Goal: Task Accomplishment & Management: Manage account settings

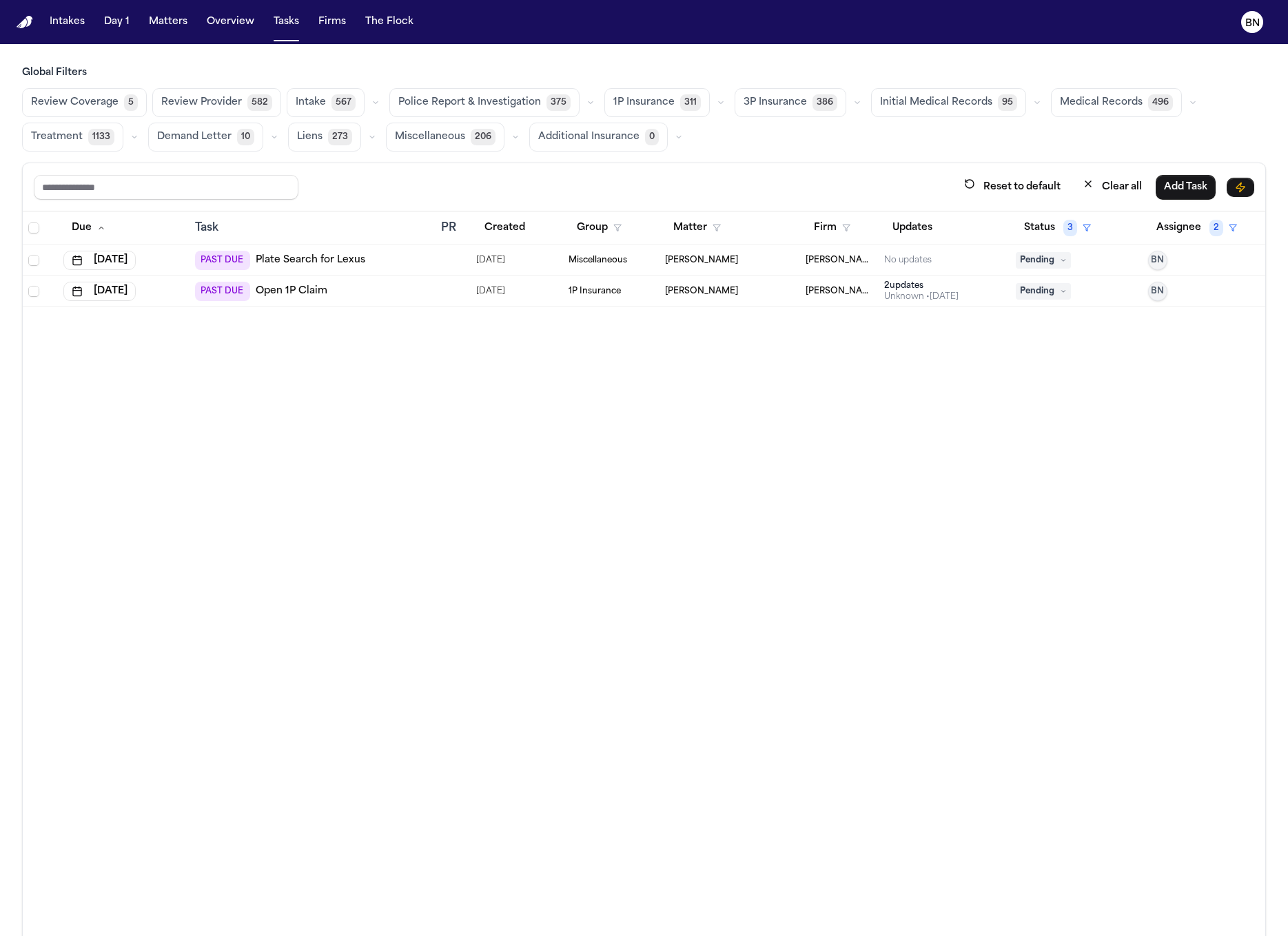
drag, startPoint x: 150, startPoint y: 56, endPoint x: 137, endPoint y: 55, distance: 13.0
click at [137, 55] on main "Global Filters Review Coverage 5 Review Provider 582 Intake 567 Police Report &…" at bounding box center [644, 489] width 1288 height 892
click at [575, 51] on main "Global Filters Review Coverage 5 Review Provider 582 Intake 567 Police Report &…" at bounding box center [644, 489] width 1288 height 892
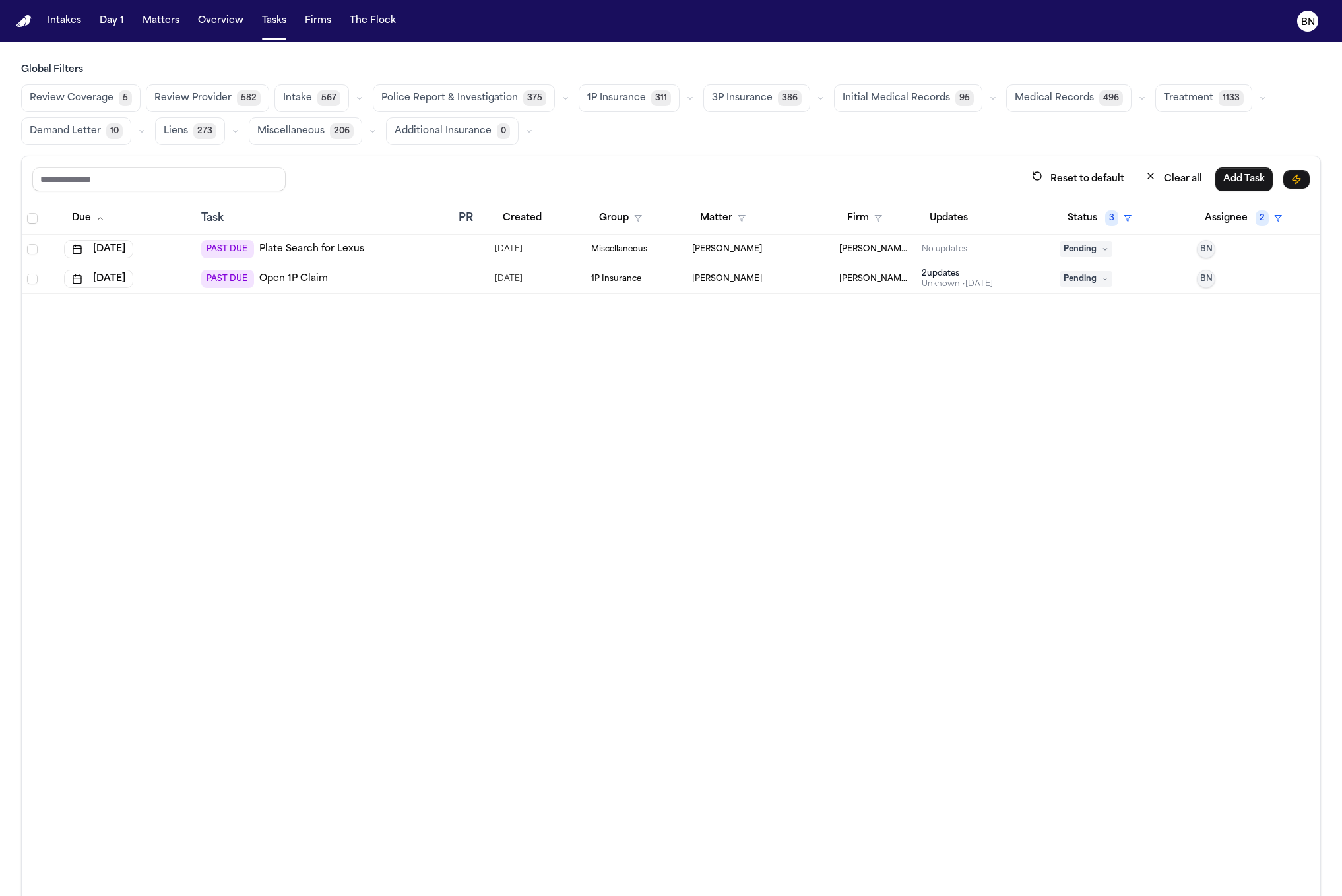
click at [36, 72] on h3 "Global Filters" at bounding box center [671, 69] width 1299 height 13
click at [65, 23] on button "Intakes" at bounding box center [64, 21] width 45 height 24
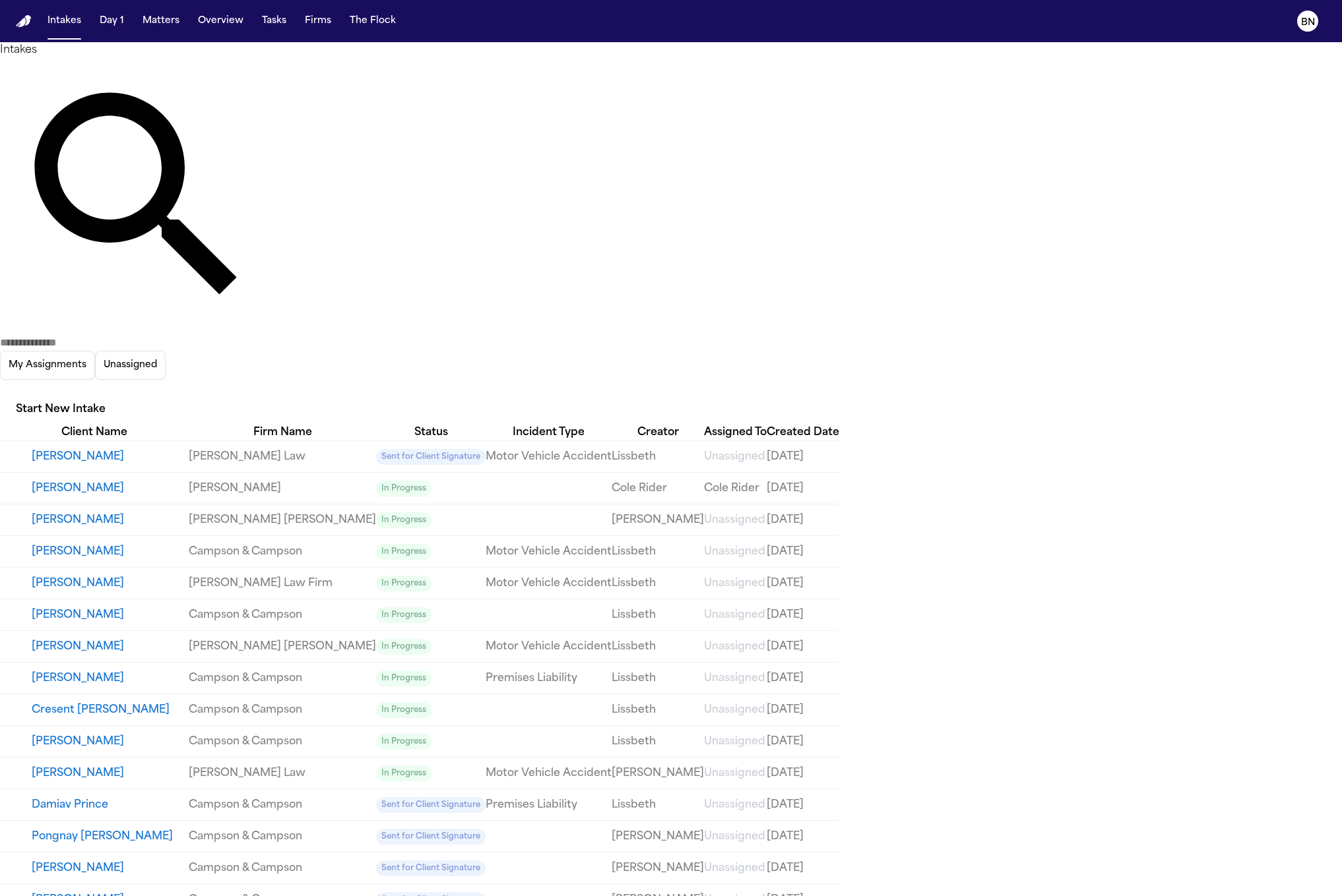
click at [0, 391] on icon "button" at bounding box center [0, 391] width 0 height 0
click at [638, 896] on div at bounding box center [671, 896] width 1342 height 0
click at [122, 396] on button "Start New Intake" at bounding box center [60, 410] width 122 height 29
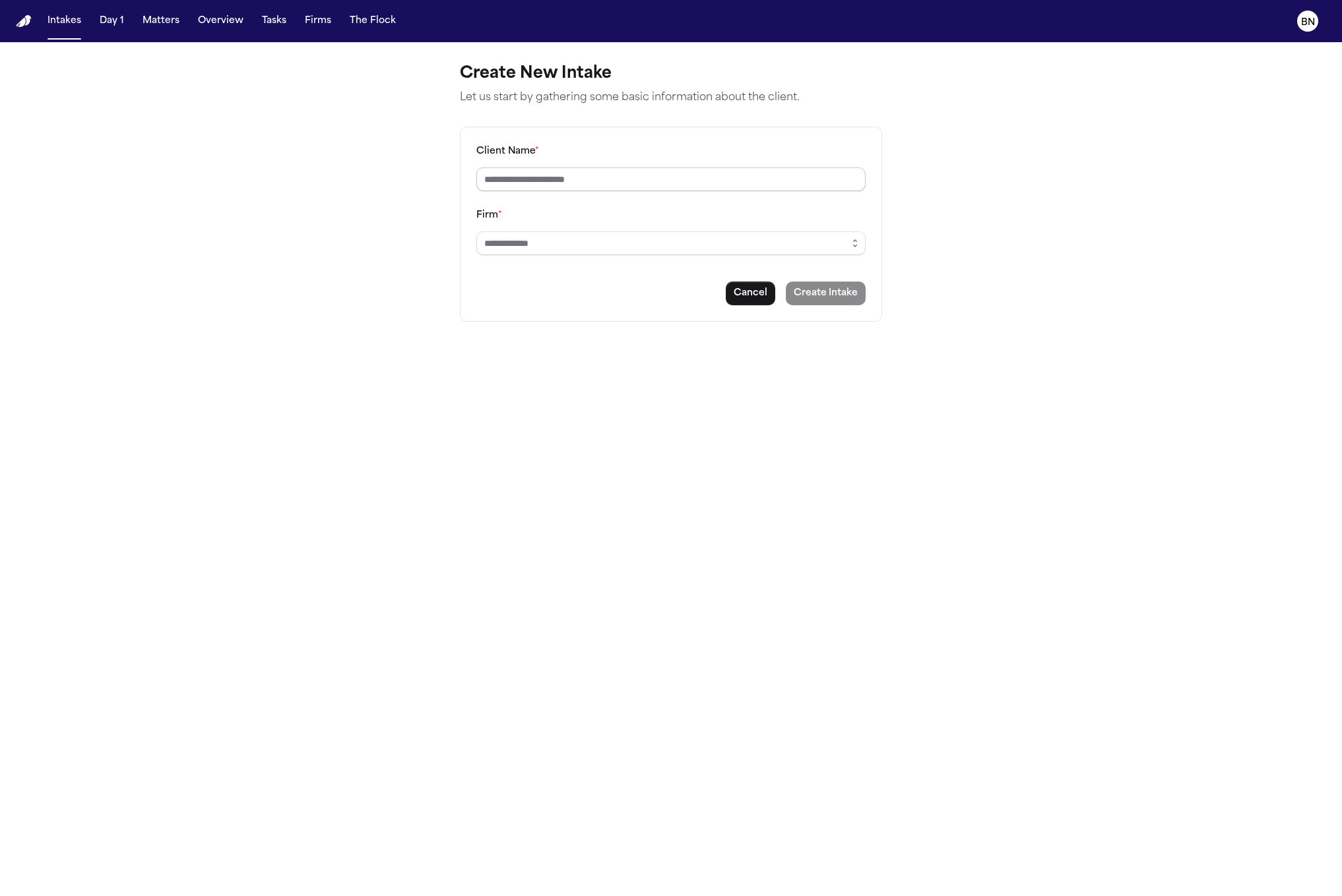
click at [753, 173] on input "Client Name *" at bounding box center [671, 179] width 389 height 24
click at [761, 234] on input "Firm *" at bounding box center [671, 243] width 389 height 24
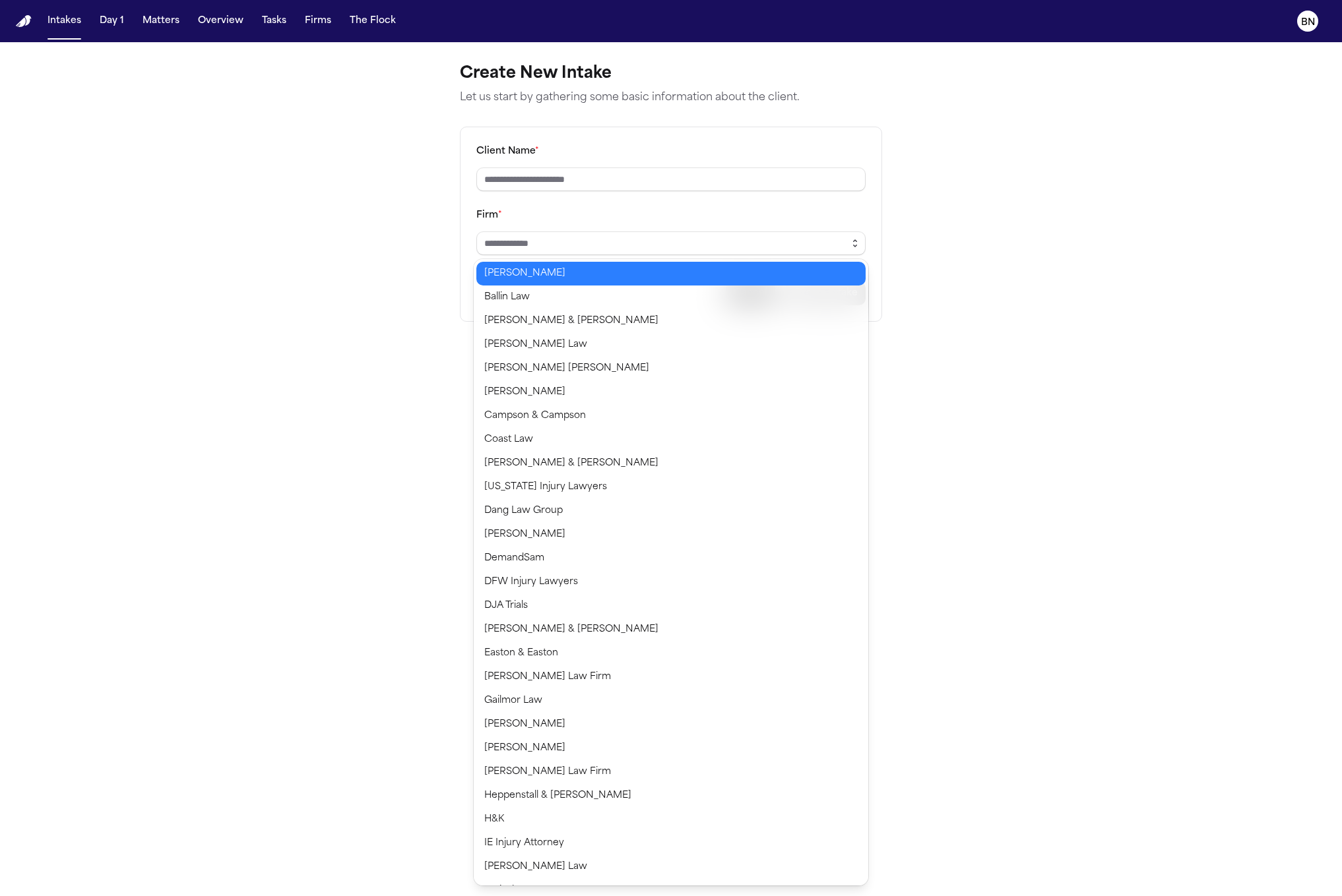
click at [851, 240] on icon "button" at bounding box center [855, 243] width 10 height 10
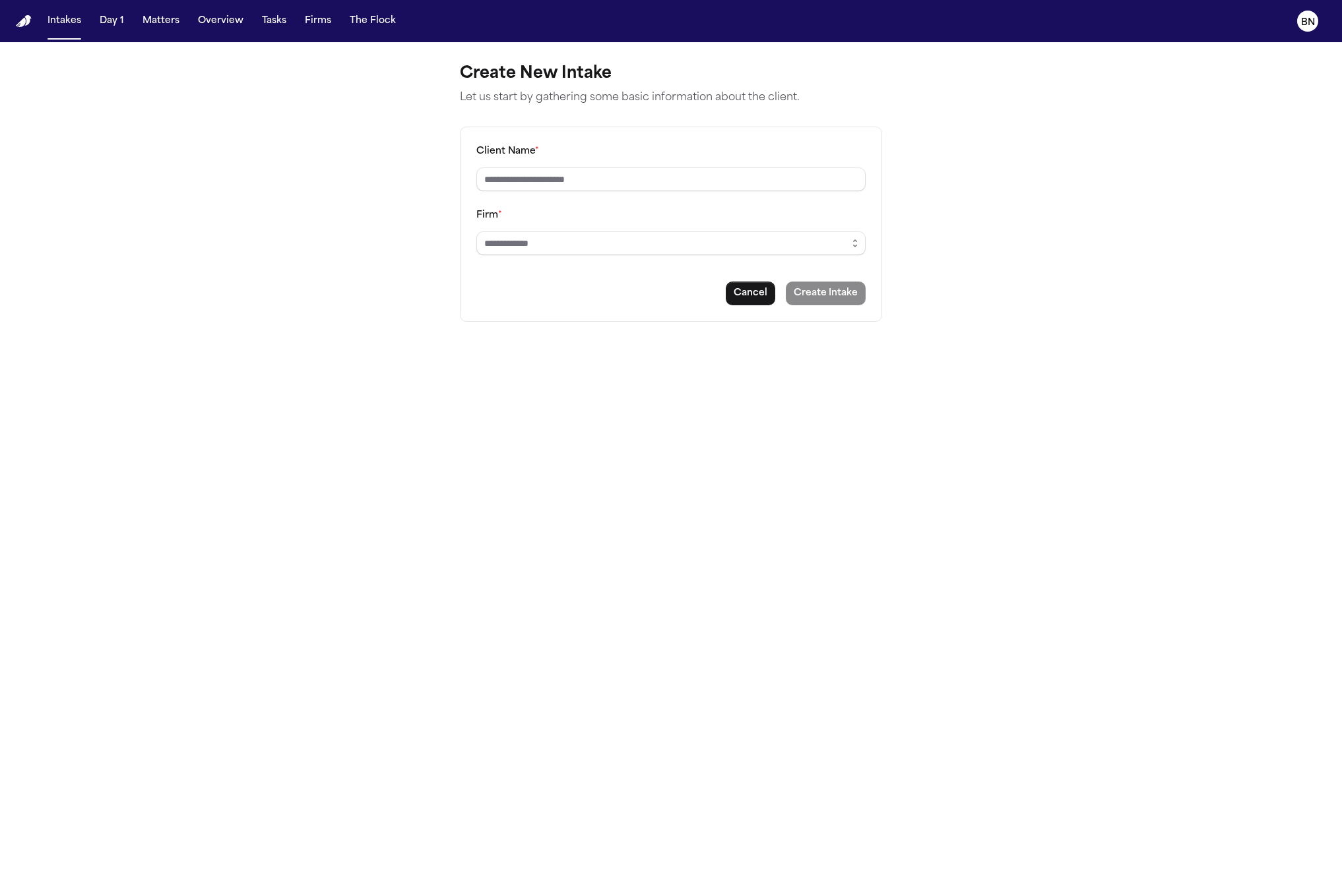
click at [928, 311] on main "Create New Intake Let us start by gathering some basic information about the cl…" at bounding box center [671, 469] width 1342 height 854
click at [61, 23] on button "Intakes" at bounding box center [64, 21] width 45 height 24
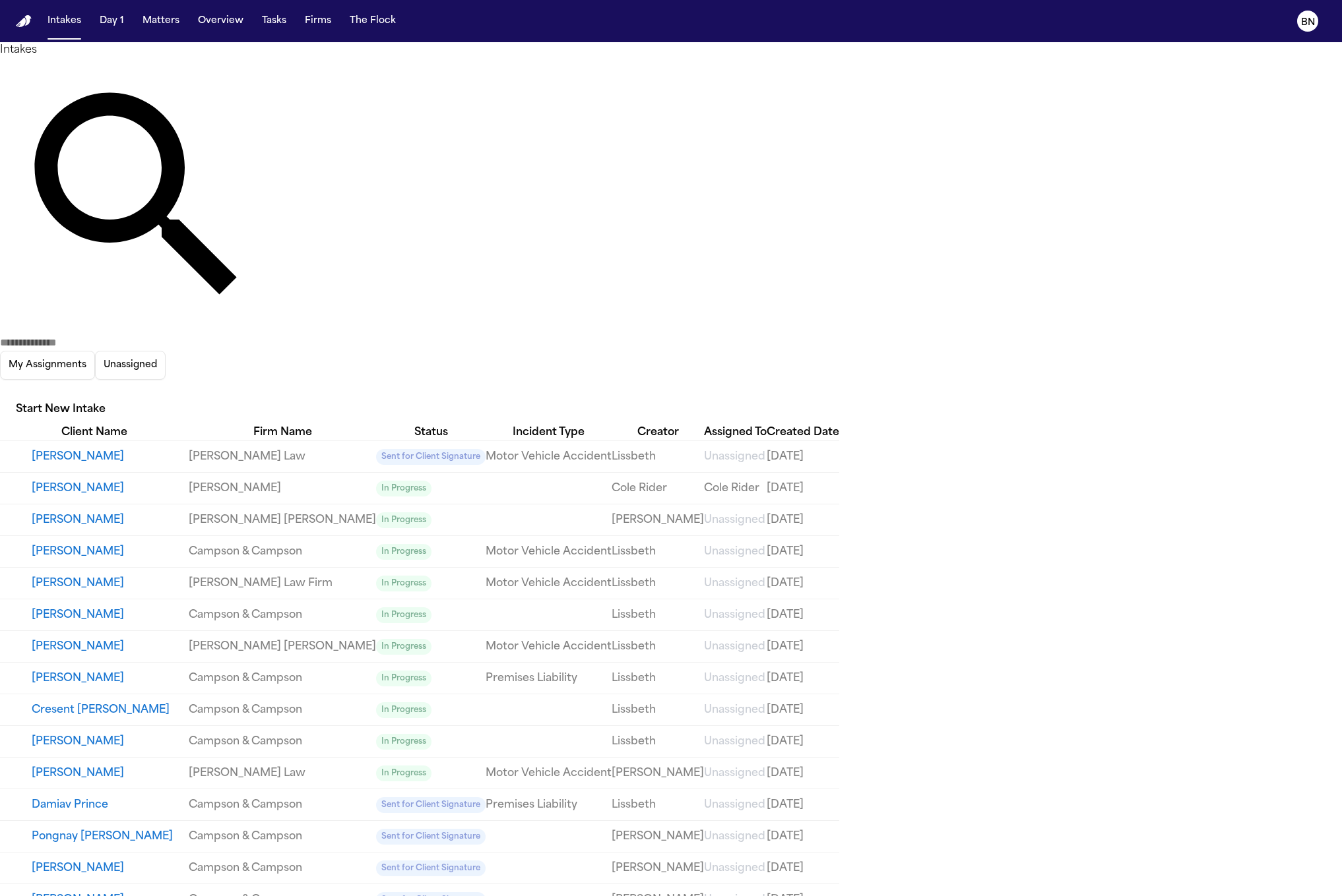
click at [165, 829] on button "Pongnay Jean Exantus" at bounding box center [110, 837] width 157 height 16
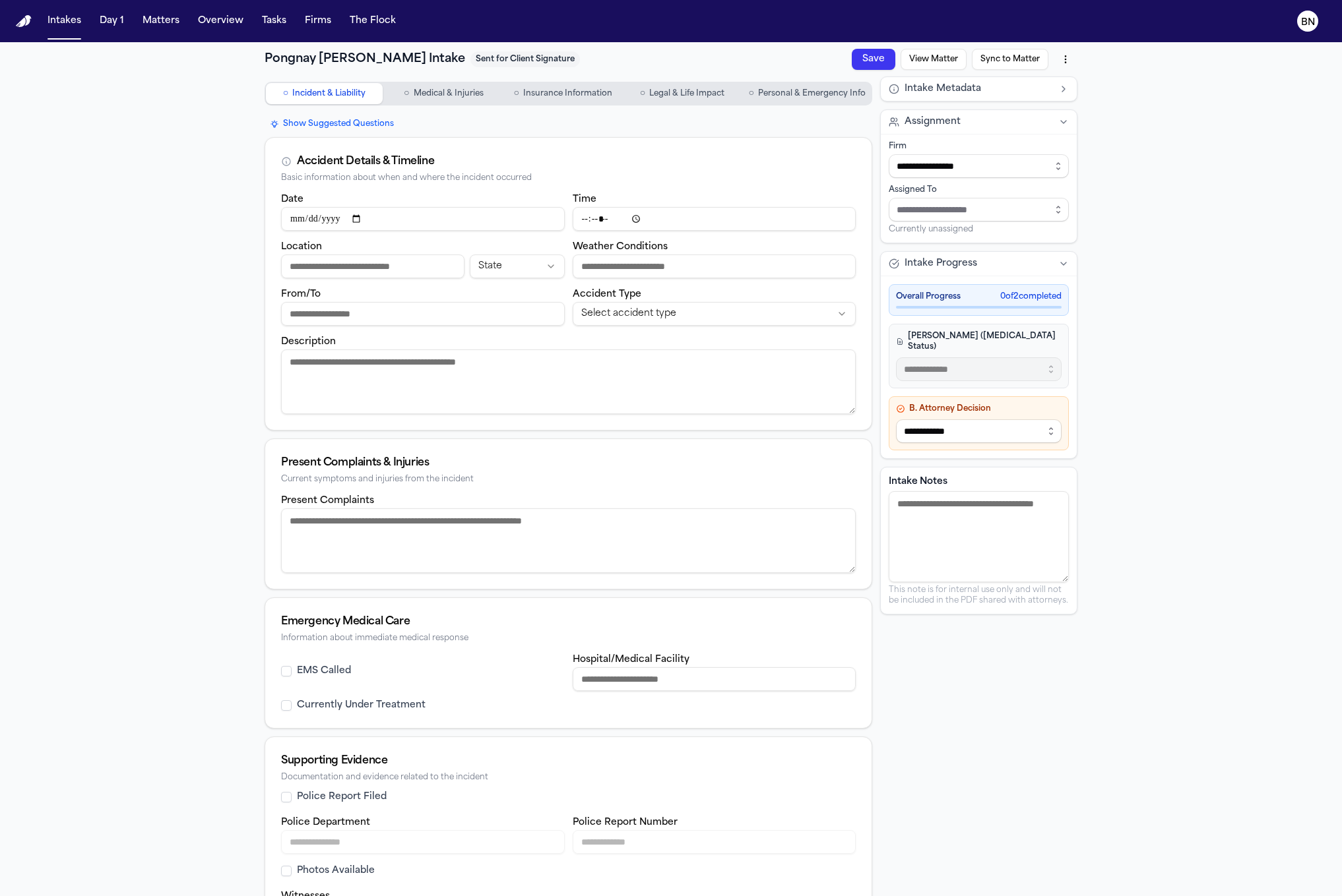
click at [59, 31] on button "Intakes" at bounding box center [64, 21] width 45 height 24
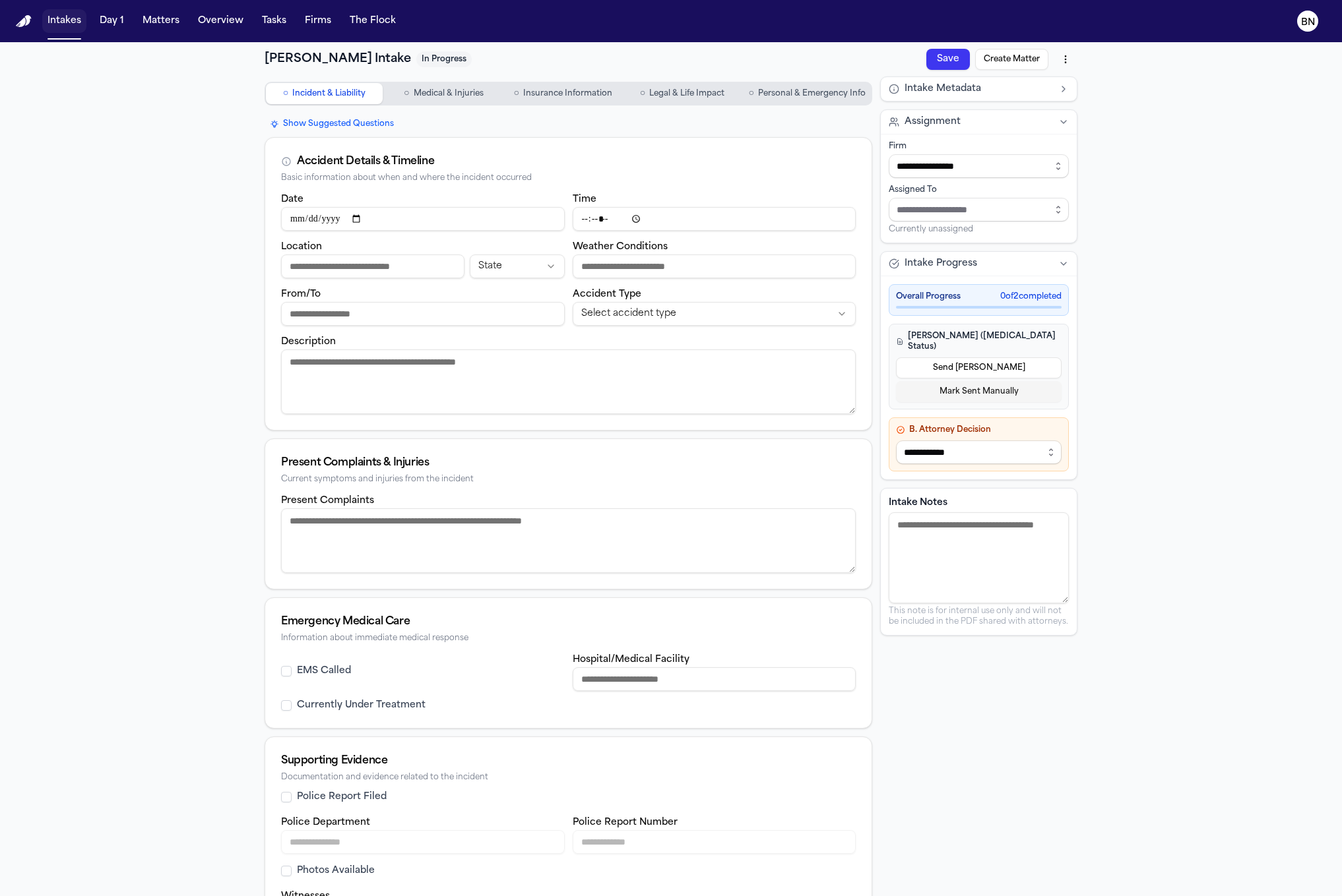
click at [71, 29] on button "Intakes" at bounding box center [64, 21] width 45 height 24
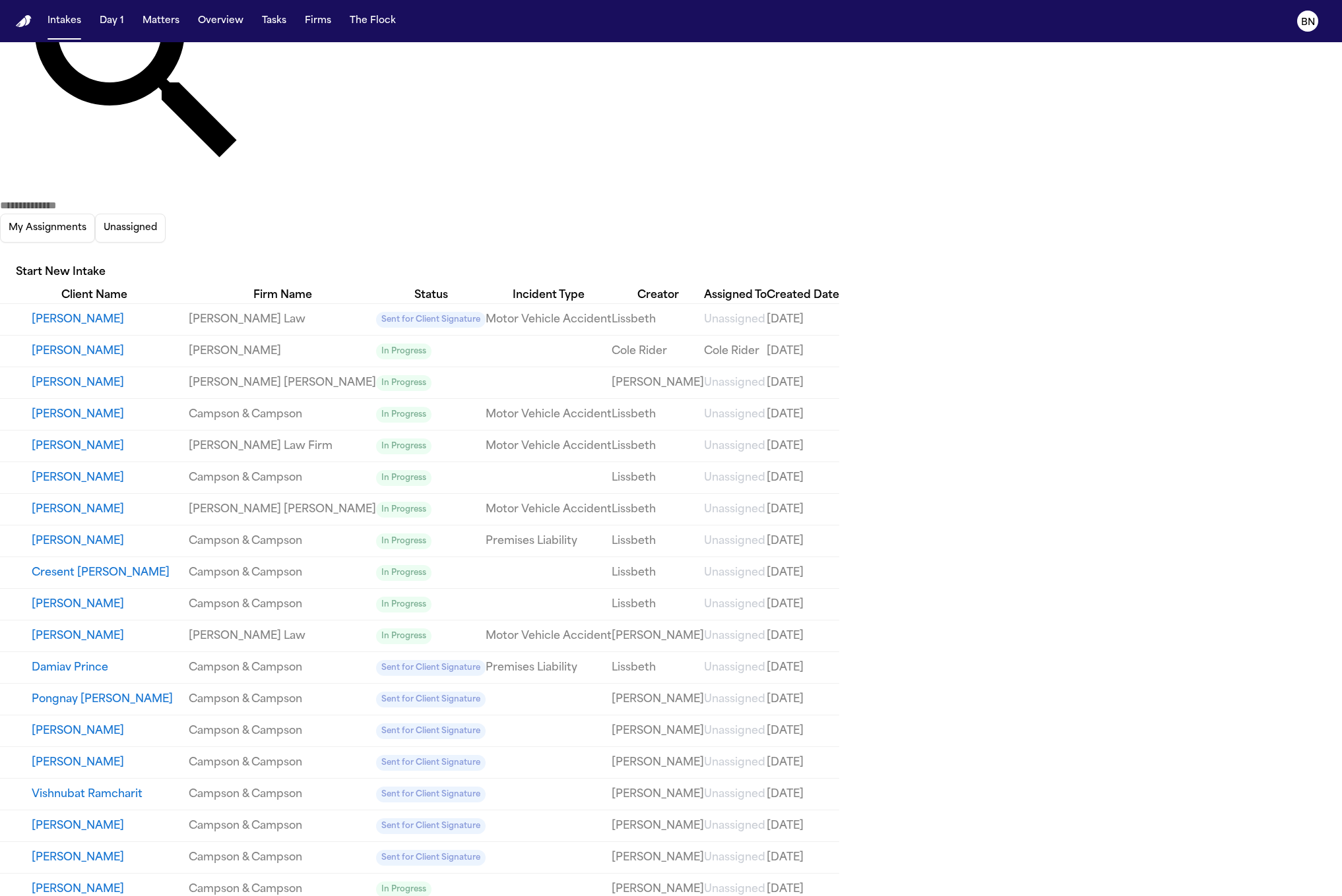
scroll to position [136, 0]
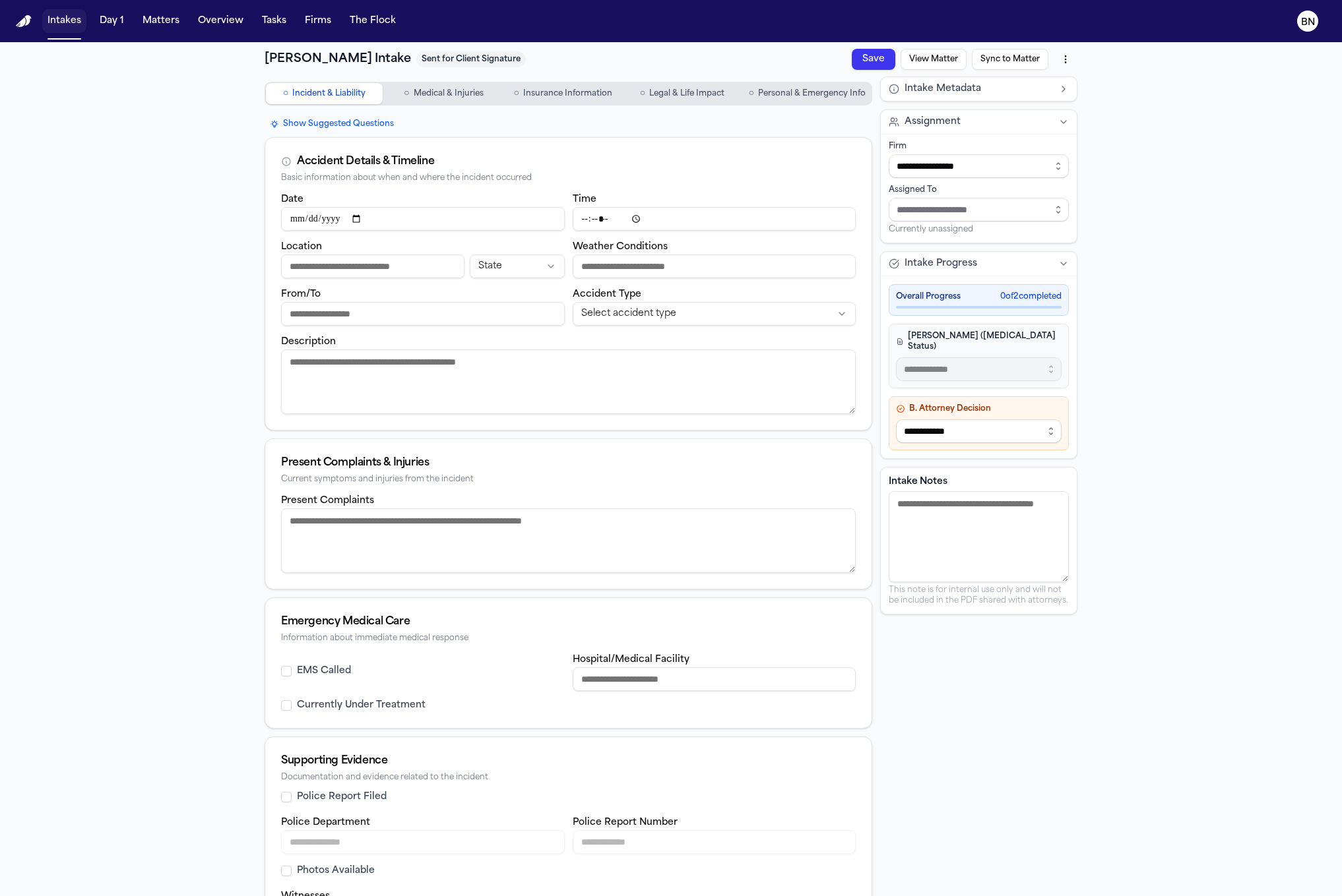
click at [66, 25] on button "Intakes" at bounding box center [64, 21] width 45 height 24
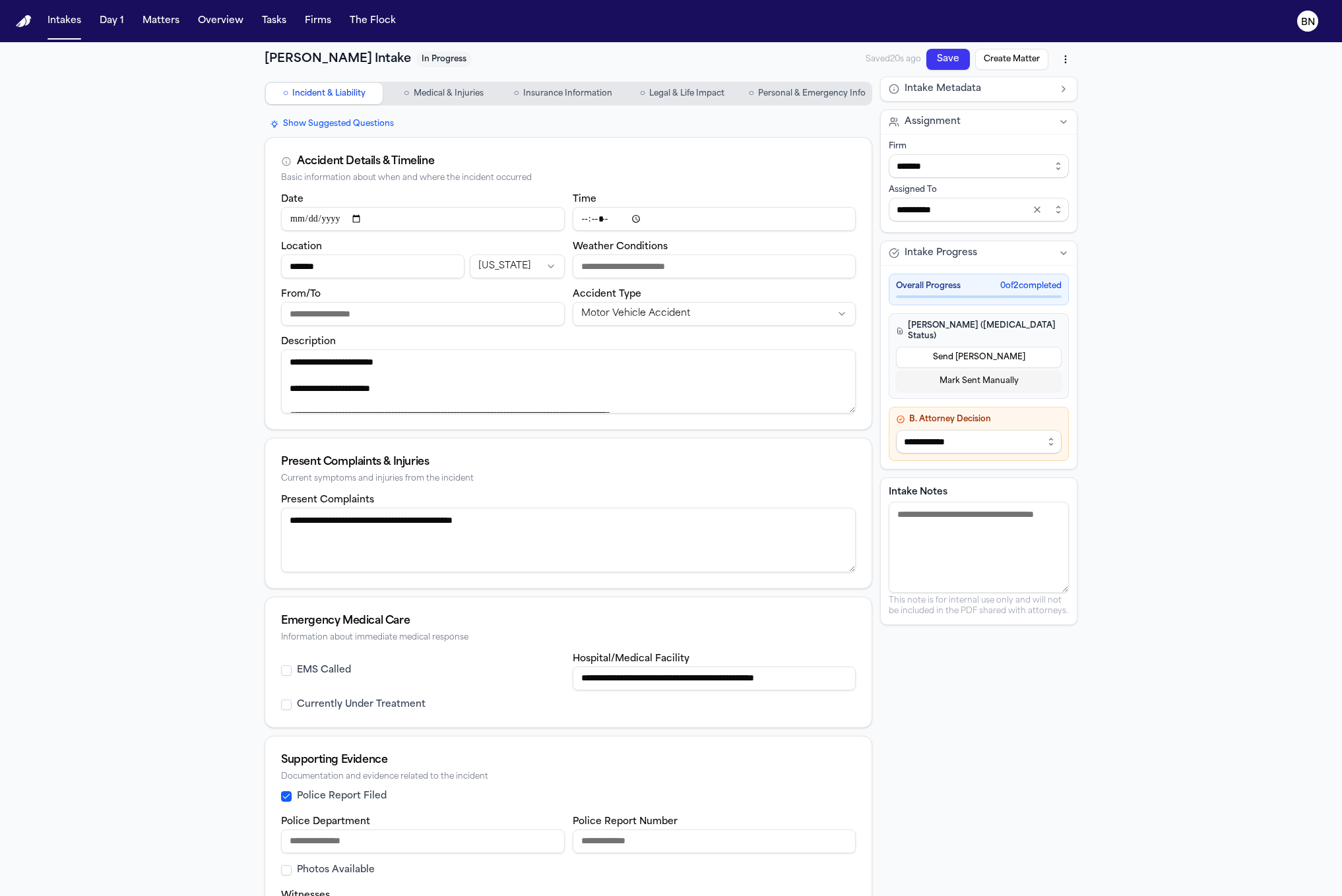
click at [379, 124] on button "Show Suggested Questions" at bounding box center [332, 124] width 135 height 16
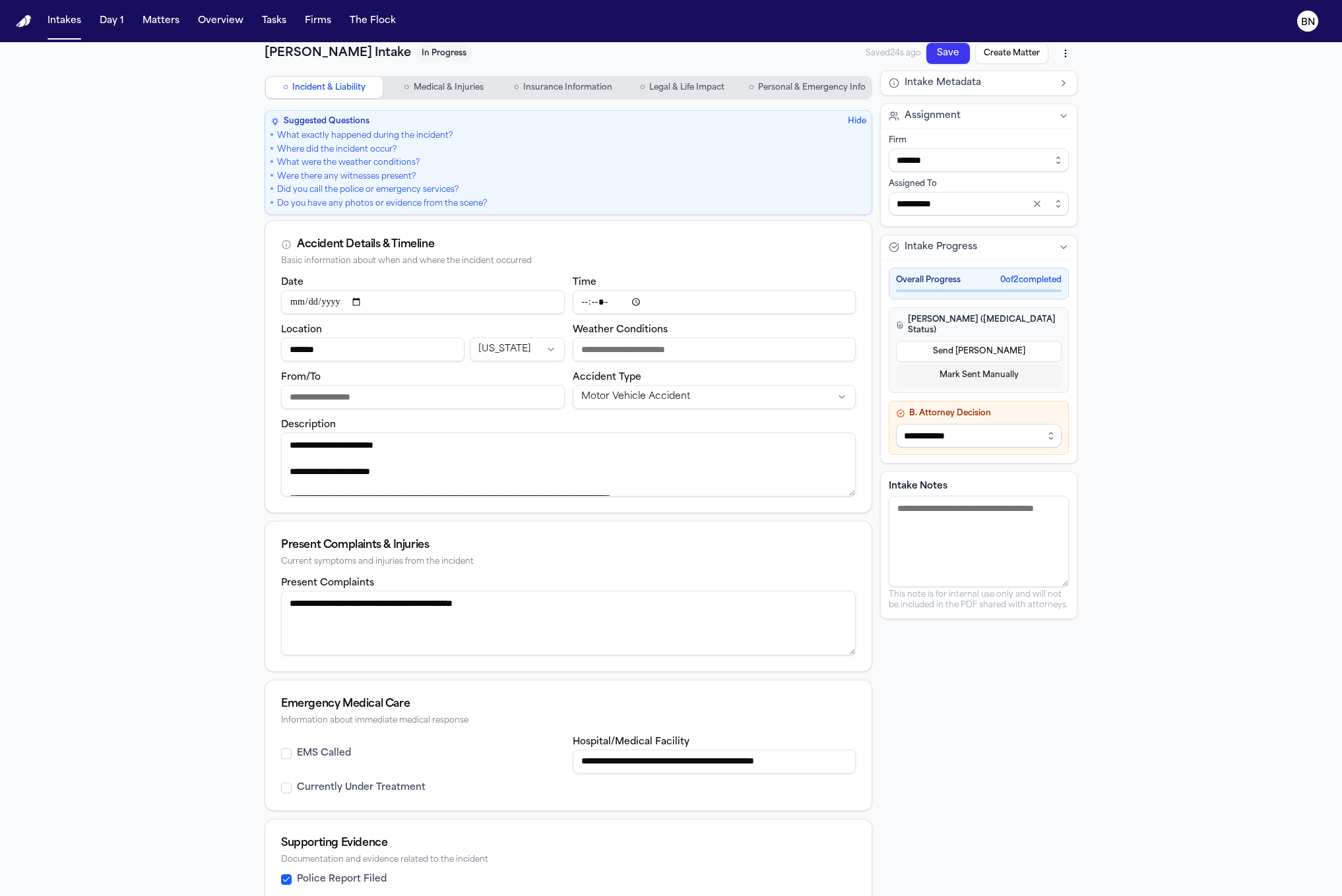
scroll to position [3, 0]
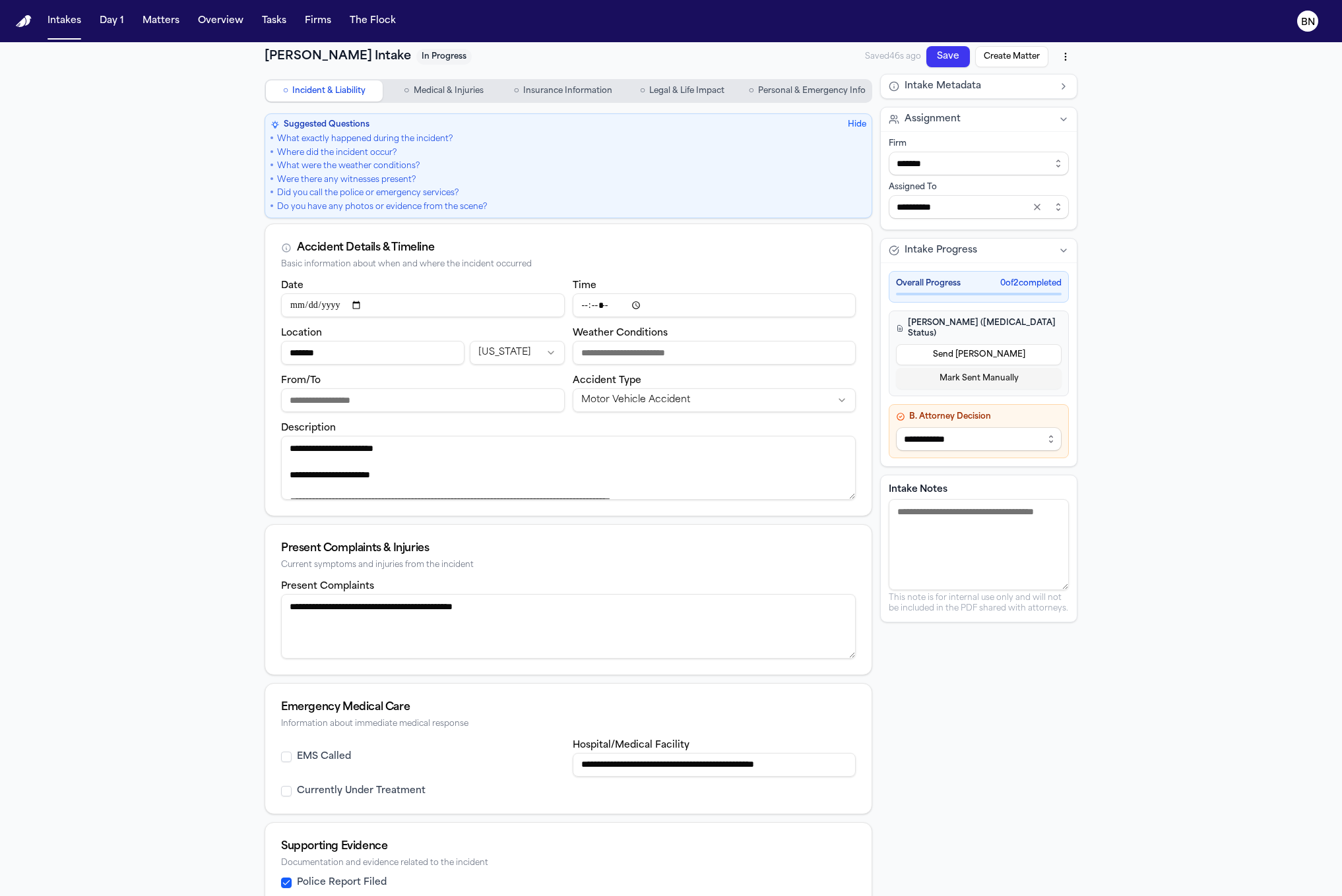
click at [431, 87] on span "Medical & Injuries" at bounding box center [448, 91] width 70 height 10
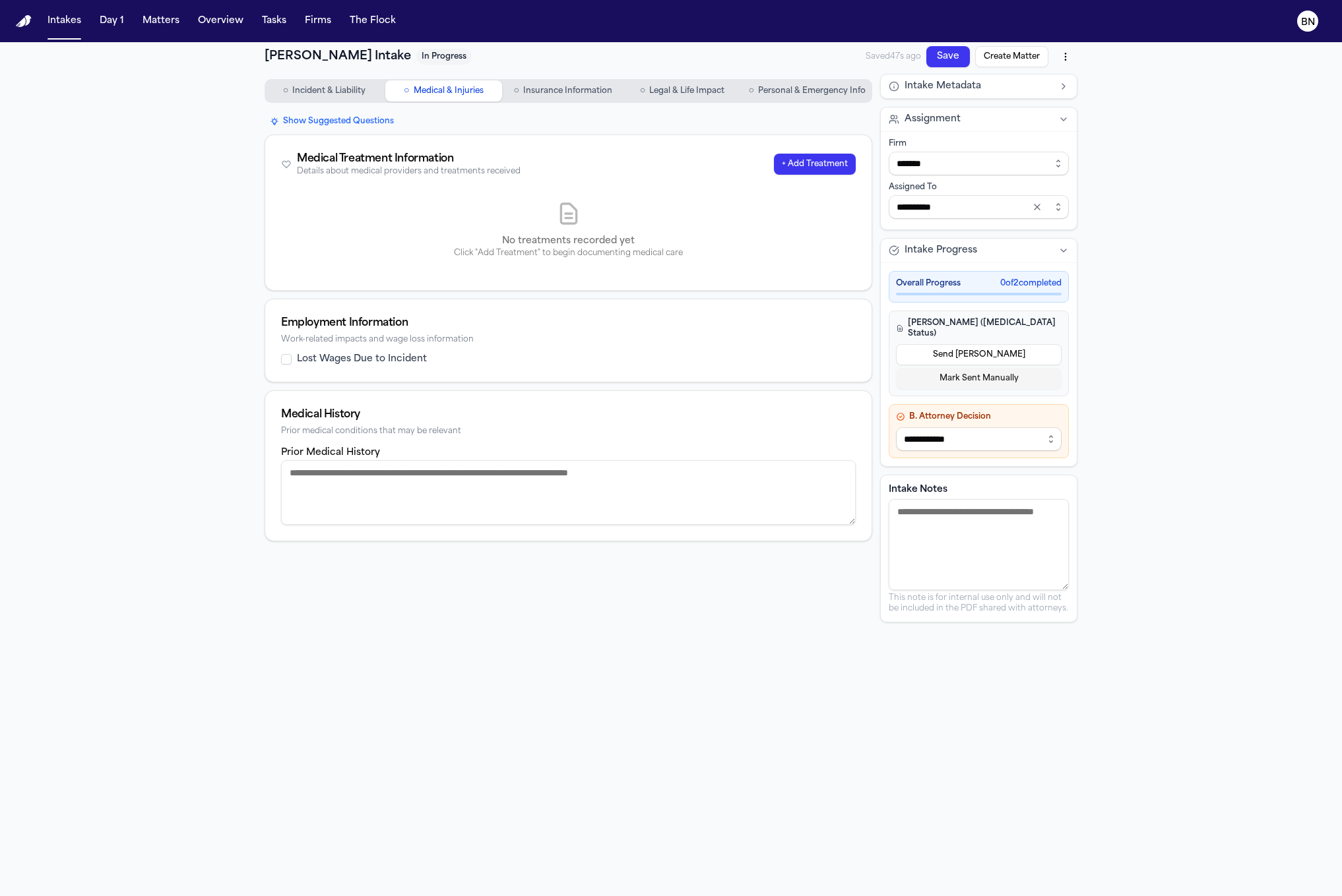
click at [545, 86] on span "Insurance Information" at bounding box center [567, 91] width 89 height 10
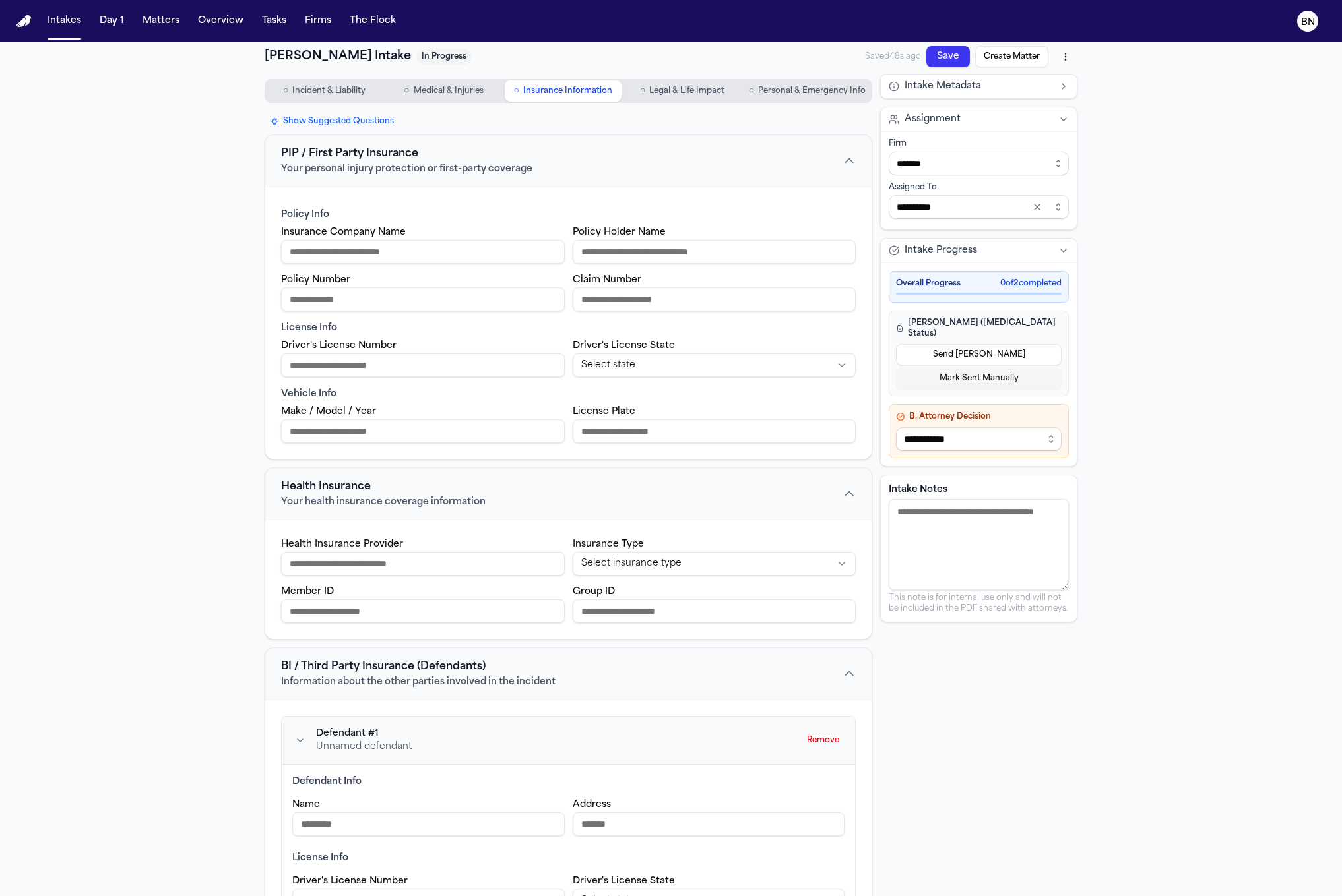
click at [657, 90] on span "Legal & Life Impact" at bounding box center [686, 91] width 75 height 10
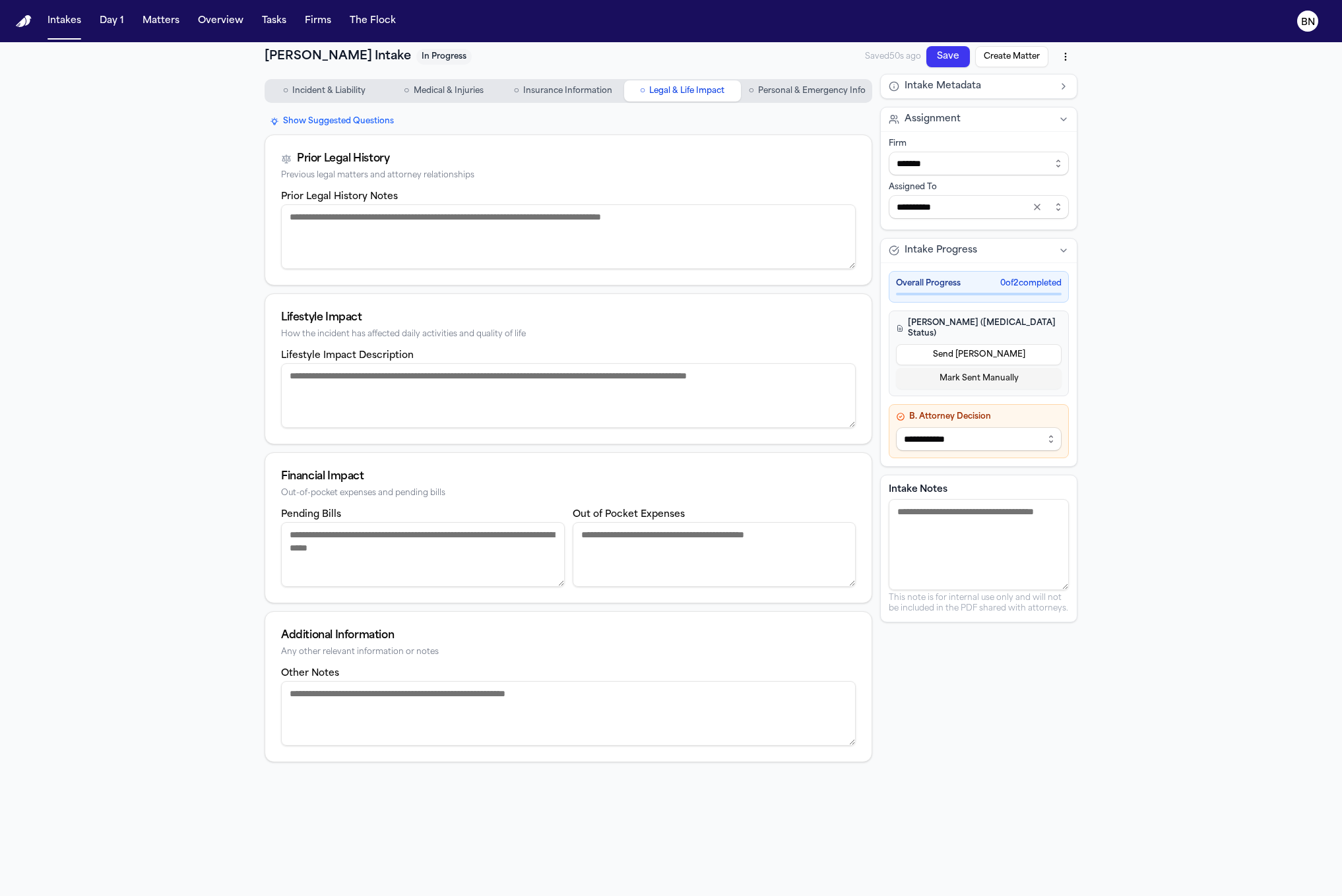
click at [333, 95] on span "Incident & Liability" at bounding box center [329, 91] width 73 height 10
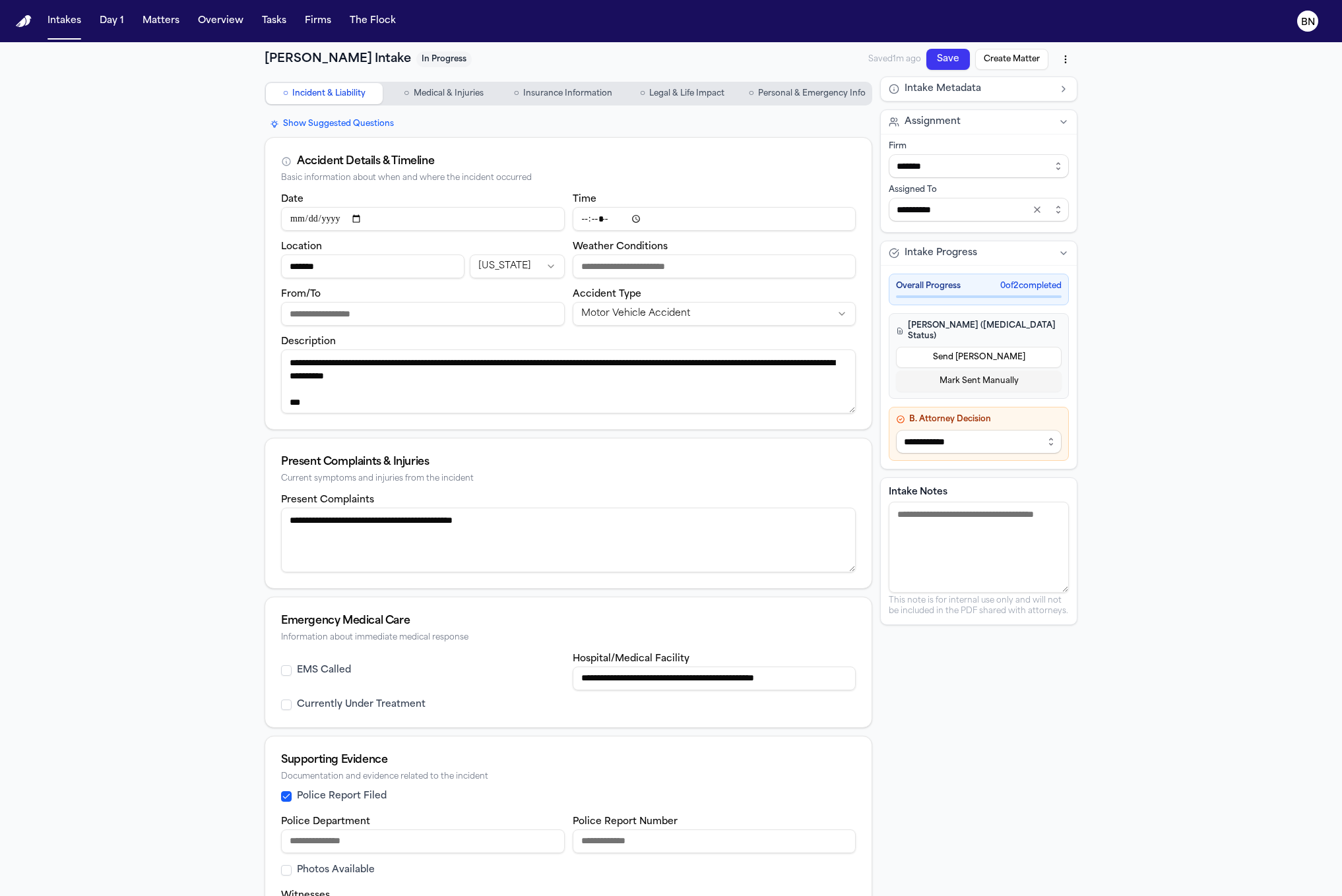
click at [407, 90] on span "○" at bounding box center [407, 94] width 5 height 13
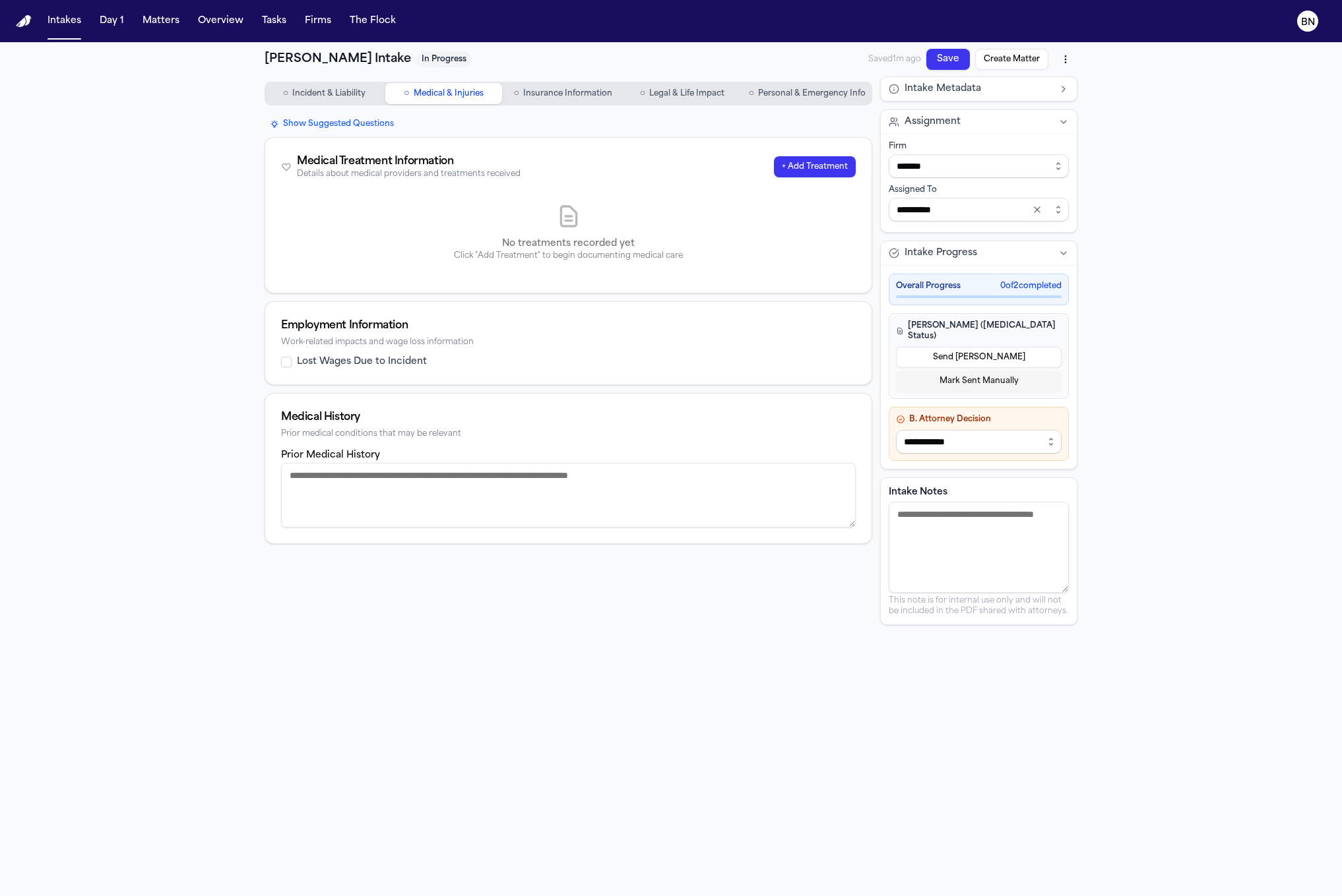
click at [541, 94] on span "Insurance Information" at bounding box center [567, 94] width 89 height 10
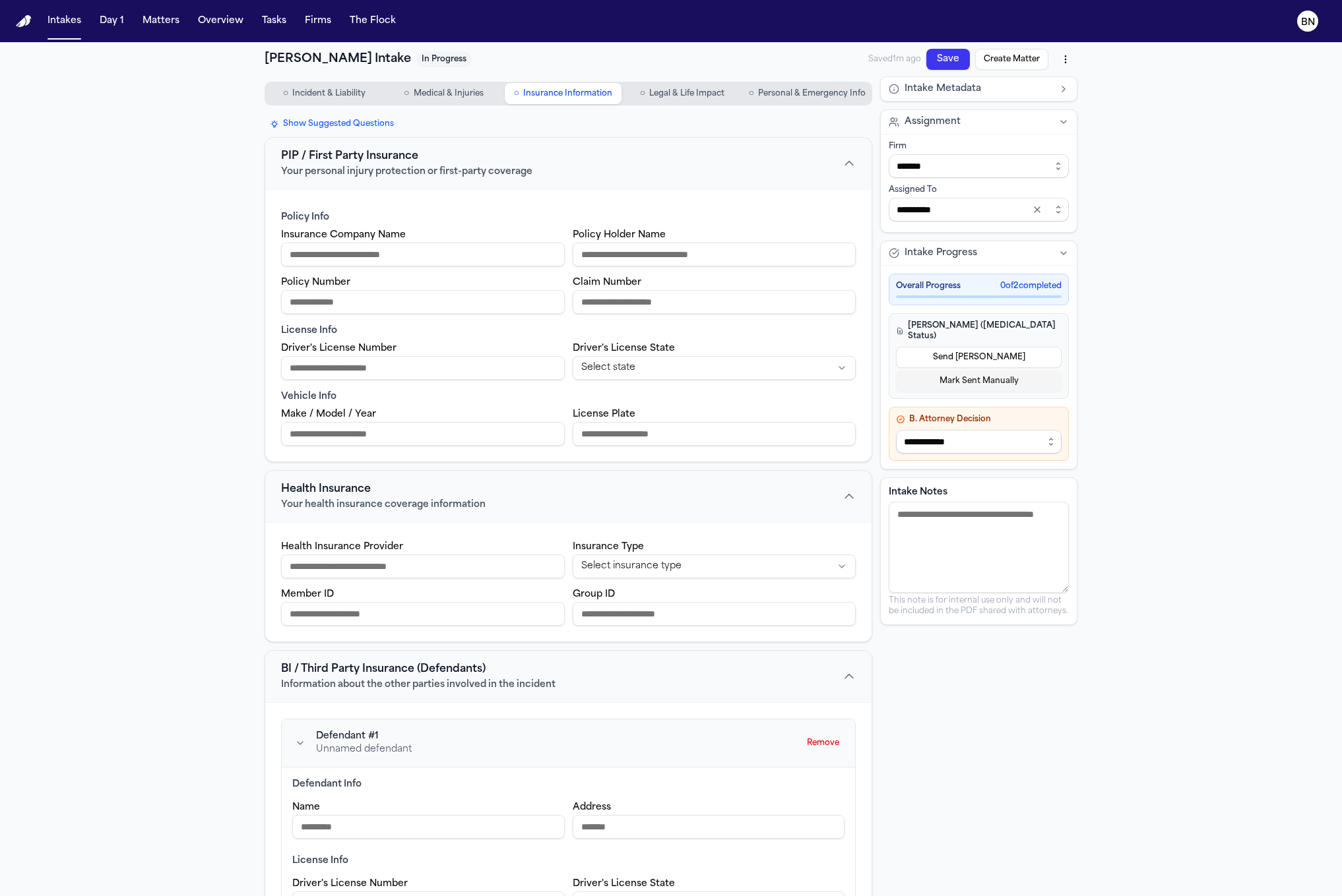
click at [644, 89] on span "○" at bounding box center [643, 94] width 5 height 13
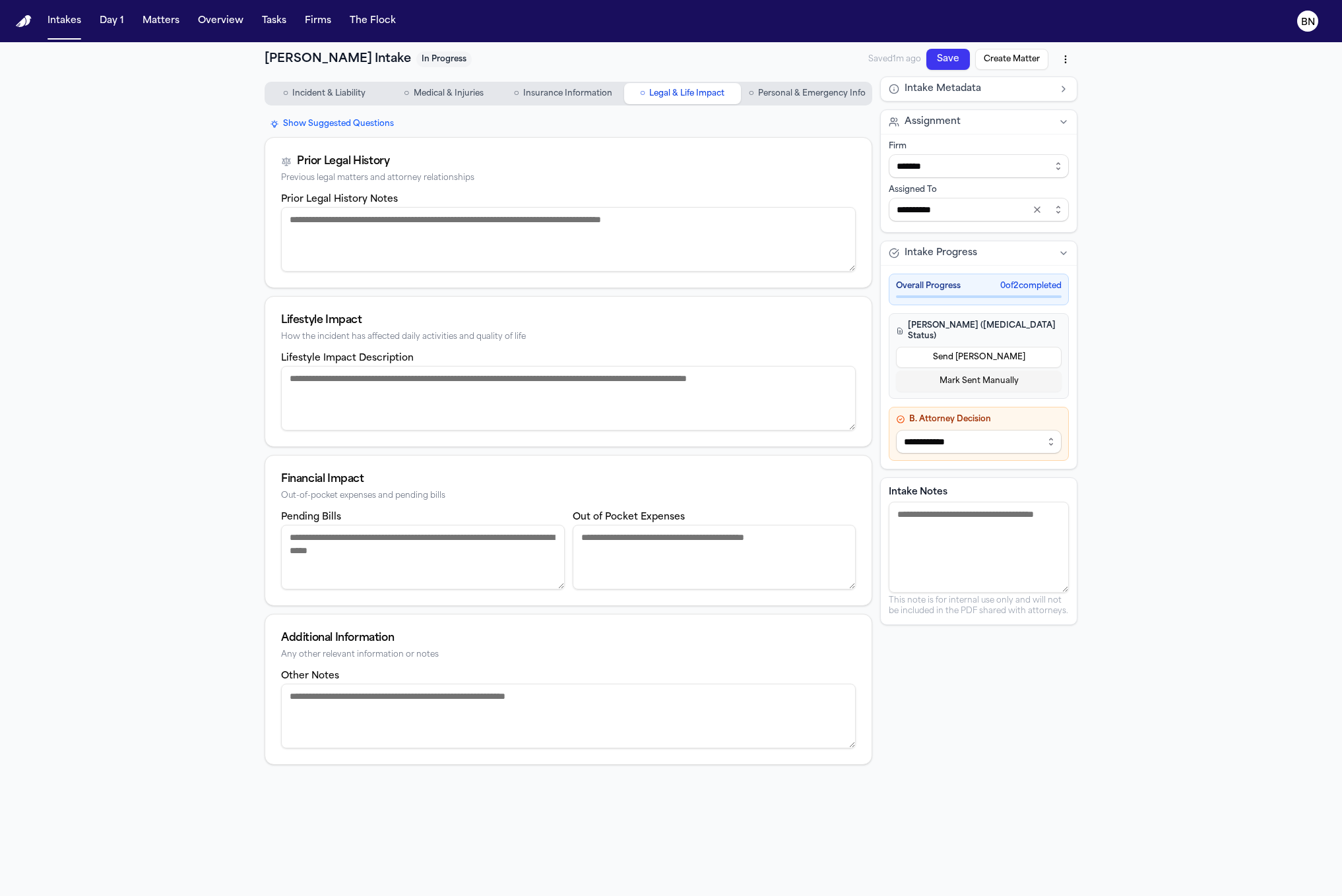
click at [754, 94] on span "○" at bounding box center [751, 94] width 5 height 13
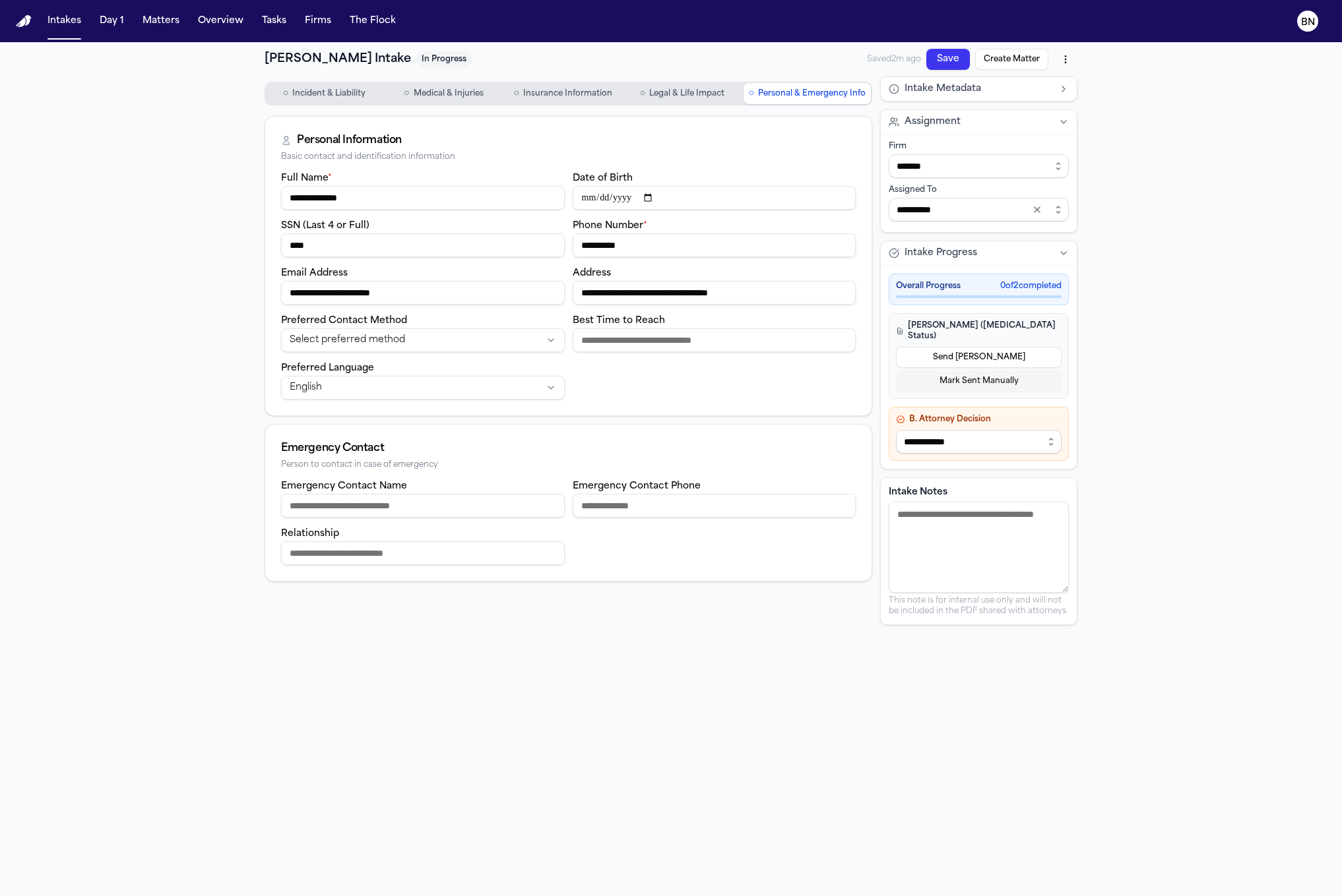
click at [1057, 85] on button "Intake Metadata" at bounding box center [978, 88] width 196 height 24
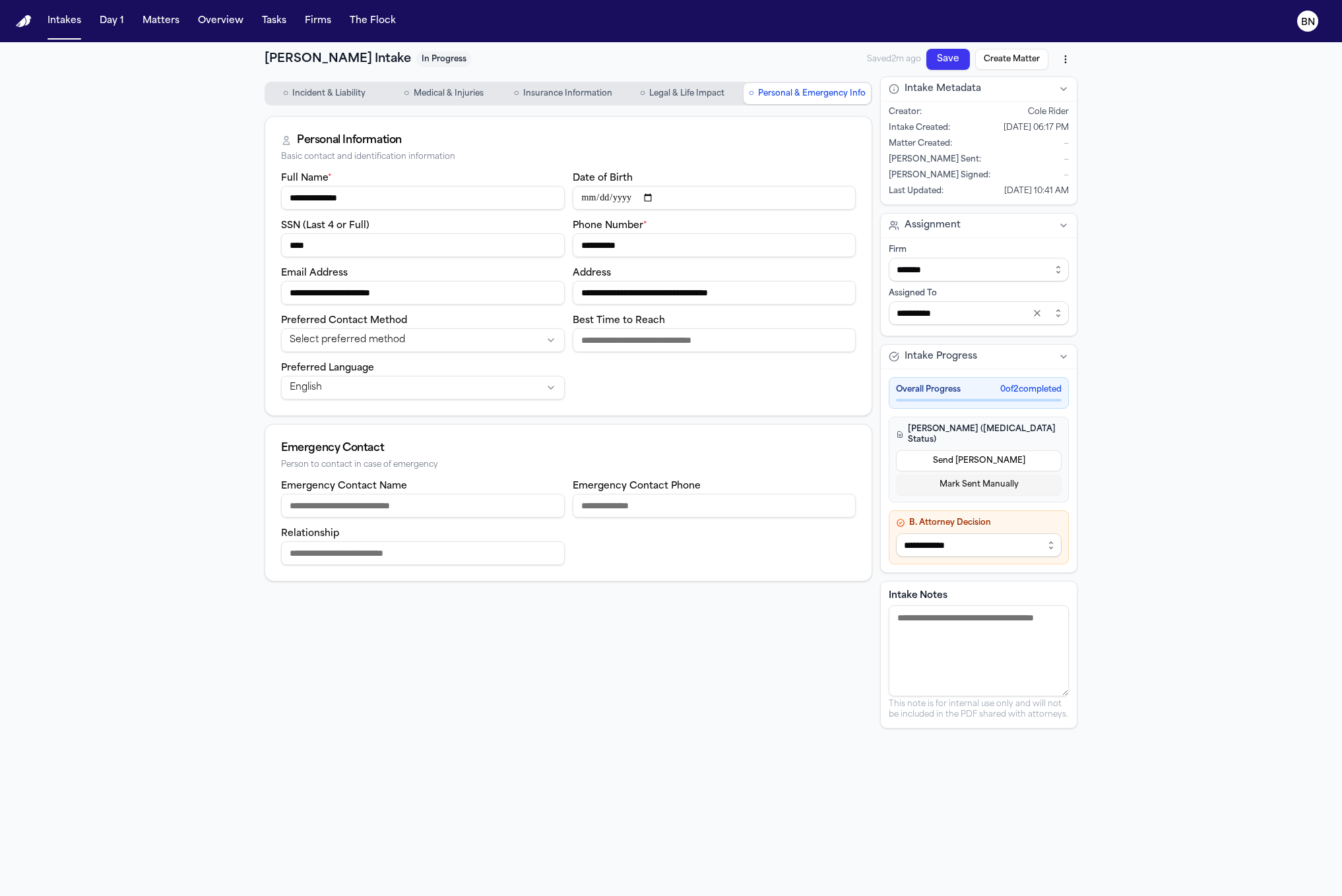
click at [969, 627] on textarea "Intake Notes" at bounding box center [978, 651] width 180 height 91
drag, startPoint x: 1062, startPoint y: 678, endPoint x: 1111, endPoint y: 668, distance: 50.0
click at [1111, 668] on div "**********" at bounding box center [671, 490] width 1342 height 896
click at [1065, 63] on html "**********" at bounding box center [671, 448] width 1342 height 896
click at [1026, 87] on div "Export to PDF" at bounding box center [1034, 87] width 78 height 21
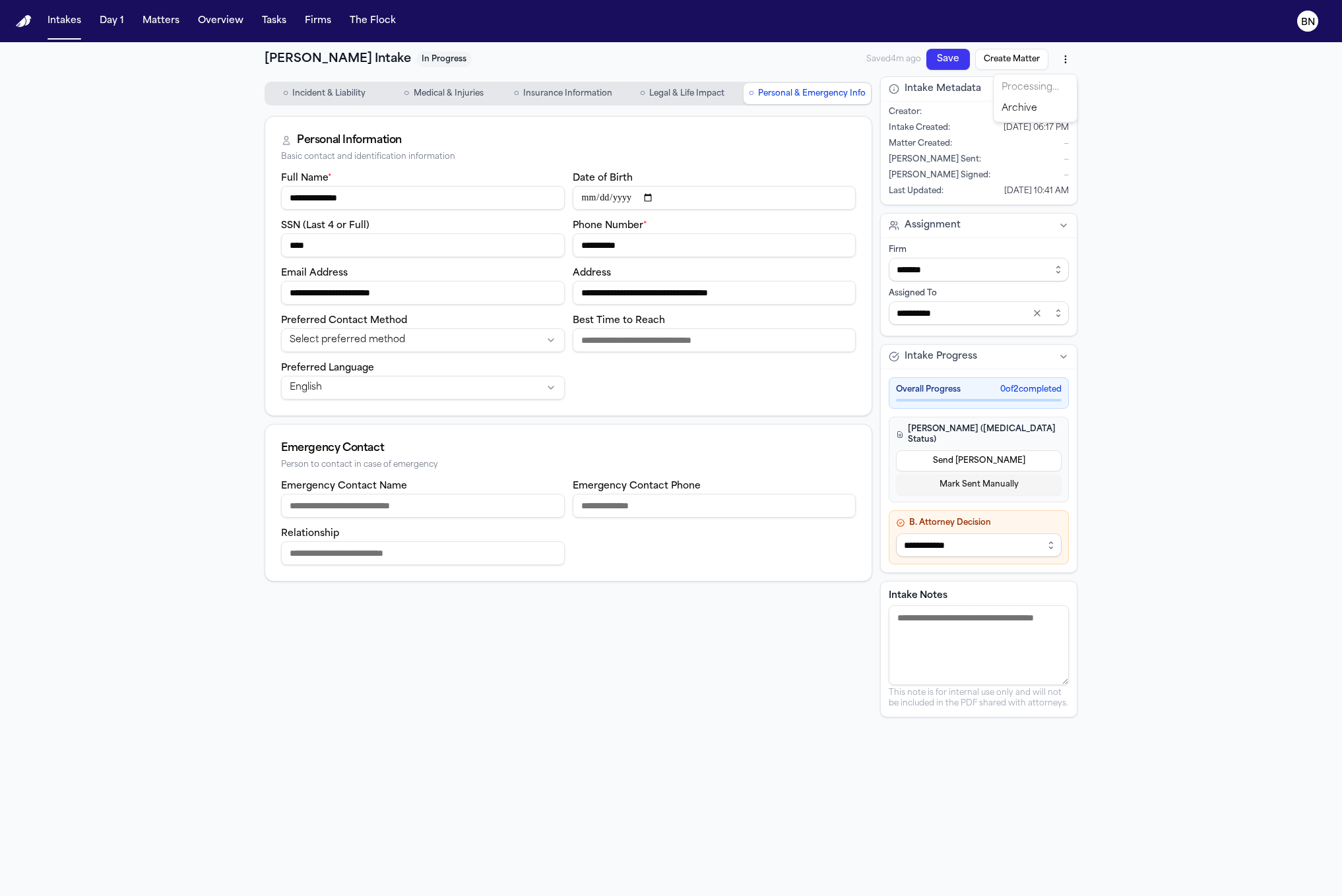
click at [1063, 58] on html "**********" at bounding box center [671, 448] width 1342 height 896
click at [998, 107] on div "Download PDF (8/27/2025, 10:46:02 AM)" at bounding box center [966, 108] width 179 height 21
click at [309, 102] on button "○ Incident & Liability" at bounding box center [324, 94] width 117 height 21
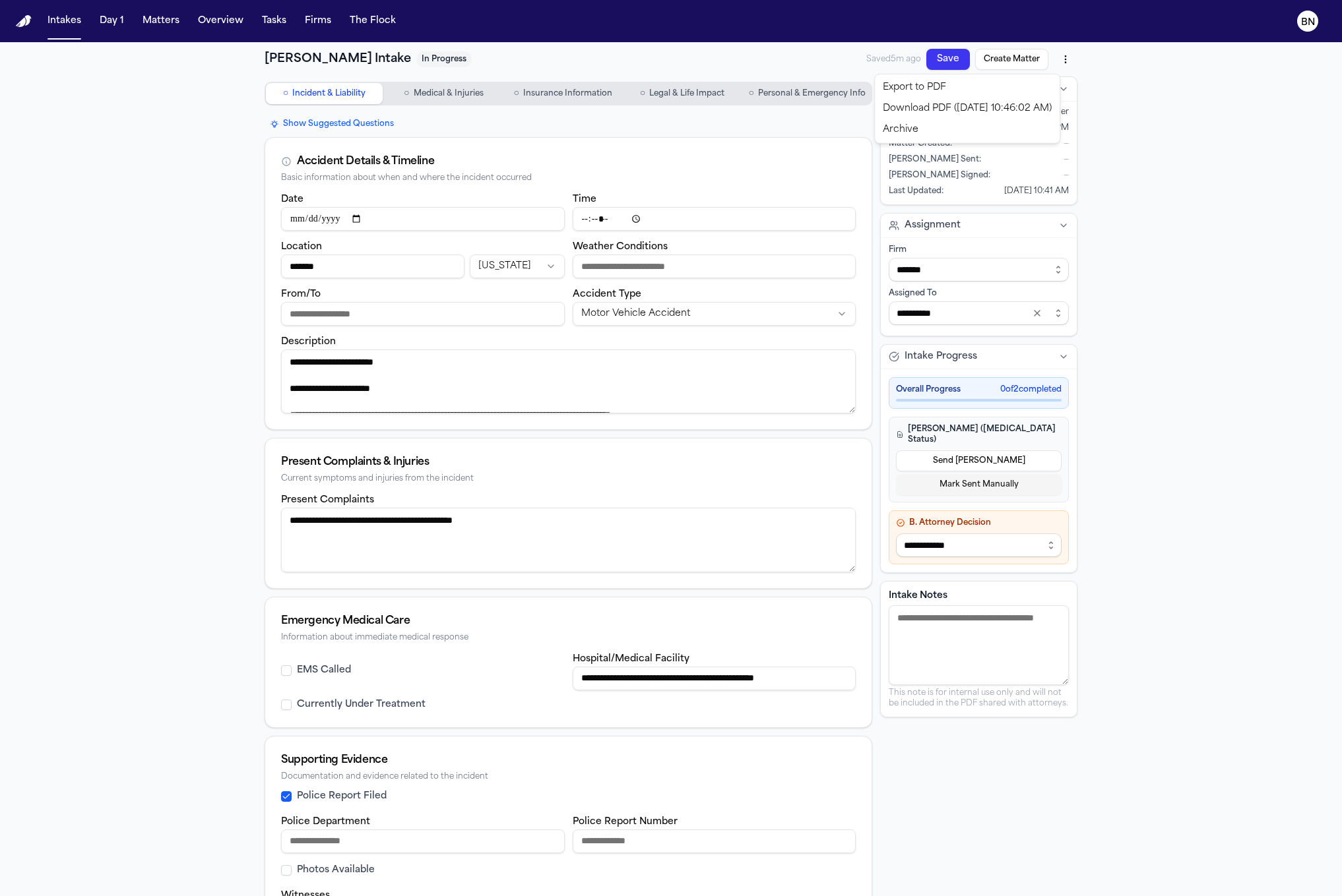
click at [1057, 57] on html "**********" at bounding box center [671, 448] width 1342 height 896
click at [245, 51] on html "**********" at bounding box center [671, 448] width 1342 height 896
click at [73, 12] on button "Intakes" at bounding box center [64, 21] width 45 height 24
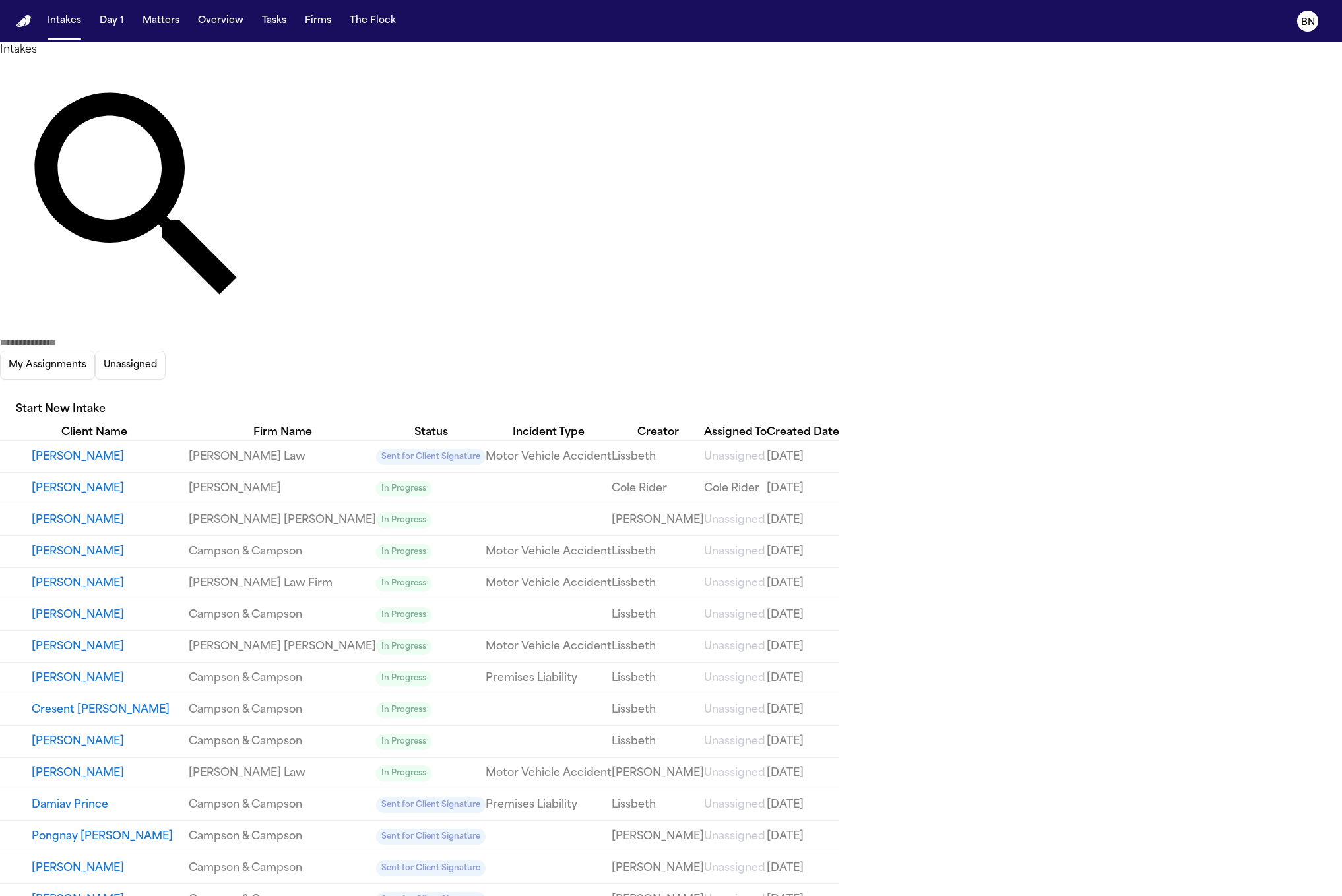
click at [122, 396] on button "Start New Intake" at bounding box center [60, 410] width 122 height 29
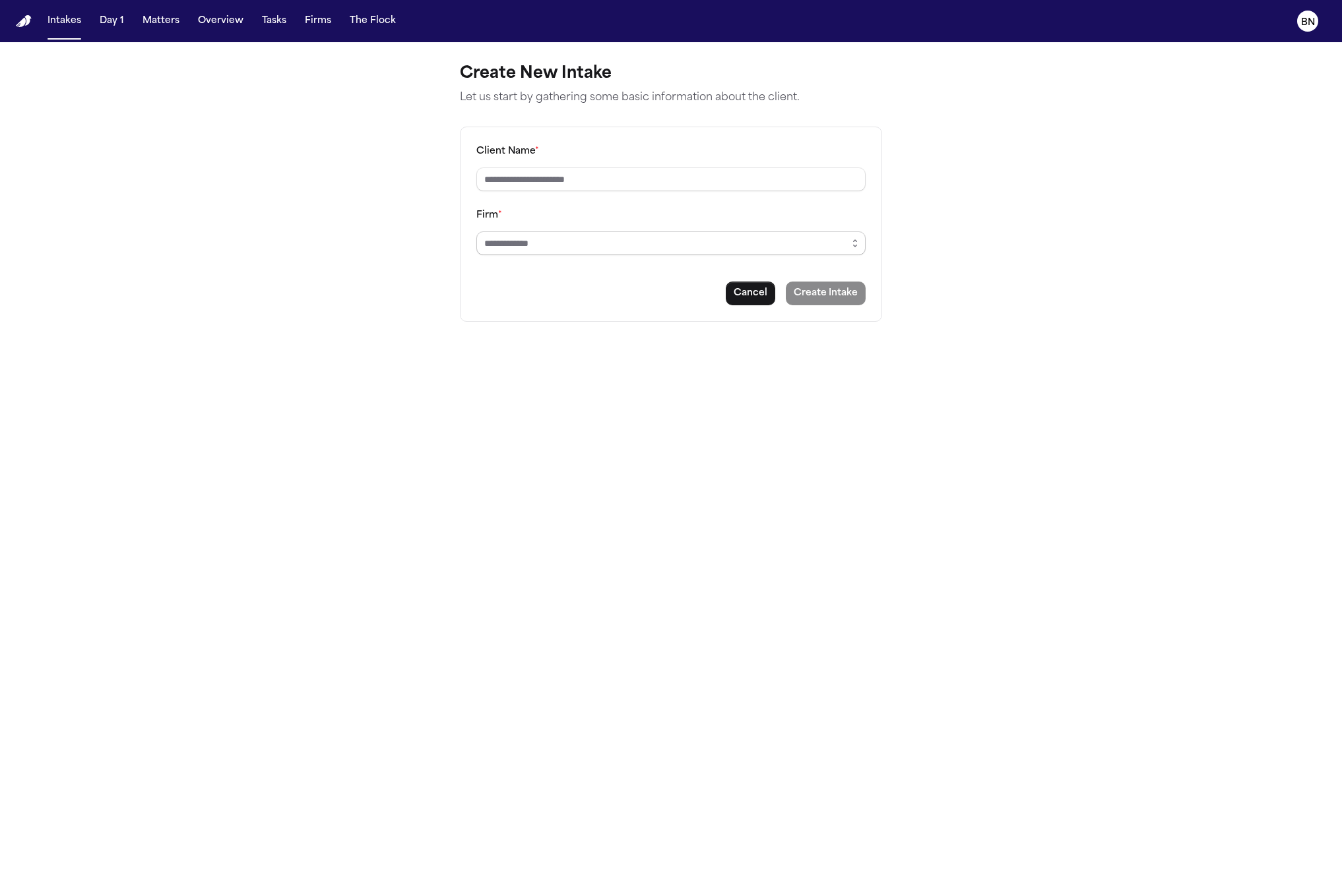
click at [680, 249] on input "Firm *" at bounding box center [671, 243] width 389 height 24
type input "****"
click at [458, 133] on div "Create New Intake Let us start by gathering some basic information about the cl…" at bounding box center [671, 192] width 443 height 301
click at [152, 24] on button "Matters" at bounding box center [161, 21] width 47 height 24
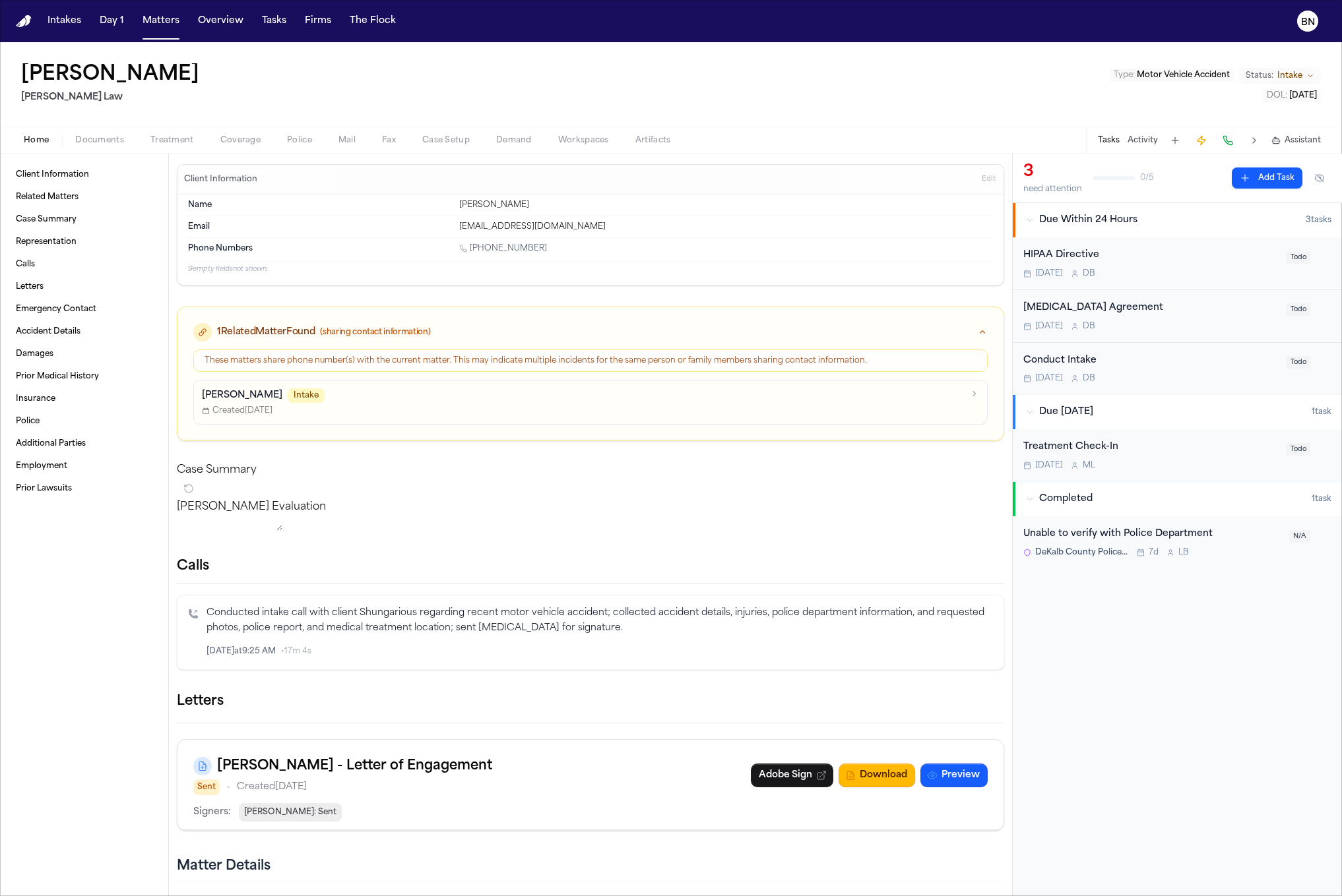
click at [114, 141] on span "Documents" at bounding box center [100, 141] width 49 height 10
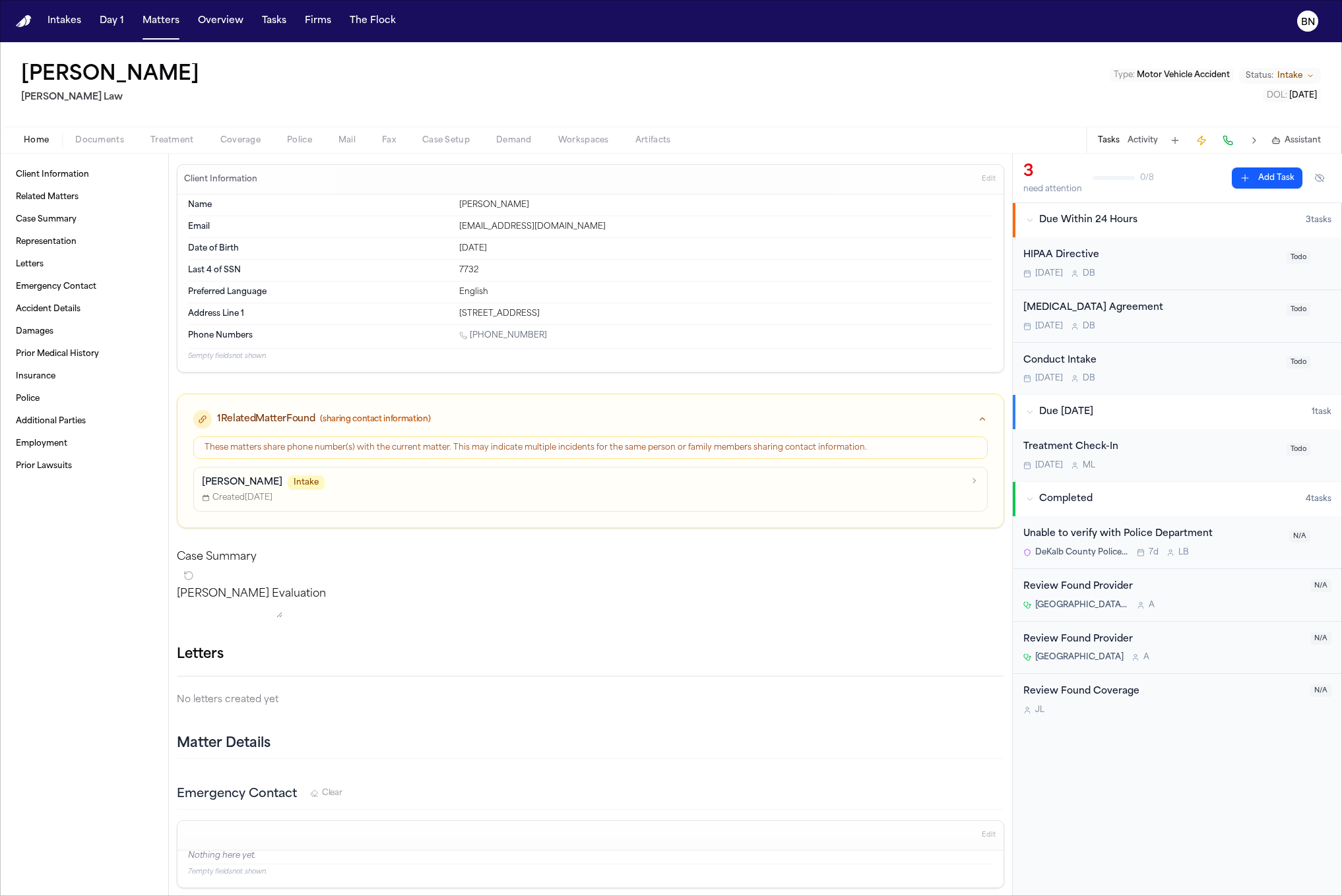
click at [103, 138] on span "Documents" at bounding box center [100, 141] width 49 height 10
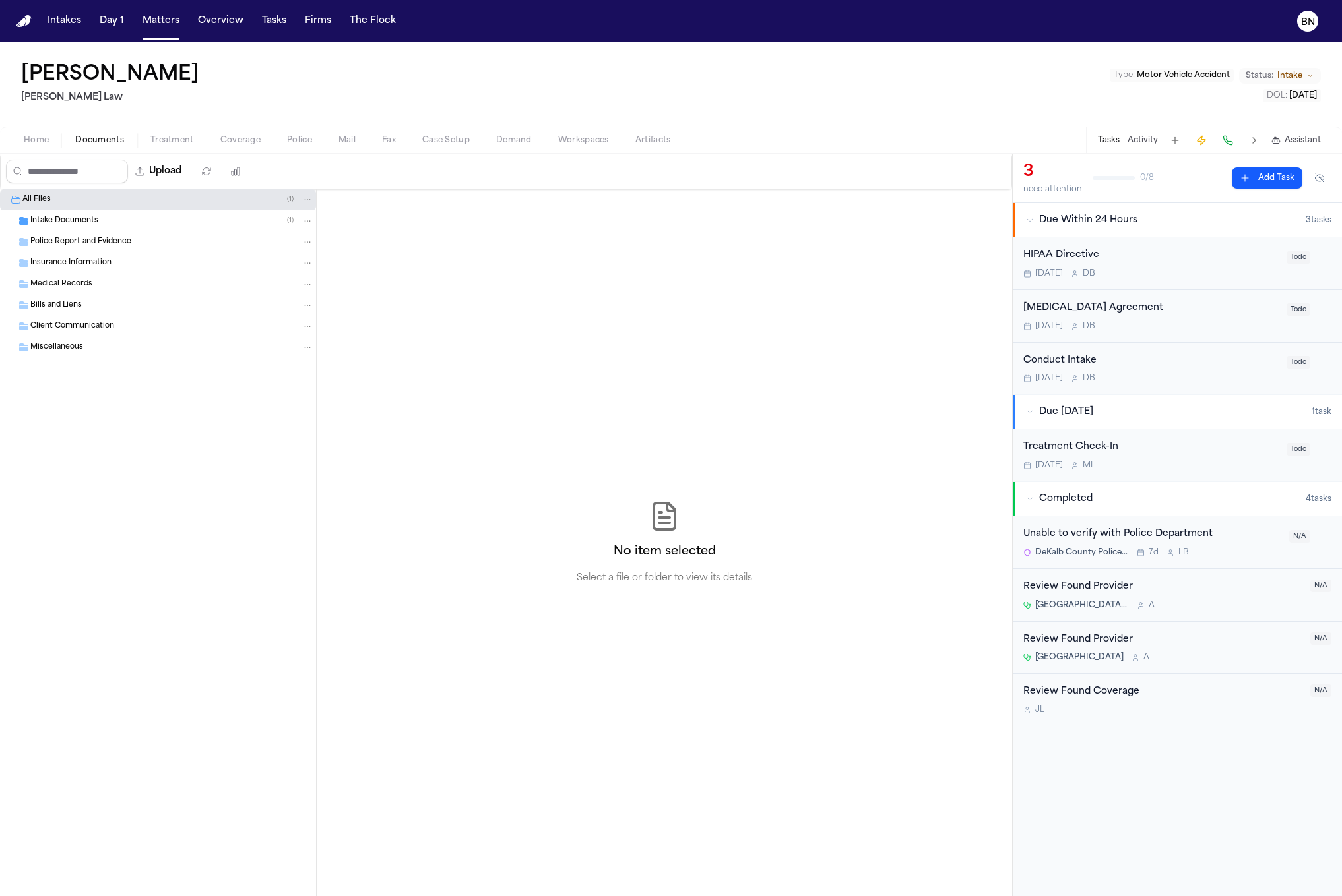
click at [74, 216] on span "Intake Documents" at bounding box center [65, 221] width 68 height 11
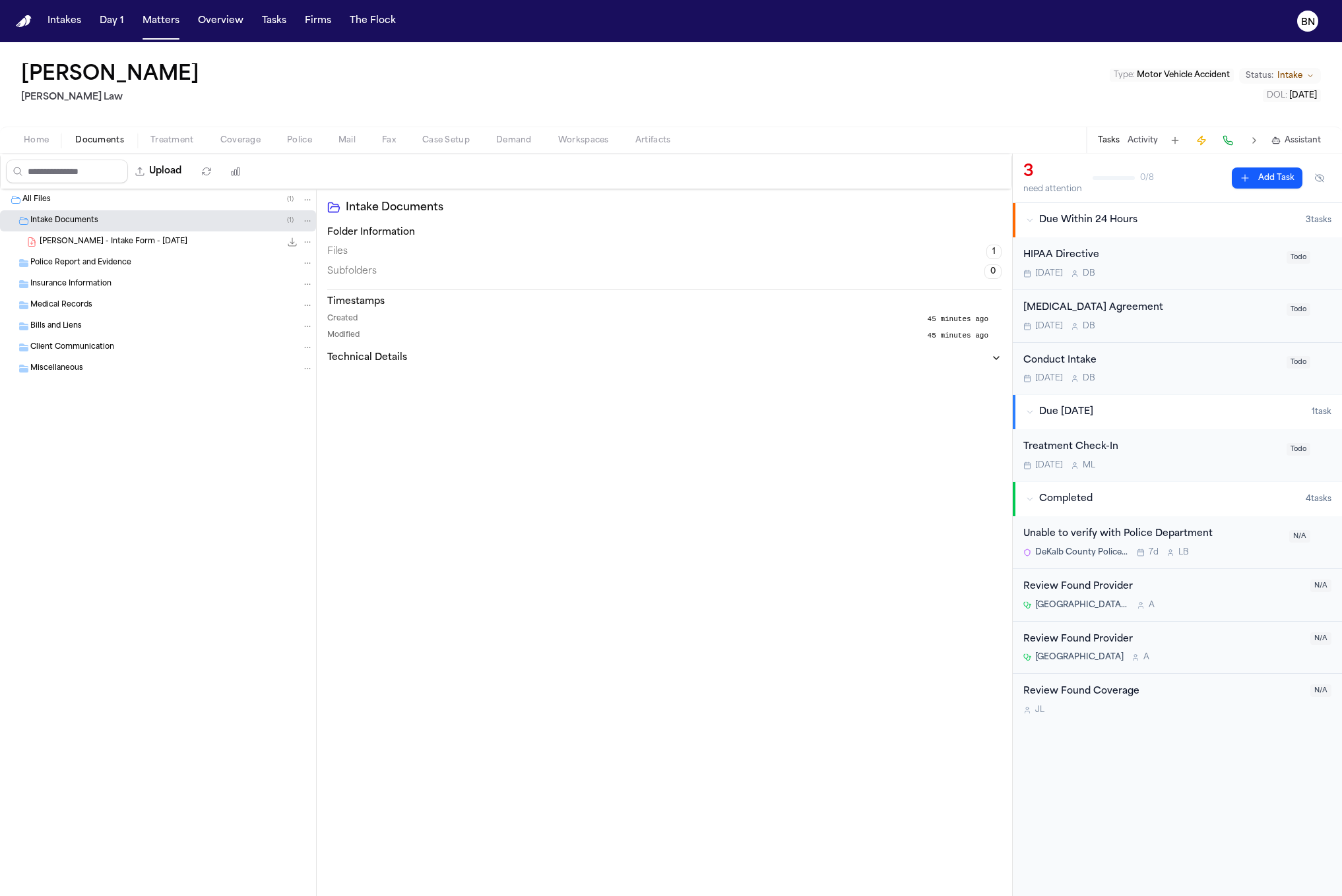
click at [105, 243] on span "S. Cason - Intake Form - 8.27.25" at bounding box center [113, 242] width 148 height 11
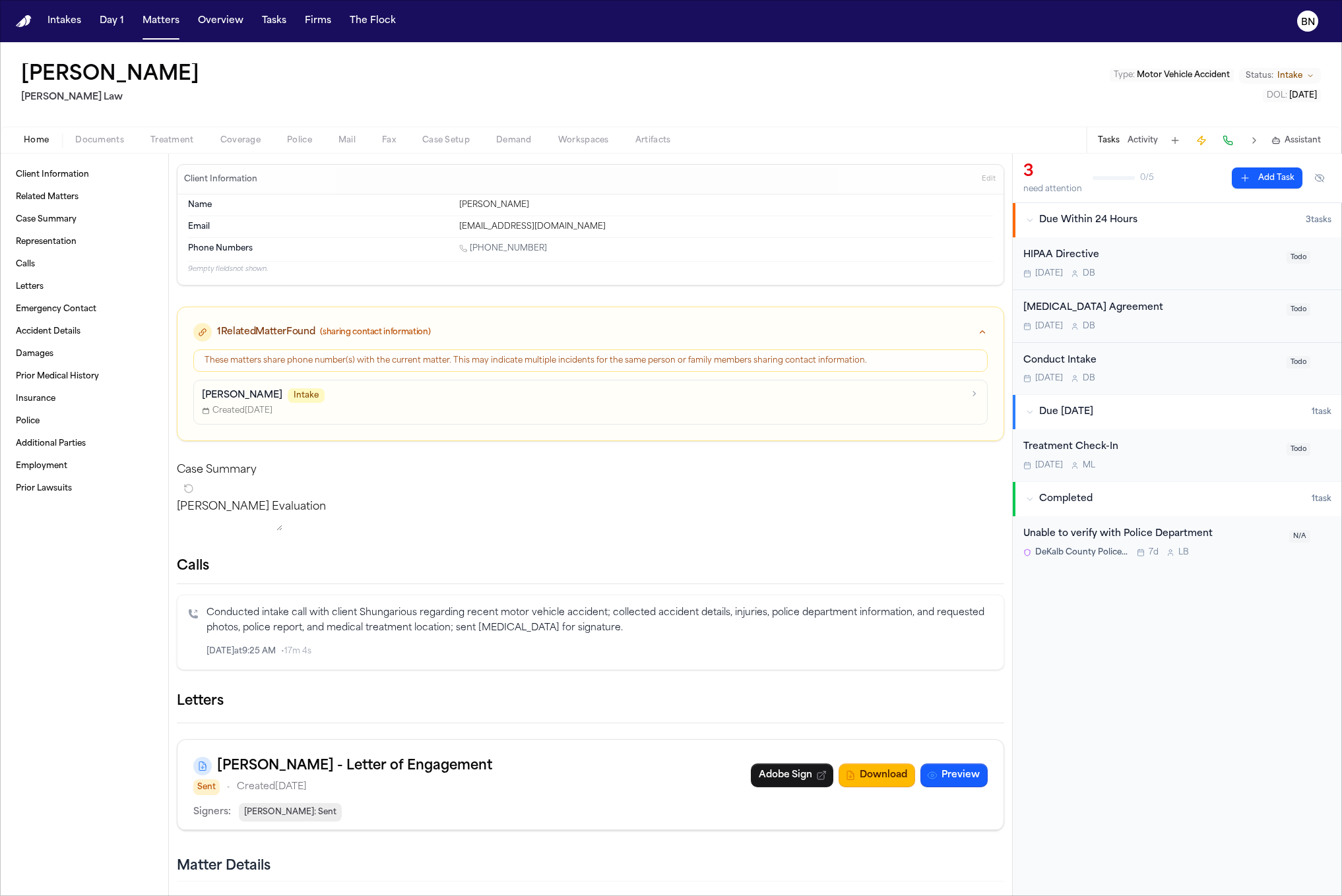
click at [101, 135] on span "Documents" at bounding box center [100, 141] width 49 height 10
click at [45, 146] on button "Home" at bounding box center [36, 141] width 52 height 16
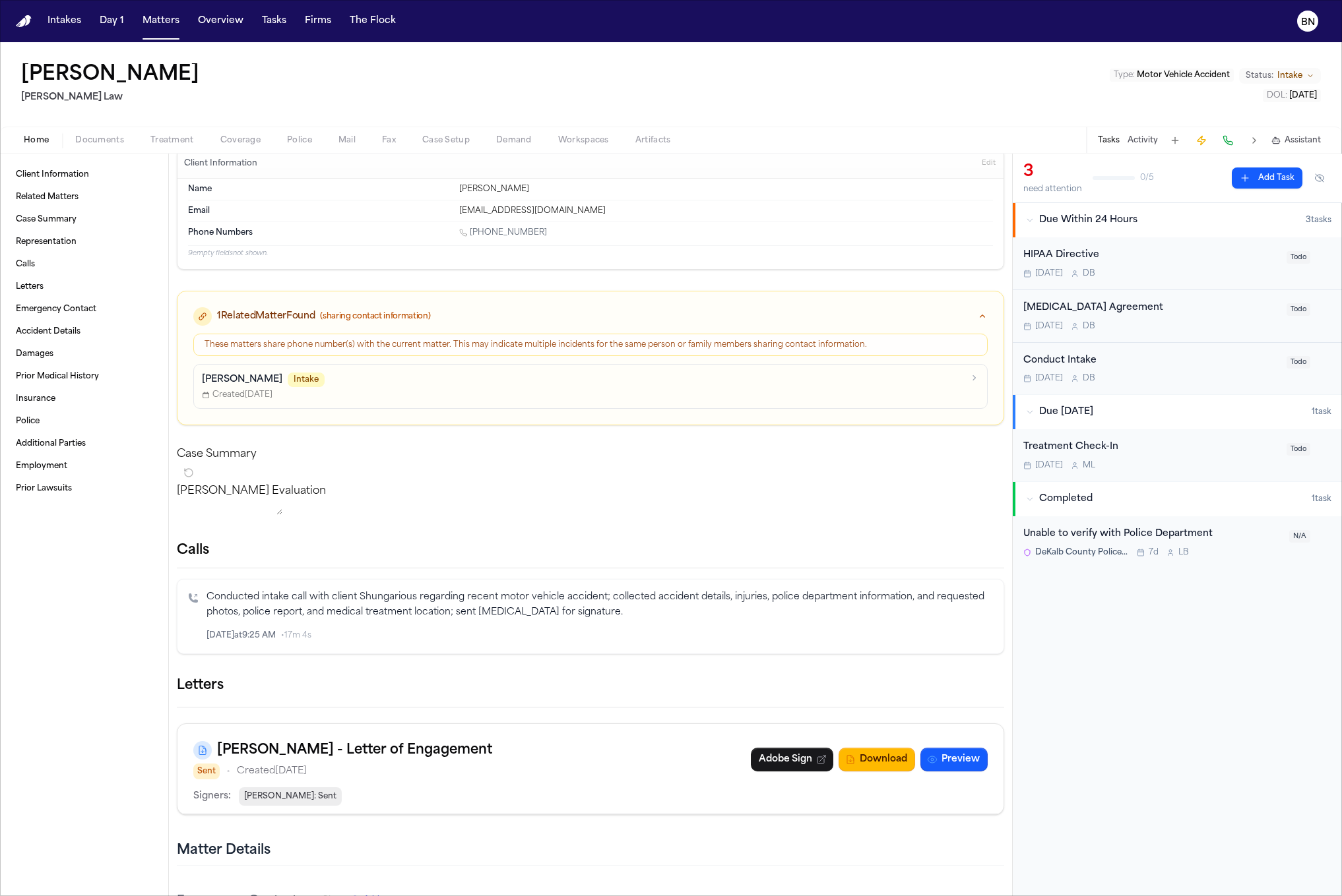
click at [942, 641] on icon "Inspect" at bounding box center [938, 636] width 10 height 10
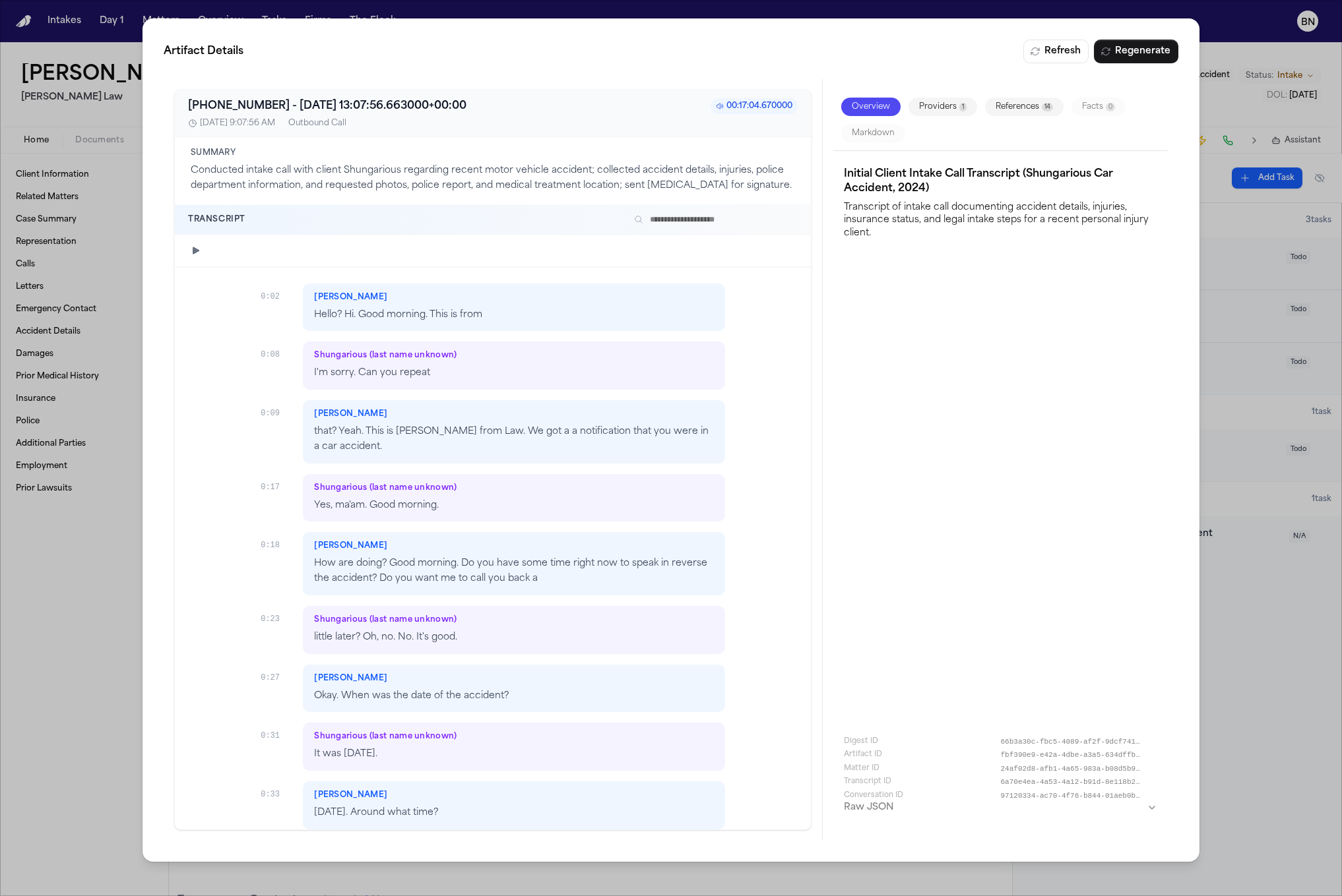
click at [194, 248] on icon "button" at bounding box center [196, 250] width 7 height 7
click at [194, 248] on icon "button" at bounding box center [196, 250] width 4 height 7
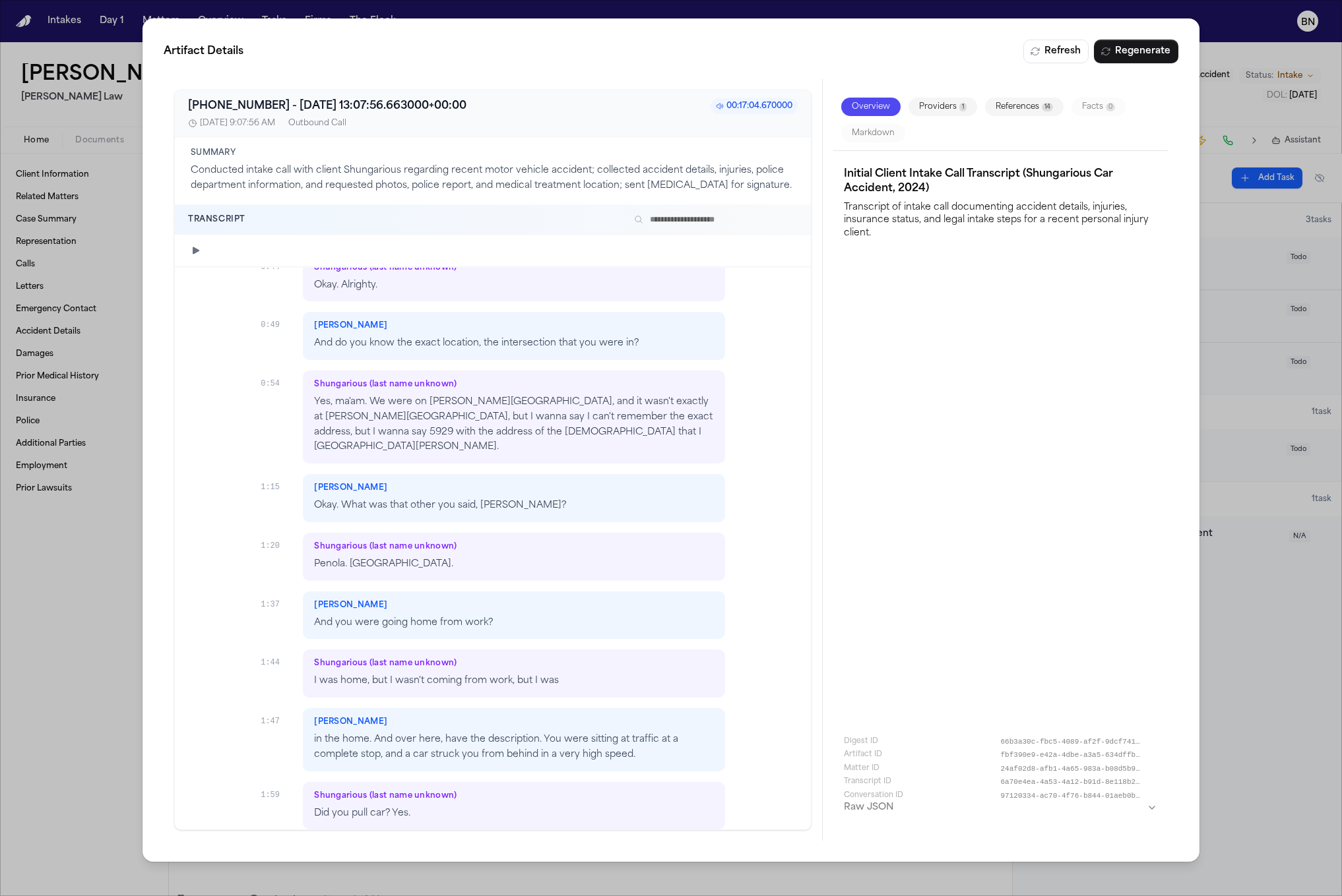
scroll to position [656, 0]
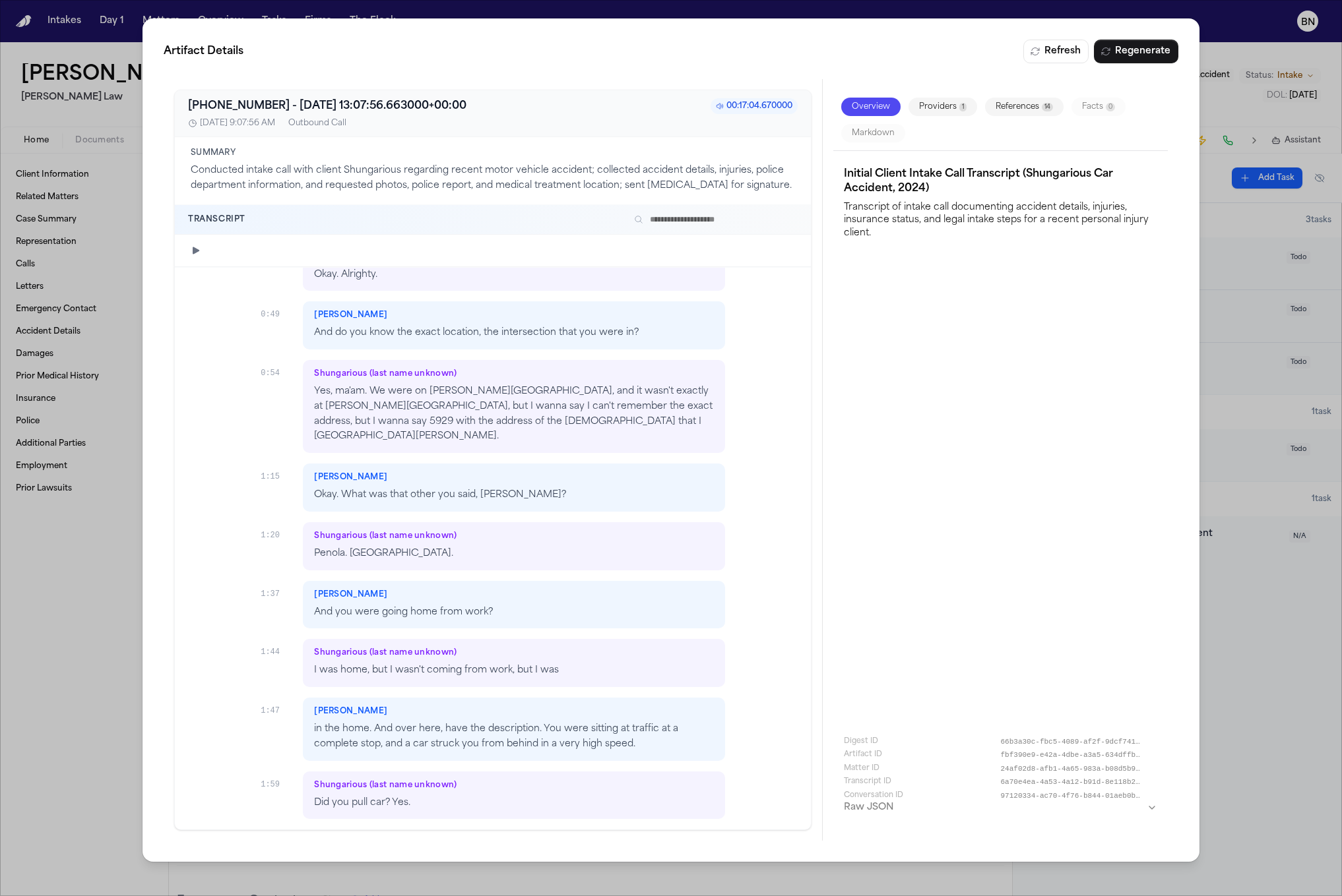
click at [1022, 106] on button "References 14" at bounding box center [1025, 107] width 79 height 18
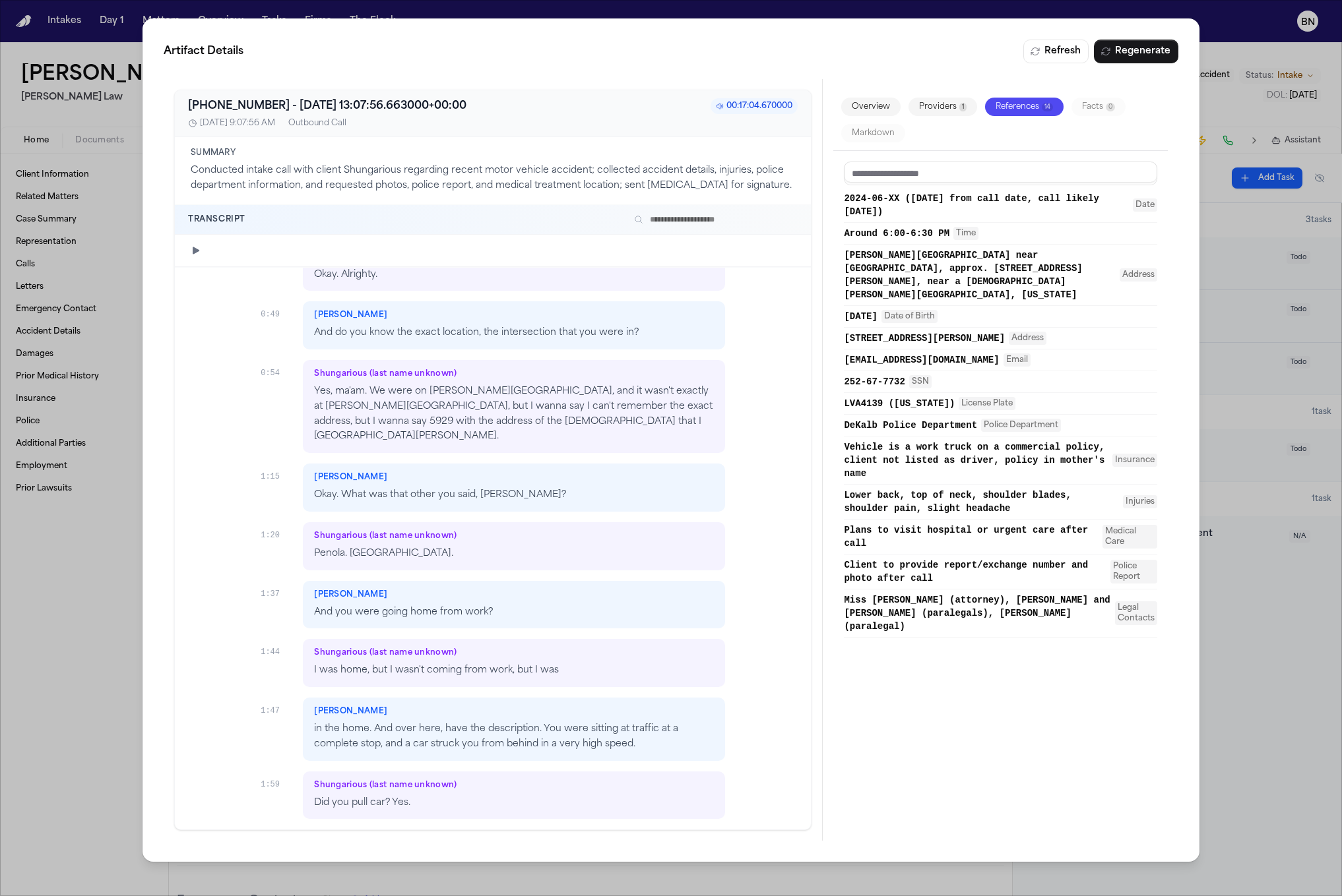
click at [108, 587] on div "Artifact Details Refresh Regenerate +14704524562 - 2025-08-27 13:07:56.663000+0…" at bounding box center [671, 448] width 1342 height 896
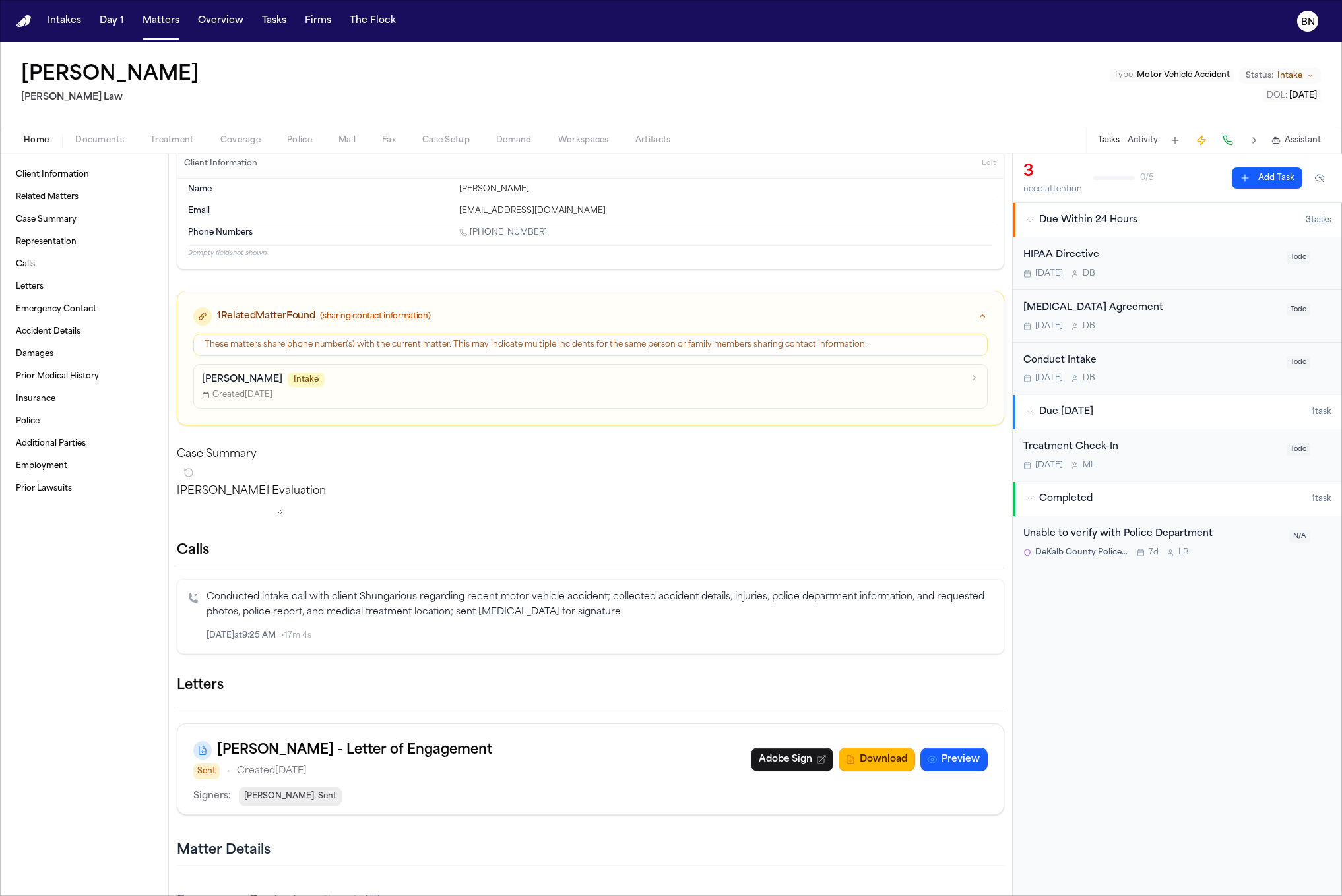
click at [94, 139] on span "Documents" at bounding box center [100, 141] width 49 height 10
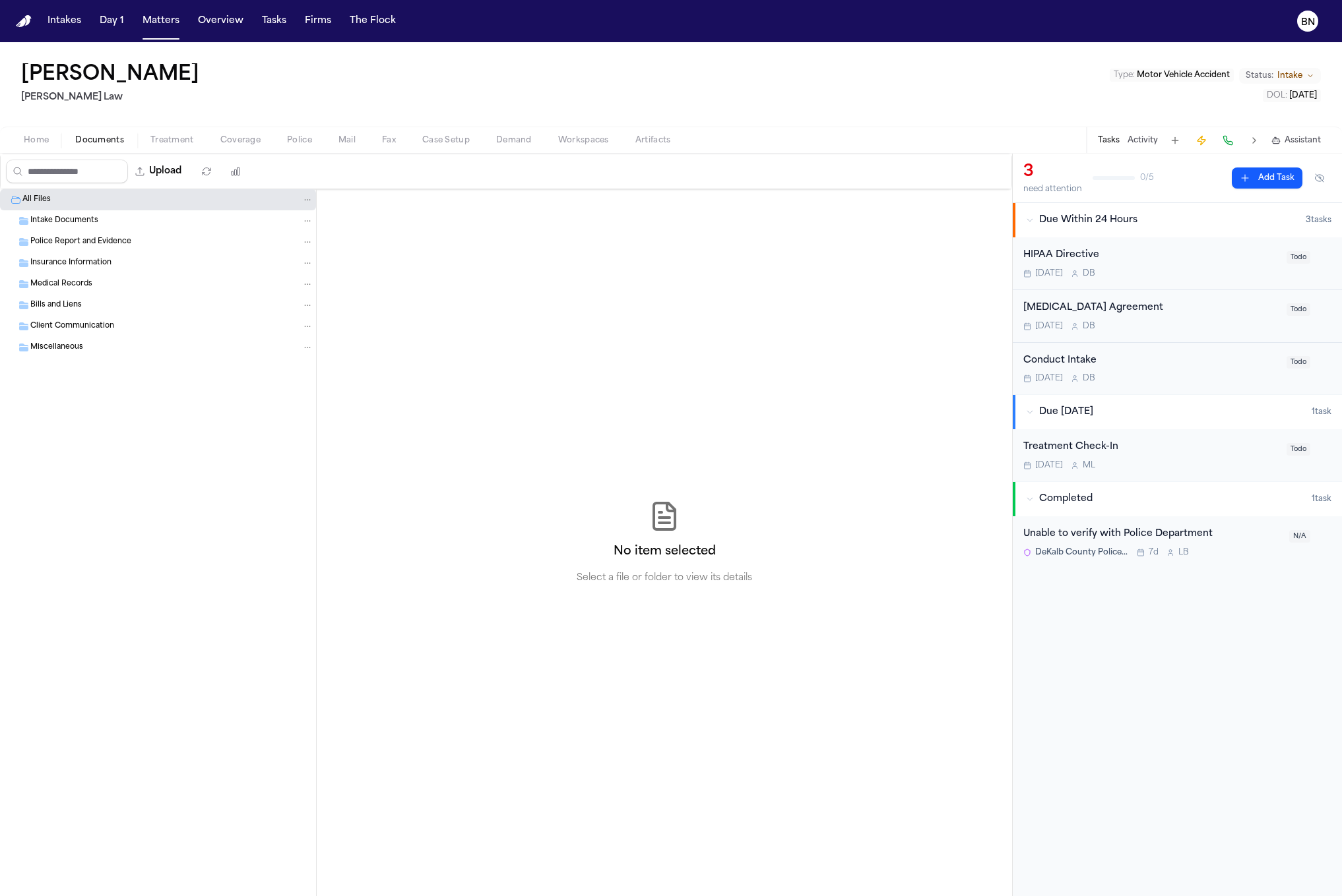
click at [37, 138] on span "Home" at bounding box center [36, 141] width 25 height 10
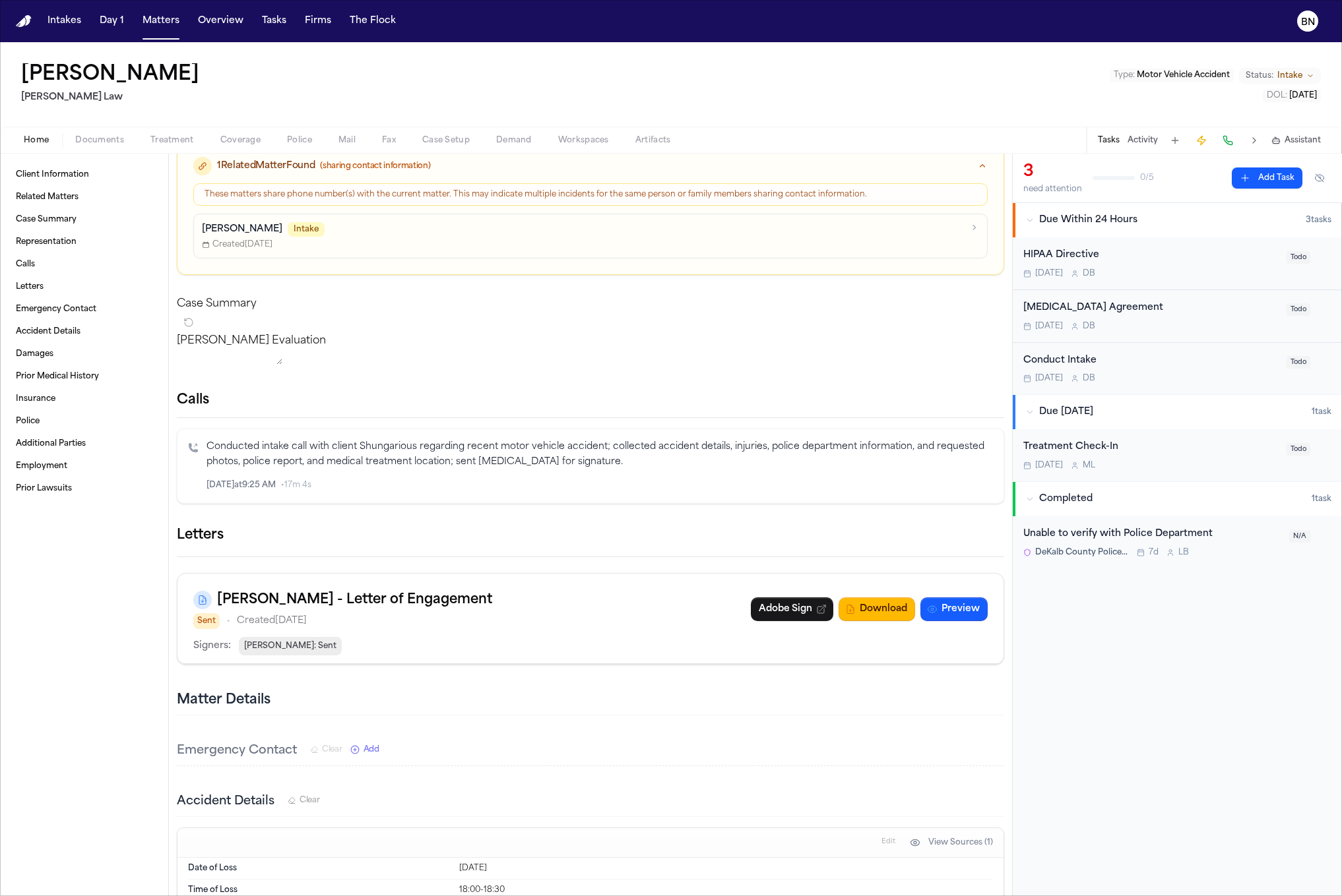
scroll to position [170, 0]
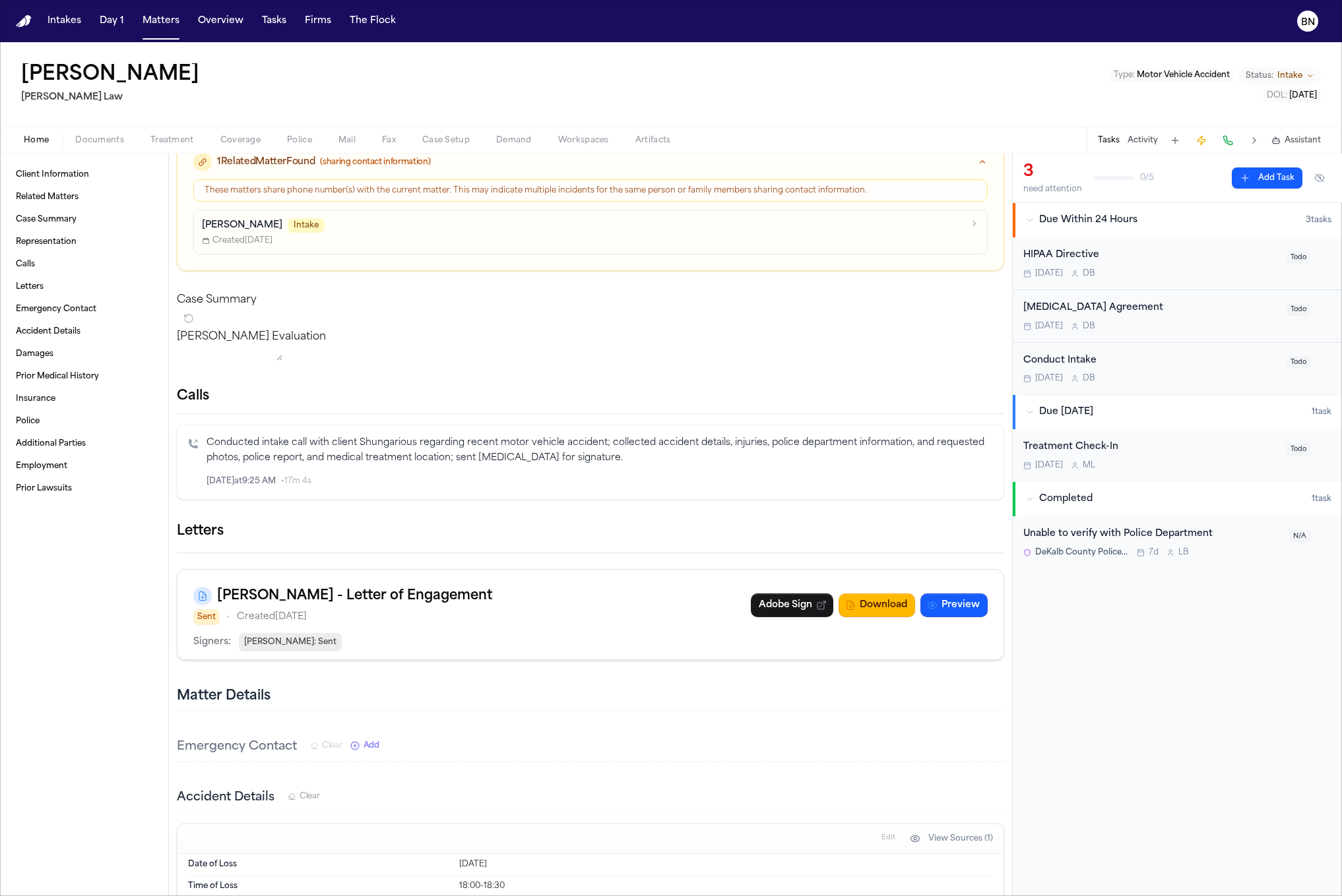
click at [1004, 531] on icon "button" at bounding box center [1004, 531] width 0 height 0
click at [587, 896] on div at bounding box center [671, 896] width 1342 height 0
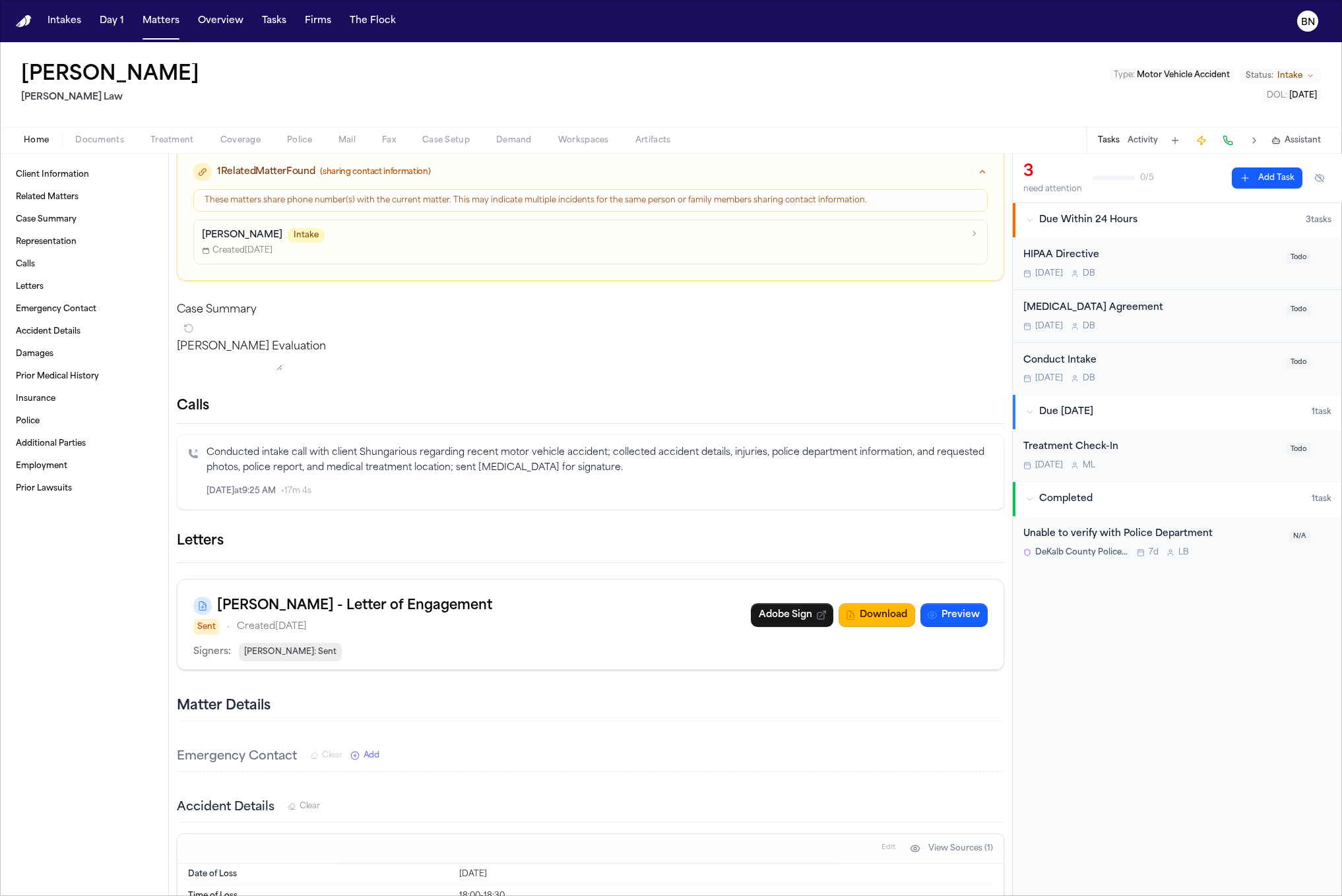
scroll to position [0, 0]
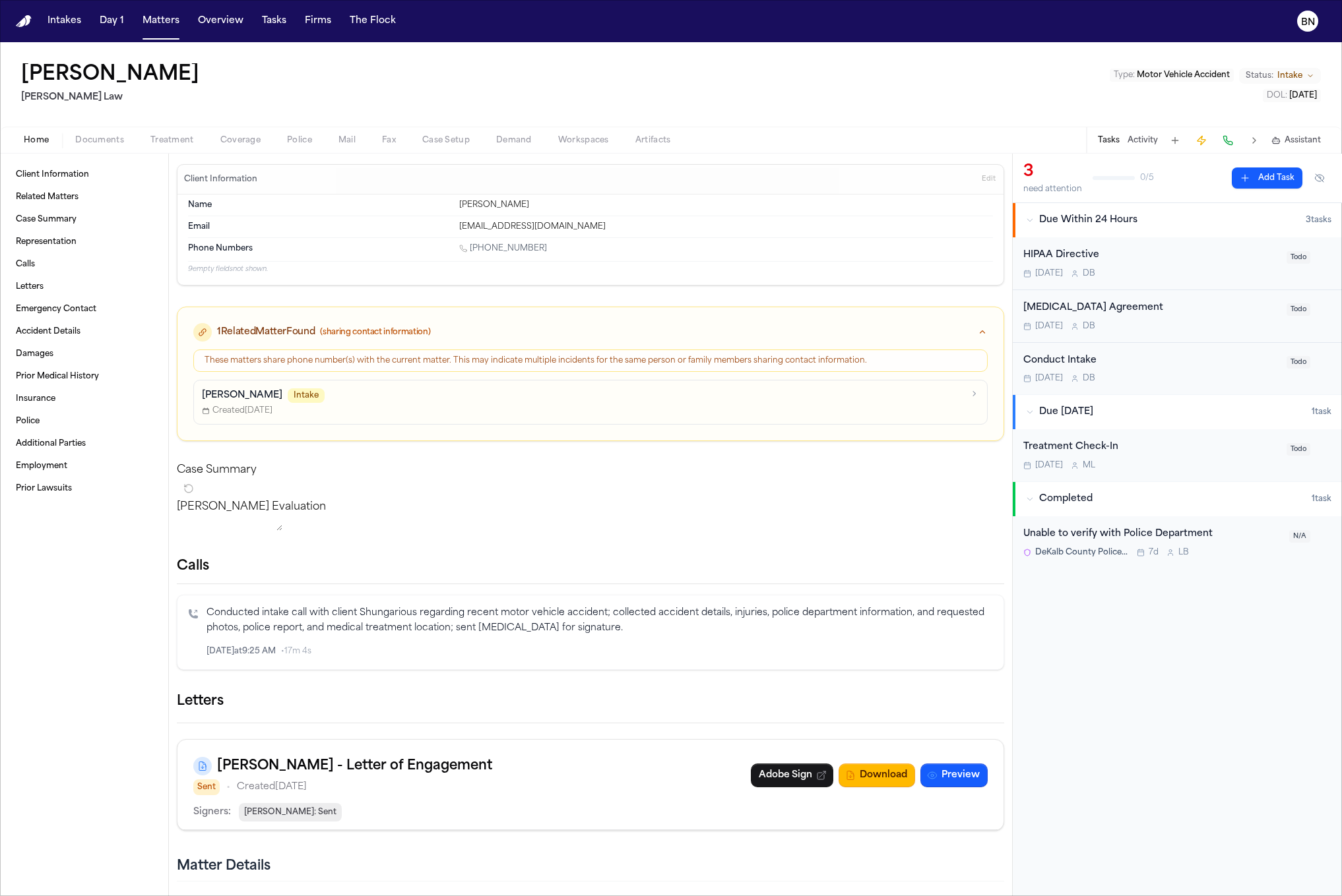
click at [104, 141] on span "Documents" at bounding box center [100, 141] width 49 height 10
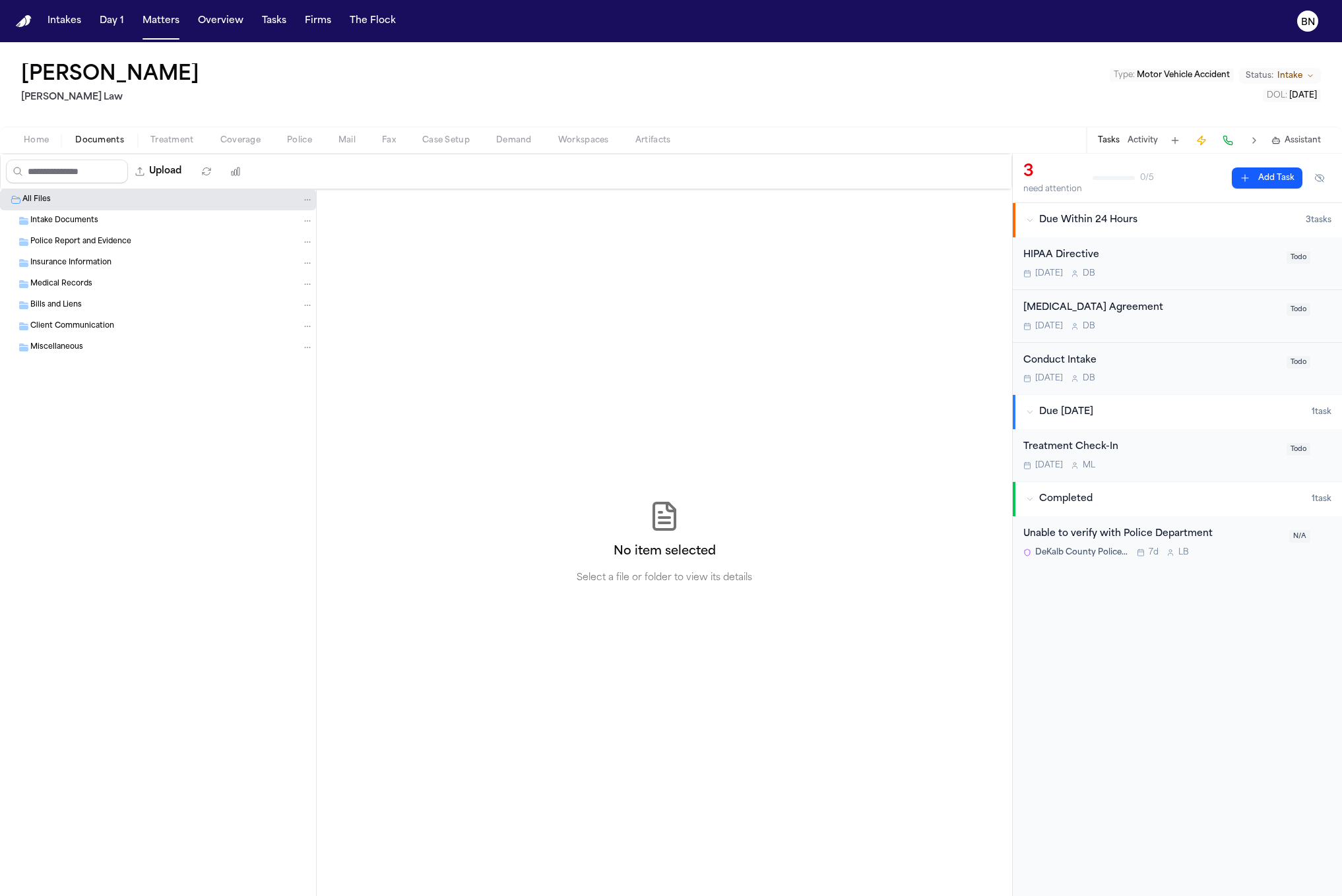
click at [148, 246] on div "Police Report and Evidence" at bounding box center [172, 242] width 283 height 12
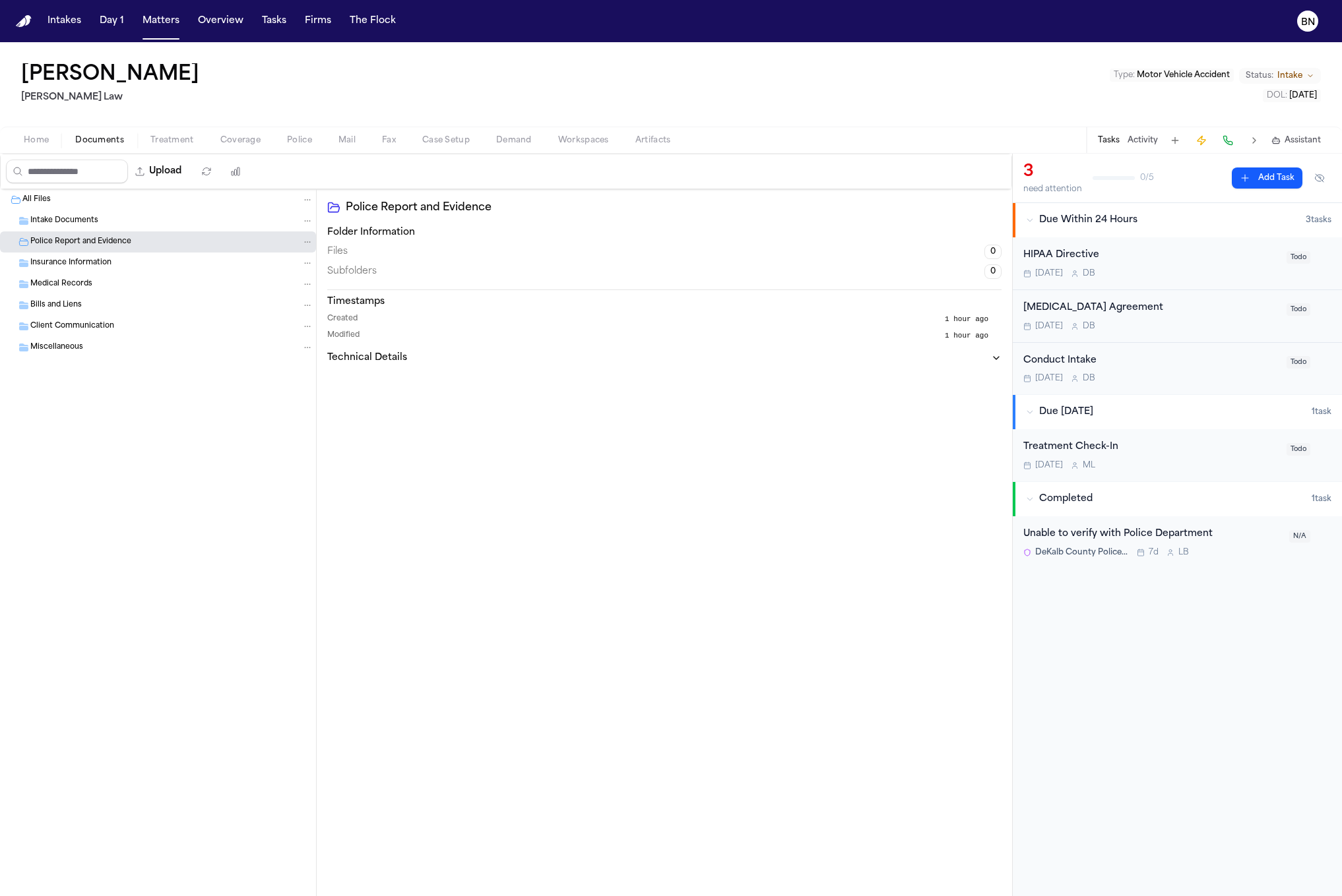
click at [139, 268] on div "Insurance Information" at bounding box center [157, 263] width 316 height 21
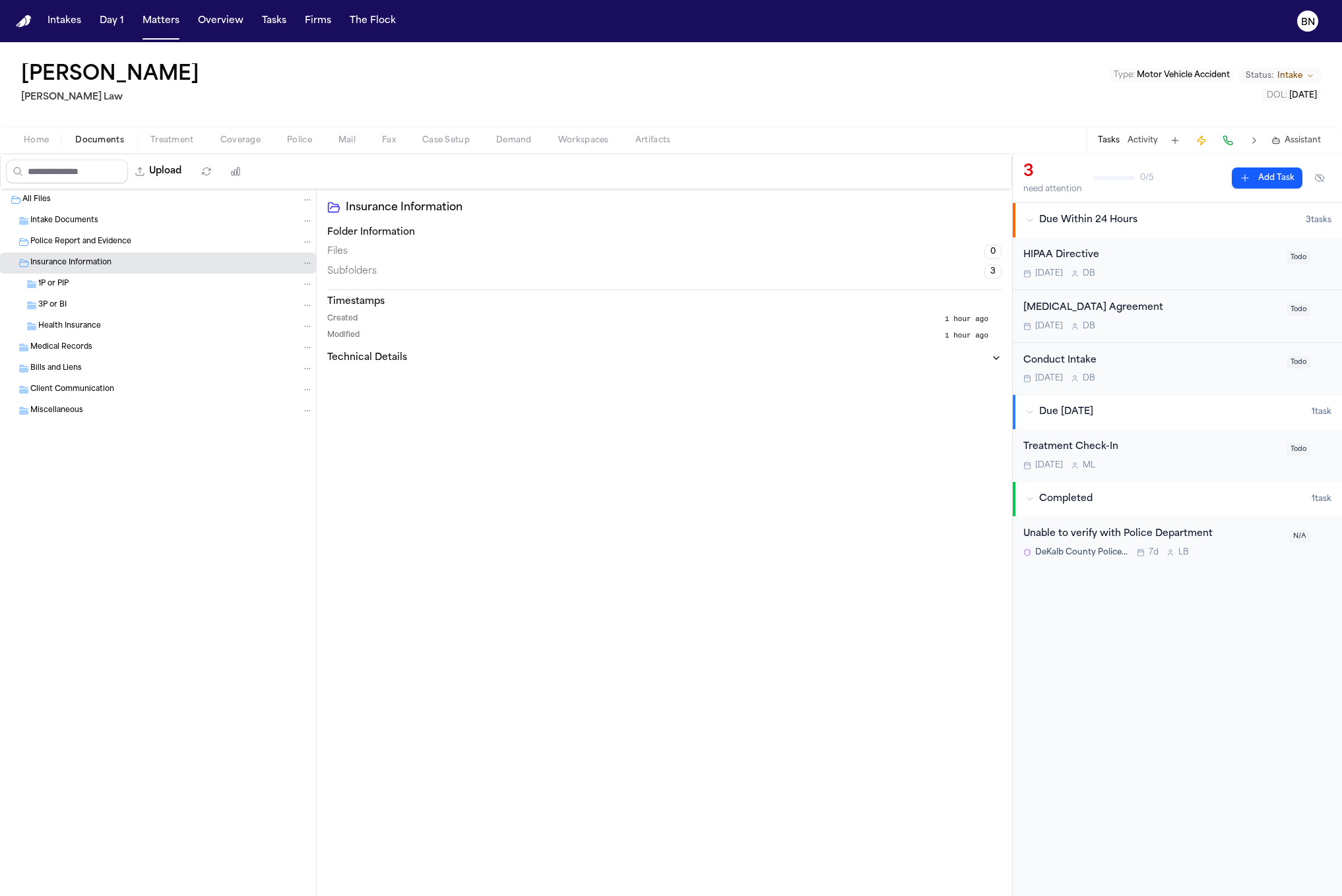
click at [138, 282] on div "1P or PIP" at bounding box center [176, 284] width 275 height 12
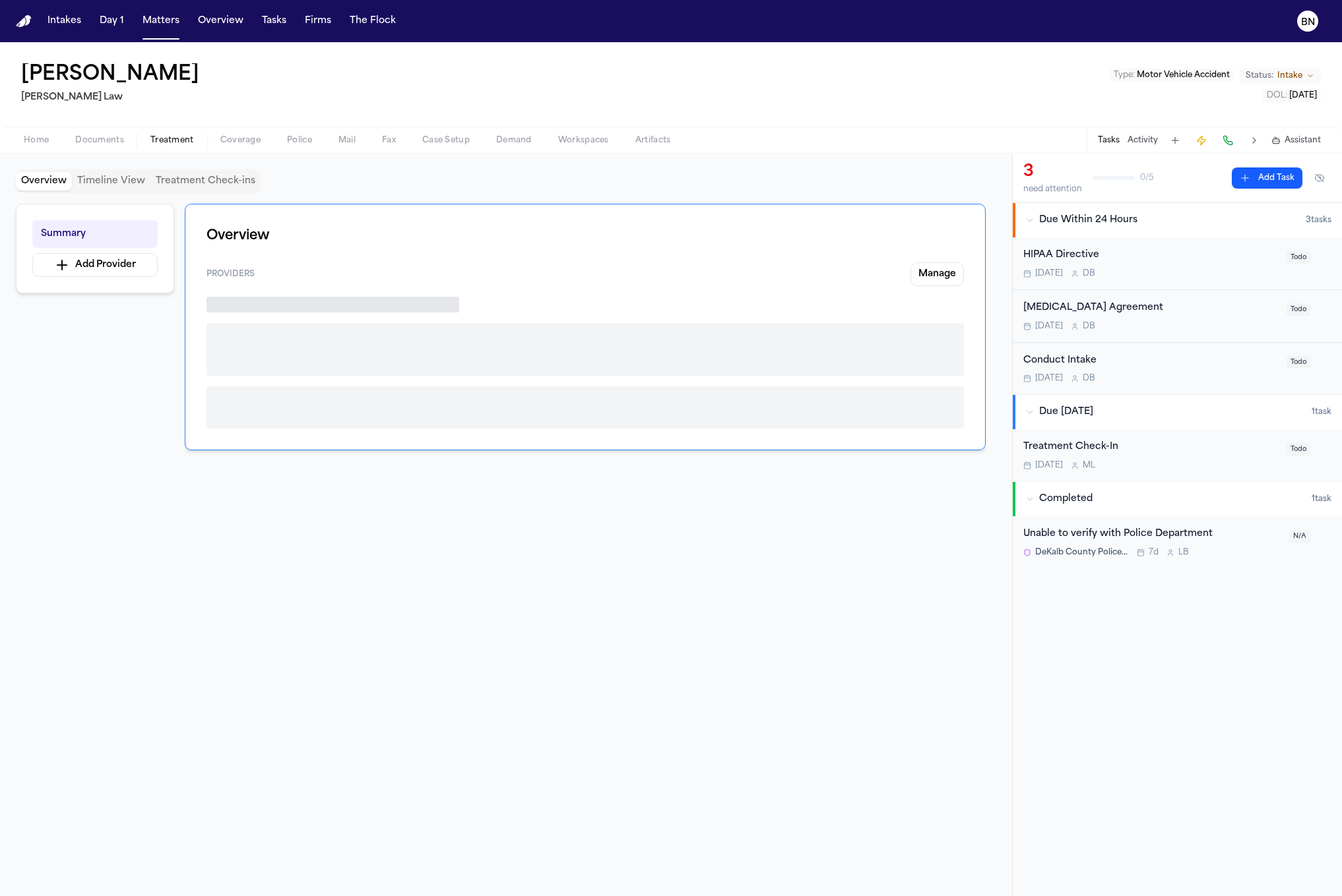
click at [161, 146] on span "Treatment" at bounding box center [172, 141] width 44 height 10
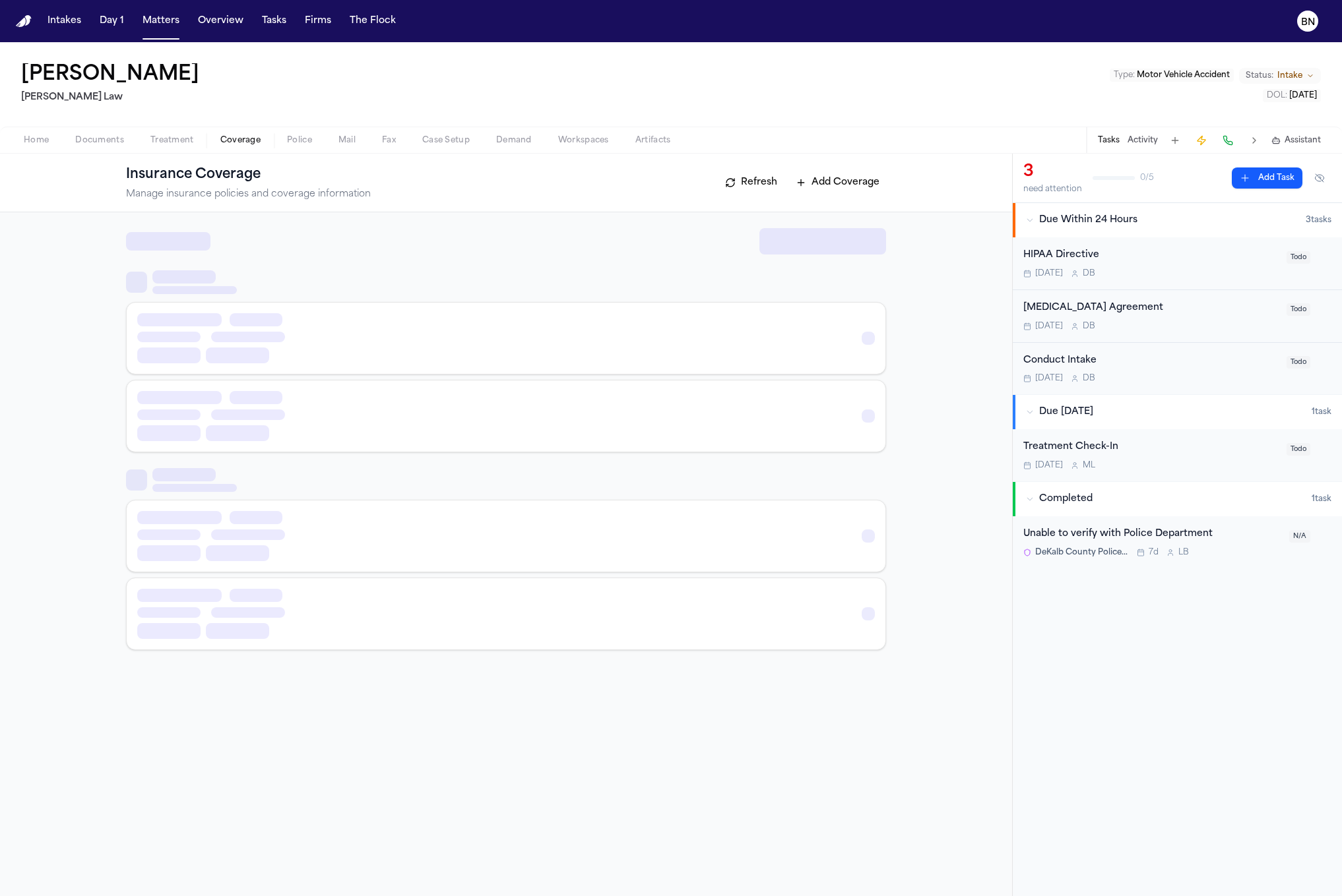
click at [224, 137] on span "Coverage" at bounding box center [240, 141] width 40 height 10
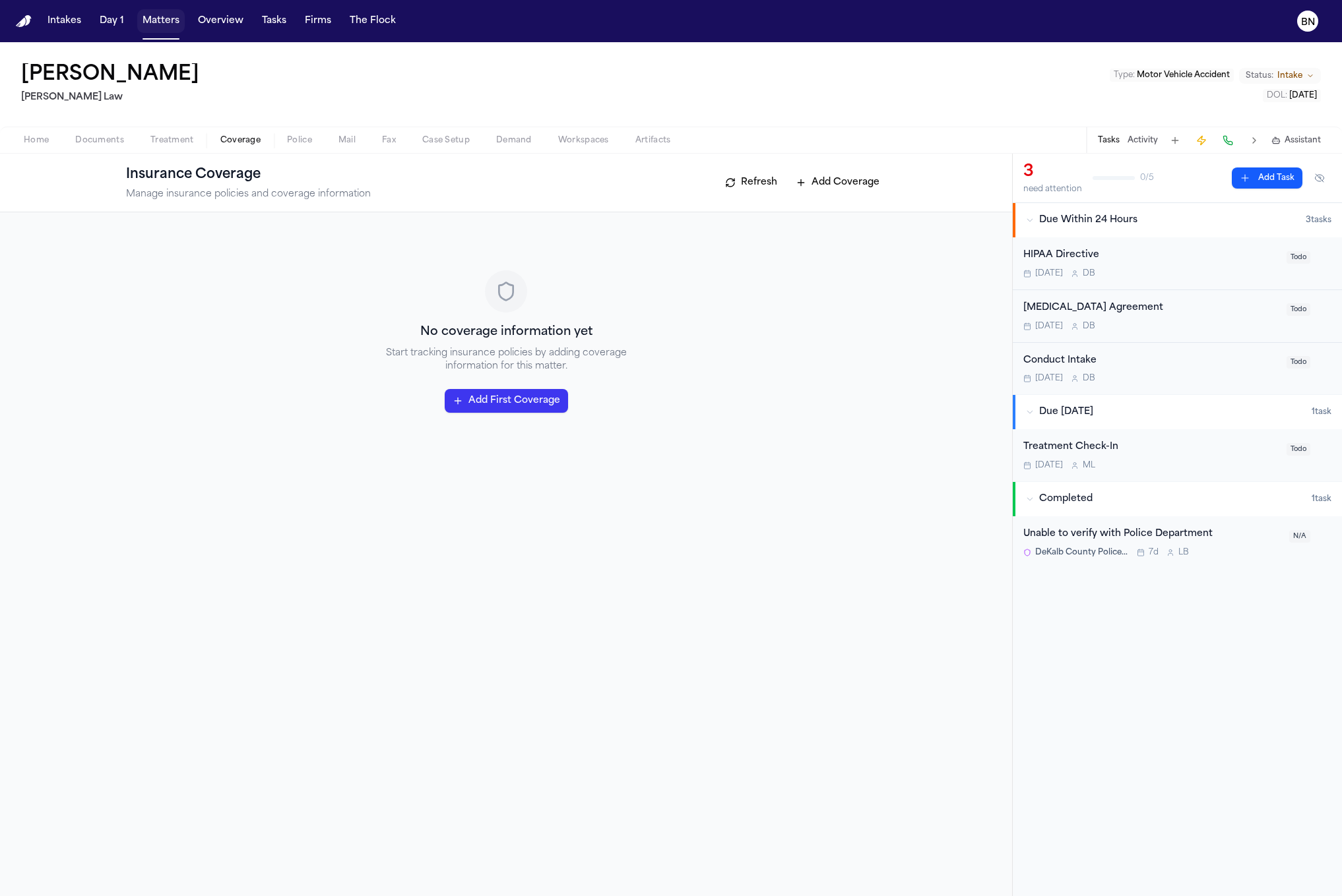
click at [170, 28] on button "Matters" at bounding box center [161, 21] width 47 height 24
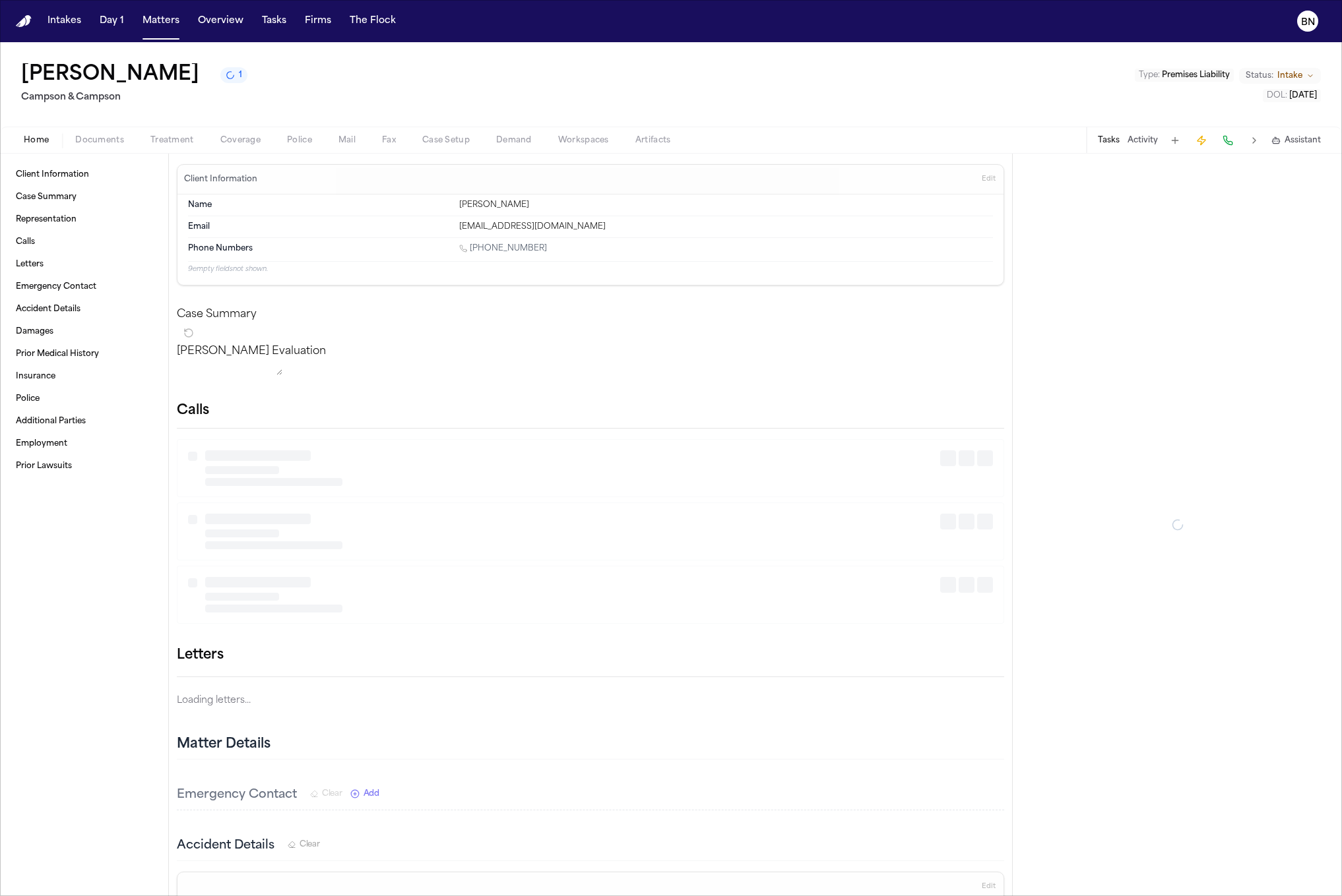
click at [233, 137] on span "Coverage" at bounding box center [240, 141] width 40 height 10
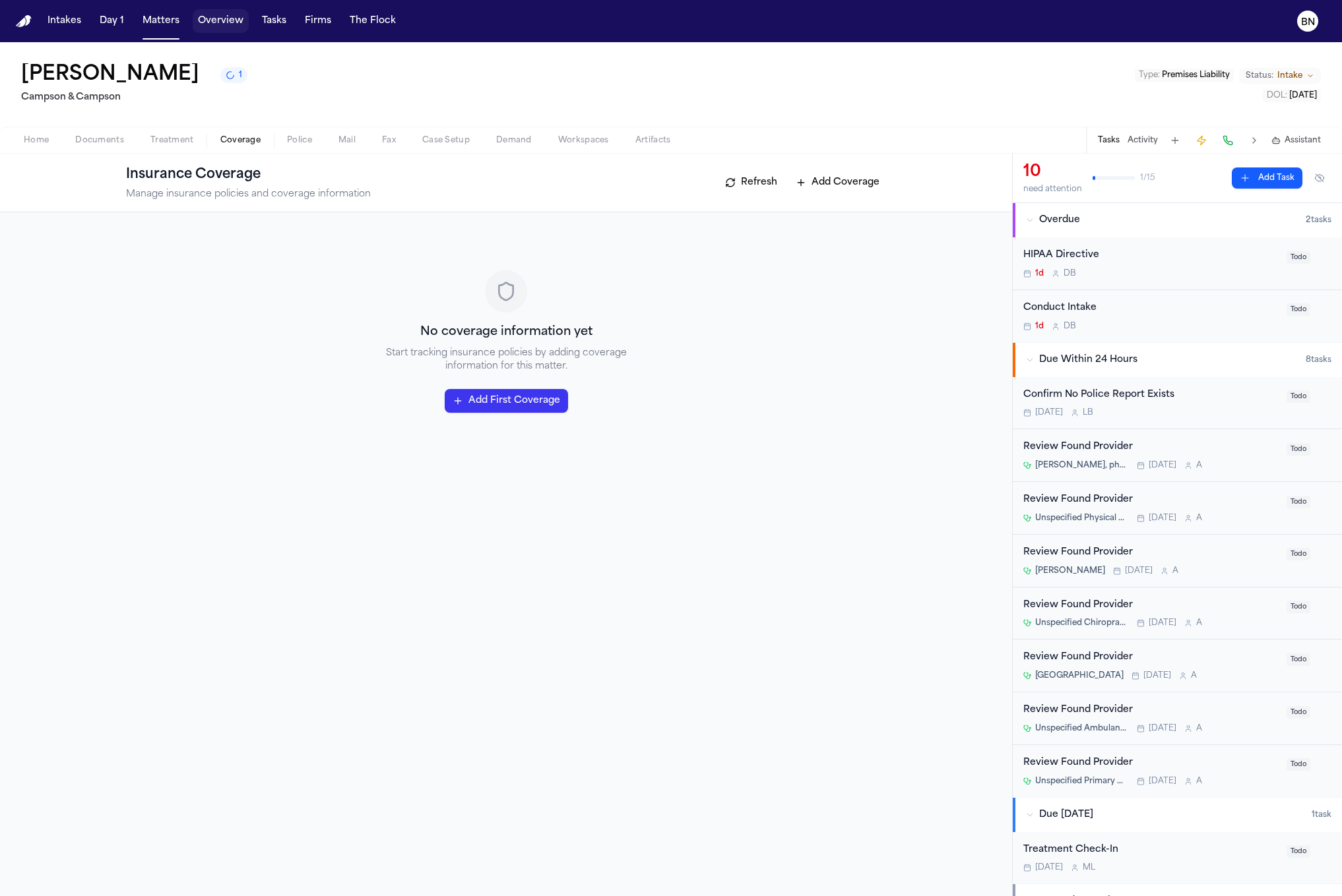
click at [208, 8] on nav "Intakes Day 1 Matters Overview Tasks Firms The Flock BN" at bounding box center [671, 21] width 1342 height 42
click at [208, 10] on button "Overview" at bounding box center [220, 21] width 56 height 24
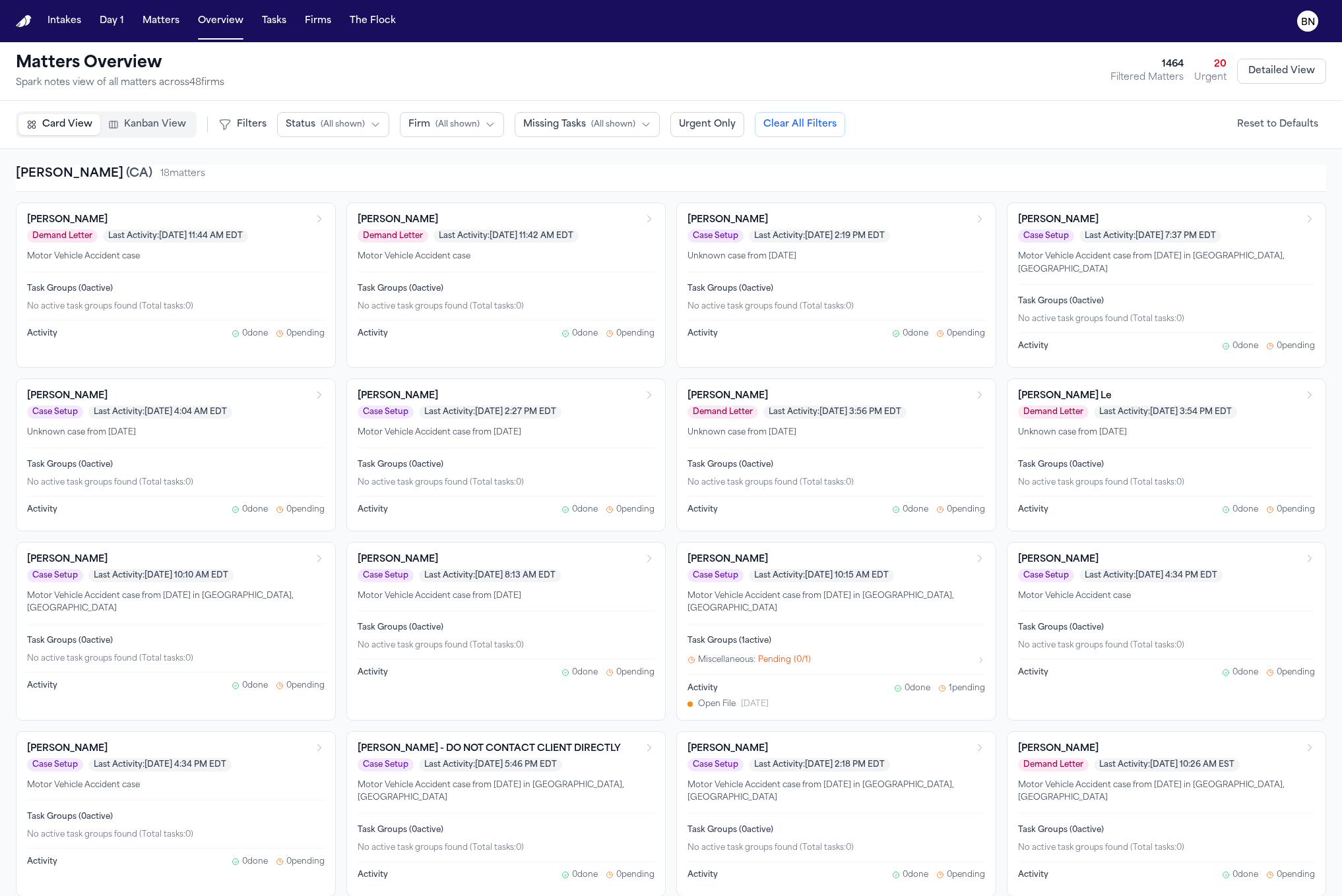
click at [267, 15] on button "Tasks" at bounding box center [274, 21] width 35 height 24
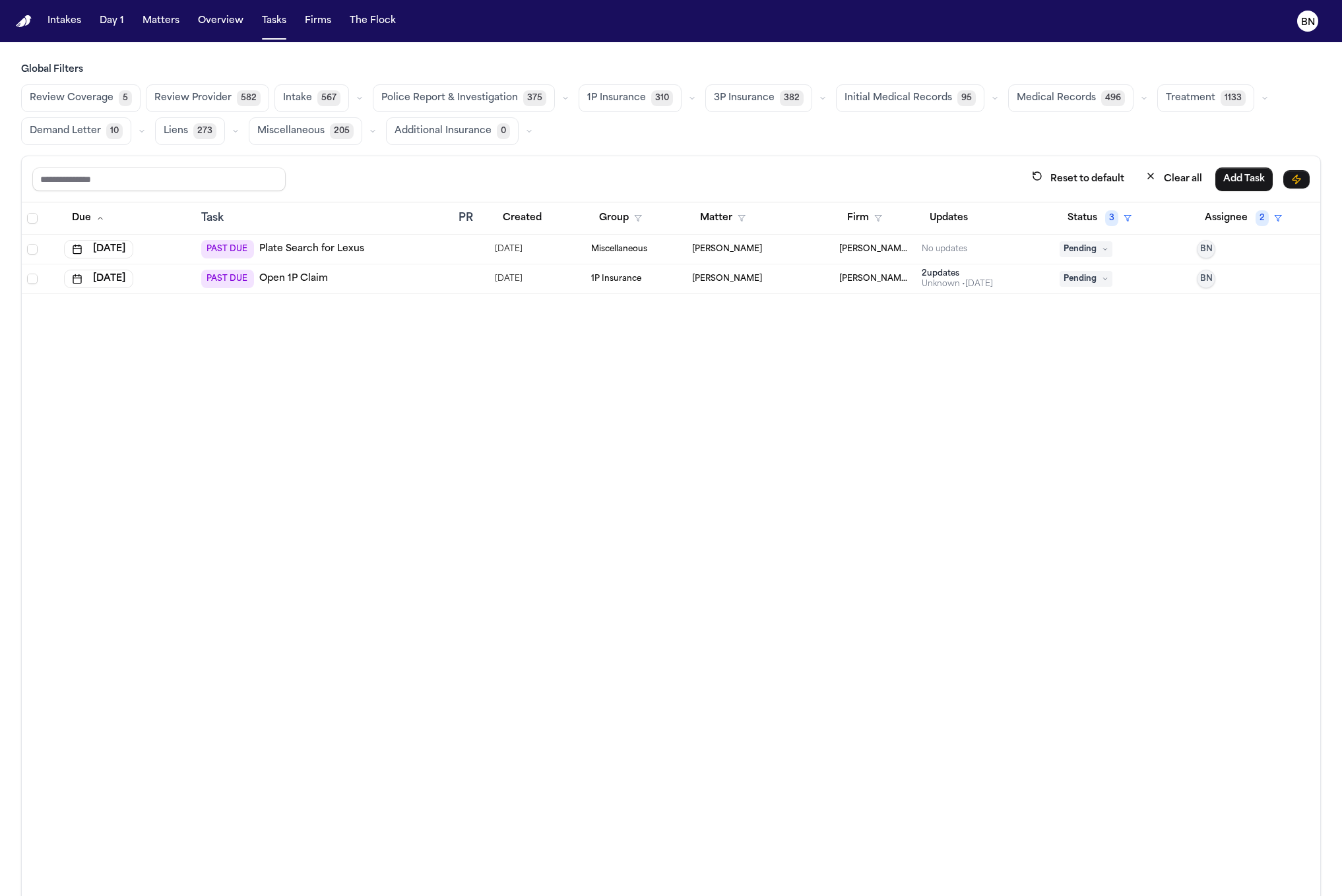
click at [88, 105] on button "Review Coverage 5" at bounding box center [80, 99] width 120 height 28
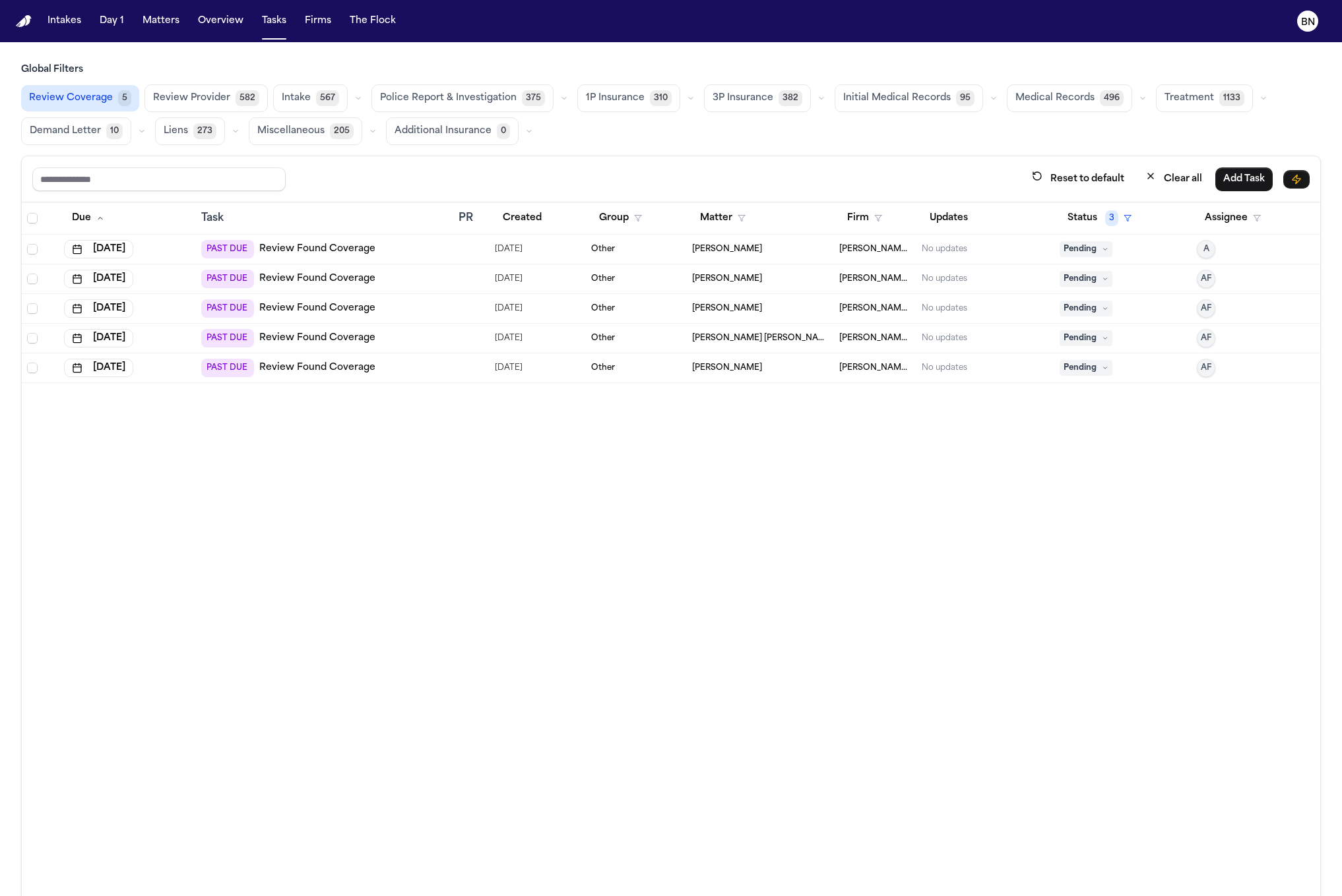
click at [365, 307] on link "Review Found Coverage" at bounding box center [317, 309] width 116 height 13
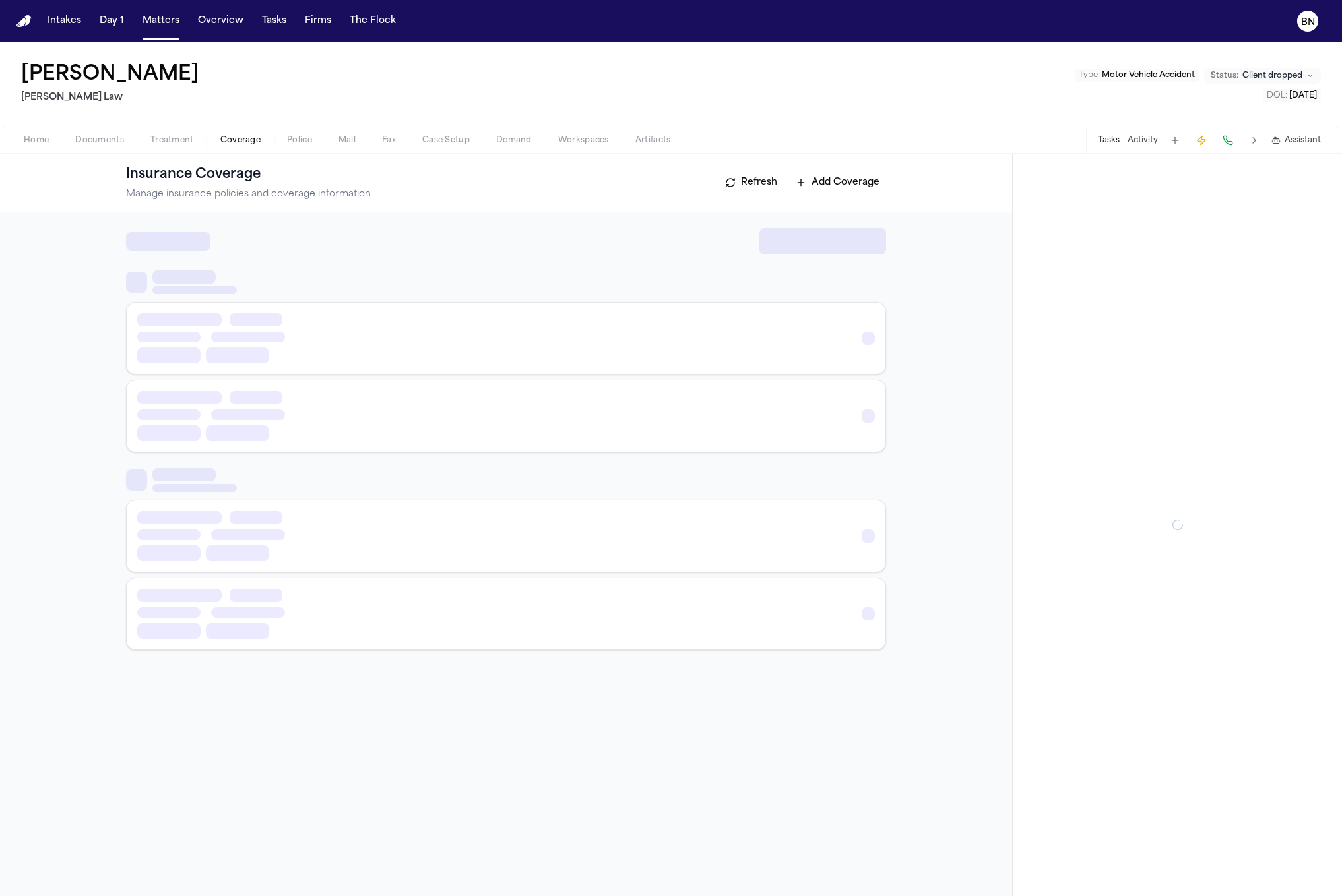
click at [255, 135] on span "Coverage" at bounding box center [240, 141] width 40 height 10
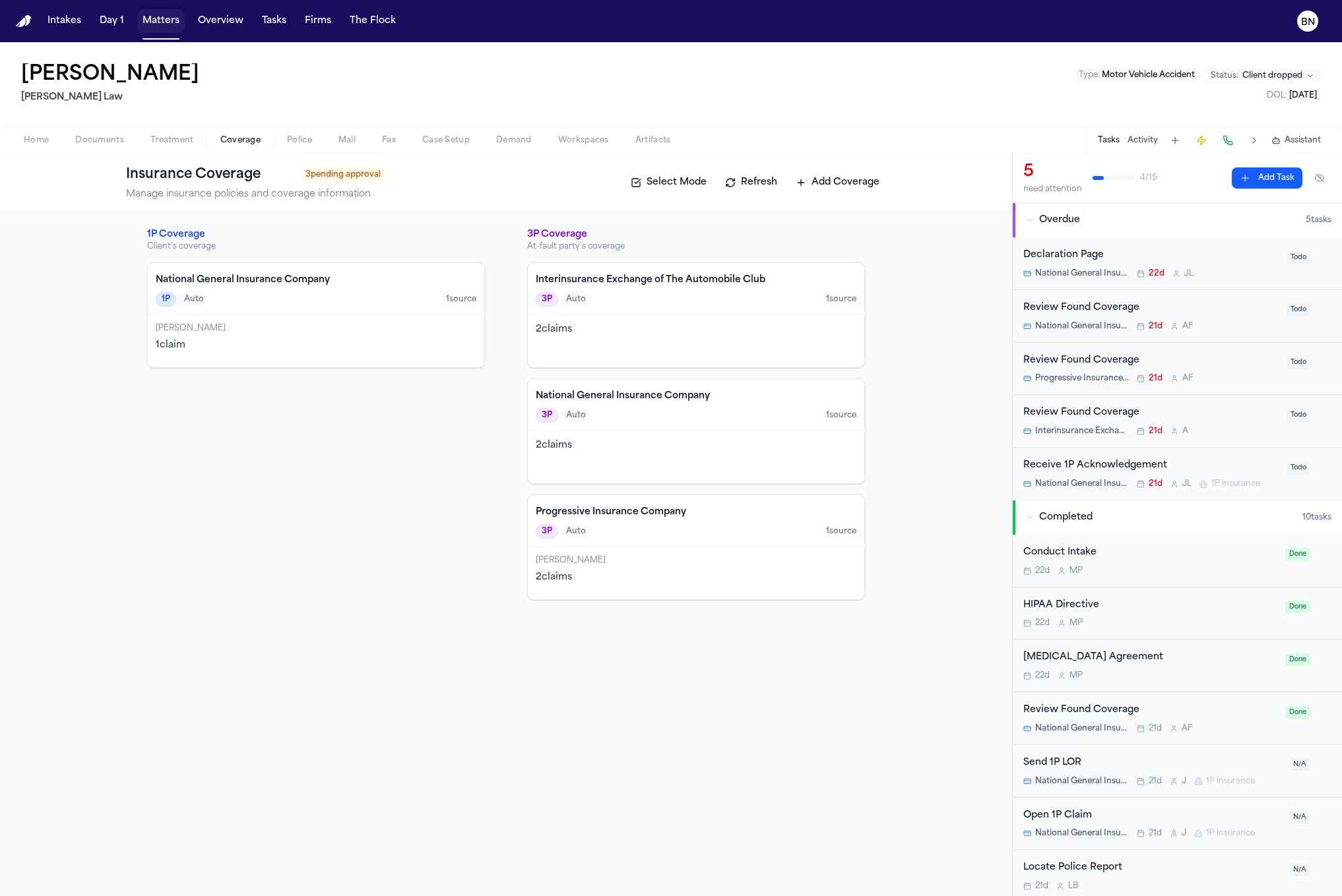
click at [155, 24] on button "Matters" at bounding box center [161, 21] width 47 height 24
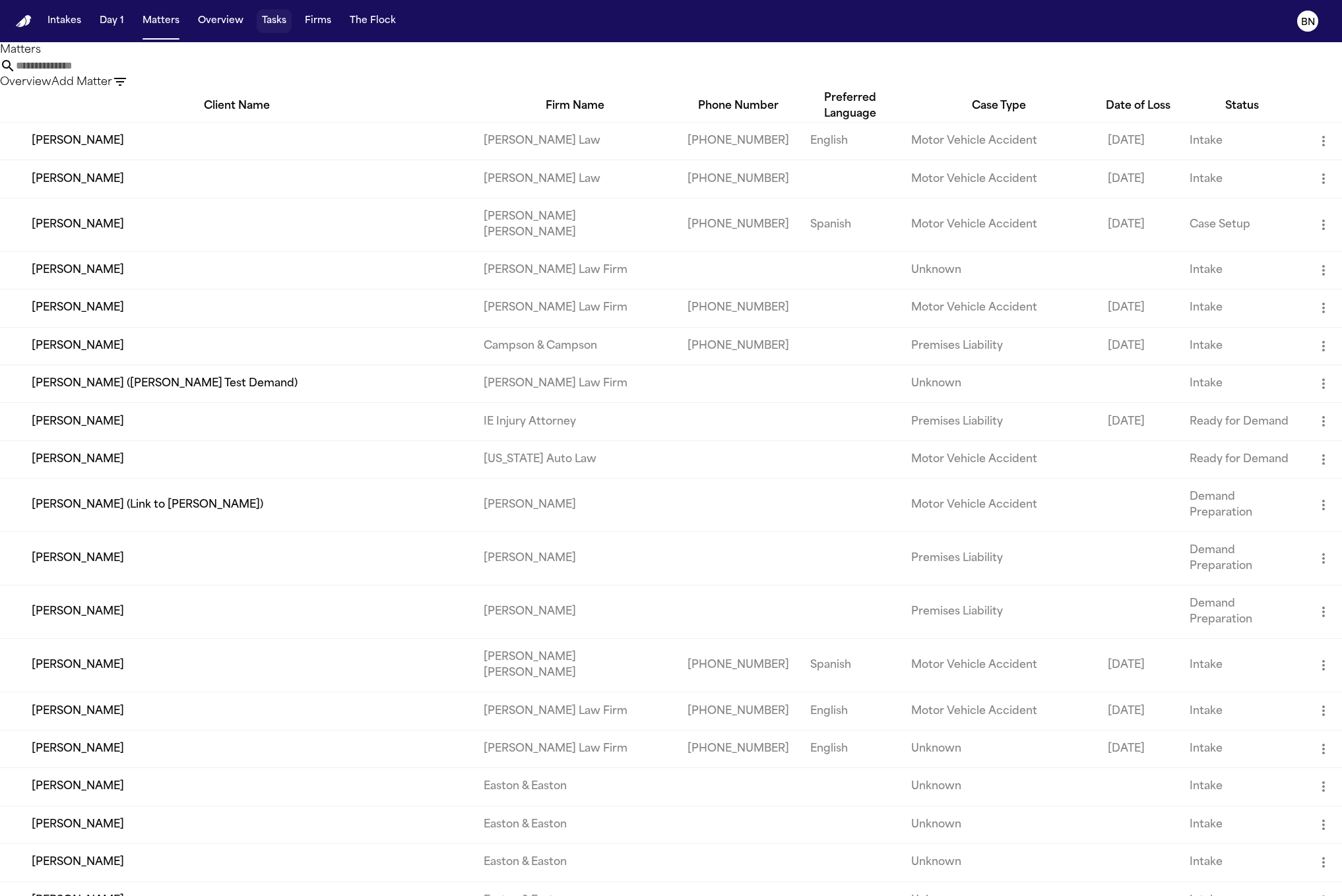
click at [284, 29] on button "Tasks" at bounding box center [274, 21] width 35 height 24
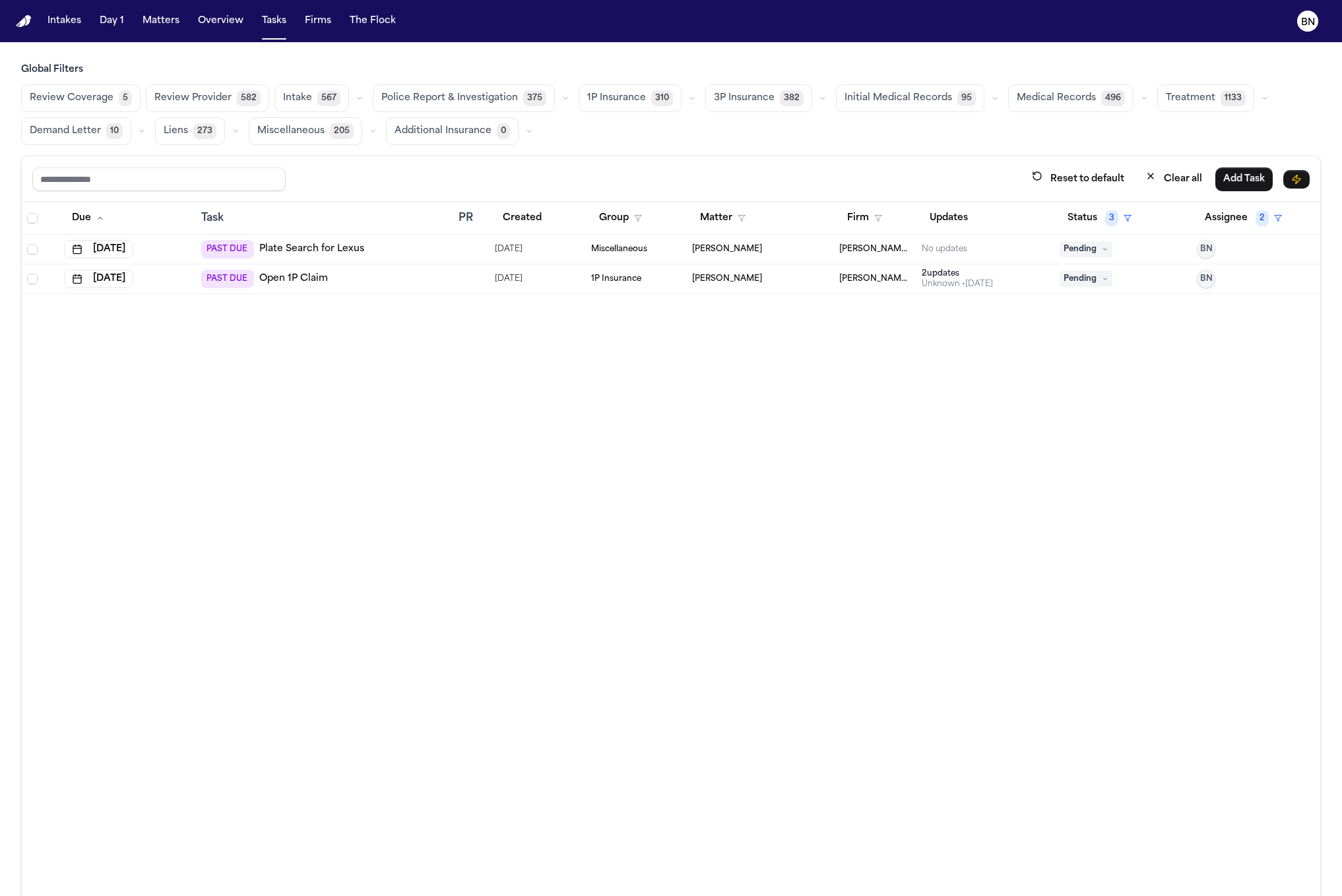
click at [101, 87] on button "Review Coverage 5" at bounding box center [80, 99] width 120 height 28
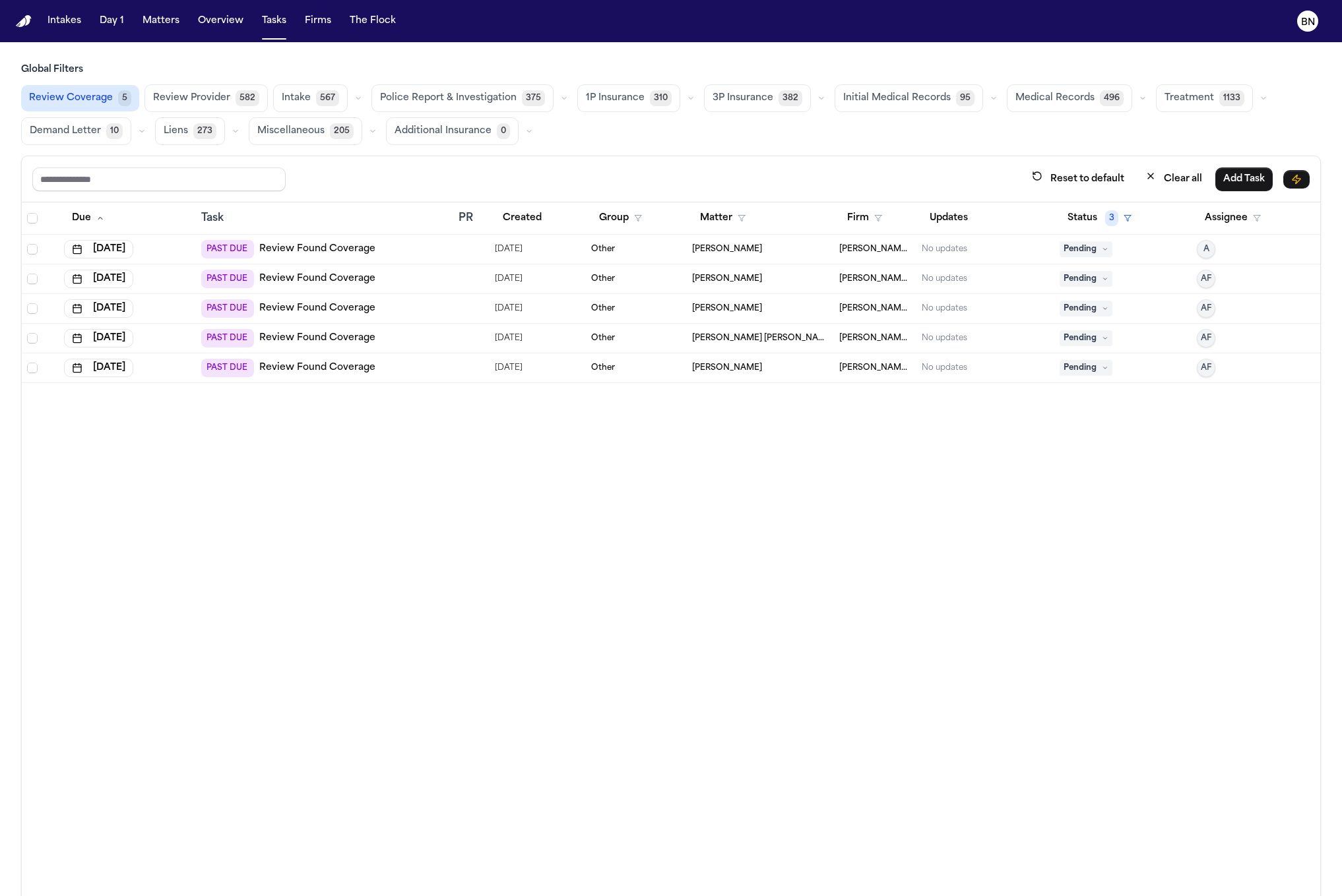
click at [358, 363] on link "Review Found Coverage" at bounding box center [317, 367] width 116 height 13
click at [423, 331] on div "PAST DUE Review Found Coverage" at bounding box center [323, 337] width 246 height 18
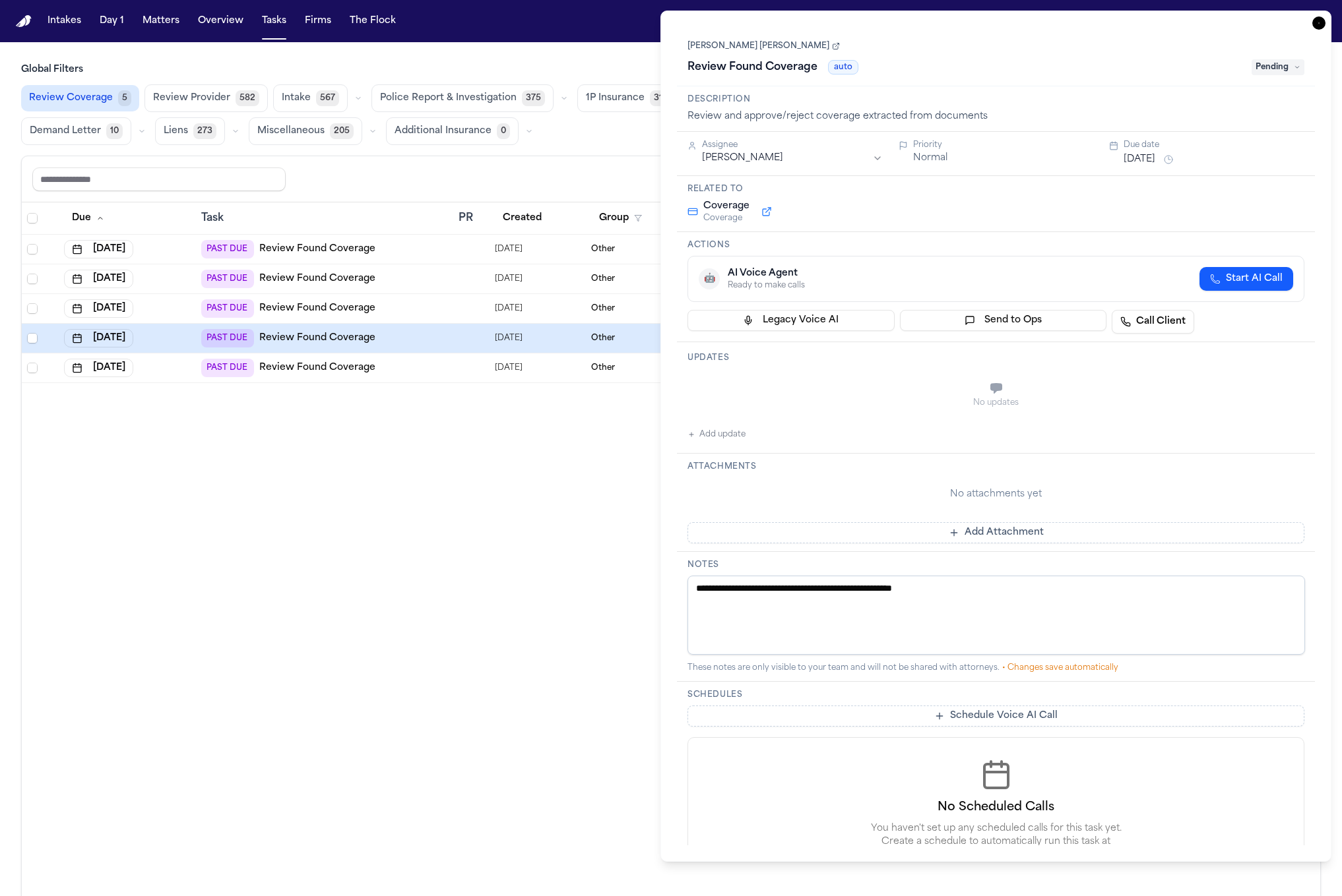
click at [745, 50] on link "[PERSON_NAME] [PERSON_NAME]" at bounding box center [763, 46] width 152 height 10
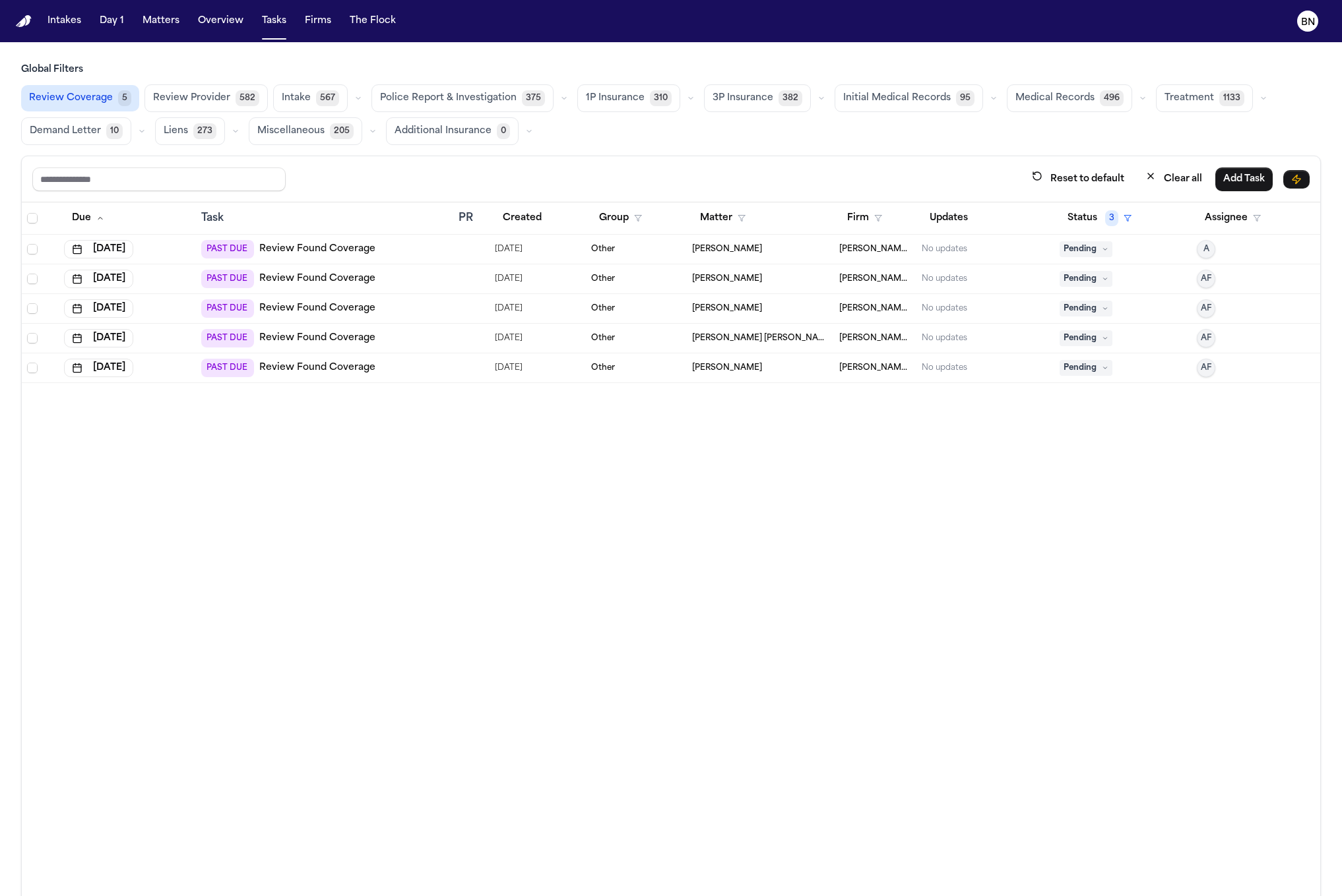
click at [444, 300] on div "PAST DUE Review Found Coverage" at bounding box center [323, 309] width 246 height 18
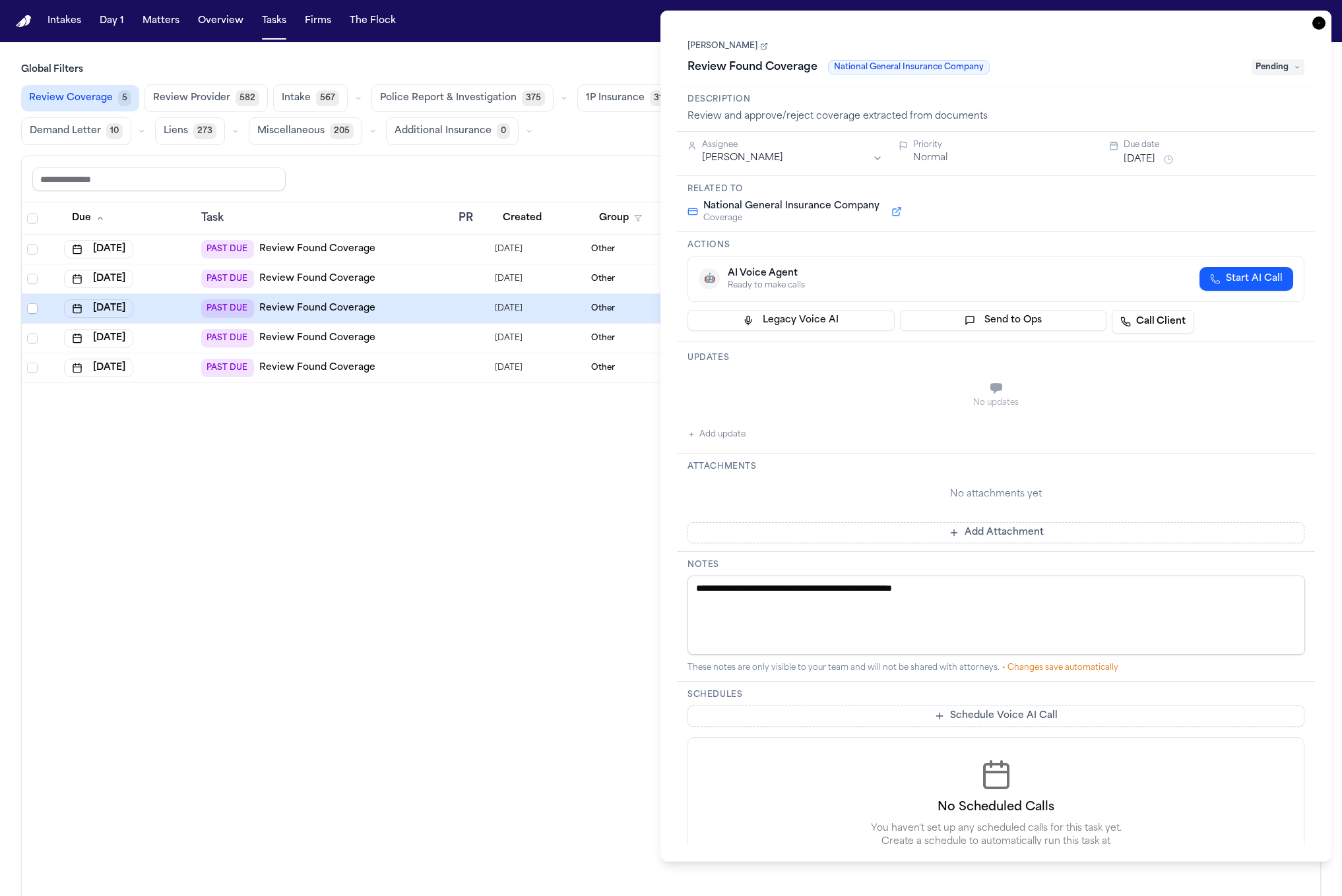
click at [744, 52] on div "Antonino Endaya Review Found Coverage National General Insurance Company Pending" at bounding box center [995, 58] width 616 height 40
click at [741, 47] on link "Antonino Endaya" at bounding box center [727, 46] width 80 height 10
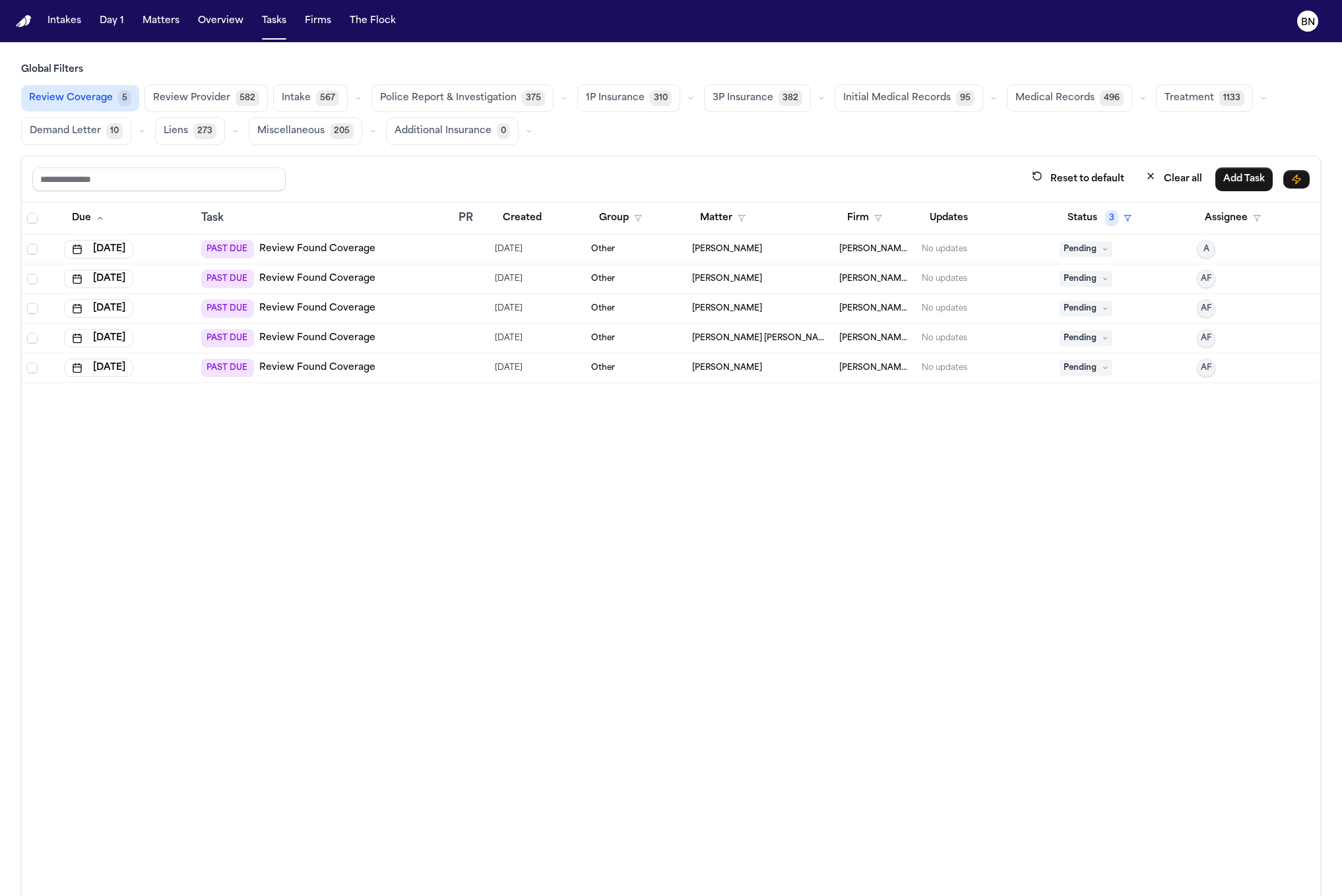
click at [505, 92] on button "Police Report & Investigation 375" at bounding box center [462, 99] width 182 height 28
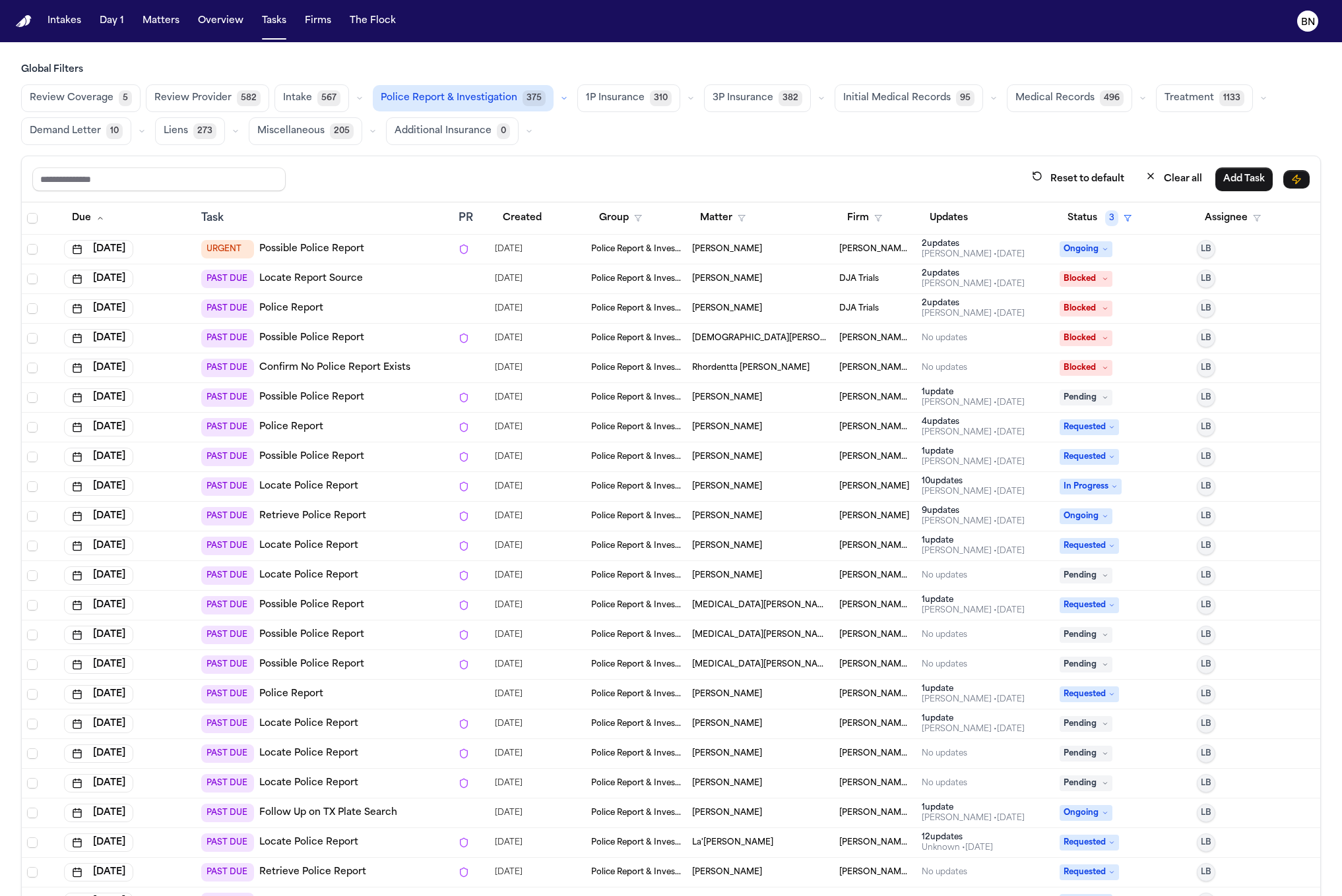
click at [560, 99] on icon "button" at bounding box center [564, 98] width 8 height 8
click at [581, 131] on div "Review Coverage 5 Review Provider 582 Intake 567 Police Report & Investigation …" at bounding box center [671, 115] width 1299 height 60
click at [334, 323] on td "PAST DUE Possible Police Report" at bounding box center [323, 338] width 256 height 30
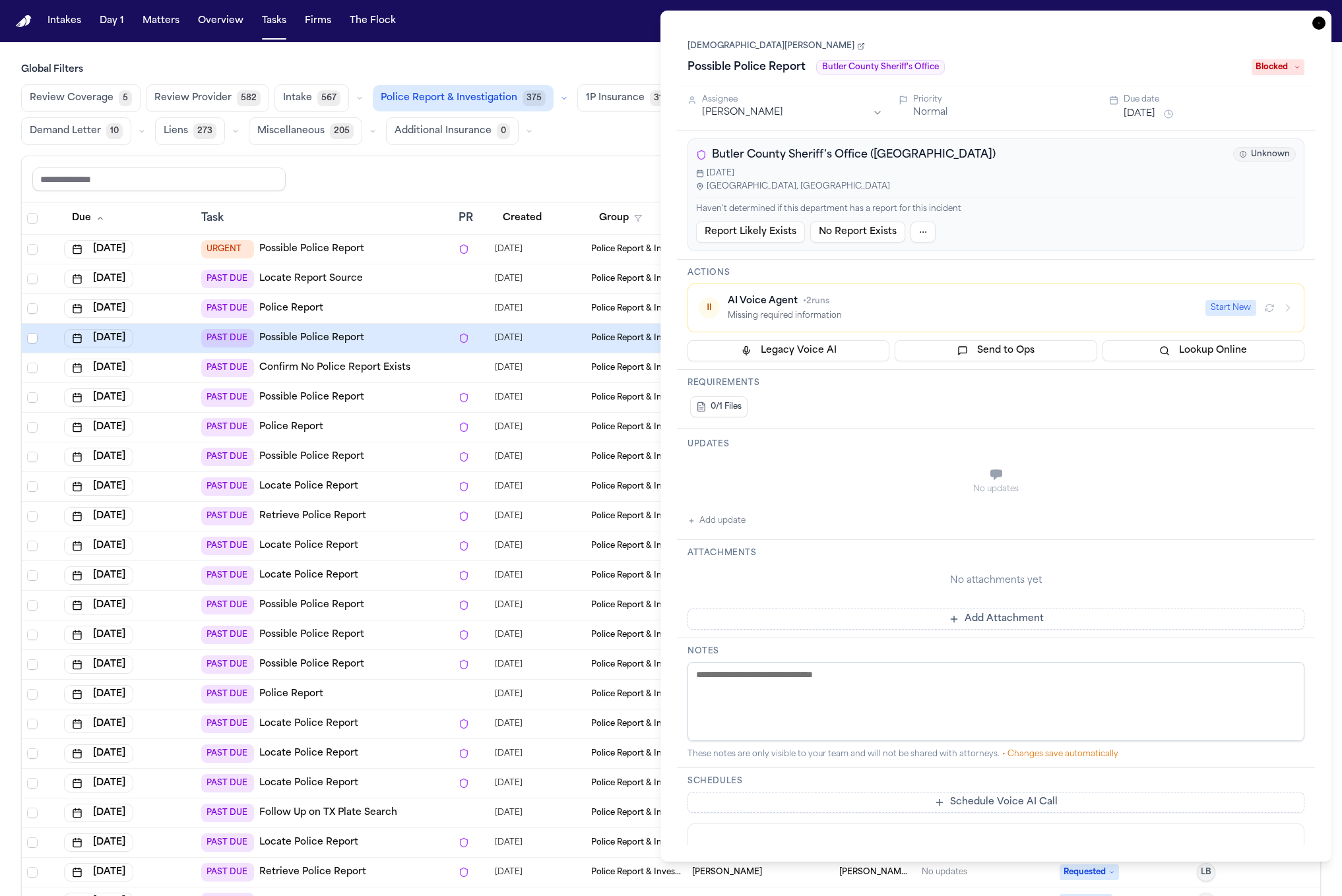
click at [738, 33] on div "Kristen Goodwin Possible Police Report Butler County Sheriff's Office Blocked" at bounding box center [996, 57] width 638 height 59
click at [738, 38] on div "Kristen Goodwin Possible Police Report Butler County Sheriff's Office Blocked" at bounding box center [995, 58] width 616 height 40
click at [738, 49] on link "Kristen Goodwin" at bounding box center [775, 46] width 177 height 10
click at [641, 106] on button "1P Insurance 310" at bounding box center [629, 99] width 103 height 28
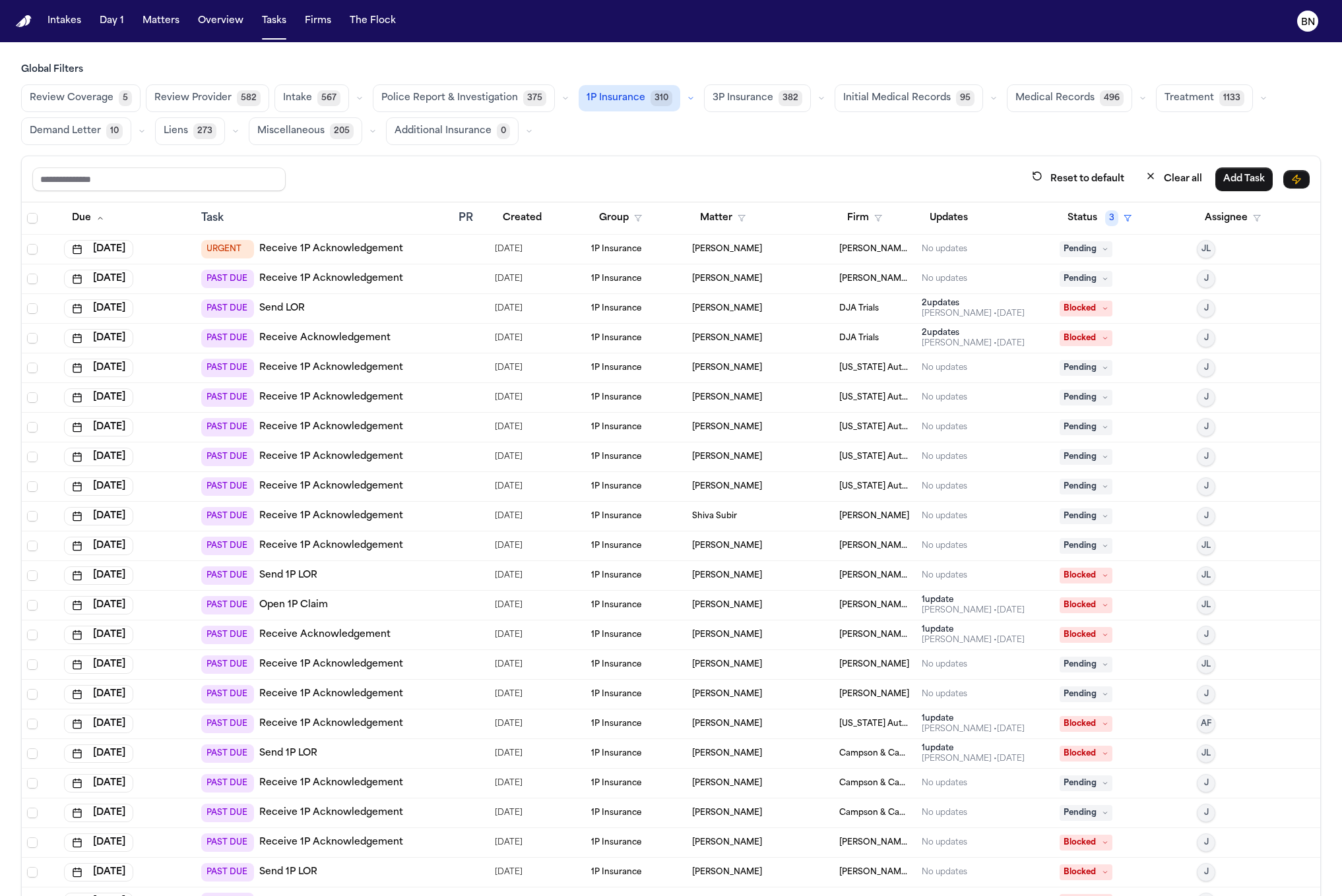
click at [683, 101] on button "button" at bounding box center [691, 98] width 16 height 16
click at [647, 140] on button "Open Claim 21" at bounding box center [643, 130] width 130 height 26
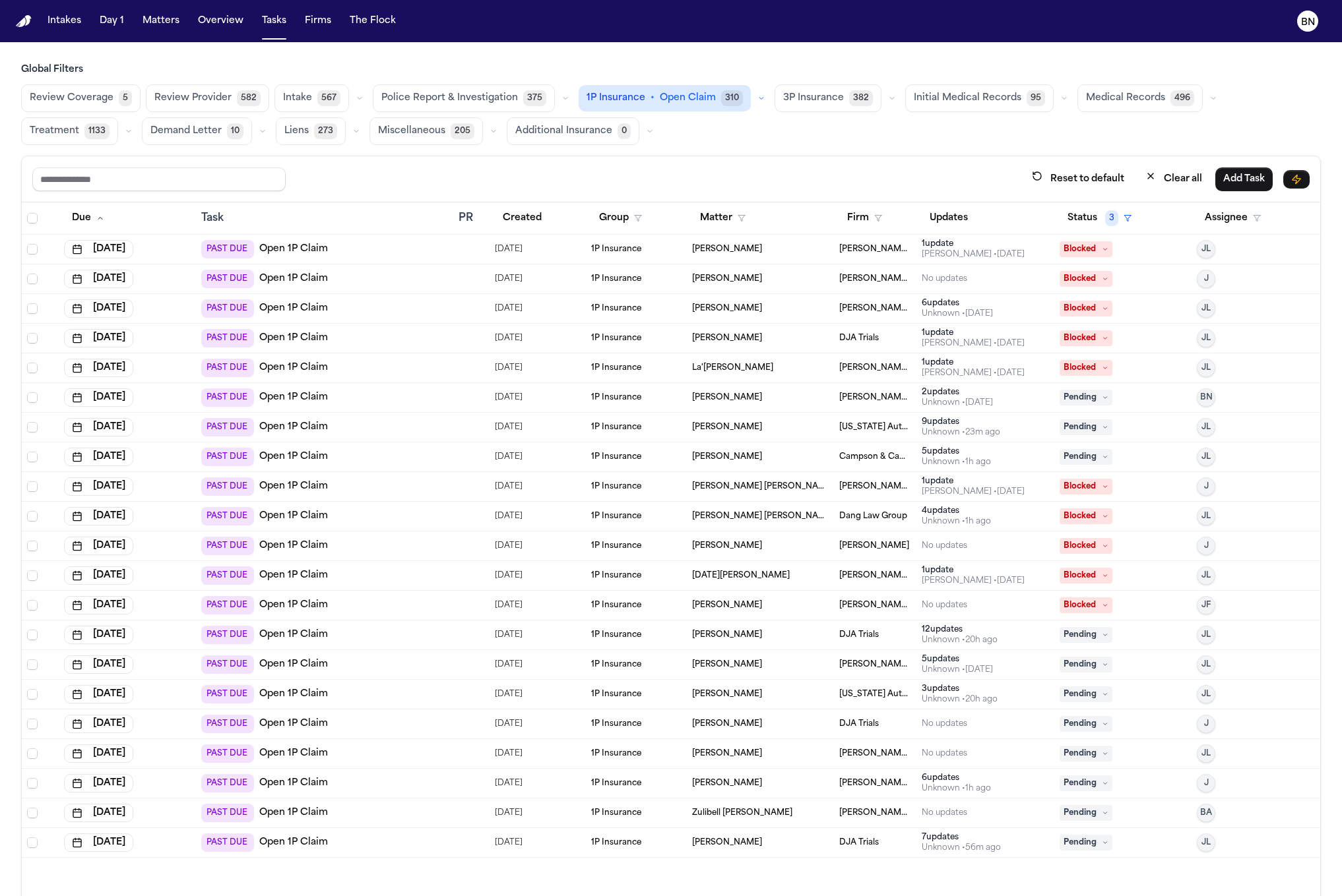
click at [359, 283] on div "PAST DUE Open 1P Claim" at bounding box center [323, 279] width 246 height 18
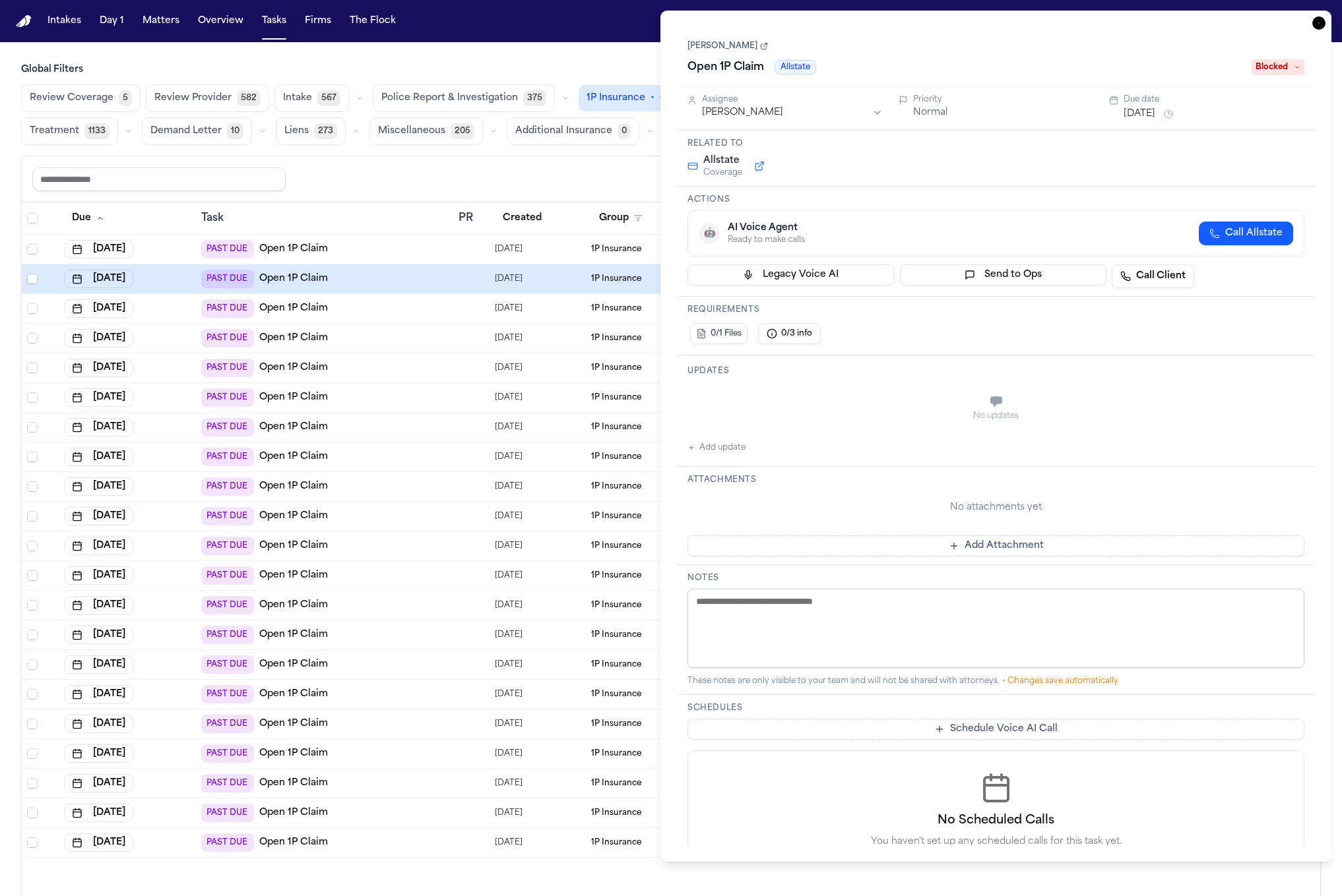
click at [720, 48] on link "Luzmaria Hurtado" at bounding box center [727, 46] width 80 height 10
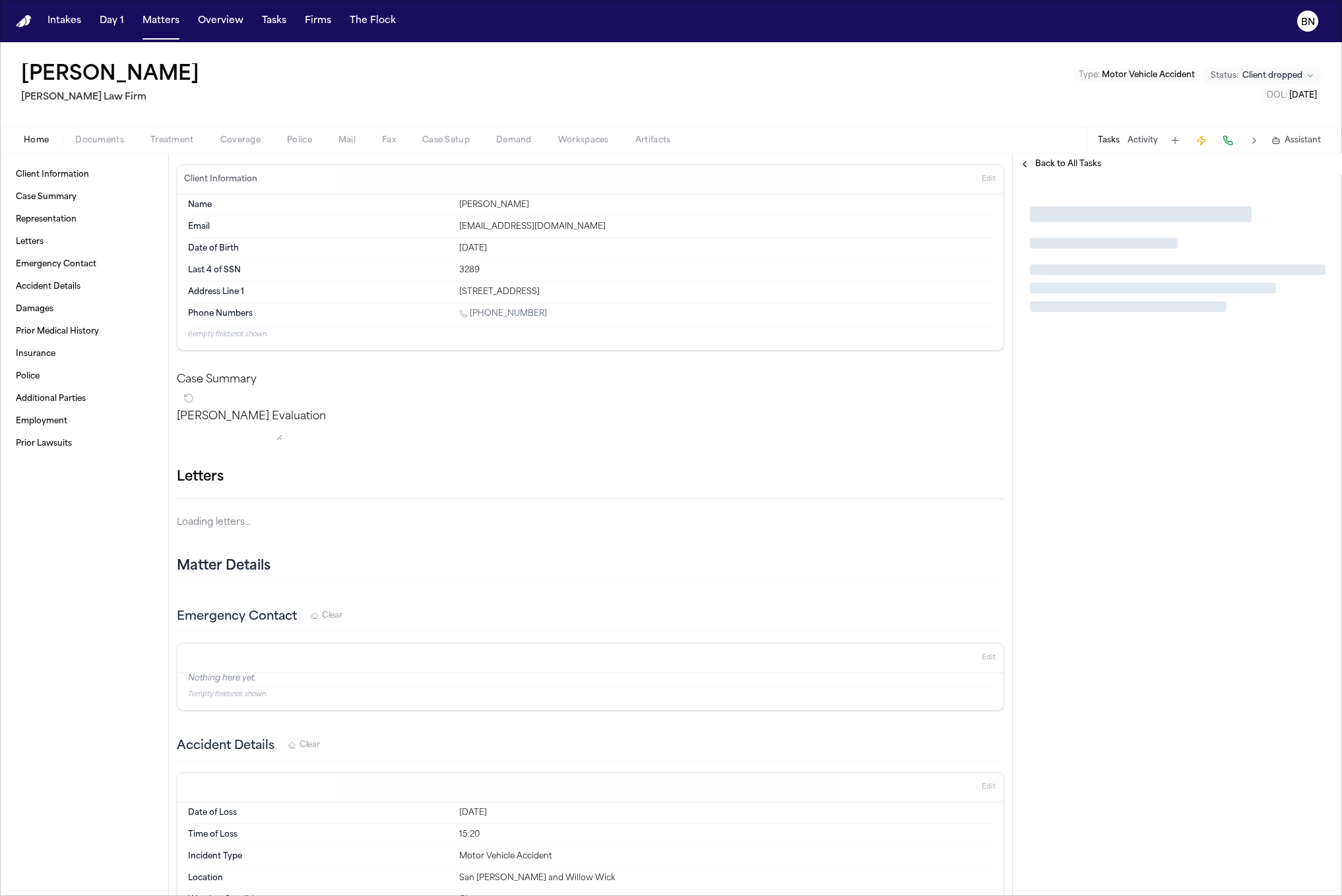
click at [251, 146] on button "Coverage" at bounding box center [240, 141] width 66 height 16
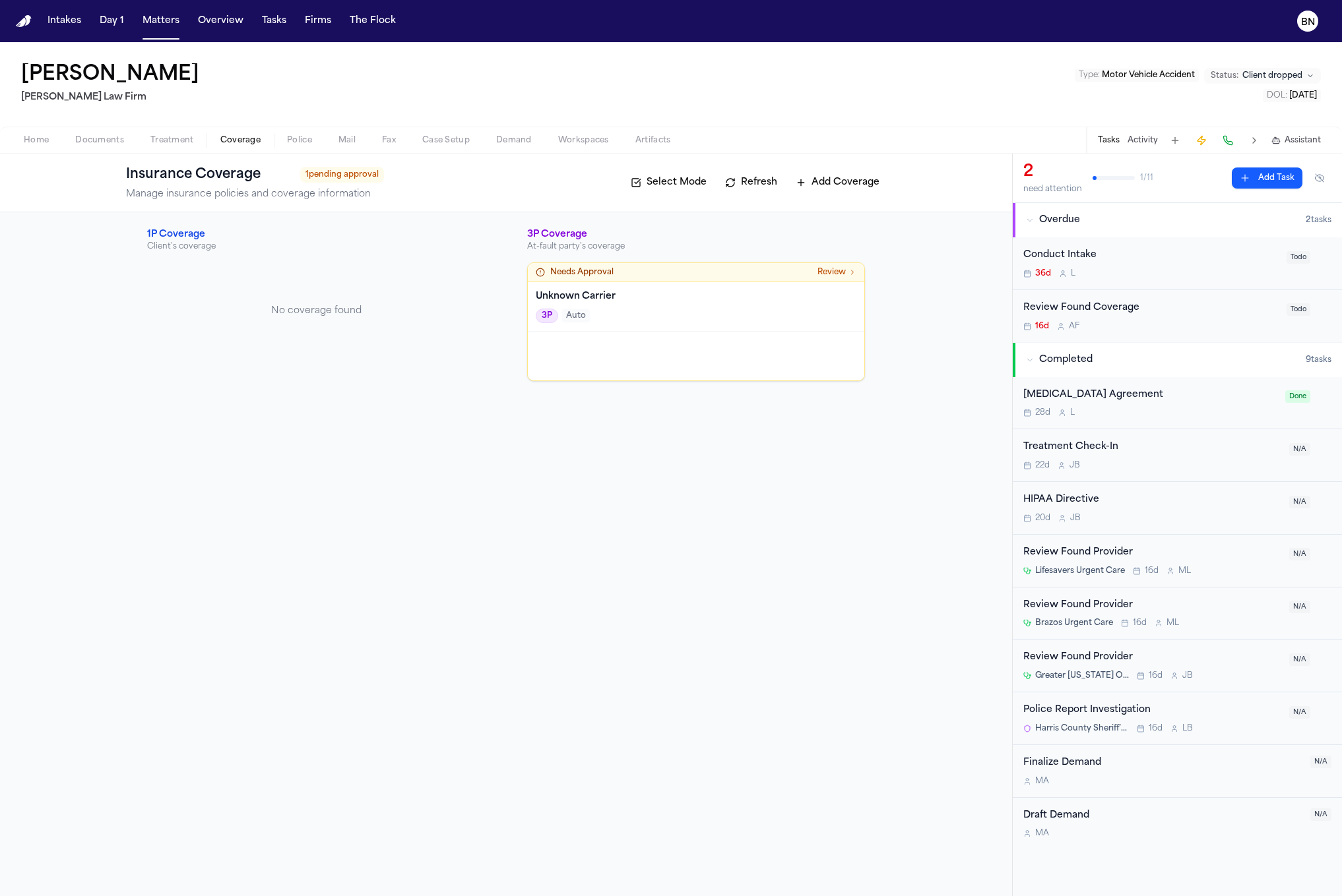
click at [40, 142] on span "Home" at bounding box center [36, 141] width 25 height 10
click at [227, 138] on span "Coverage" at bounding box center [240, 141] width 40 height 10
click at [576, 293] on h4 "Unknown Carrier" at bounding box center [696, 296] width 321 height 13
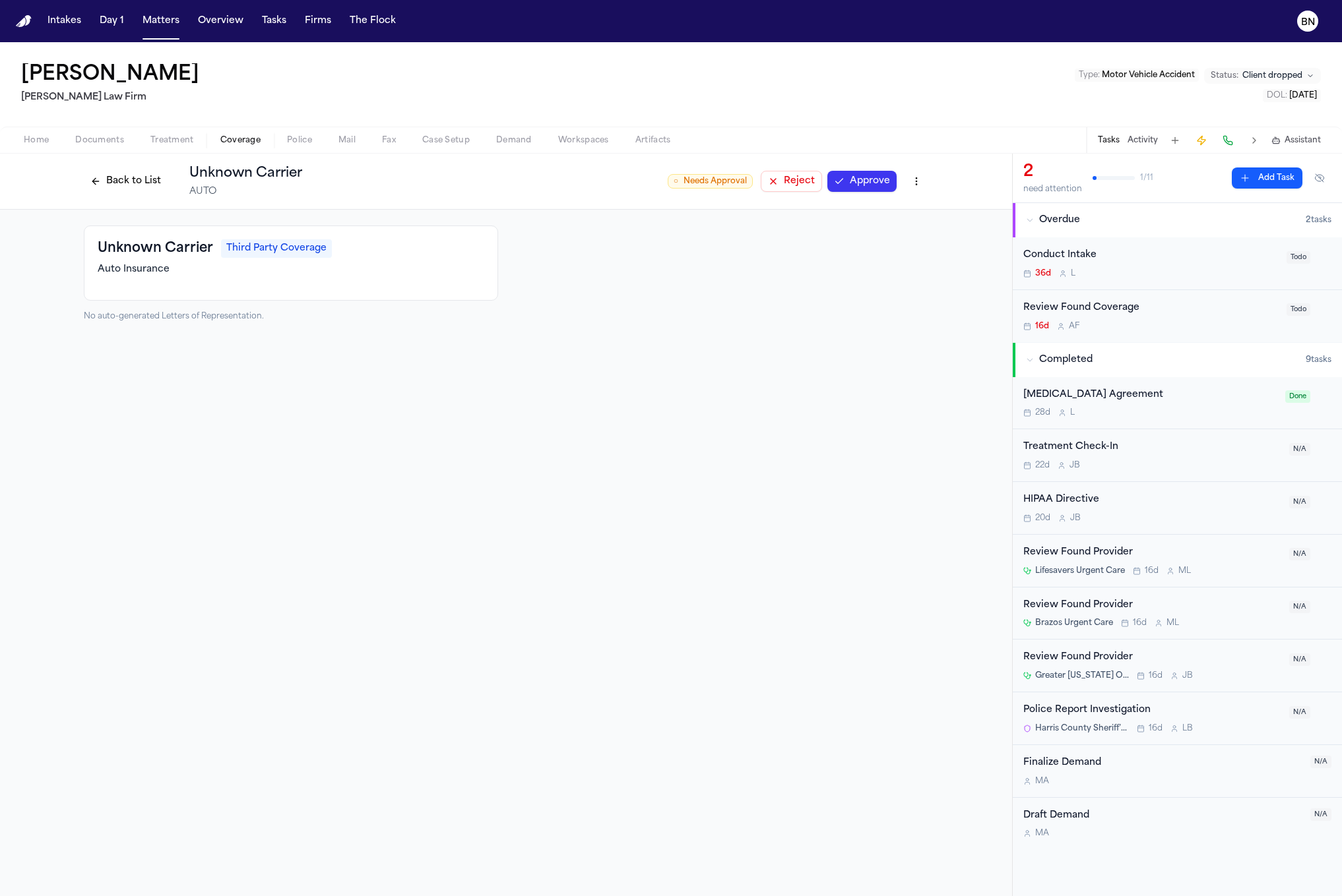
click at [108, 173] on button "Back to List" at bounding box center [126, 181] width 84 height 21
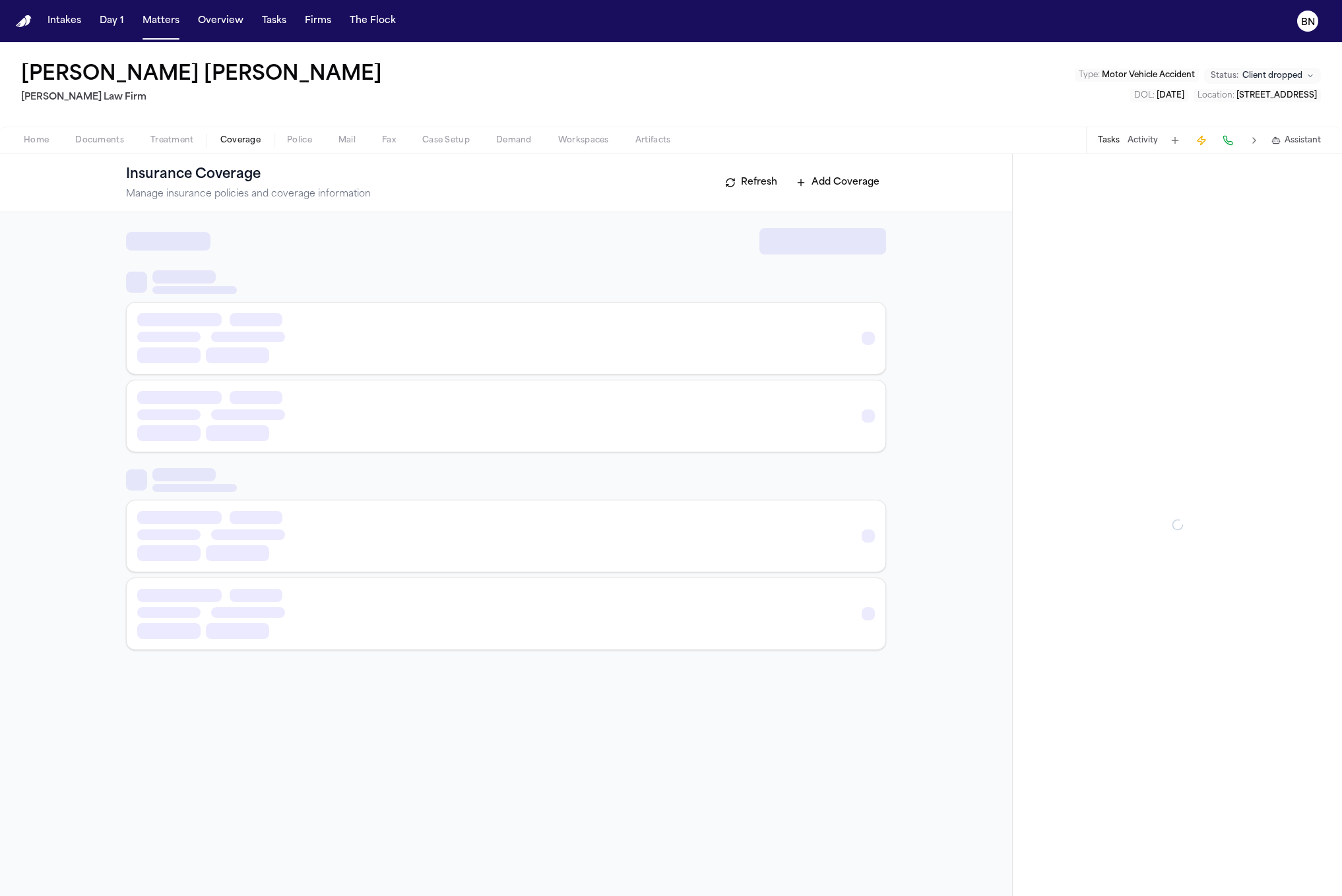
click at [245, 135] on span "Coverage" at bounding box center [240, 141] width 40 height 10
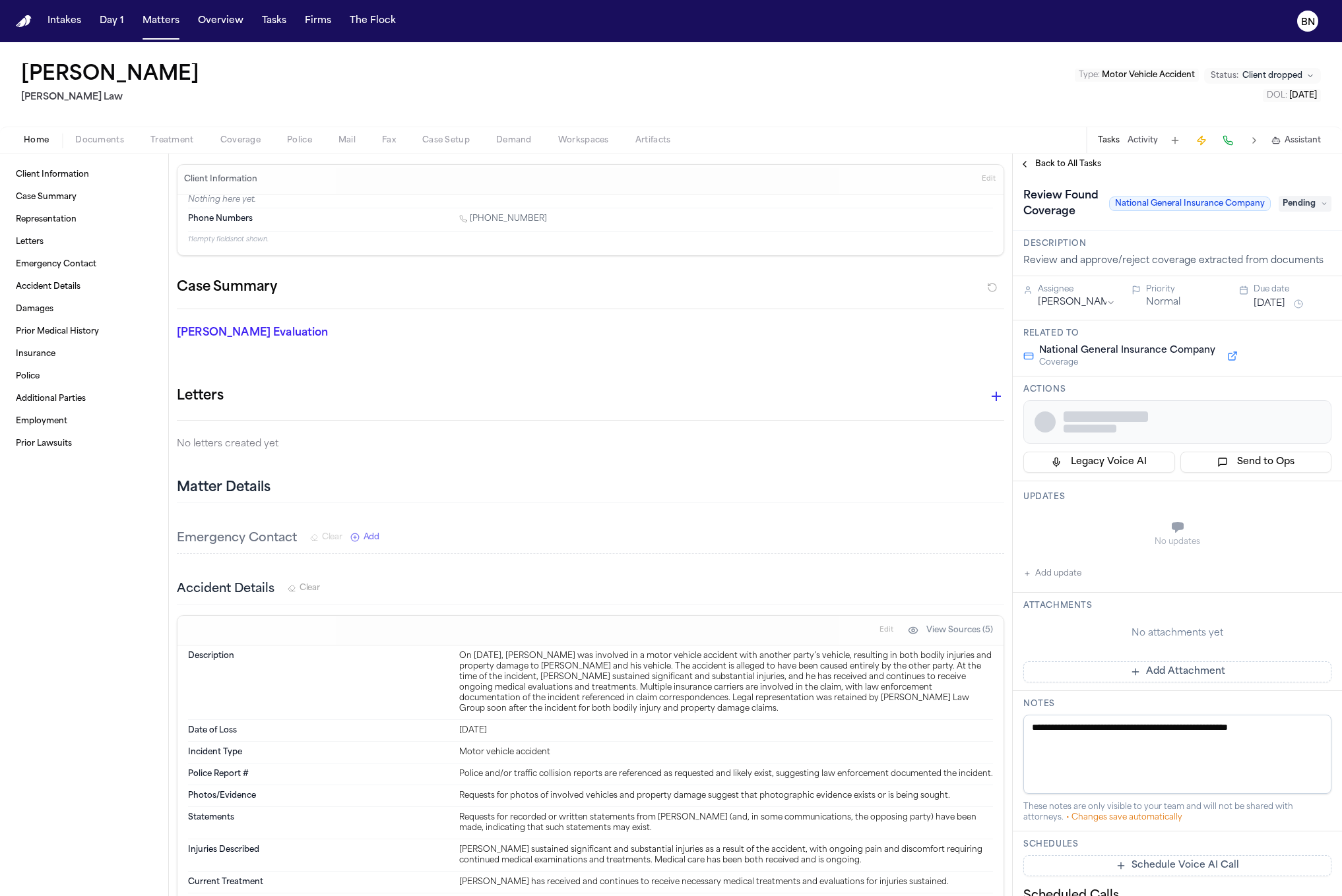
click at [241, 141] on span "Coverage" at bounding box center [240, 141] width 40 height 10
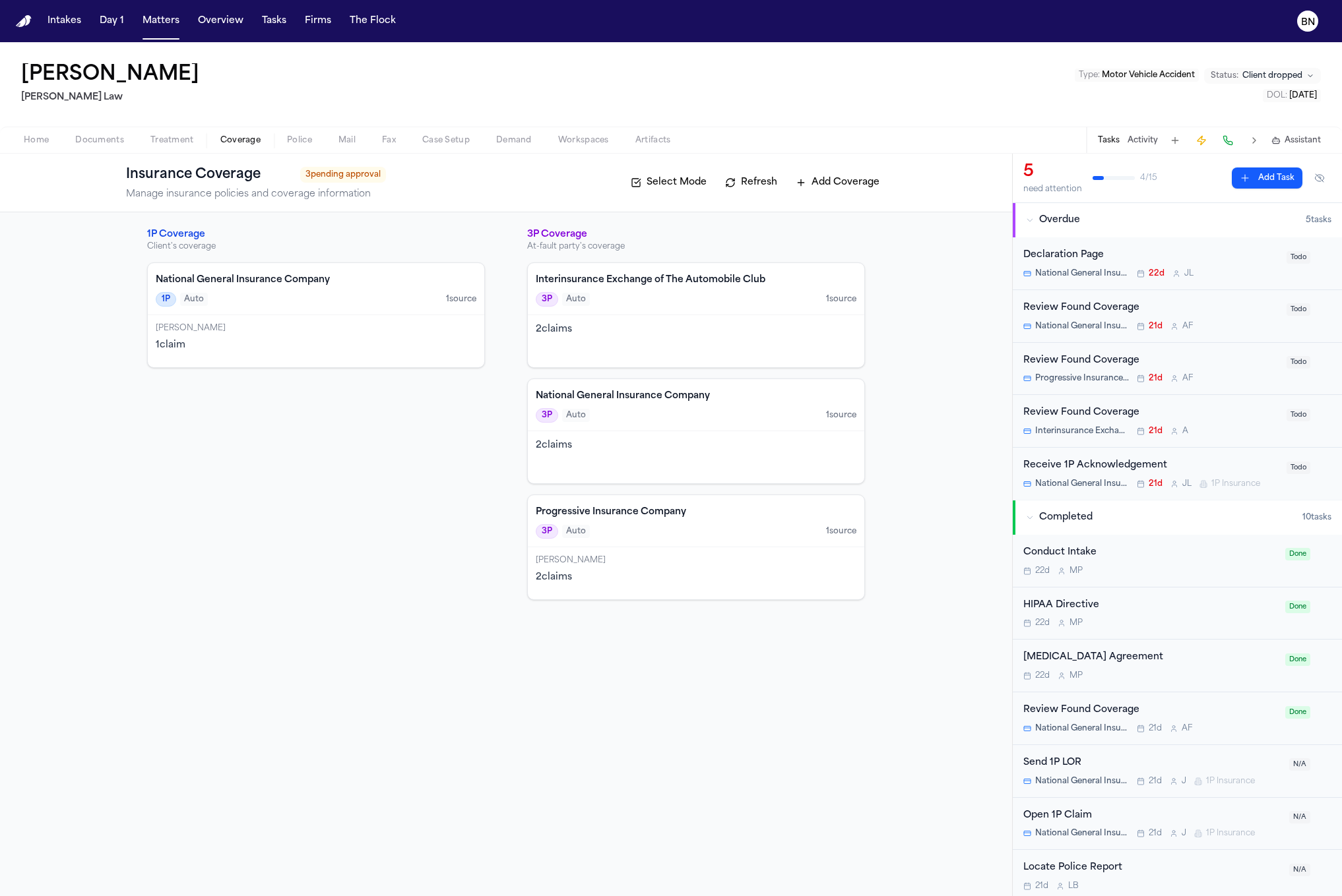
click at [338, 332] on div "[PERSON_NAME] 1 claim" at bounding box center [316, 342] width 337 height 52
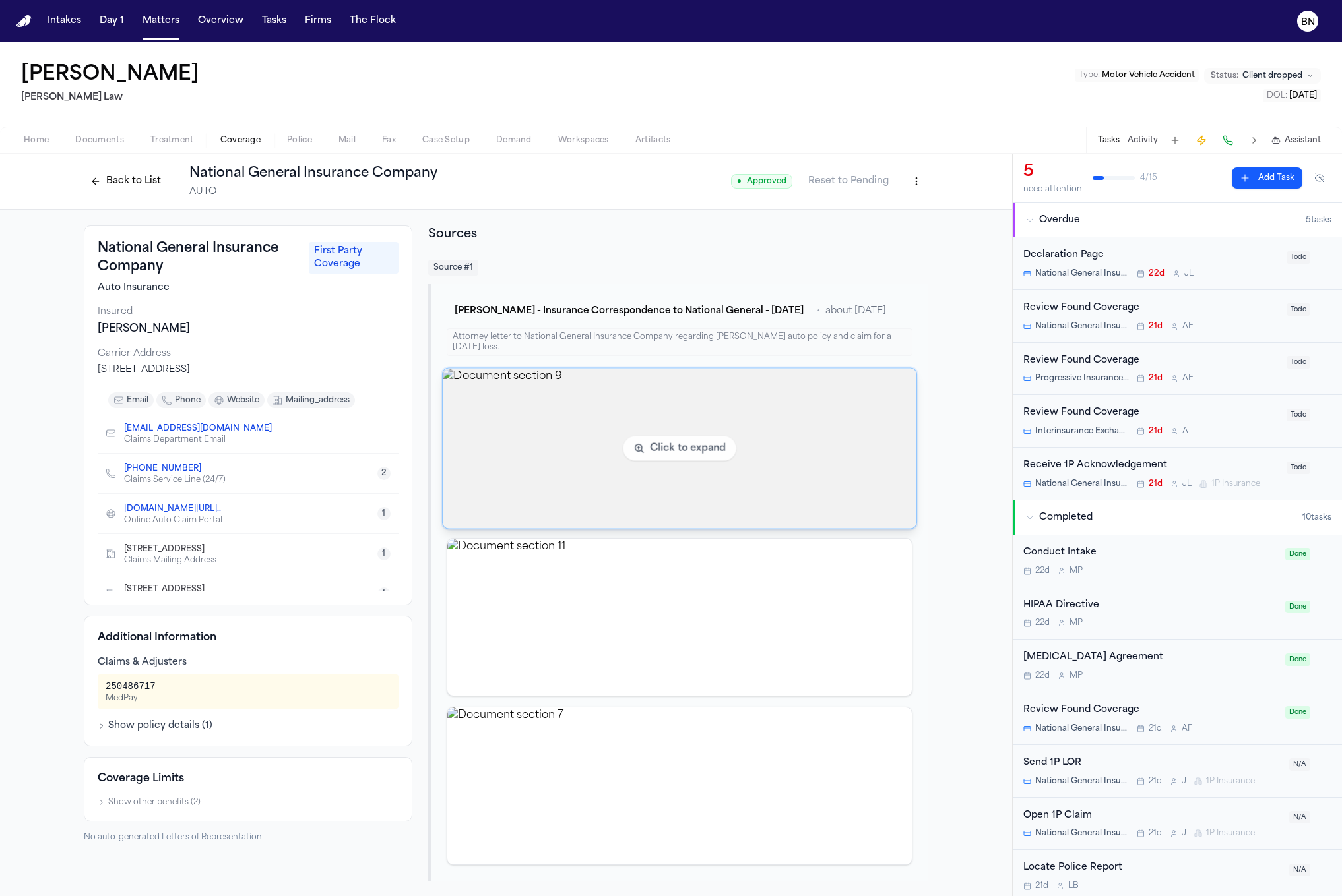
click at [668, 397] on img "View document section 9" at bounding box center [679, 448] width 474 height 160
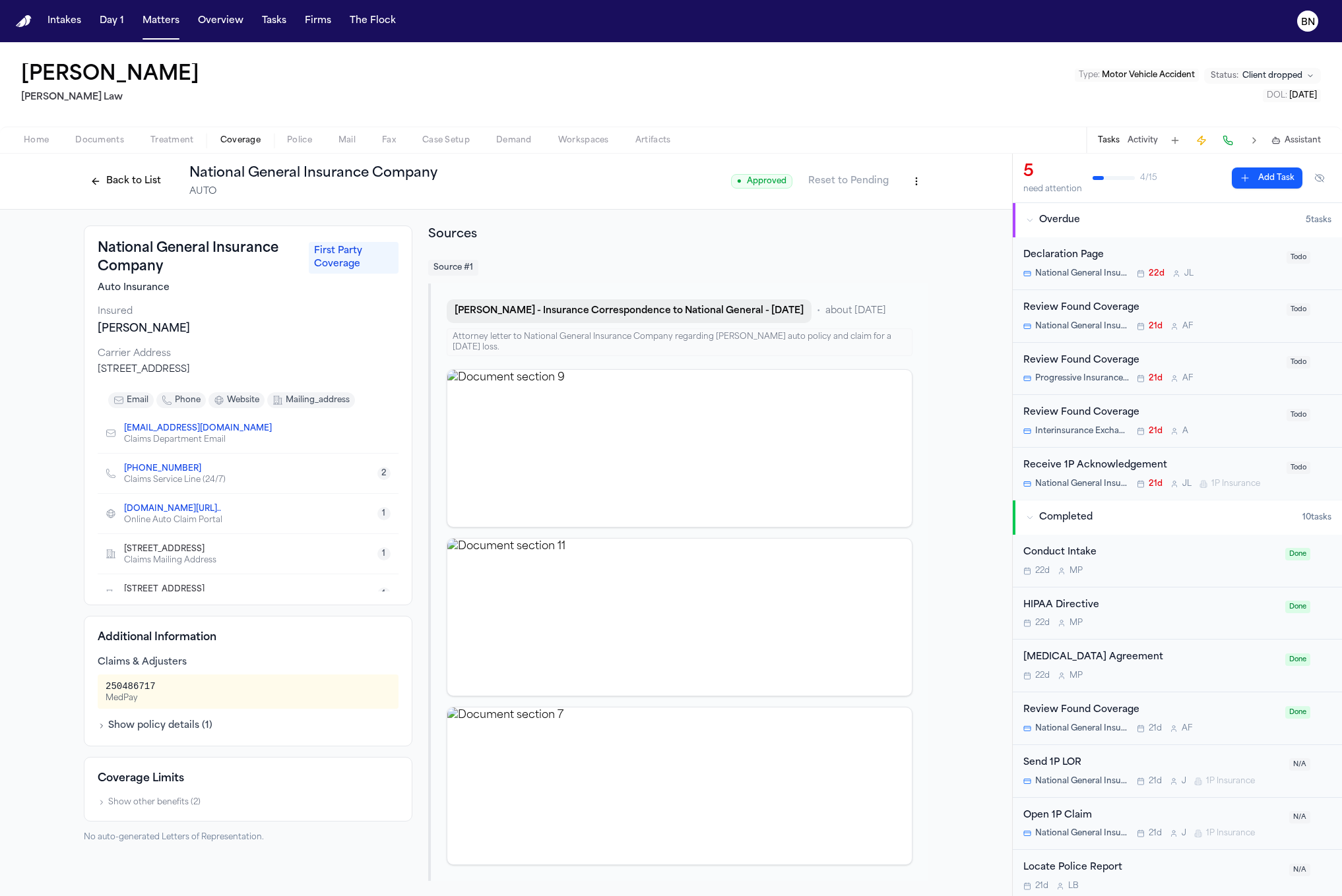
click at [560, 313] on button "A. Endaya - Insurance Correspondence to National General - 7.23.25" at bounding box center [629, 311] width 365 height 24
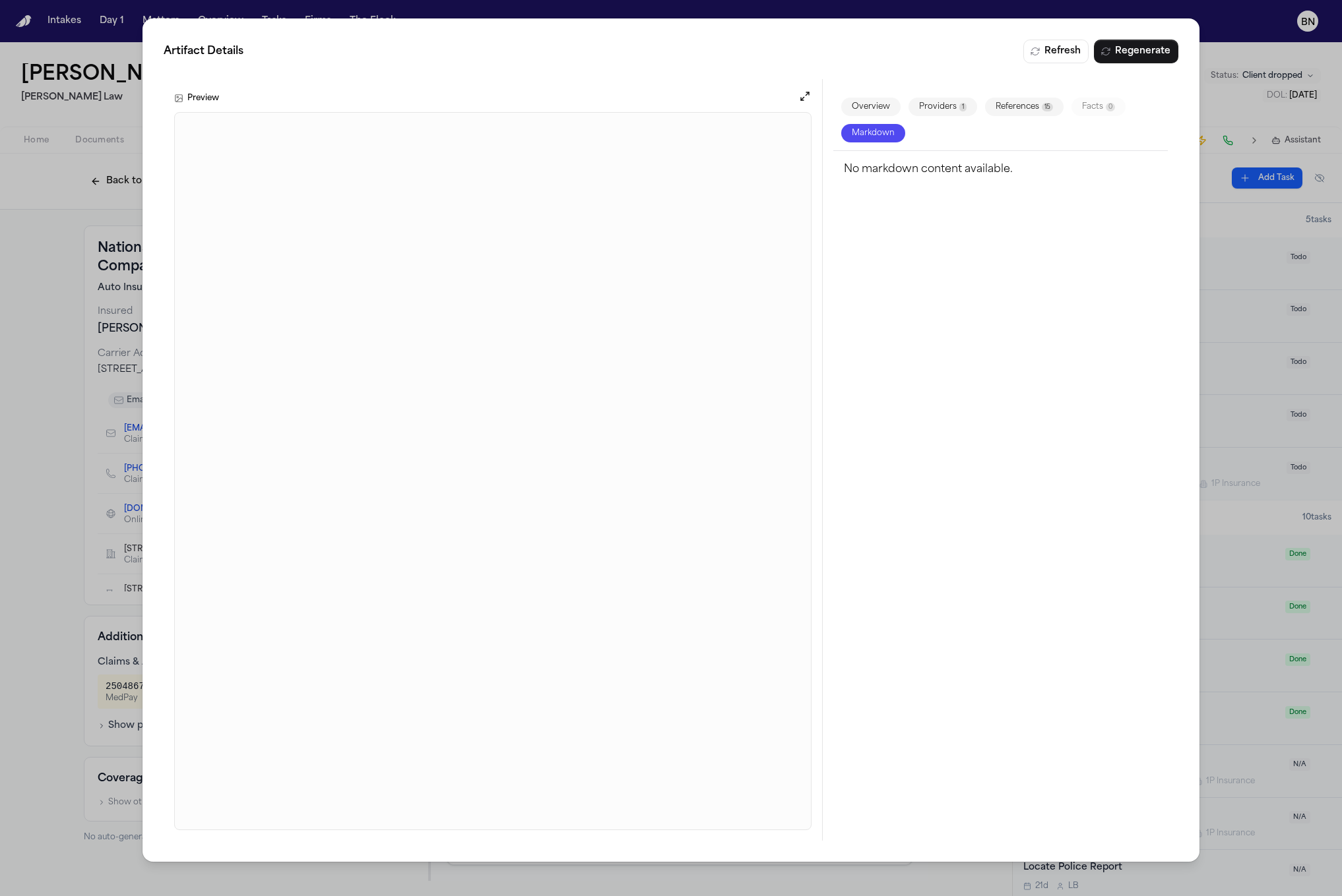
click at [33, 401] on div "Artifact Details Refresh Regenerate Preview Overview Providers 1 References 15 …" at bounding box center [671, 448] width 1342 height 896
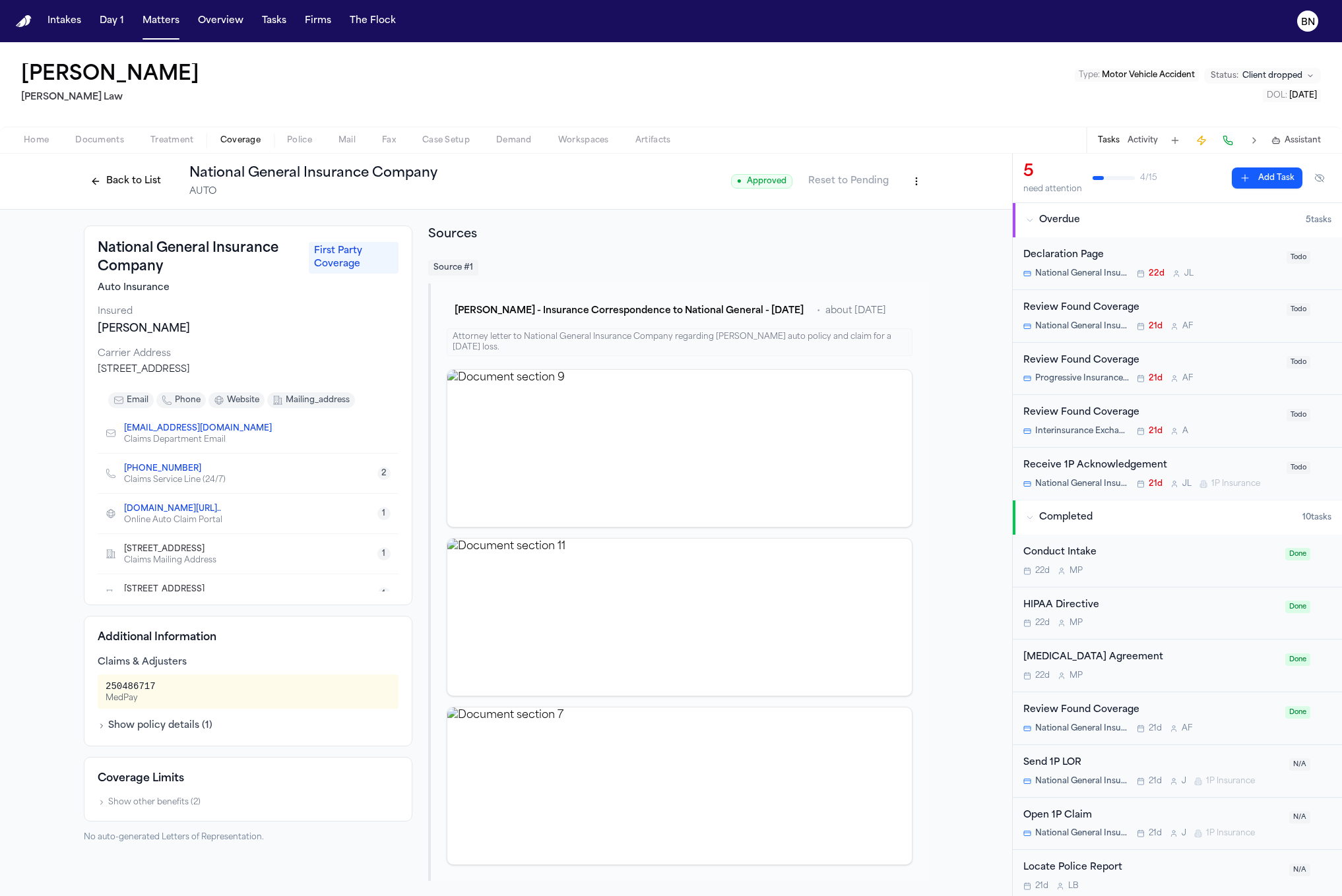
click at [141, 178] on button "Back to List" at bounding box center [126, 181] width 84 height 21
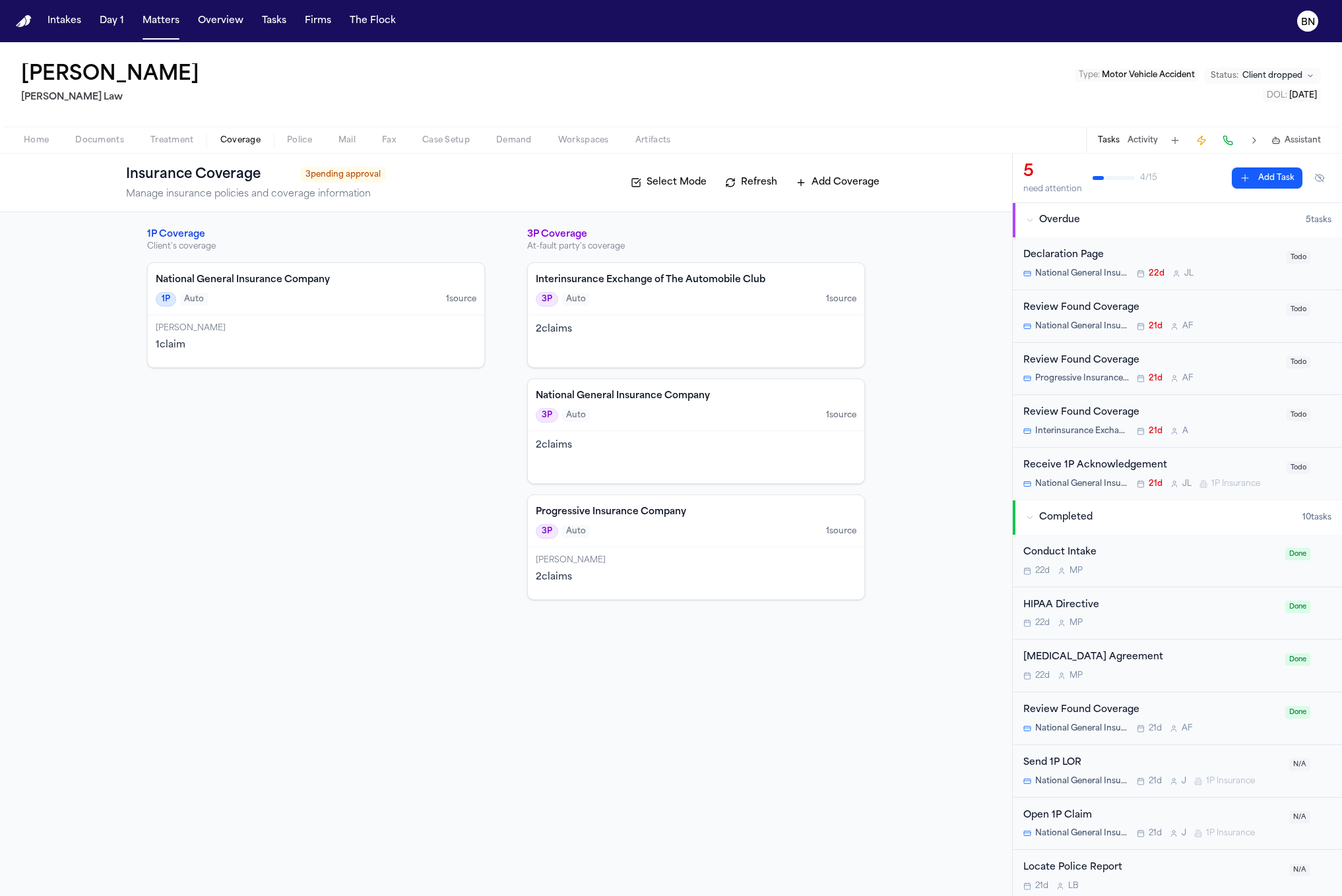
click at [681, 511] on h4 "Progressive Insurance Company" at bounding box center [696, 512] width 321 height 13
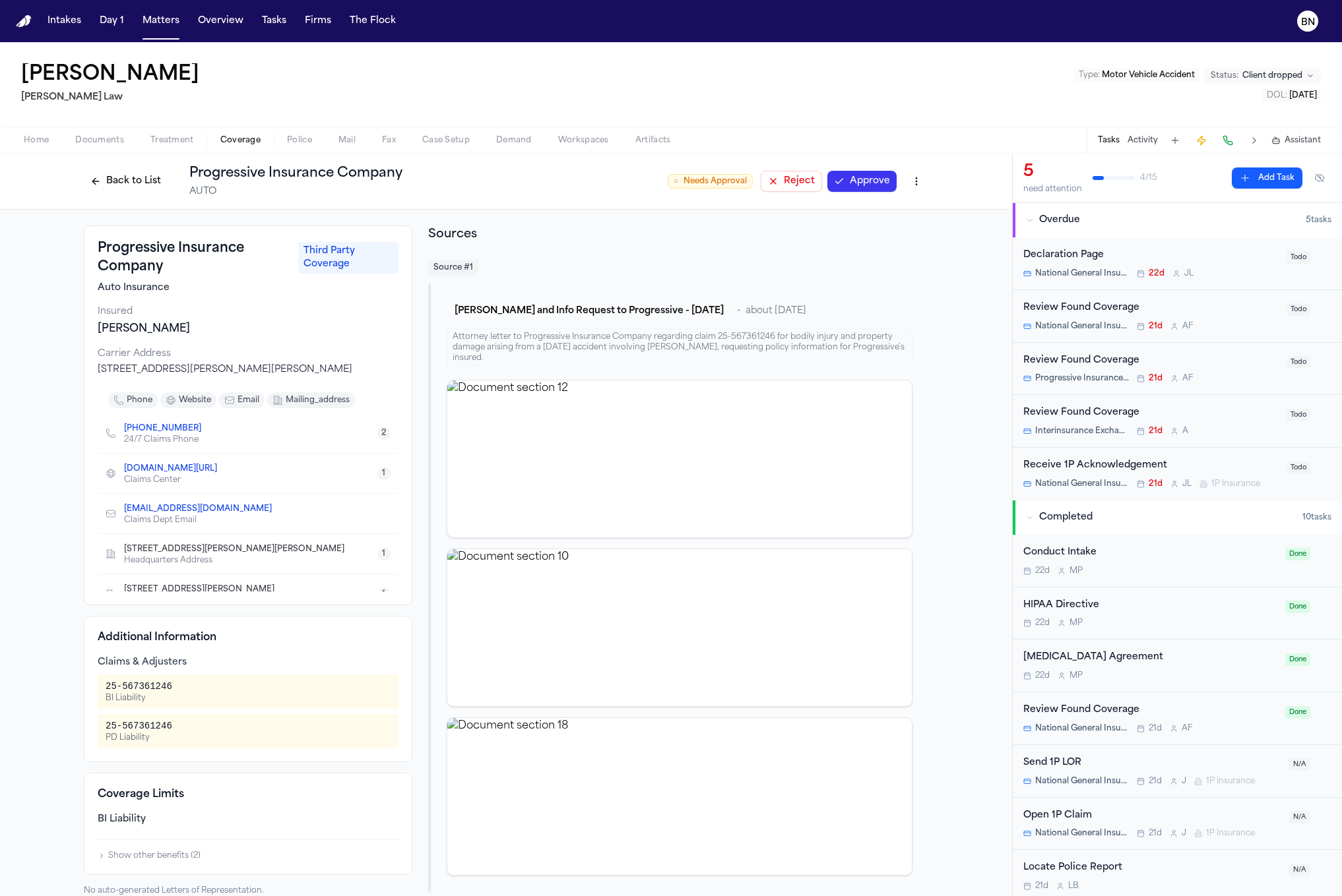
scroll to position [14, 0]
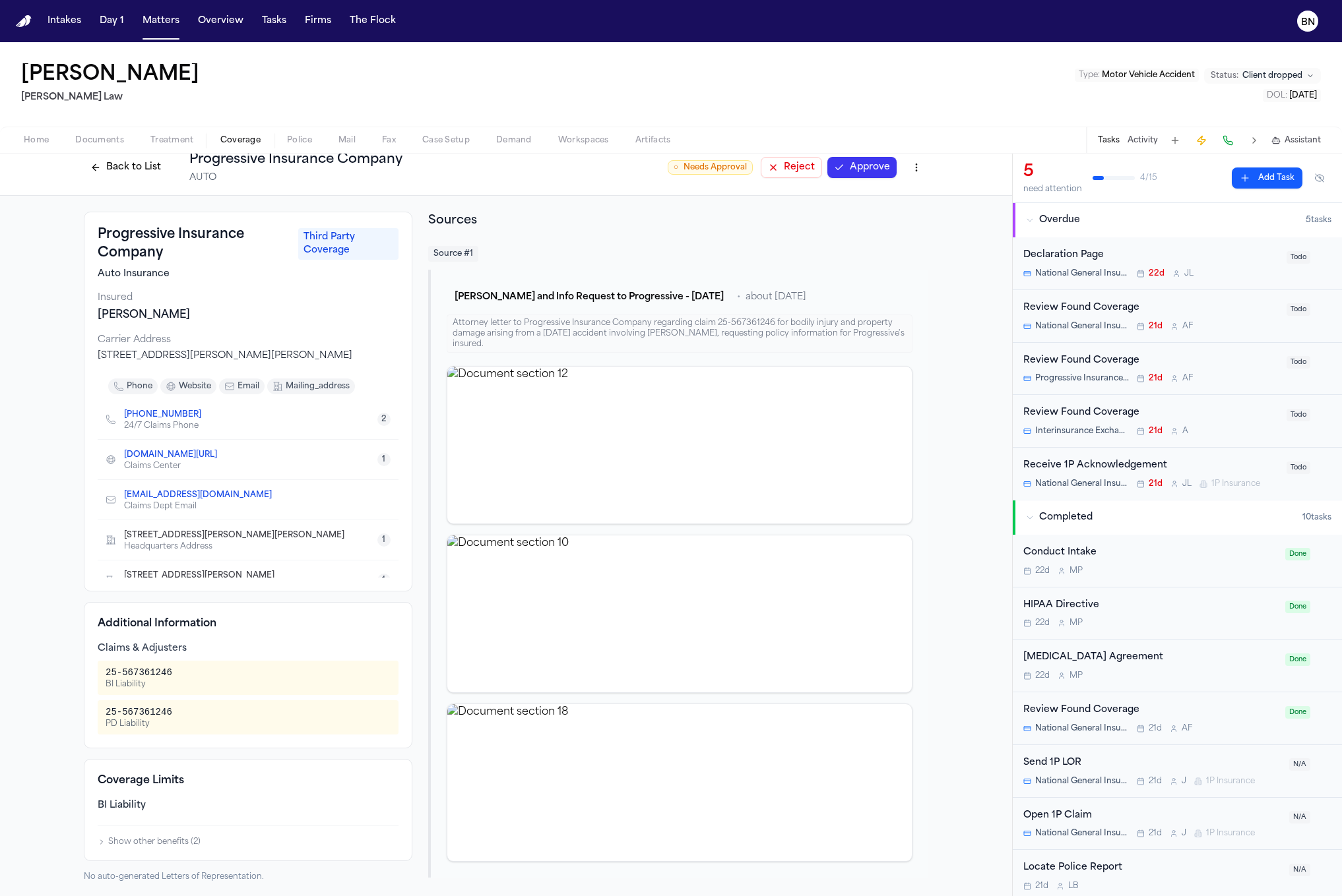
click at [102, 170] on button "Back to List" at bounding box center [126, 168] width 84 height 21
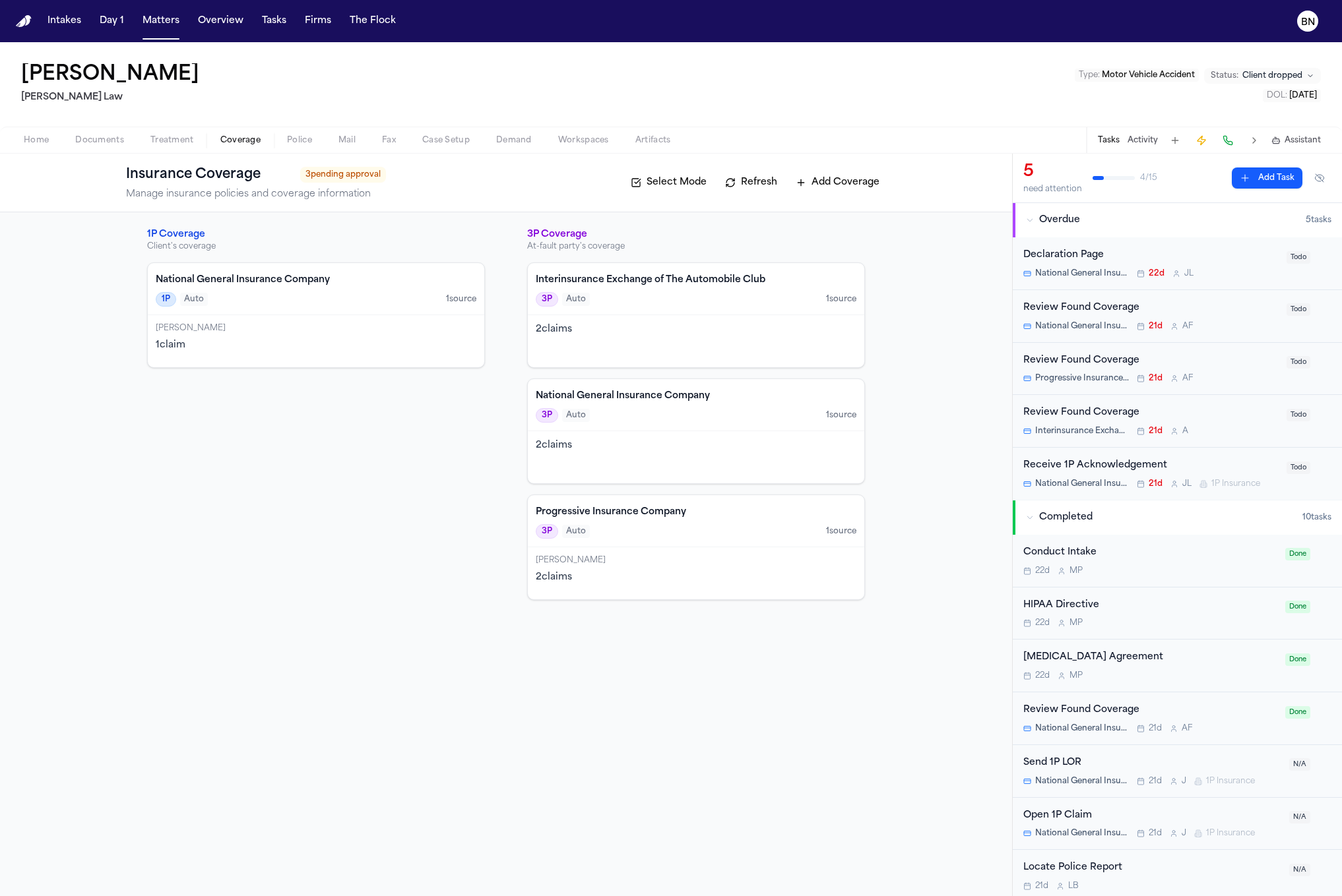
click at [294, 138] on span "Police" at bounding box center [299, 141] width 25 height 10
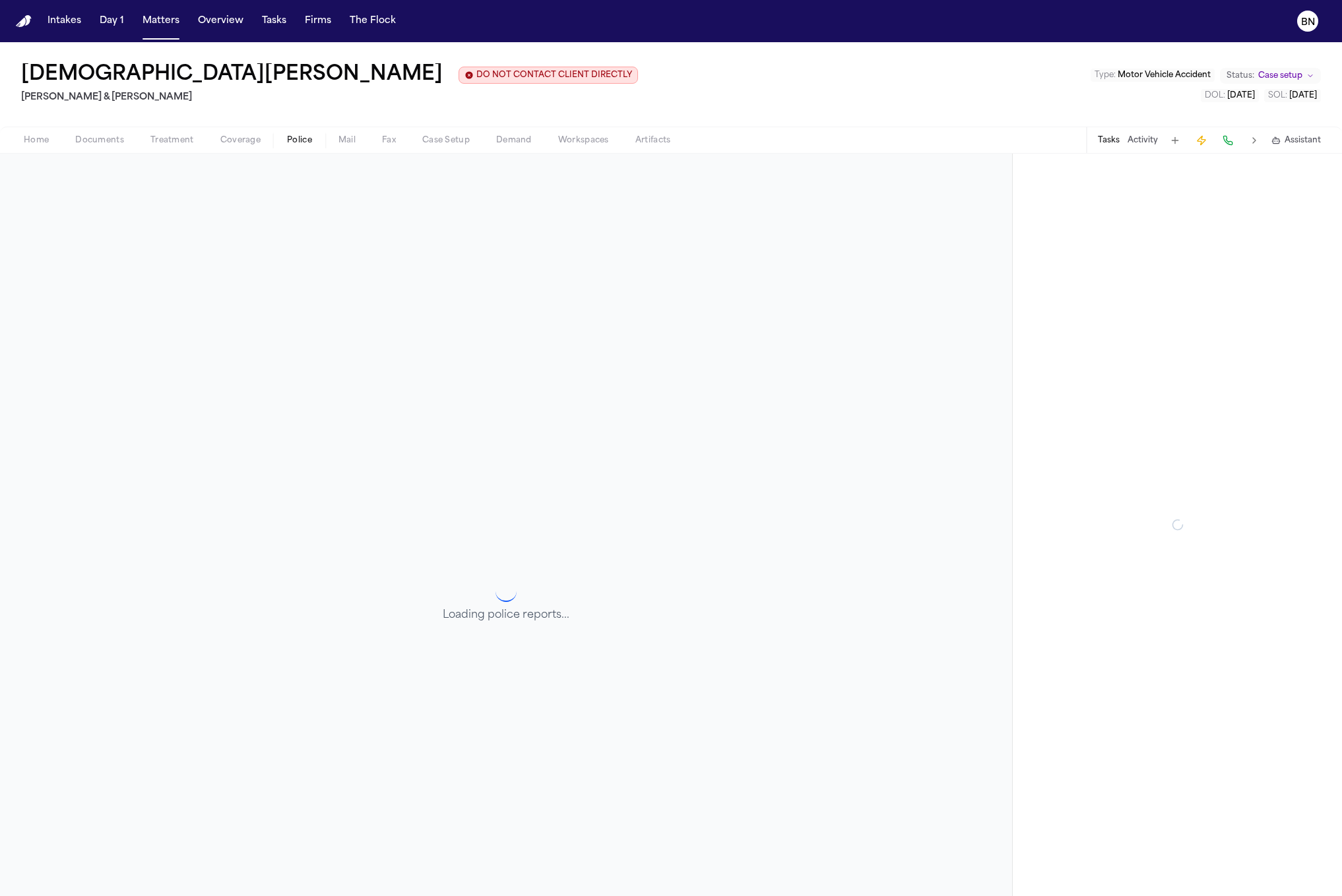
click at [301, 143] on span "Police" at bounding box center [299, 141] width 25 height 10
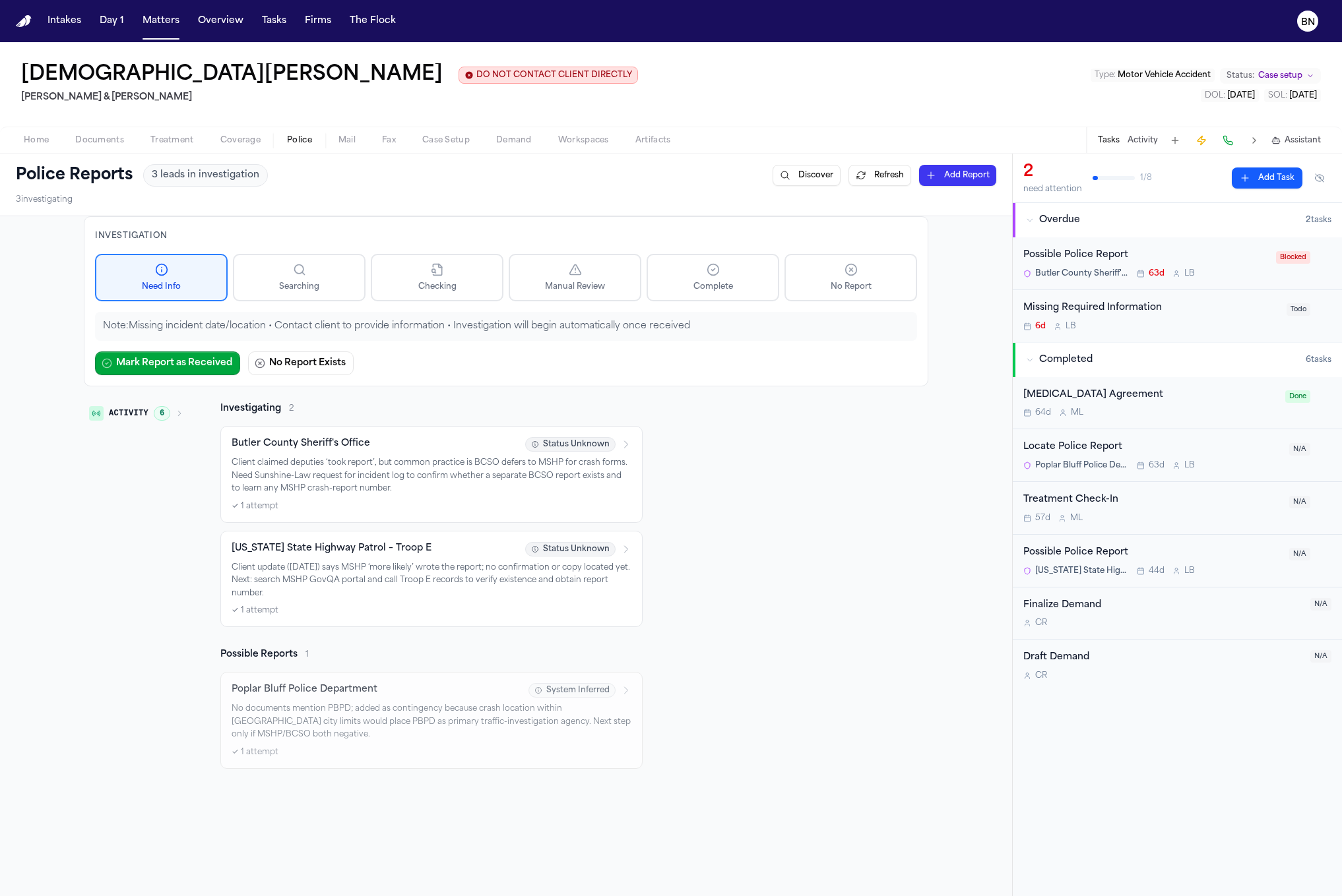
click at [165, 409] on span "6" at bounding box center [162, 413] width 17 height 15
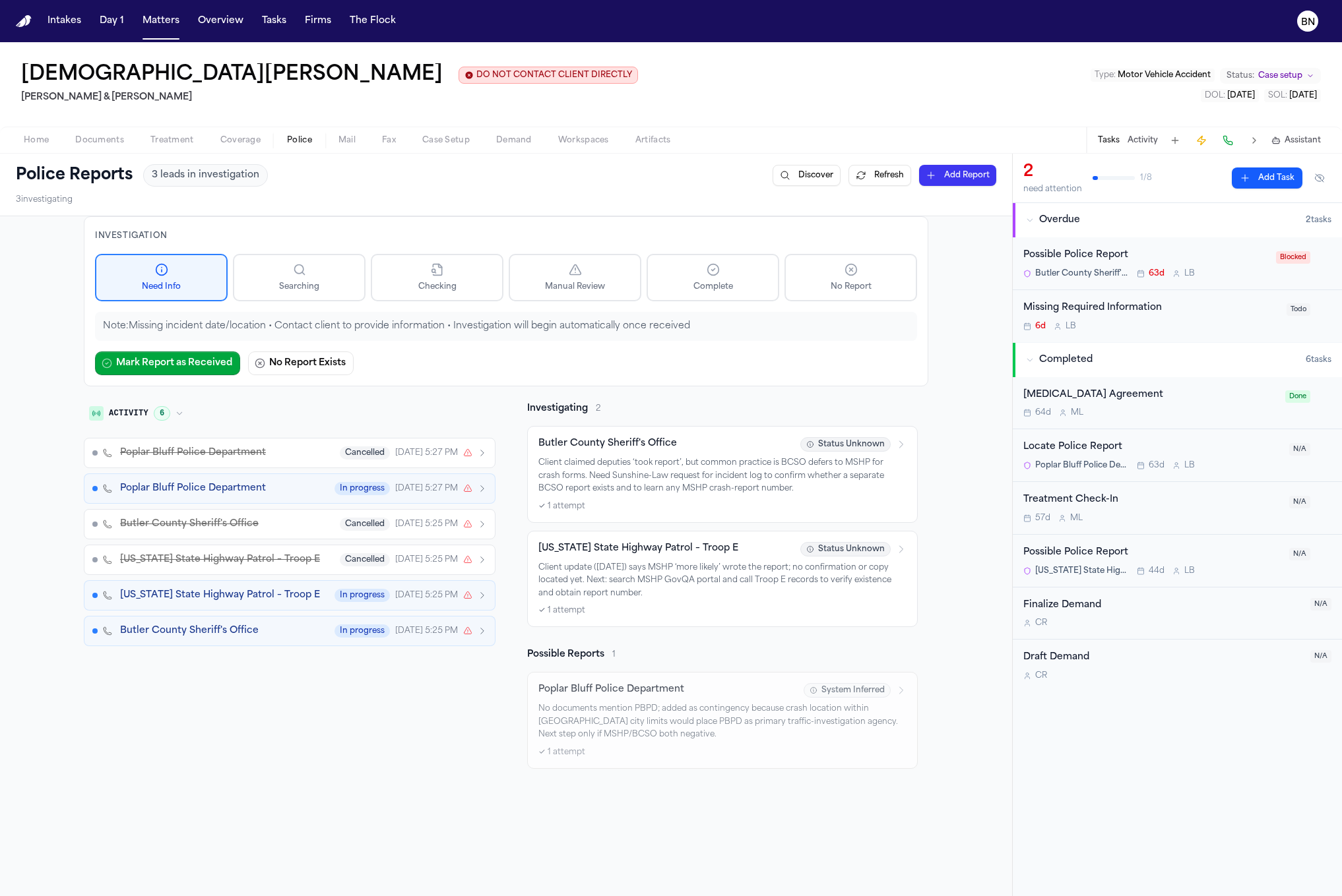
click at [313, 491] on div "Poplar Bluff Police Department In progress Jul 28, 5:27 PM" at bounding box center [302, 489] width 366 height 13
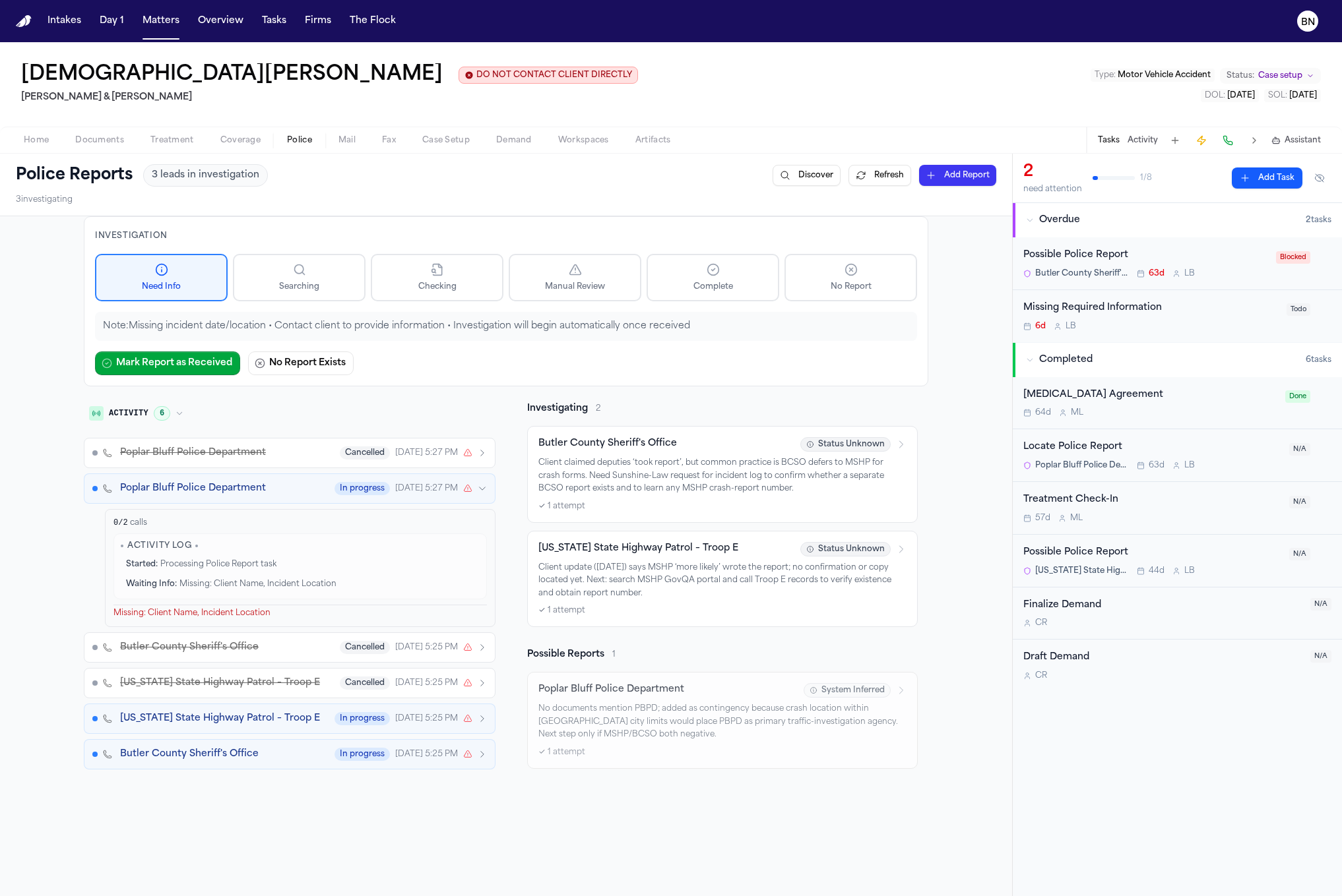
click at [323, 651] on div "Butler County Sheriff's Office Cancelled Jul 28, 5:25 PM" at bounding box center [302, 647] width 366 height 13
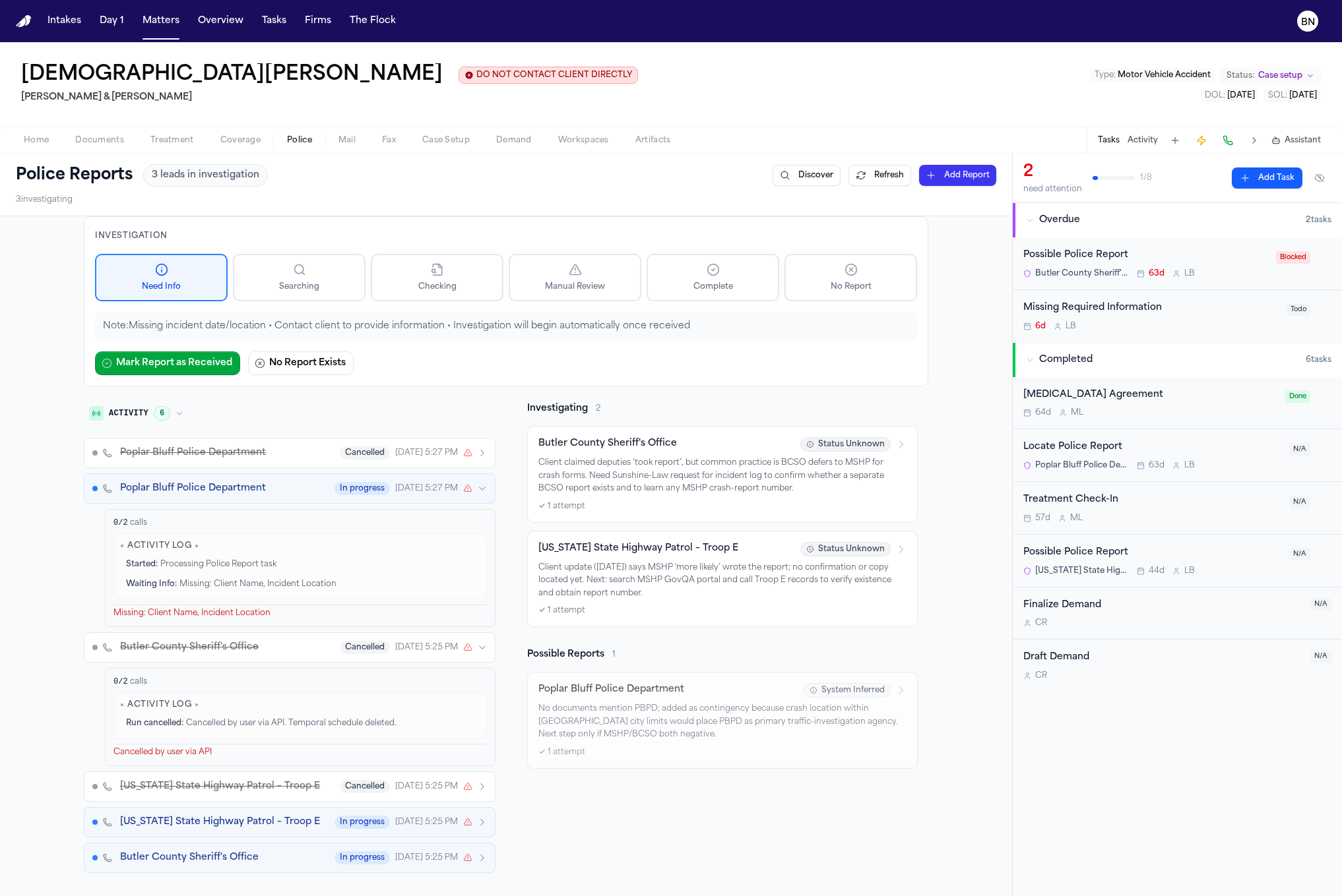
click at [323, 651] on div "Butler County Sheriff's Office Cancelled Jul 28, 5:25 PM" at bounding box center [302, 647] width 366 height 13
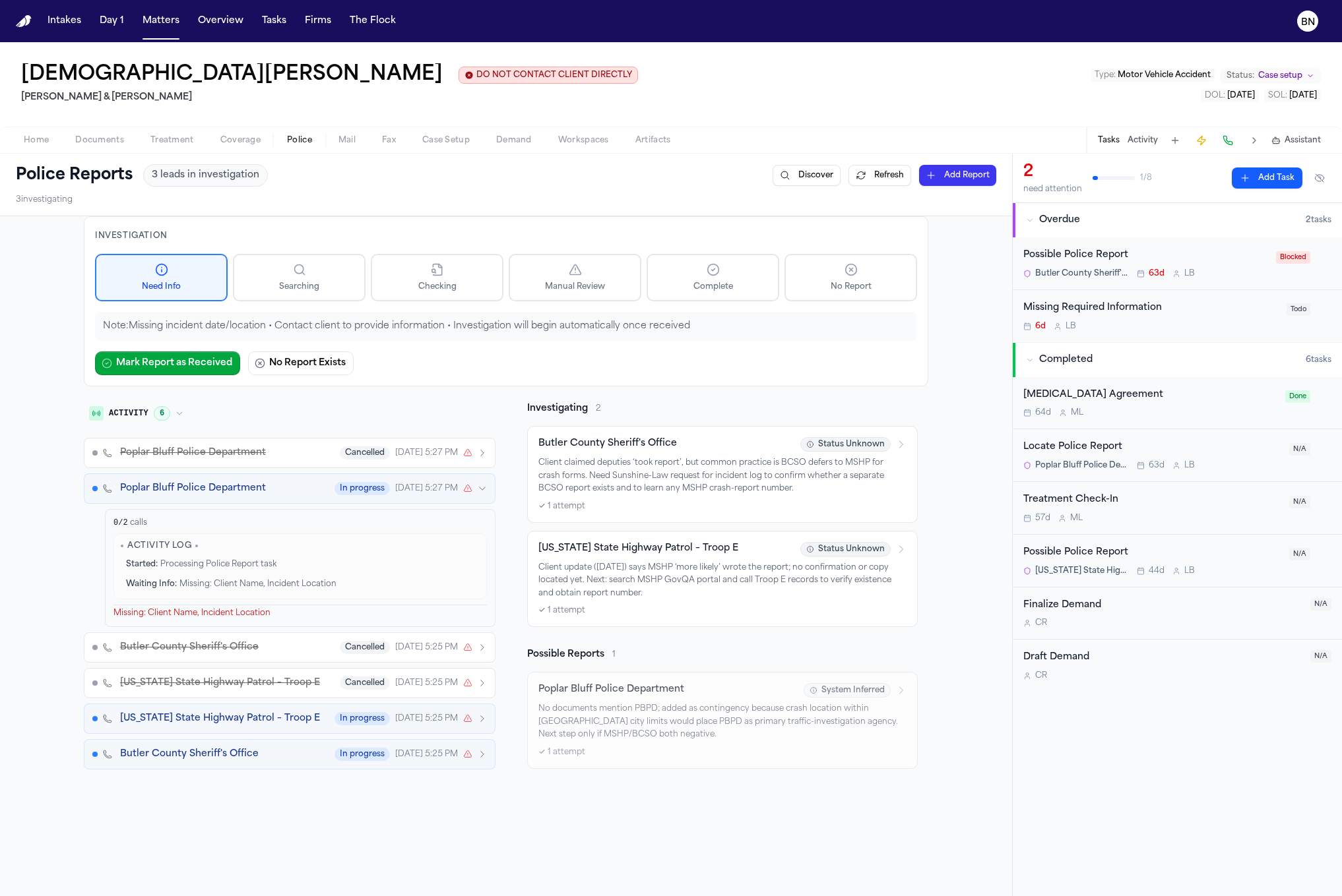
click at [311, 493] on div "Poplar Bluff Police Department In progress Jul 28, 5:27 PM" at bounding box center [302, 489] width 366 height 13
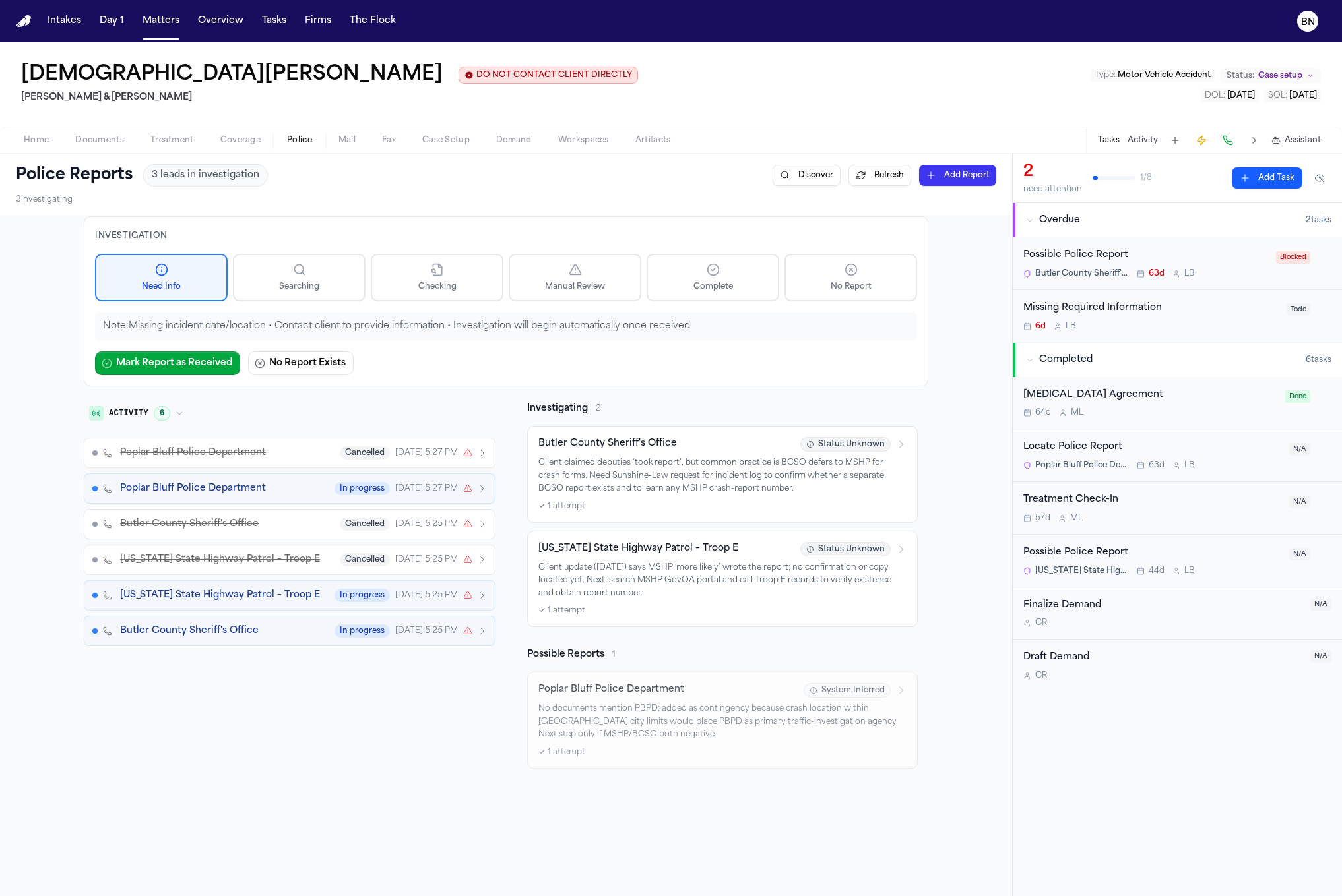
click at [168, 416] on span "6" at bounding box center [162, 413] width 17 height 15
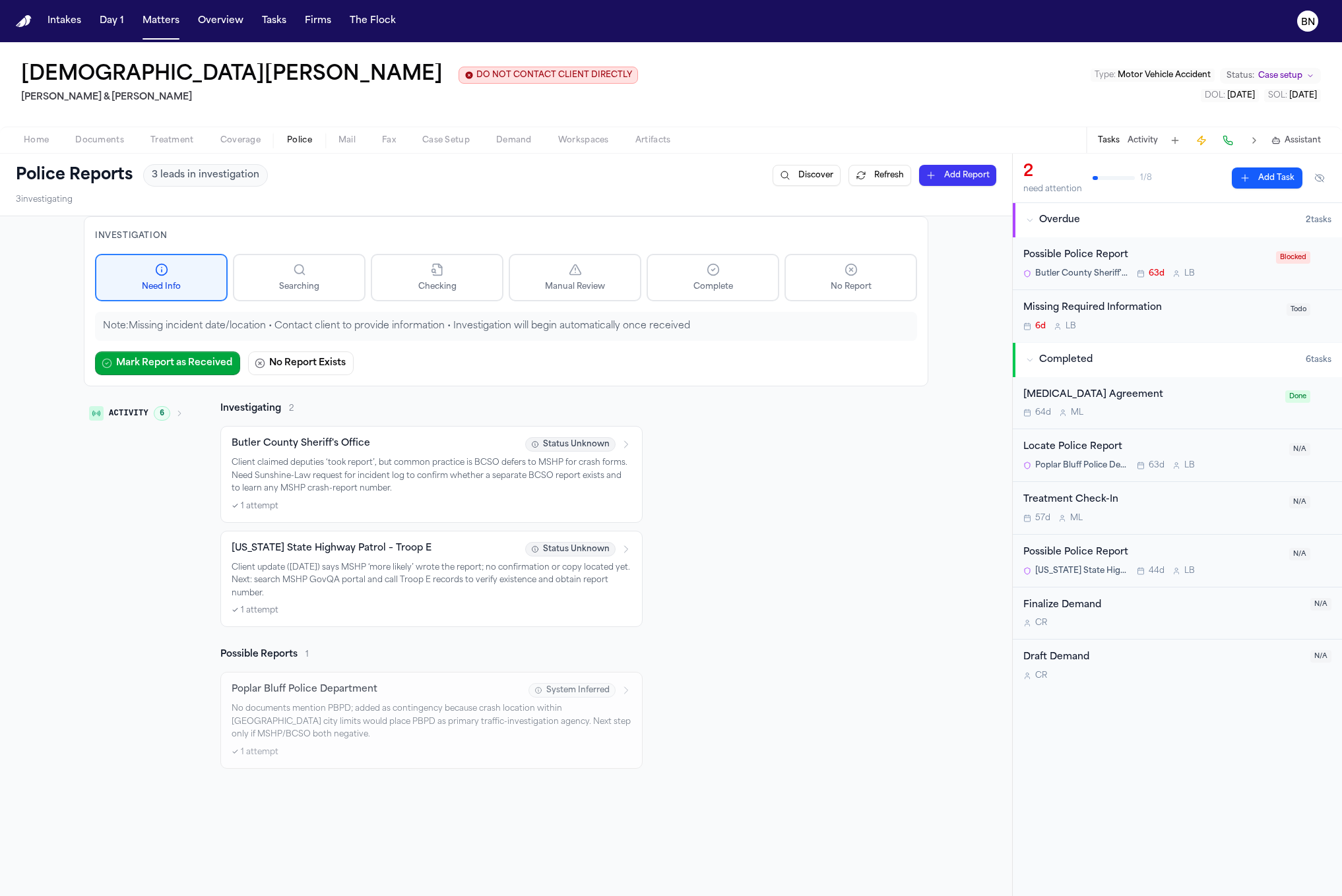
click at [418, 492] on p "Client claimed deputies ‘took report’, but common practice is BCSO defers to MS…" at bounding box center [431, 476] width 400 height 39
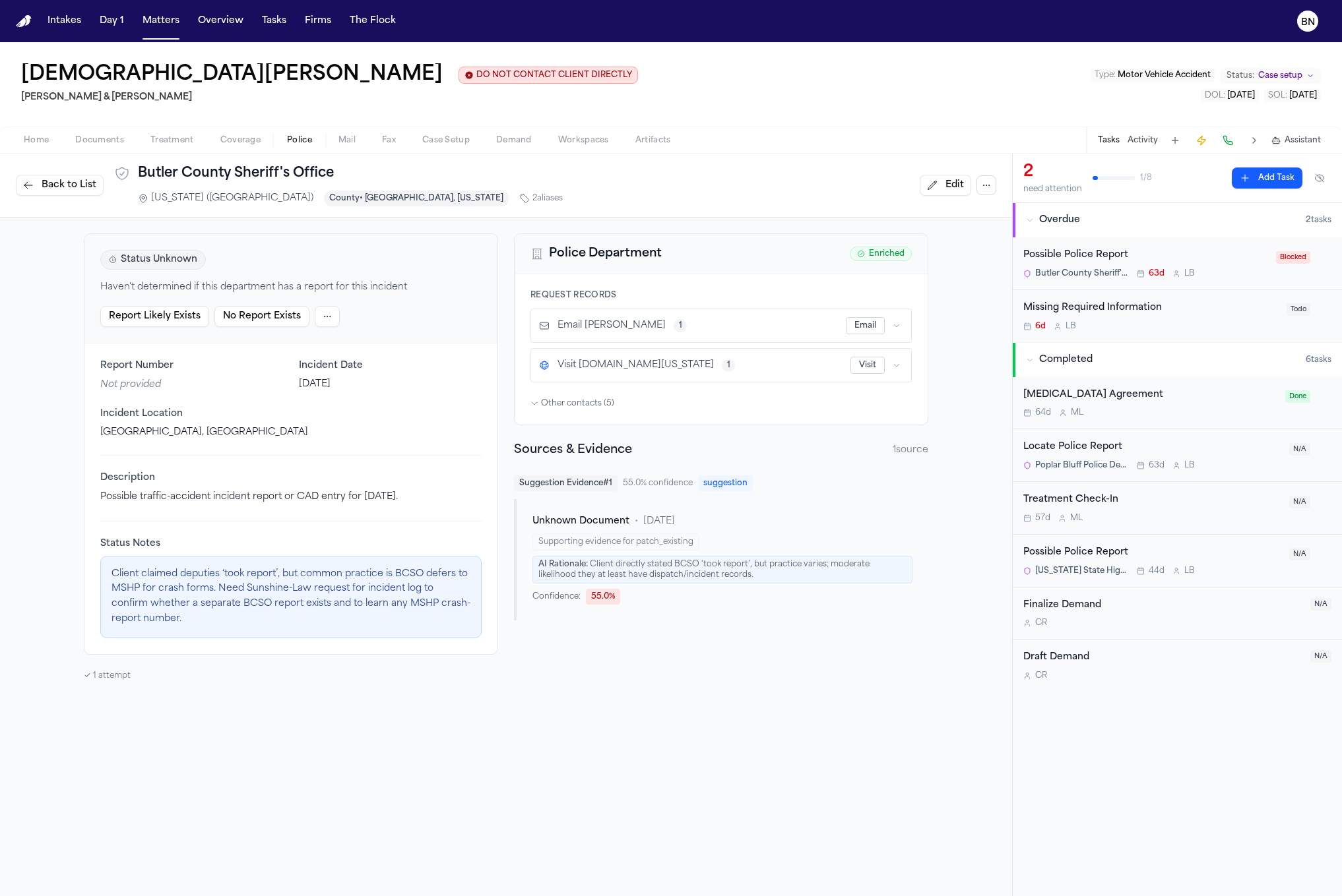
click at [65, 182] on span "Back to List" at bounding box center [69, 184] width 55 height 13
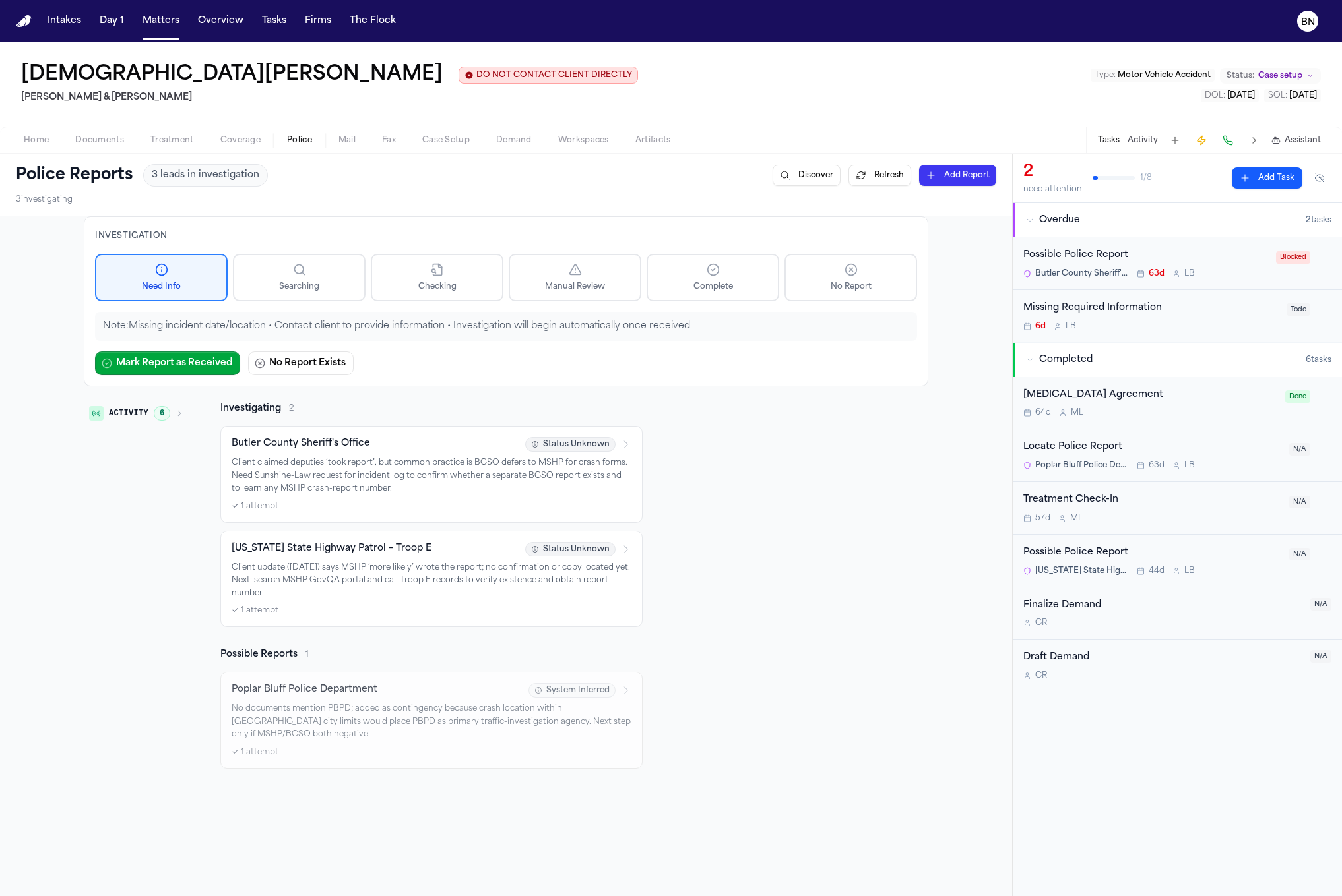
click at [348, 146] on span "Mail" at bounding box center [347, 141] width 17 height 10
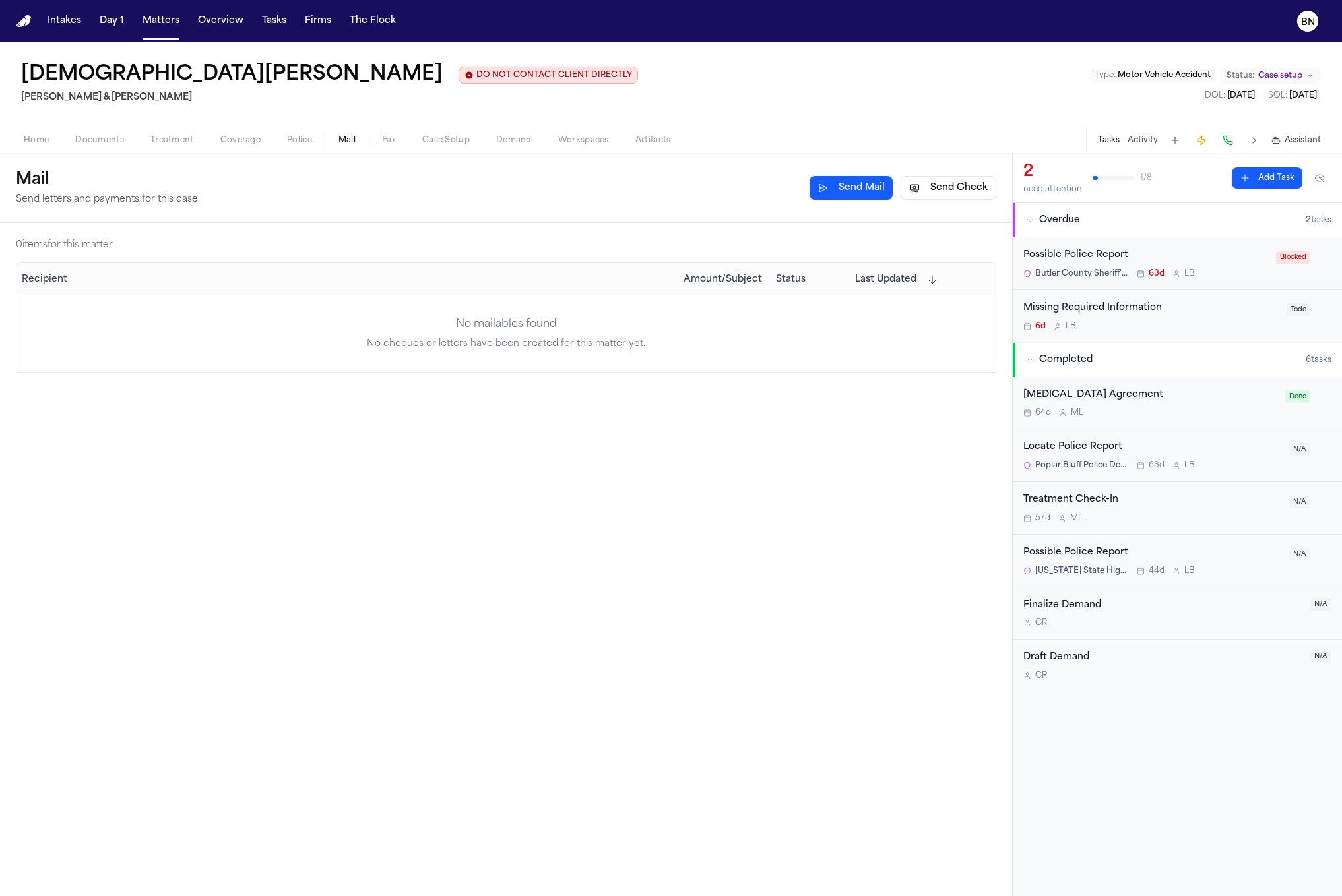
click at [859, 196] on button "Send Mail" at bounding box center [851, 187] width 83 height 24
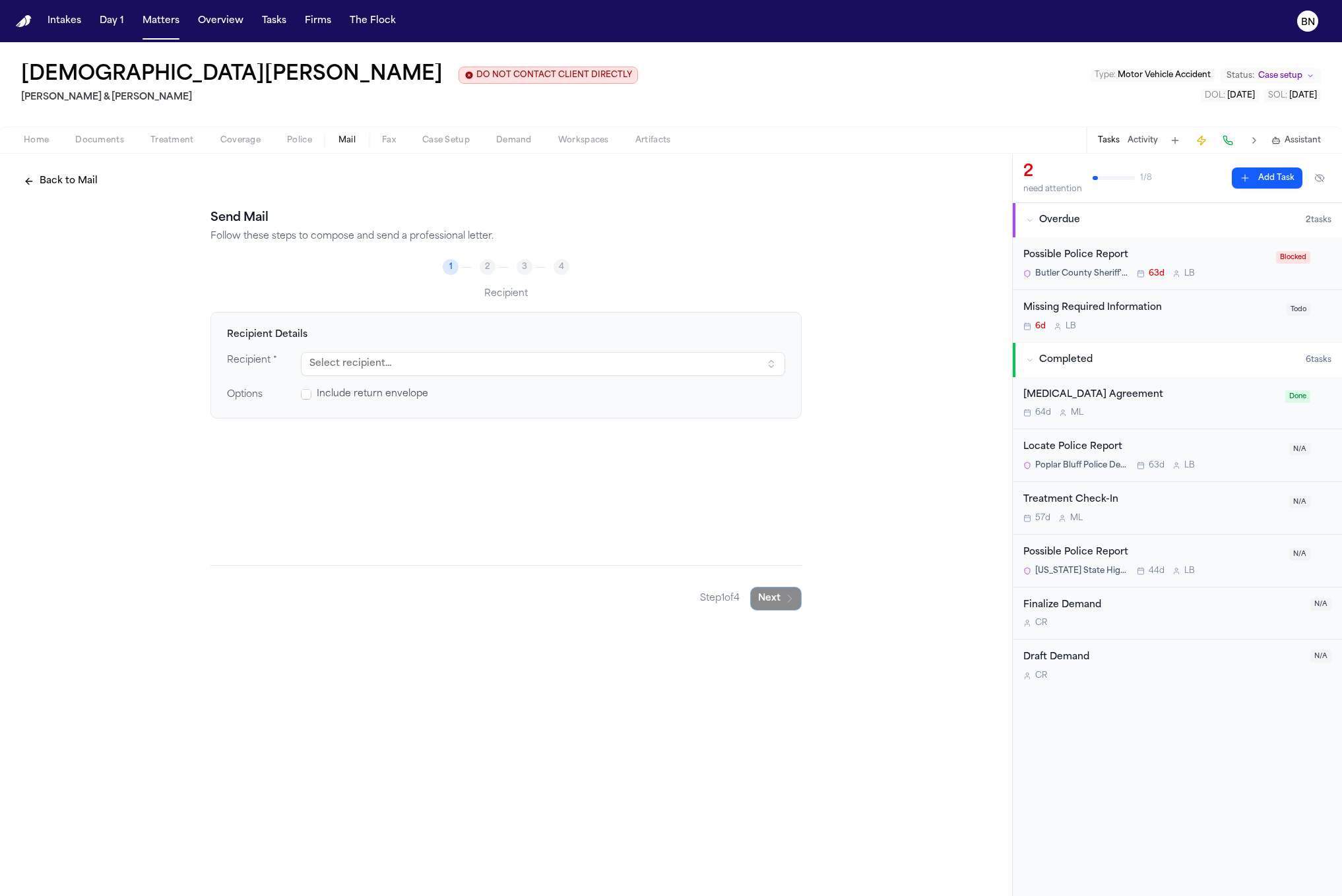
click at [589, 344] on div "Recipient Details Recipient * Select recipient... Options Include return envelo…" at bounding box center [506, 365] width 591 height 107
click at [589, 355] on button "Select recipient..." at bounding box center [543, 364] width 484 height 24
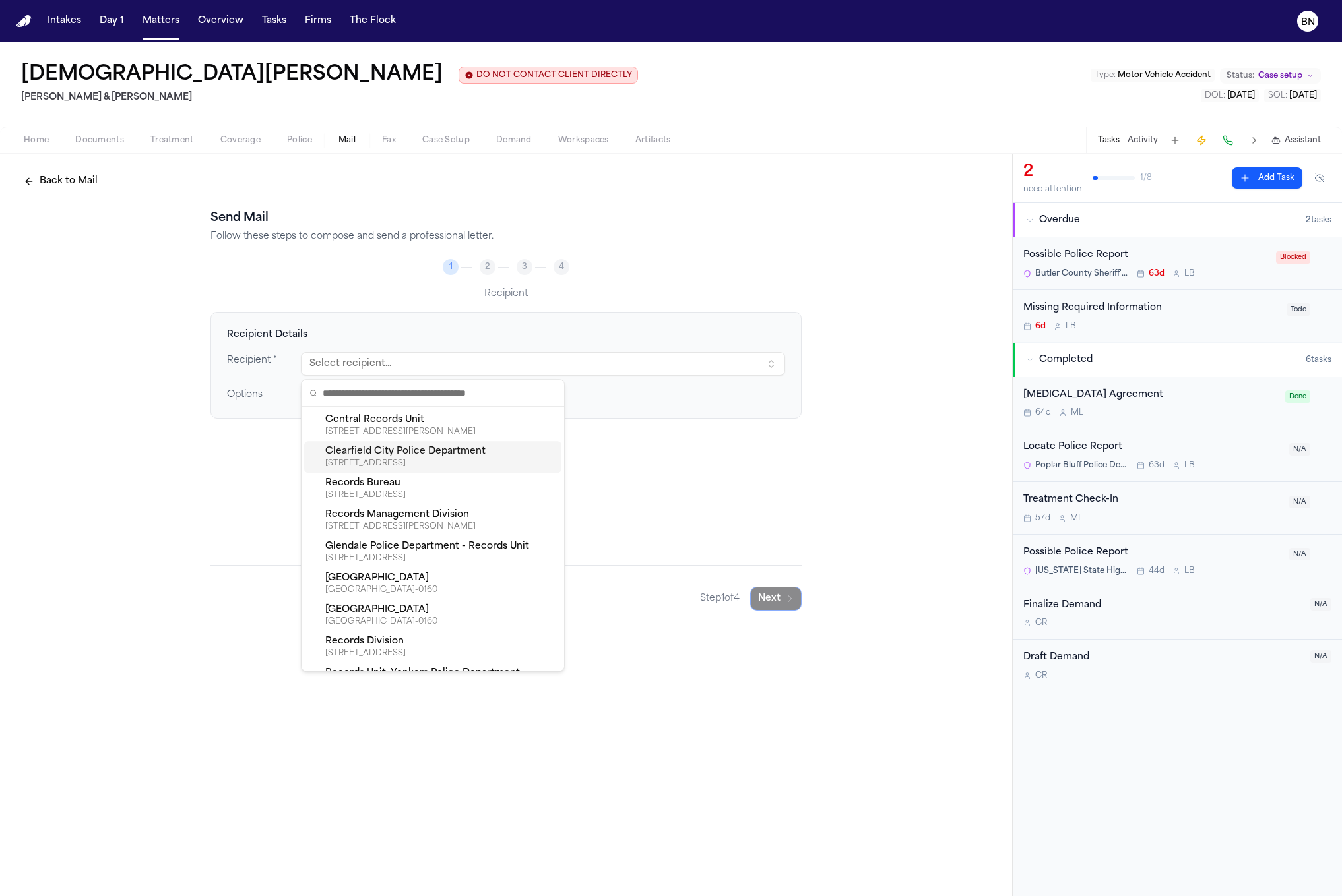
click at [490, 455] on div "Clearfield City Police Department" at bounding box center [441, 451] width 231 height 13
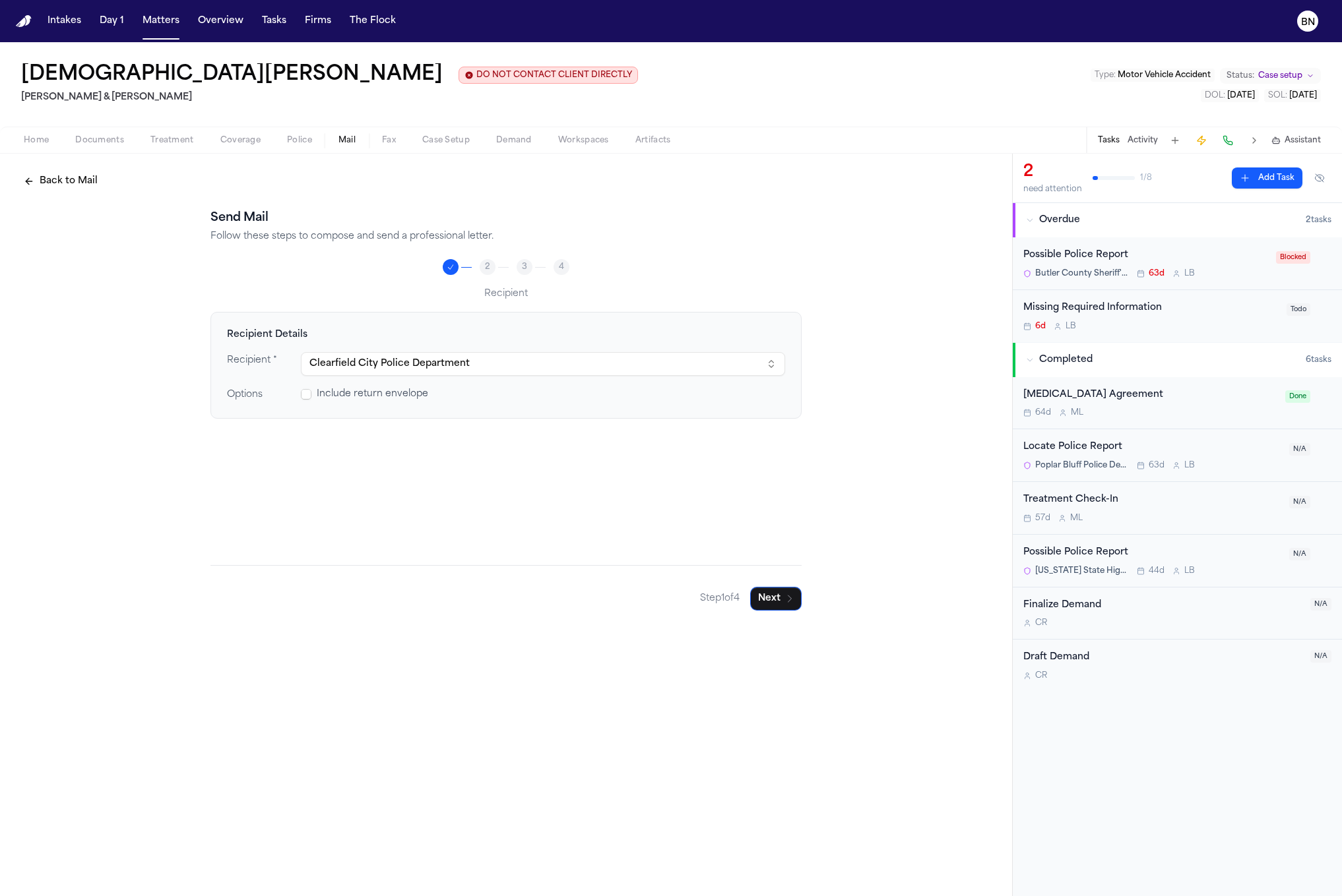
click at [779, 601] on button "Next" at bounding box center [775, 598] width 52 height 24
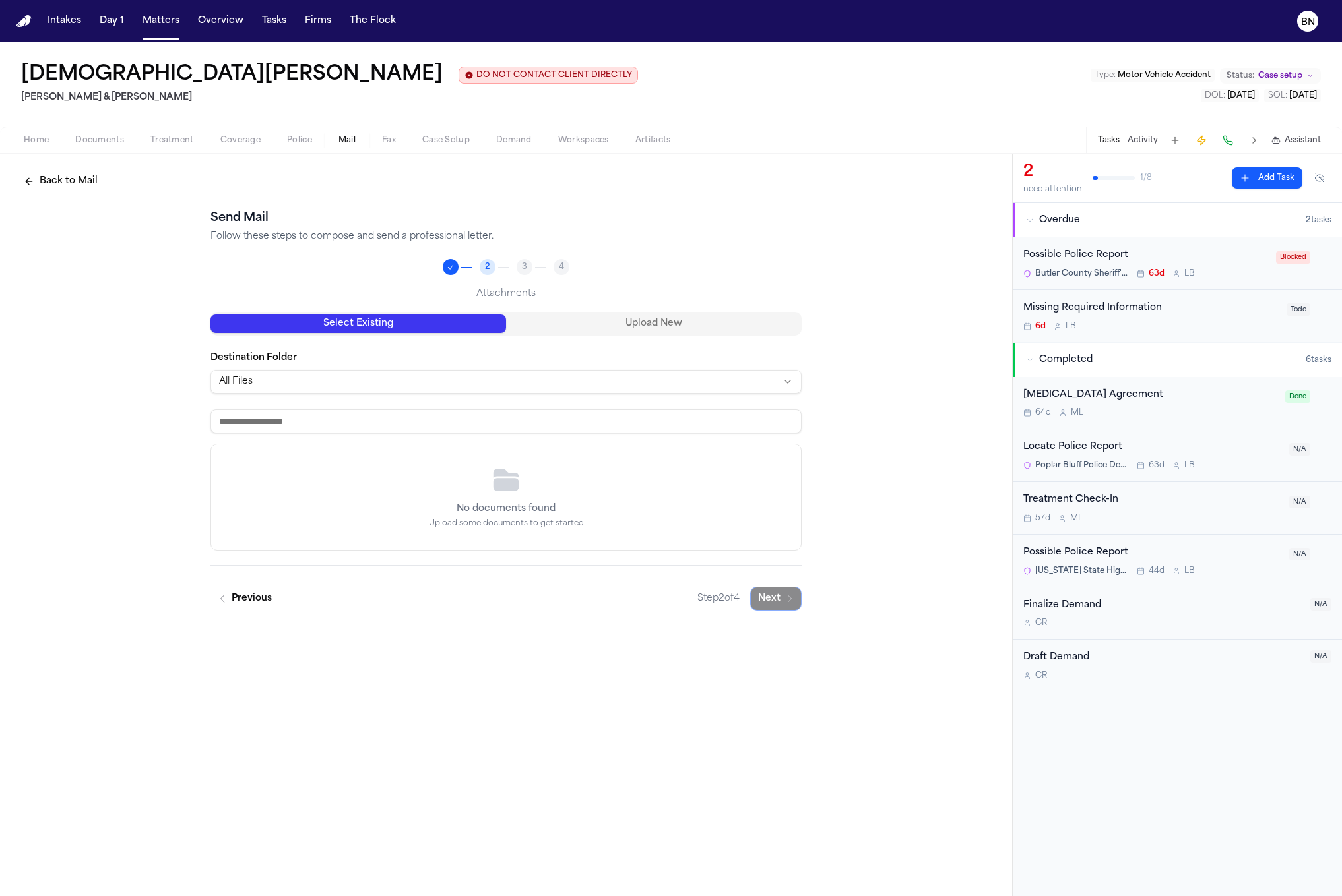
click at [648, 336] on div "Select Existing Upload New" at bounding box center [506, 323] width 591 height 24
click at [648, 345] on div "Select Existing Upload New Destination Folder All Files No documents found Uplo…" at bounding box center [506, 431] width 591 height 239
click at [636, 367] on div "Destination Folder All Files" at bounding box center [506, 372] width 591 height 42
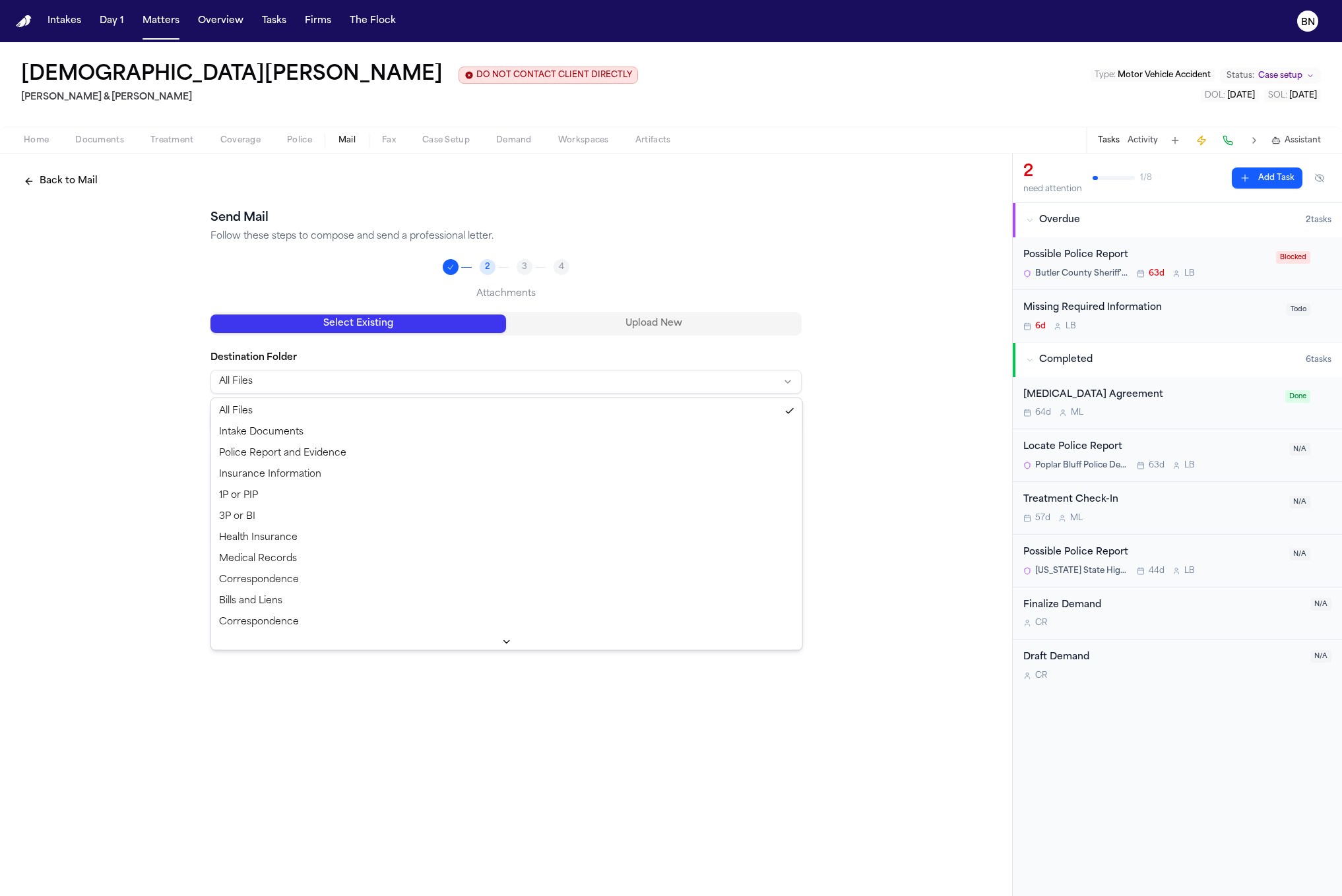
click at [629, 375] on html "Intakes Day 1 Matters Overview Tasks Firms The Flock BN Kristen Goodwin DO NOT …" at bounding box center [671, 448] width 1342 height 896
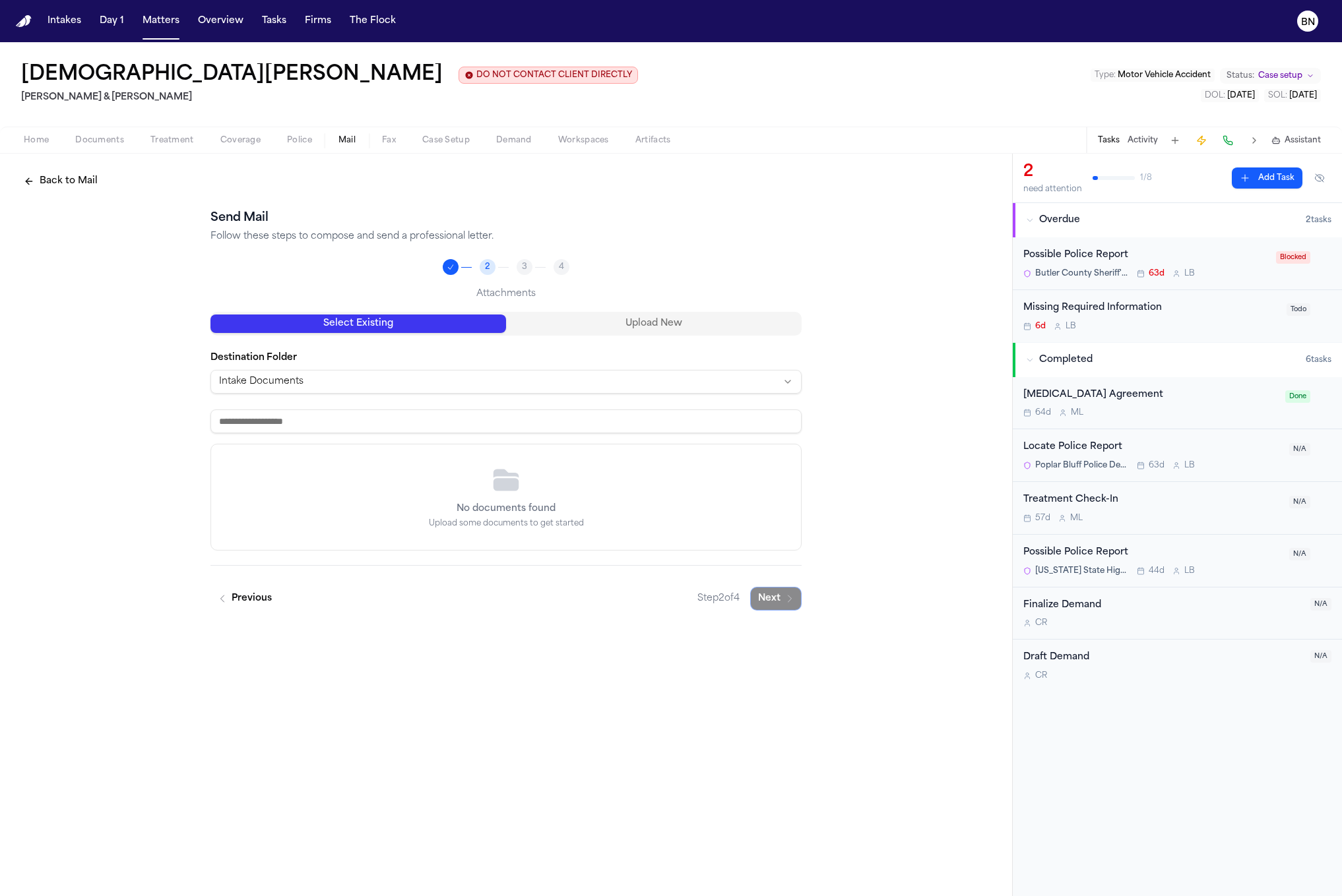
click at [801, 596] on div "Back to Mail Send Mail Follow these steps to compose and send a professional le…" at bounding box center [505, 390] width 1012 height 473
click at [637, 336] on div "Select Existing Upload New" at bounding box center [506, 323] width 591 height 24
click at [622, 329] on button "Upload New" at bounding box center [654, 323] width 296 height 18
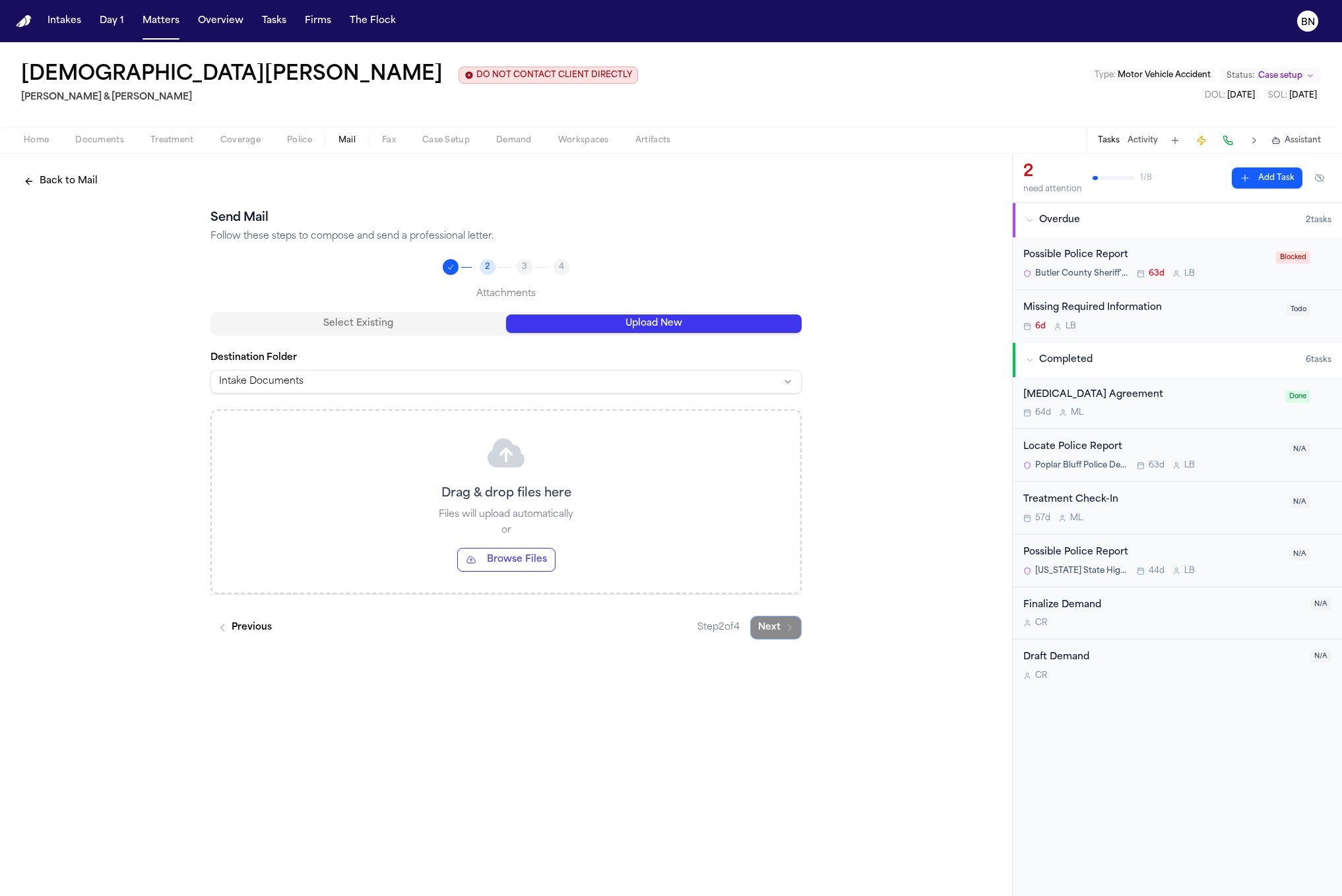
click at [532, 276] on div "Send Mail Follow these steps to compose and send a professional letter. 2 3 4 A…" at bounding box center [506, 424] width 591 height 431
click at [525, 270] on span "3" at bounding box center [525, 267] width 5 height 10
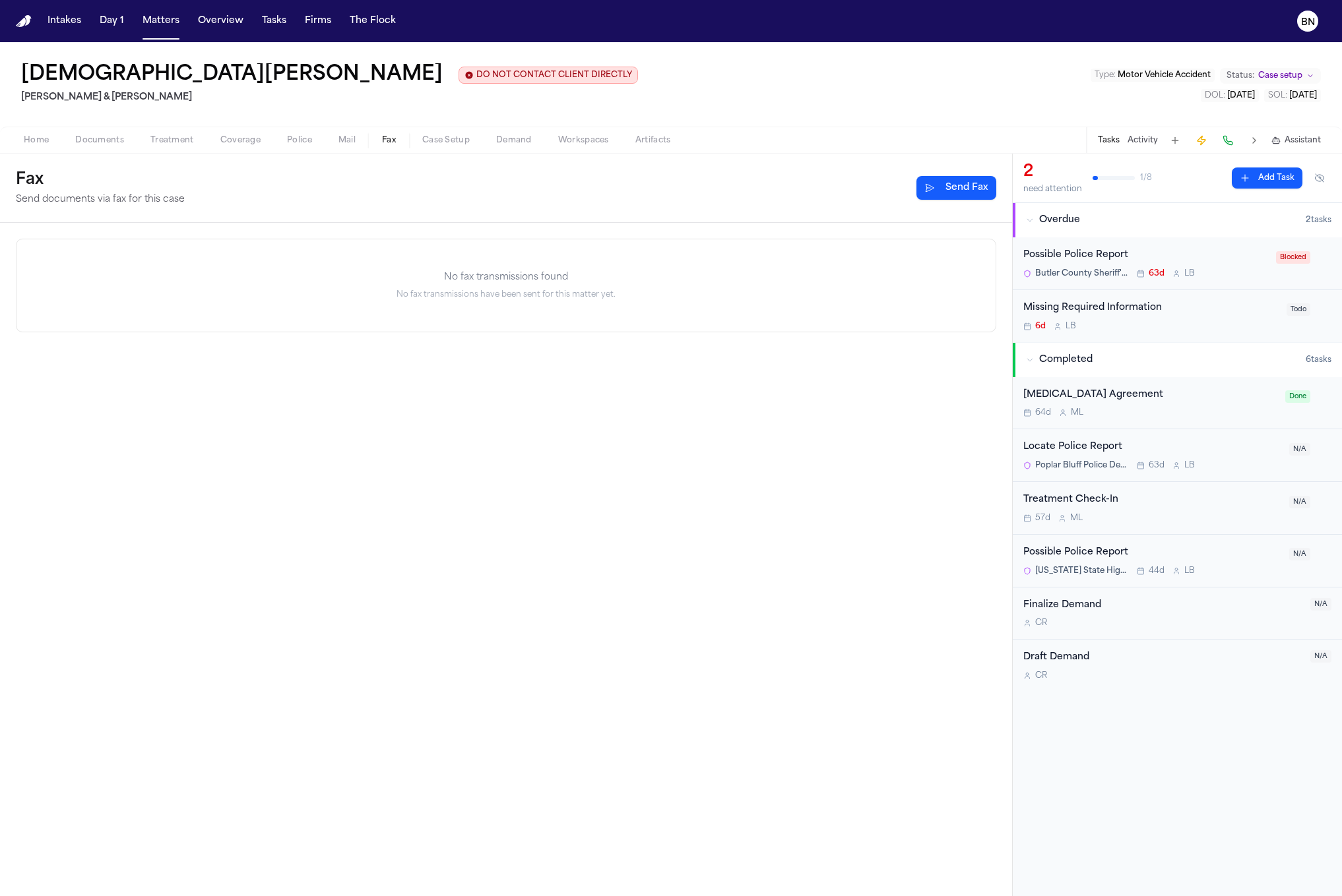
click at [388, 143] on span "Fax" at bounding box center [389, 141] width 14 height 10
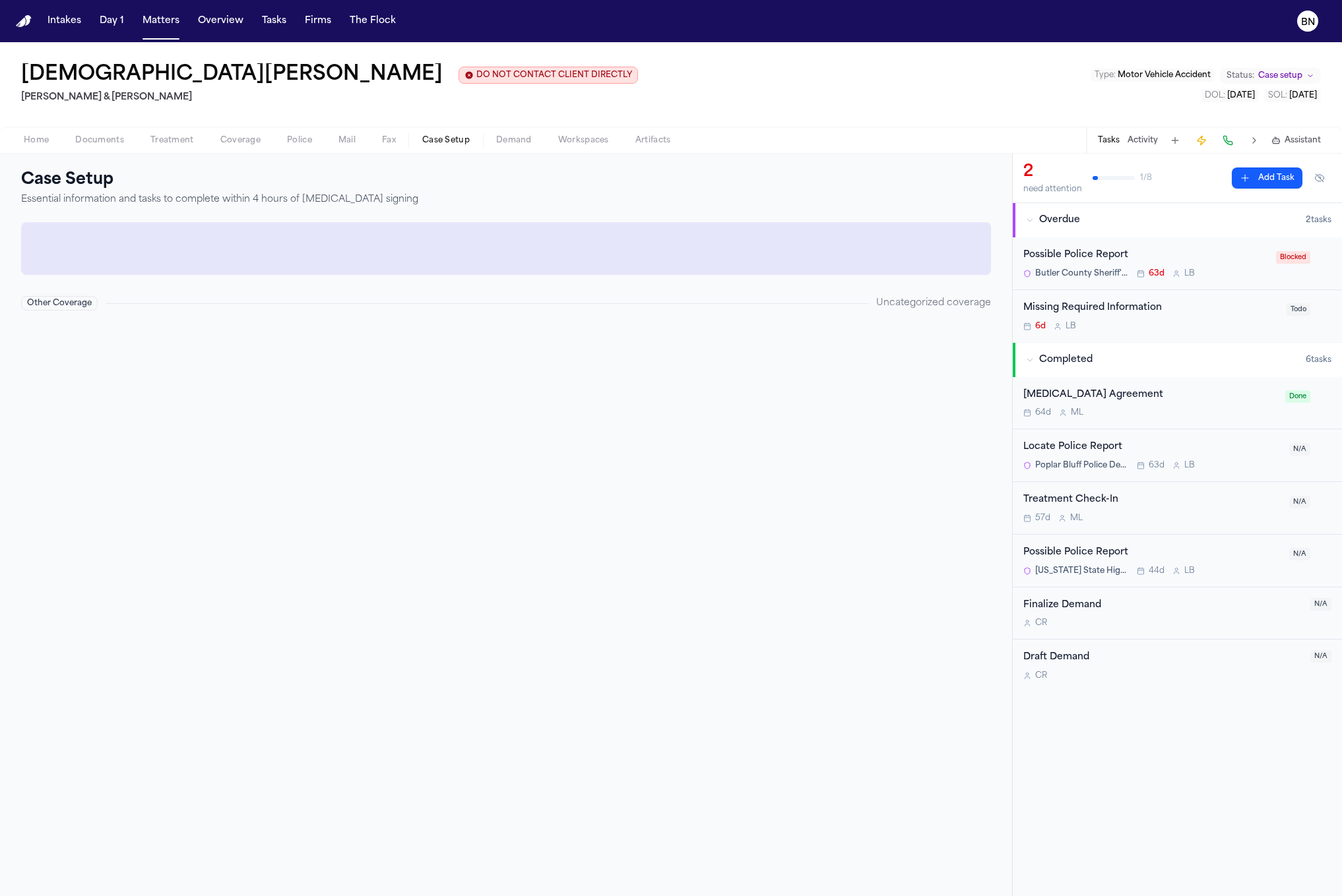
click at [446, 142] on span "Case Setup" at bounding box center [446, 141] width 47 height 10
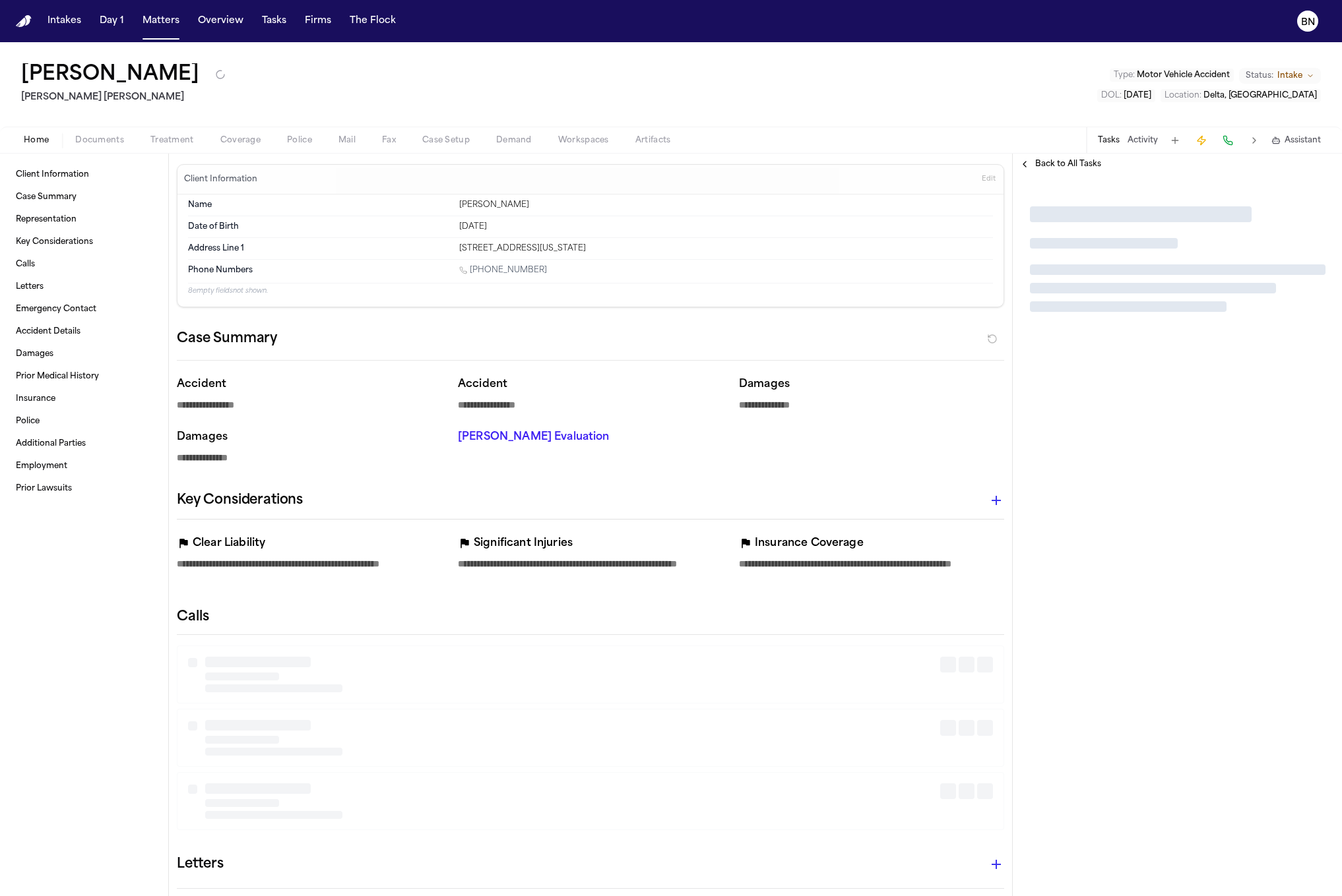
type textarea "*"
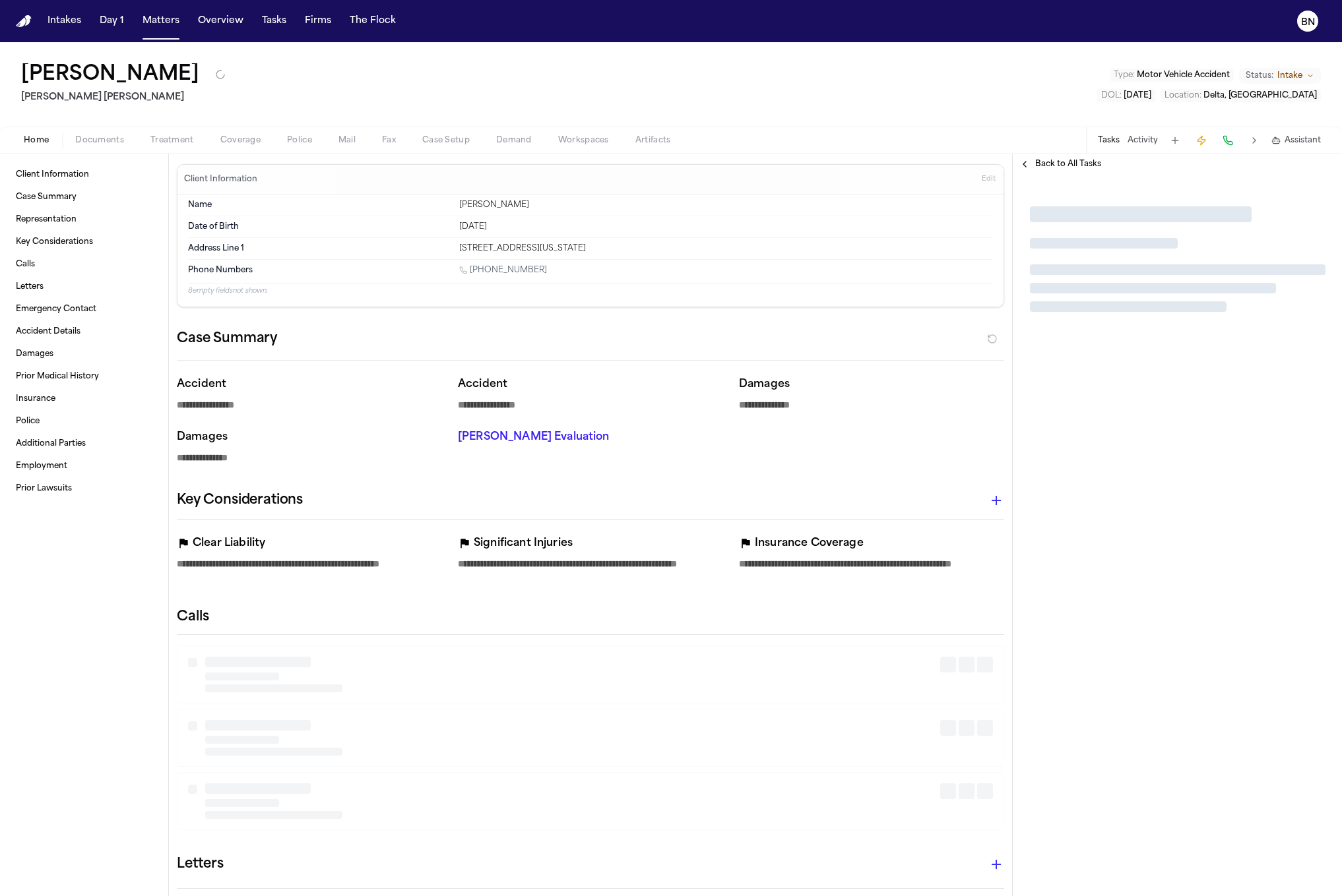
type textarea "*"
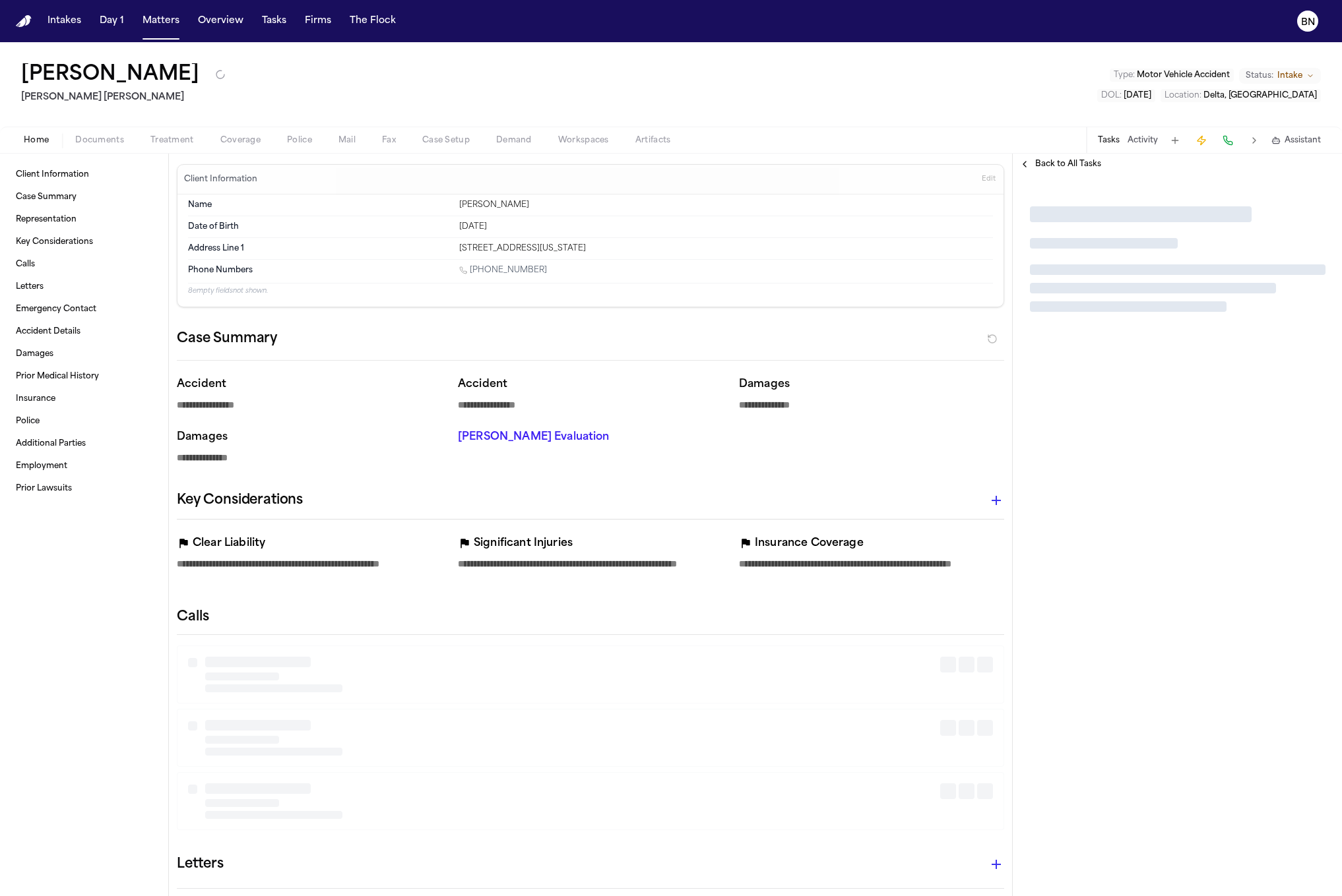
type textarea "*"
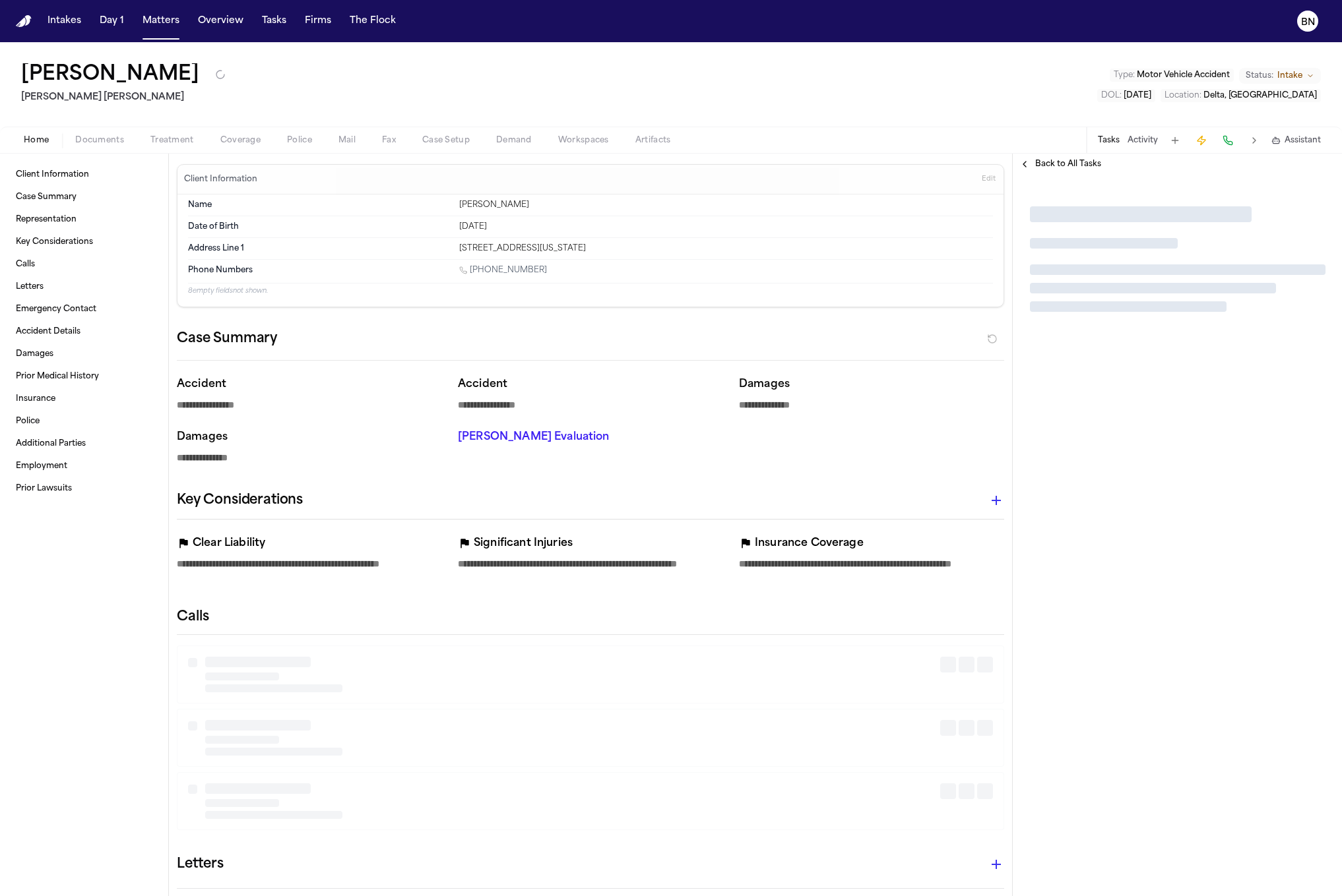
type textarea "*"
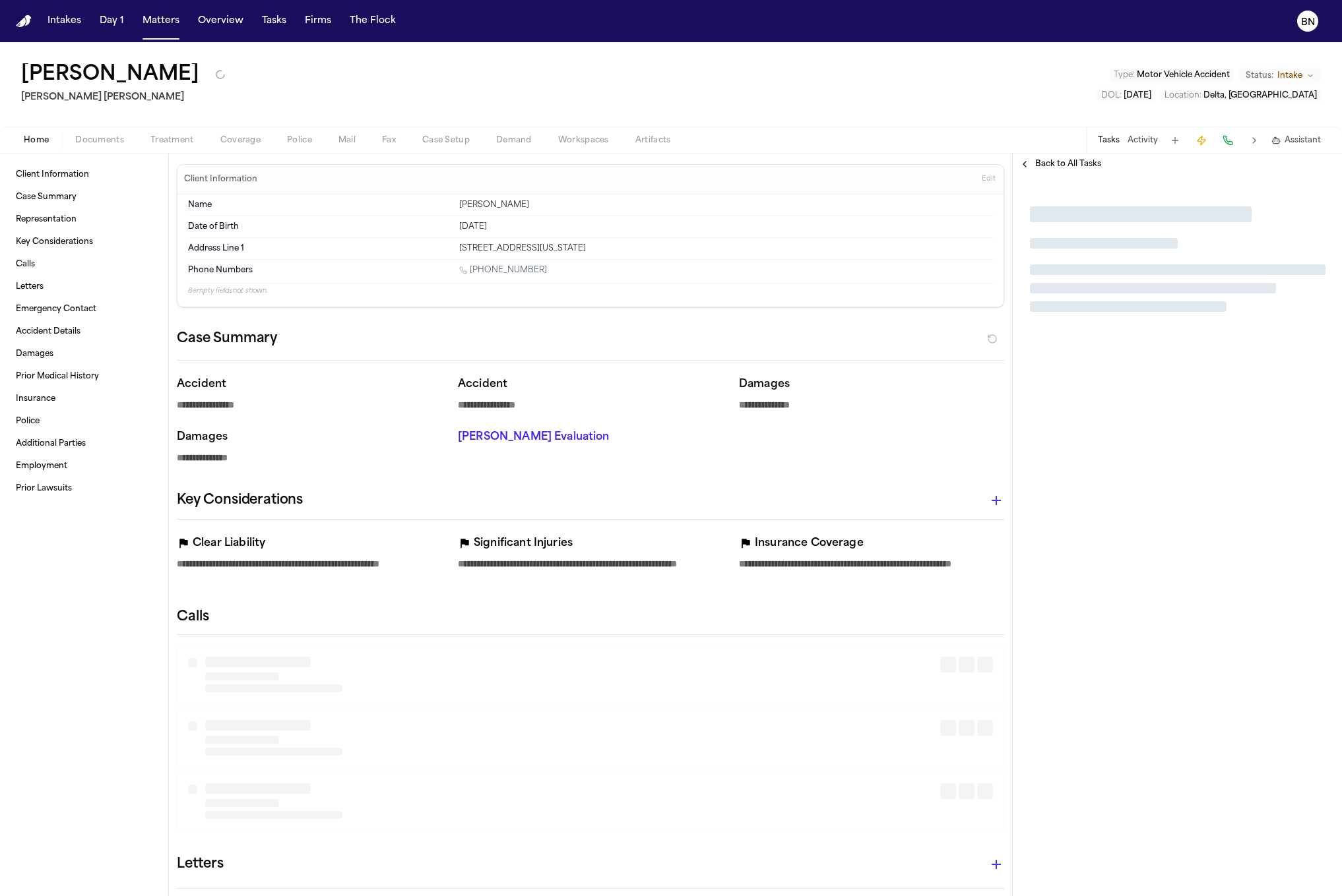
type textarea "*"
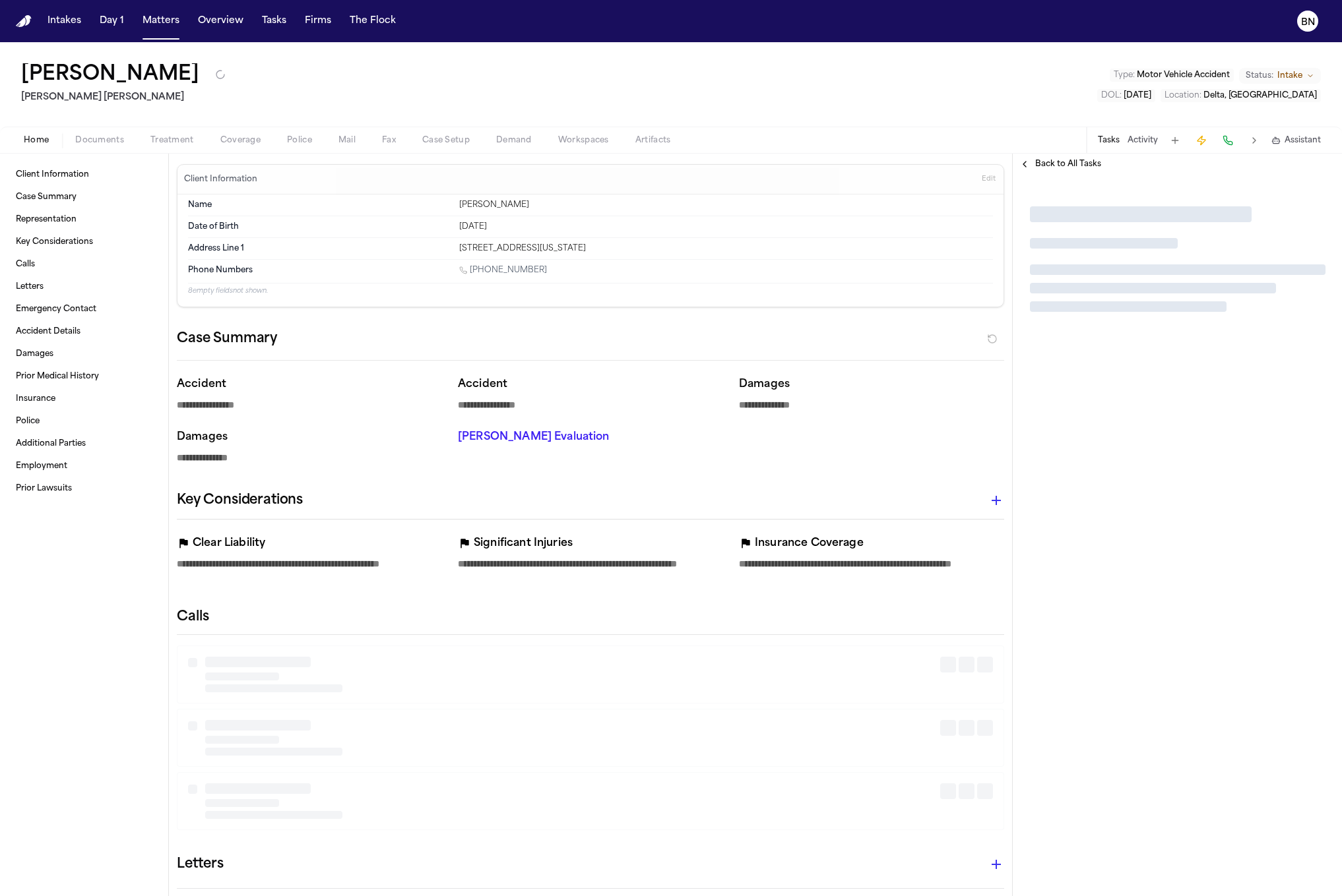
type textarea "*"
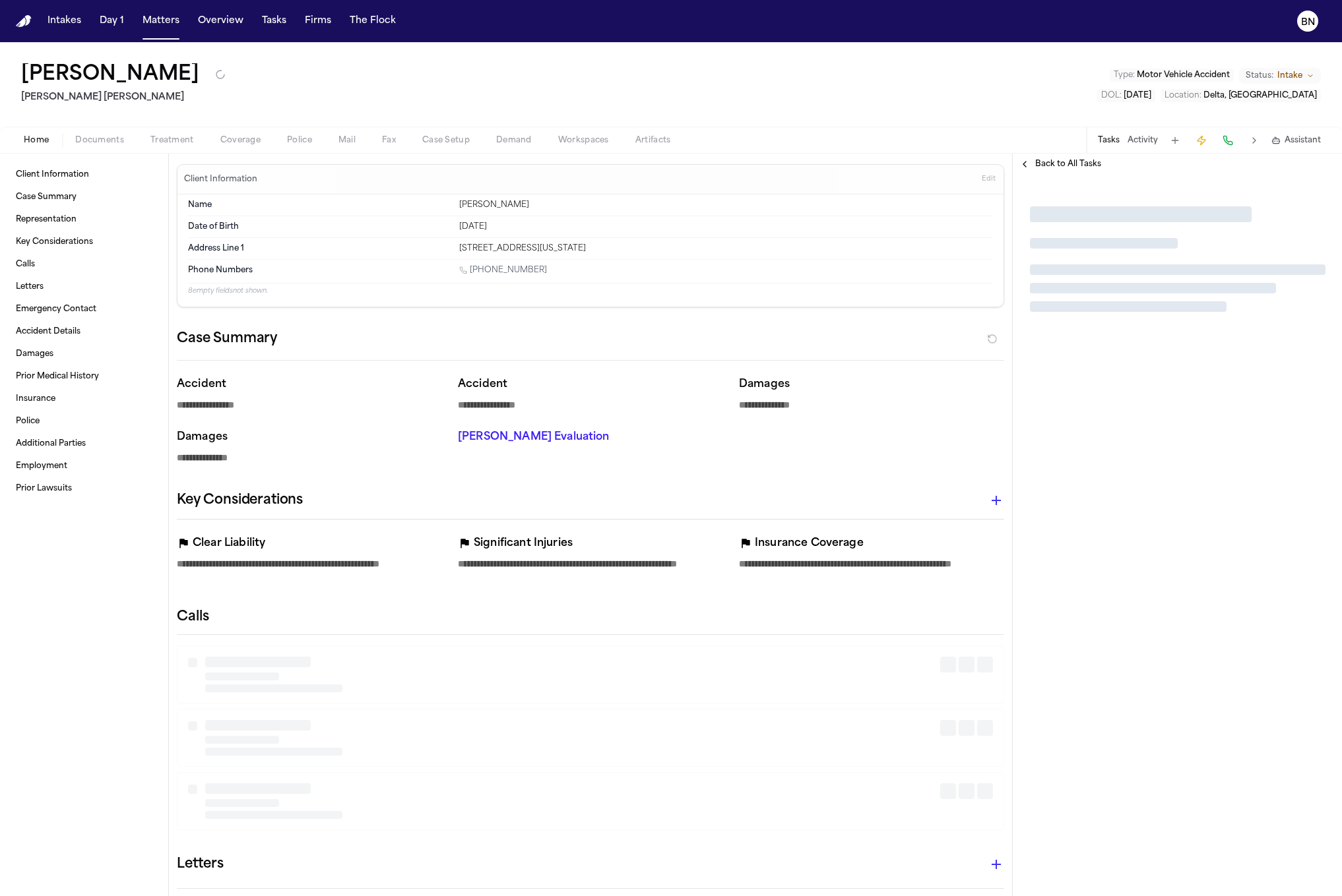
type textarea "*"
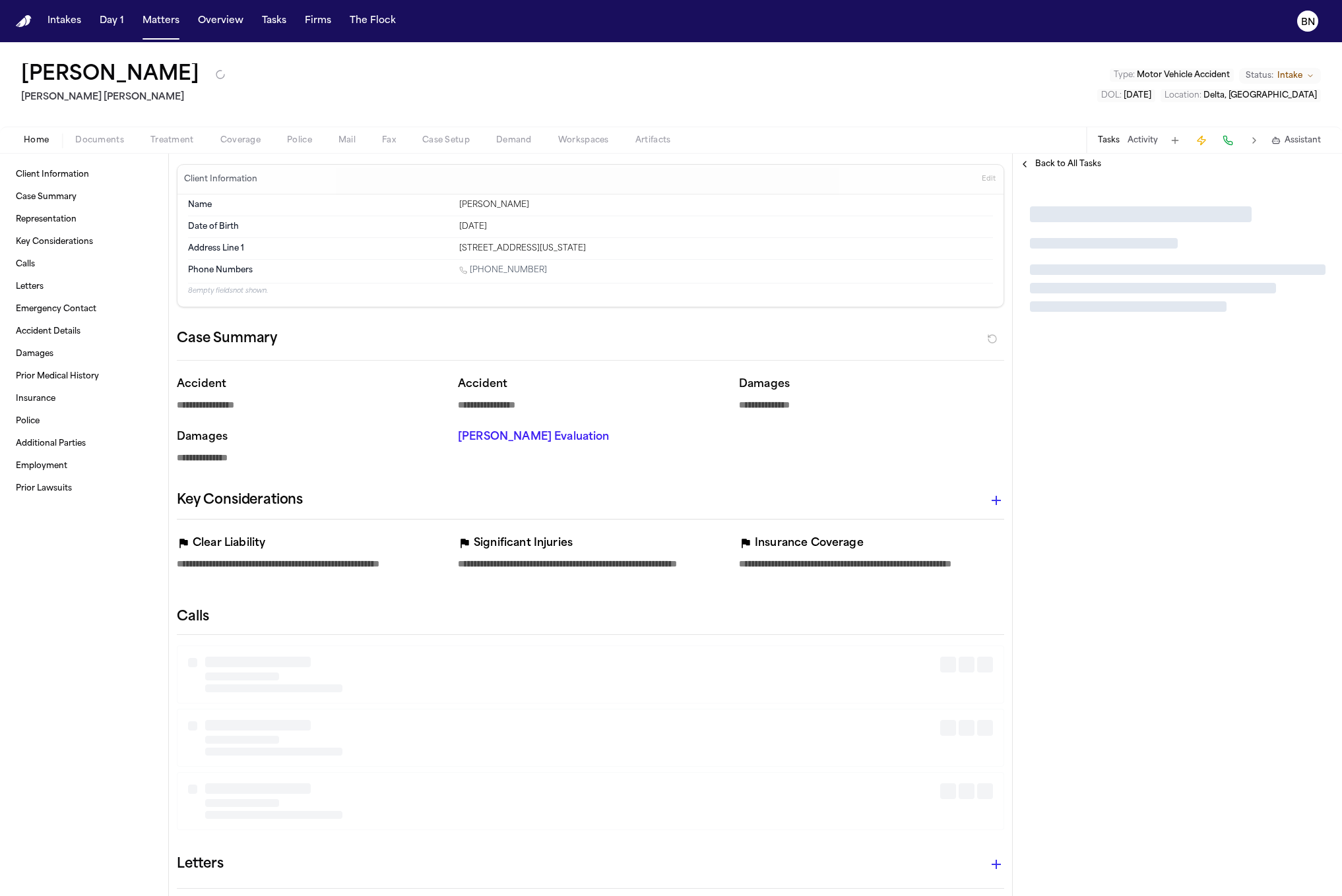
type textarea "*"
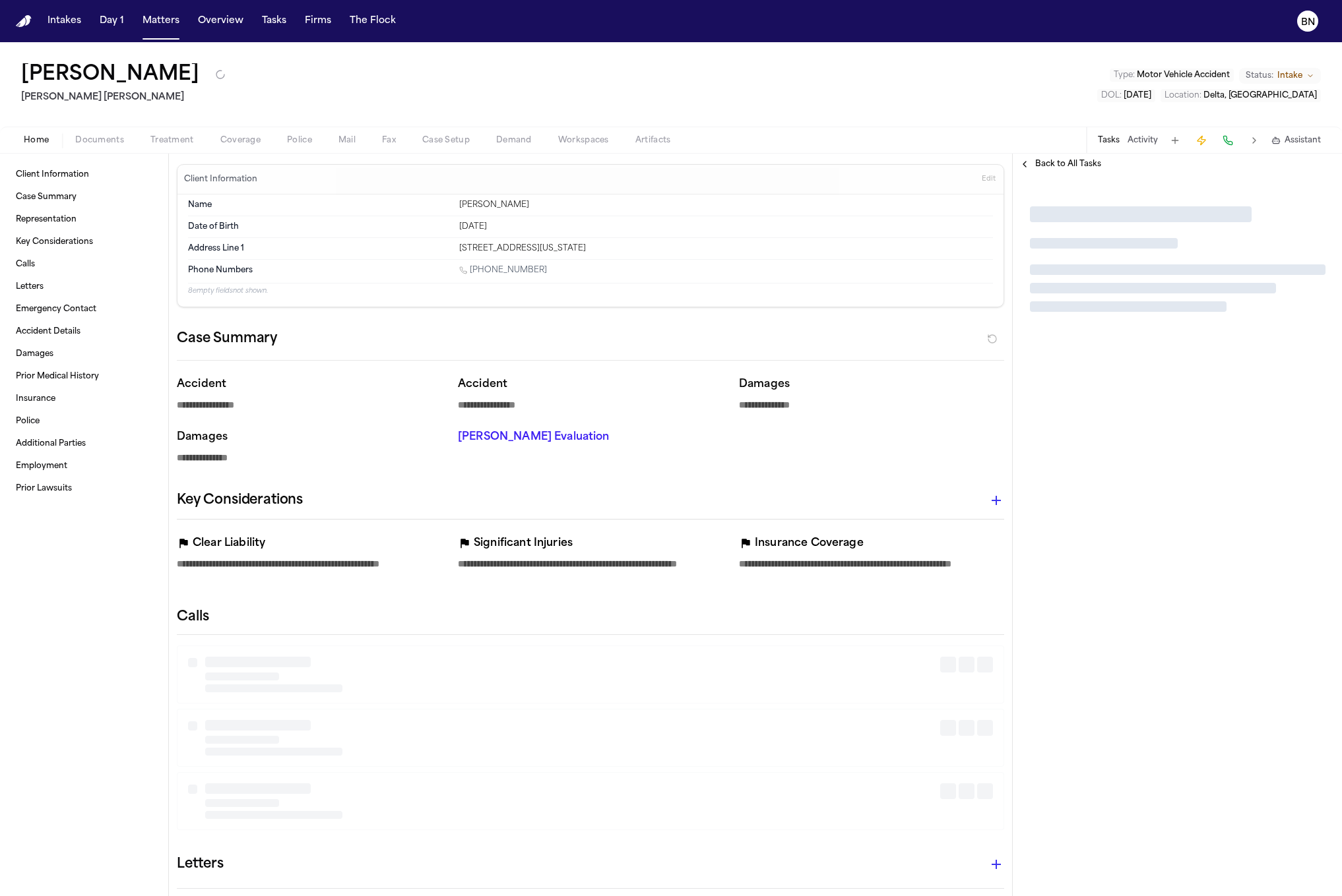
type textarea "*"
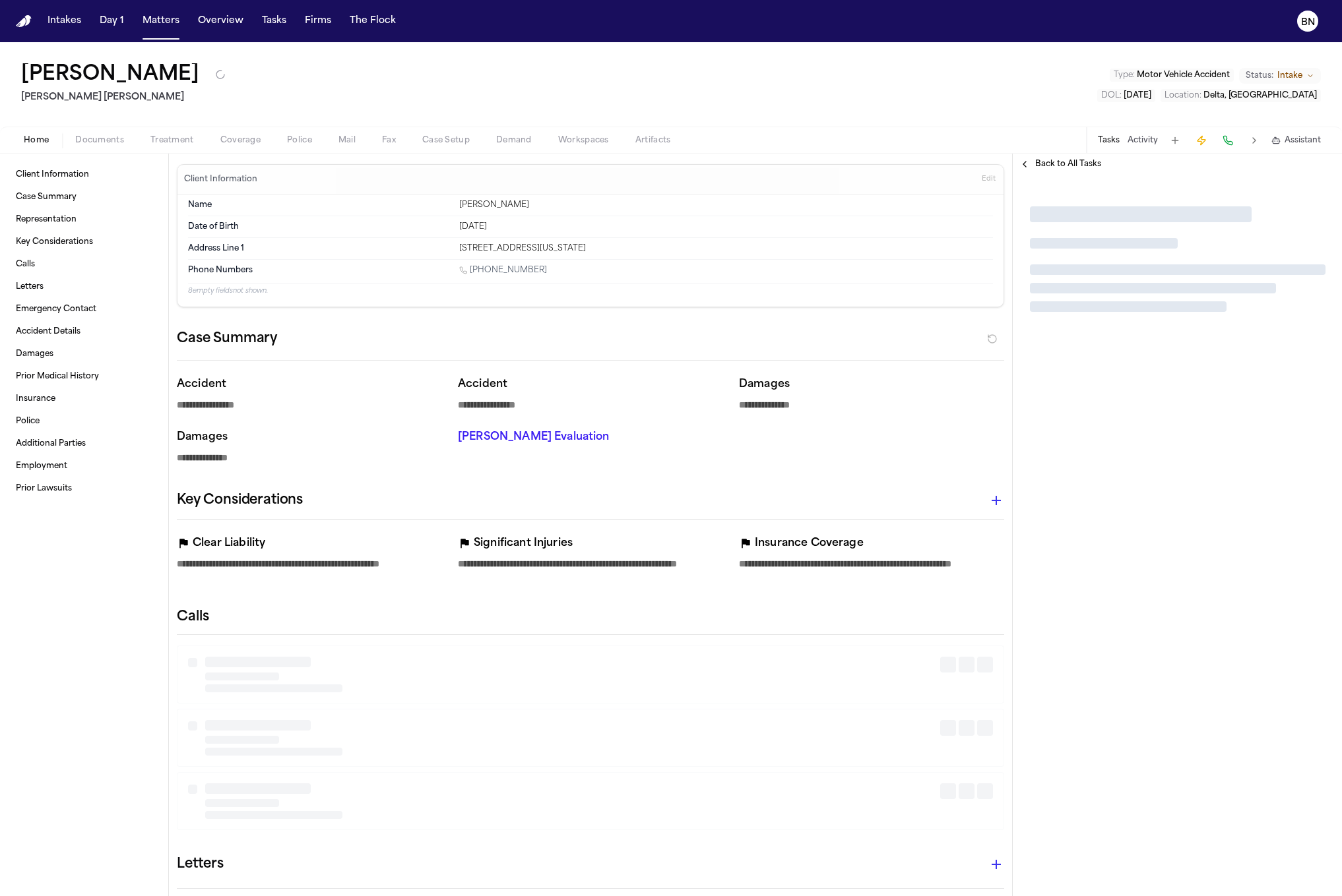
type textarea "*"
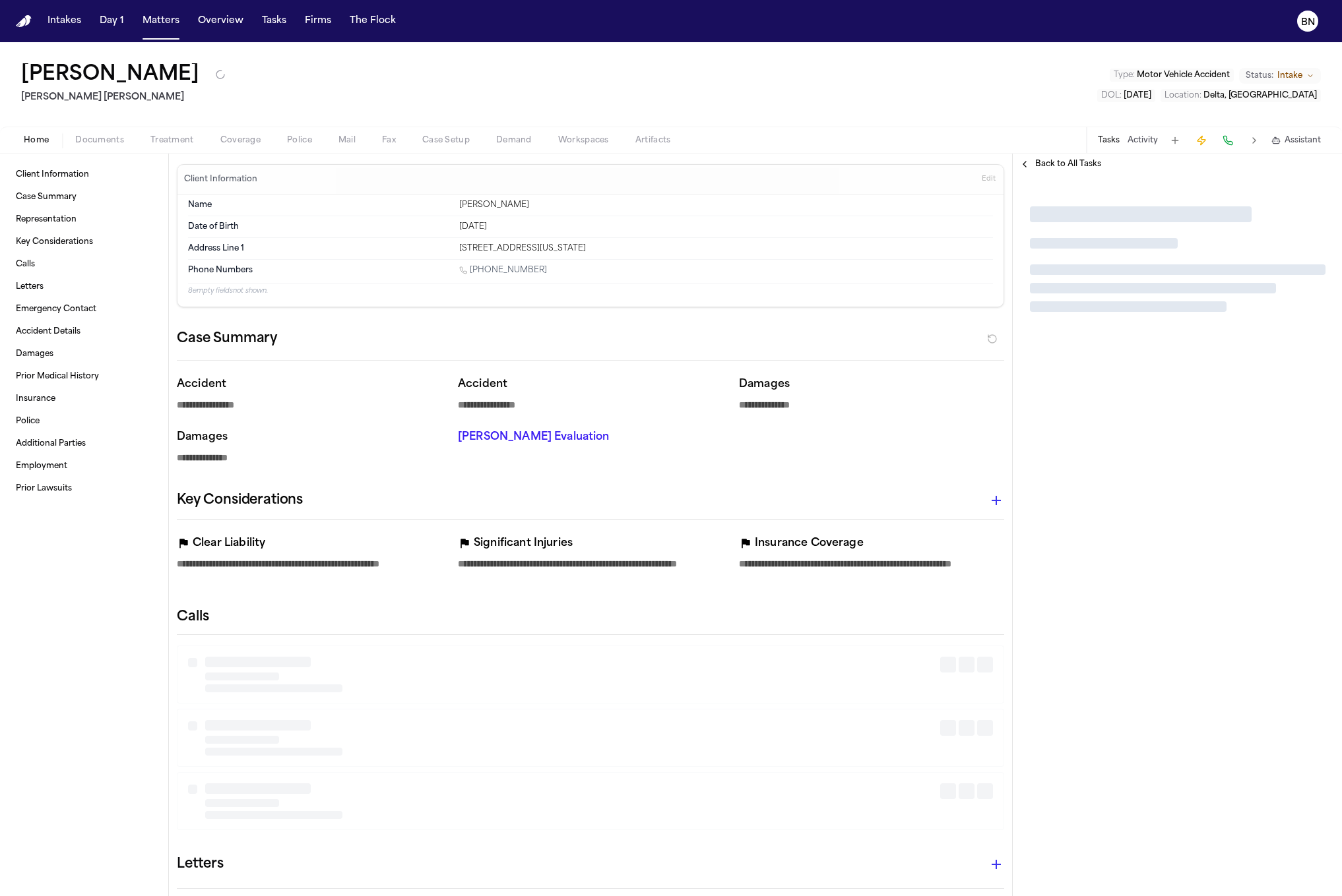
type textarea "*"
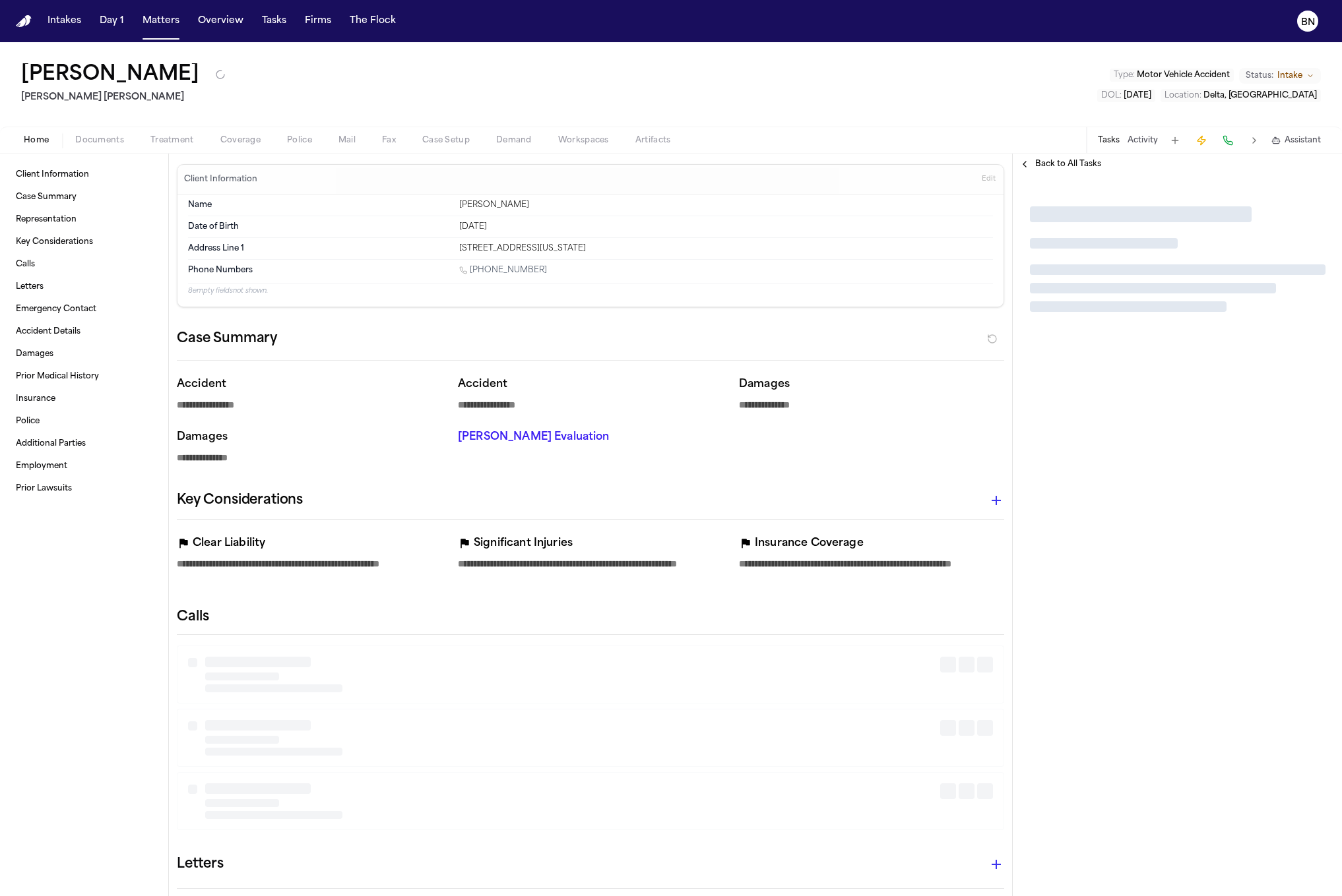
type textarea "*"
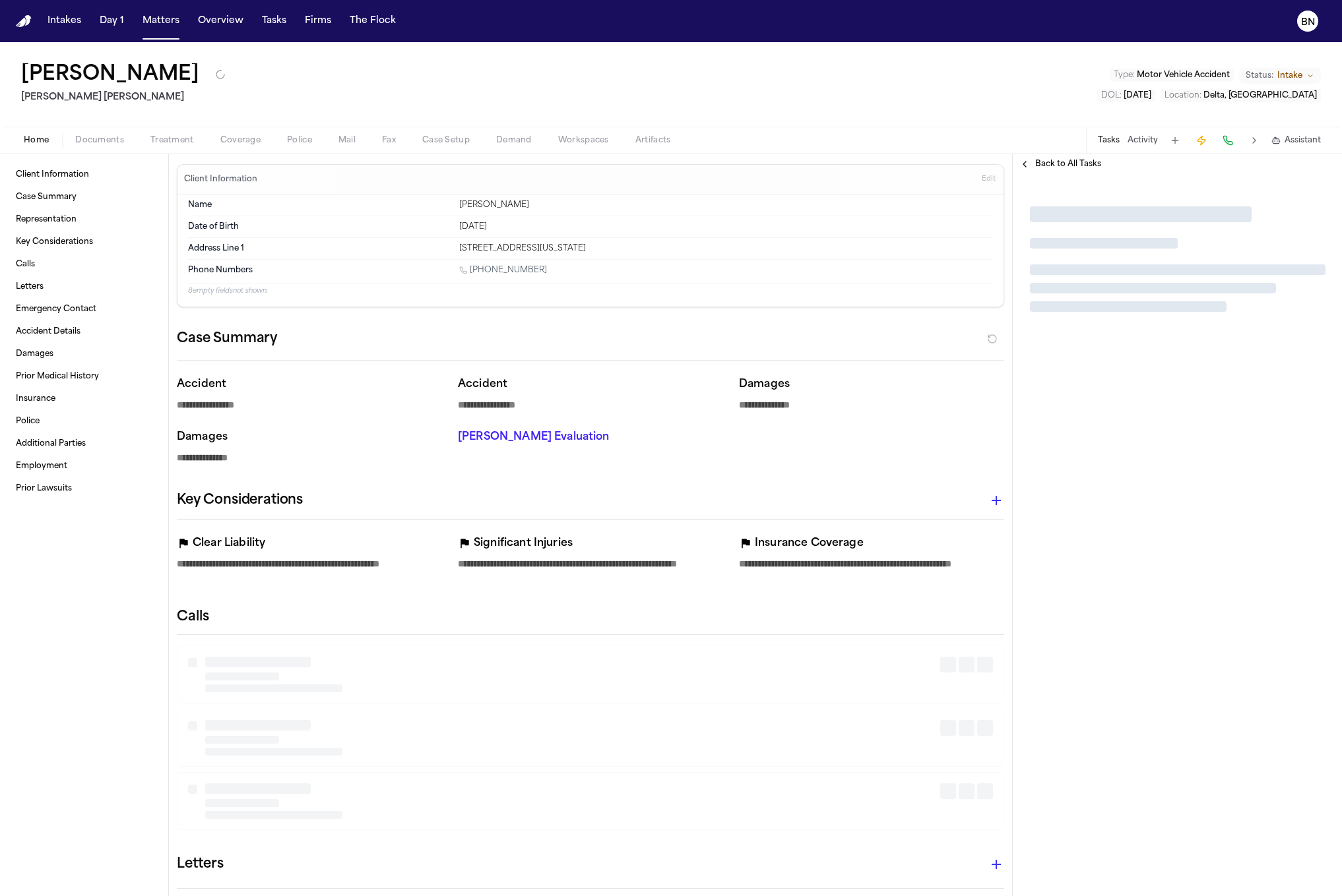
type textarea "*"
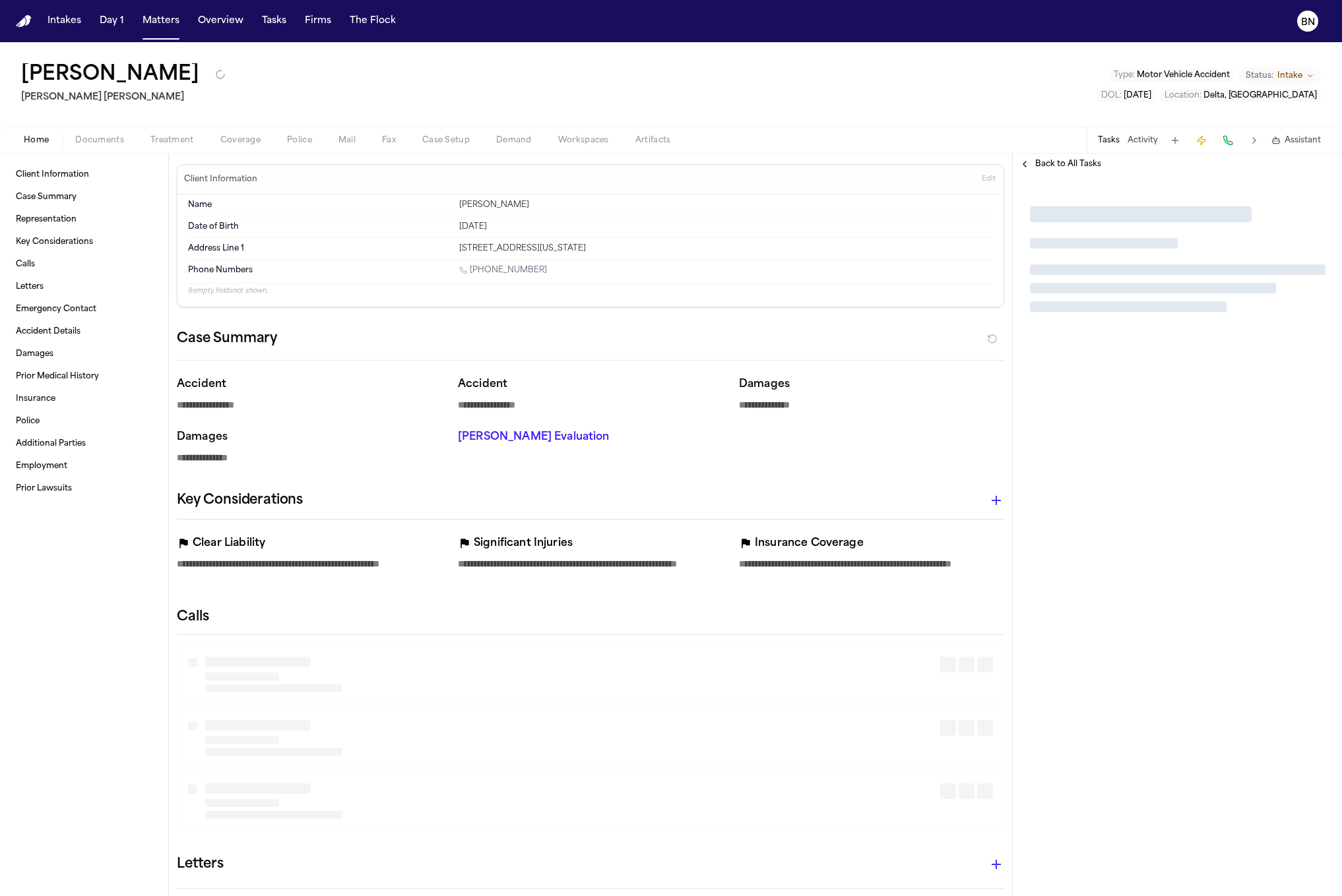
type textarea "*"
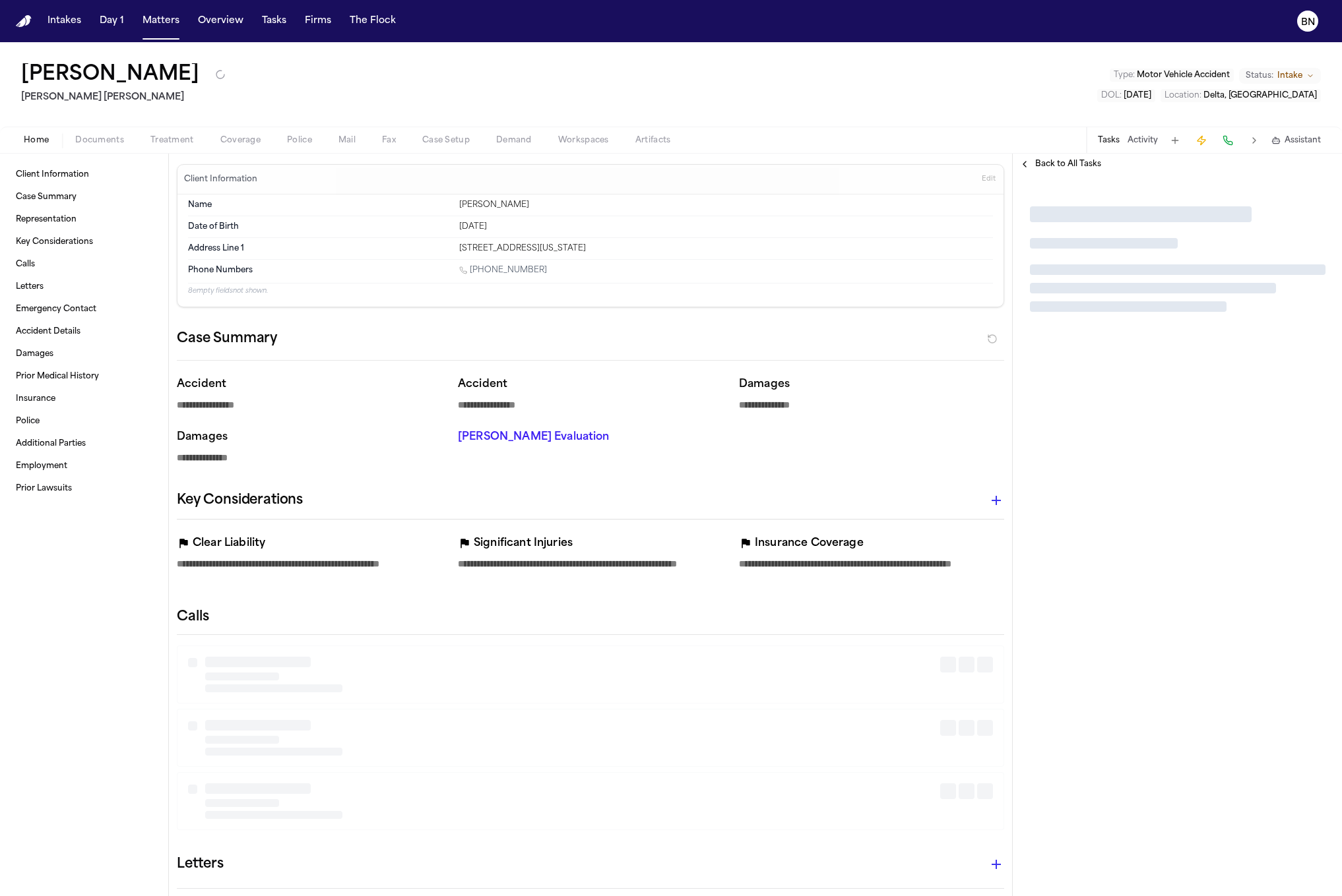
type textarea "*"
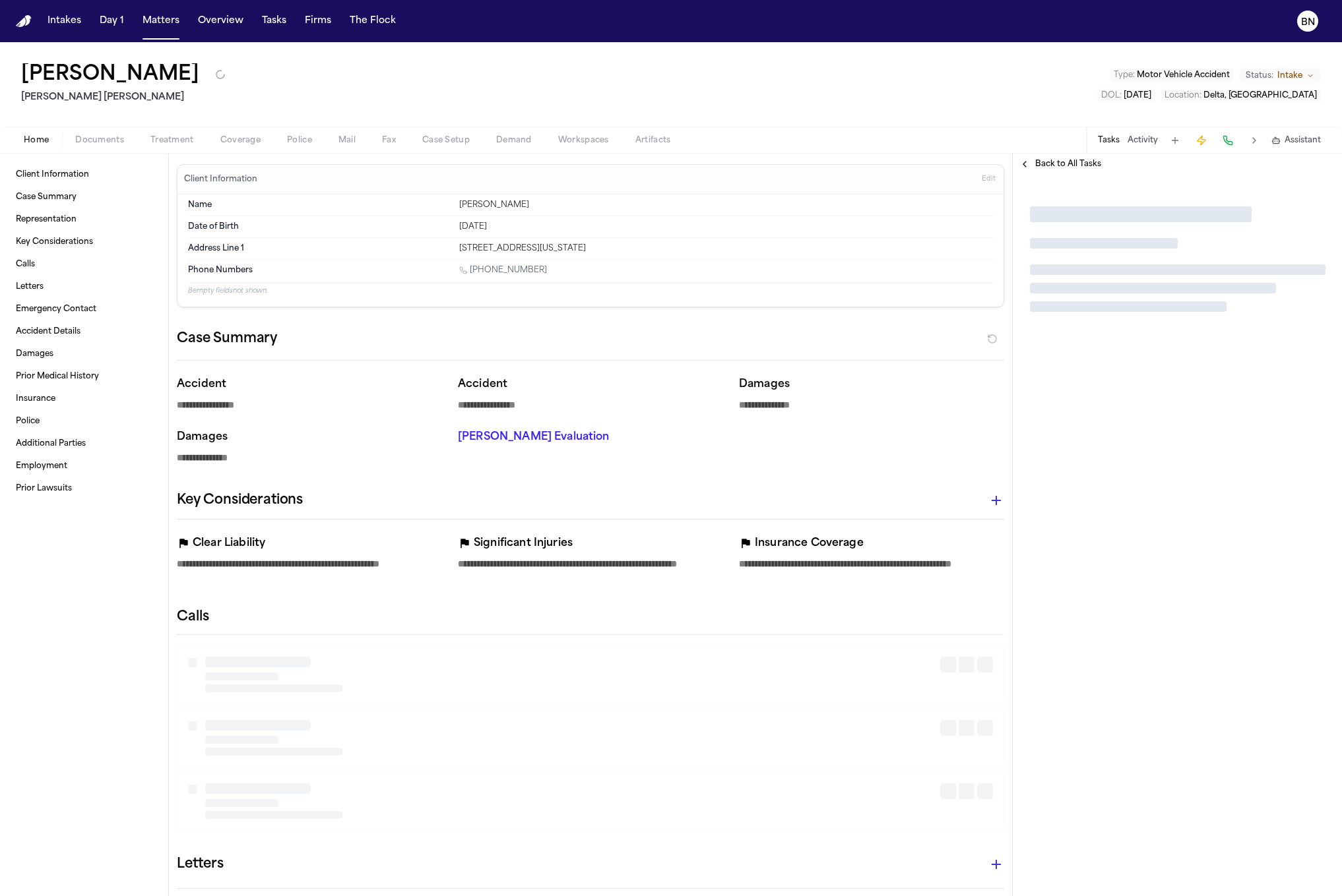
type textarea "*"
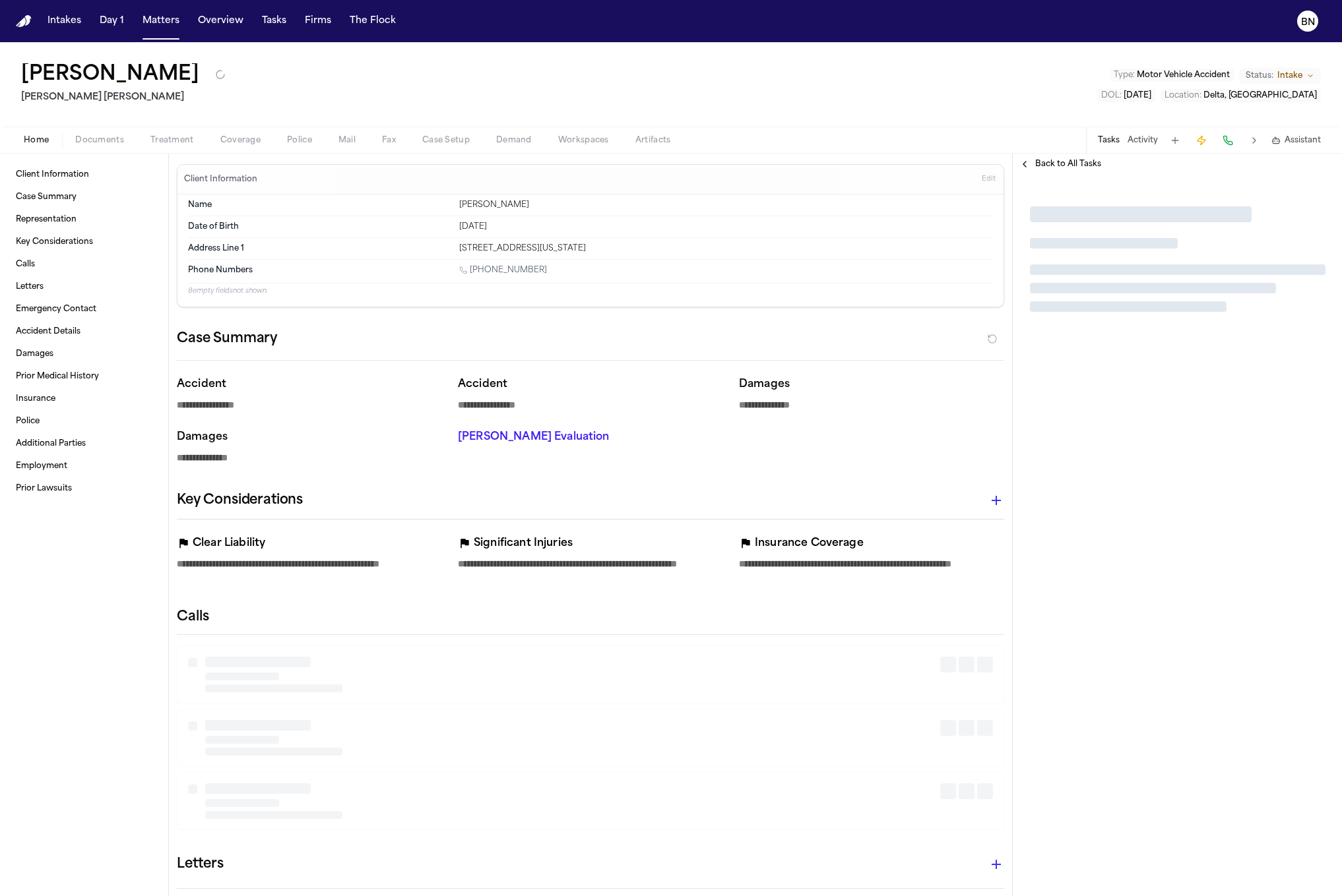
type textarea "*"
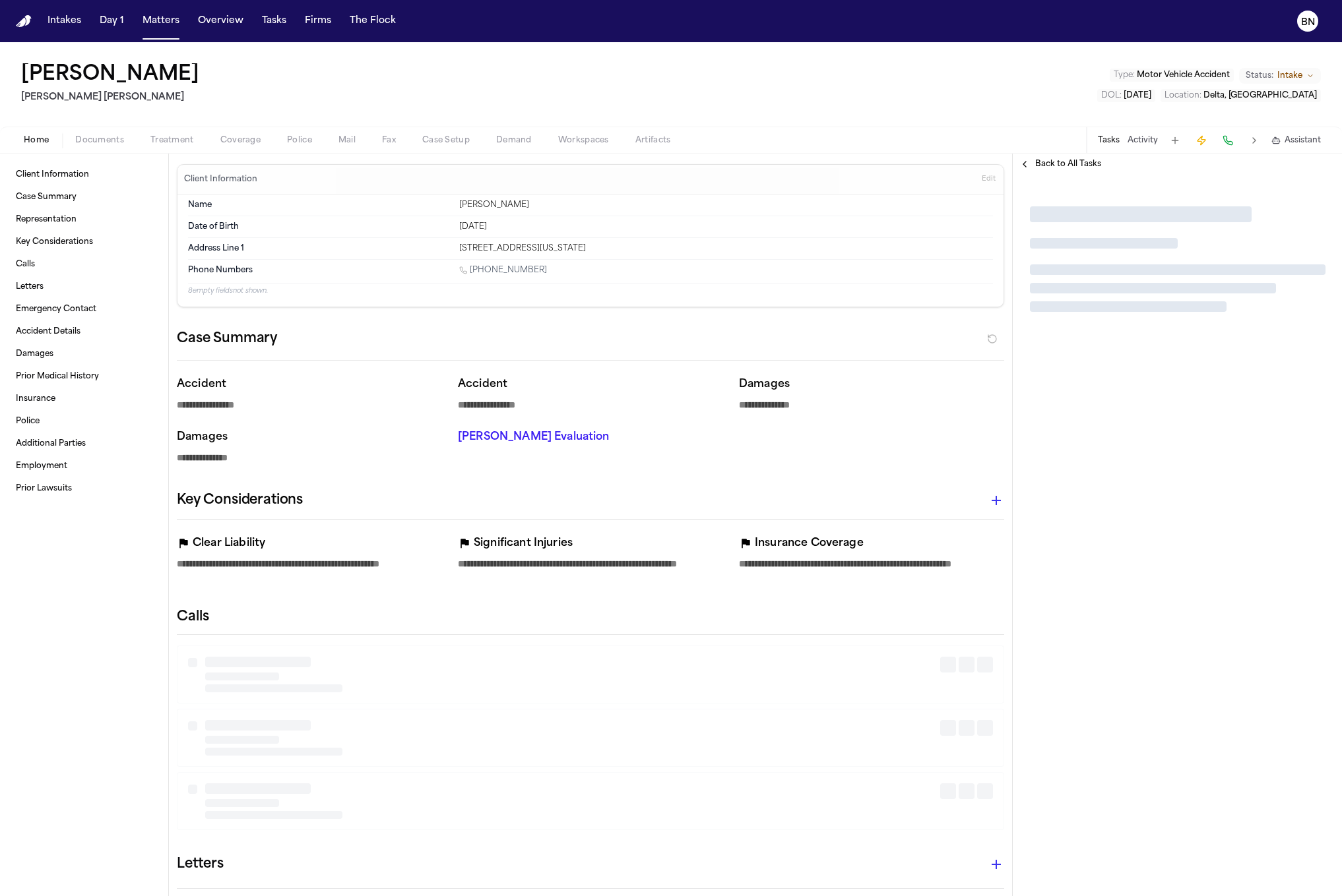
type textarea "*"
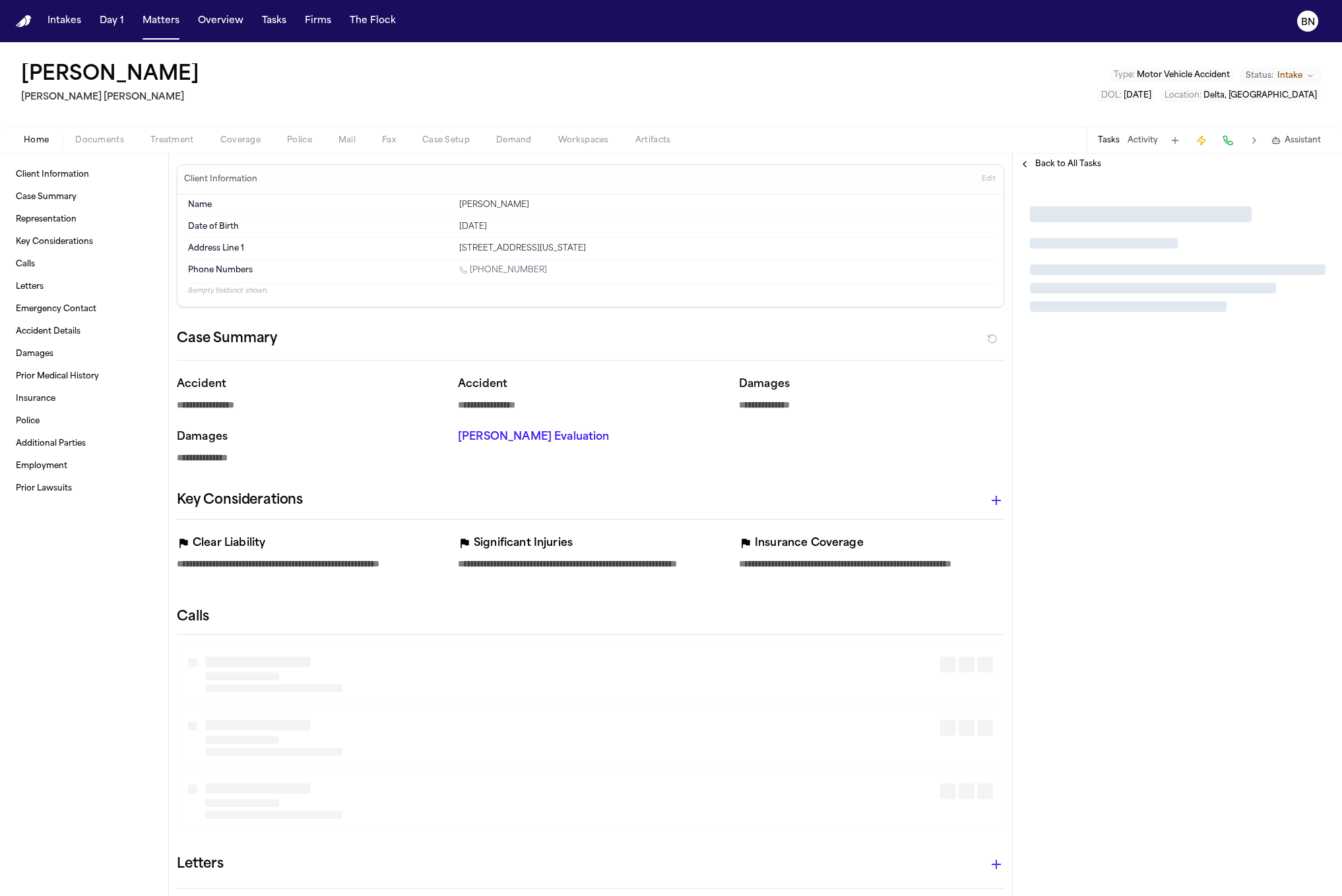
type textarea "*"
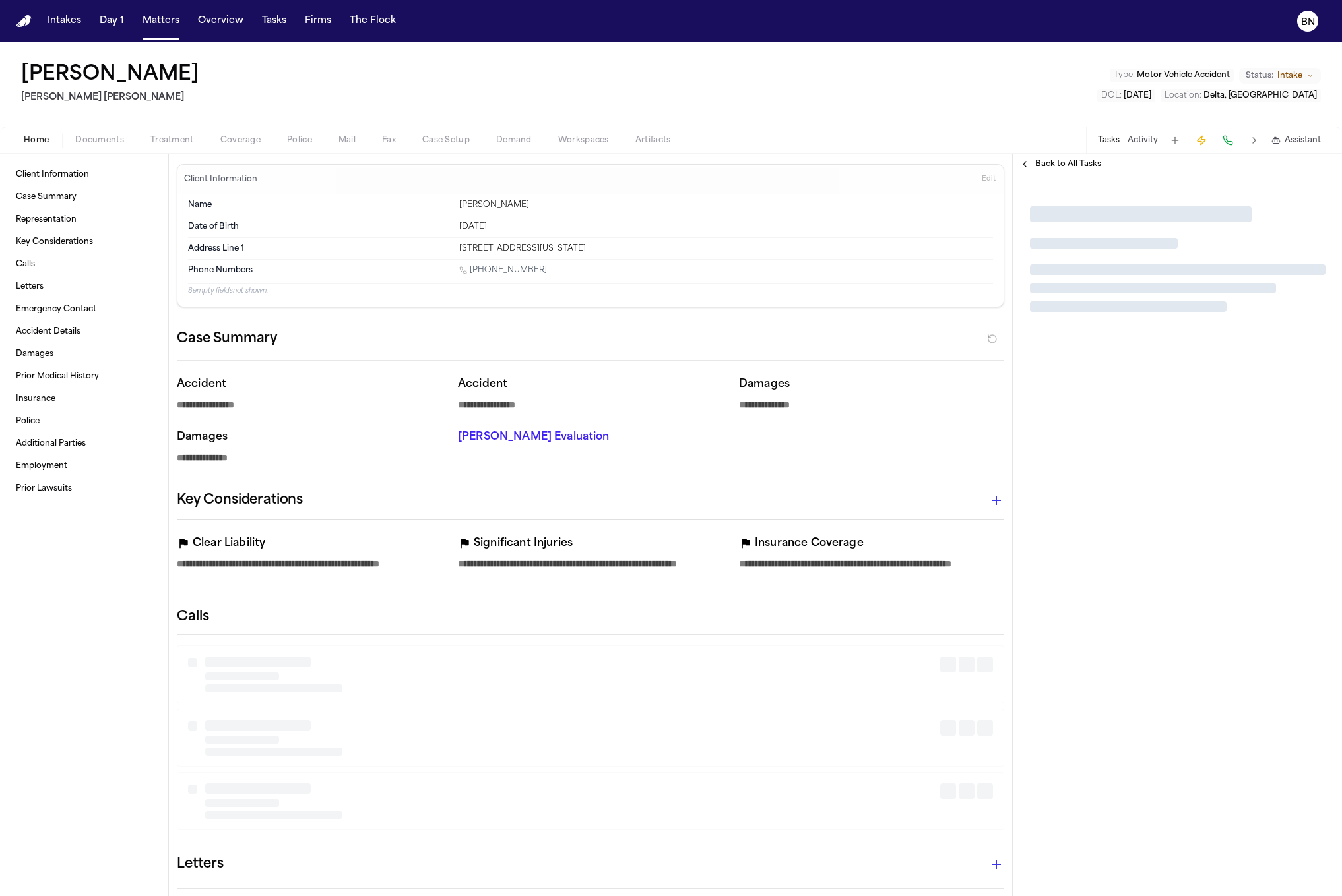
type textarea "*"
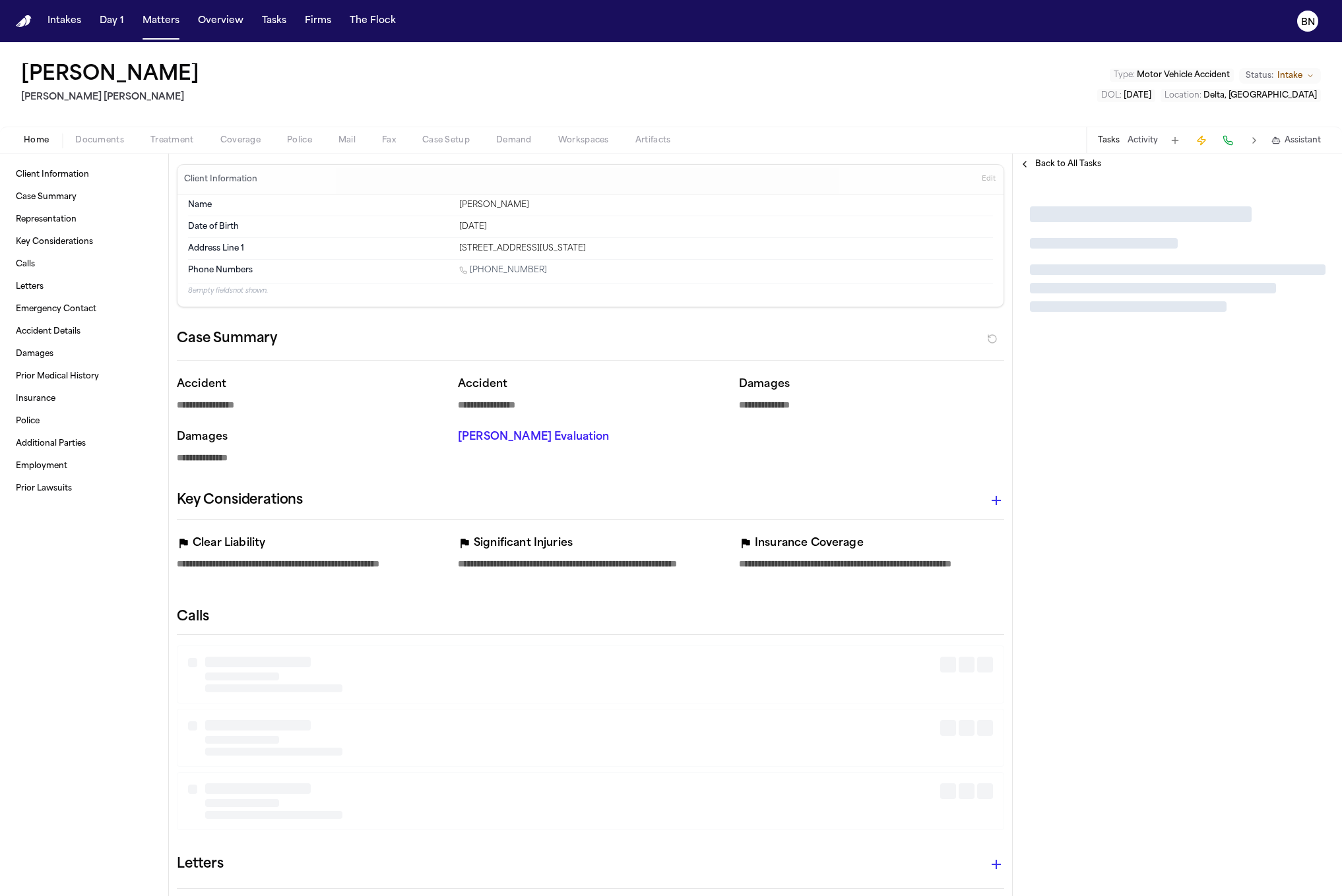
type textarea "*"
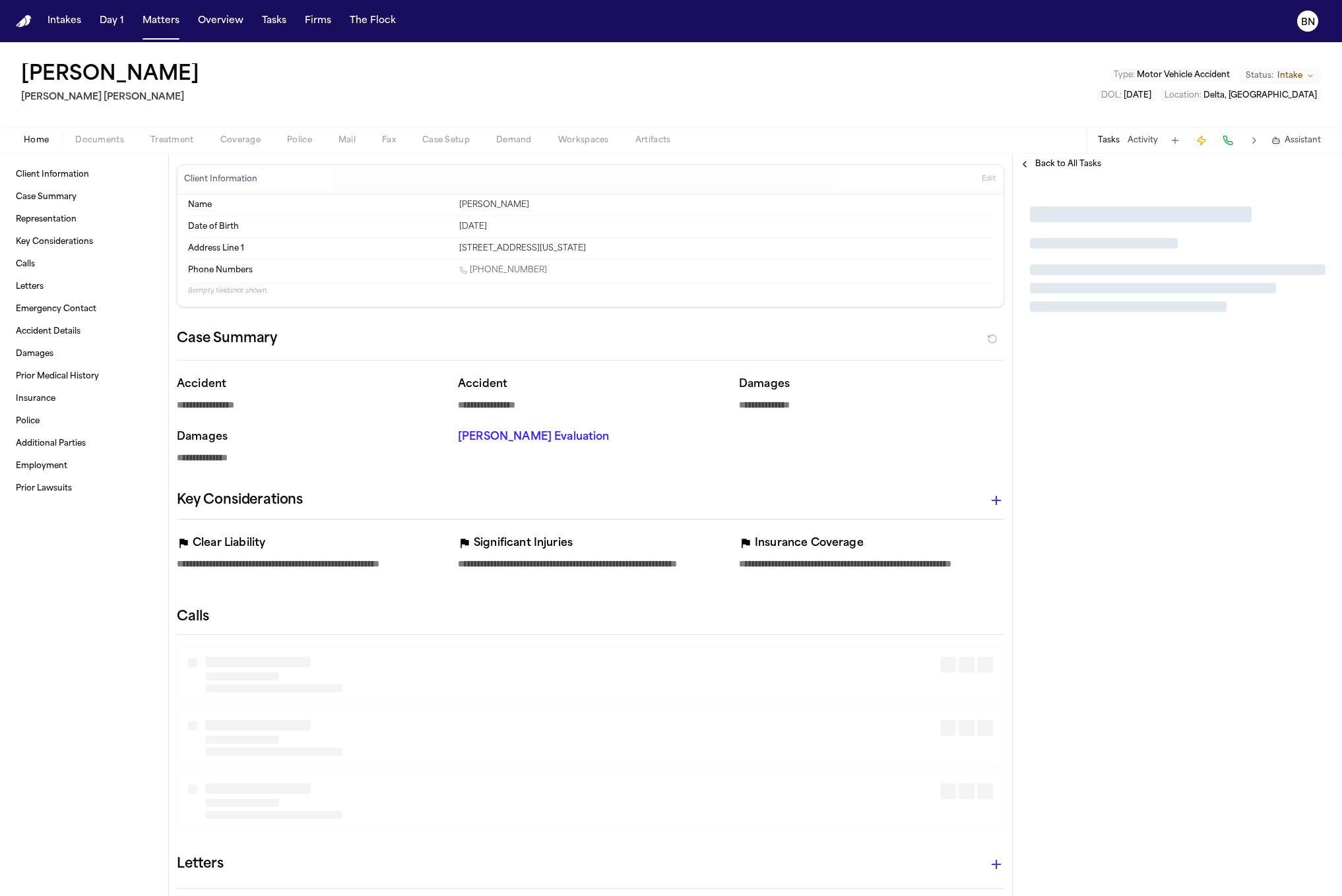
type textarea "*"
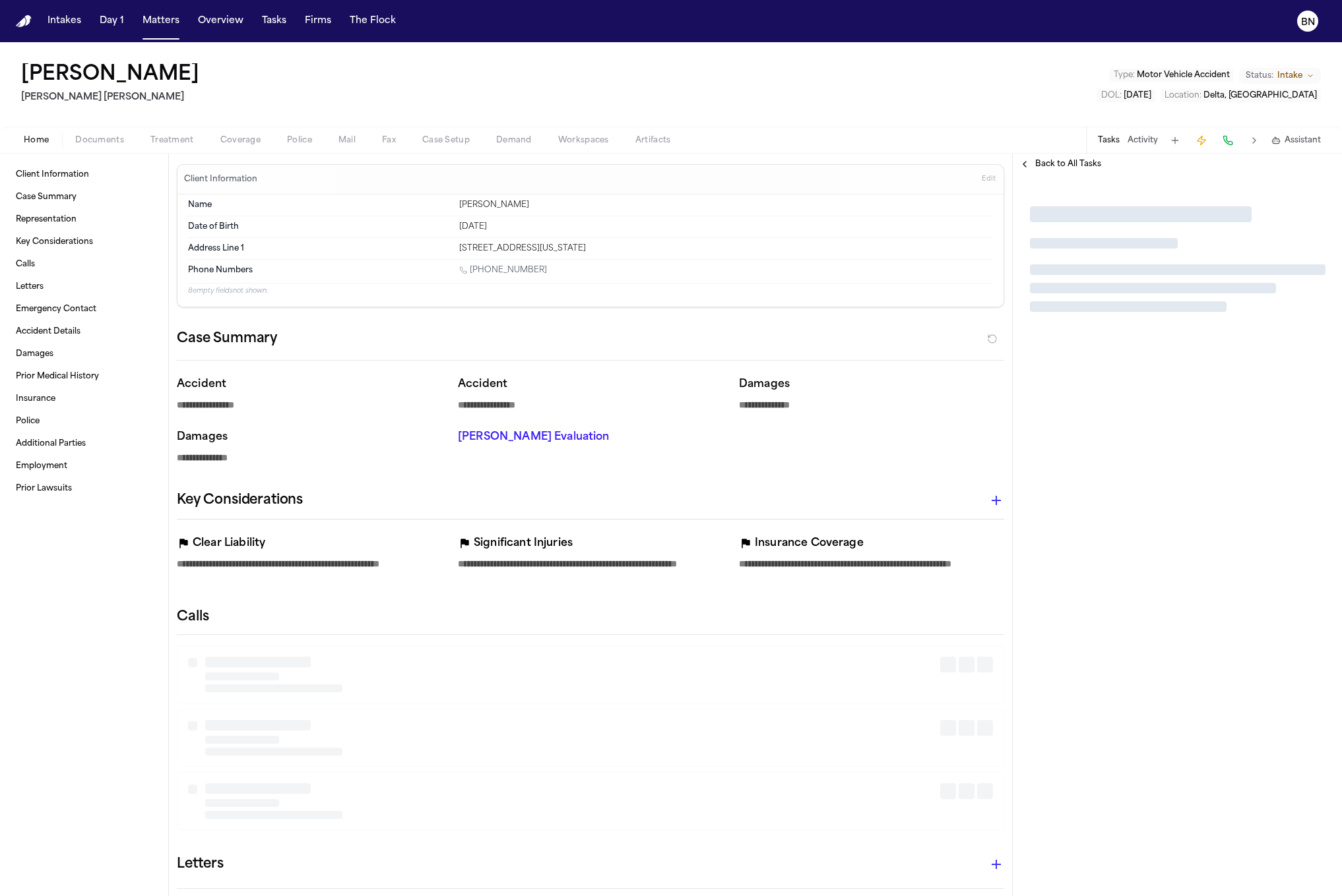
type textarea "*"
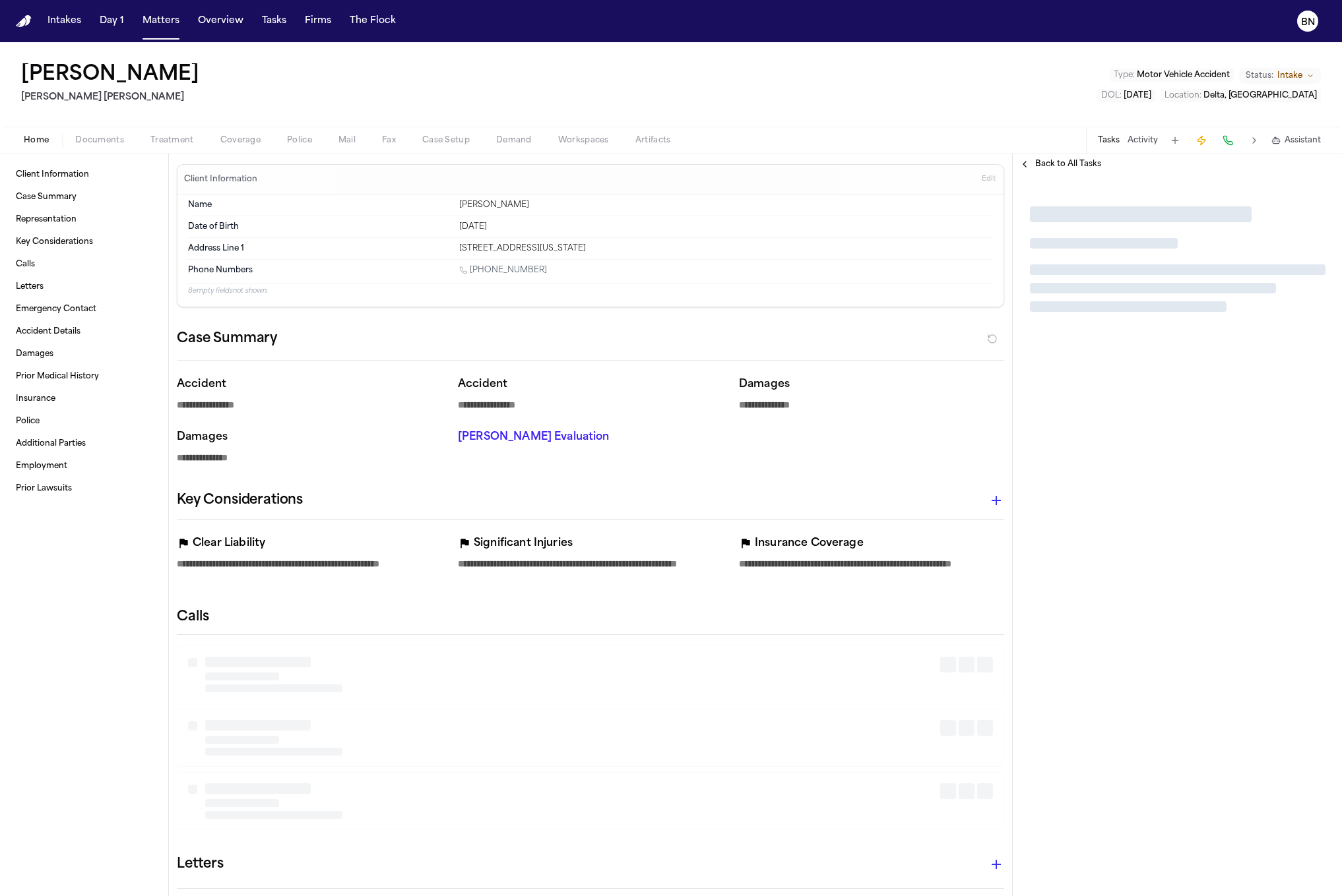
type textarea "*"
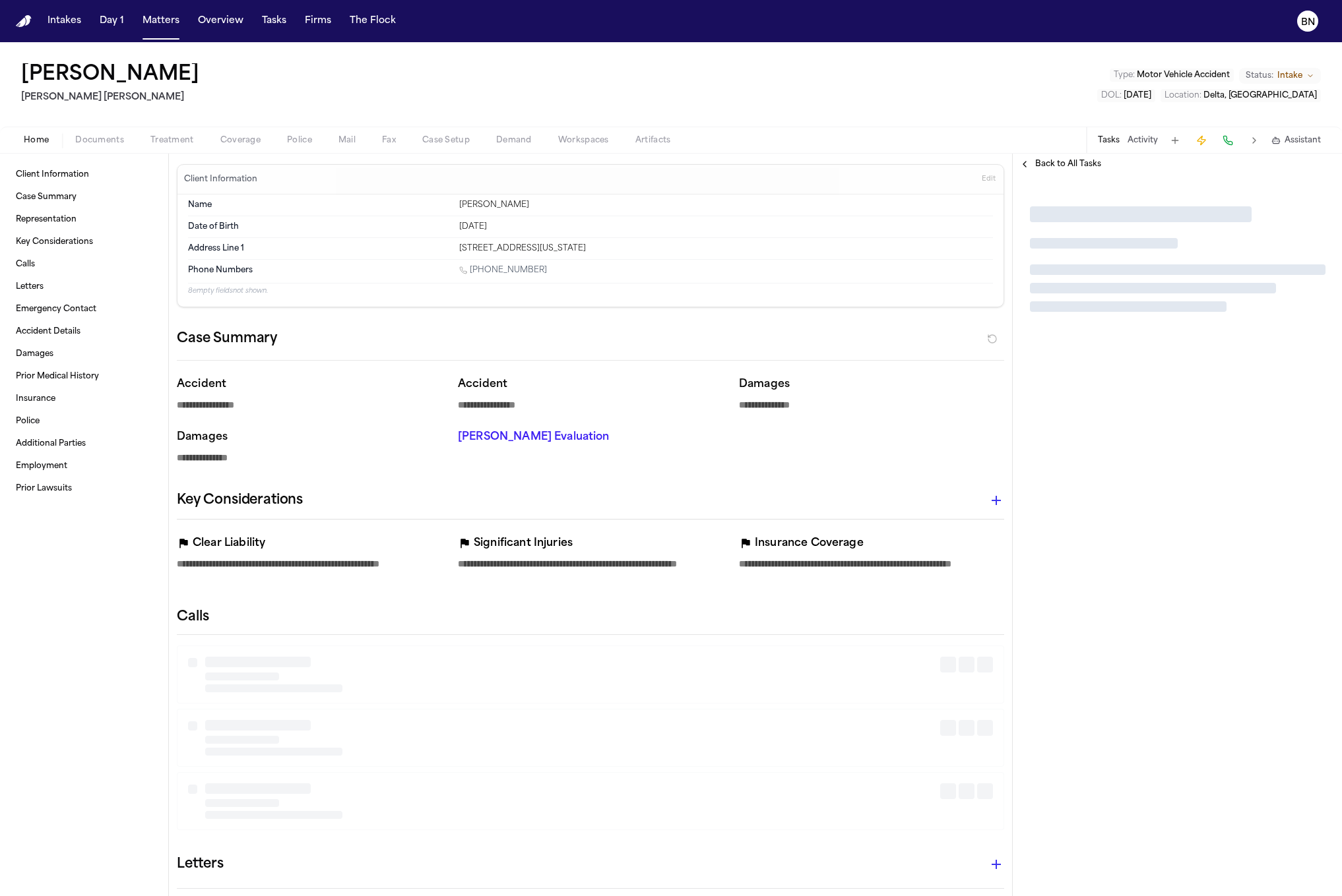
type textarea "*"
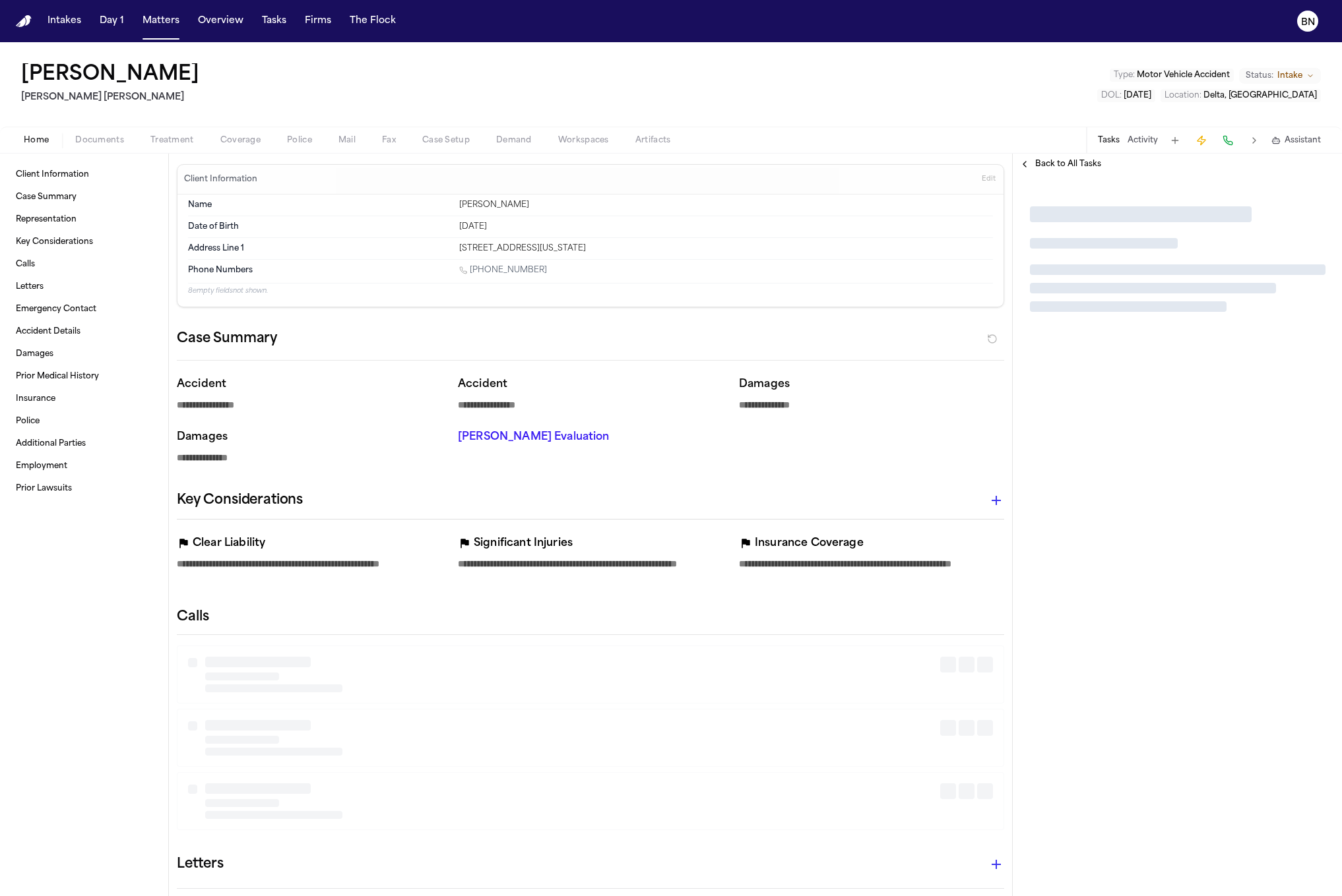
type textarea "*"
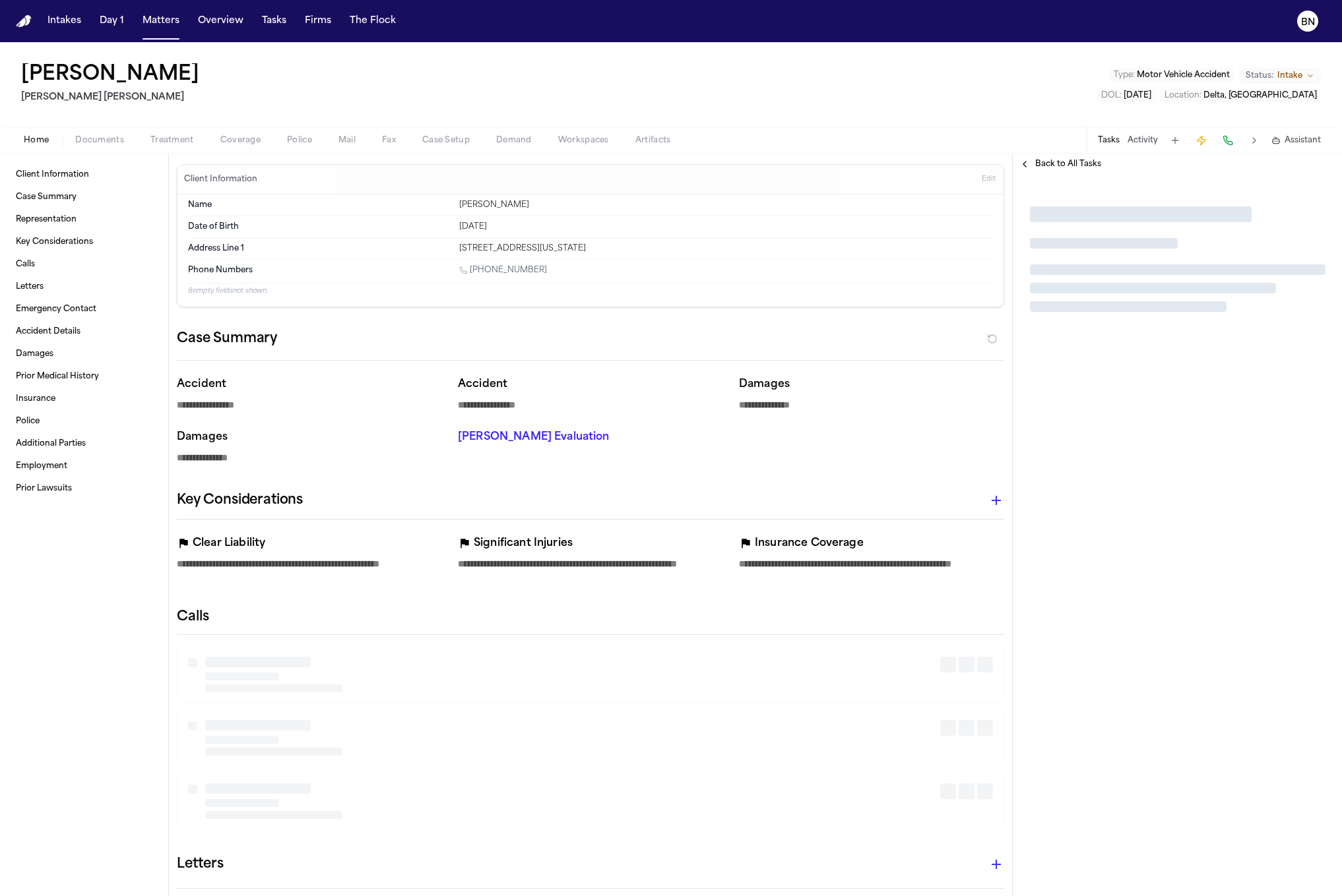
type textarea "*"
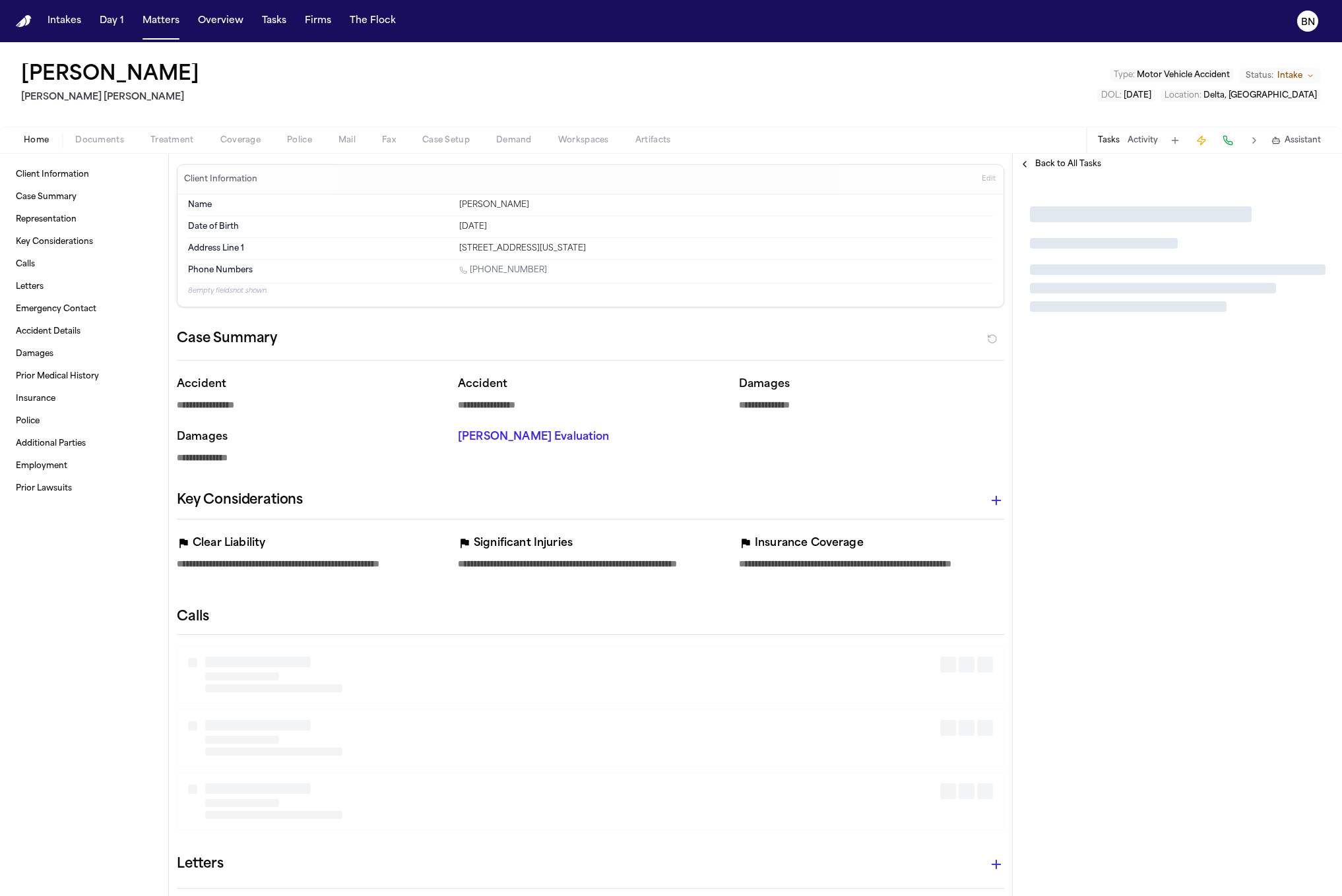
type textarea "*"
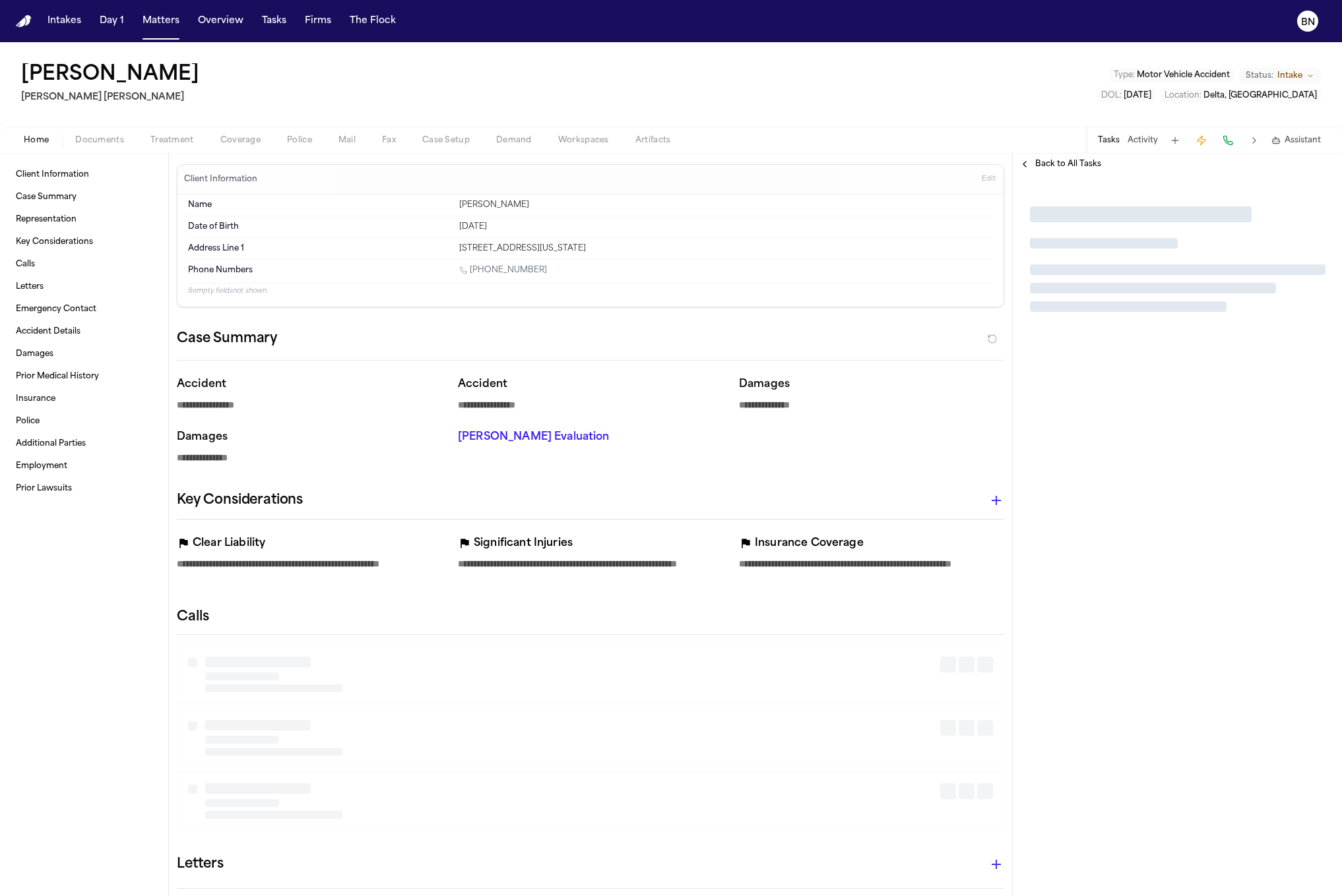
type textarea "*"
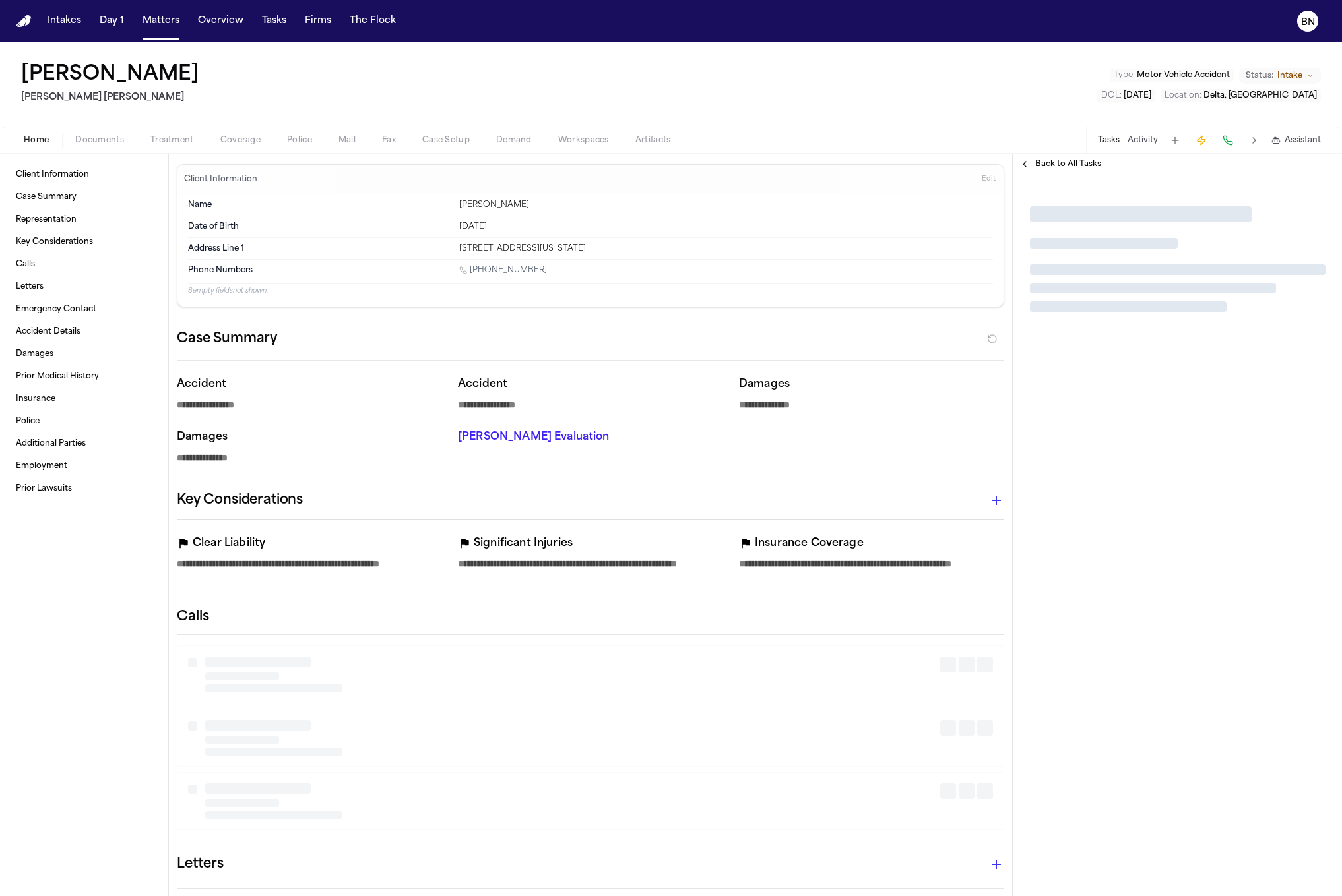
type textarea "*"
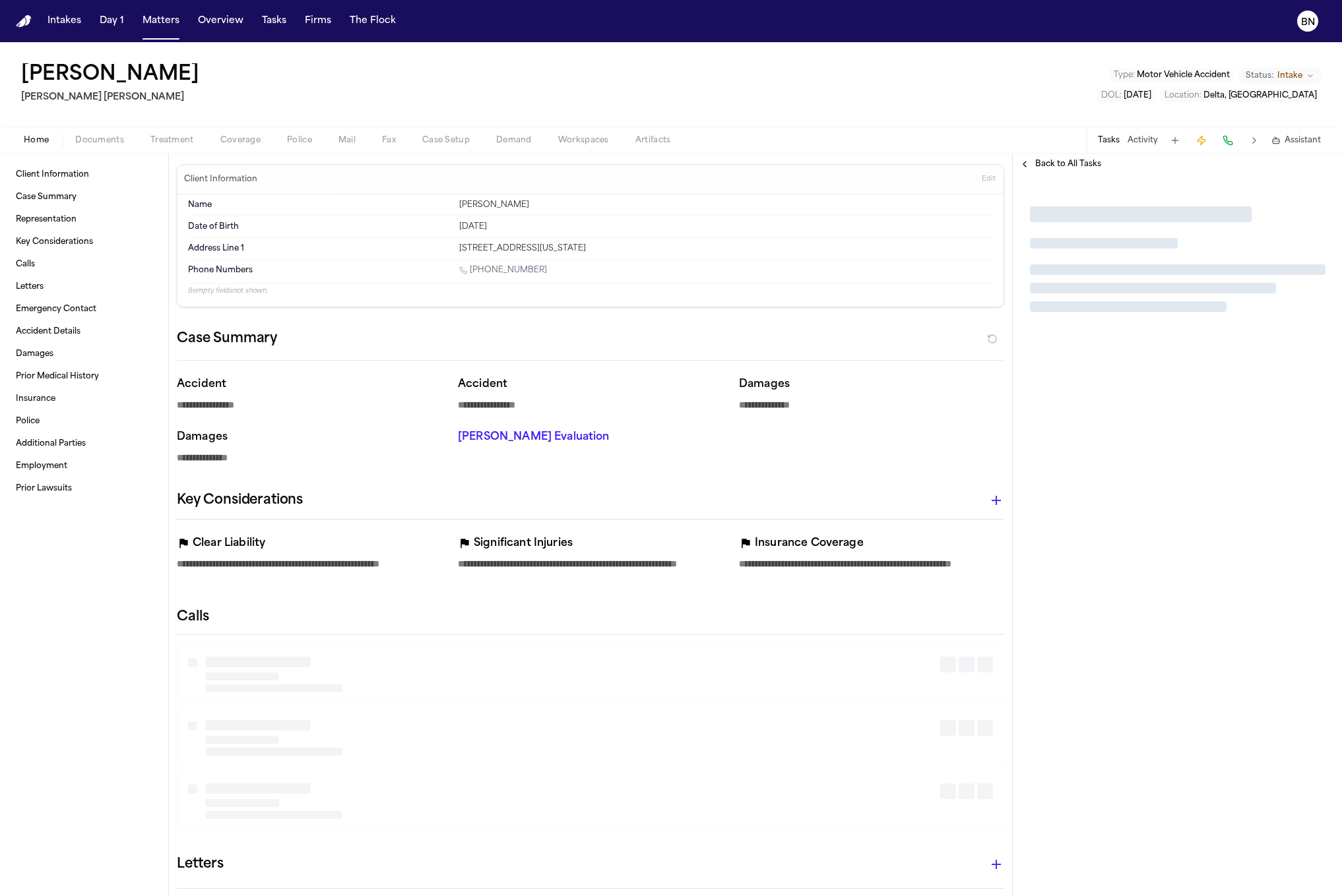
type textarea "*"
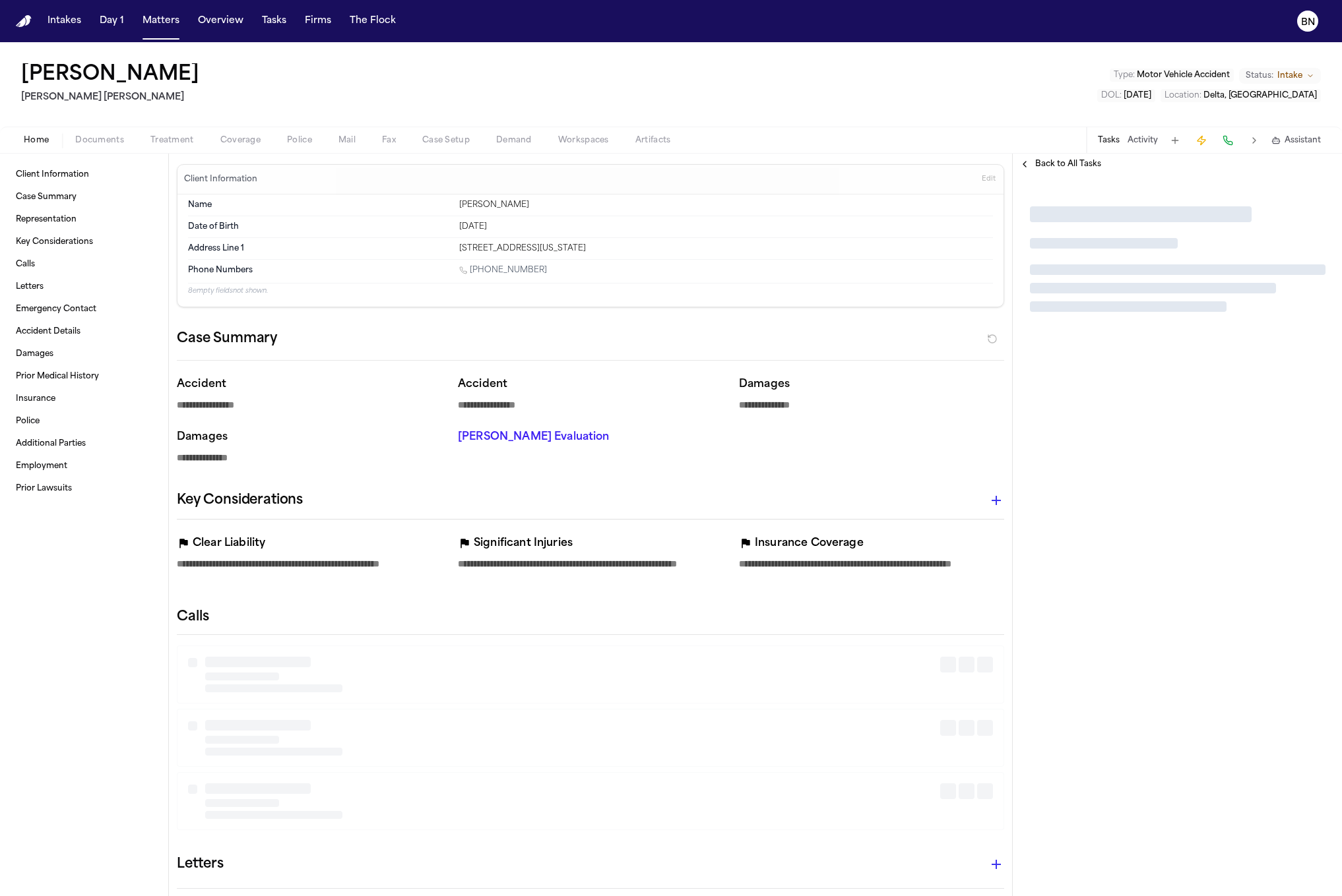
type textarea "*"
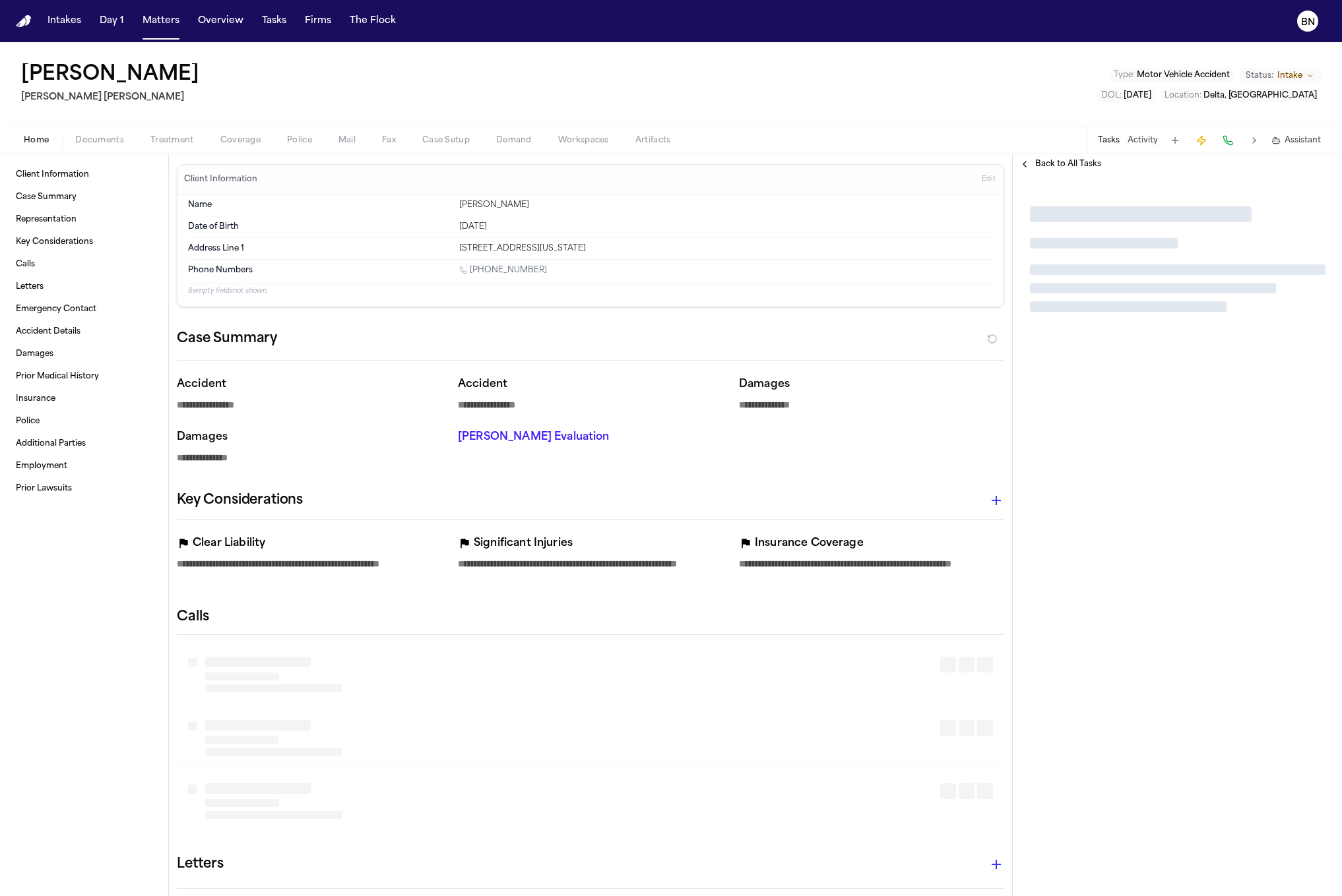
type textarea "*"
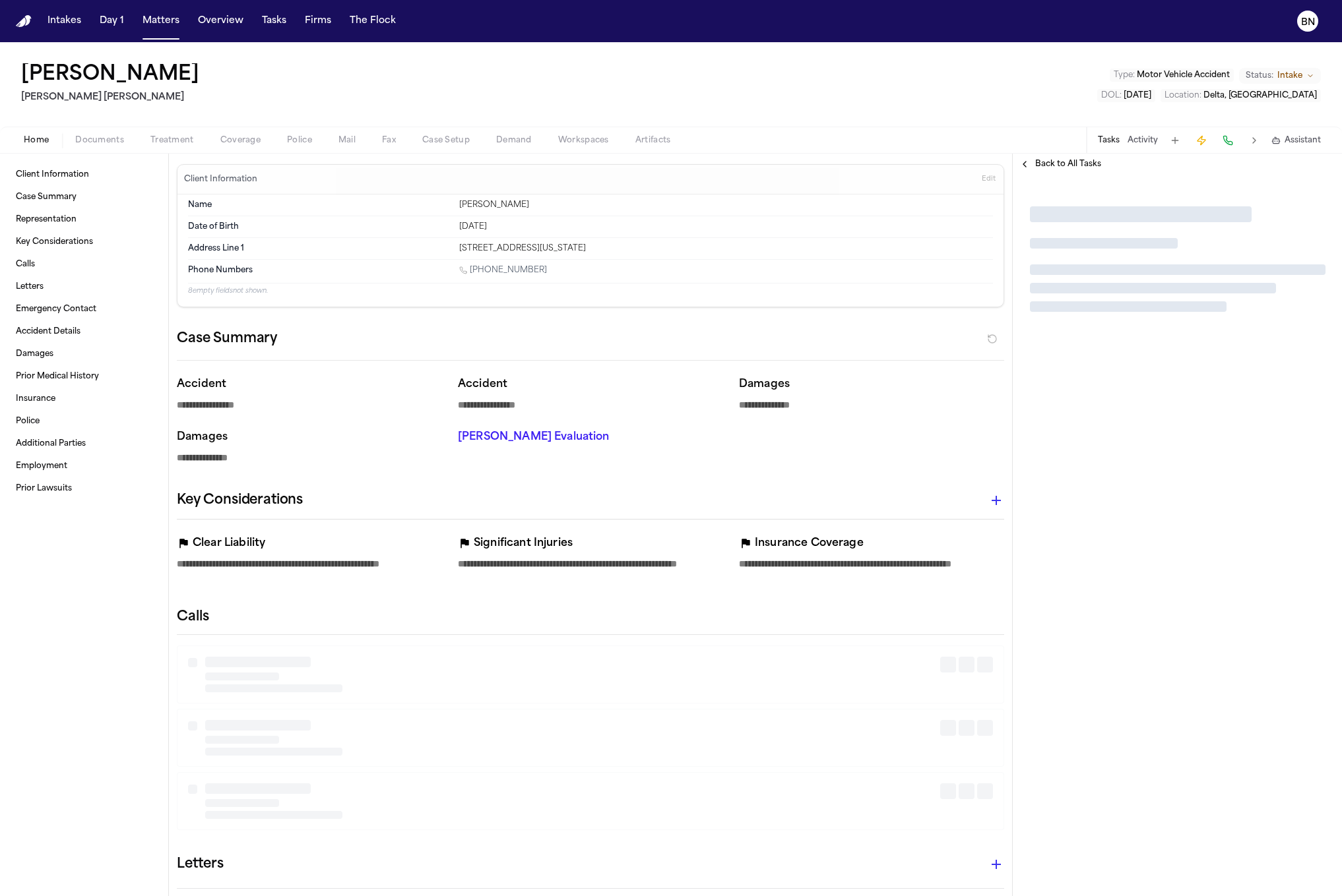
type textarea "*"
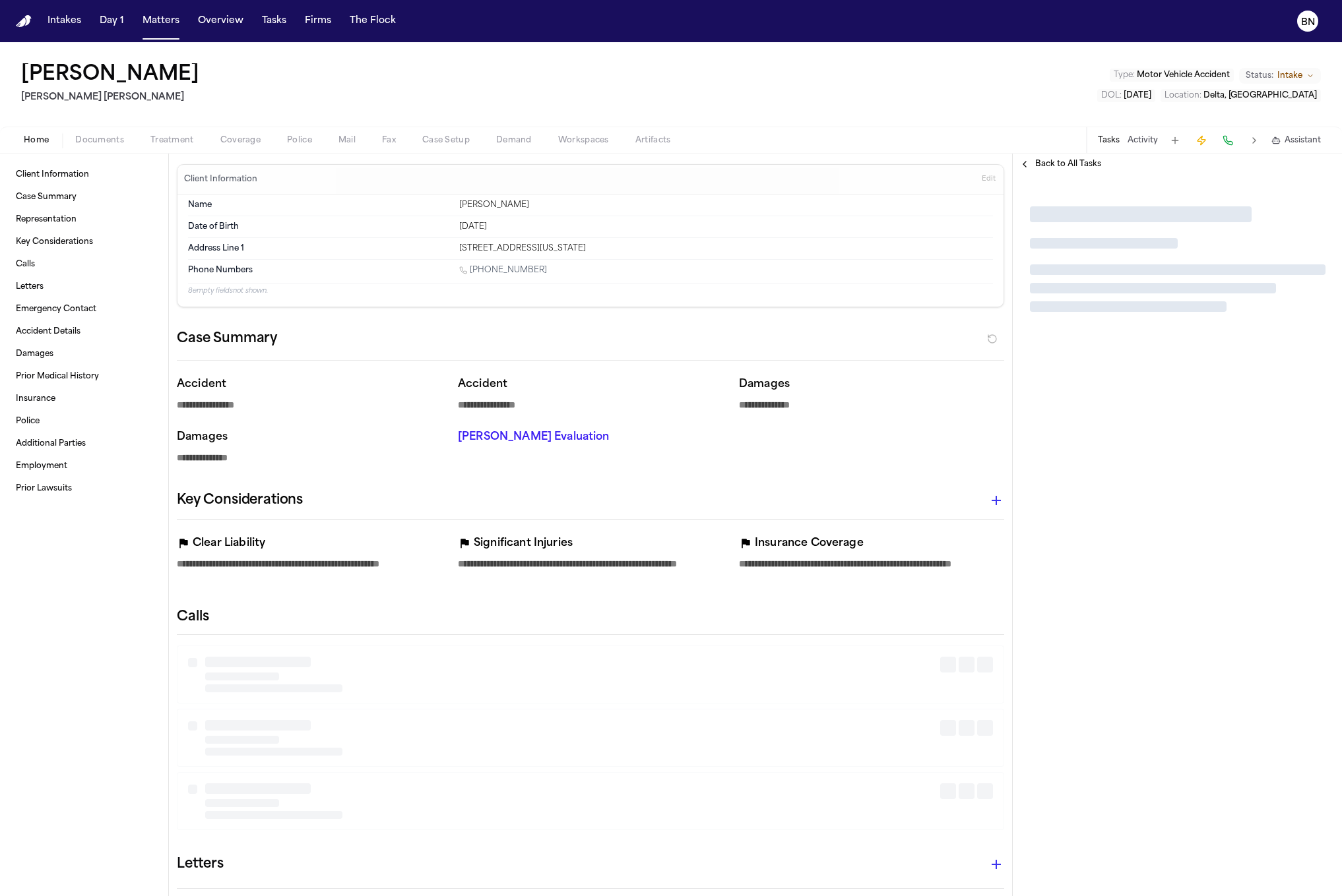
type textarea "*"
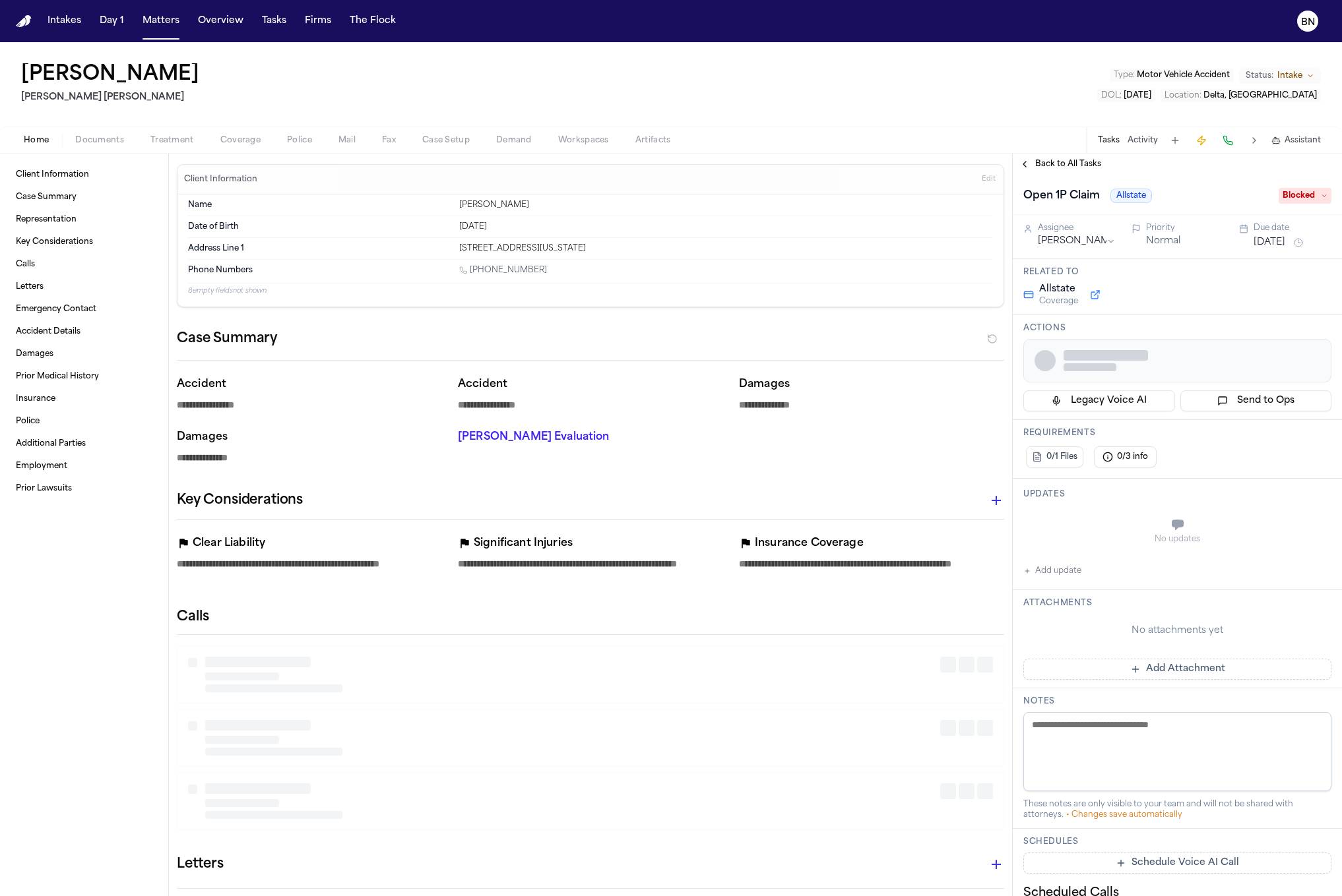
click at [423, 135] on span "Case Setup" at bounding box center [446, 141] width 47 height 10
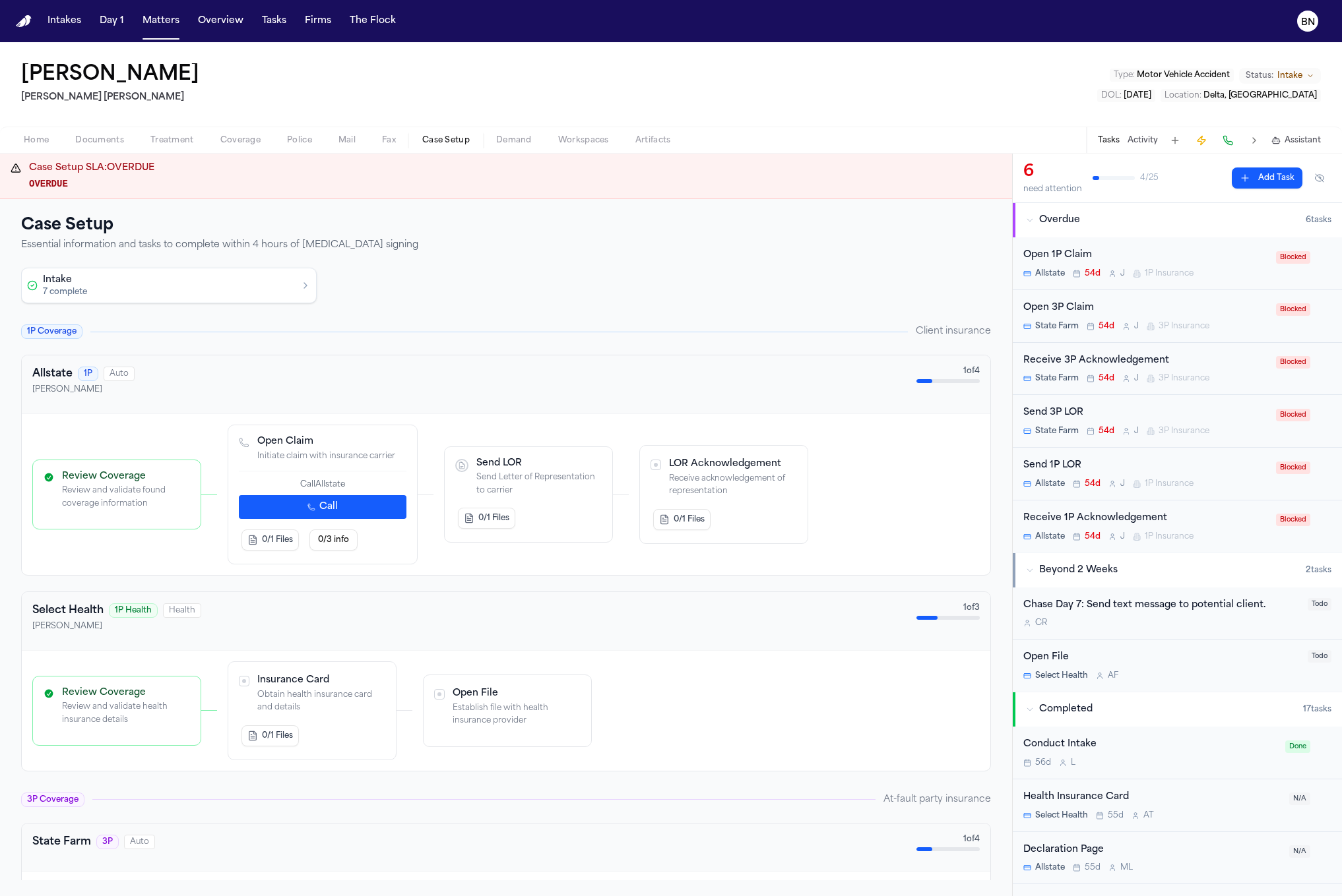
click at [297, 294] on button "Intake 7 complete" at bounding box center [169, 285] width 295 height 34
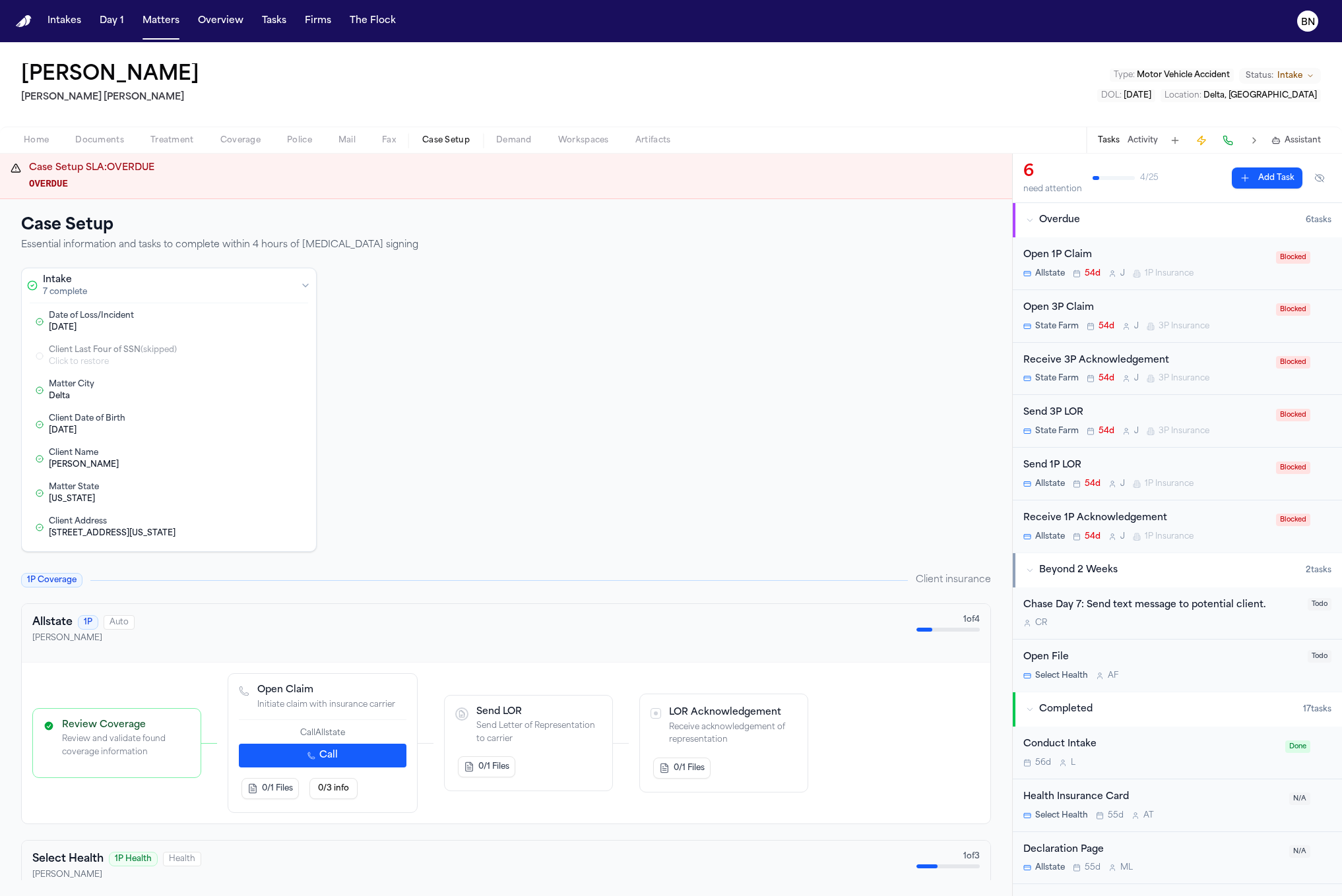
drag, startPoint x: 193, startPoint y: 320, endPoint x: 356, endPoint y: 337, distance: 163.9
click at [356, 337] on div "Intake 7 complete Date of Loss/Incident 2024-06-05 Edit Client Last Four of SSN…" at bounding box center [505, 409] width 970 height 284
click at [198, 386] on div "Matter City" at bounding box center [154, 385] width 211 height 10
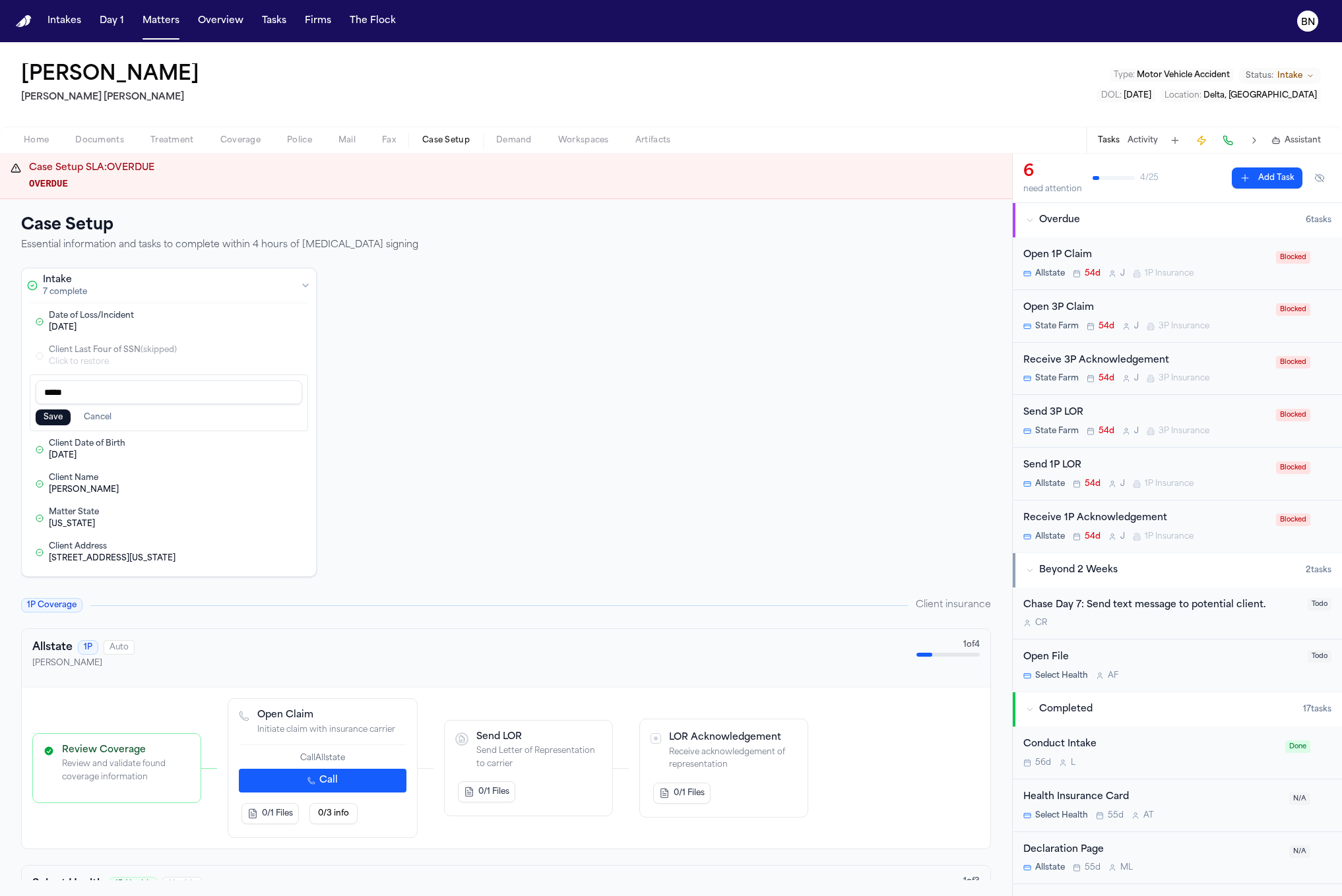
click at [115, 418] on button "Cancel" at bounding box center [98, 418] width 44 height 16
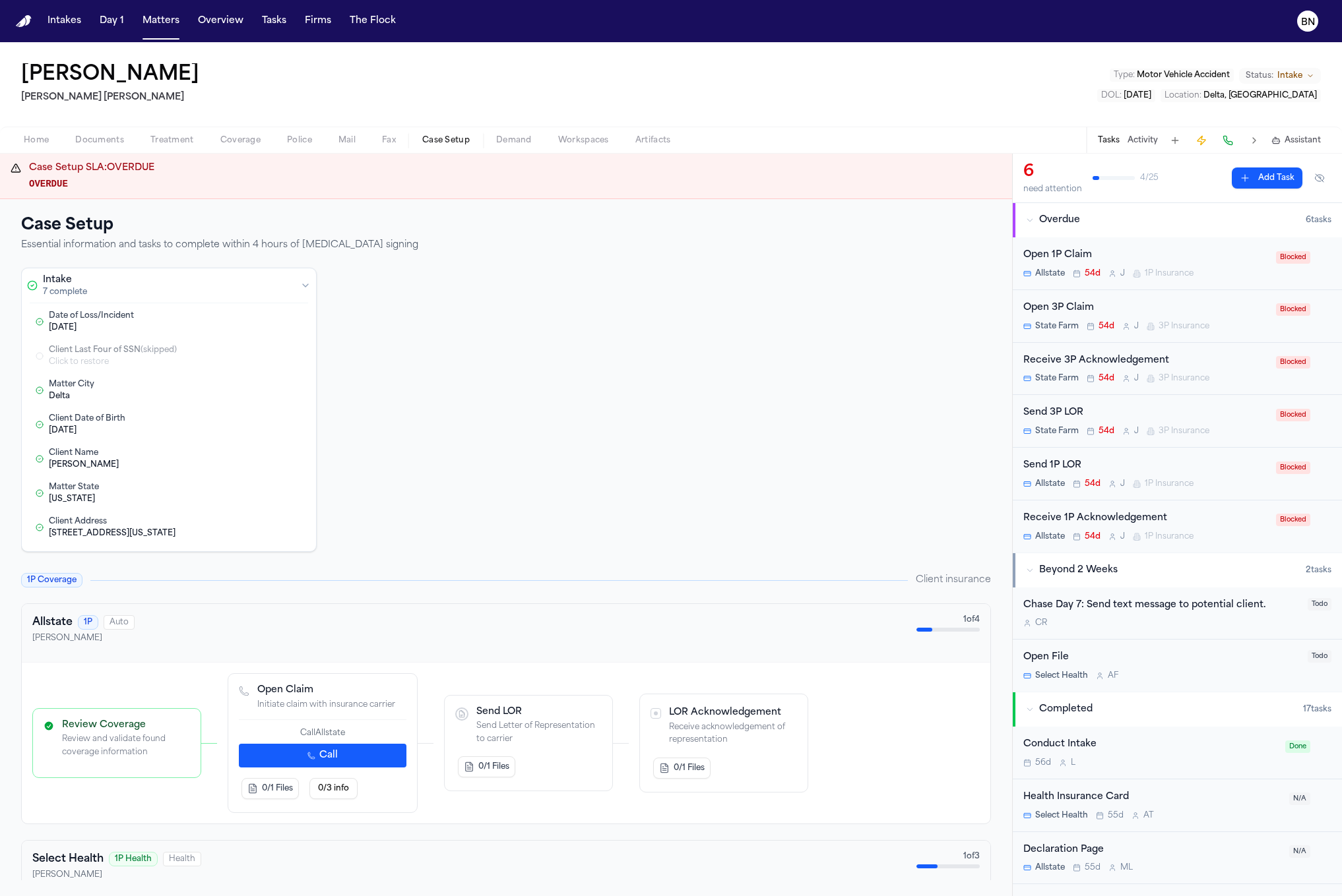
click at [275, 386] on button "Edit Matter City" at bounding box center [271, 390] width 13 height 13
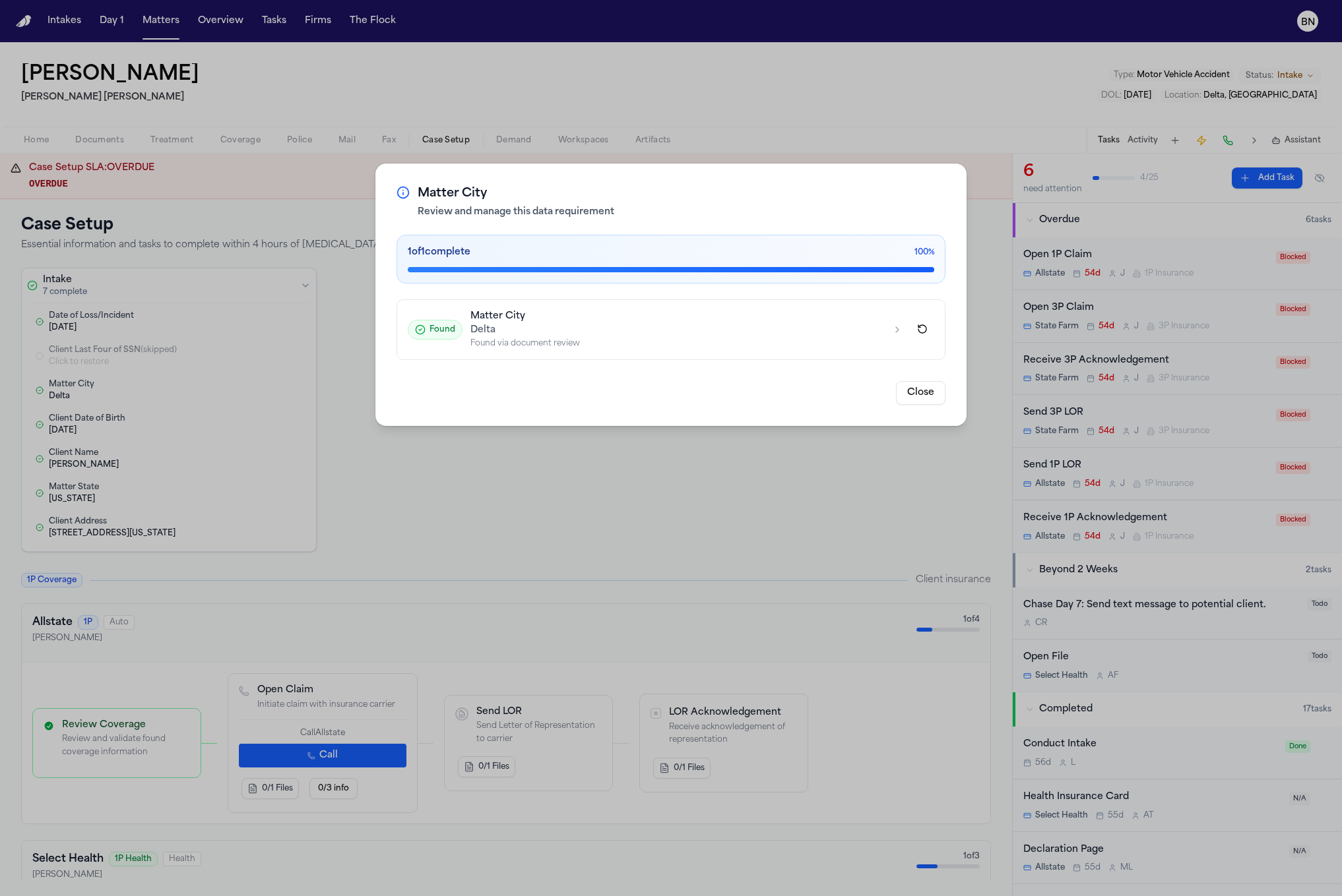
click at [566, 351] on button "Found Matter City Delta Found via document review" at bounding box center [671, 330] width 547 height 59
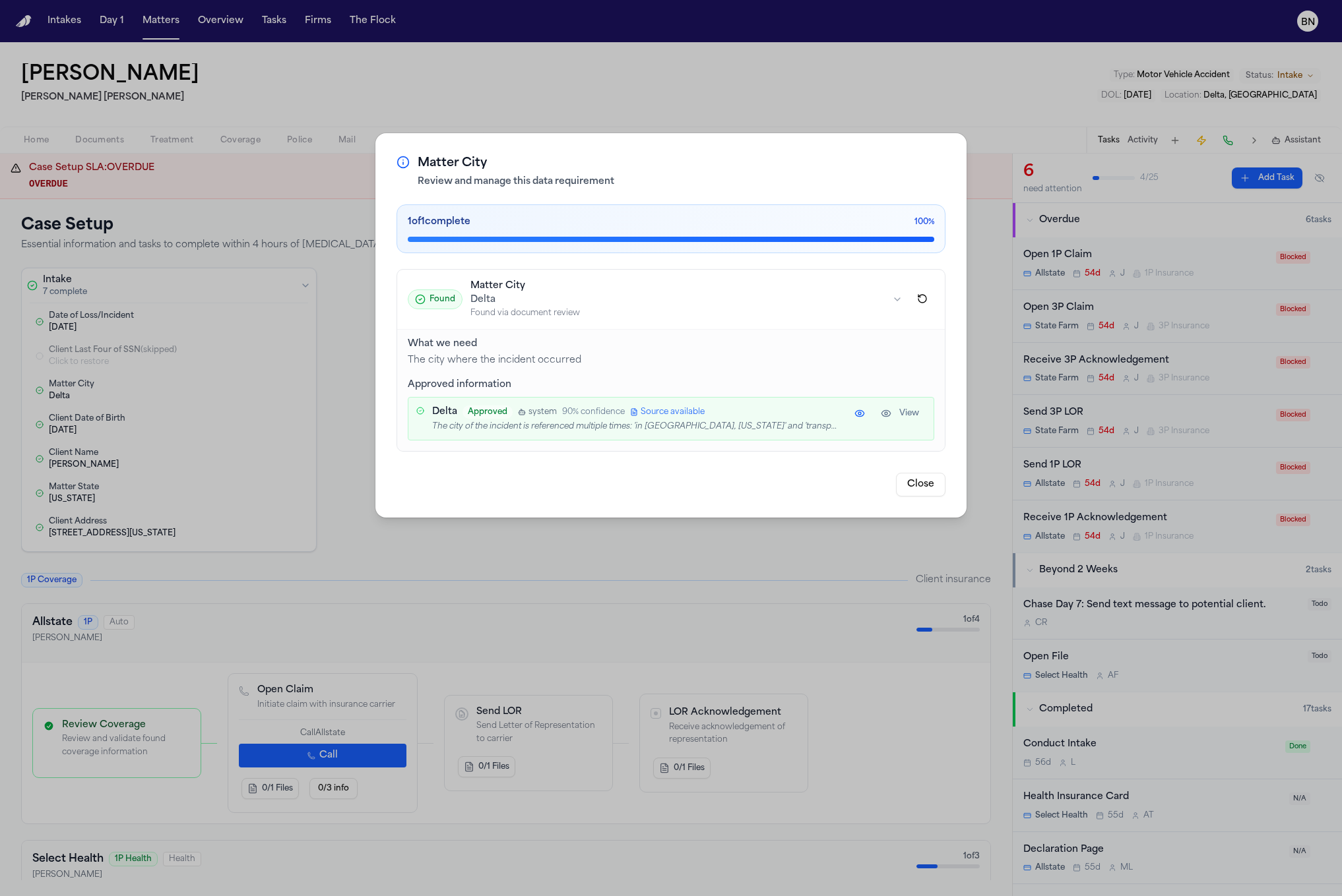
click at [914, 489] on button "Close" at bounding box center [921, 484] width 50 height 24
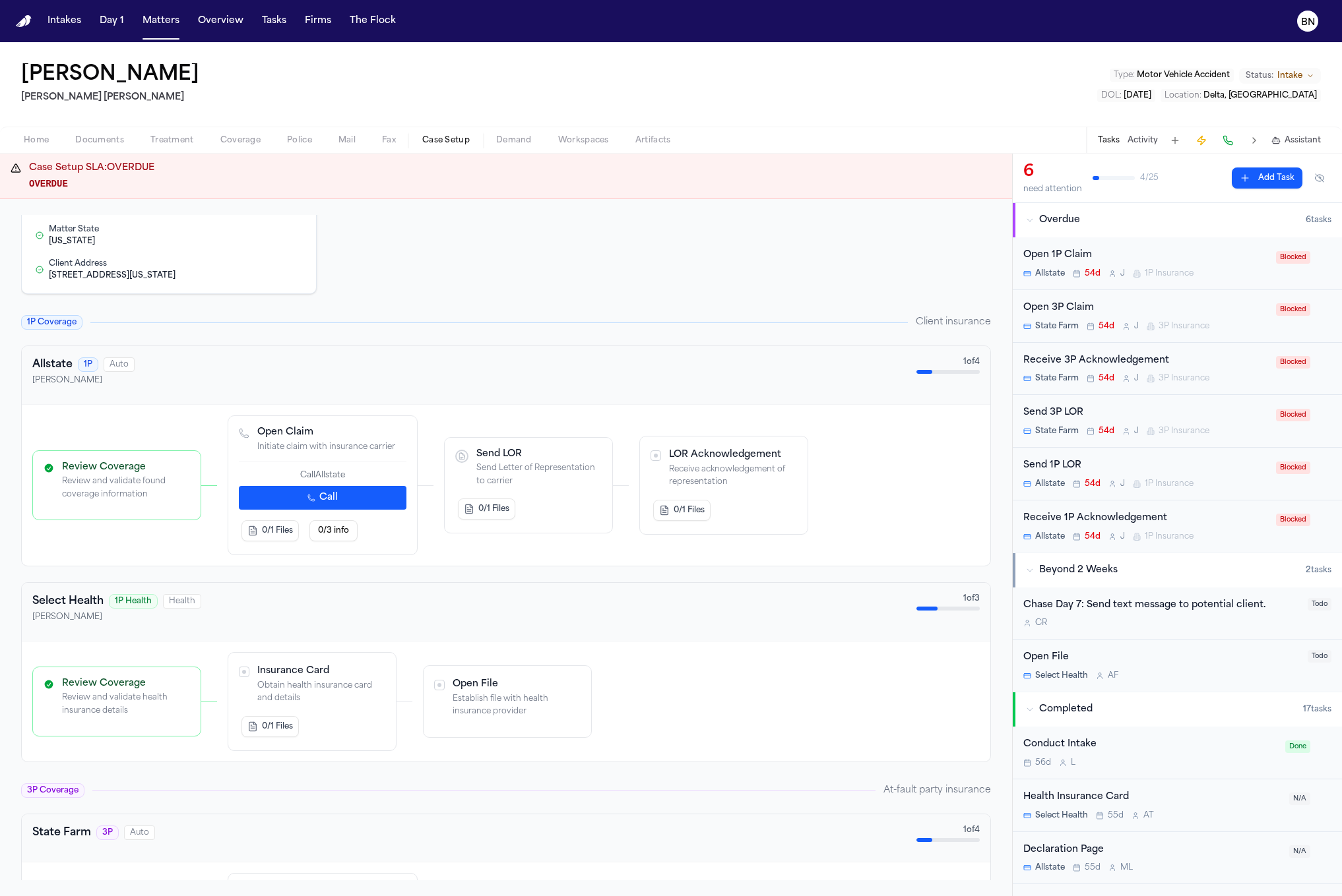
scroll to position [252, 0]
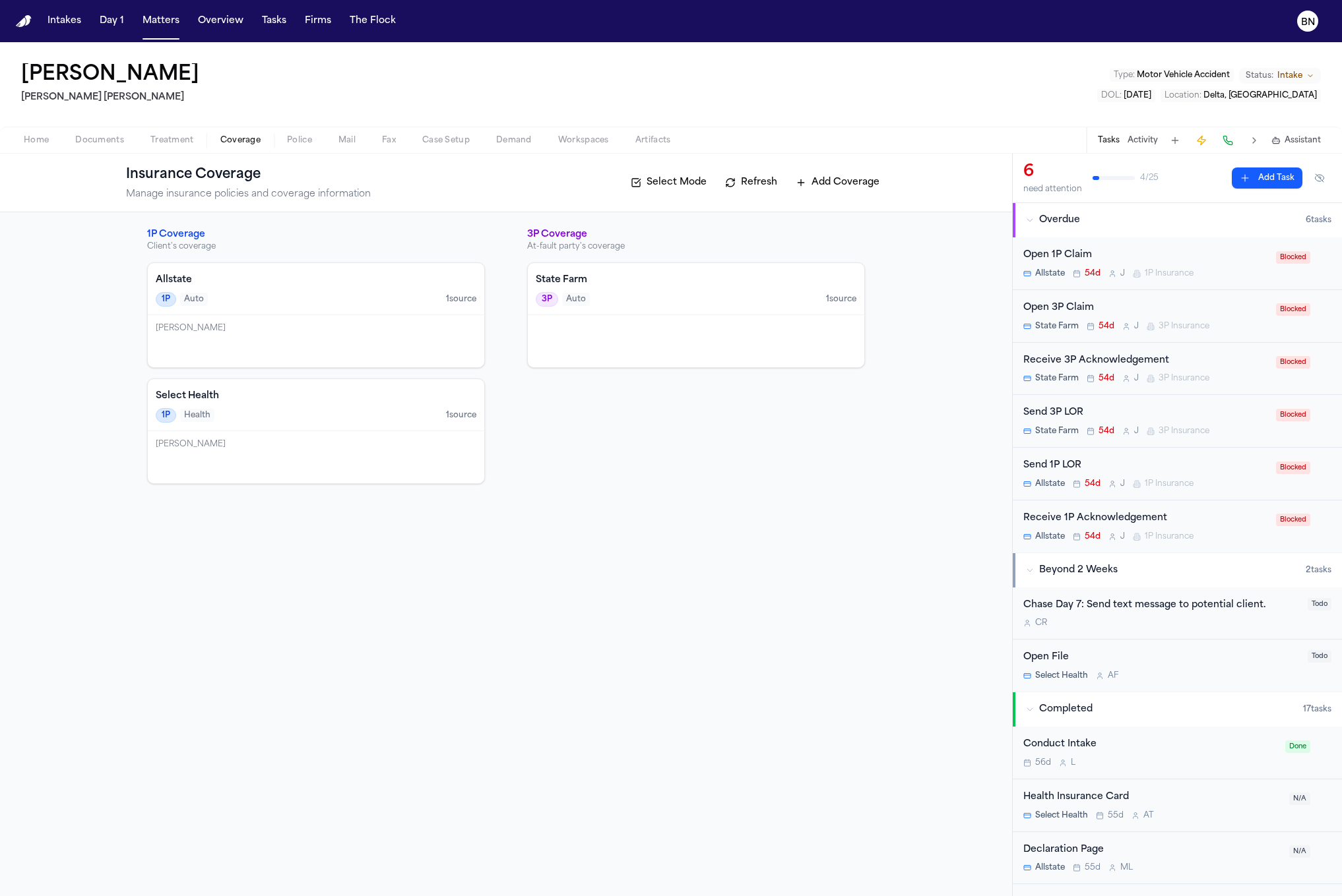
click at [235, 141] on span "Coverage" at bounding box center [240, 141] width 40 height 10
click at [432, 143] on span "Case Setup" at bounding box center [446, 141] width 47 height 10
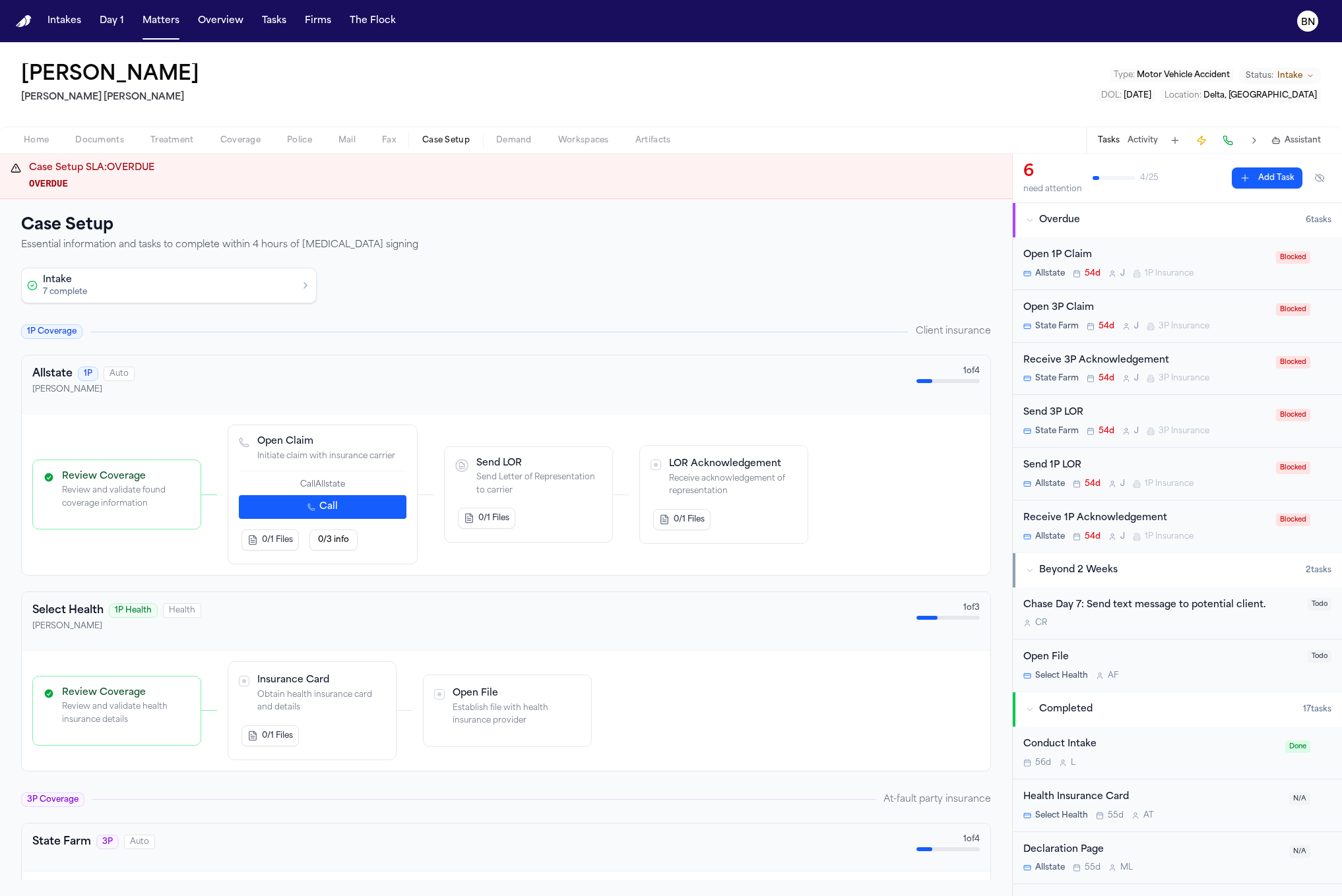
click at [525, 140] on span "Demand" at bounding box center [513, 141] width 36 height 10
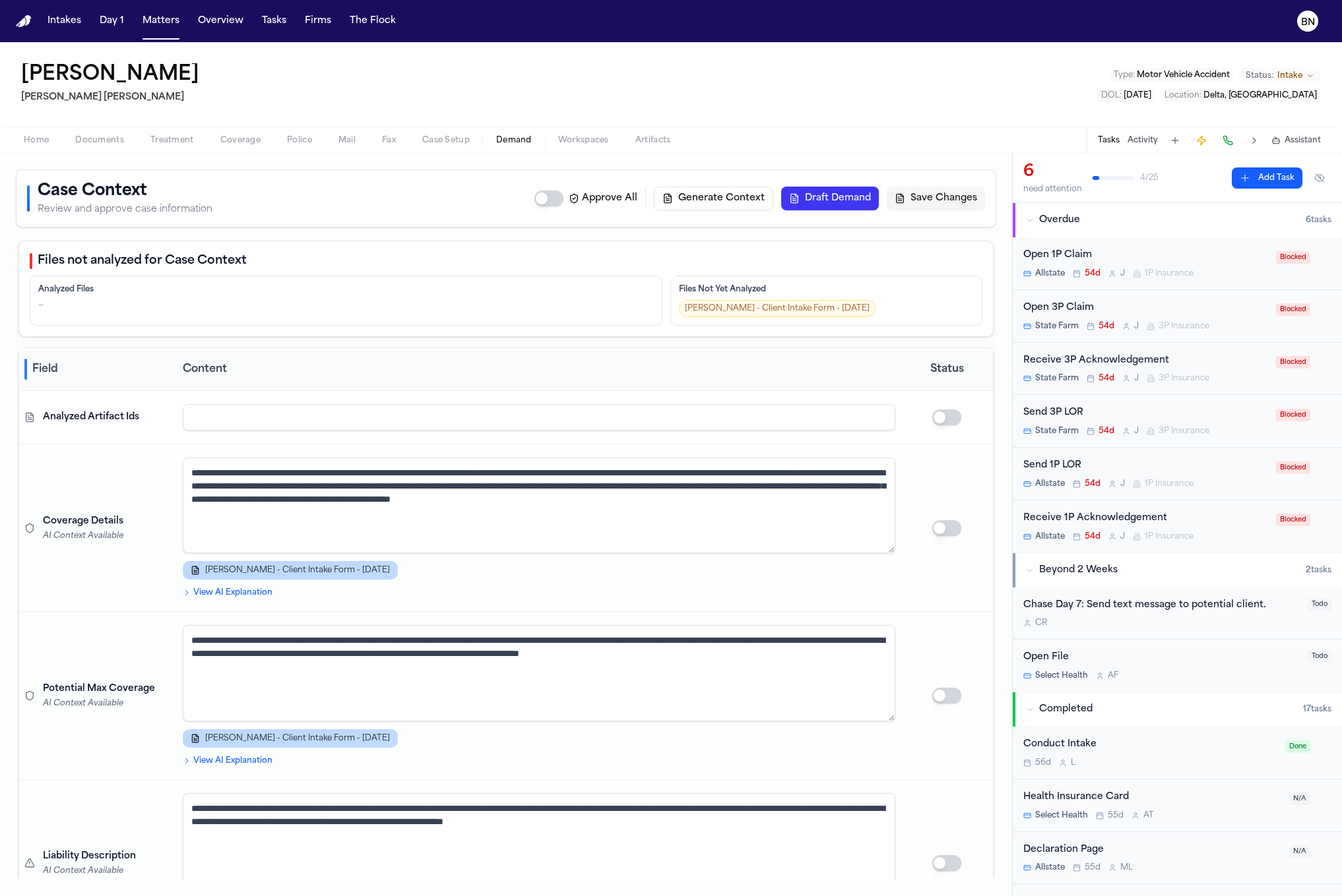
click at [463, 138] on span "Case Setup" at bounding box center [446, 141] width 47 height 10
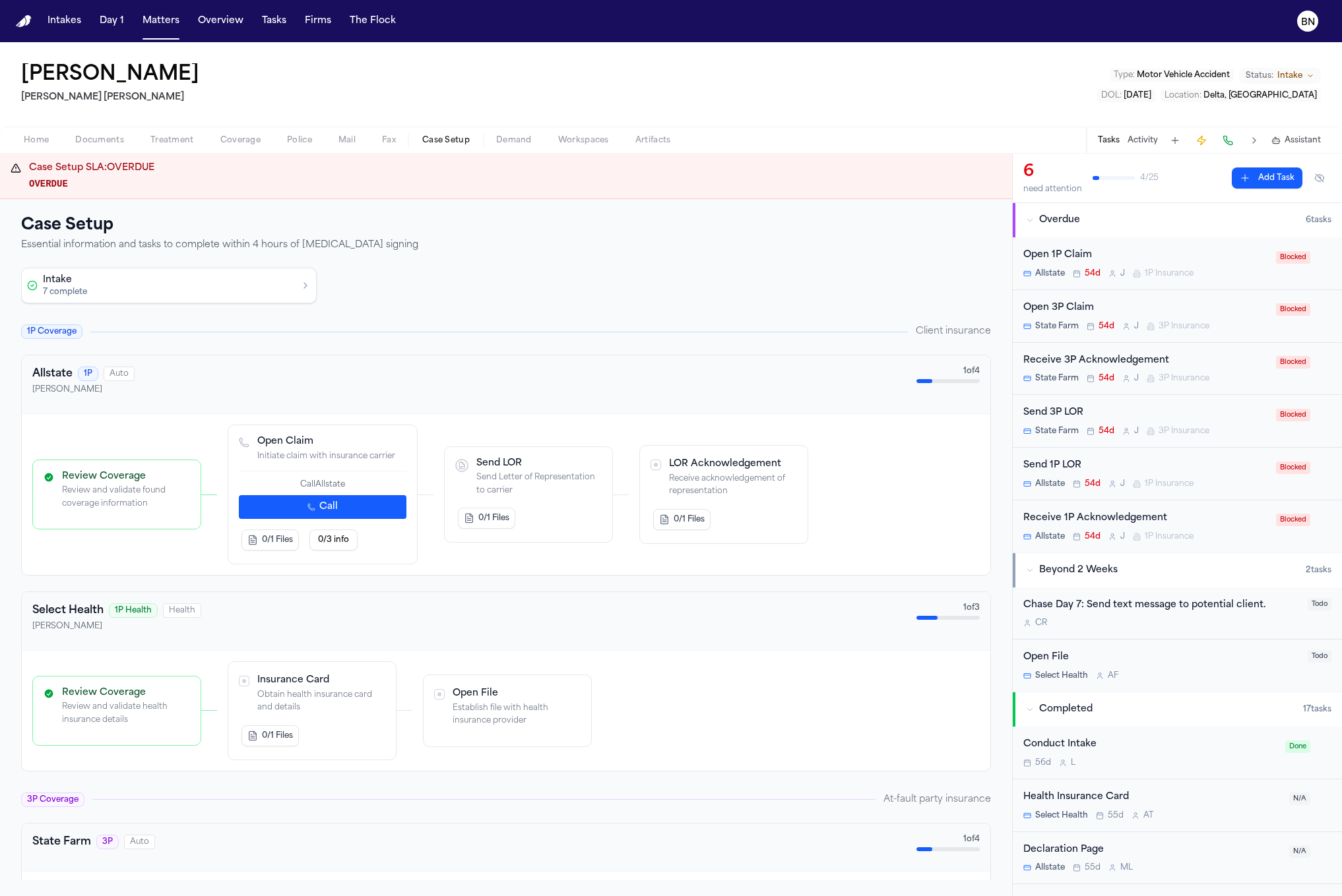
click at [1124, 212] on button "Overdue 6 task s" at bounding box center [1177, 219] width 329 height 34
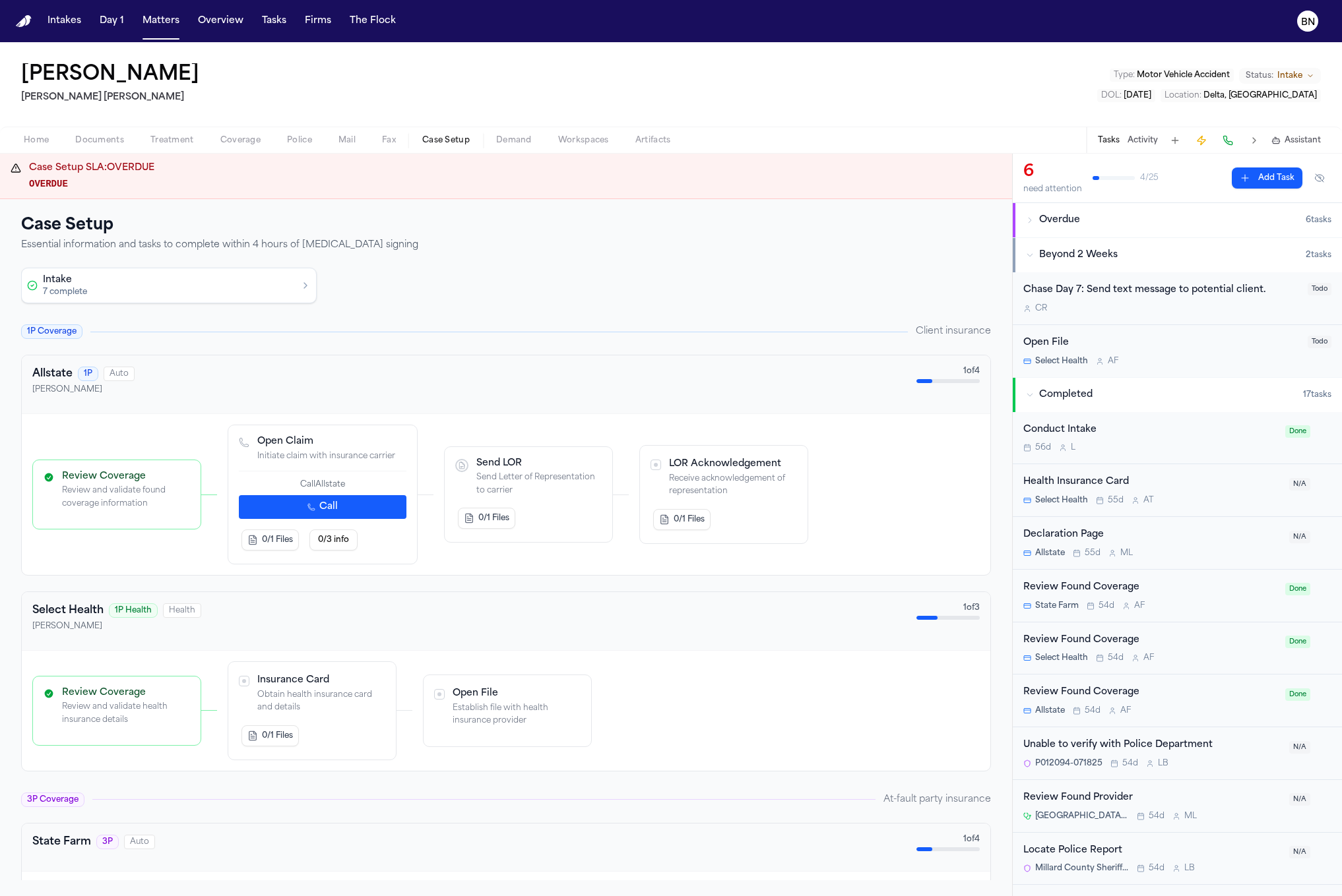
click at [1124, 212] on button "Overdue 6 task s" at bounding box center [1177, 219] width 329 height 34
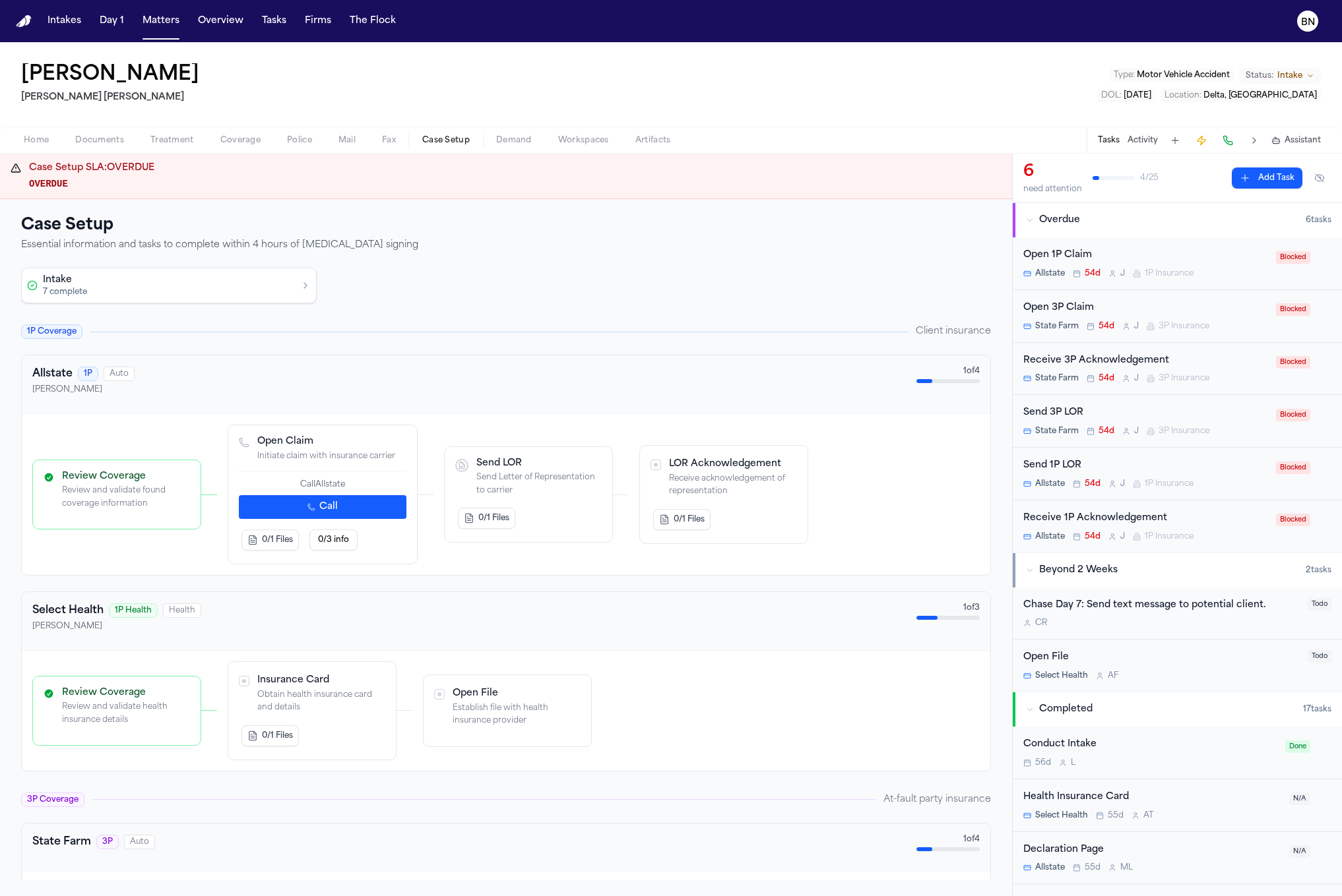
click at [1157, 265] on div "Open 1P Claim Allstate 54d J 1P Insurance" at bounding box center [1145, 263] width 245 height 31
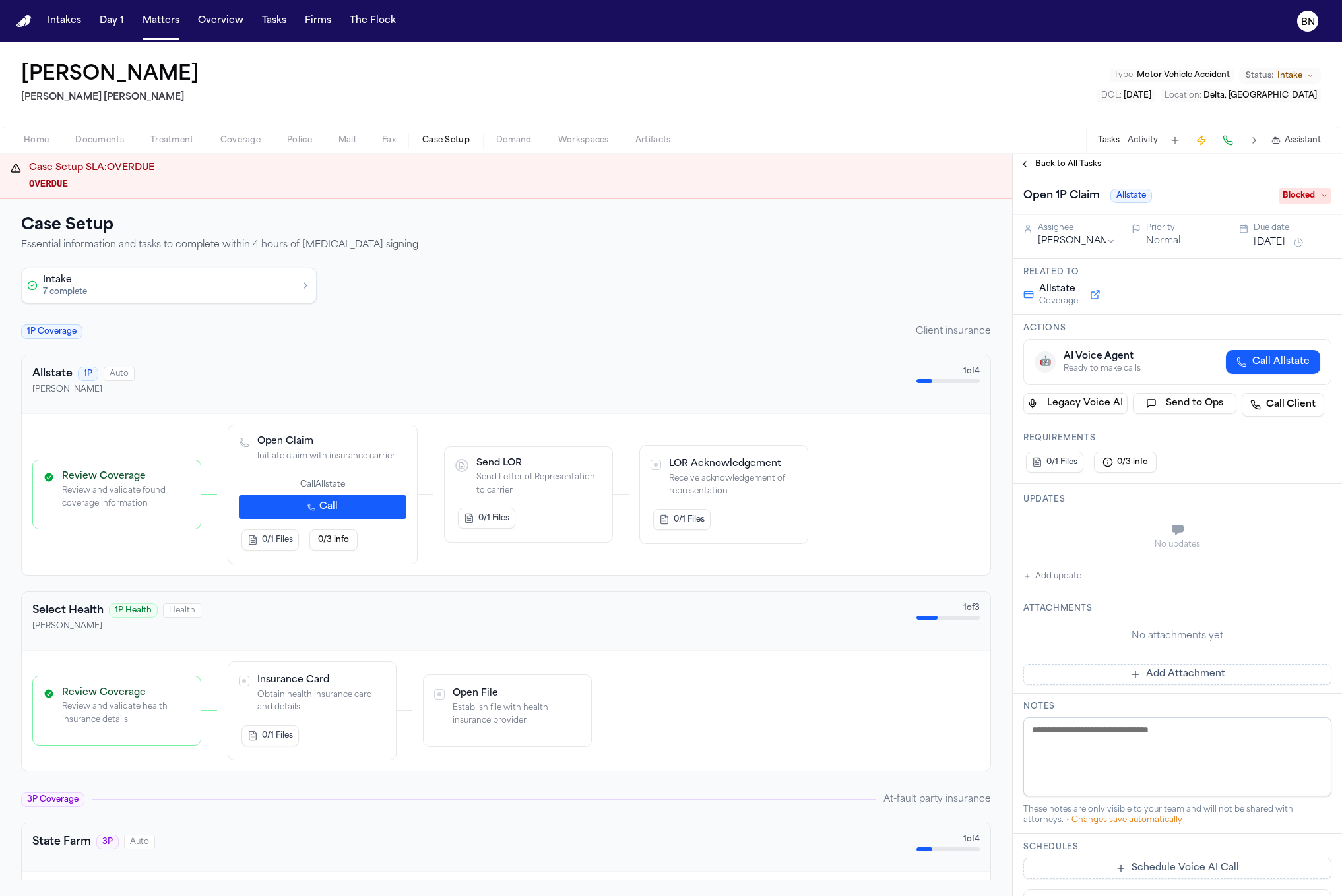
click at [1119, 733] on textarea at bounding box center [1177, 757] width 308 height 80
click at [1109, 750] on textarea at bounding box center [1177, 757] width 308 height 80
click at [272, 22] on button "Tasks" at bounding box center [274, 21] width 35 height 24
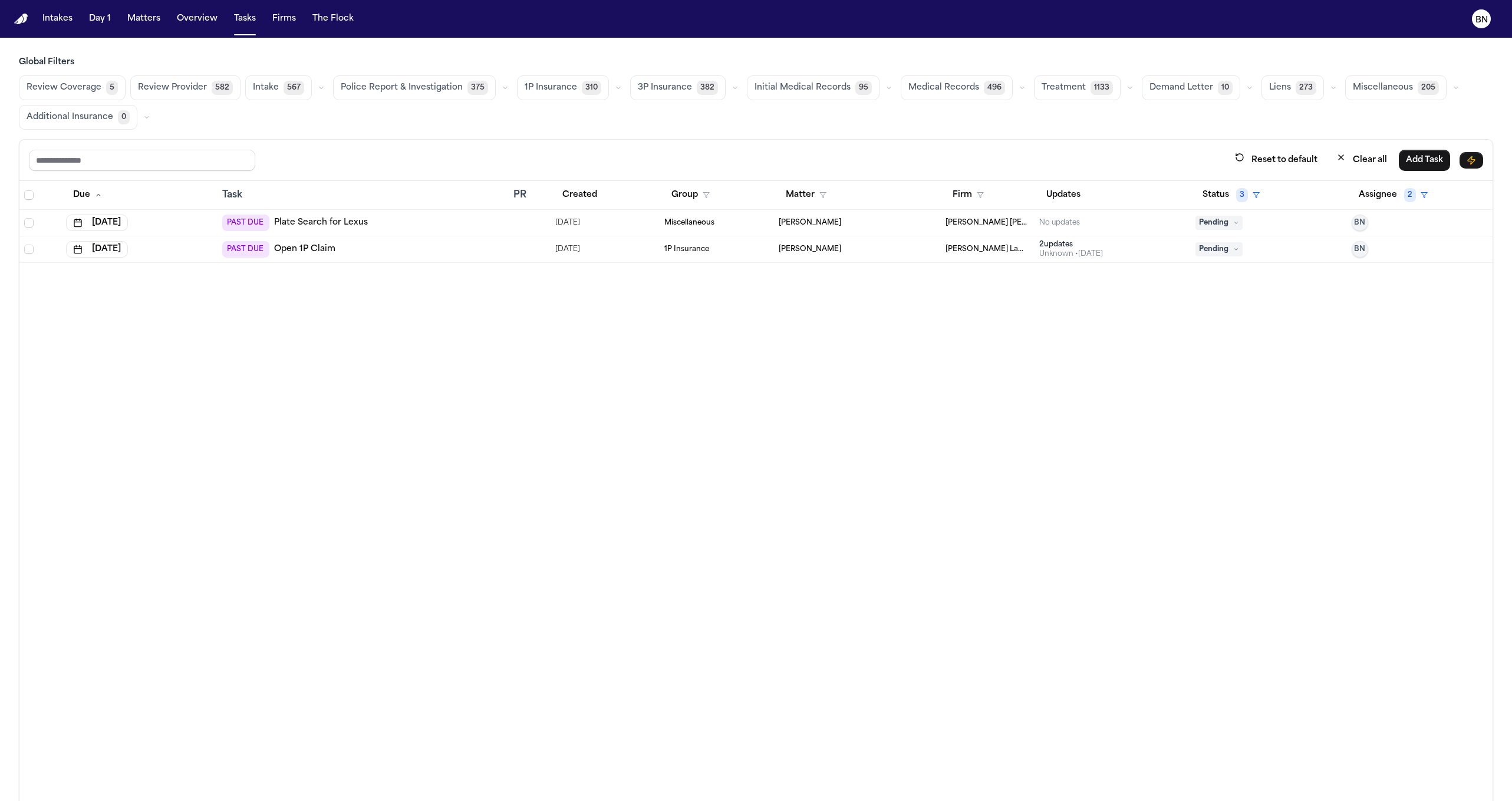
drag, startPoint x: 1370, startPoint y: 162, endPoint x: 1087, endPoint y: 128, distance: 285.0
click at [1087, 128] on div "Global Filters Review Coverage 5 Review Provider 582 Intake 567 Police Report &…" at bounding box center [756, 454] width 1474 height 796
click at [1199, 193] on button "Status 3" at bounding box center [1231, 195] width 71 height 21
click at [1196, 149] on div "Reset to default Clear all Add Task Due Task PR Created Group Matter Firm Updat…" at bounding box center [756, 496] width 1474 height 714
click at [1199, 195] on button "Assignee 2" at bounding box center [1393, 195] width 83 height 21
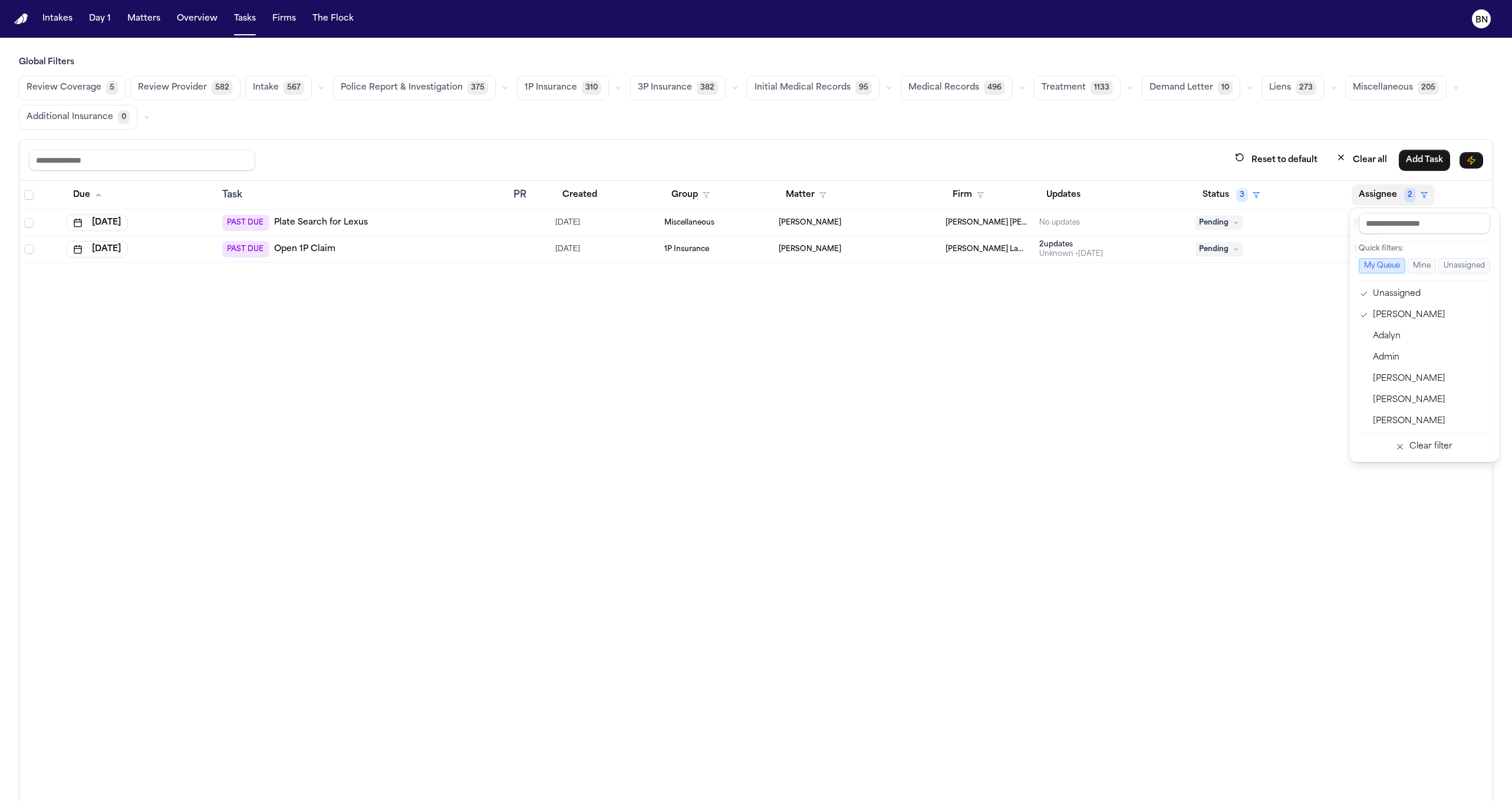
click at [1074, 149] on div "Reset to default Clear all Add Task Due Task PR Created Group Matter Firm Updat…" at bounding box center [756, 496] width 1474 height 714
click at [1199, 165] on button "Clear all" at bounding box center [1361, 160] width 65 height 22
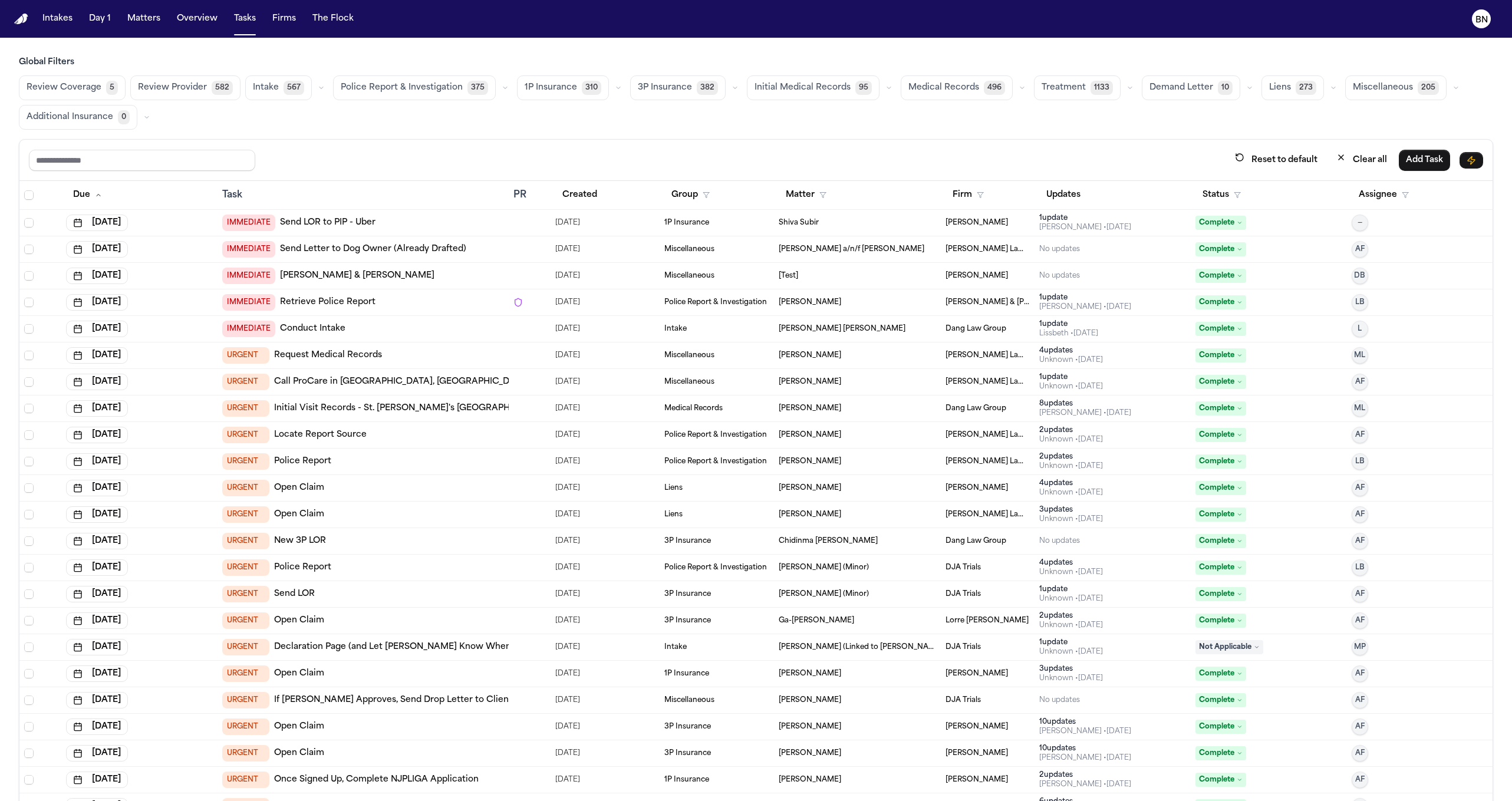
click at [611, 84] on button "button" at bounding box center [618, 88] width 14 height 14
click at [574, 114] on button "Open Claim 21" at bounding box center [575, 117] width 116 height 23
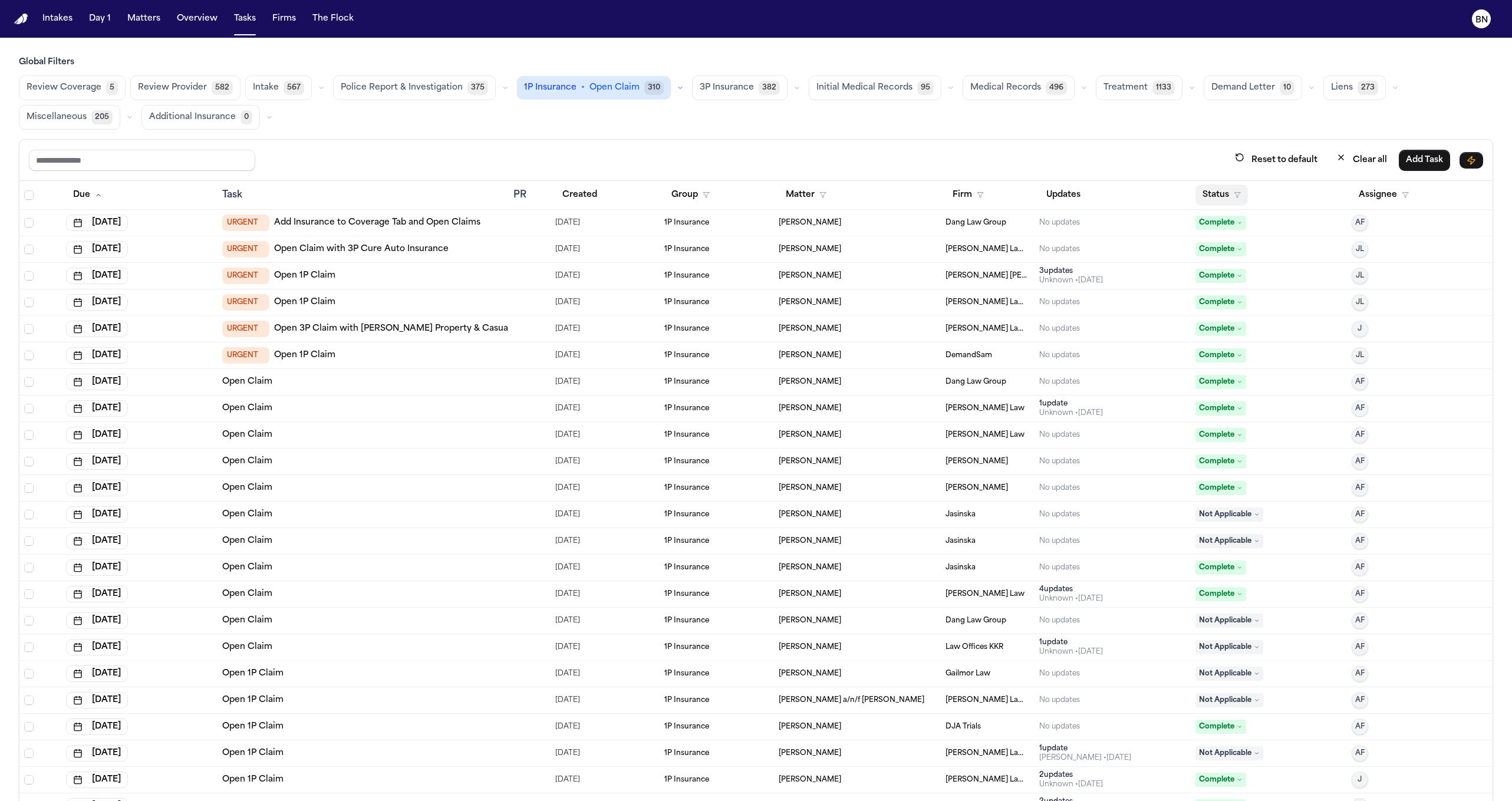
click at [1199, 198] on button "Status" at bounding box center [1221, 195] width 52 height 21
click at [1199, 272] on button "Active" at bounding box center [1219, 266] width 33 height 16
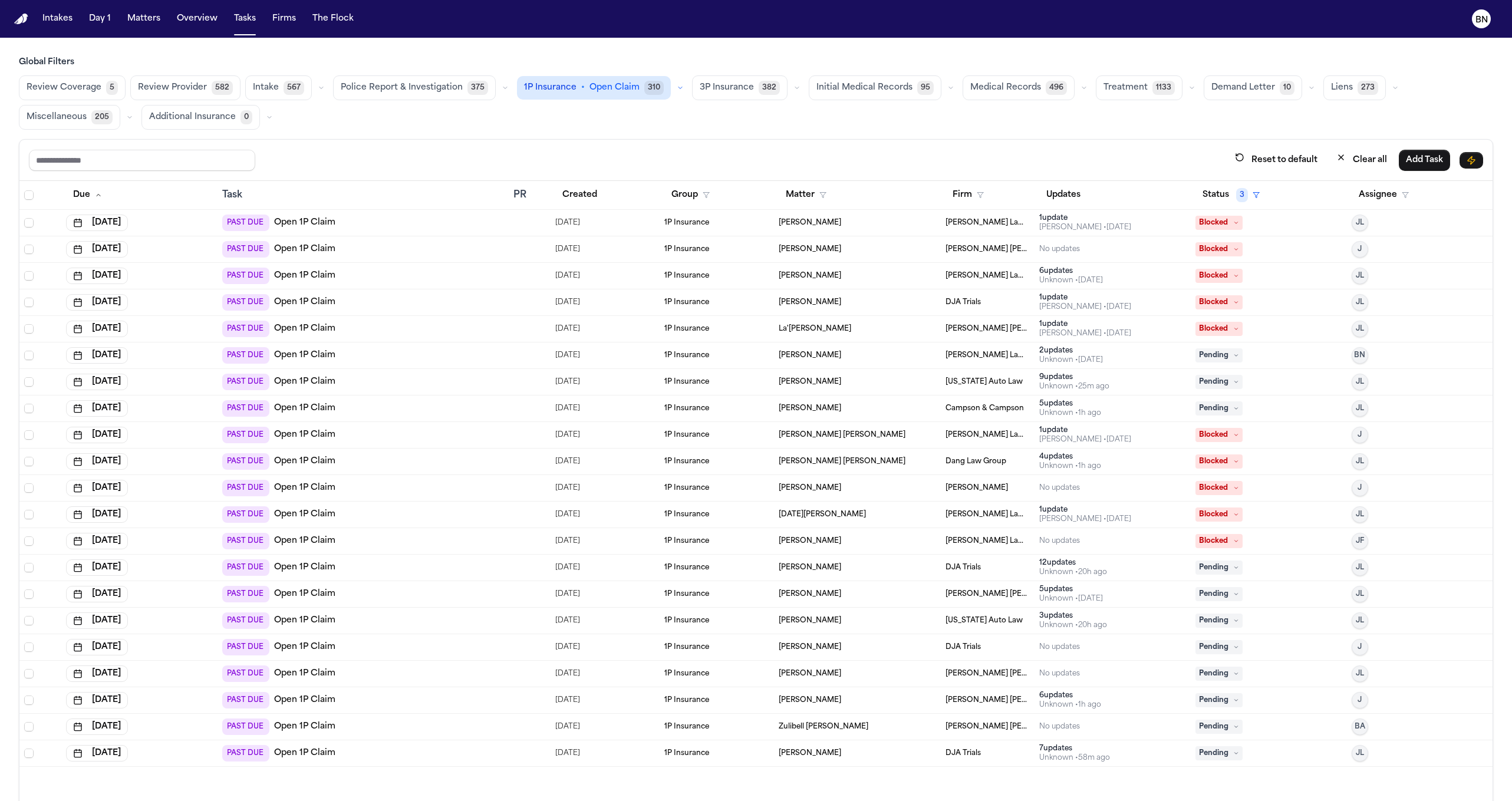
click at [604, 145] on div "Reset to default Clear all Add Task" at bounding box center [756, 160] width 1473 height 41
click at [674, 87] on button "button" at bounding box center [681, 88] width 14 height 14
click at [625, 159] on span "223" at bounding box center [635, 164] width 21 height 14
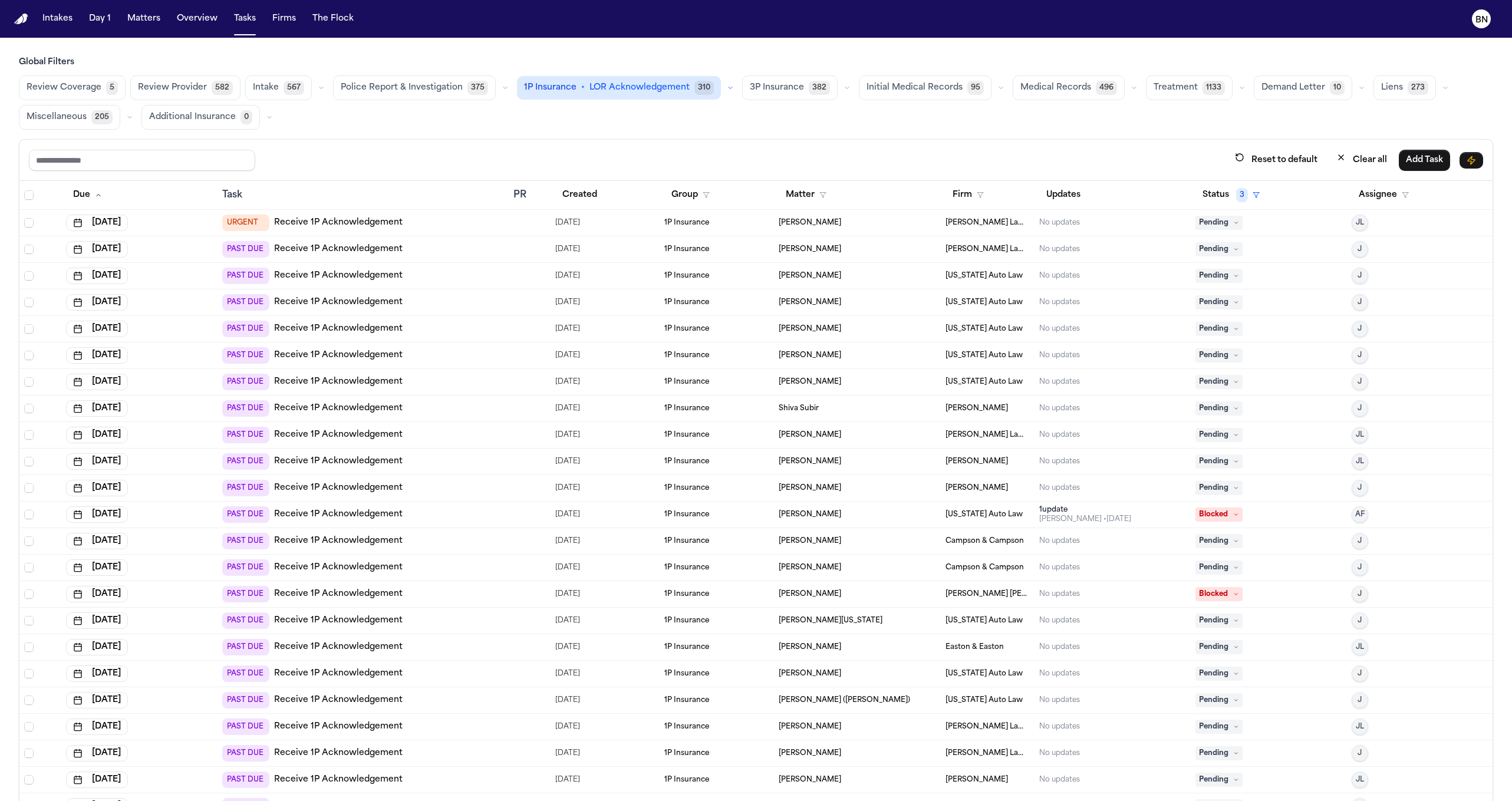
click at [724, 83] on button "button" at bounding box center [731, 88] width 14 height 14
click at [630, 134] on span "38" at bounding box center [638, 141] width 16 height 14
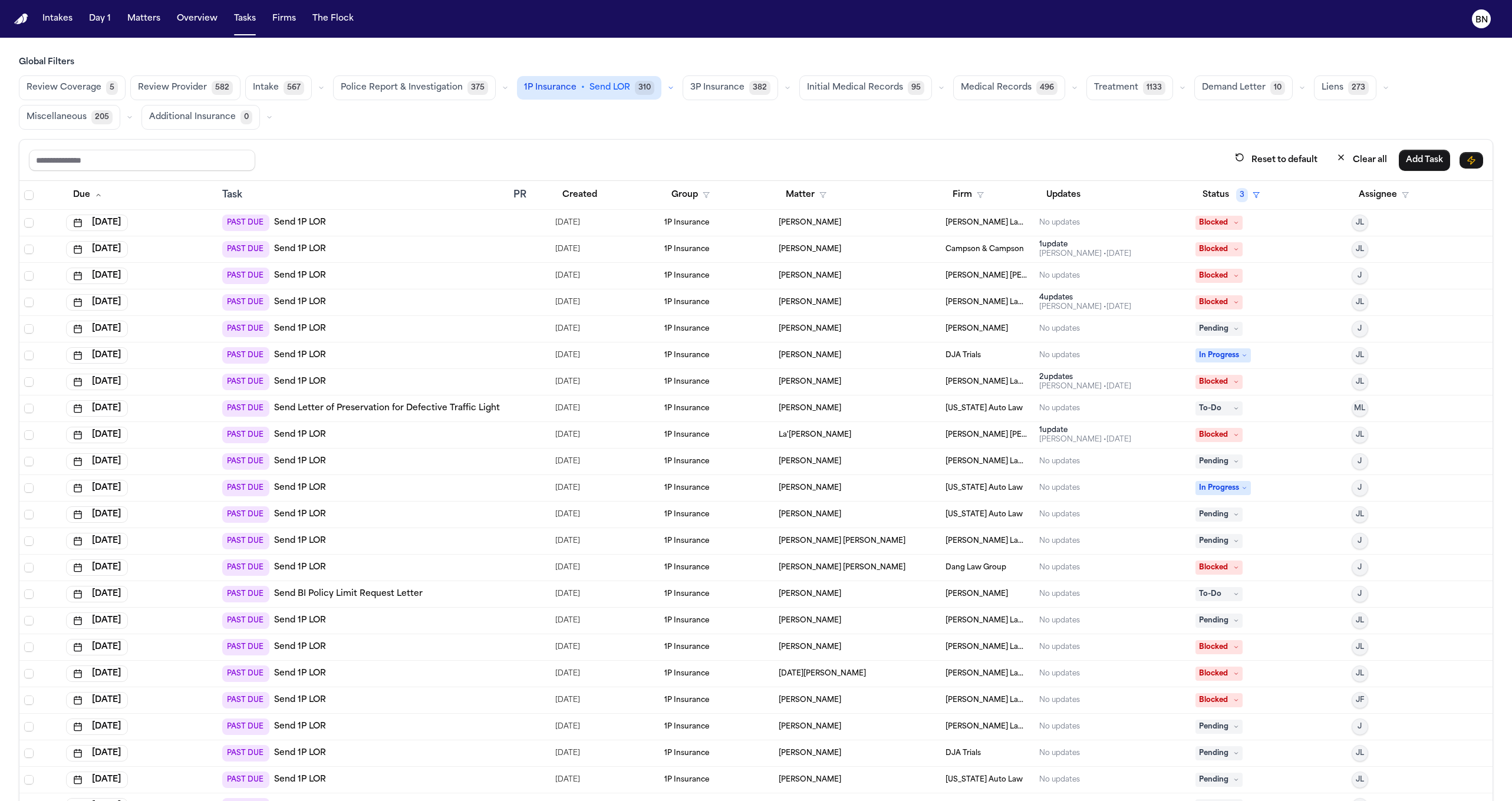
click at [318, 87] on icon "button" at bounding box center [321, 88] width 7 height 7
click at [309, 168] on span "HIPAA Directive" at bounding box center [287, 173] width 68 height 12
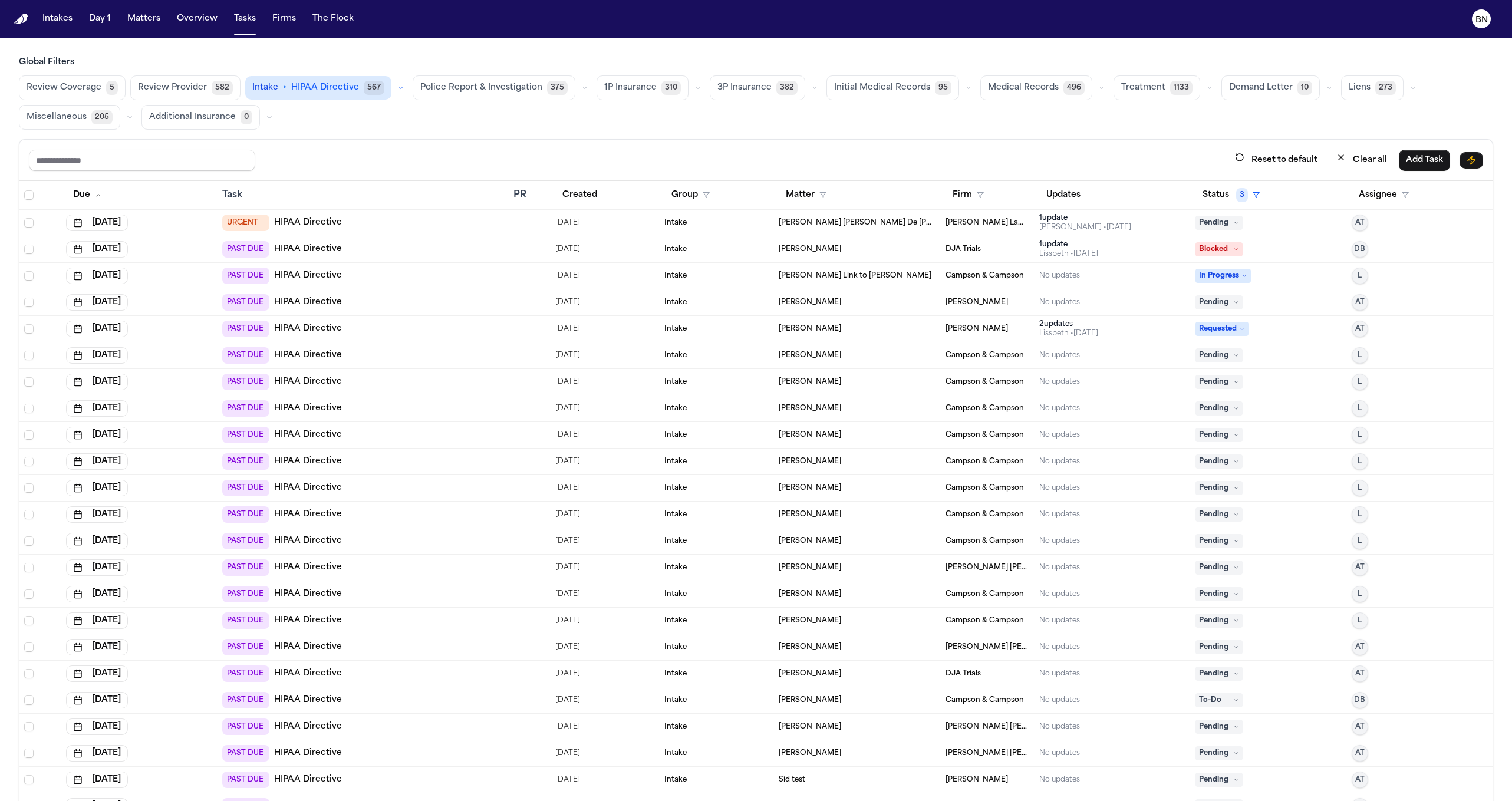
click at [394, 91] on button "button" at bounding box center [401, 88] width 14 height 14
click at [309, 141] on span "Declaration Page" at bounding box center [289, 140] width 72 height 12
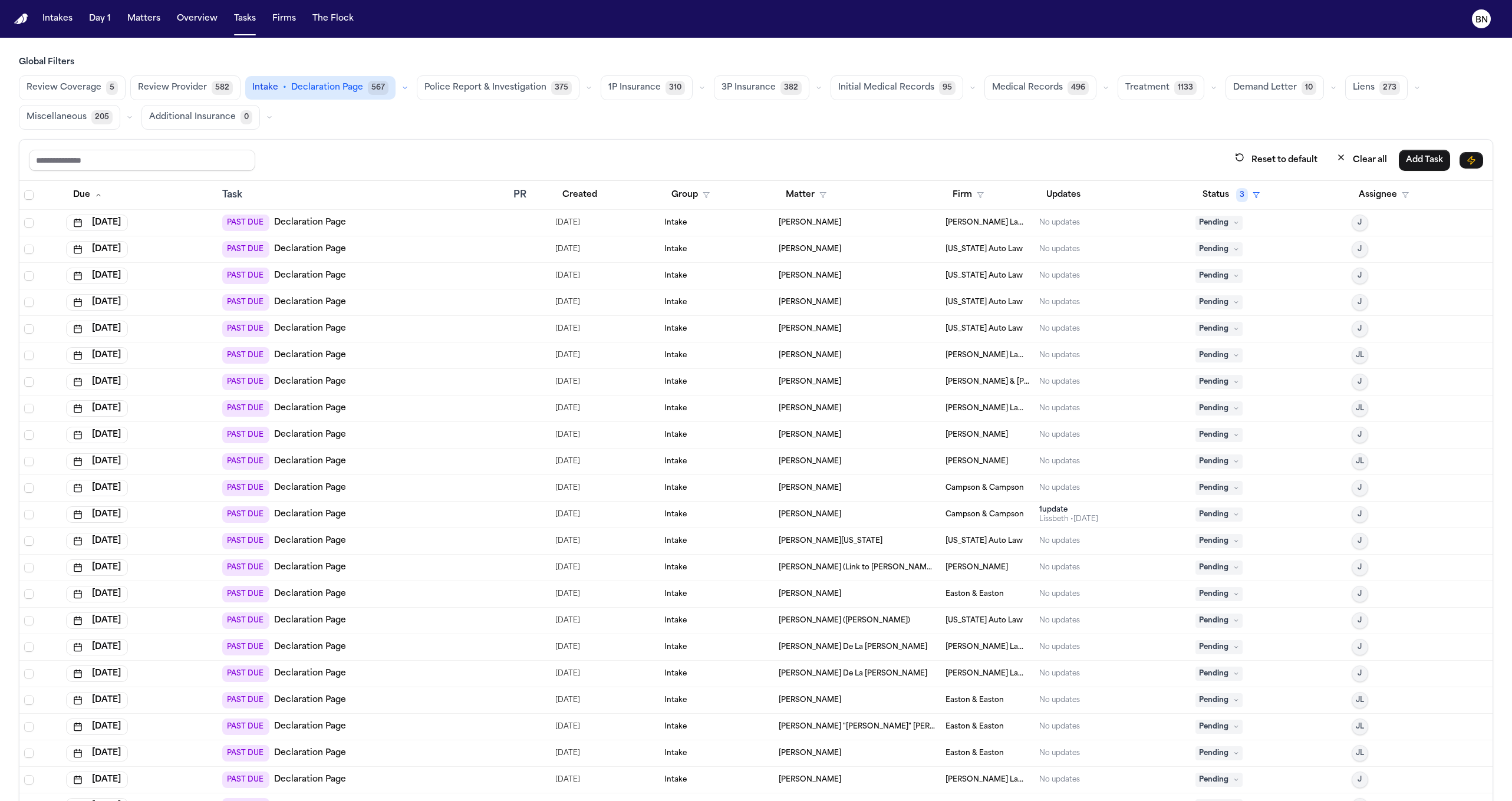
click at [402, 90] on icon "button" at bounding box center [405, 88] width 7 height 7
click at [446, 149] on div "Reset to default Clear all Add Task" at bounding box center [756, 160] width 1454 height 22
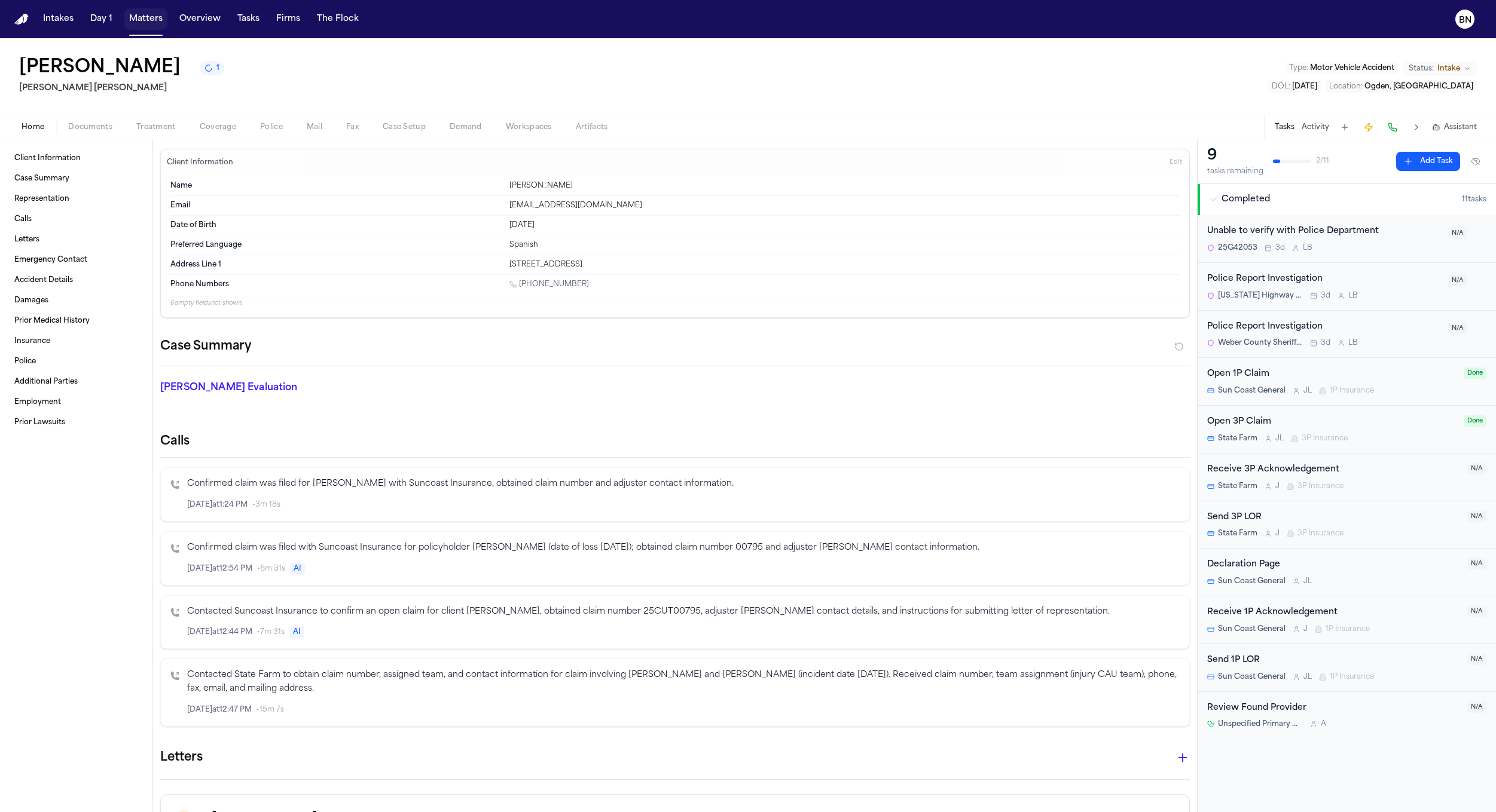
click at [147, 26] on button "Matters" at bounding box center [146, 19] width 43 height 21
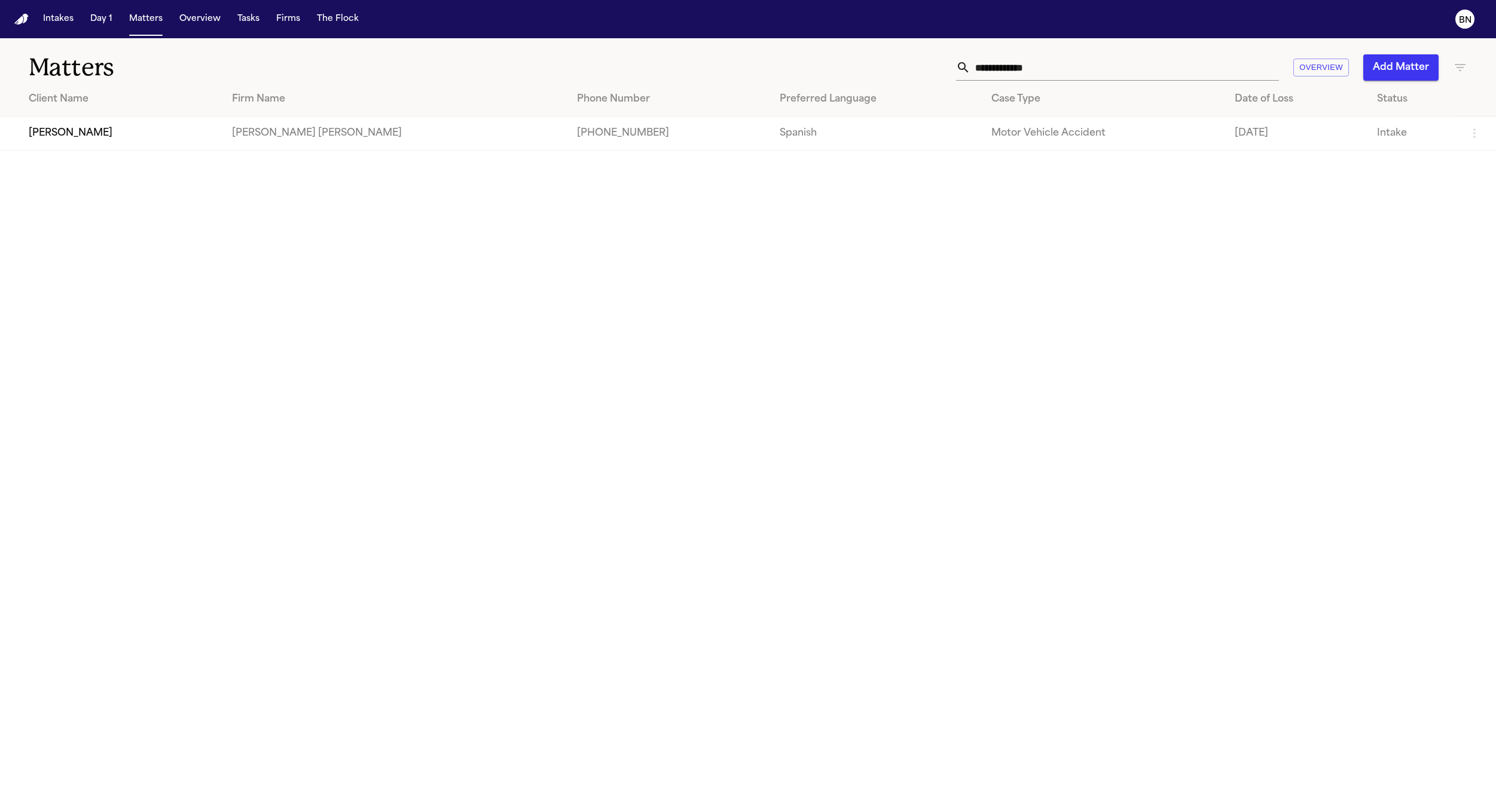
click at [1041, 79] on input "**********" at bounding box center [1124, 67] width 308 height 26
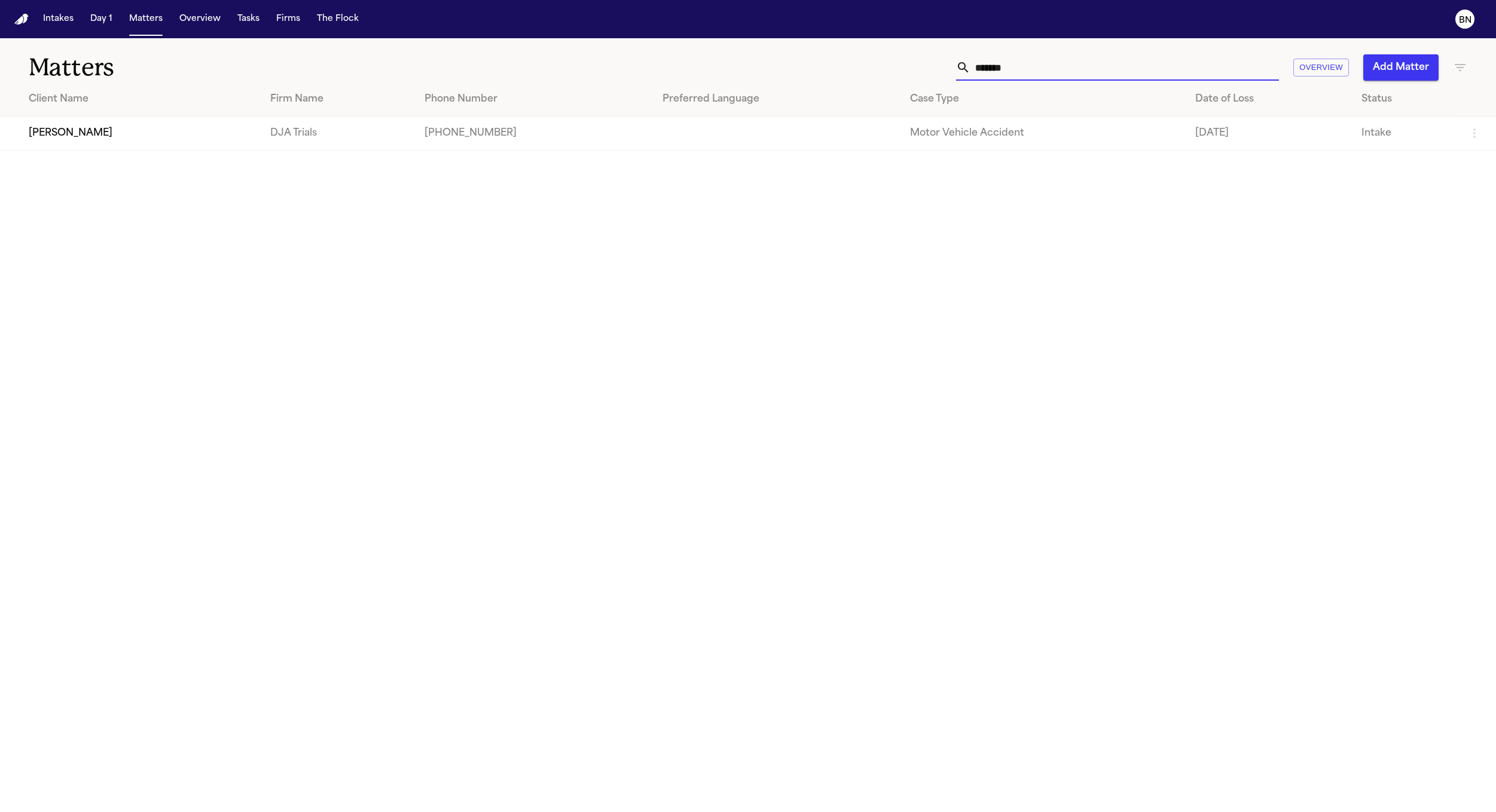
type input "*******"
click at [261, 124] on td "[PERSON_NAME]" at bounding box center [130, 133] width 261 height 34
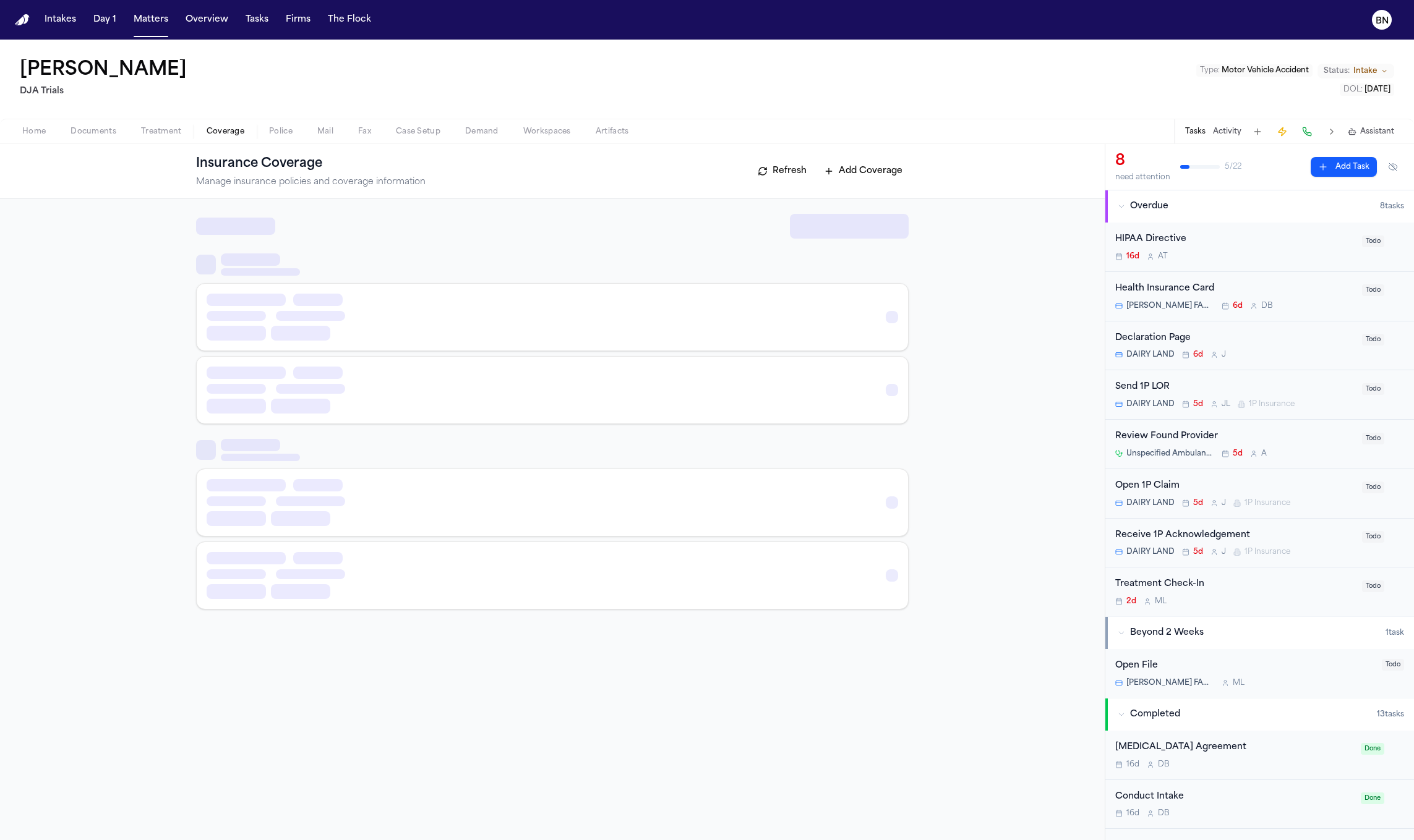
click at [232, 129] on span "Coverage" at bounding box center [225, 132] width 38 height 10
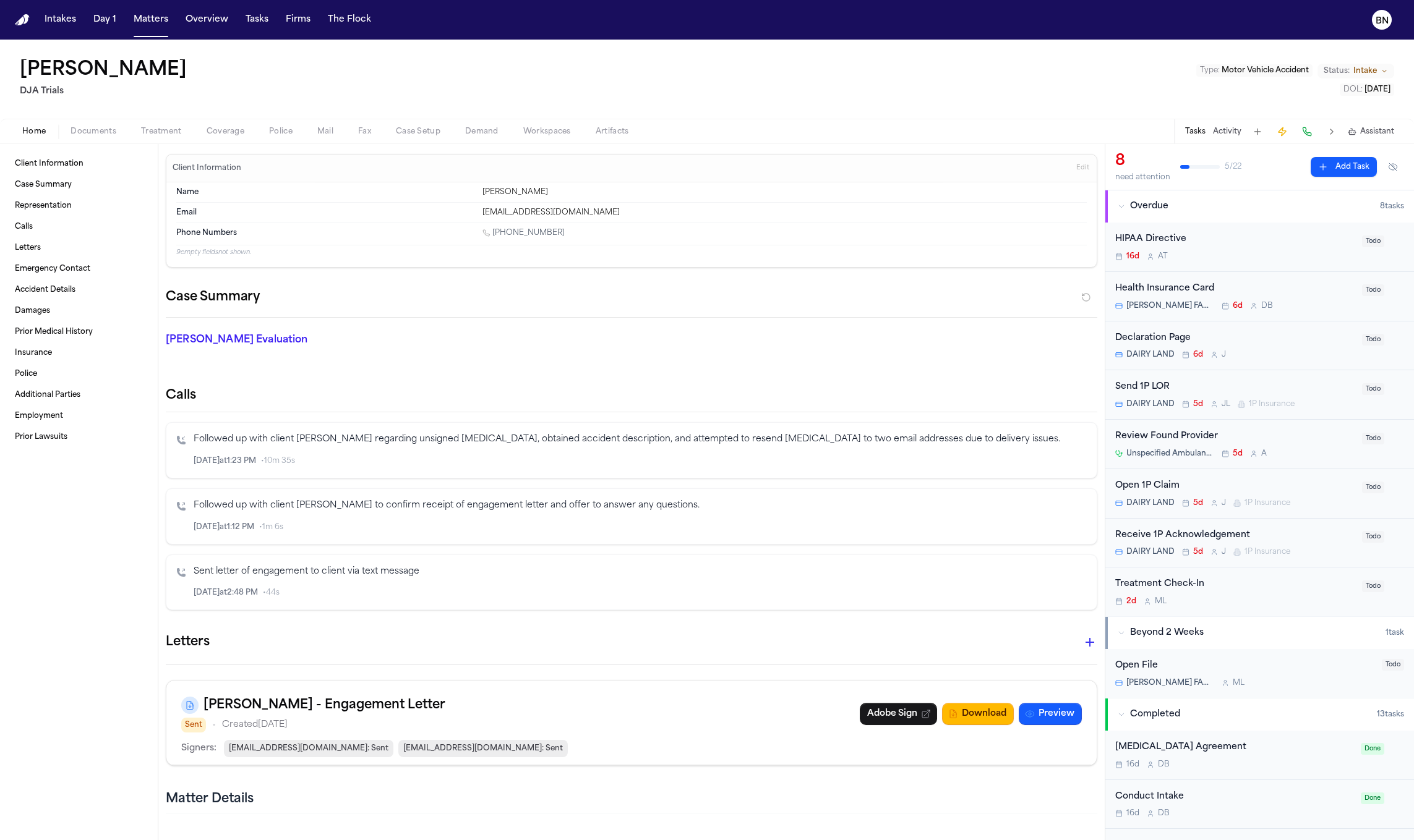
click at [31, 132] on span "Home" at bounding box center [34, 132] width 24 height 10
click at [157, 148] on div "Client Information Case Summary Representation Calls Letters Emergency Contact …" at bounding box center [79, 493] width 157 height 697
click at [1228, 486] on div "Open 1P Claim" at bounding box center [1234, 486] width 239 height 14
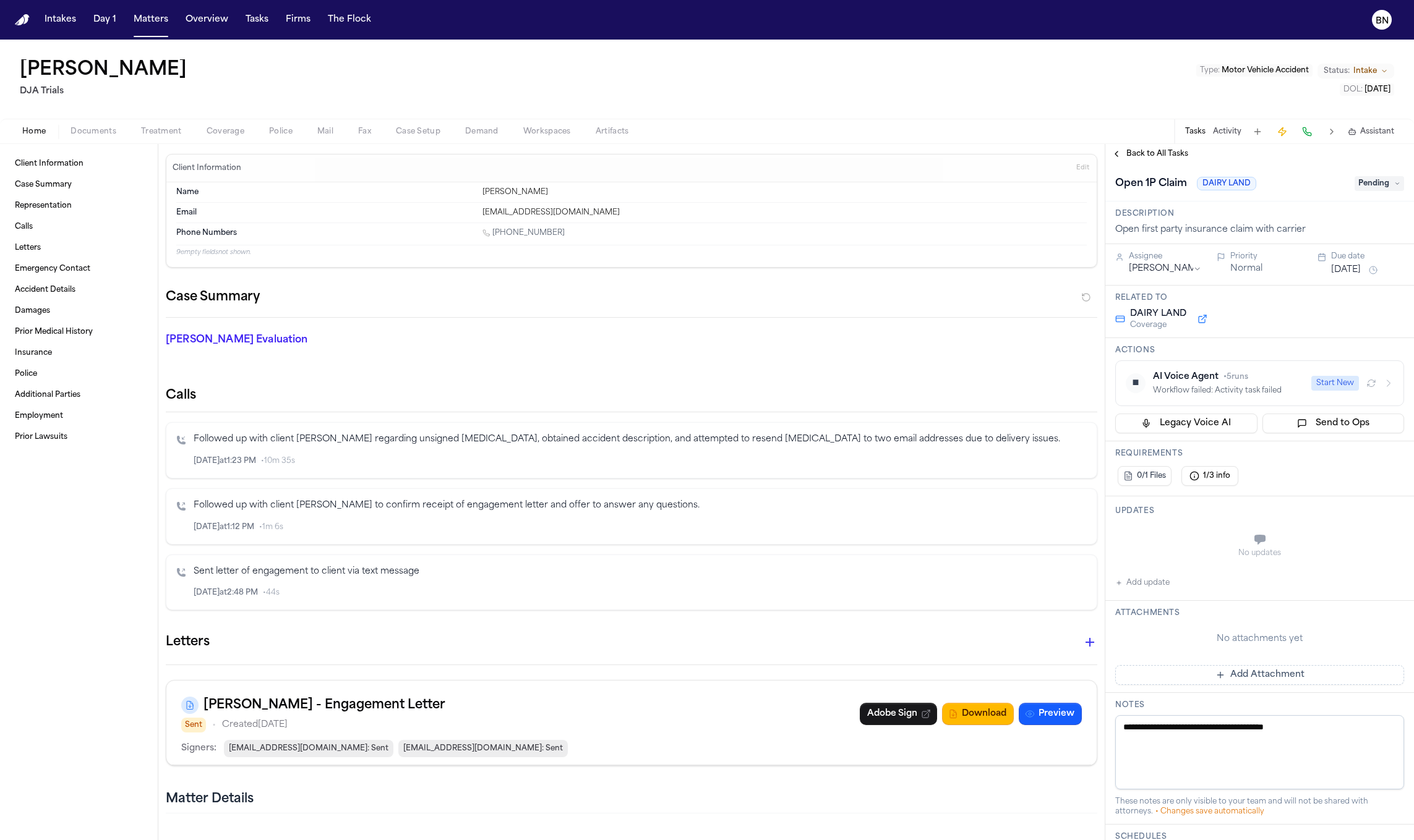
click at [1264, 378] on div "AI Voice Agent • 5 runs" at bounding box center [1228, 377] width 151 height 12
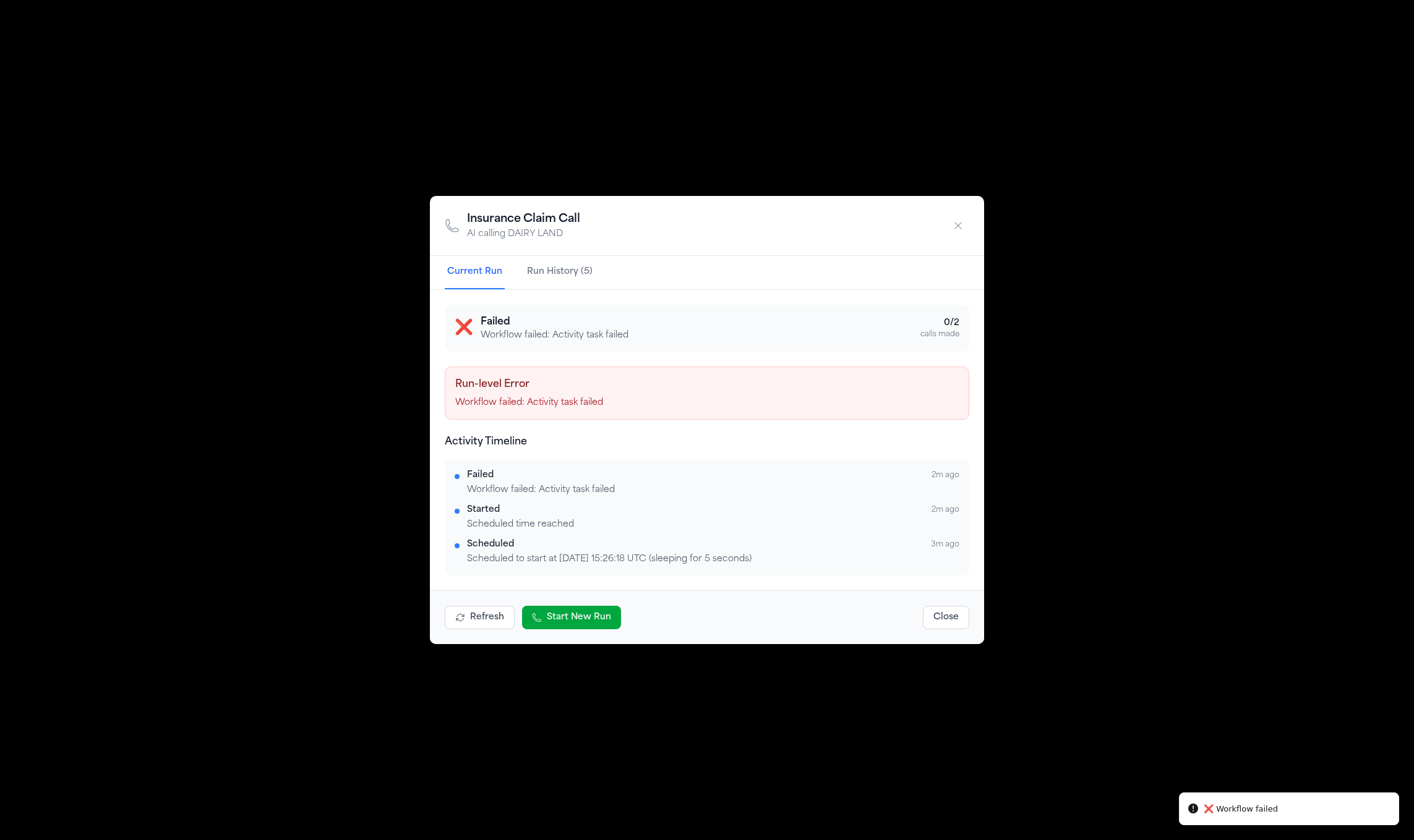
click at [561, 252] on div "Insurance Claim Call AI calling DAIRY LAND" at bounding box center [707, 225] width 554 height 60
click at [561, 279] on button "Run History (5)" at bounding box center [560, 272] width 70 height 34
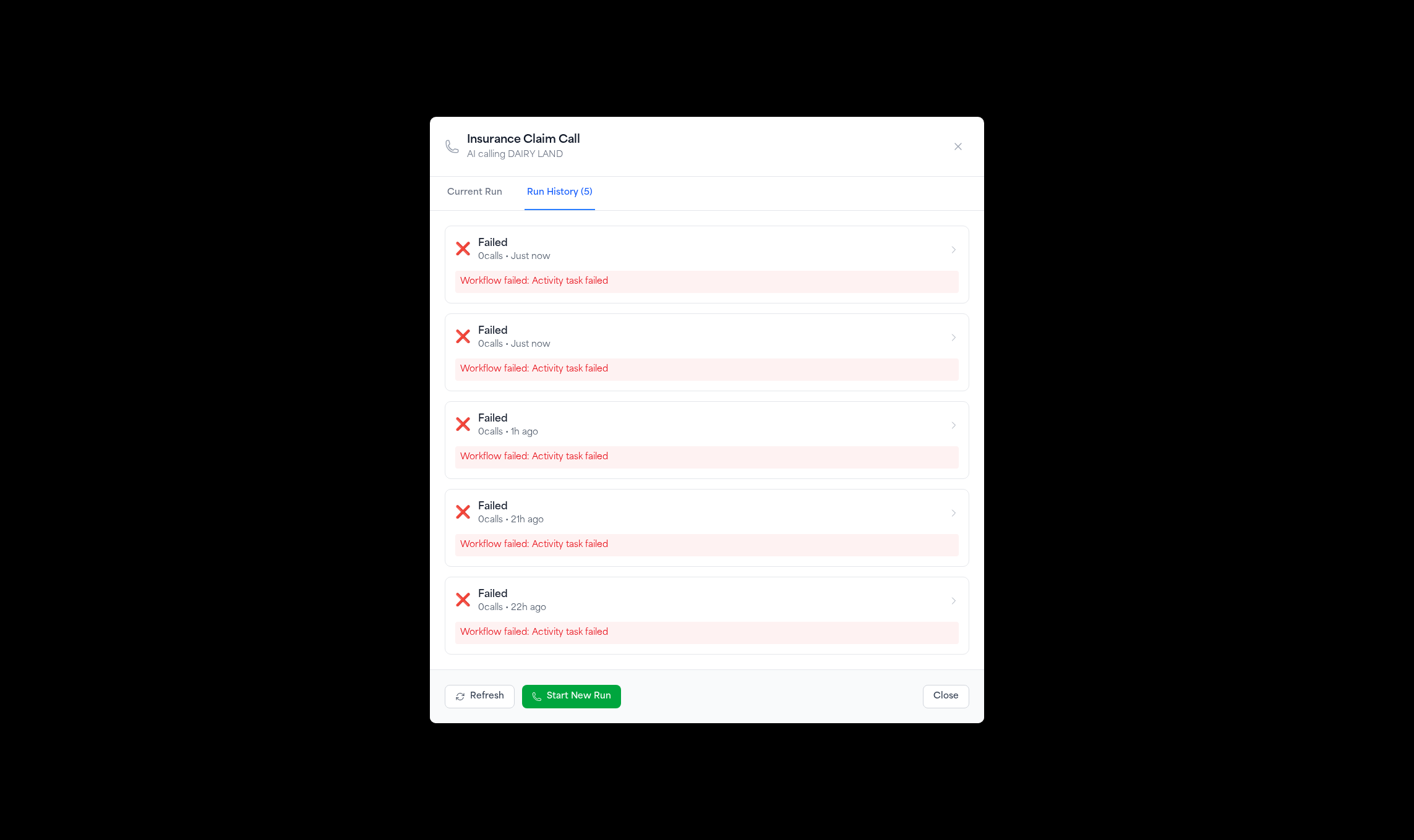
click at [954, 143] on icon "button" at bounding box center [957, 146] width 12 height 12
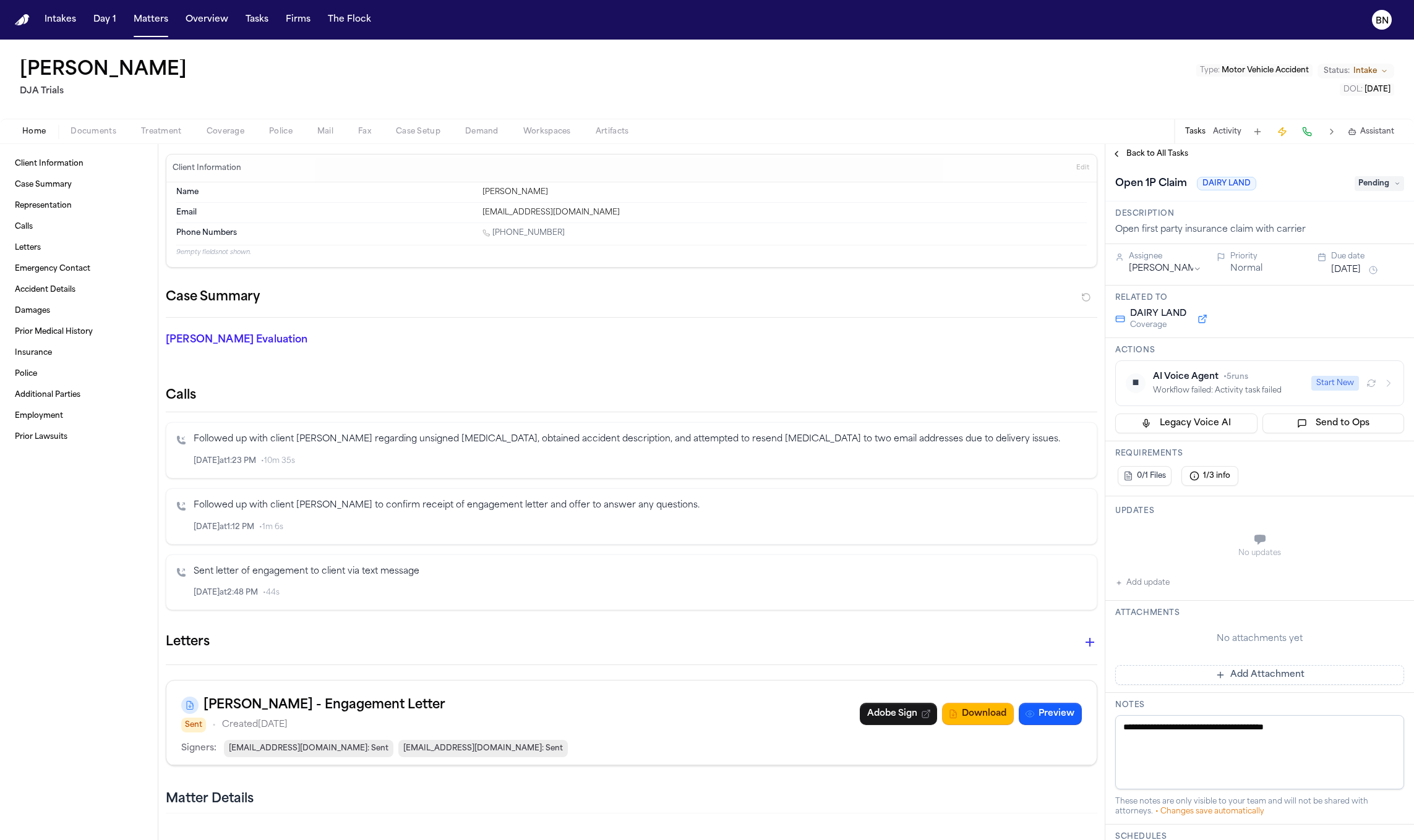
click at [429, 320] on div "[PERSON_NAME] Evaluation * ​" at bounding box center [308, 343] width 316 height 49
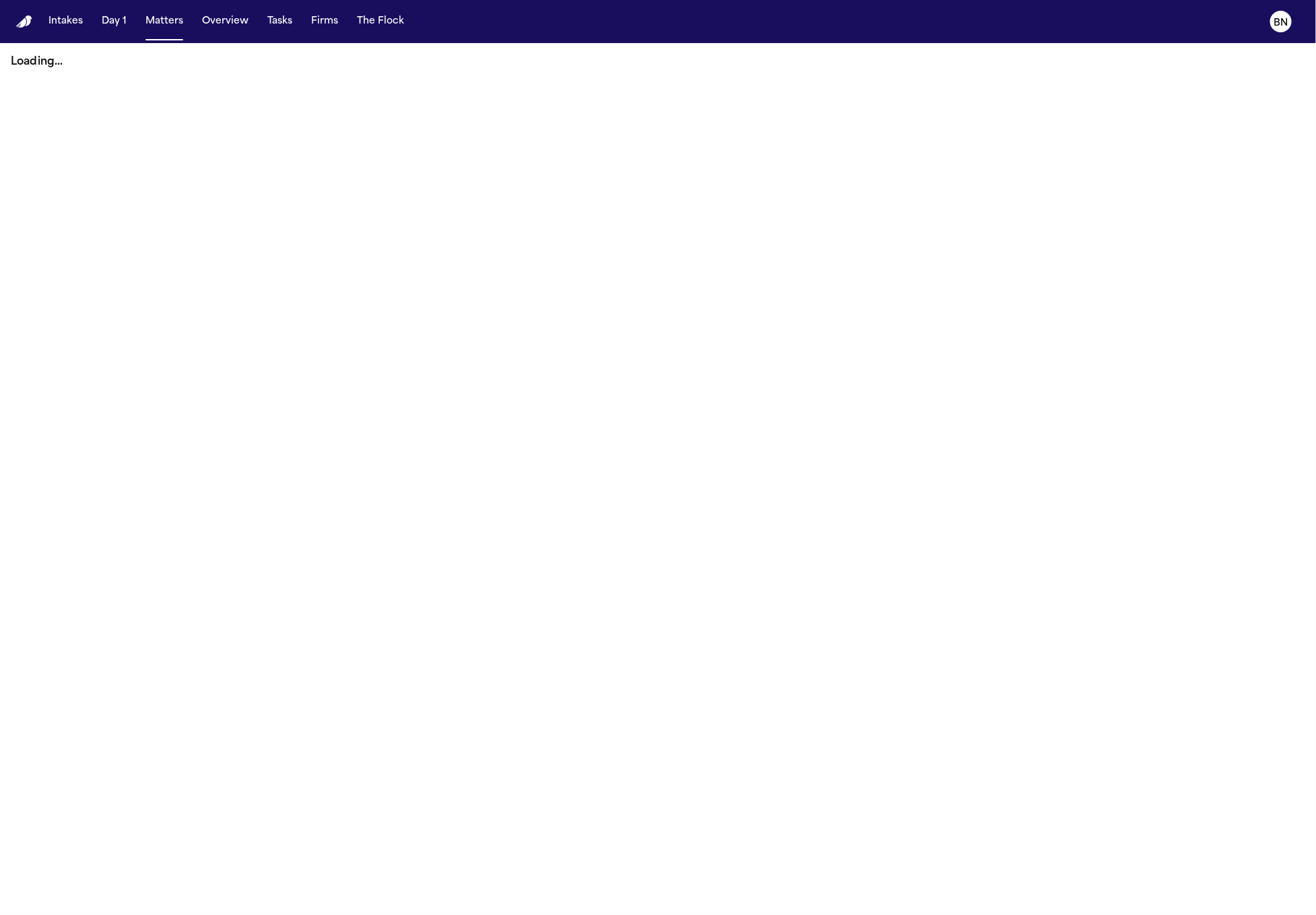
click at [628, 7] on nav "Intakes Day 1 Matters Overview Tasks Firms The Flock BN" at bounding box center [658, 21] width 1316 height 43
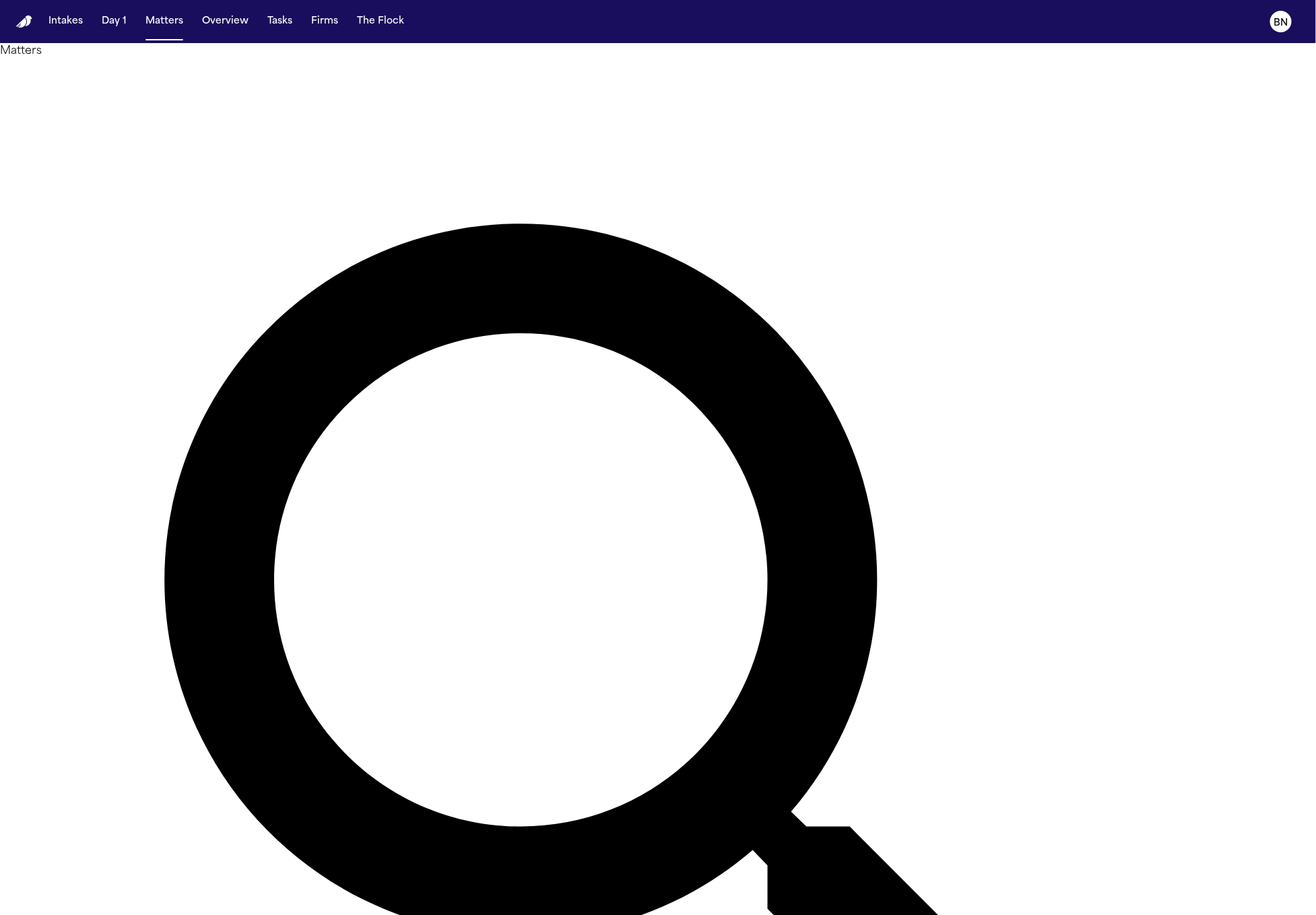
click at [257, 27] on div "Intakes Day 1 Matters Overview Tasks Firms The Flock" at bounding box center [226, 21] width 366 height 24
click at [265, 27] on button "Tasks" at bounding box center [279, 21] width 36 height 24
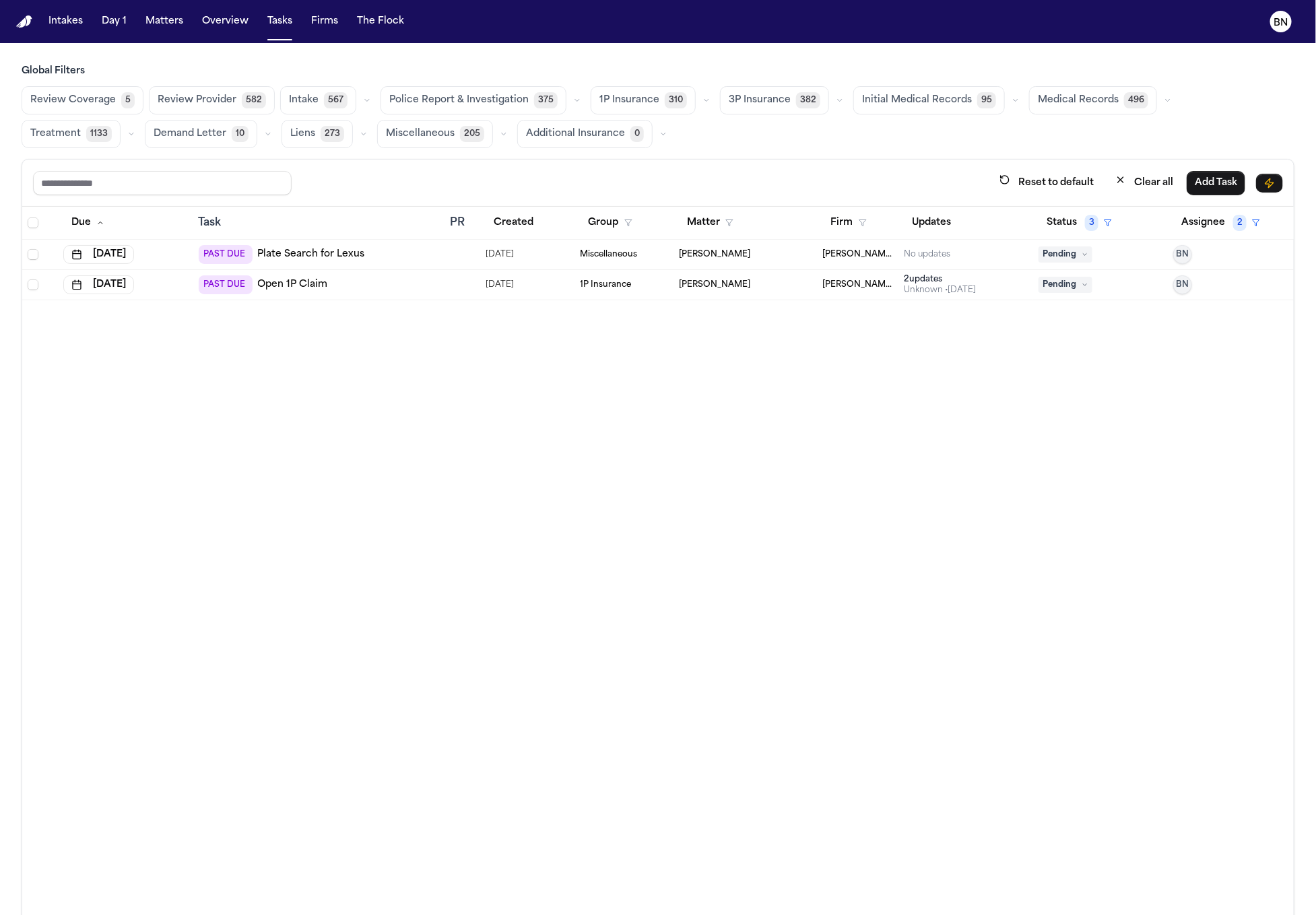
click at [573, 98] on icon "button" at bounding box center [577, 100] width 8 height 8
click at [486, 160] on span "Police Report Escalation" at bounding box center [447, 161] width 117 height 13
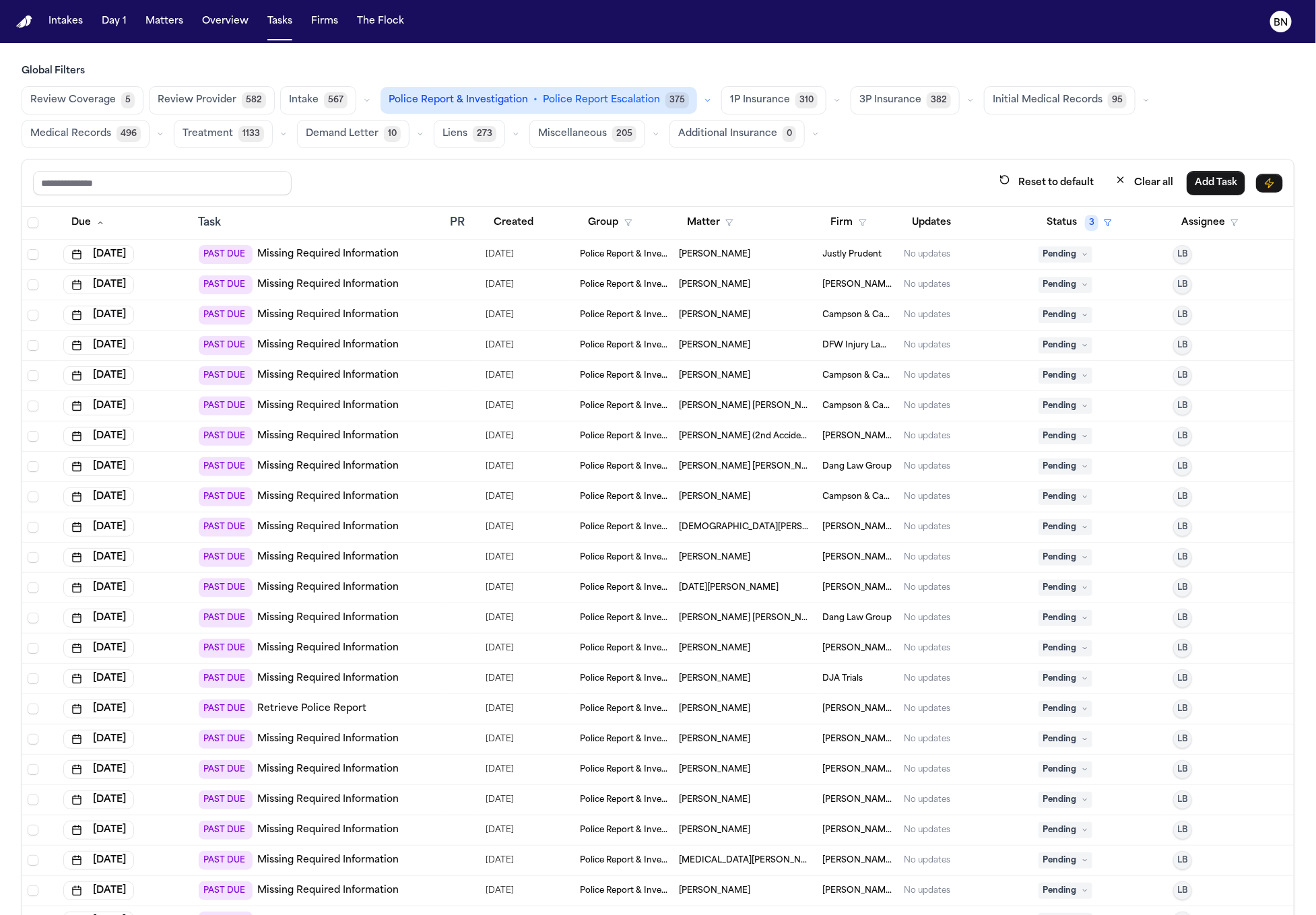
click at [507, 166] on div "Reset to default Clear all Add Task" at bounding box center [658, 183] width 1271 height 47
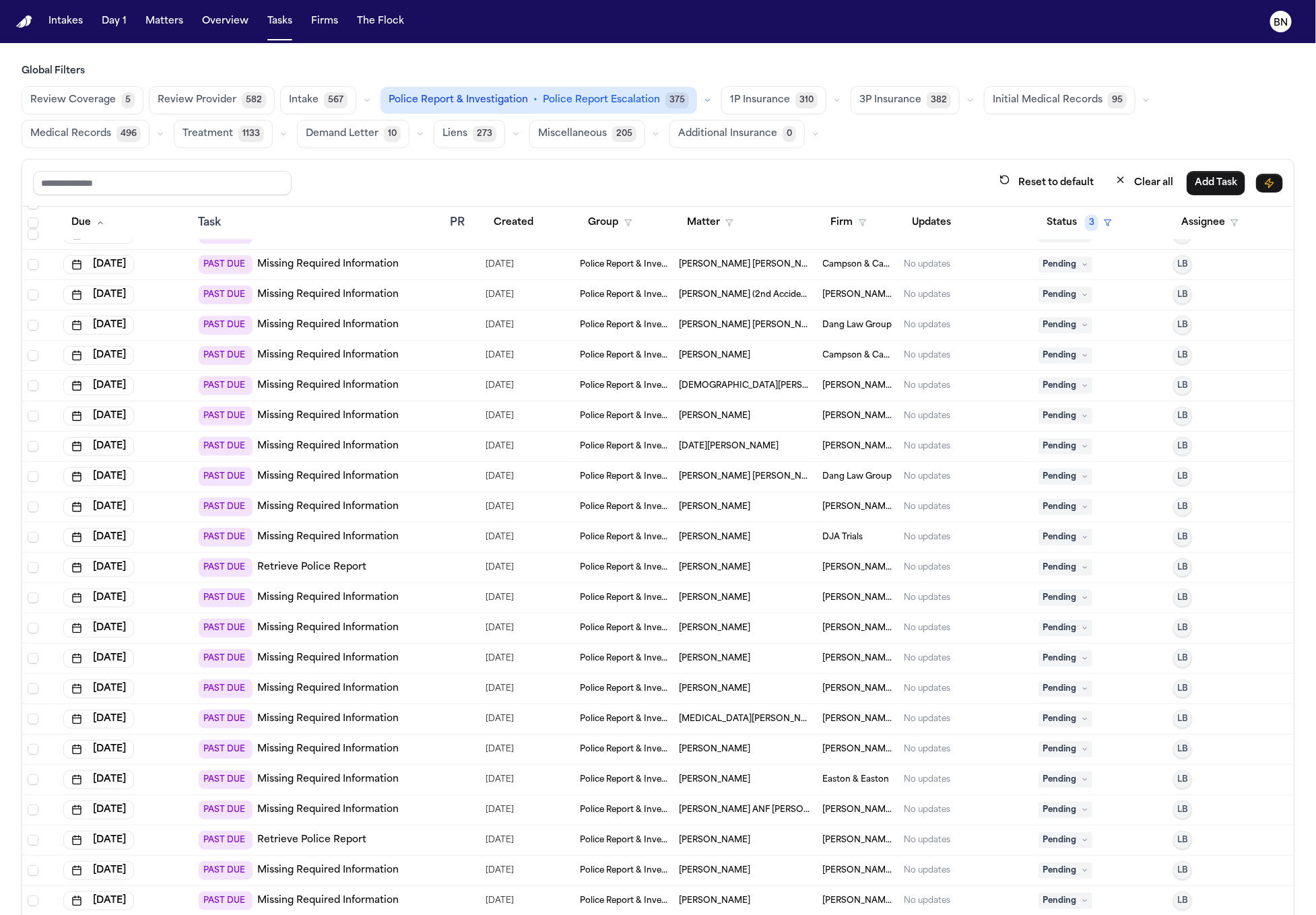
scroll to position [194, 0]
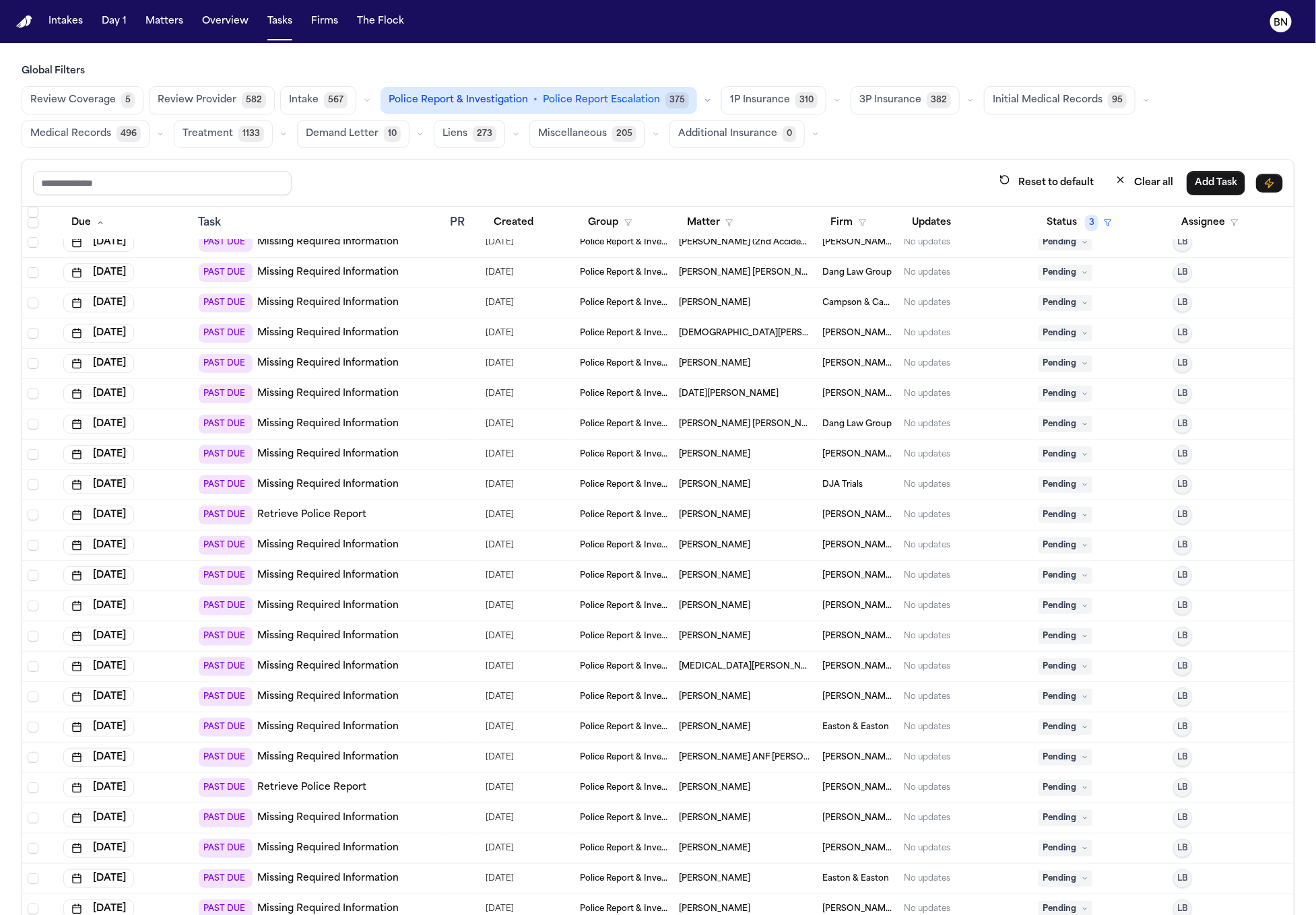
click at [350, 506] on div "PAST DUE Retrieve Police Report" at bounding box center [283, 515] width 169 height 19
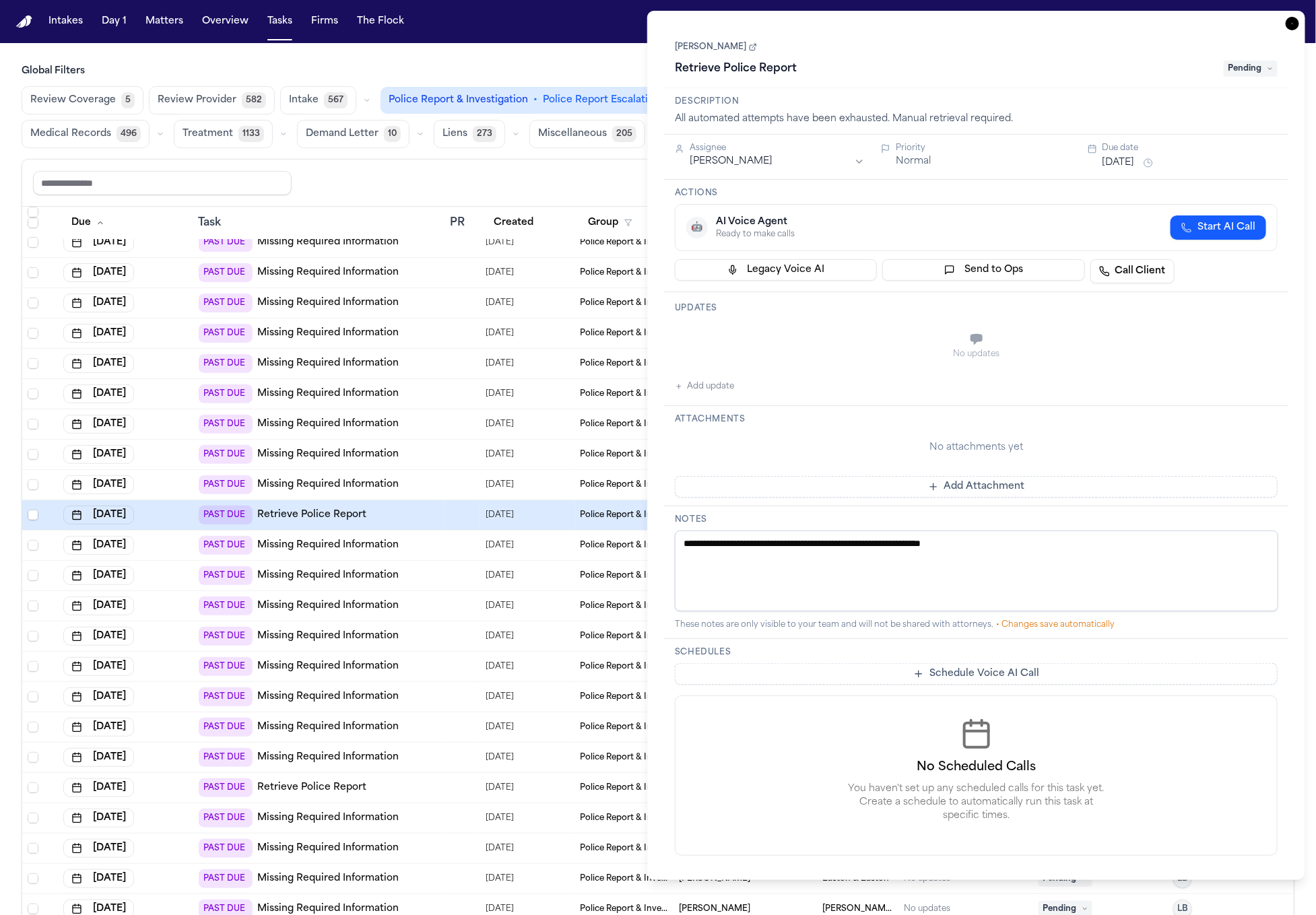
click at [749, 48] on icon at bounding box center [753, 46] width 8 height 8
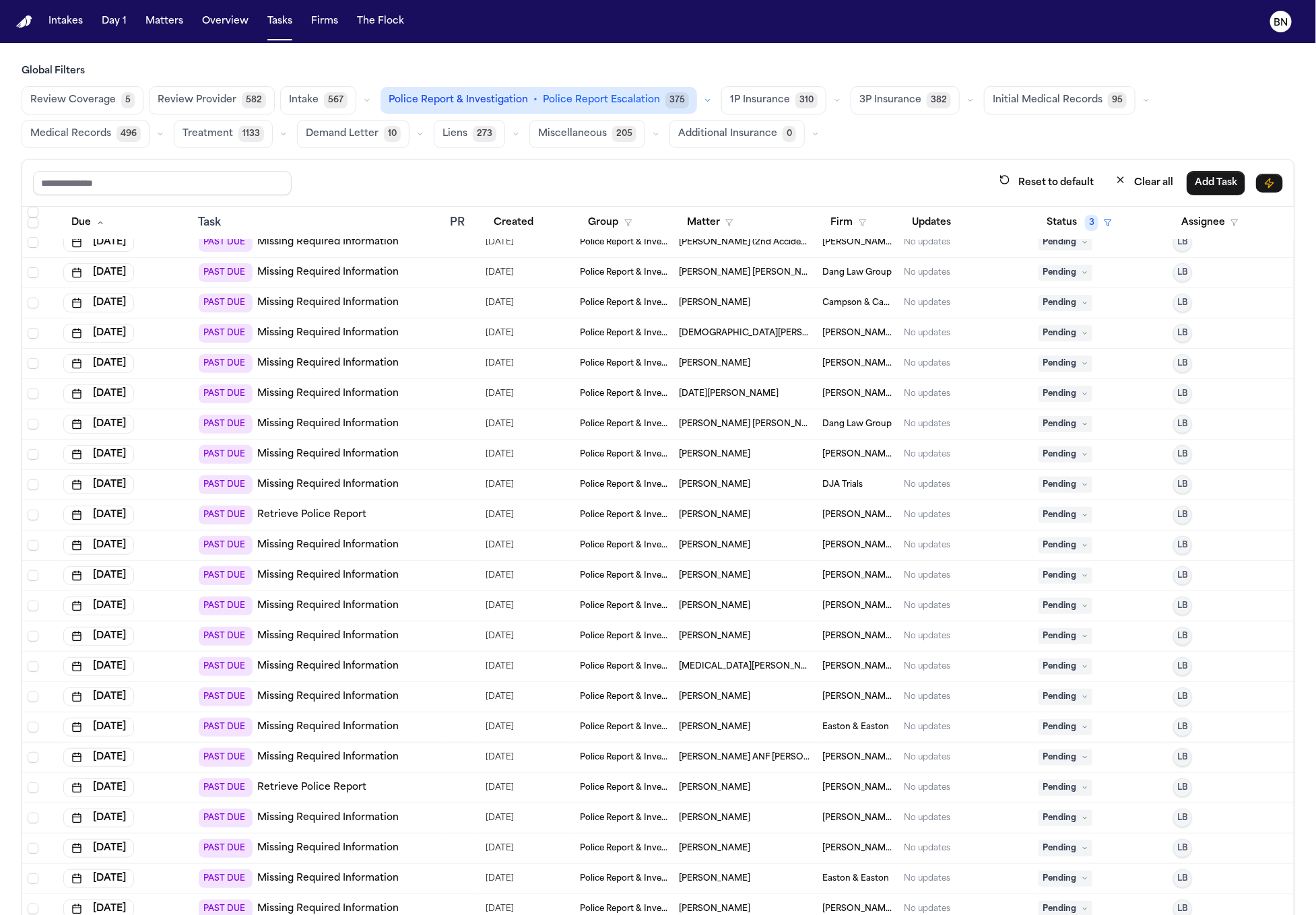
click at [570, 180] on div "Reset to default Clear all Add Task" at bounding box center [658, 183] width 1250 height 25
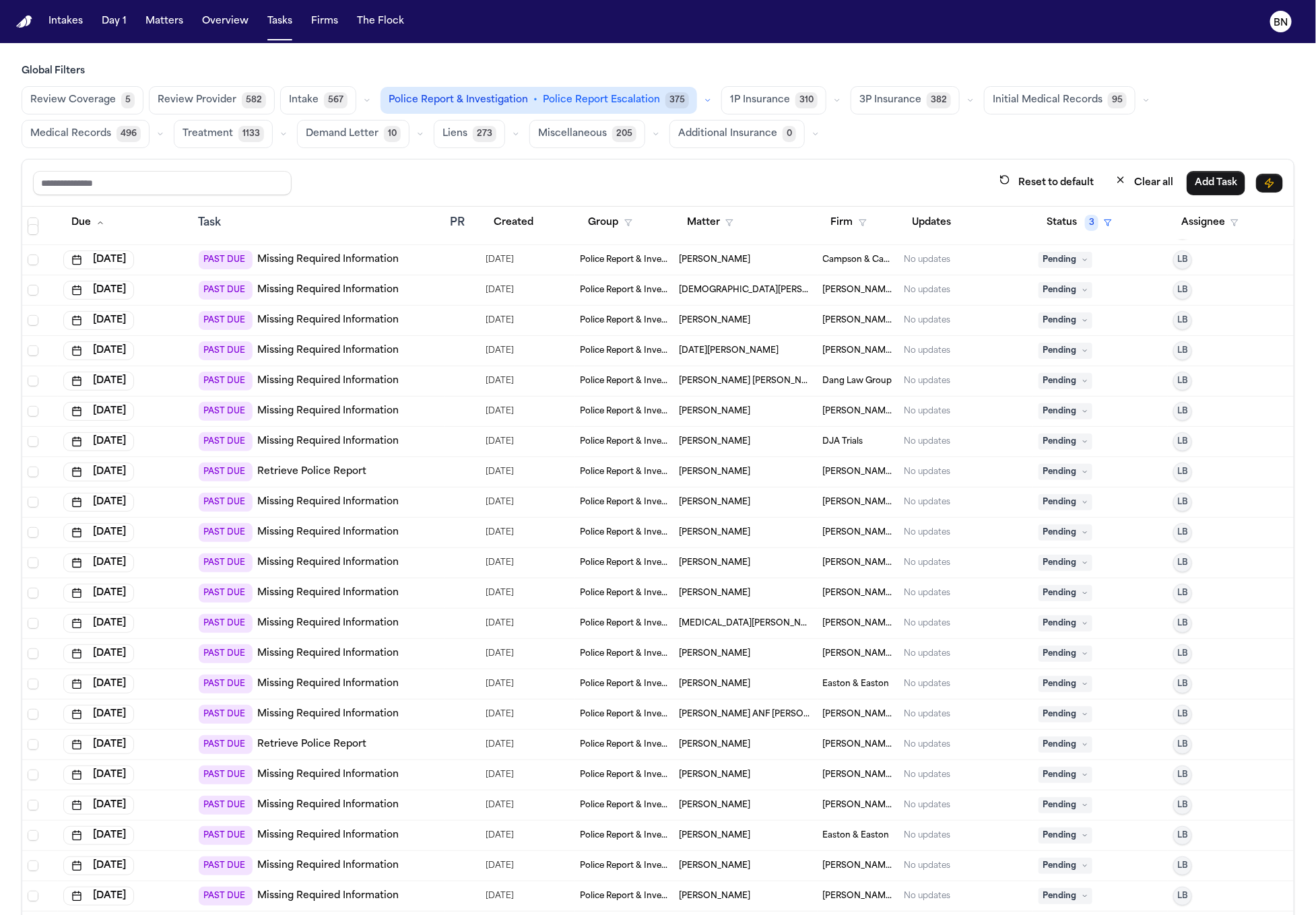
scroll to position [322, 0]
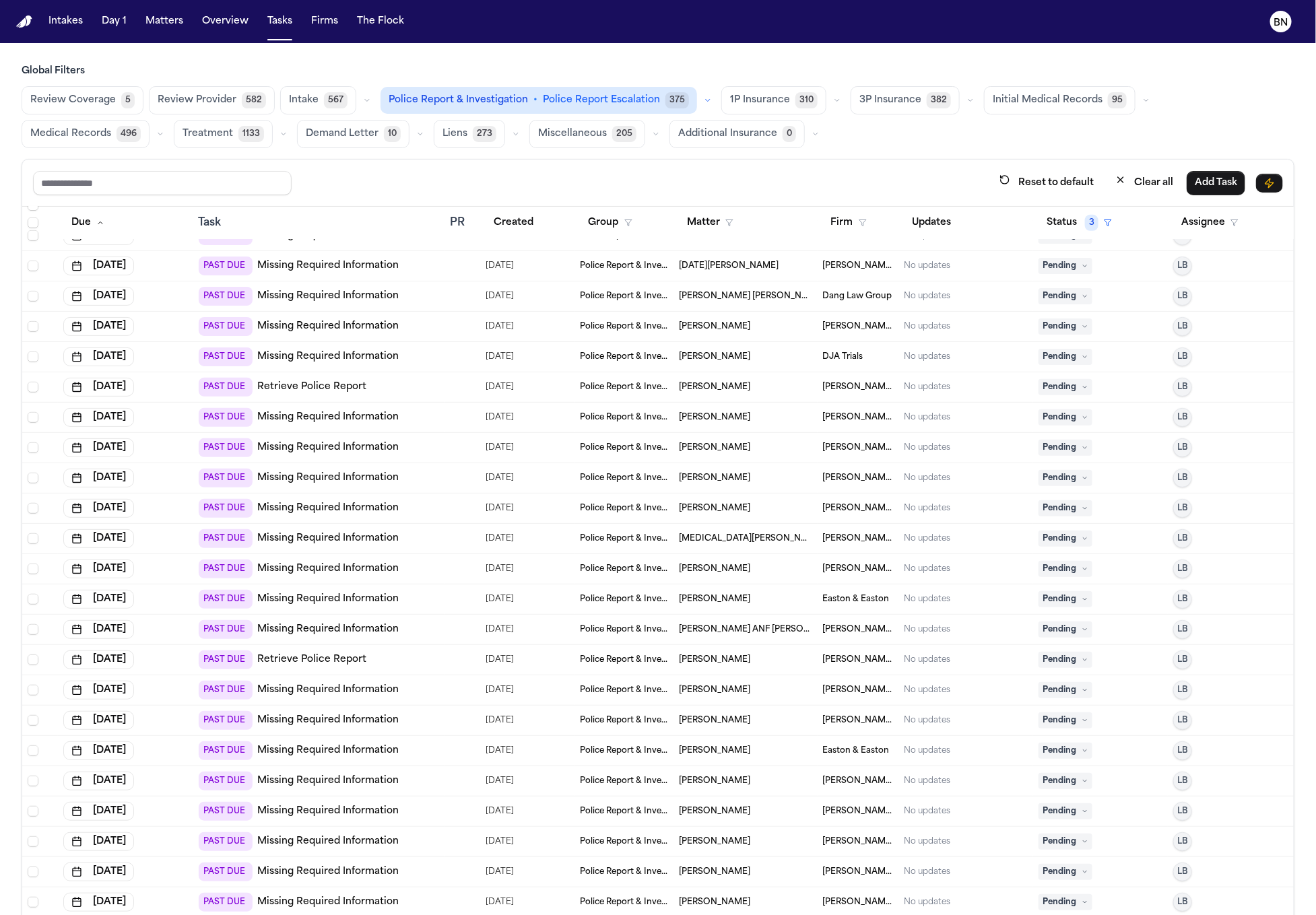
click at [680, 660] on span "[PERSON_NAME]" at bounding box center [715, 660] width 71 height 11
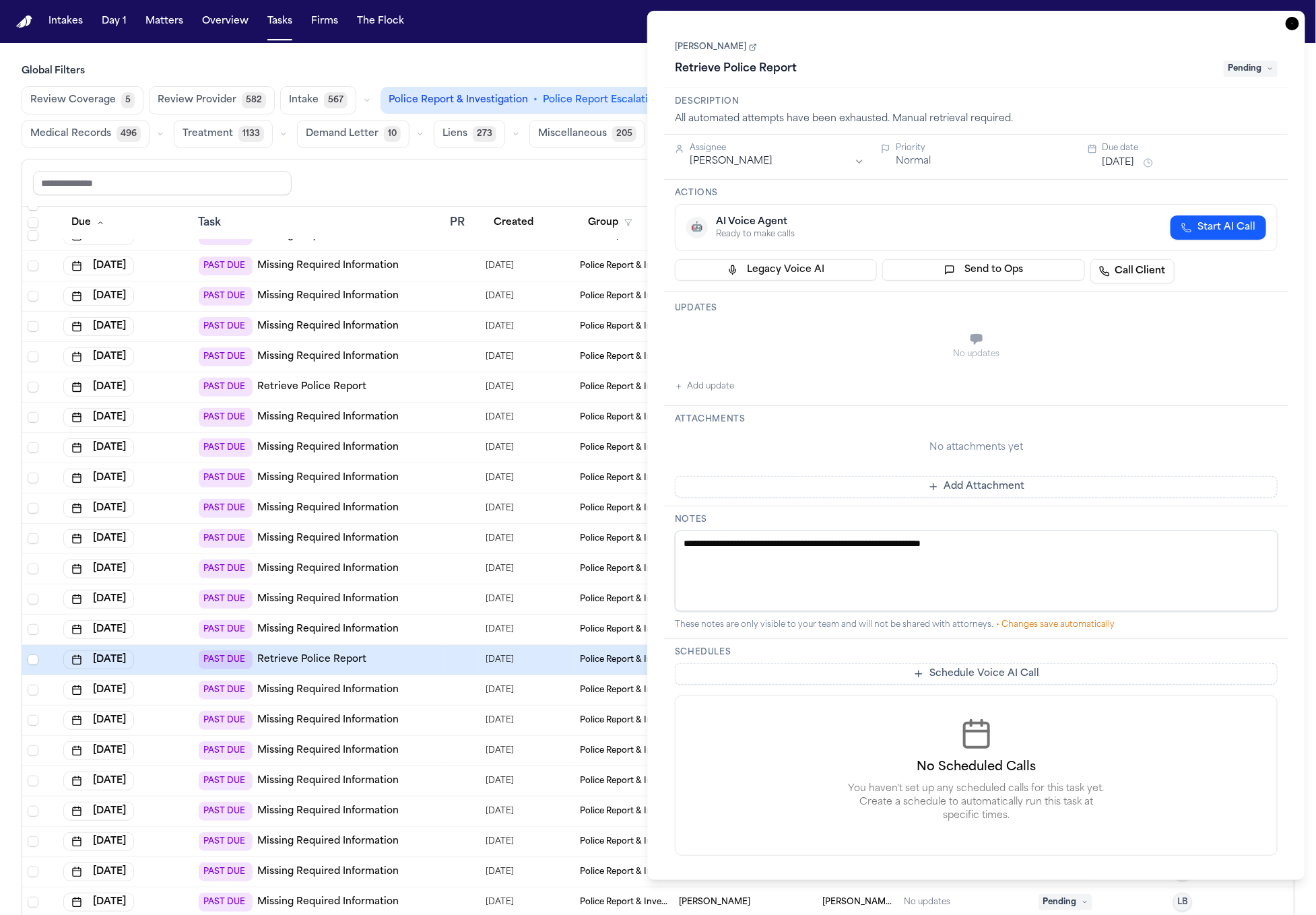
click at [722, 47] on link "[PERSON_NAME]" at bounding box center [716, 47] width 82 height 11
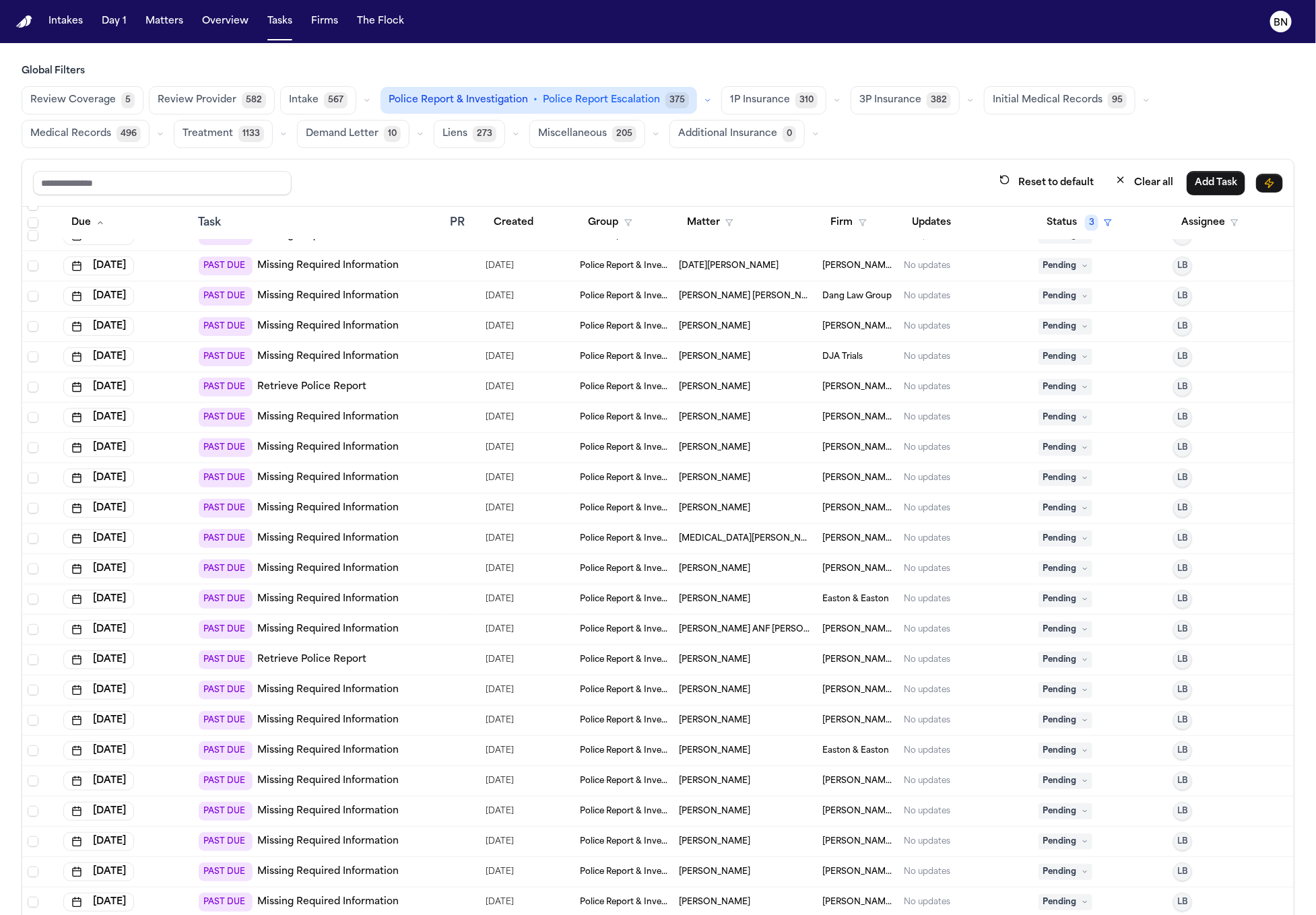
click at [555, 188] on div "Reset to default Clear all Add Task" at bounding box center [658, 183] width 1250 height 25
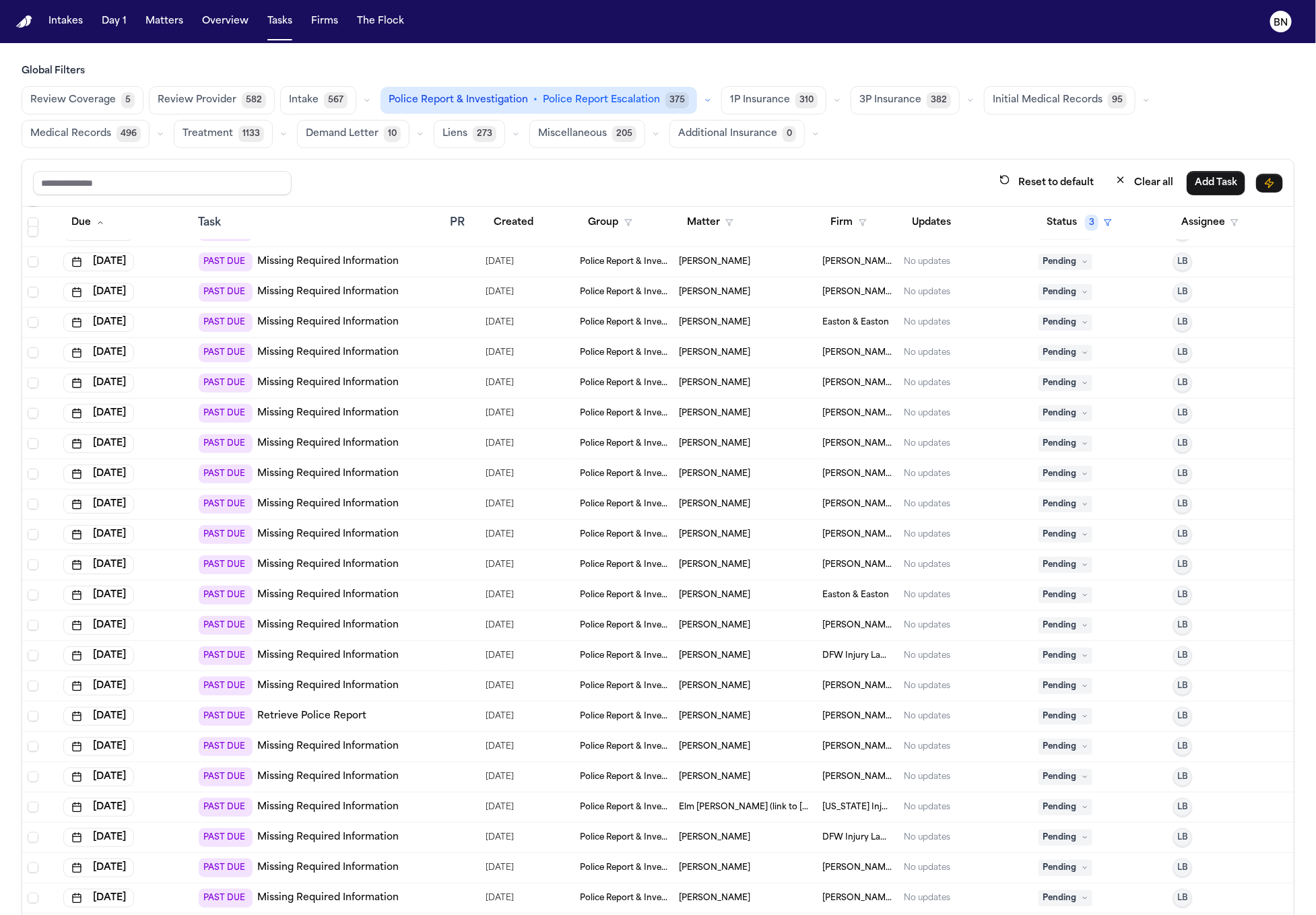
scroll to position [766, 0]
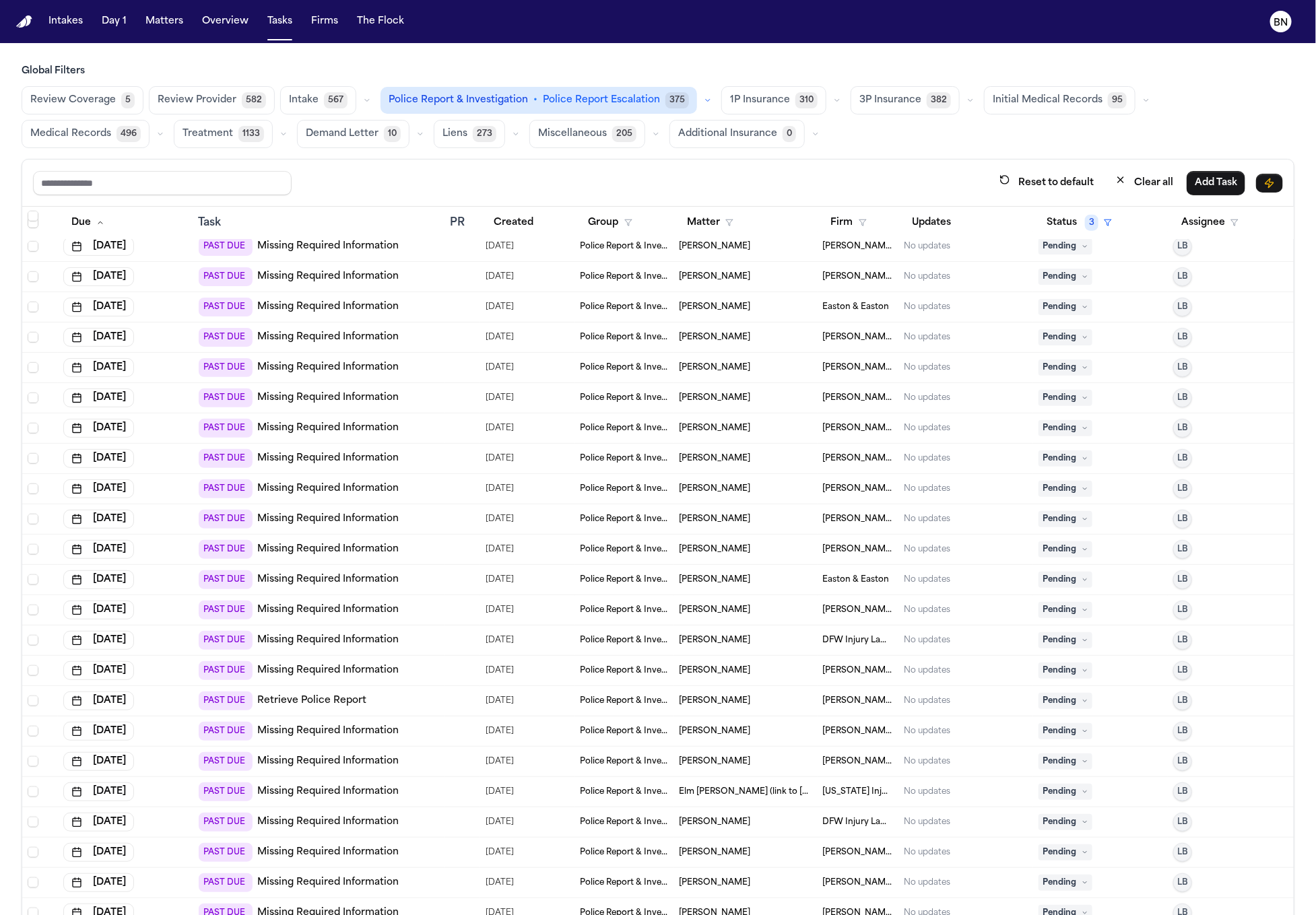
click at [418, 699] on div "PAST DUE Retrieve Police Report" at bounding box center [320, 701] width 241 height 19
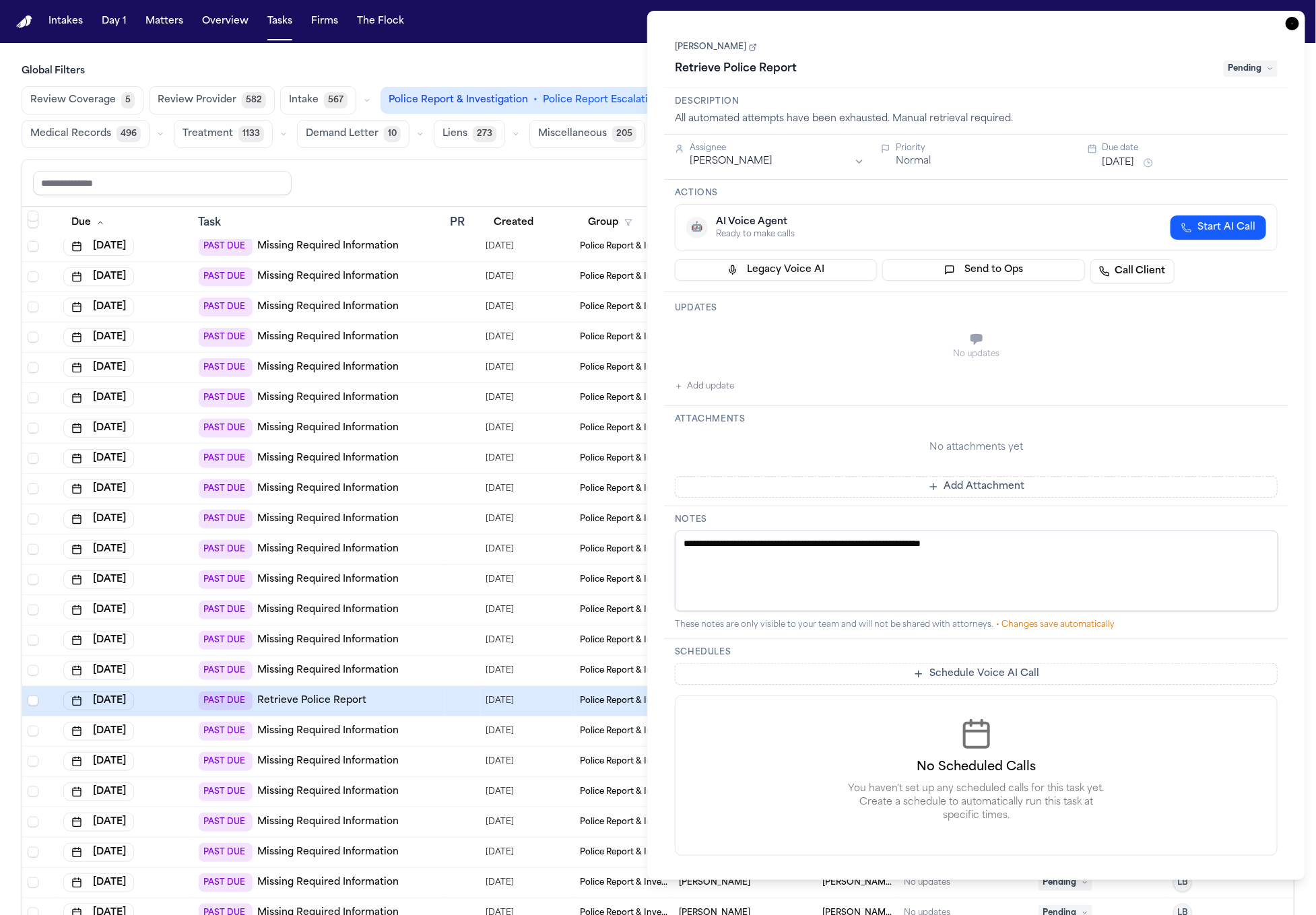
click at [729, 46] on link "Darrion Pierce" at bounding box center [716, 47] width 82 height 11
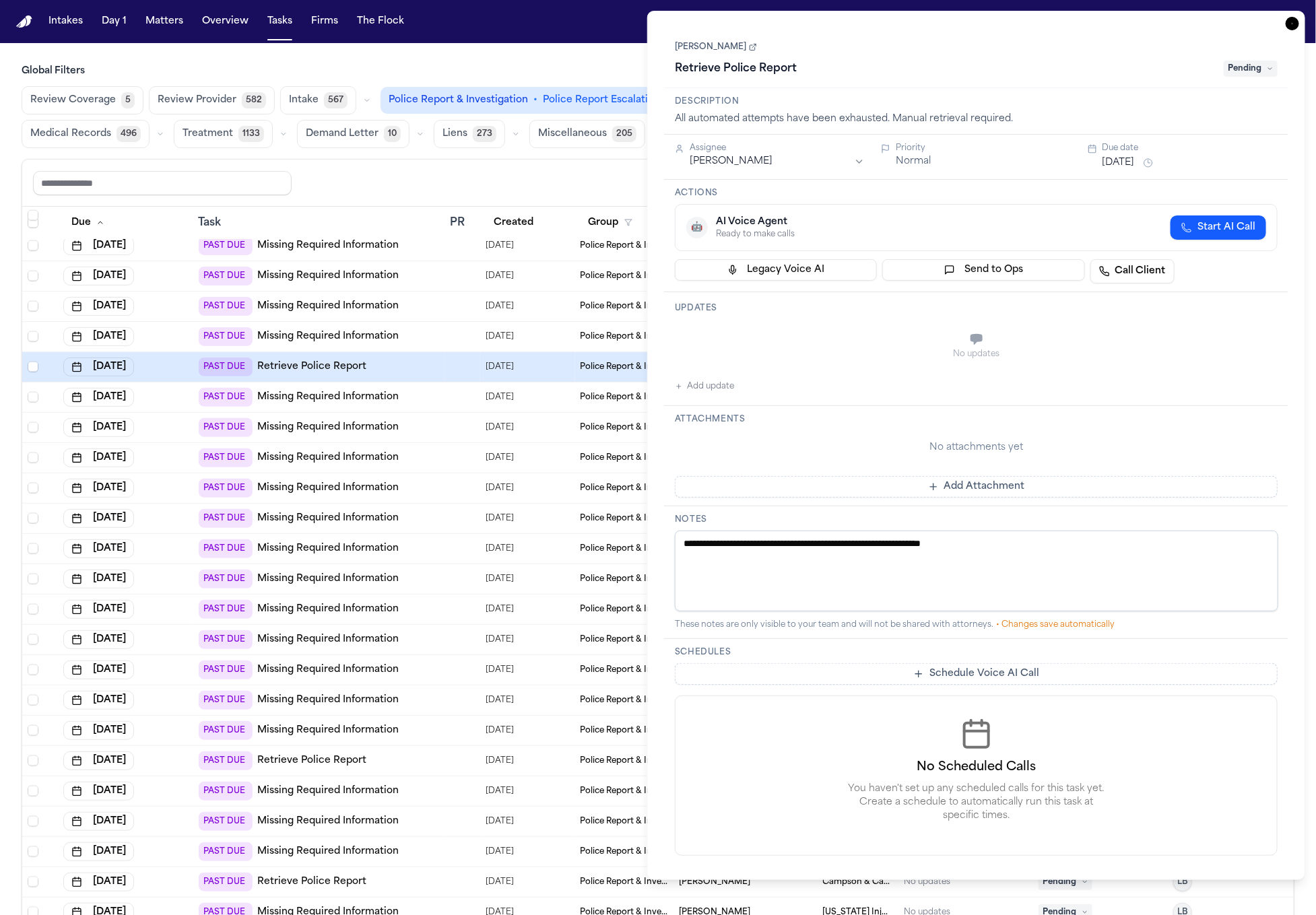
scroll to position [1154, 0]
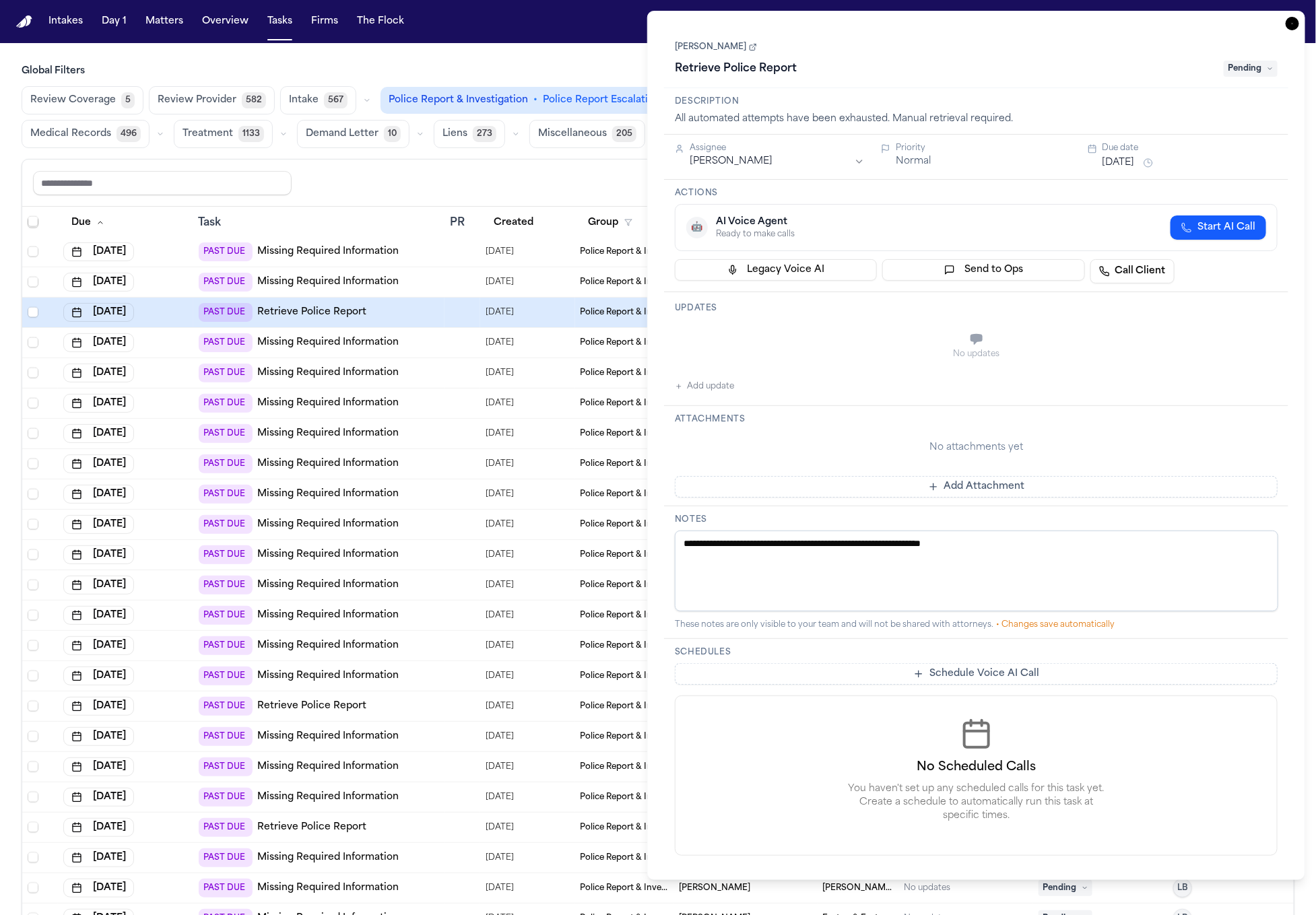
click at [385, 697] on div "PAST DUE Retrieve Police Report" at bounding box center [320, 706] width 241 height 19
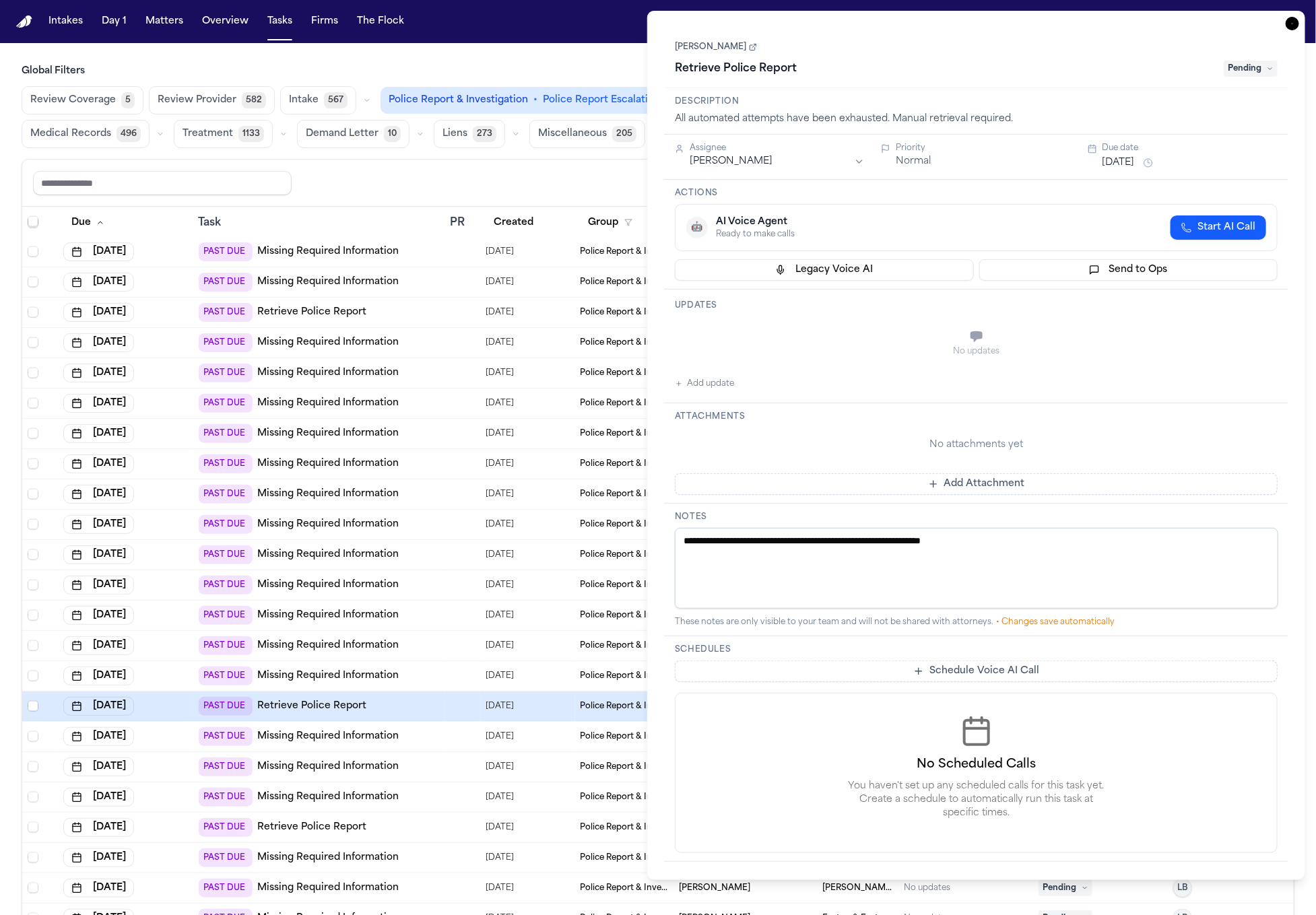
click at [749, 50] on icon at bounding box center [753, 46] width 8 height 8
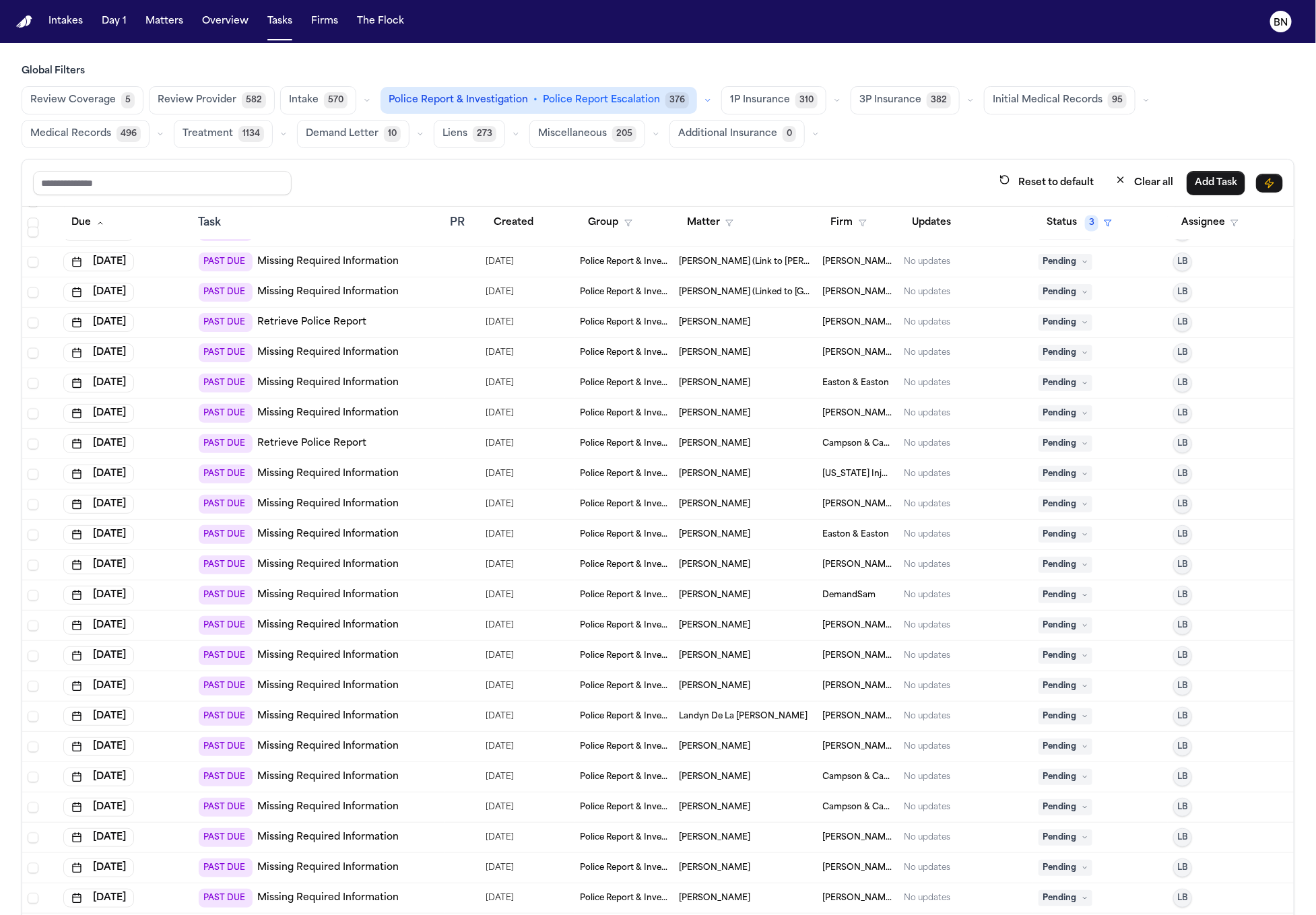
click at [489, 188] on div "Reset to default Clear all Add Task" at bounding box center [658, 183] width 1250 height 25
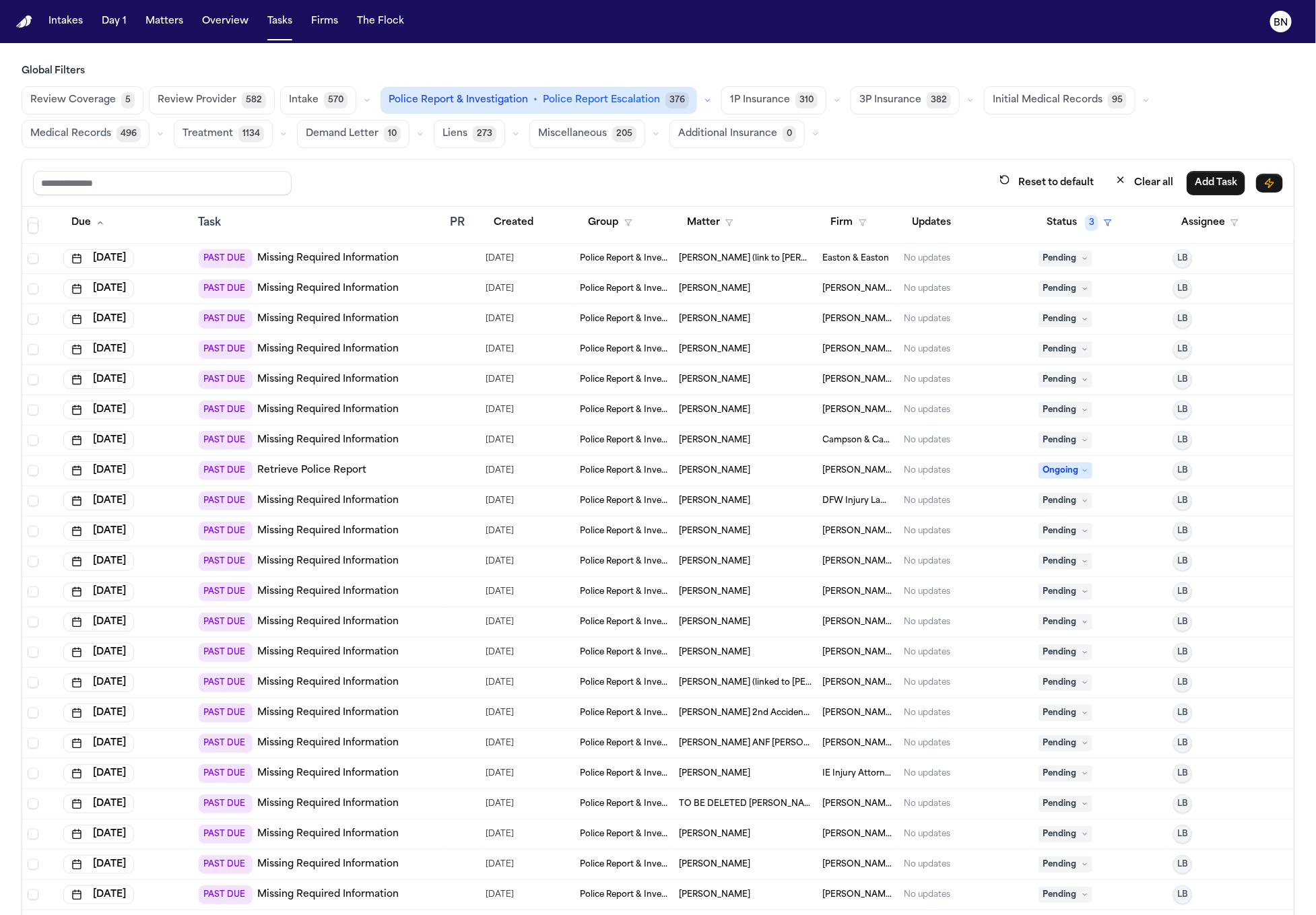
scroll to position [2760, 0]
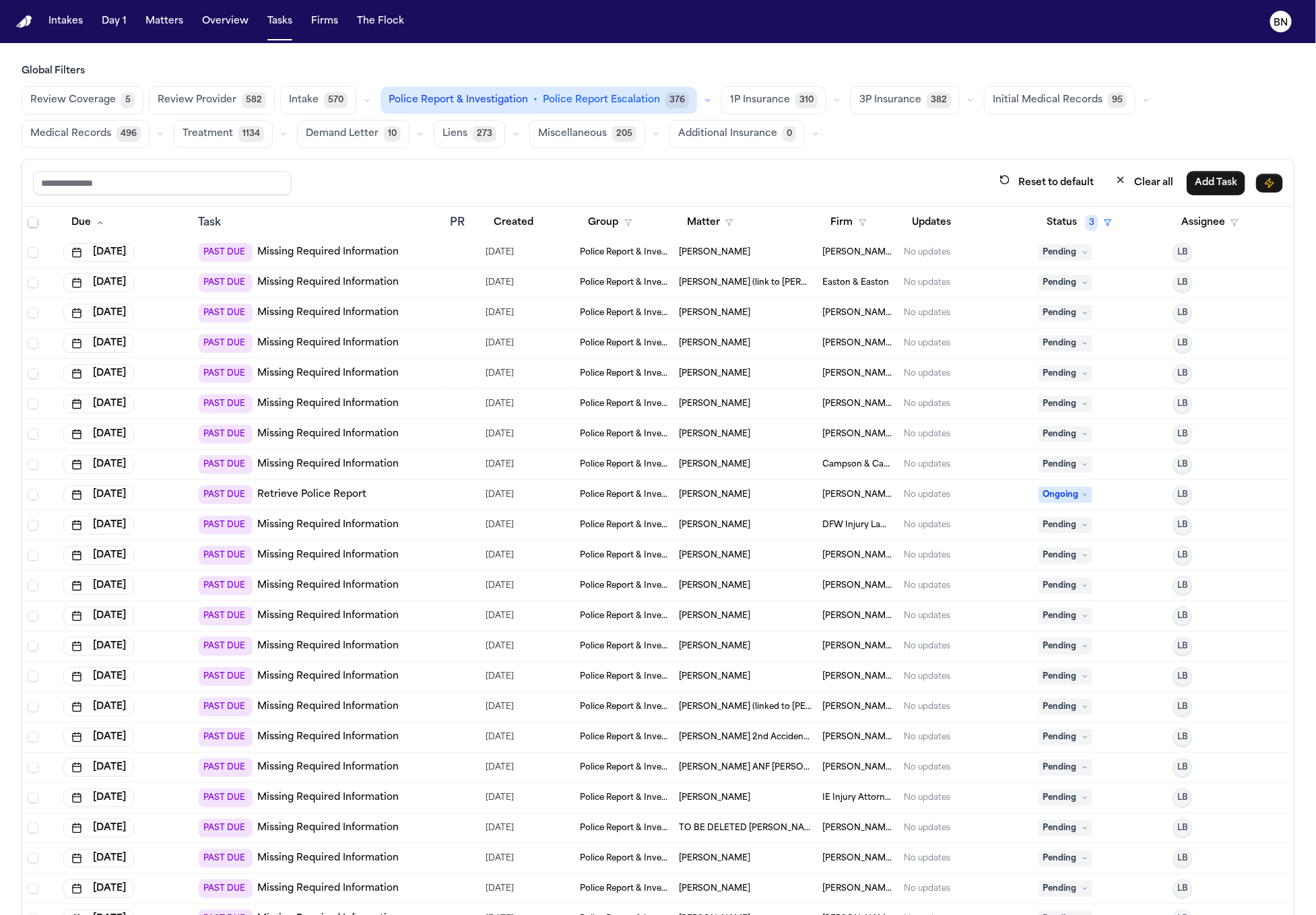
click at [356, 492] on link "Retrieve Police Report" at bounding box center [312, 495] width 109 height 13
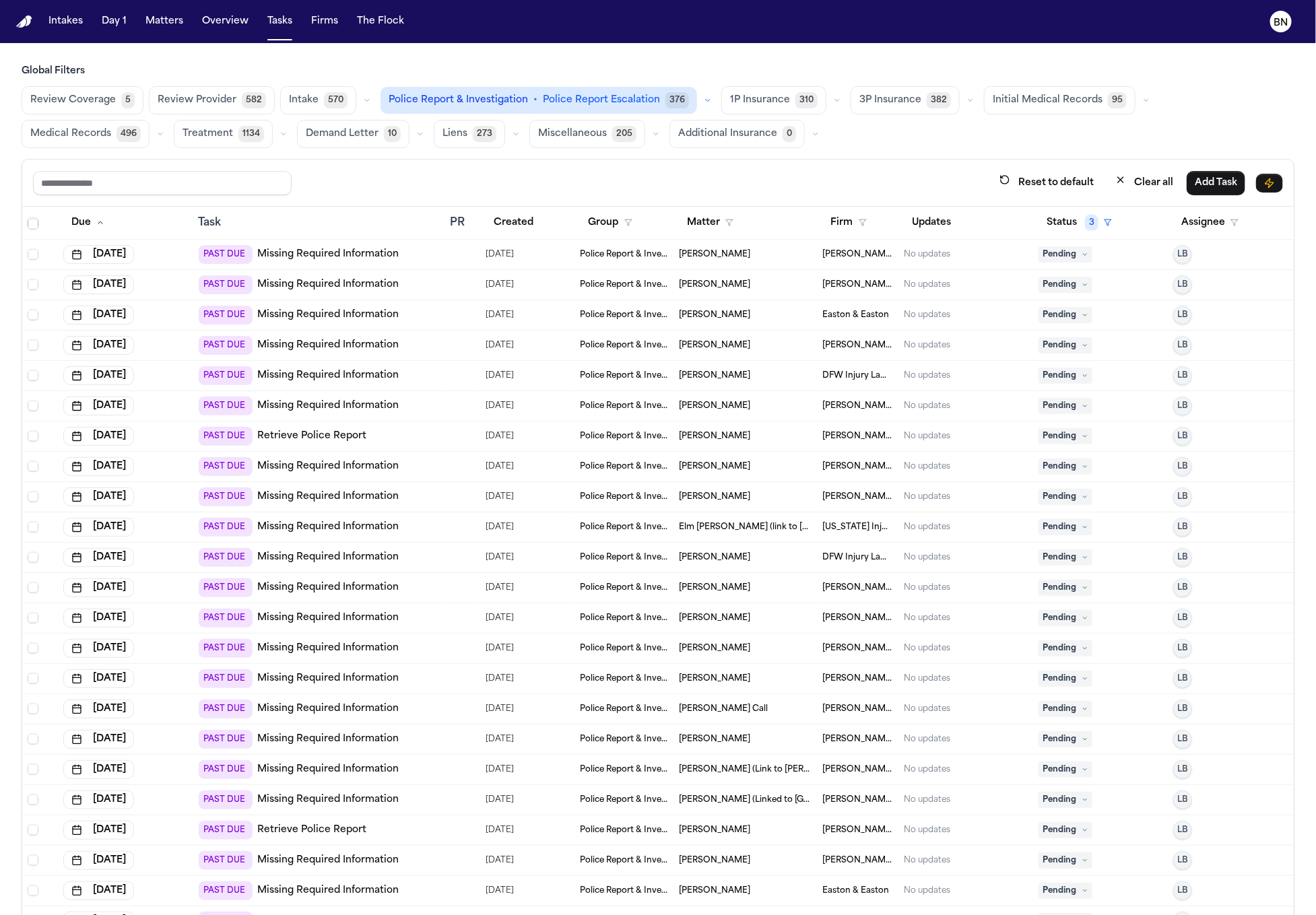
scroll to position [0, 0]
click at [700, 103] on button "button" at bounding box center [708, 100] width 16 height 16
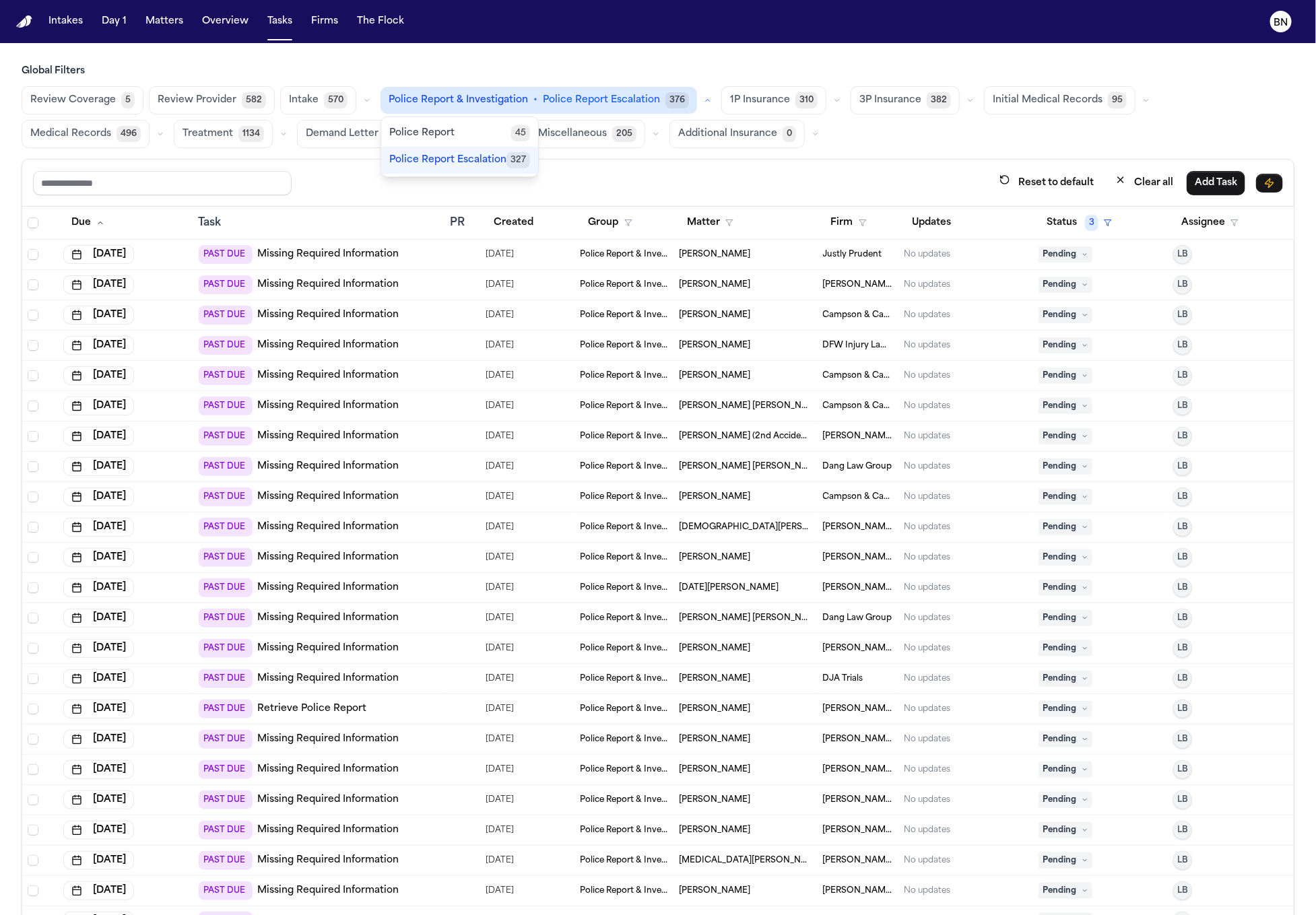
click at [625, 163] on div "Reset to default Clear all Add Task" at bounding box center [658, 183] width 1271 height 47
click at [702, 103] on div "Review Coverage 5 Review Provider 582 Intake 570 Police Report & Investigation …" at bounding box center [658, 117] width 1273 height 62
click at [704, 103] on icon "button" at bounding box center [707, 100] width 8 height 8
click at [746, 171] on div "Reset to default Clear all Add Task" at bounding box center [658, 183] width 1250 height 25
click at [624, 223] on icon "button" at bounding box center [628, 222] width 8 height 8
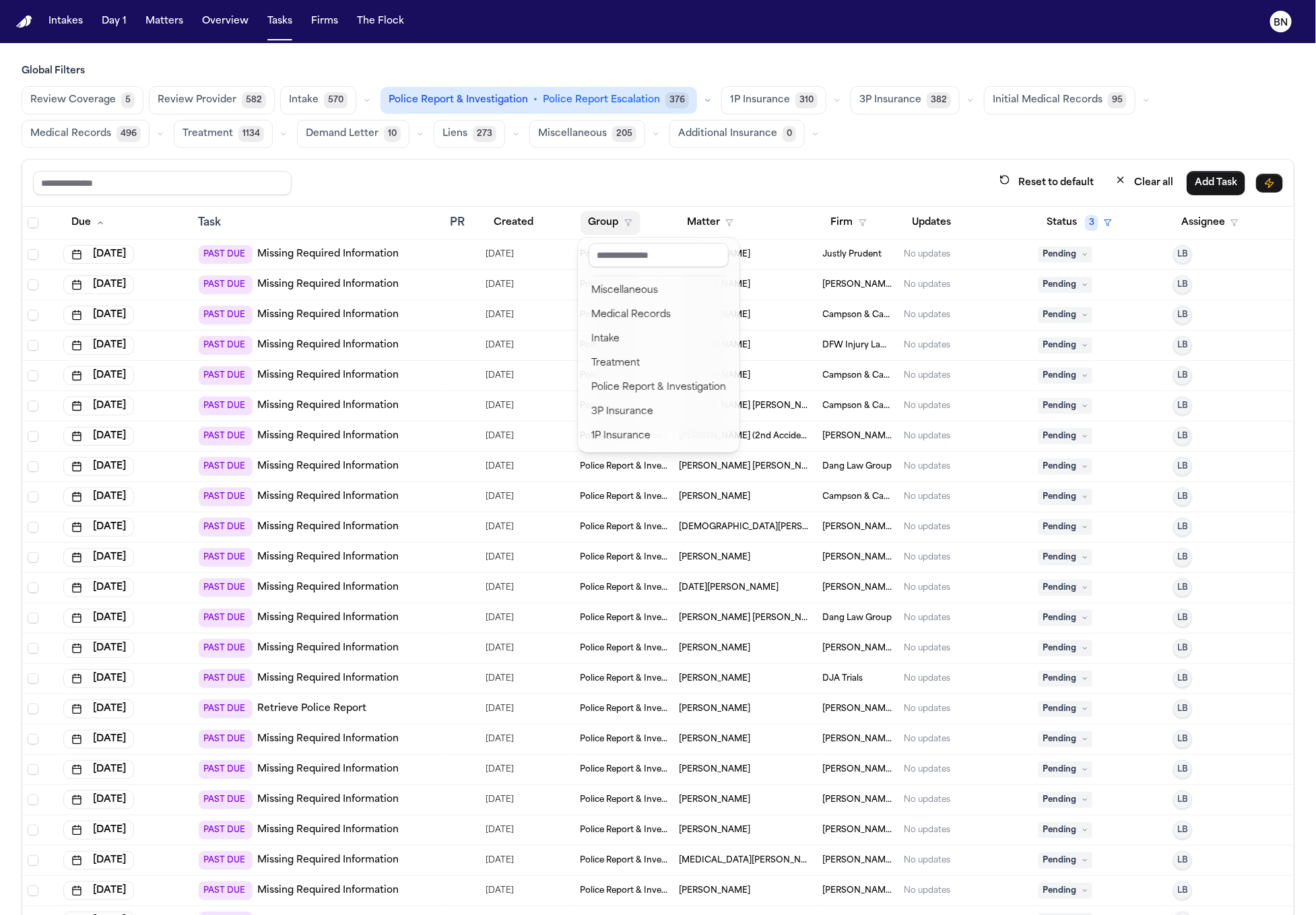
click at [758, 179] on div "Reset to default Clear all Add Task Due Task PR Created Group Matter Firm Updat…" at bounding box center [658, 567] width 1273 height 816
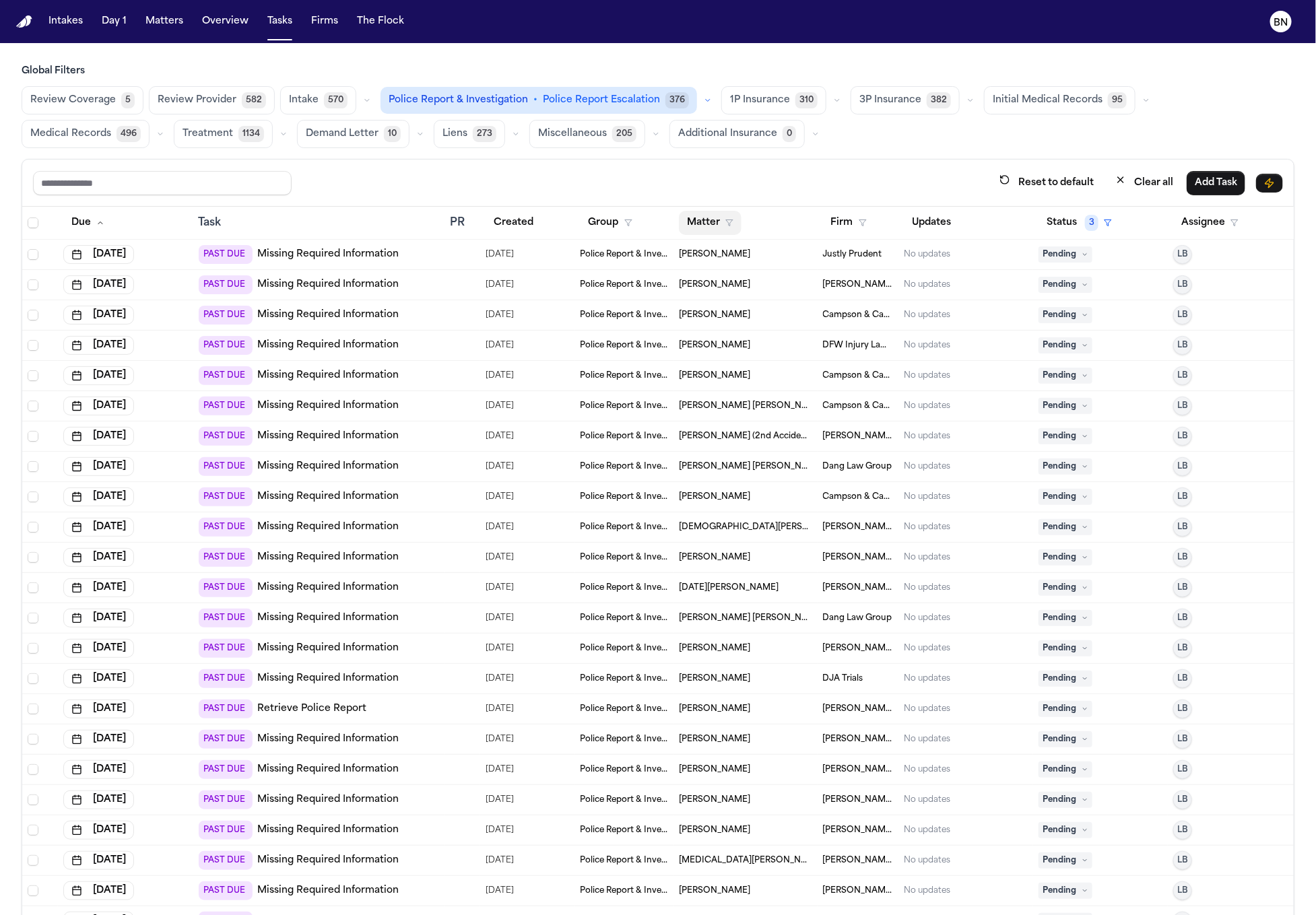
click at [720, 229] on button "Matter" at bounding box center [711, 222] width 62 height 24
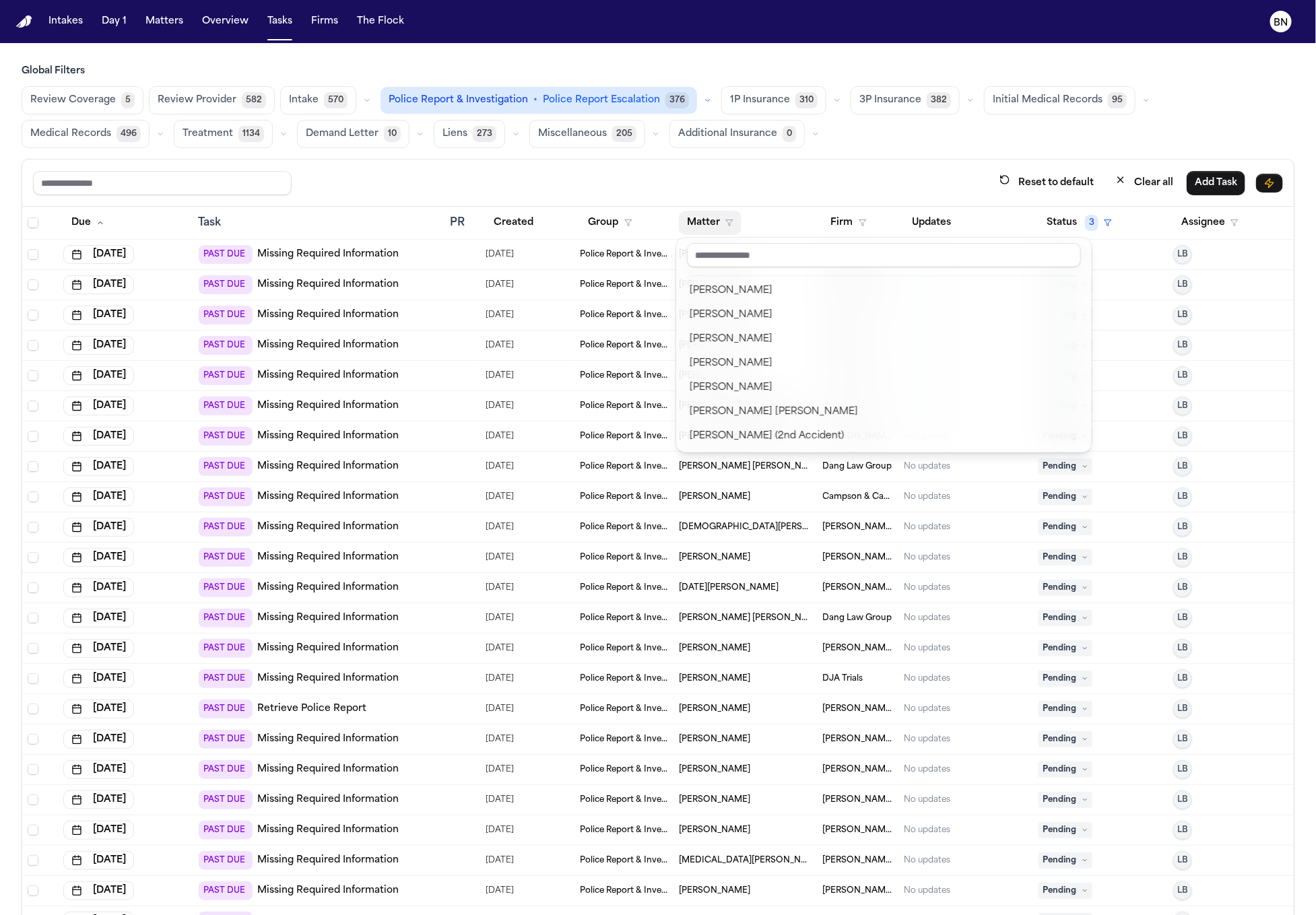
click at [846, 185] on div "Reset to default Clear all Add Task Due Task PR Created Group Matter Firm Updat…" at bounding box center [658, 567] width 1273 height 816
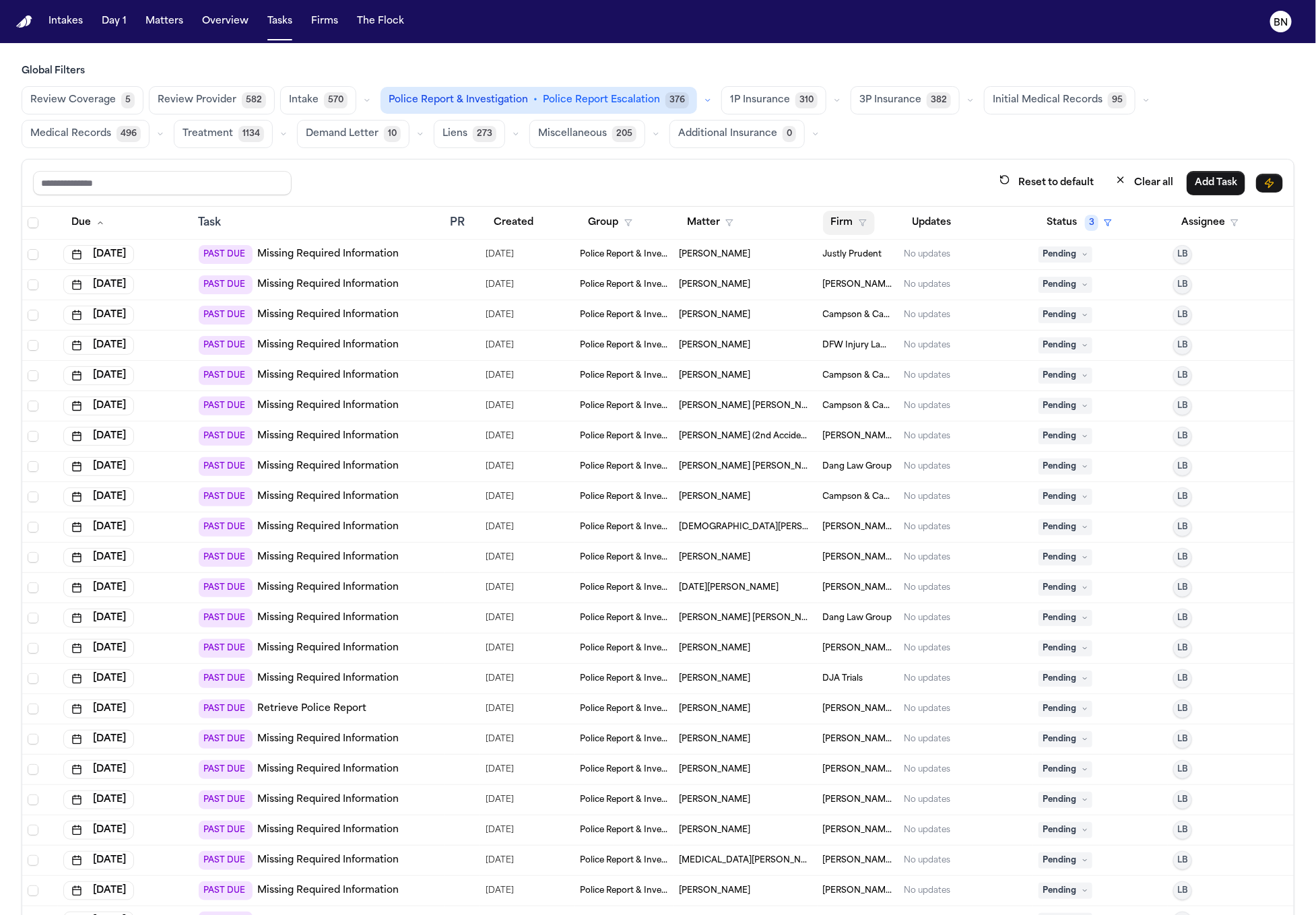
click at [859, 215] on button "Firm" at bounding box center [849, 222] width 52 height 24
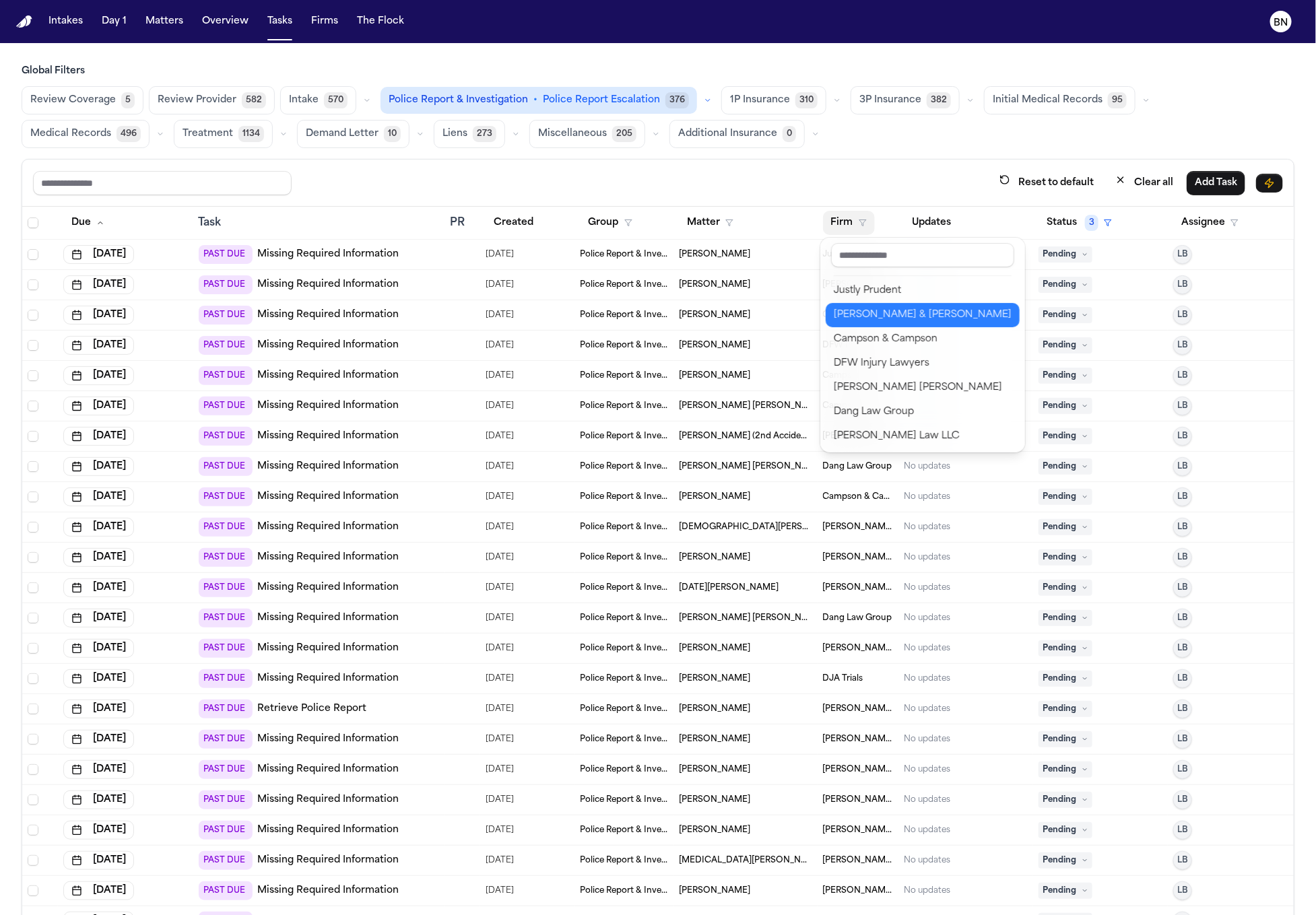
click at [889, 316] on div "[PERSON_NAME] & [PERSON_NAME]" at bounding box center [922, 315] width 178 height 16
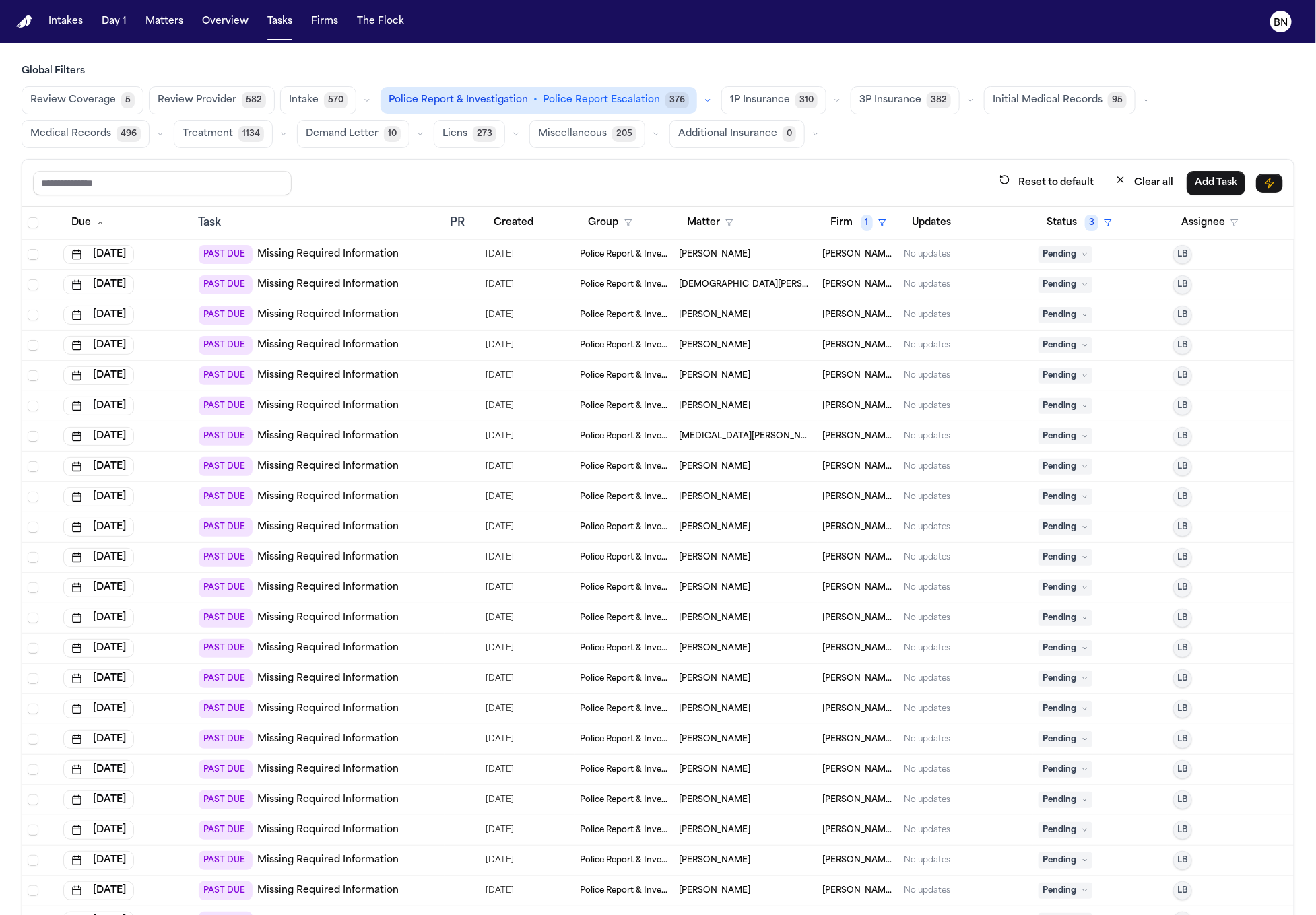
click at [819, 154] on div "Global Filters Review Coverage 5 Review Provider 582 Intake 570 Police Report &…" at bounding box center [658, 519] width 1273 height 910
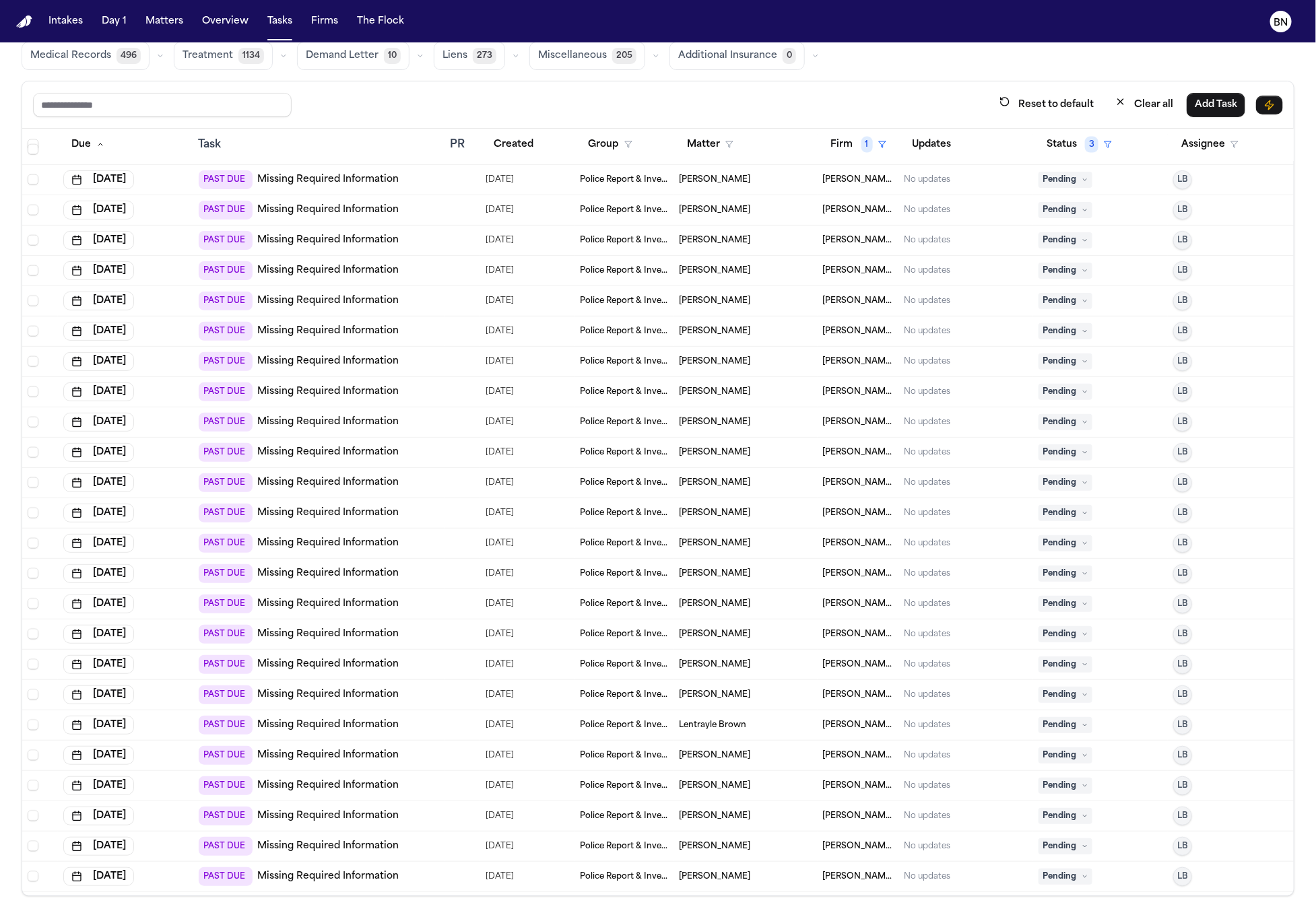
scroll to position [4780, 0]
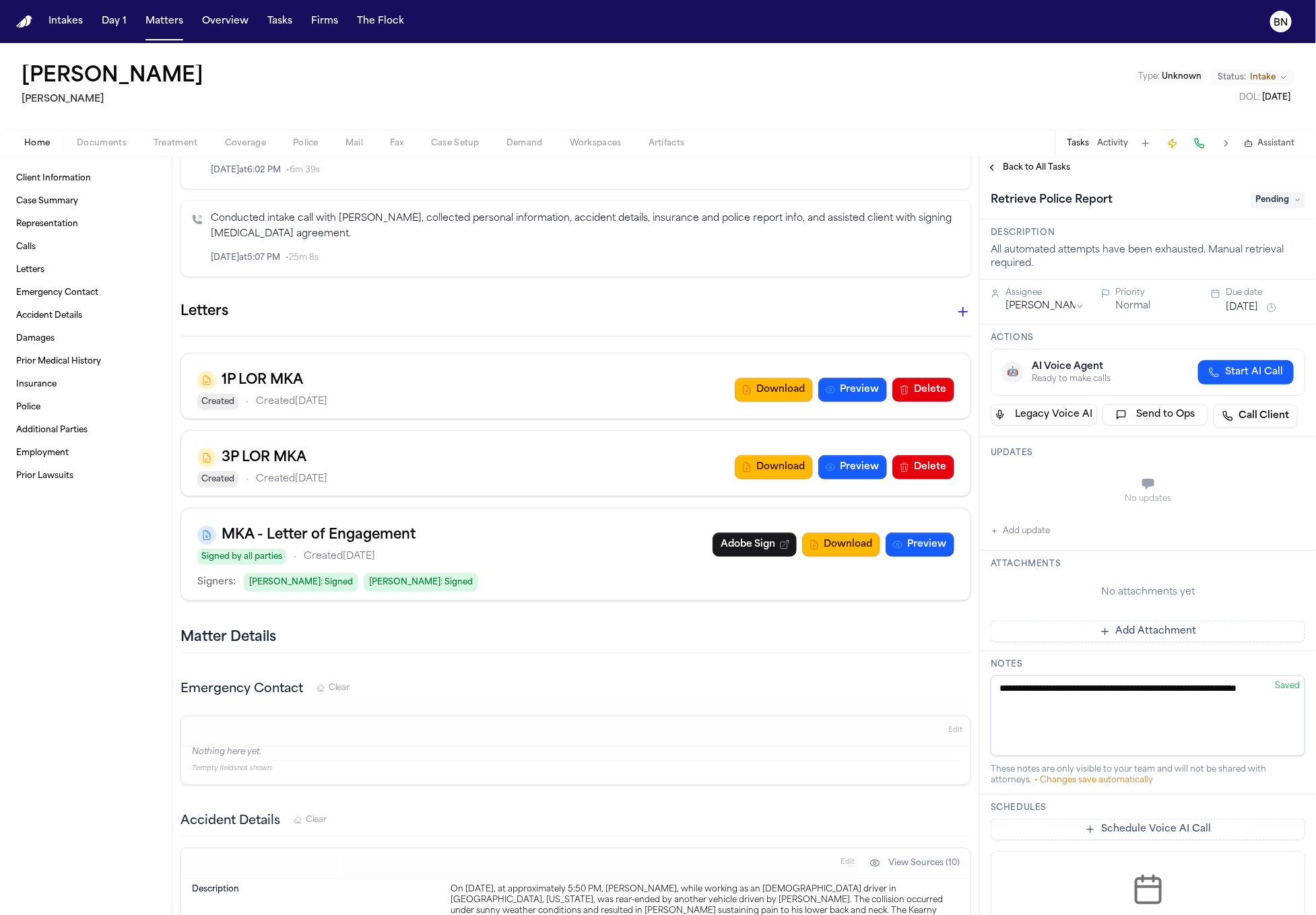
scroll to position [1823, 0]
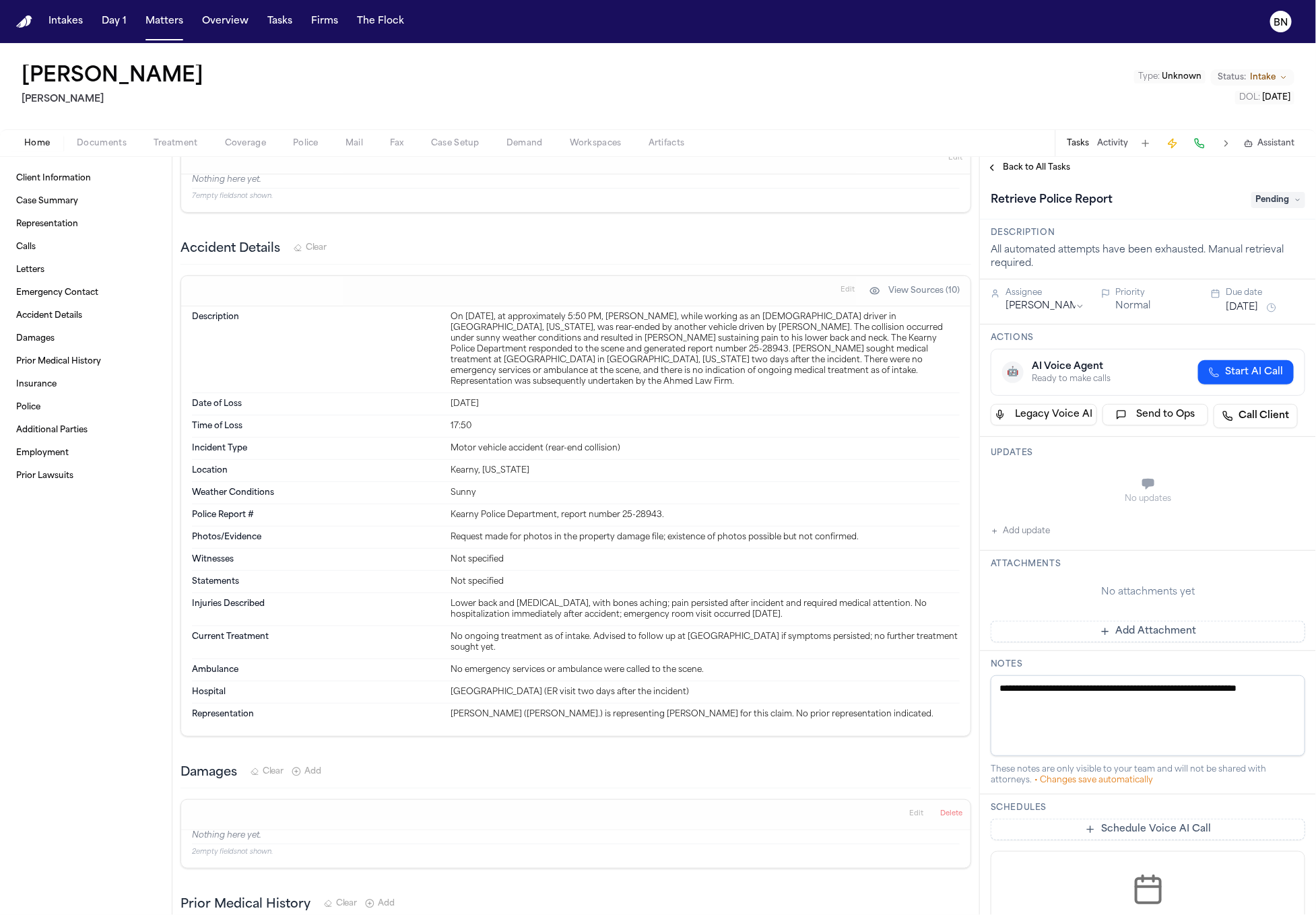
click at [300, 146] on span "Police" at bounding box center [305, 144] width 26 height 11
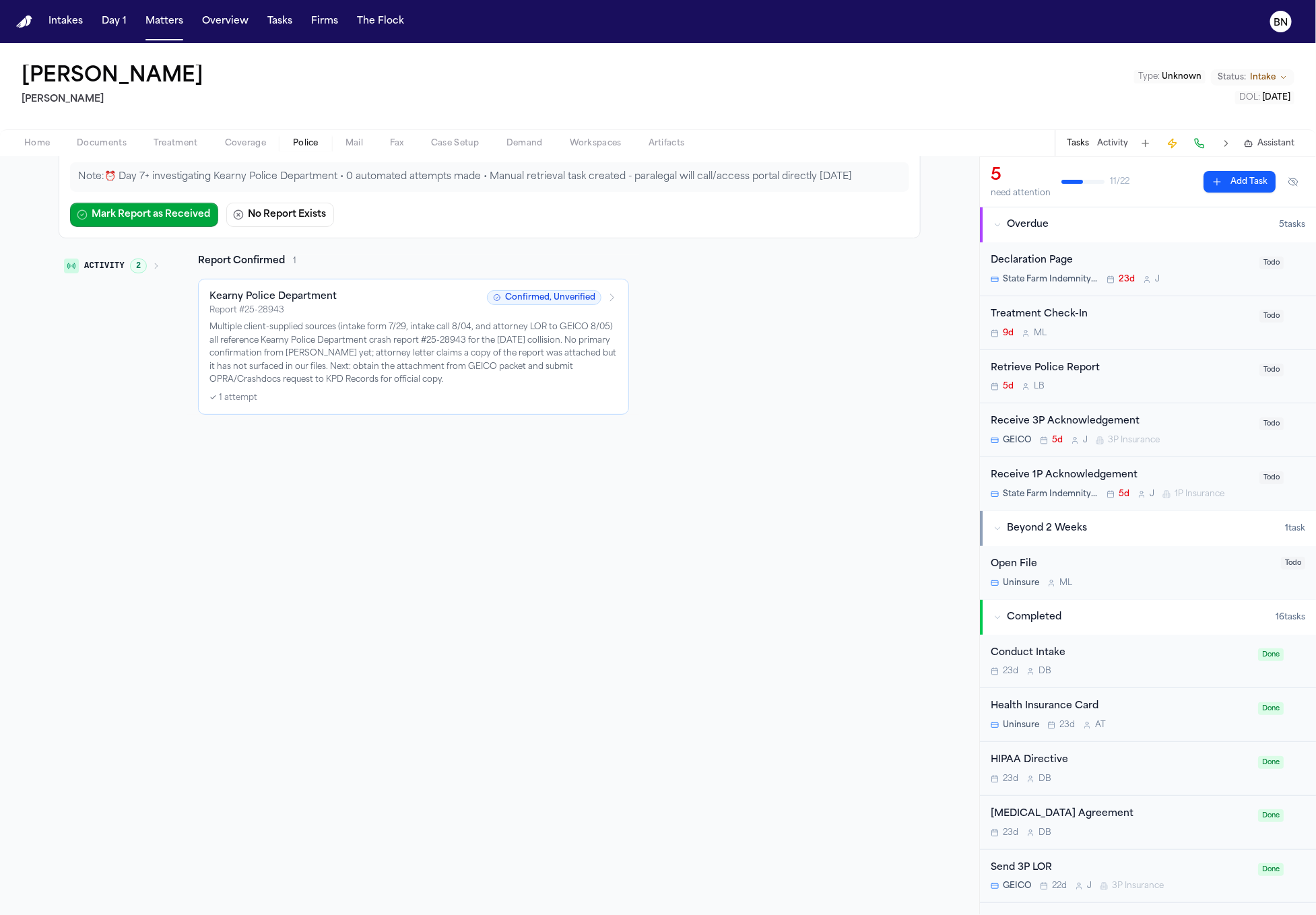
scroll to position [126, 0]
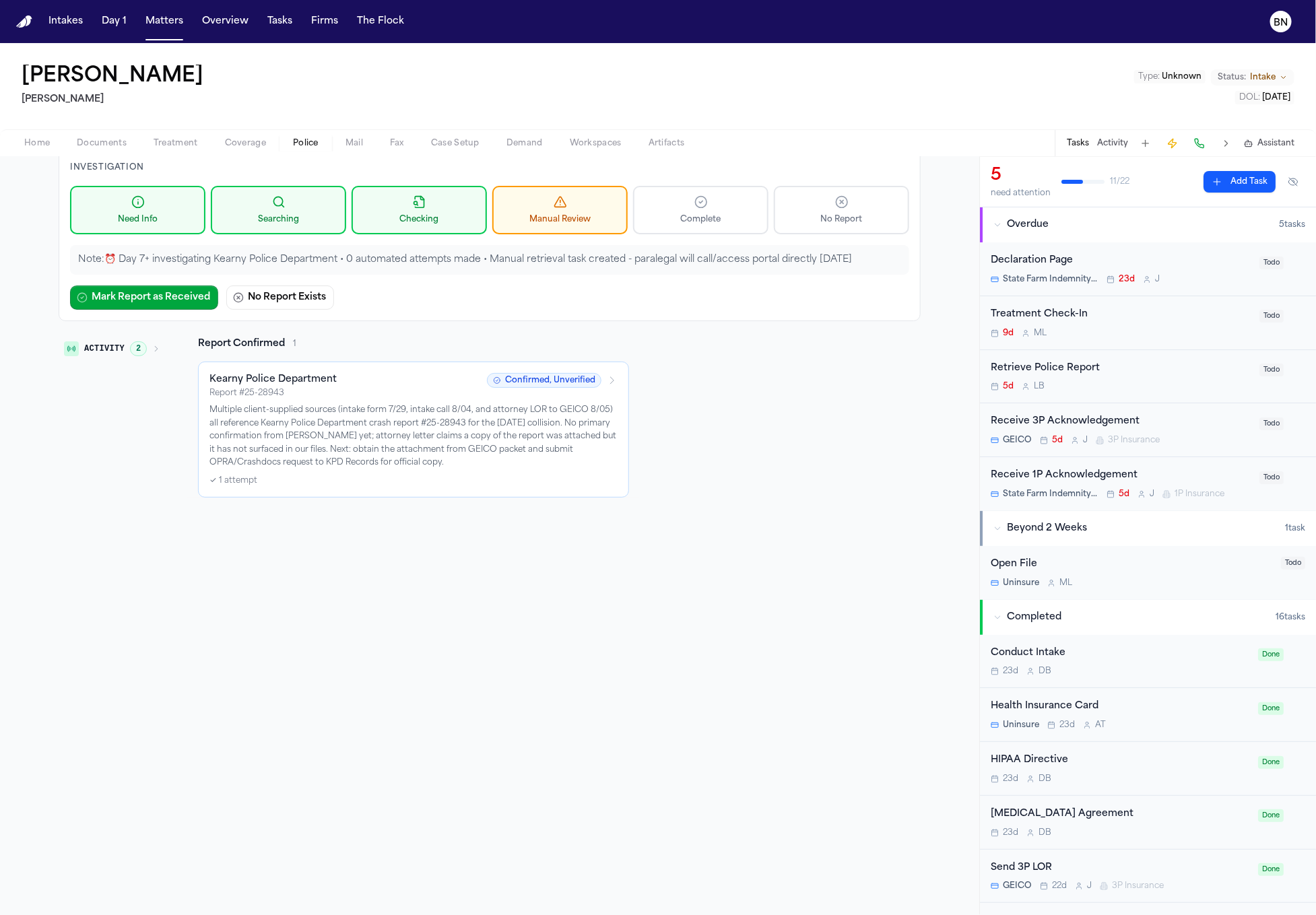
click at [446, 433] on p "Multiple client-supplied sources (intake form 7/29, intake call 8/04, and attor…" at bounding box center [413, 437] width 408 height 66
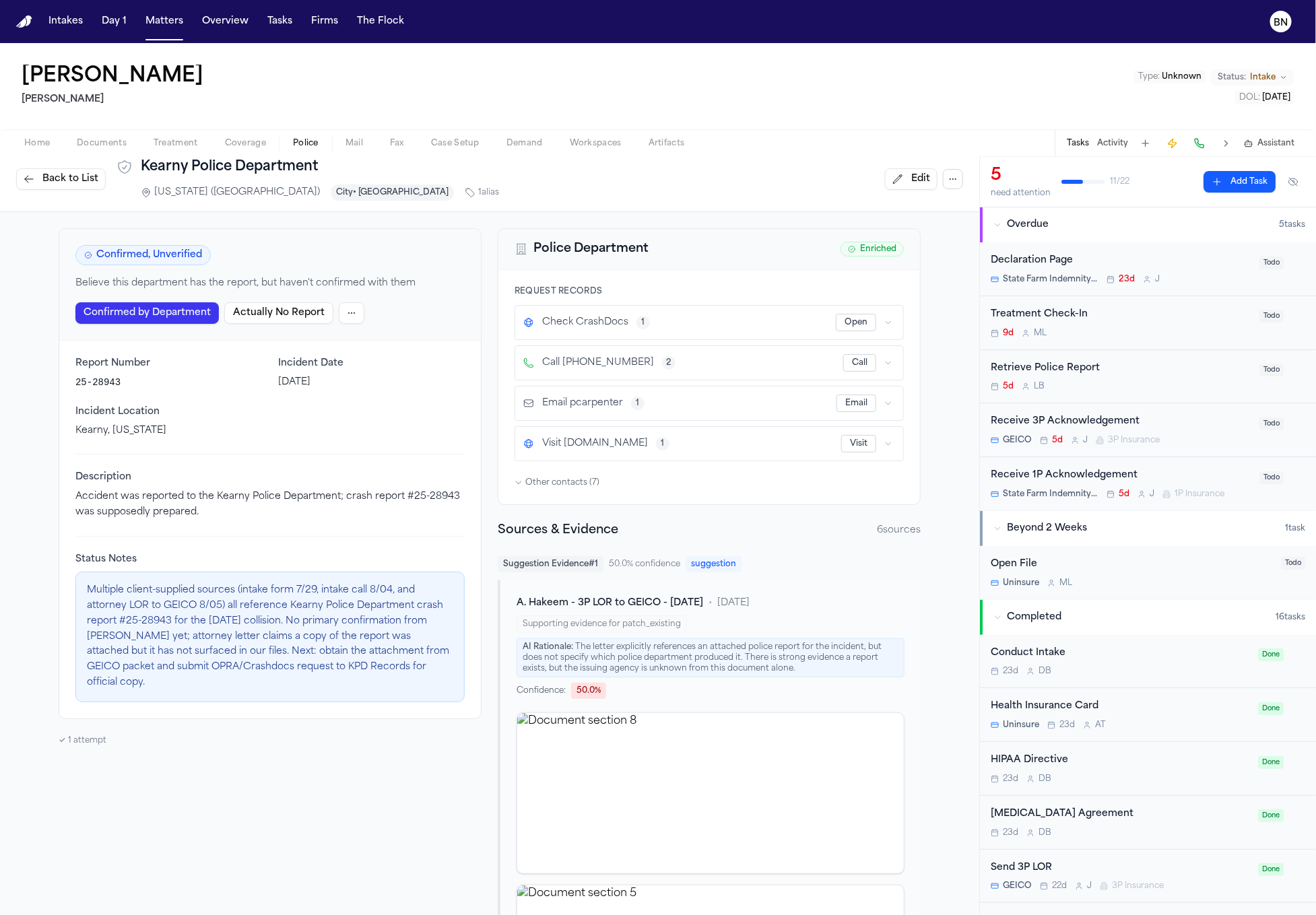
click at [850, 326] on button "Open" at bounding box center [855, 323] width 40 height 18
drag, startPoint x: 169, startPoint y: 620, endPoint x: 127, endPoint y: 619, distance: 42.0
click at [127, 619] on p "Multiple client-supplied sources (intake form 7/29, intake call 8/04, and attor…" at bounding box center [270, 636] width 366 height 107
copy p "25-28943"
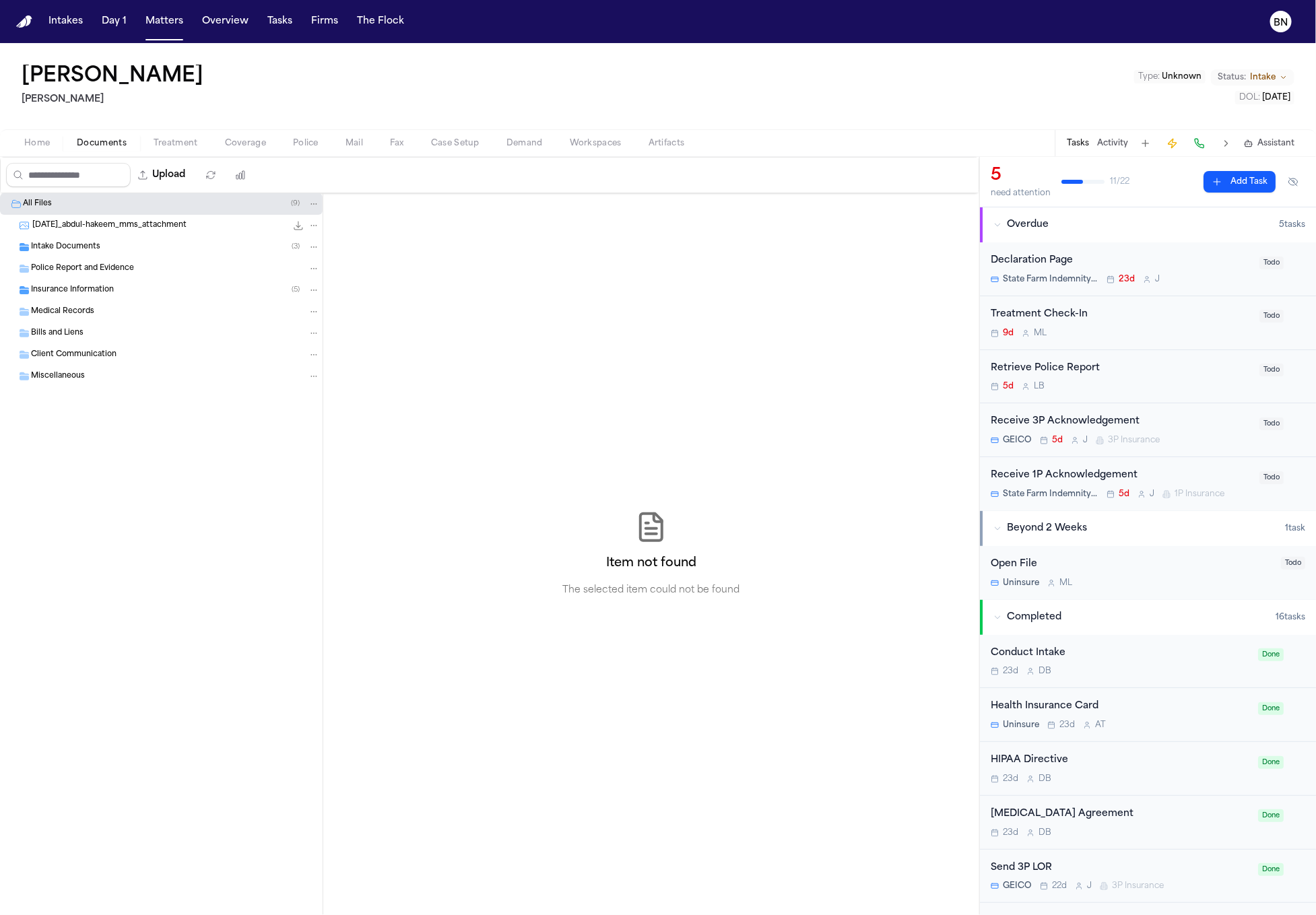
click at [87, 144] on span "Documents" at bounding box center [102, 144] width 50 height 11
drag, startPoint x: 205, startPoint y: 87, endPoint x: 94, endPoint y: 84, distance: 111.0
click at [94, 84] on div "Abdul Hakeem Mohamed K Ahmed Type : Unknown Status: Intake DOL : 2025-07-29" at bounding box center [658, 86] width 1316 height 87
copy h1 "Hakeem"
click at [122, 284] on div "Insurance Information ( 5 )" at bounding box center [176, 290] width 289 height 12
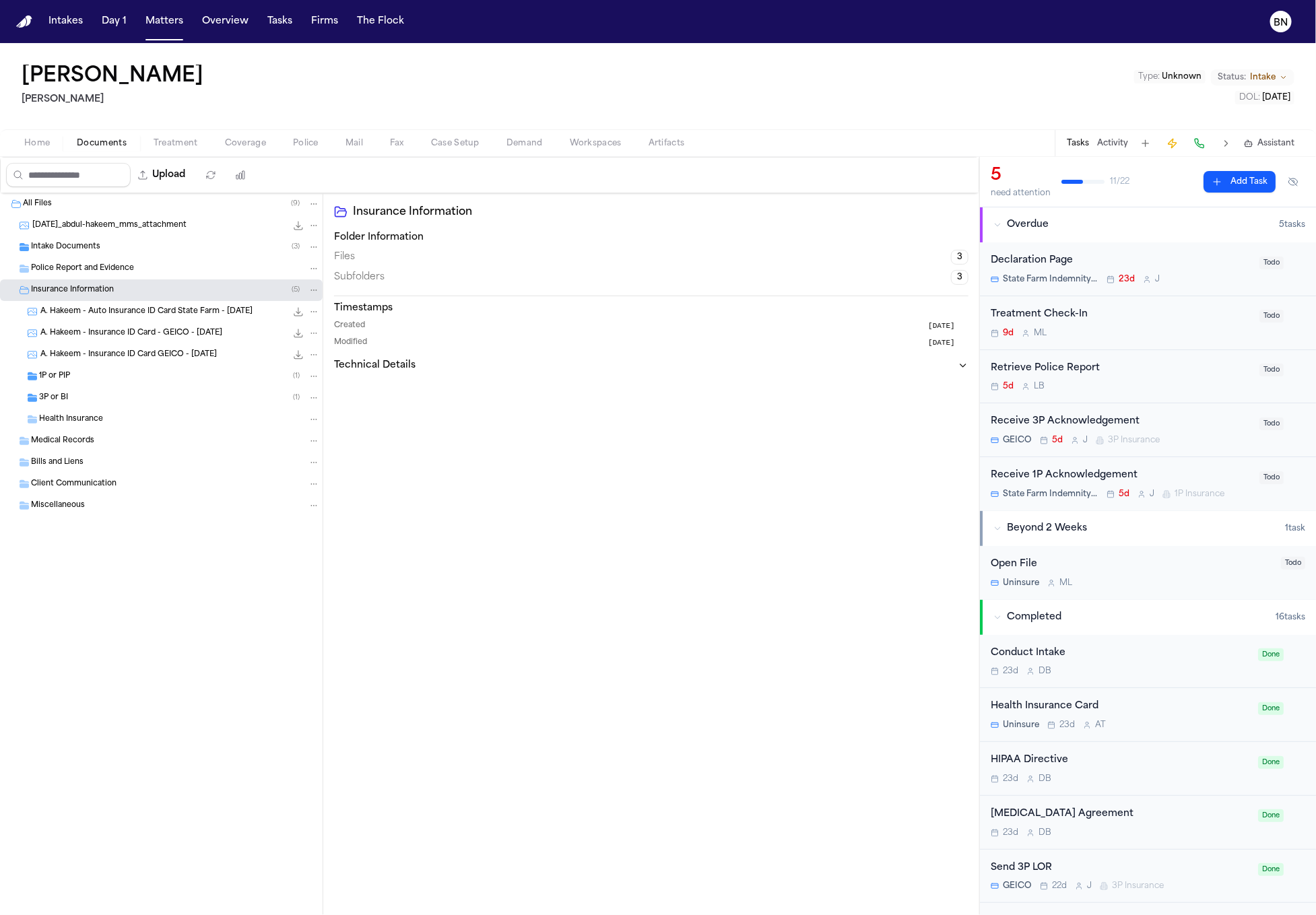
click at [162, 370] on div "1P or PIP ( 1 )" at bounding box center [179, 377] width 281 height 12
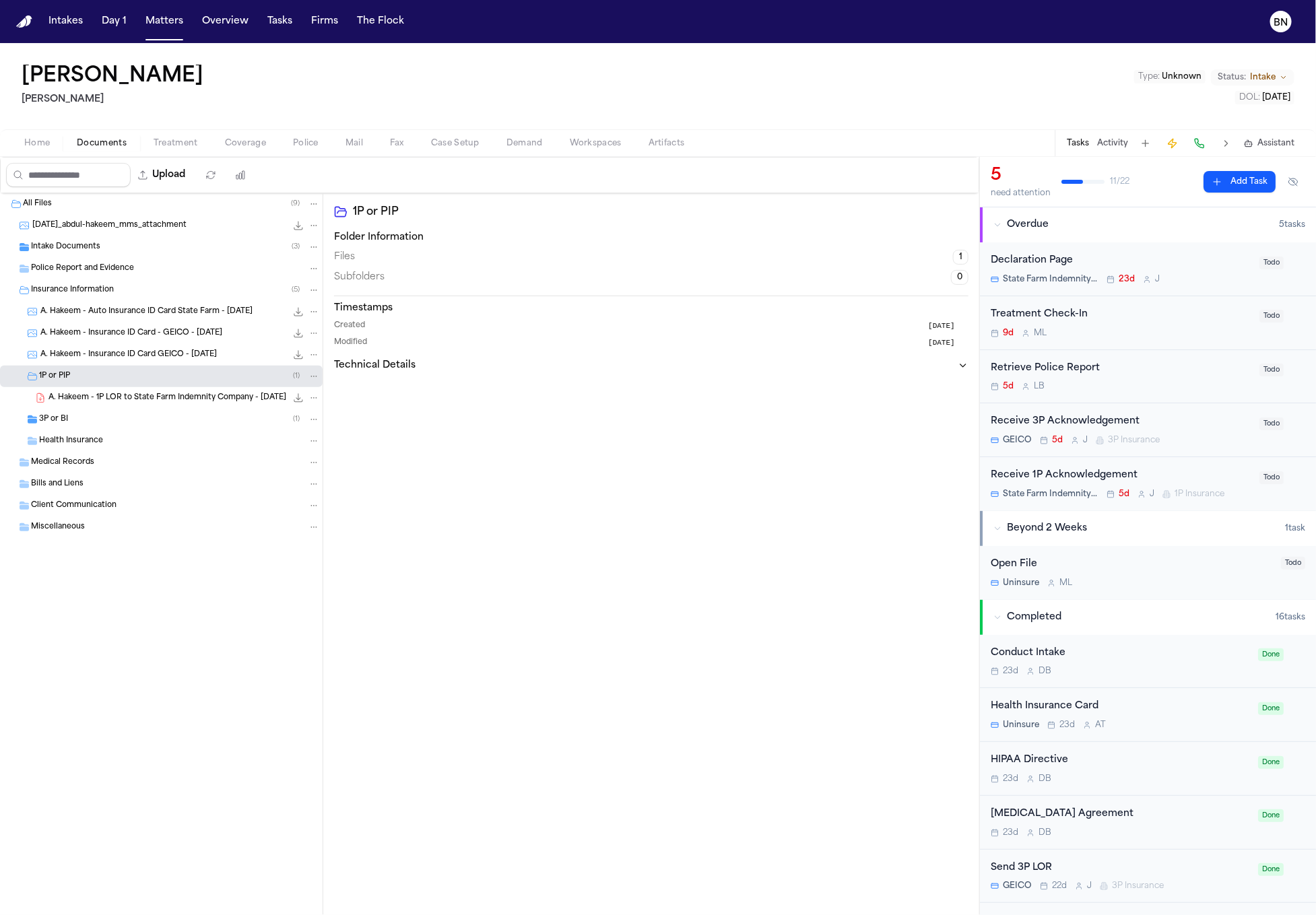
click at [163, 430] on div "Health Insurance" at bounding box center [161, 441] width 322 height 21
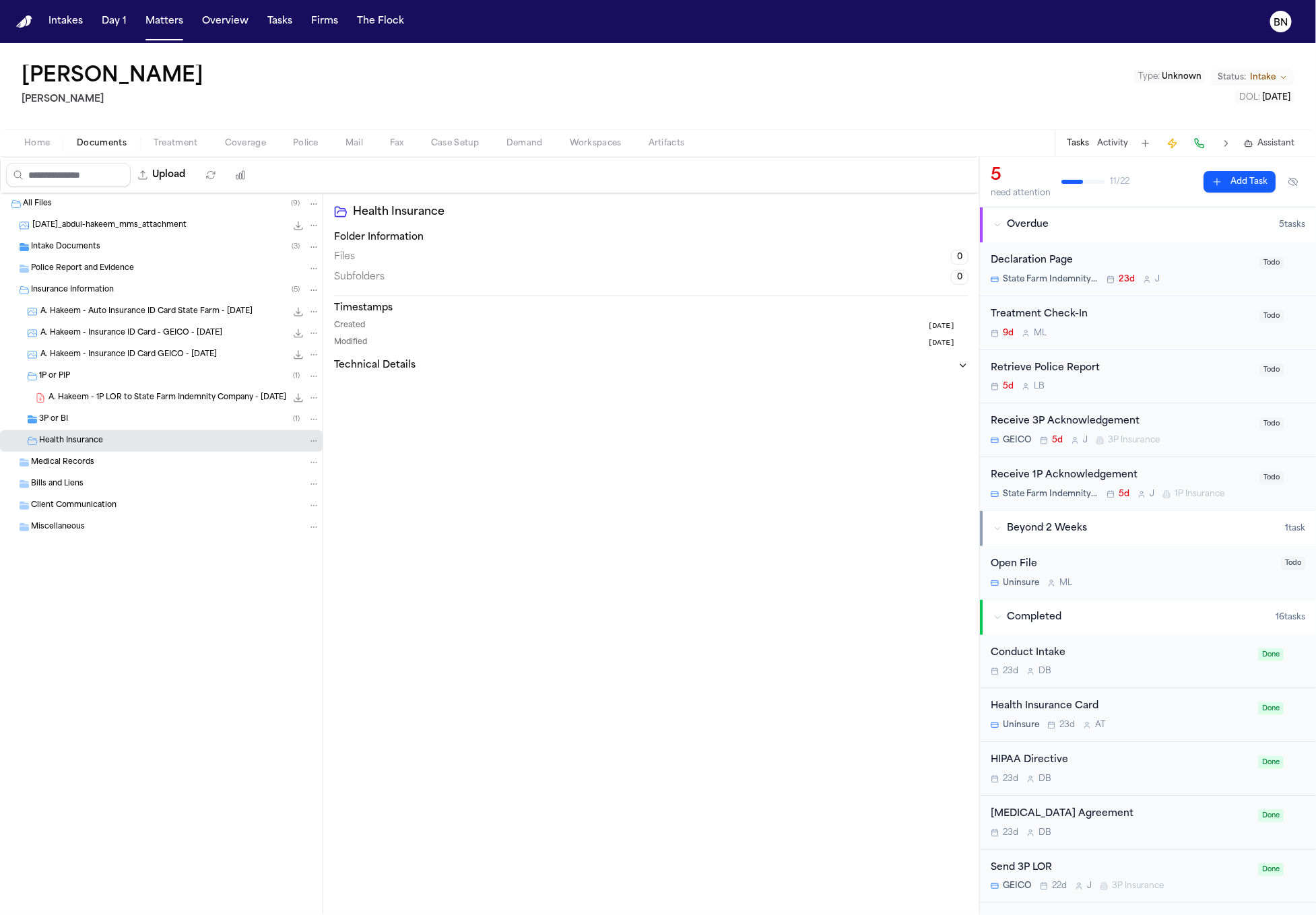
click at [141, 242] on div "Intake Documents ( 3 )" at bounding box center [176, 247] width 289 height 12
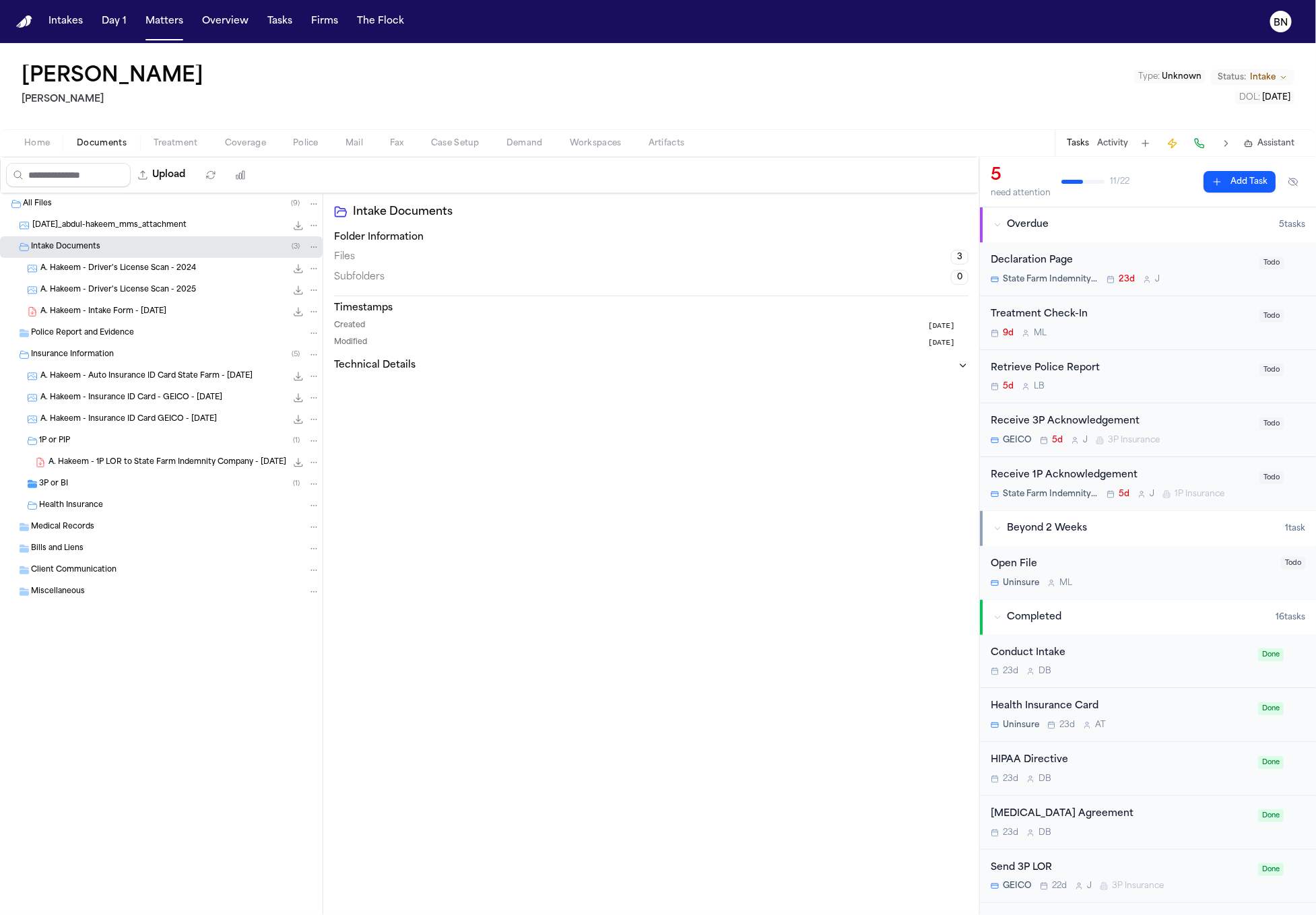
click at [157, 314] on span "A. Hakeem - Intake Form - 8.4.25" at bounding box center [103, 312] width 126 height 12
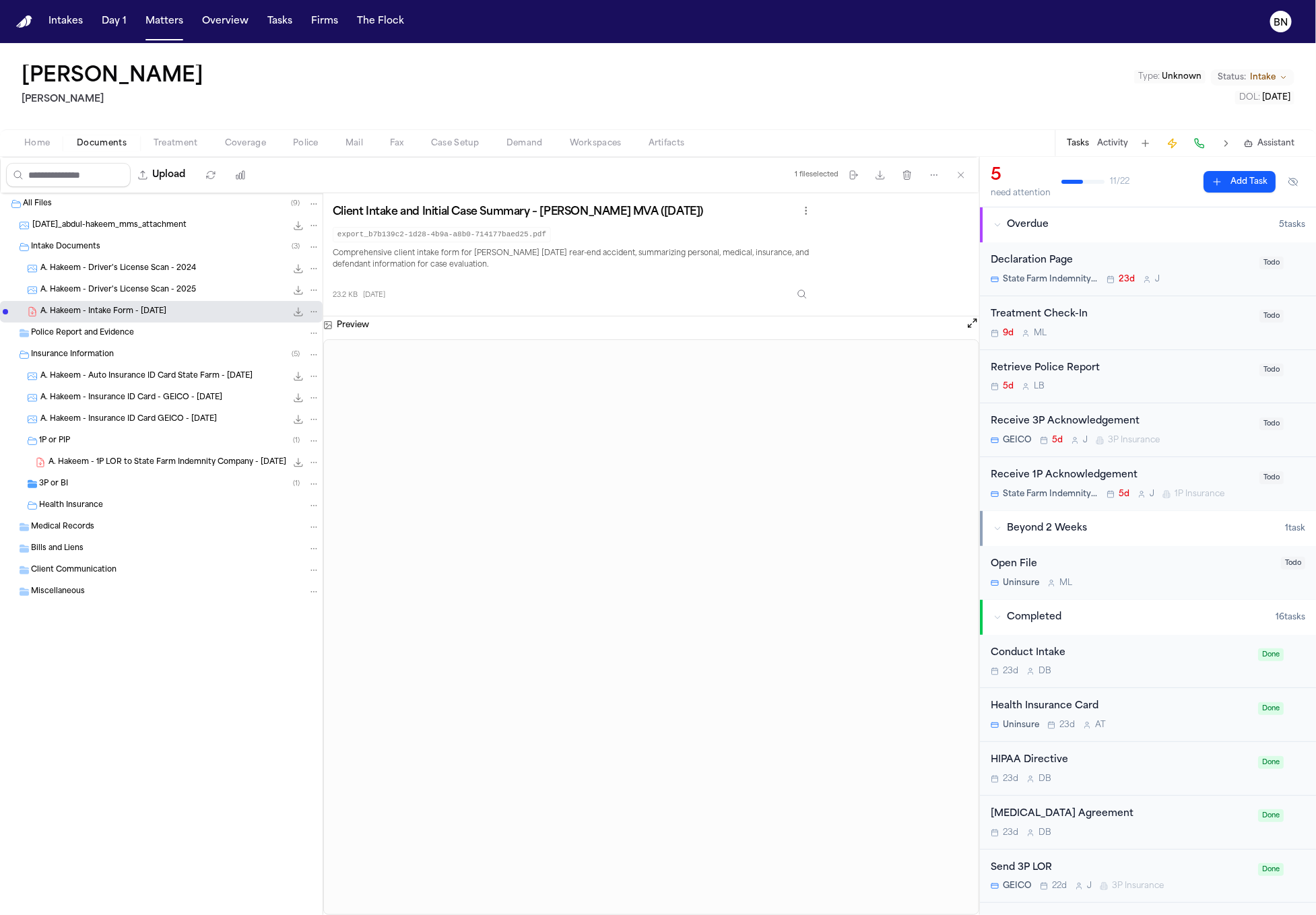
click at [311, 140] on span "Police" at bounding box center [305, 144] width 26 height 11
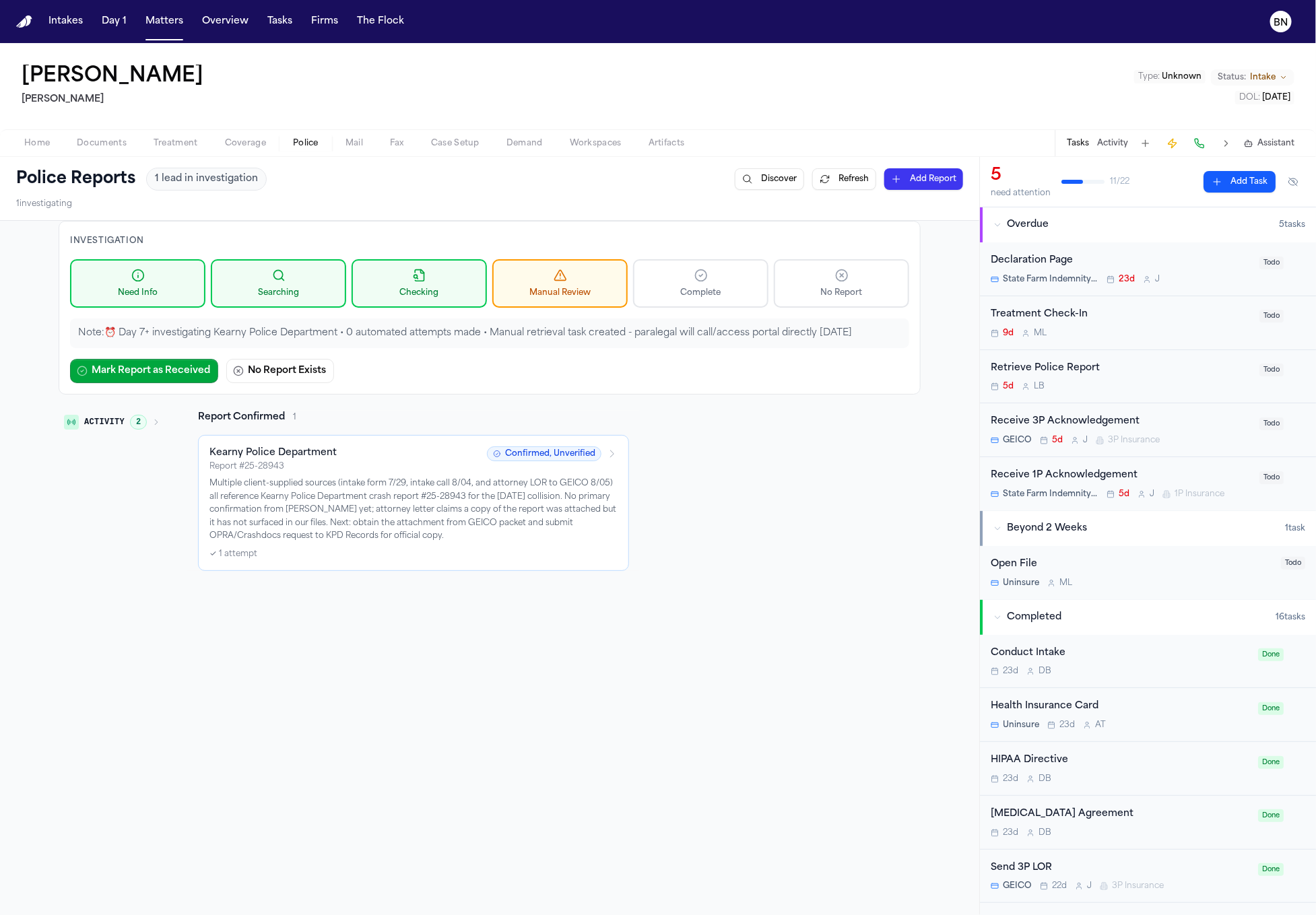
click at [103, 140] on span "Documents" at bounding box center [102, 144] width 50 height 11
click at [312, 141] on span "Police" at bounding box center [305, 144] width 26 height 11
click at [550, 496] on p "Multiple client-supplied sources (intake form 7/29, intake call 8/04, and attor…" at bounding box center [413, 511] width 408 height 66
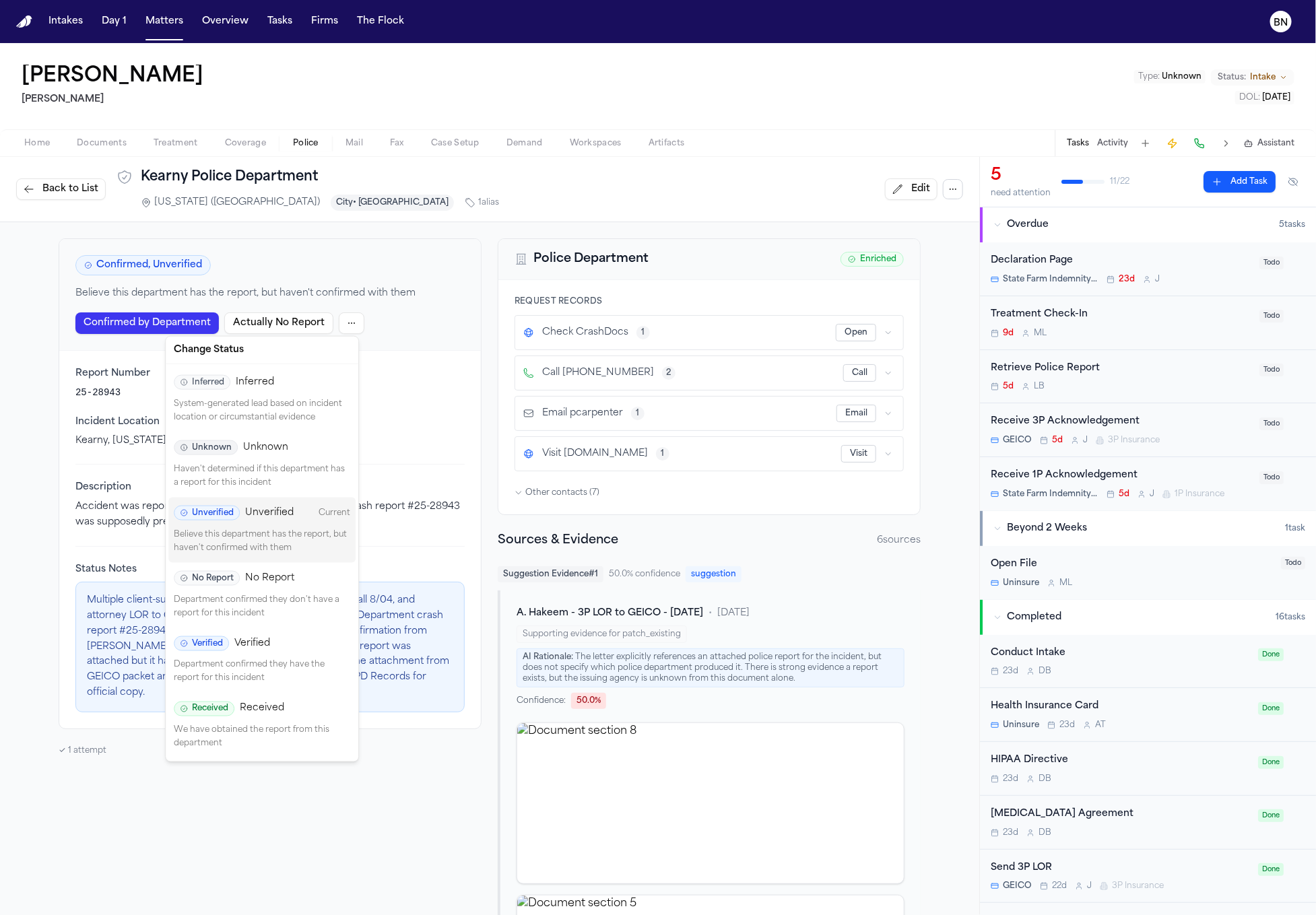
click at [340, 321] on html "Intakes Day 1 Matters Overview Tasks Firms The Flock BN Abdul Hakeem Mohamed K …" at bounding box center [658, 457] width 1316 height 915
click at [250, 728] on p "We have obtained the report from this department" at bounding box center [262, 737] width 177 height 26
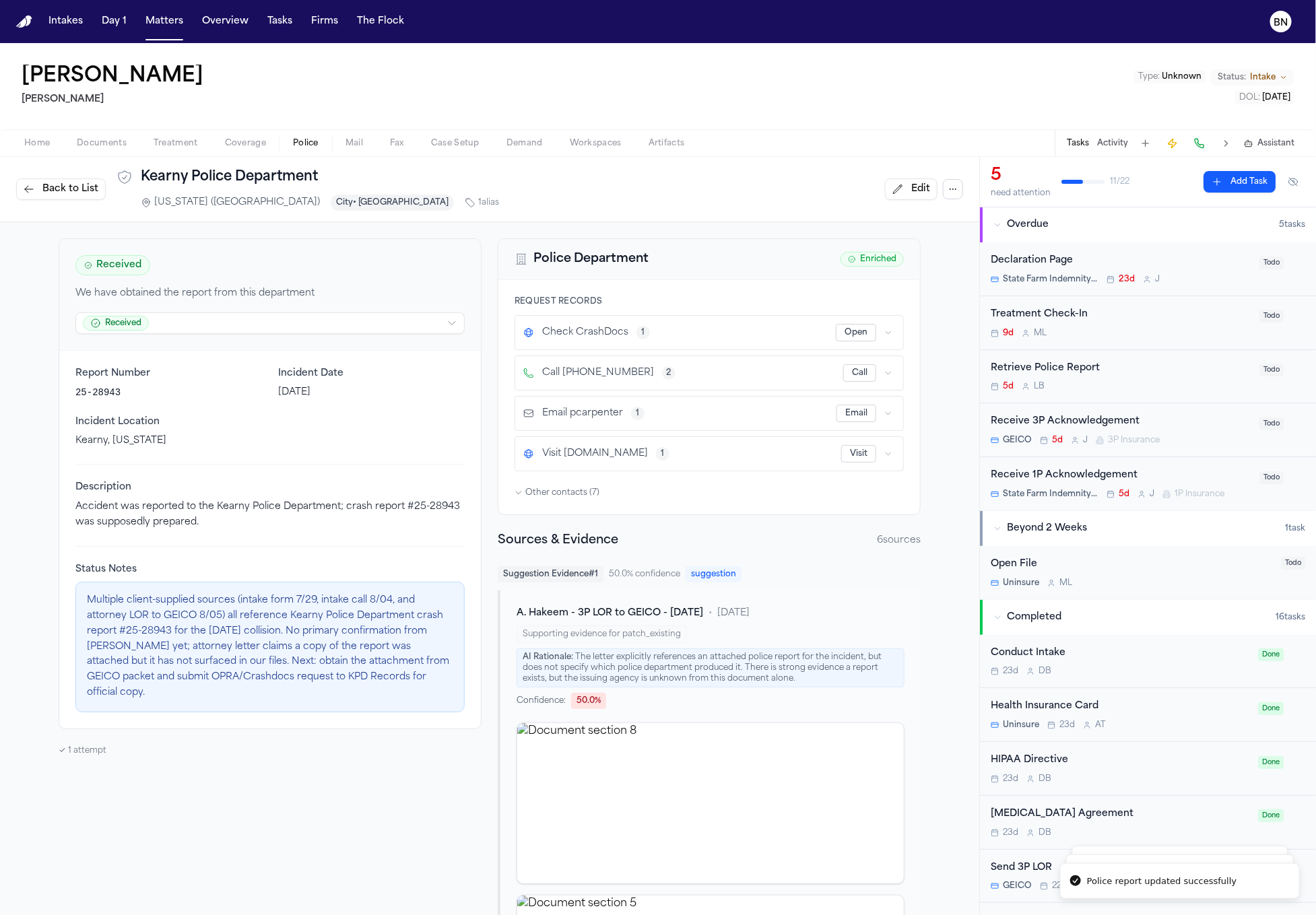
click at [72, 179] on button "Back to List" at bounding box center [61, 189] width 89 height 21
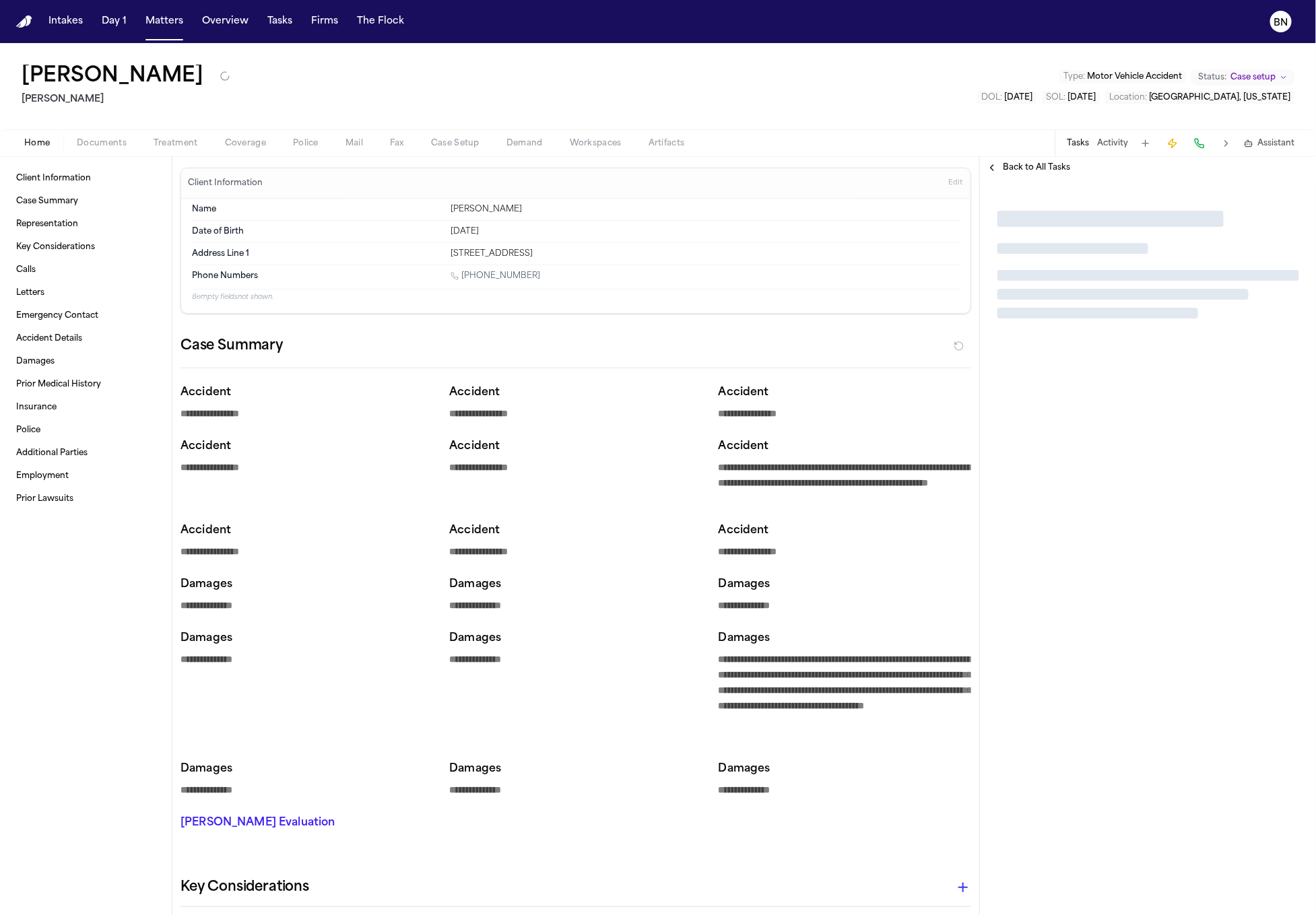
type textarea "*"
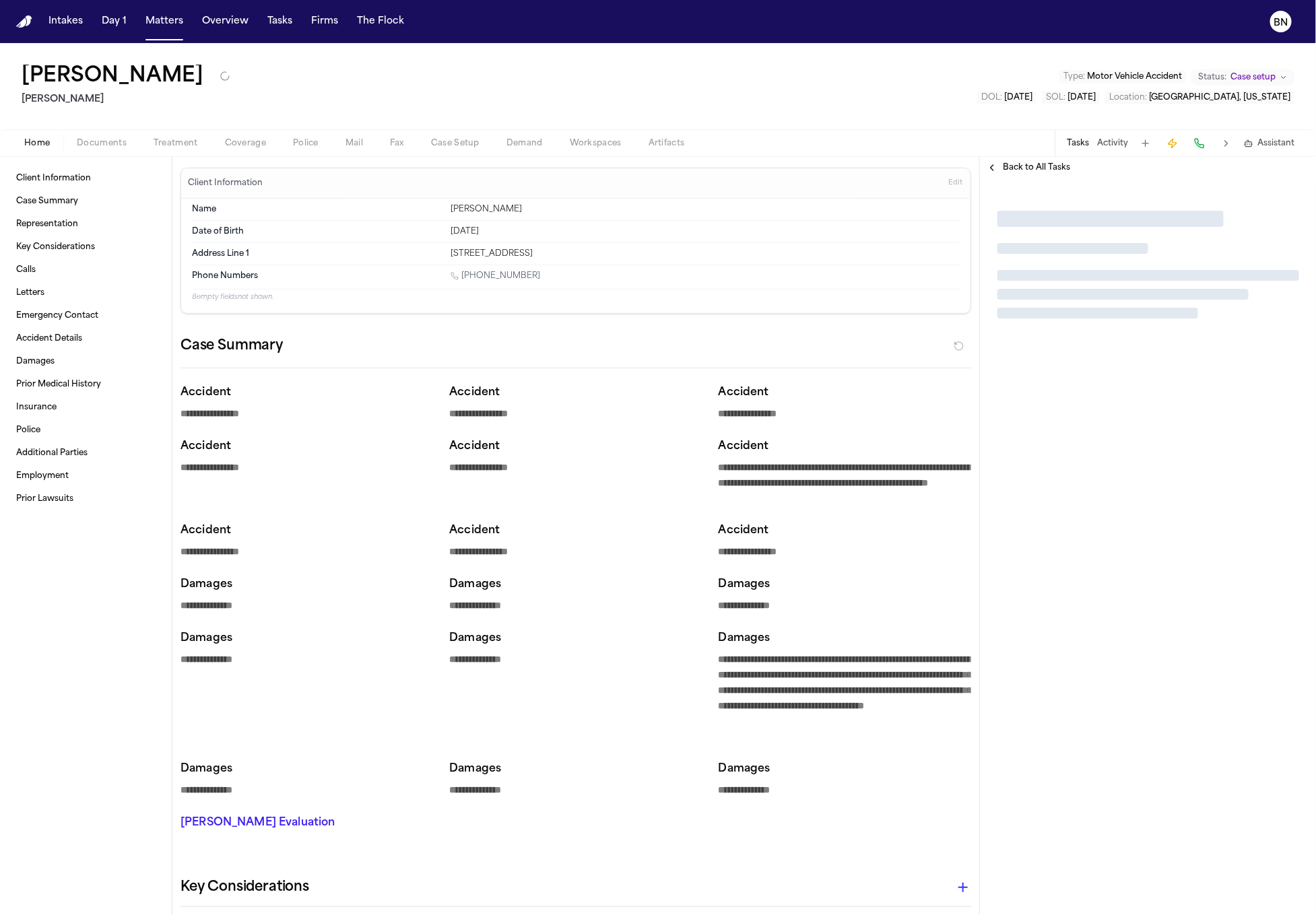
type textarea "*"
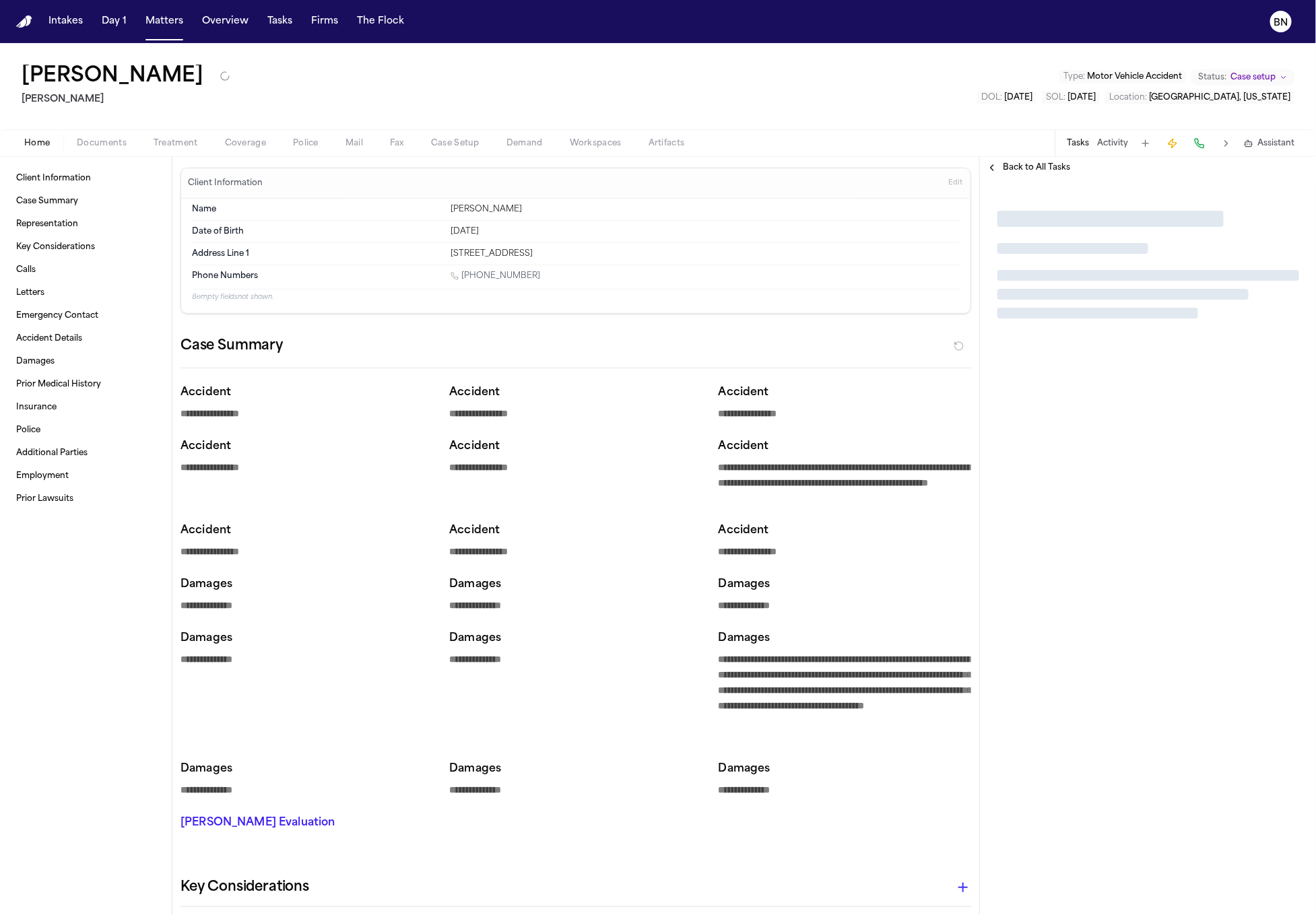
type textarea "*"
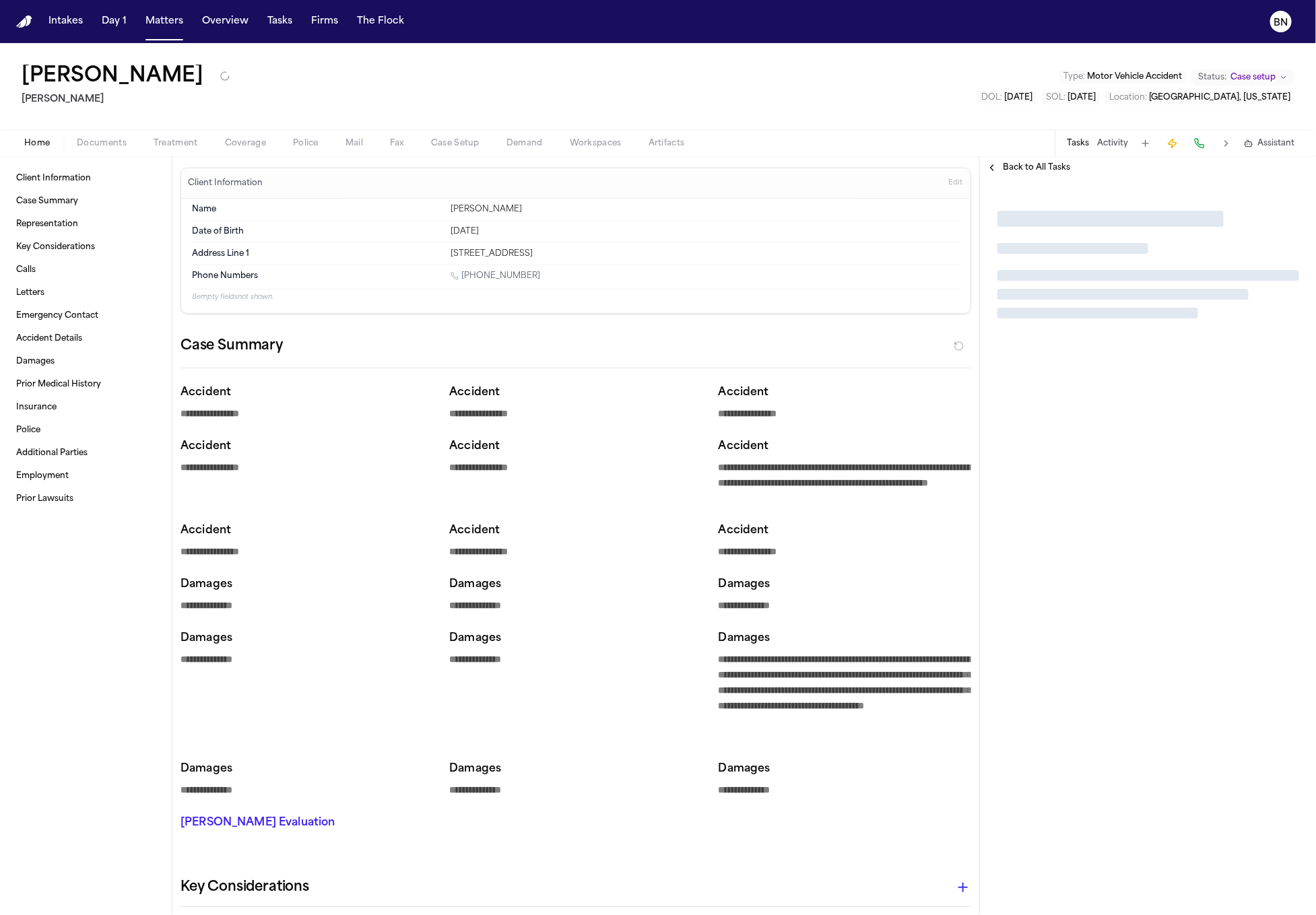
type textarea "*"
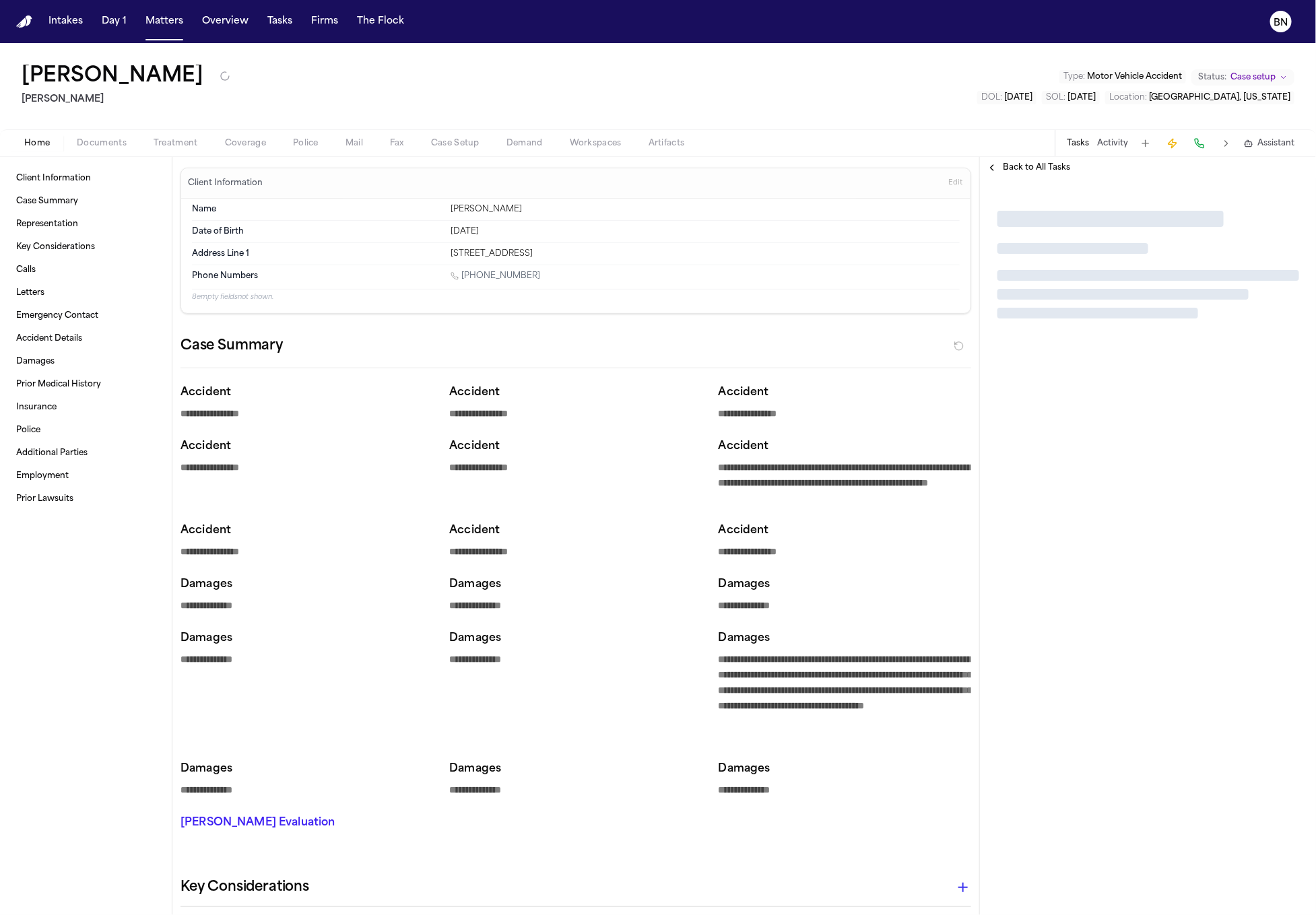
type textarea "*"
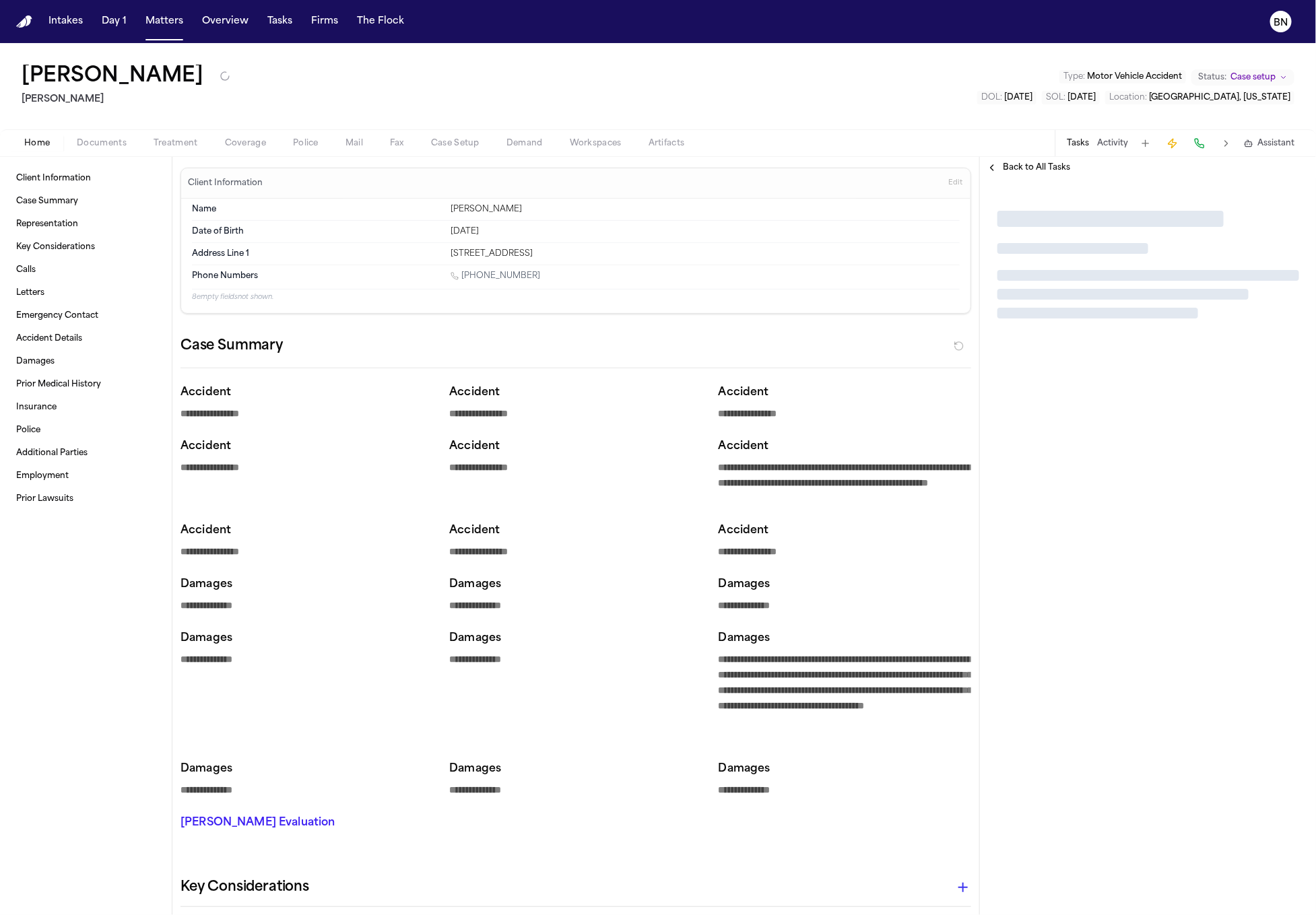
type textarea "*"
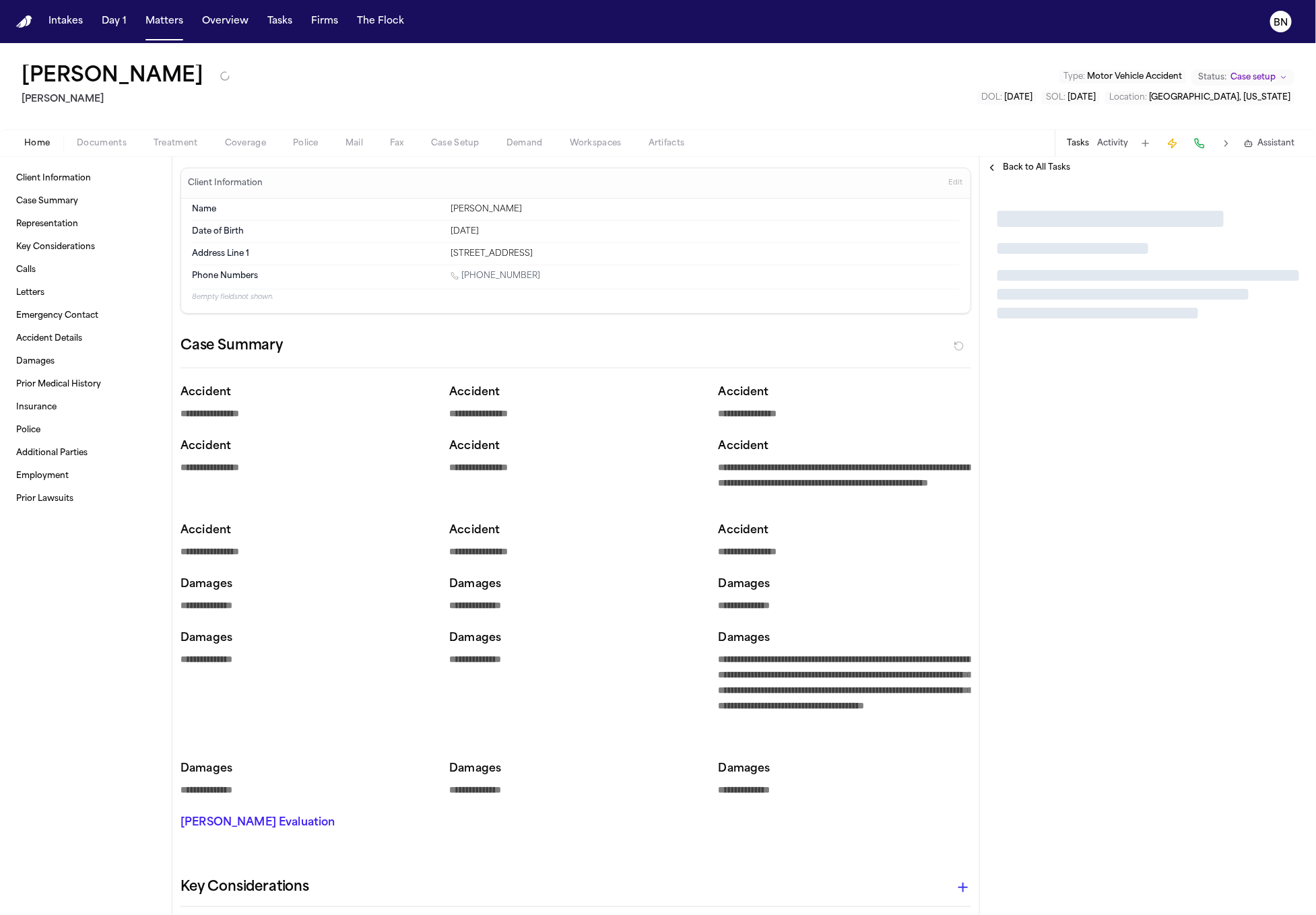
type textarea "*"
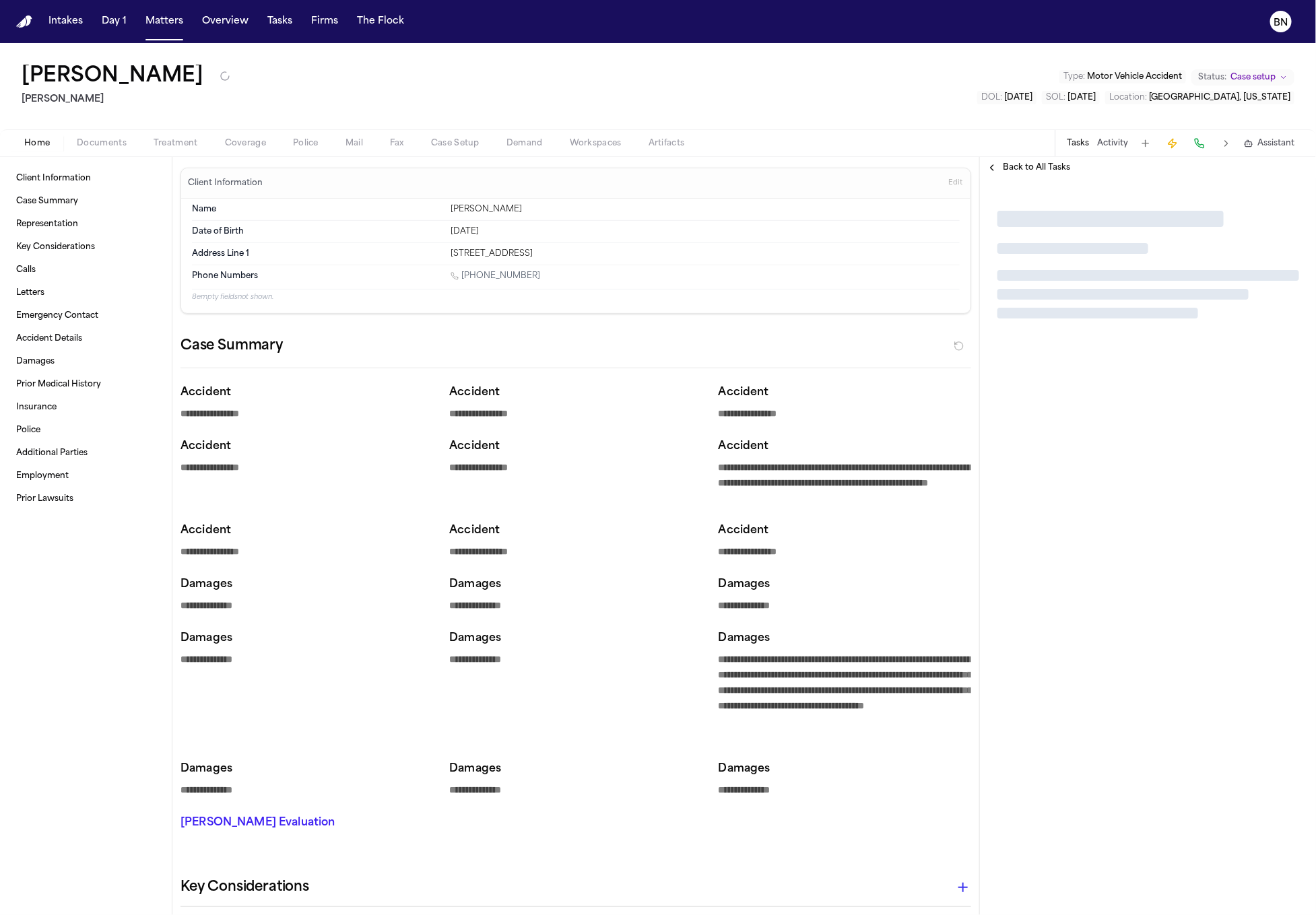
type textarea "*"
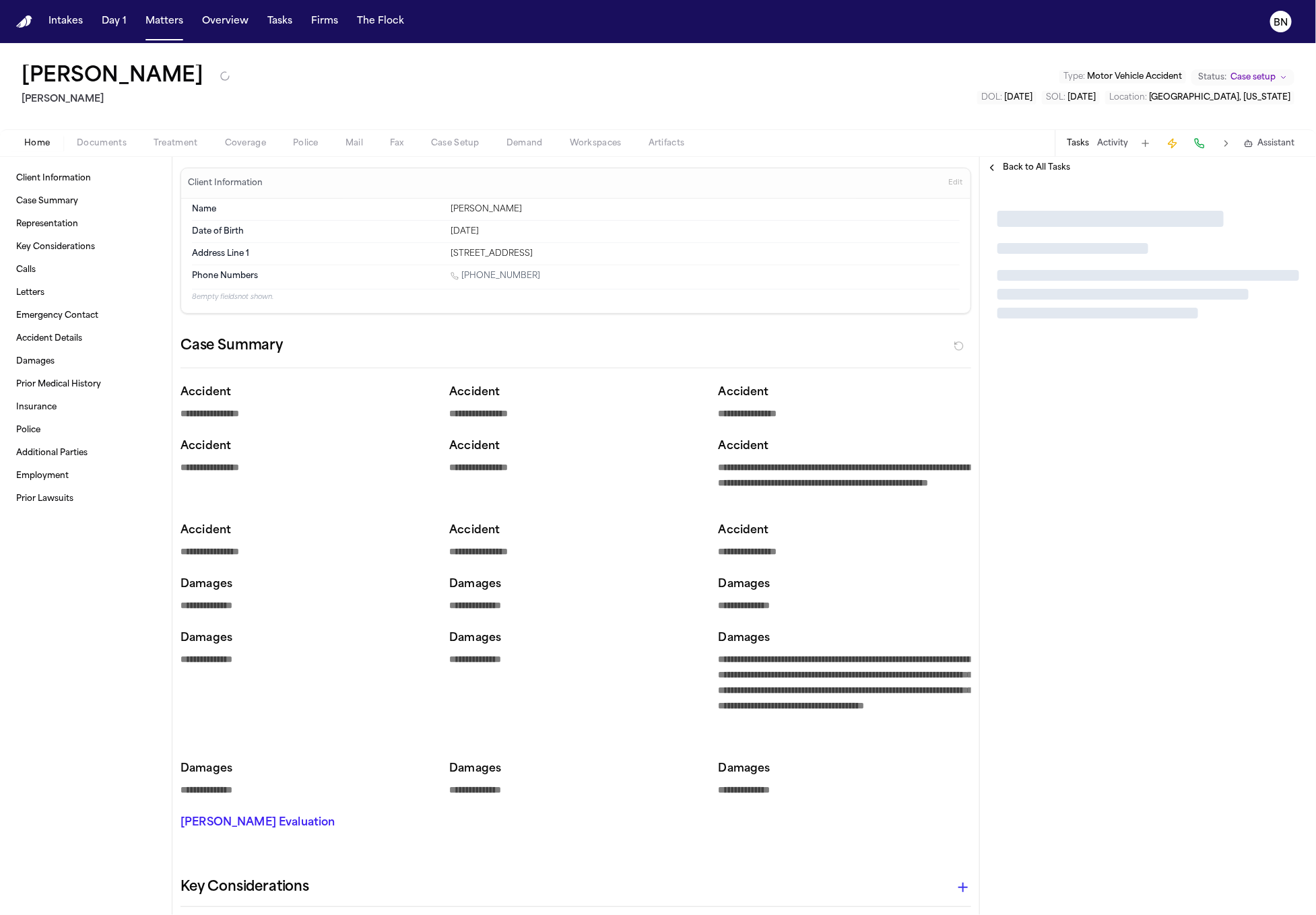
type textarea "*"
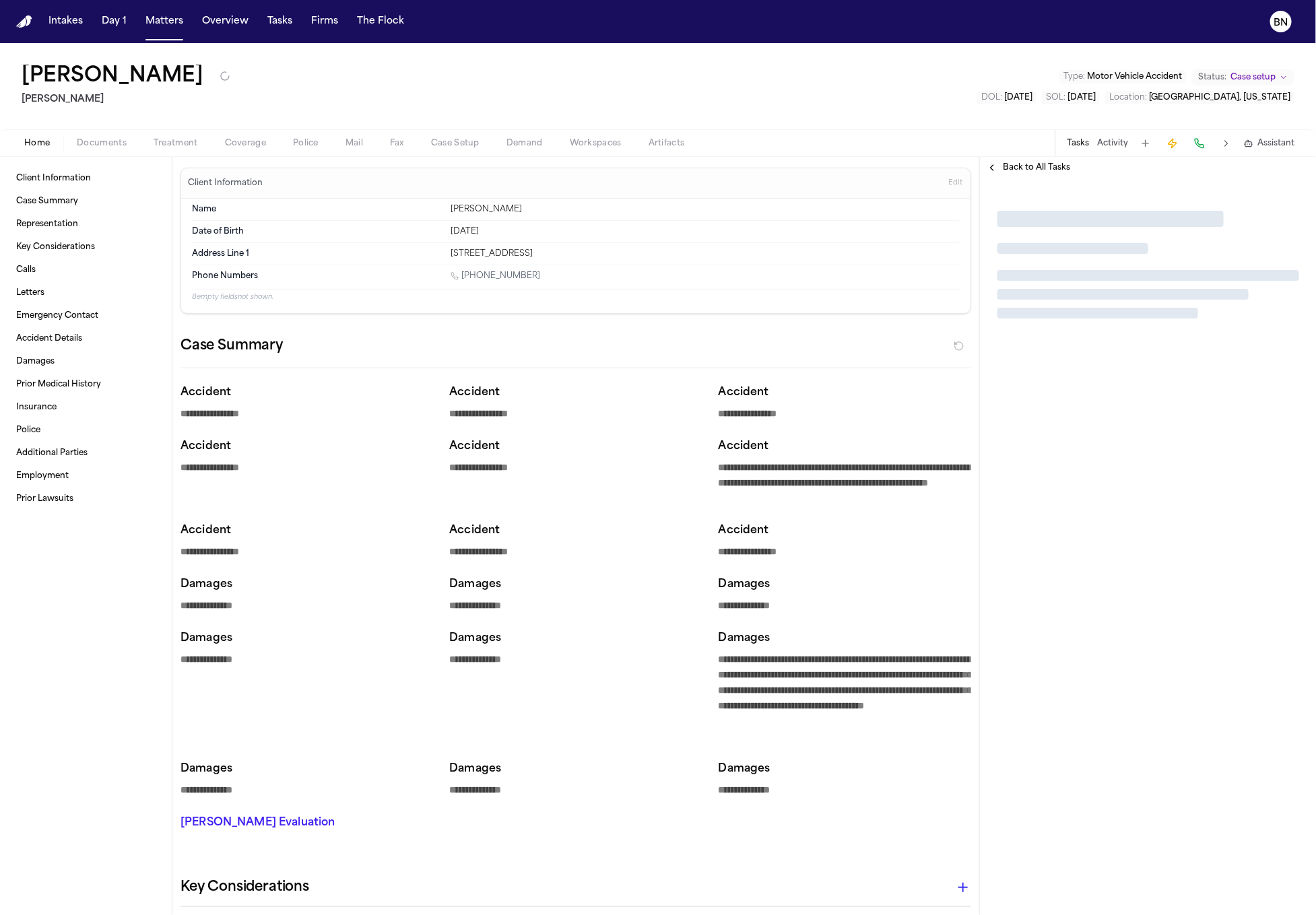
type textarea "*"
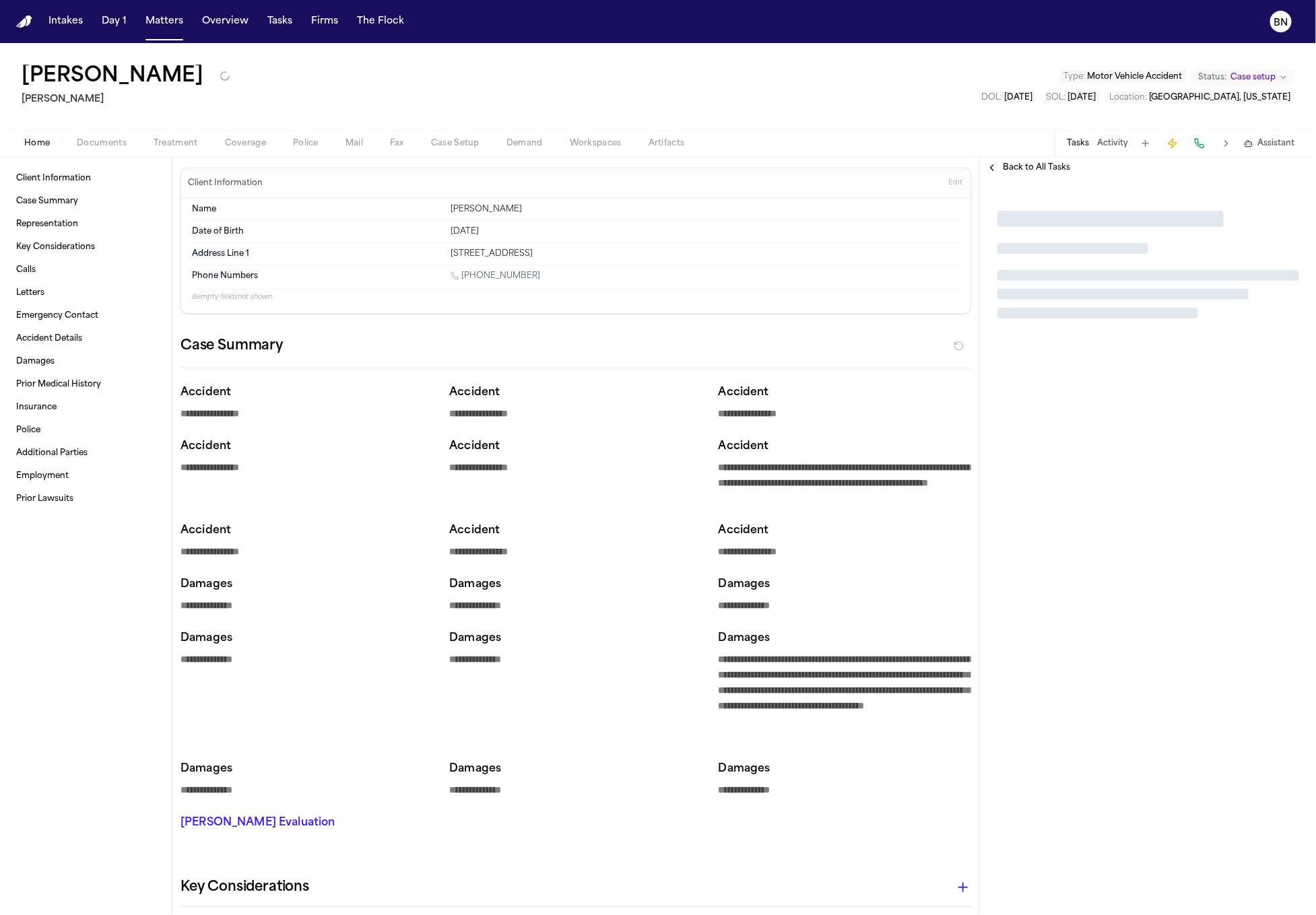
type textarea "*"
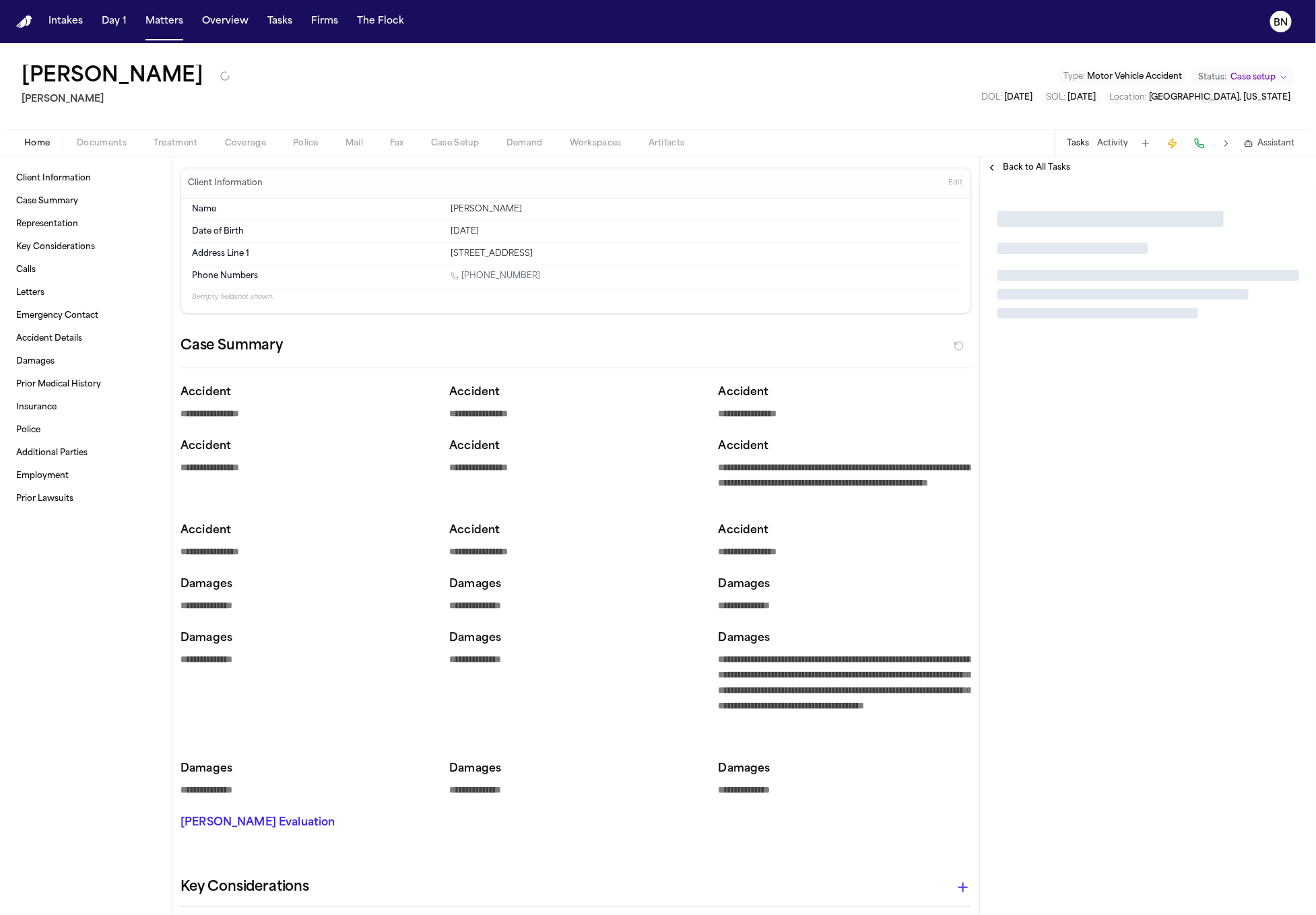
type textarea "*"
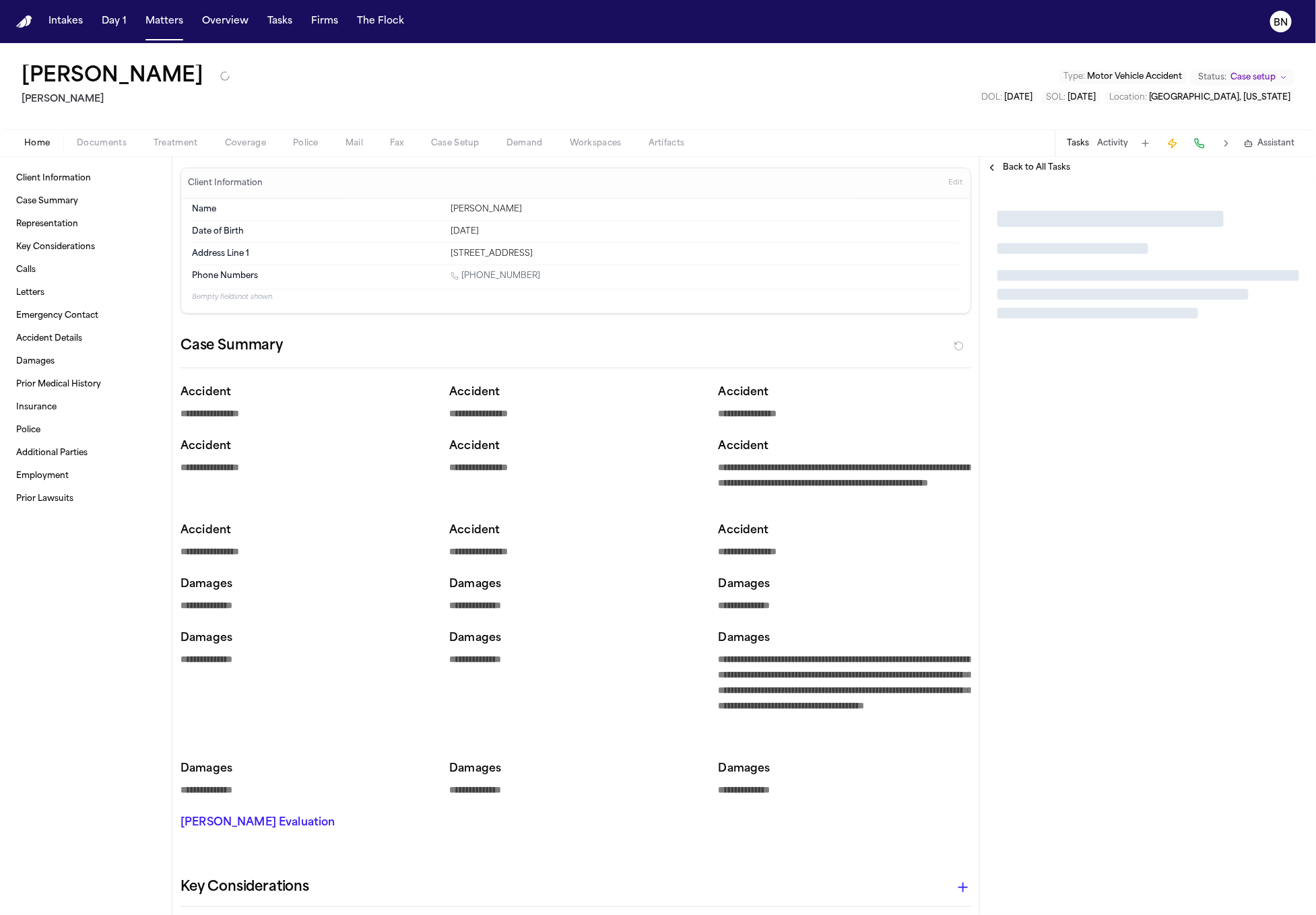
type textarea "*"
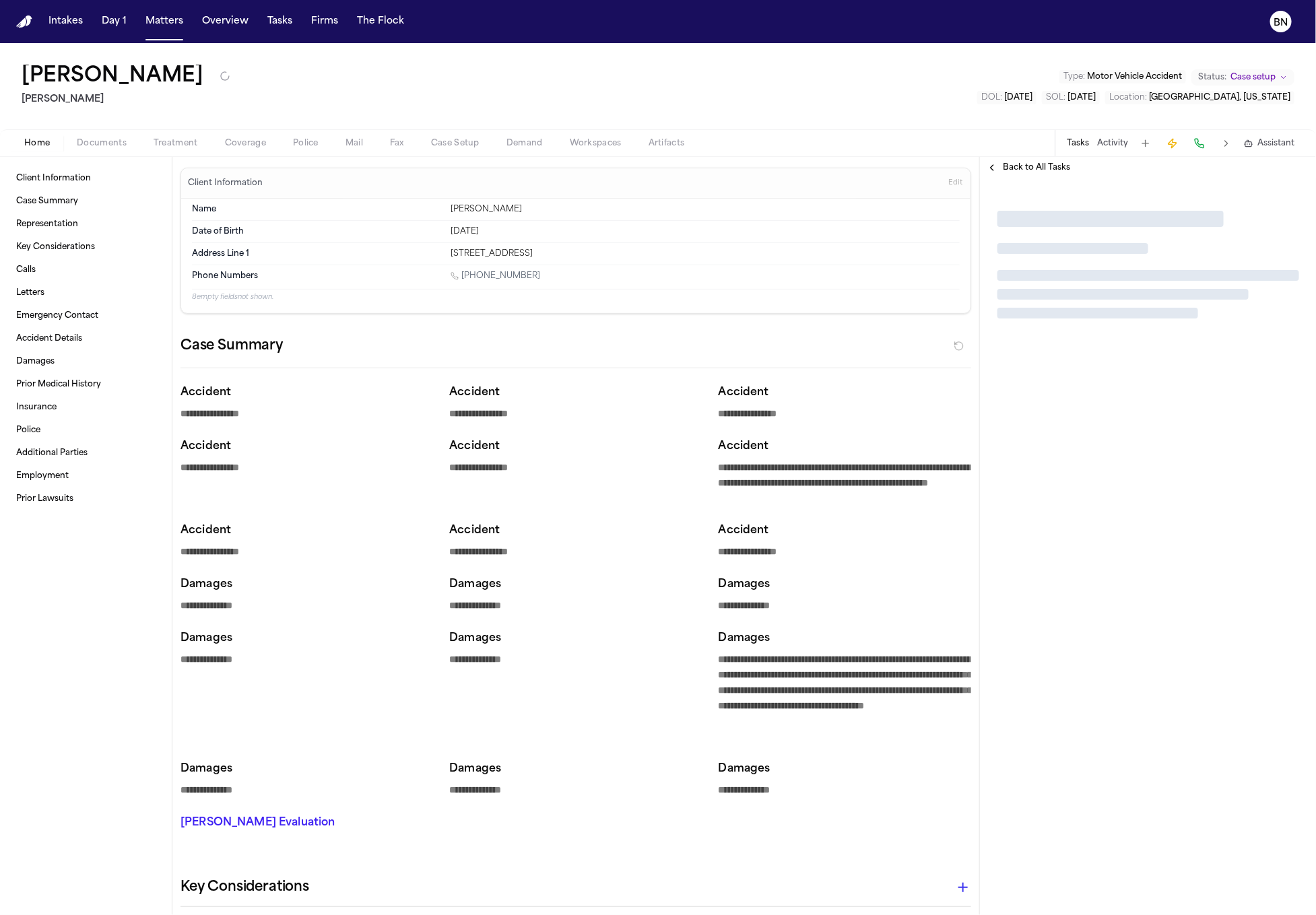
type textarea "*"
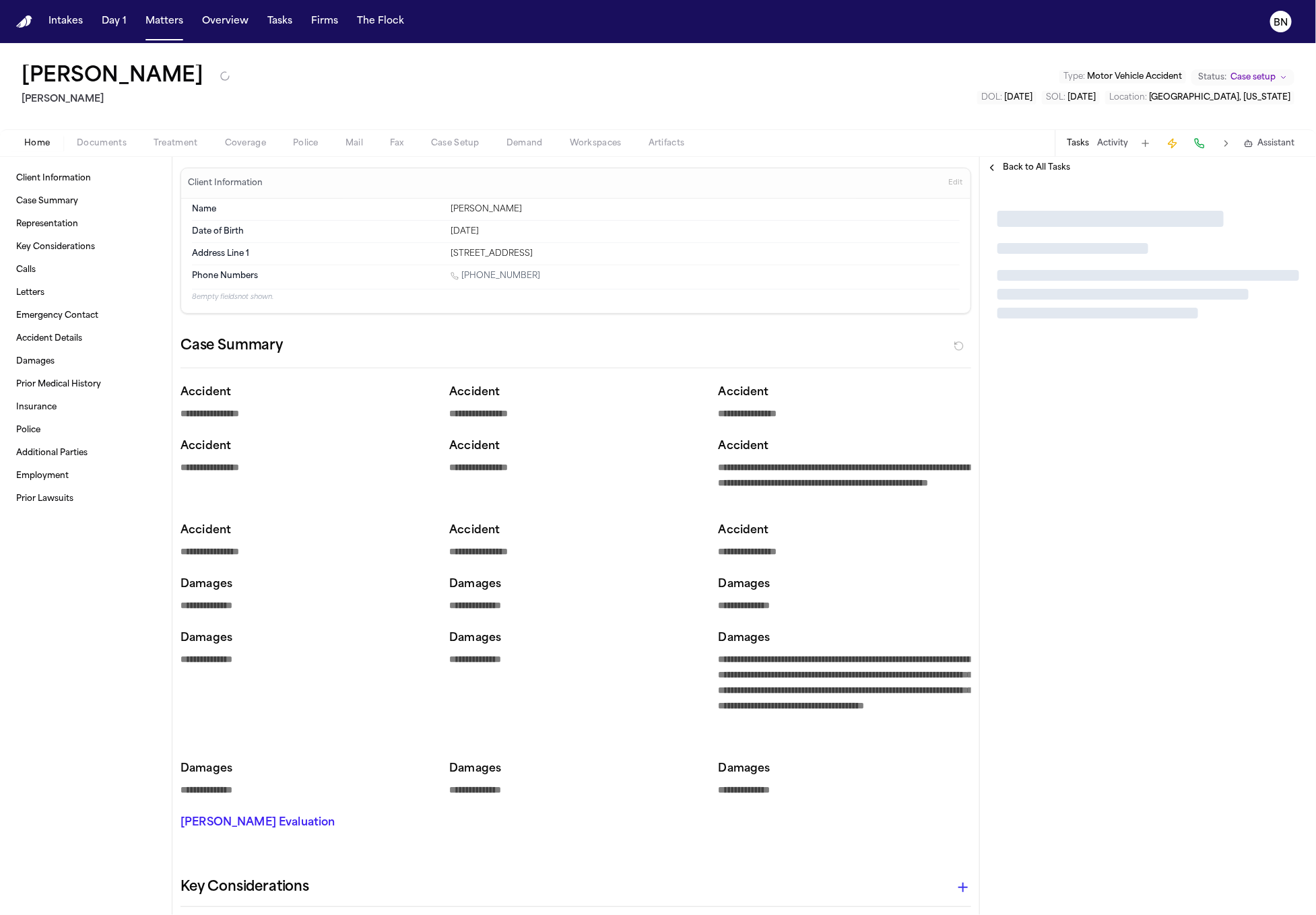
type textarea "*"
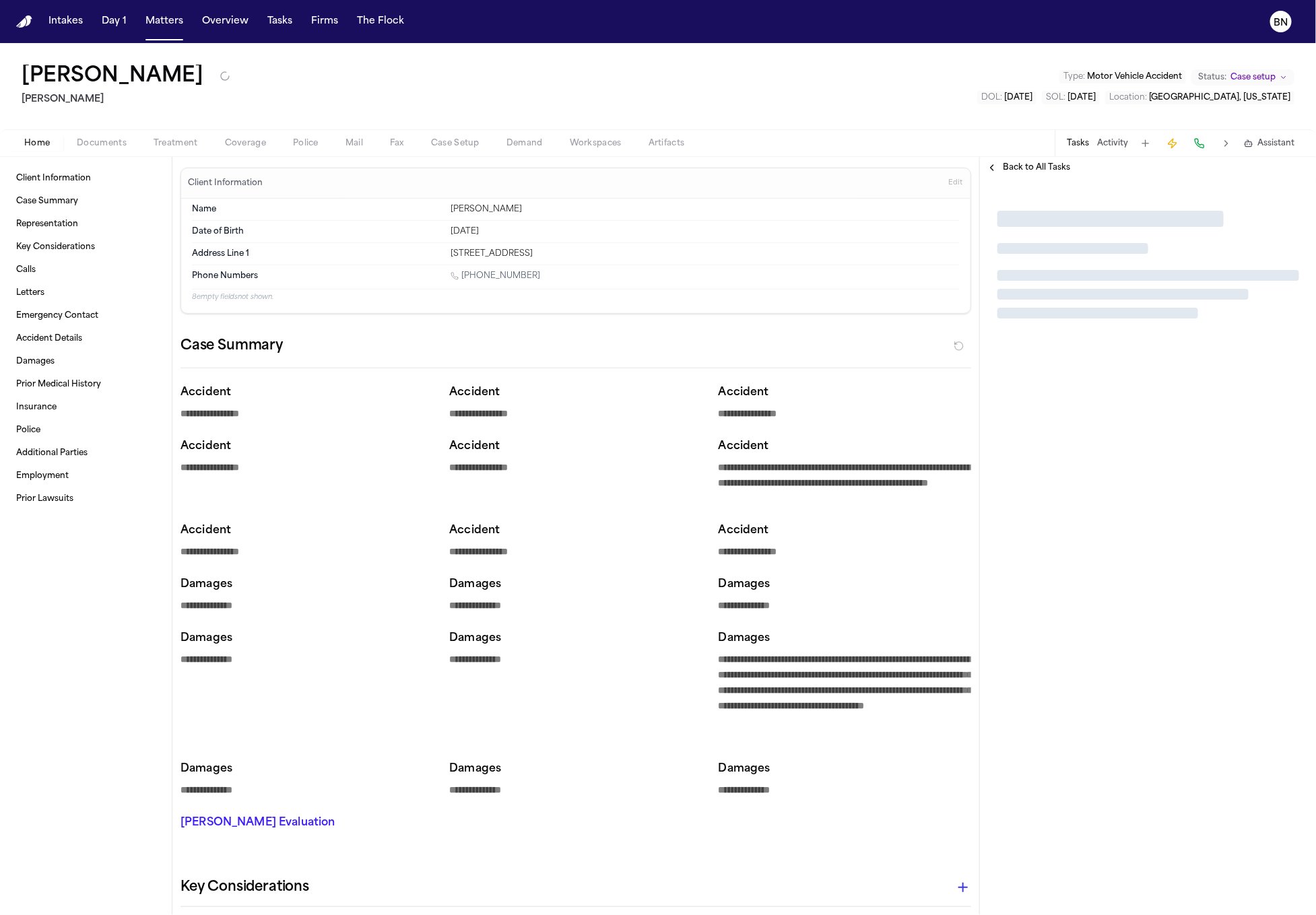
type textarea "*"
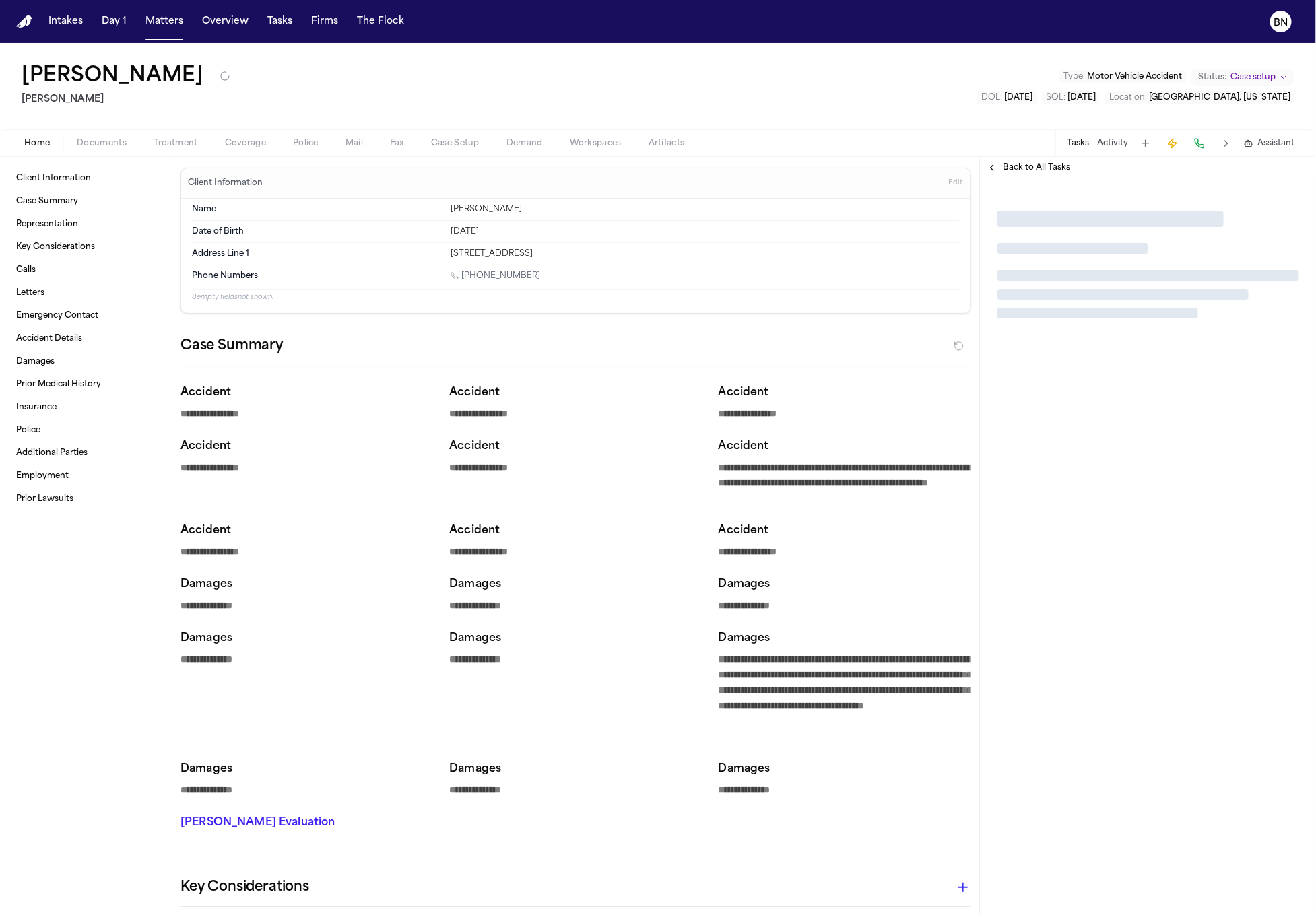
type textarea "*"
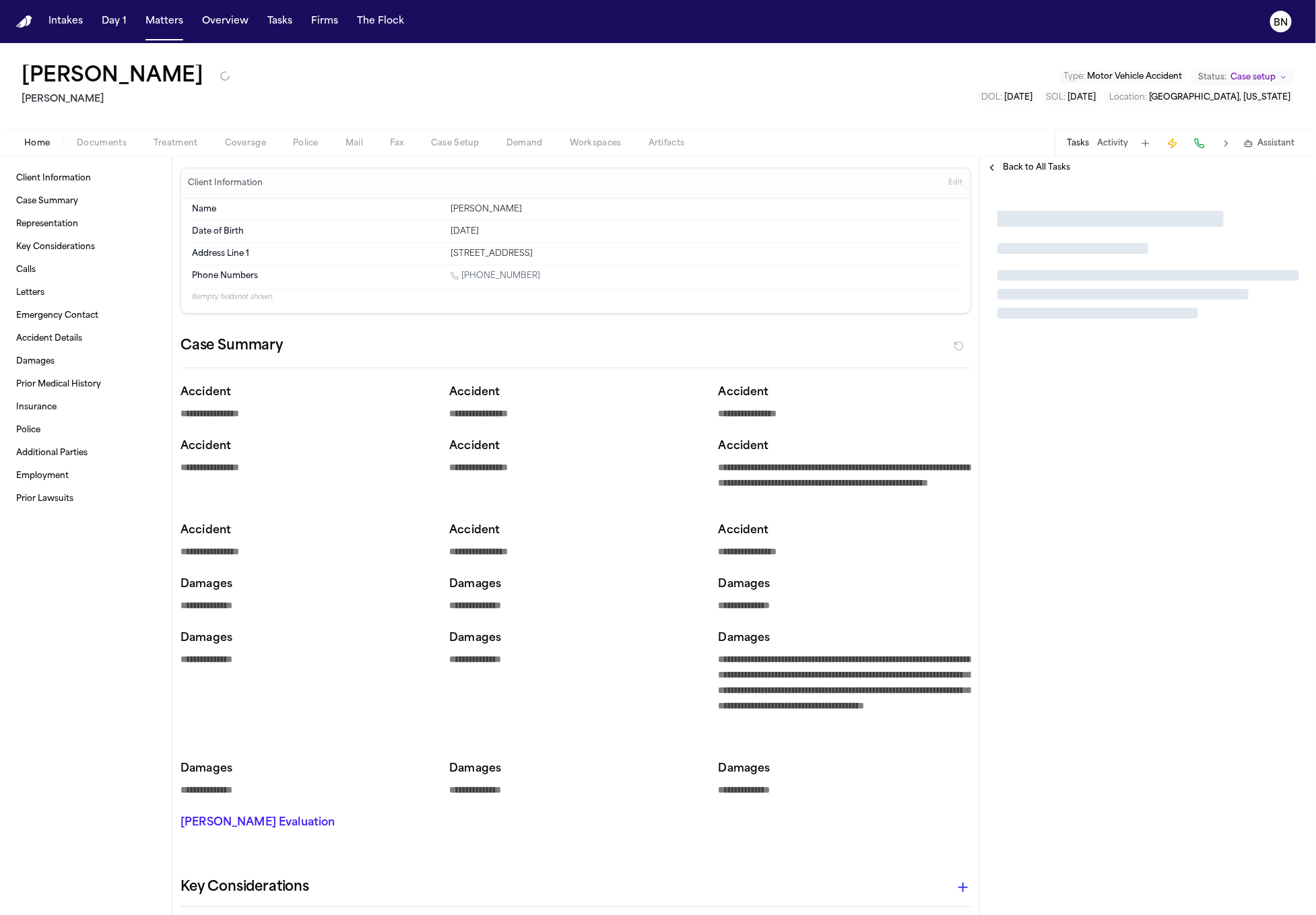
type textarea "*"
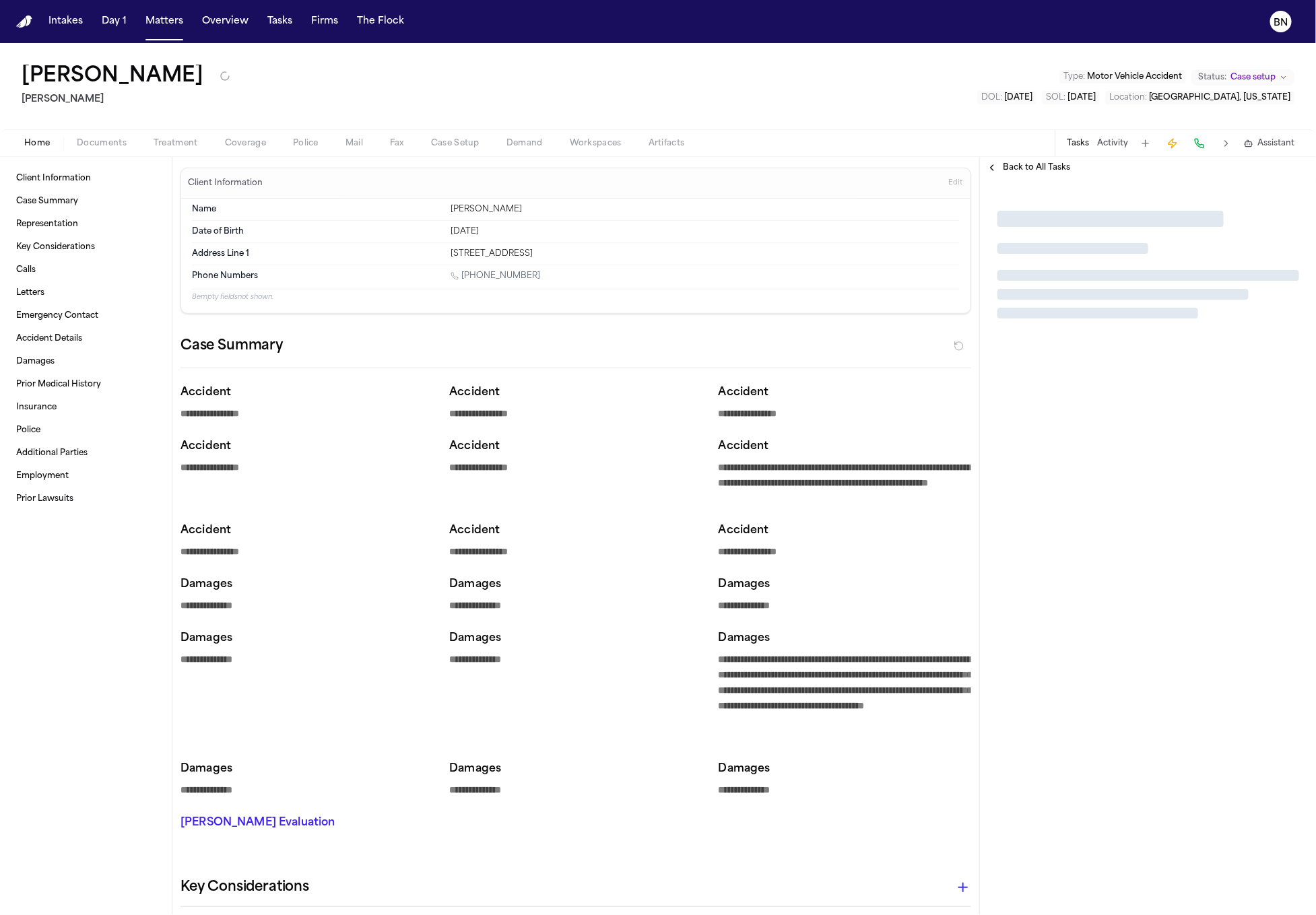
type textarea "*"
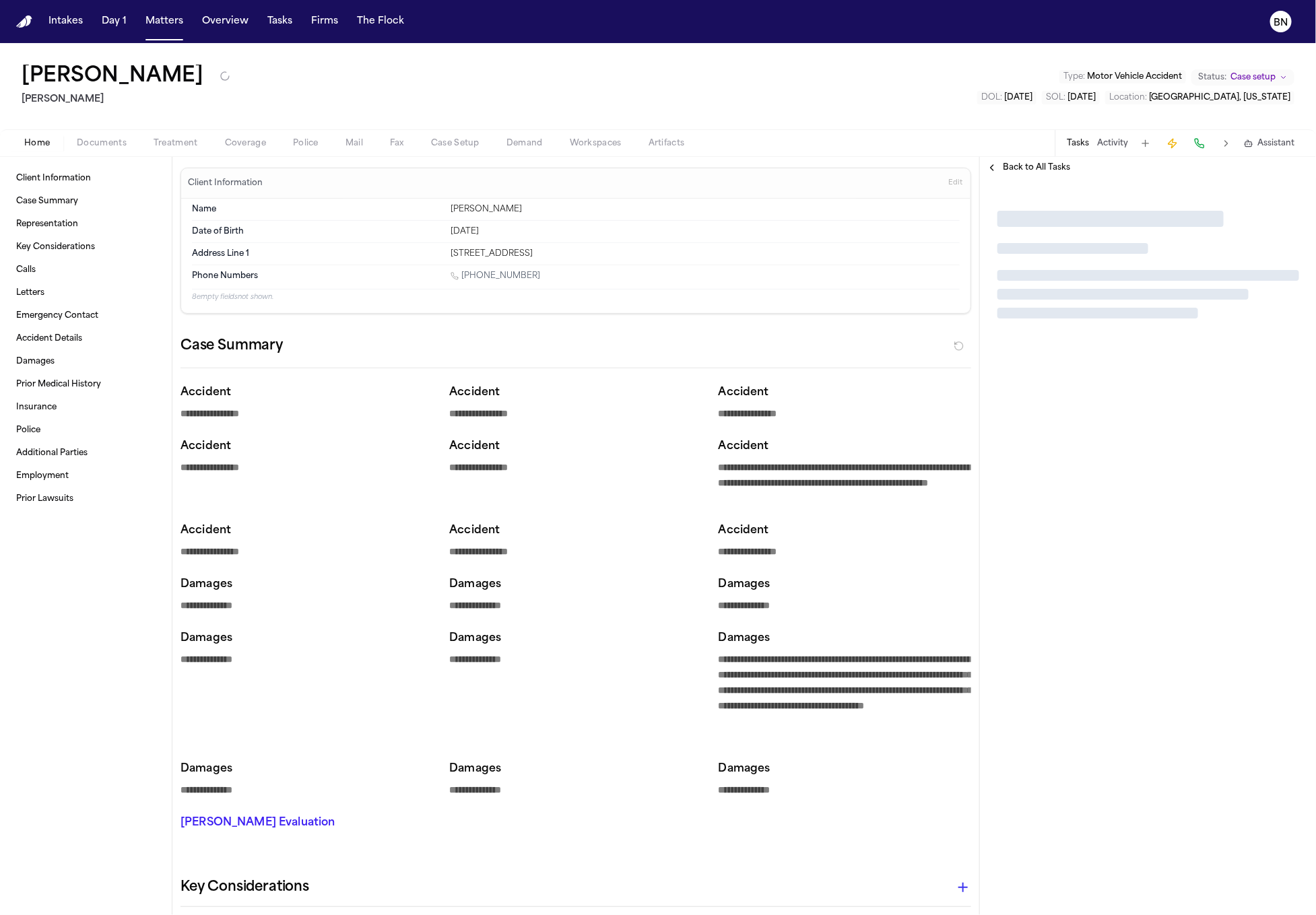
type textarea "*"
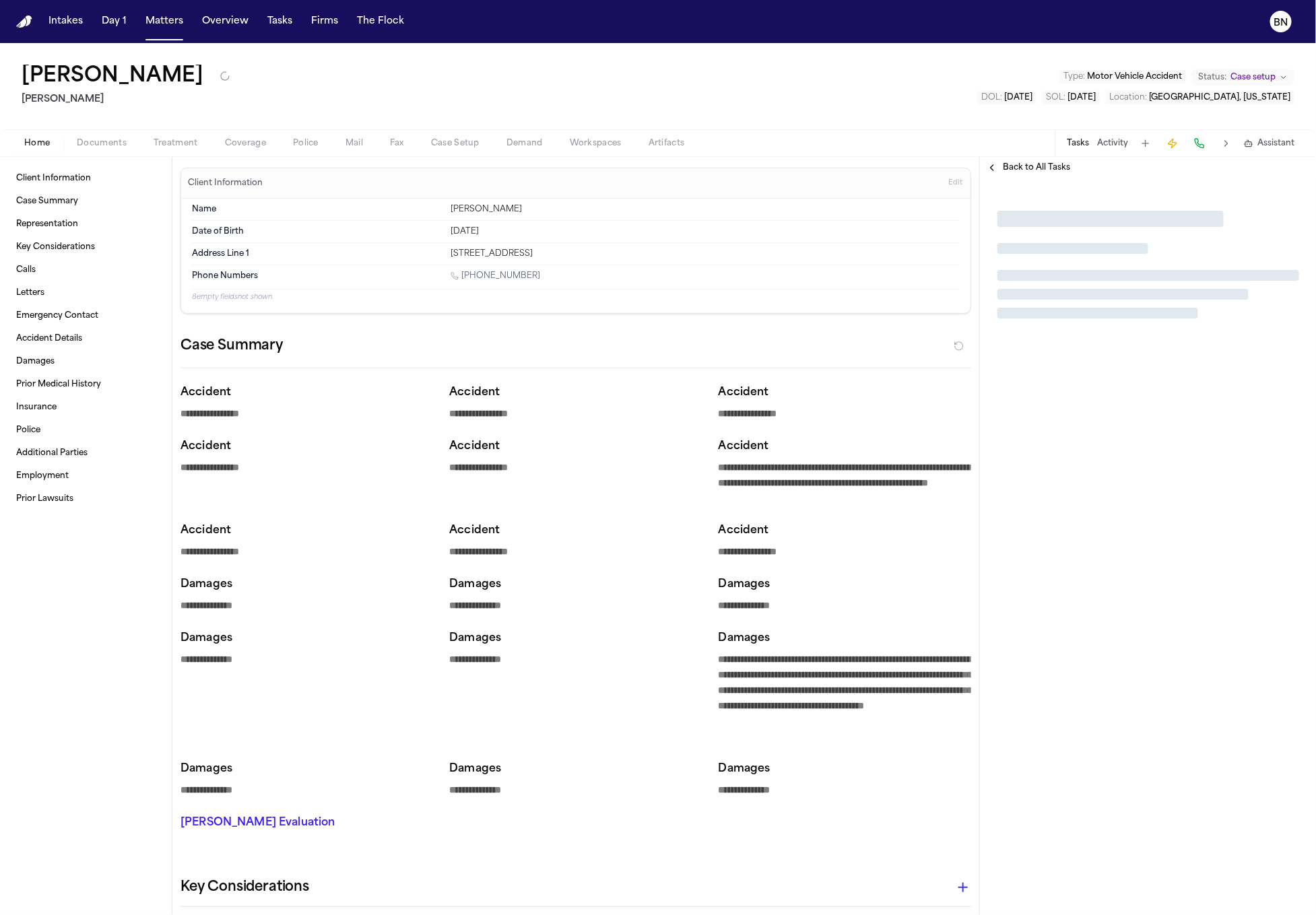
type textarea "*"
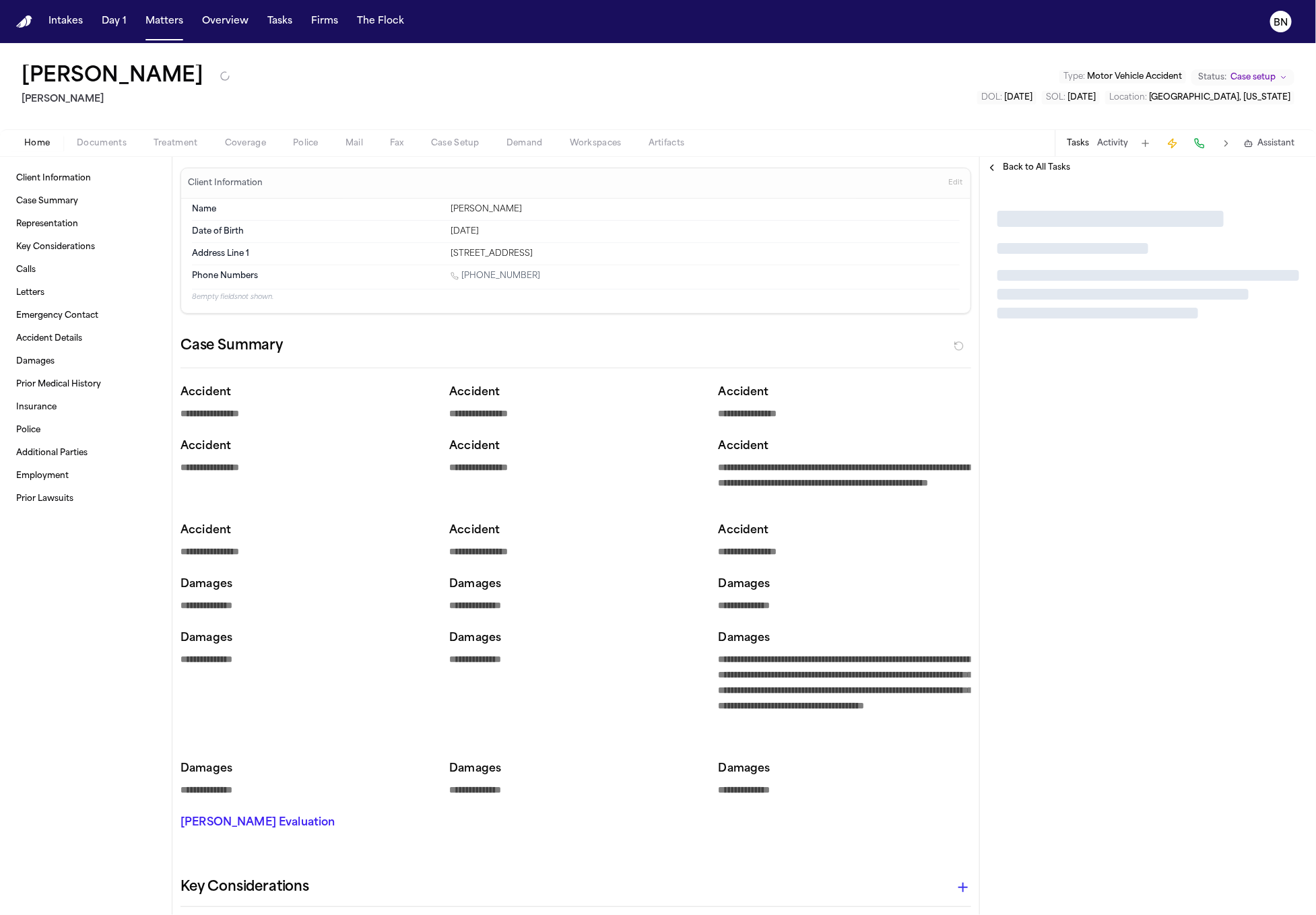
type textarea "*"
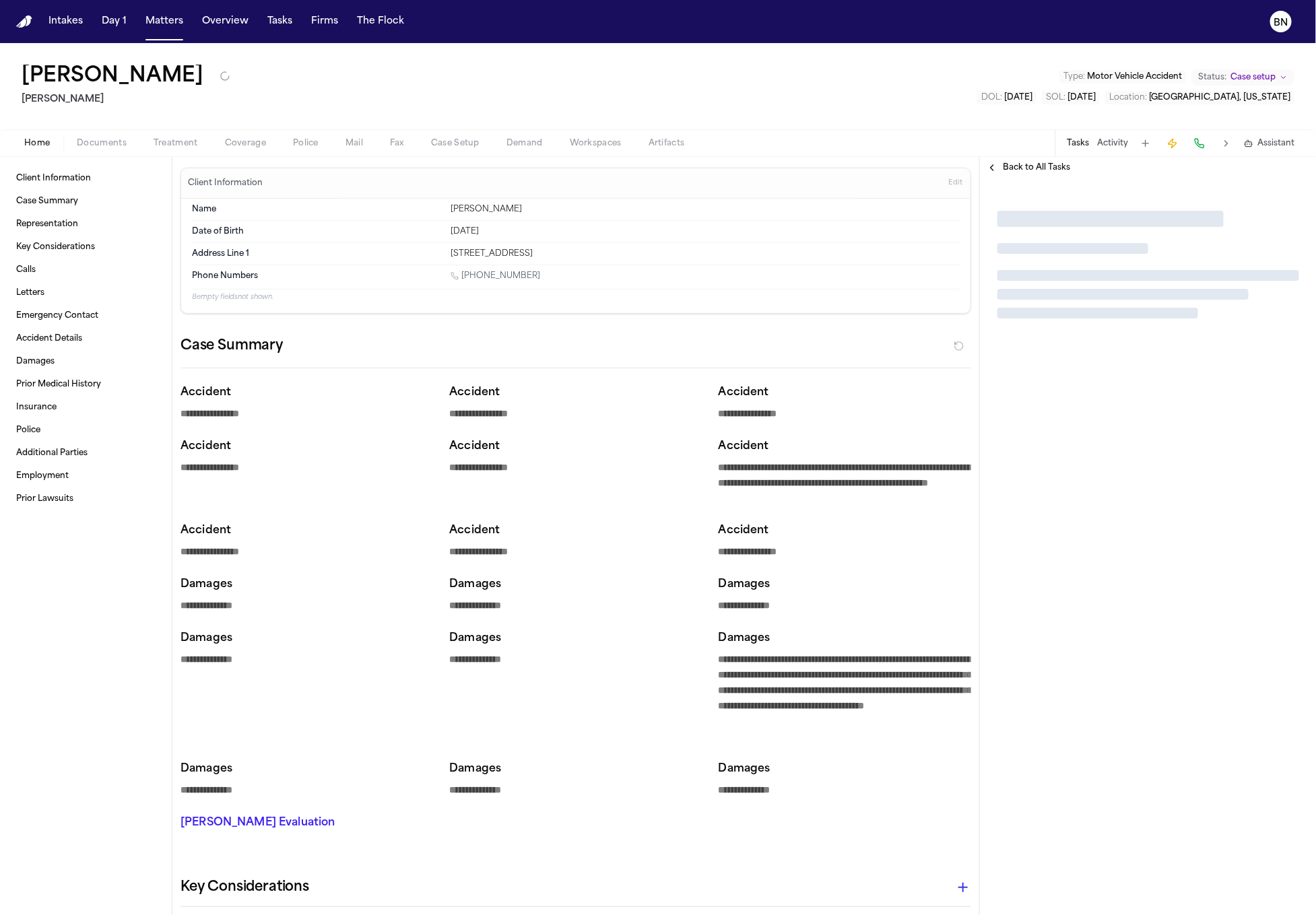
type textarea "*"
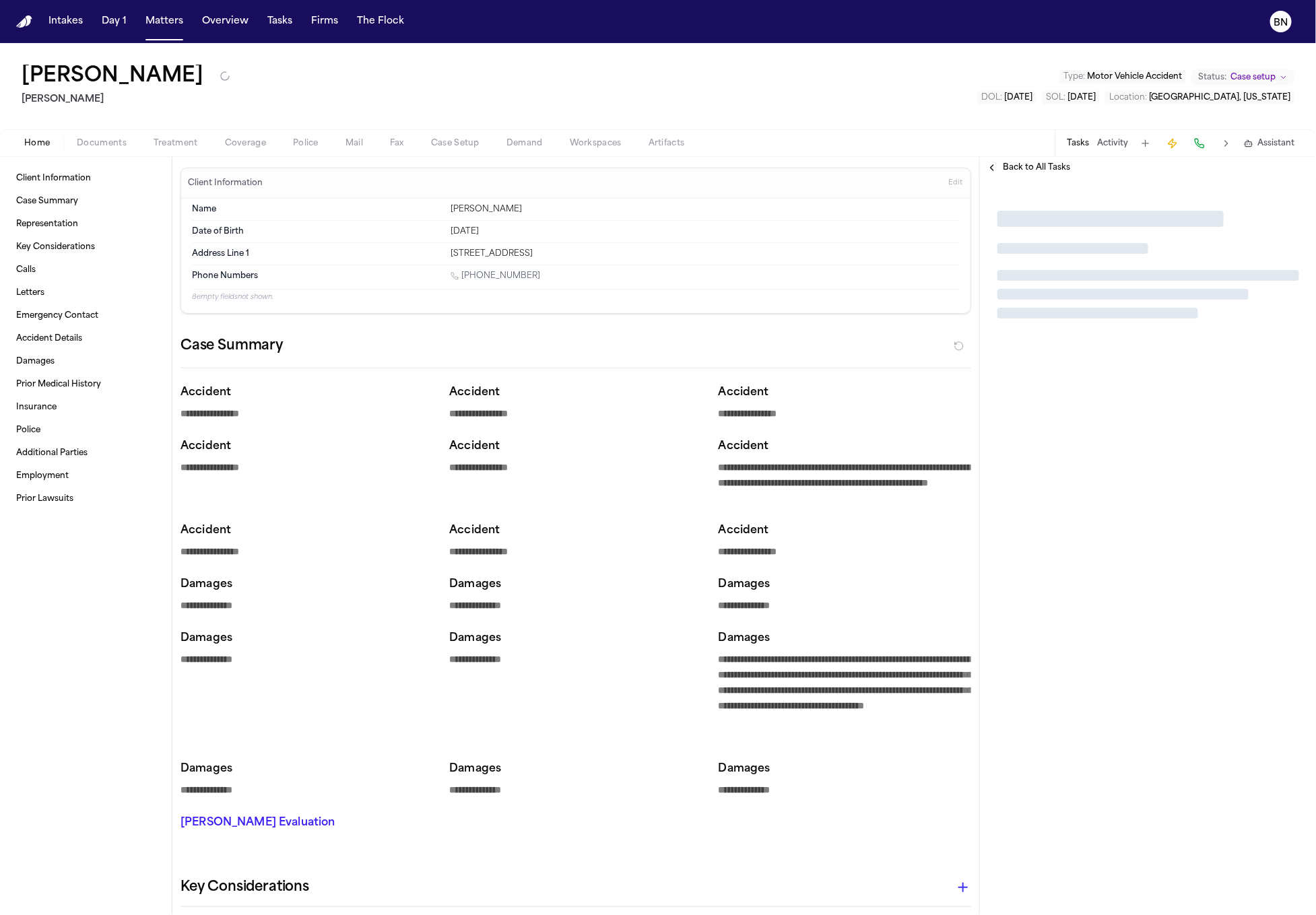
type textarea "*"
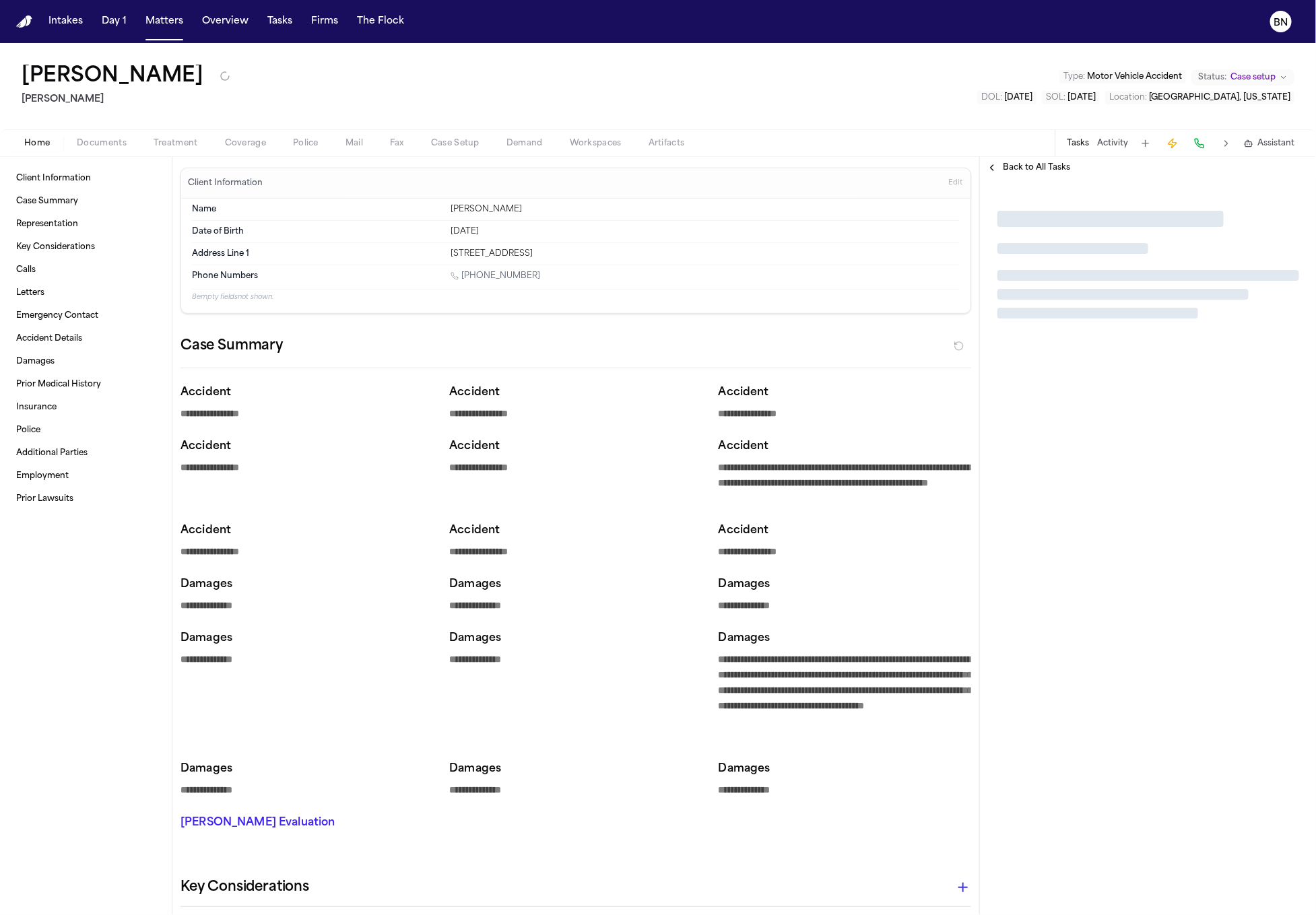
type textarea "*"
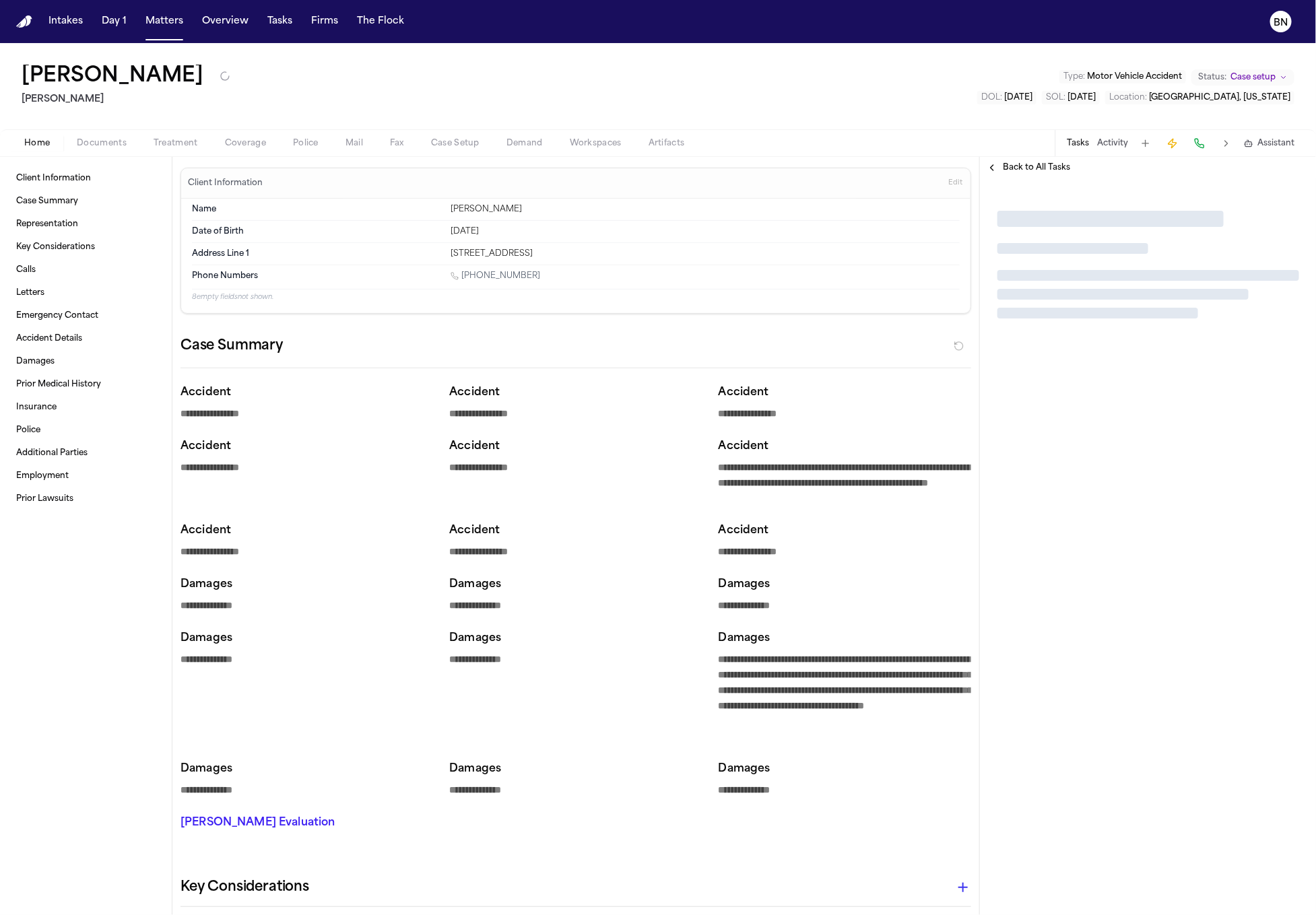
type textarea "*"
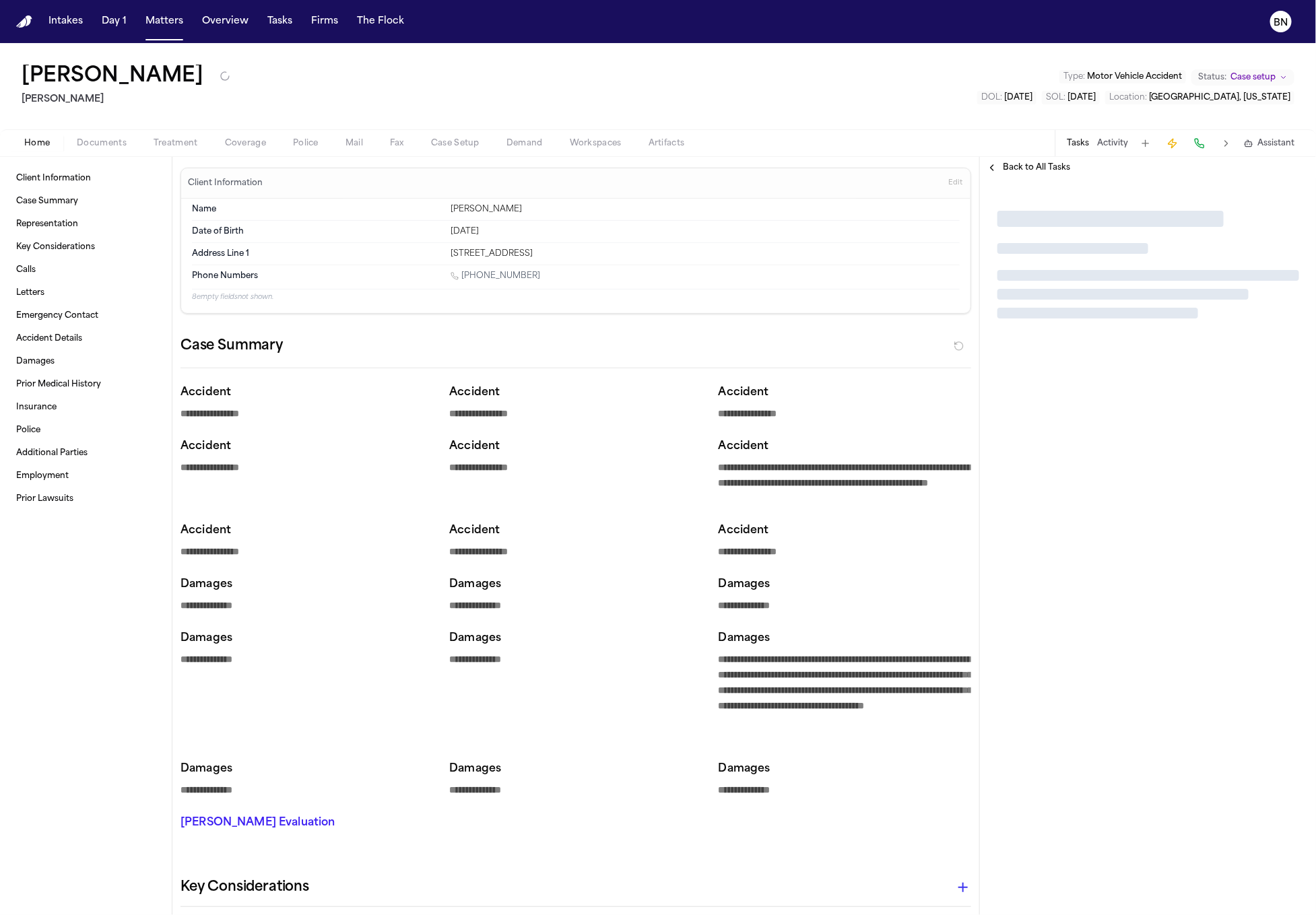
type textarea "*"
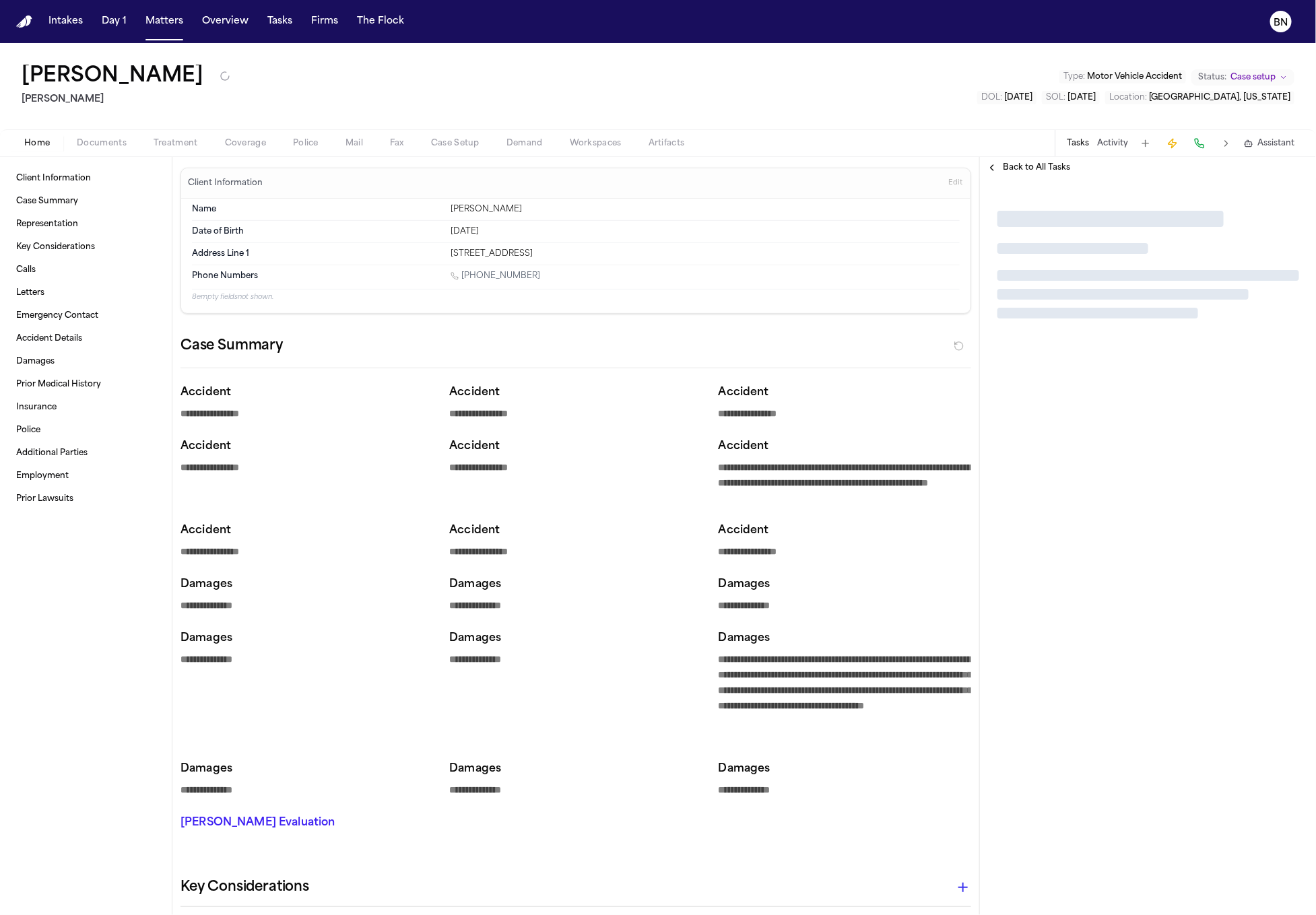
type textarea "*"
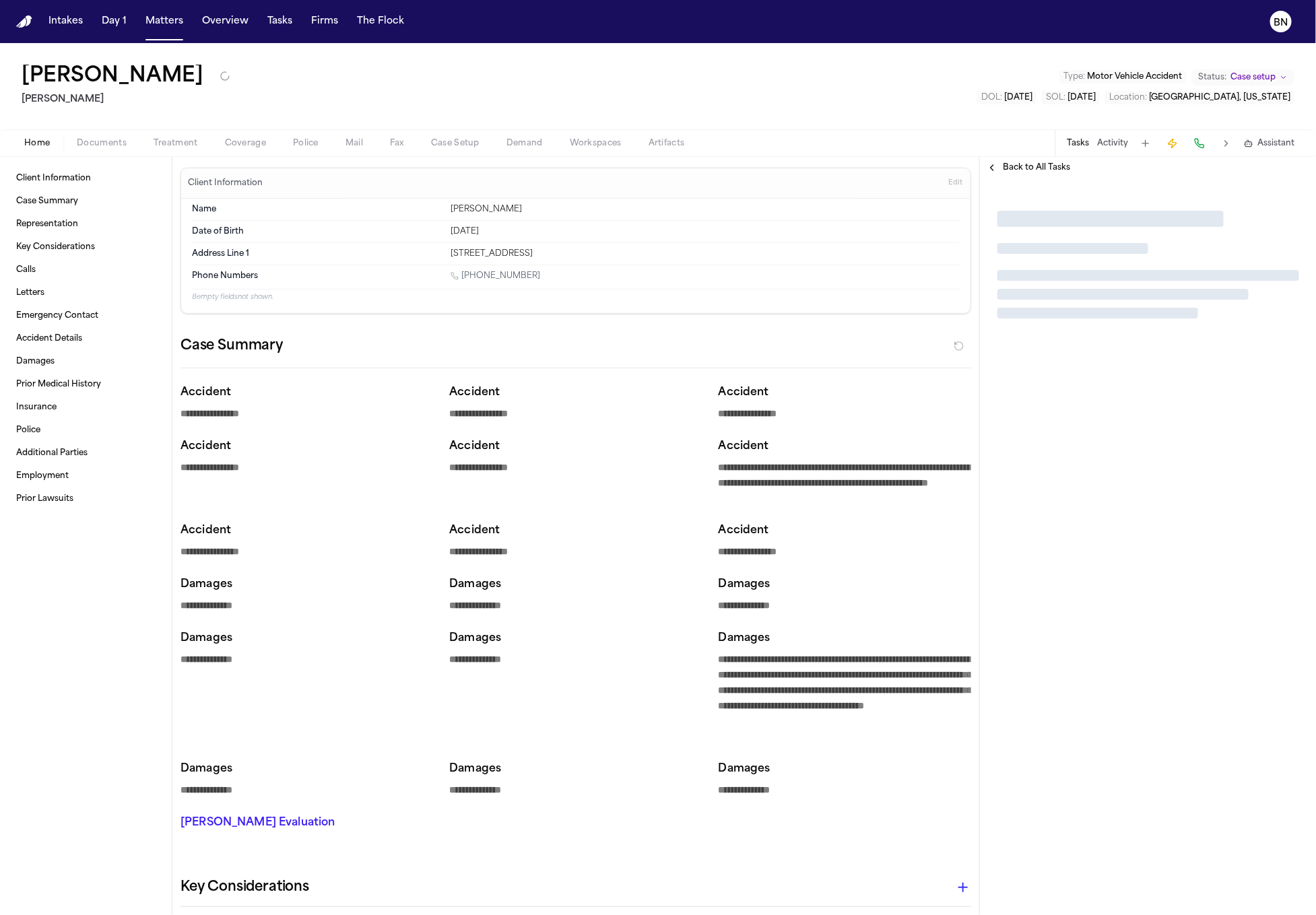
type textarea "*"
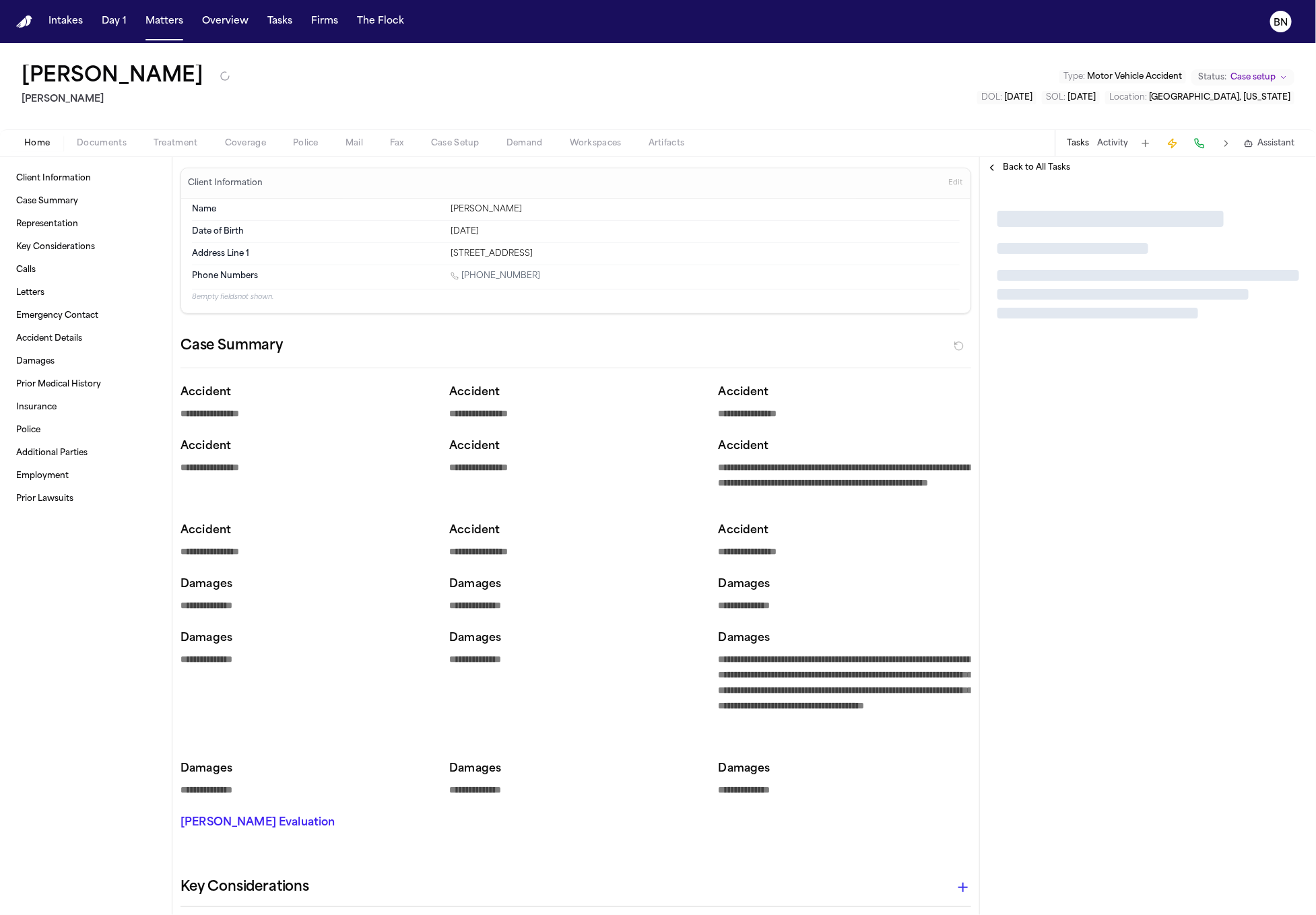
type textarea "*"
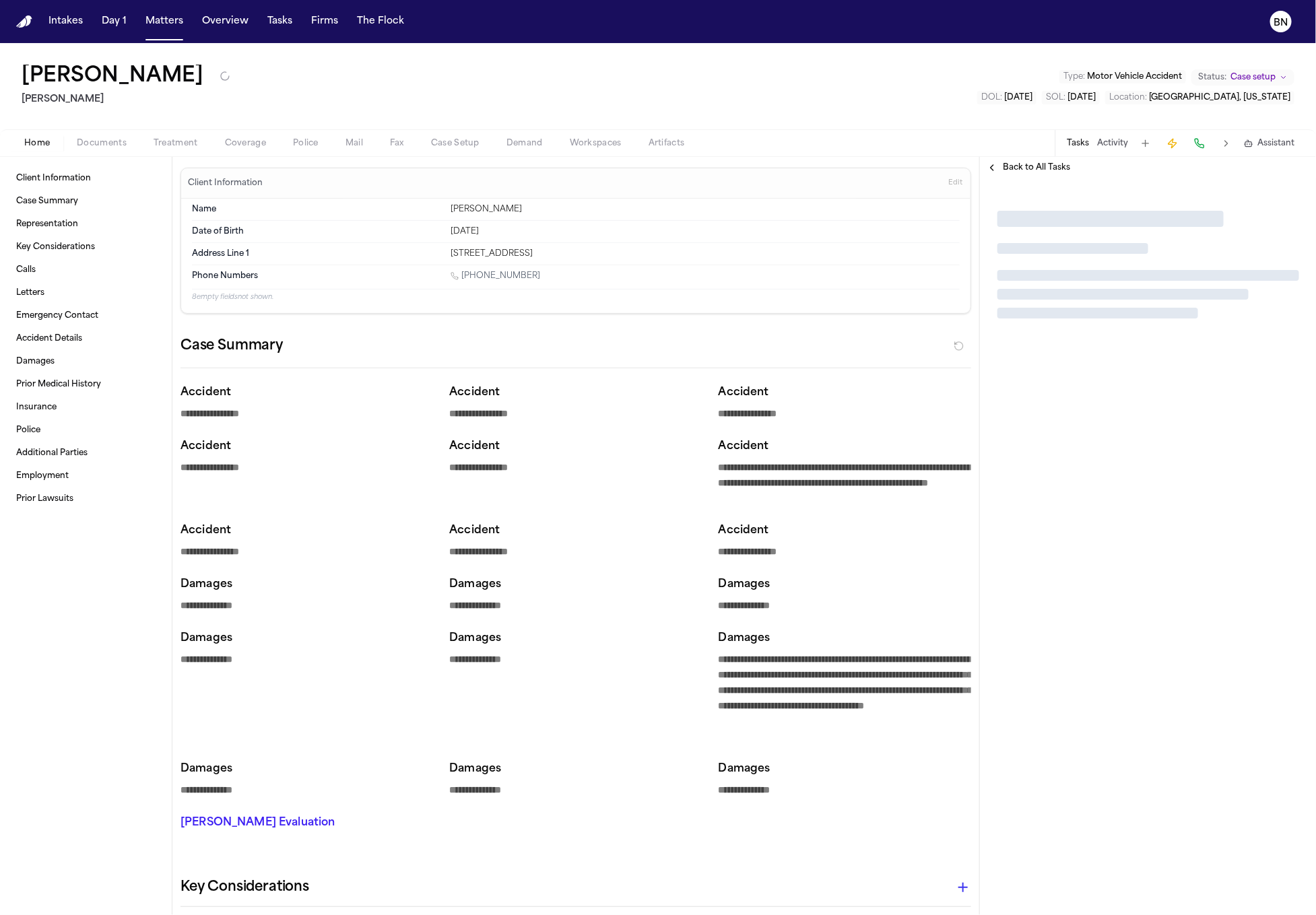
type textarea "*"
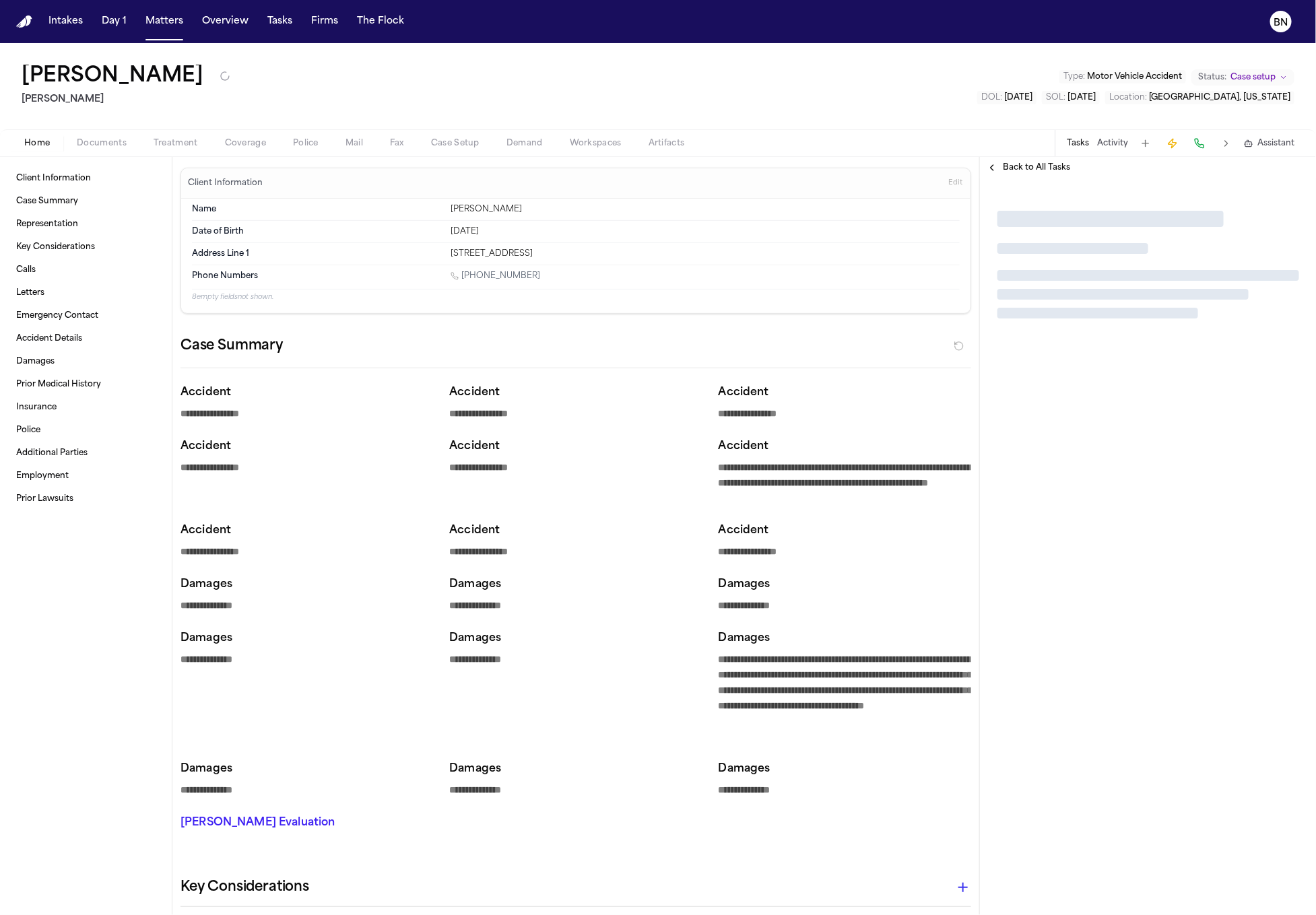
type textarea "*"
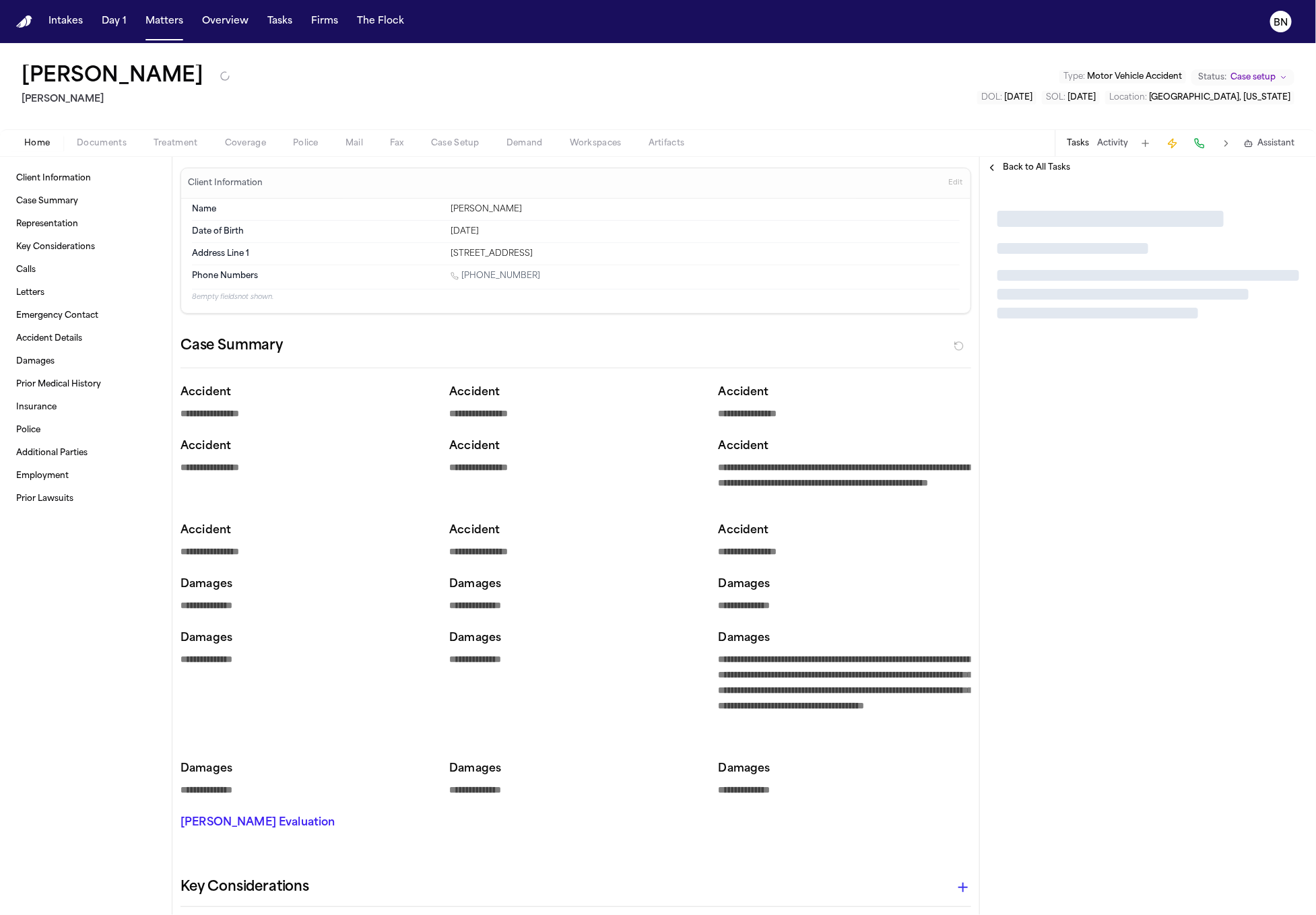
type textarea "*"
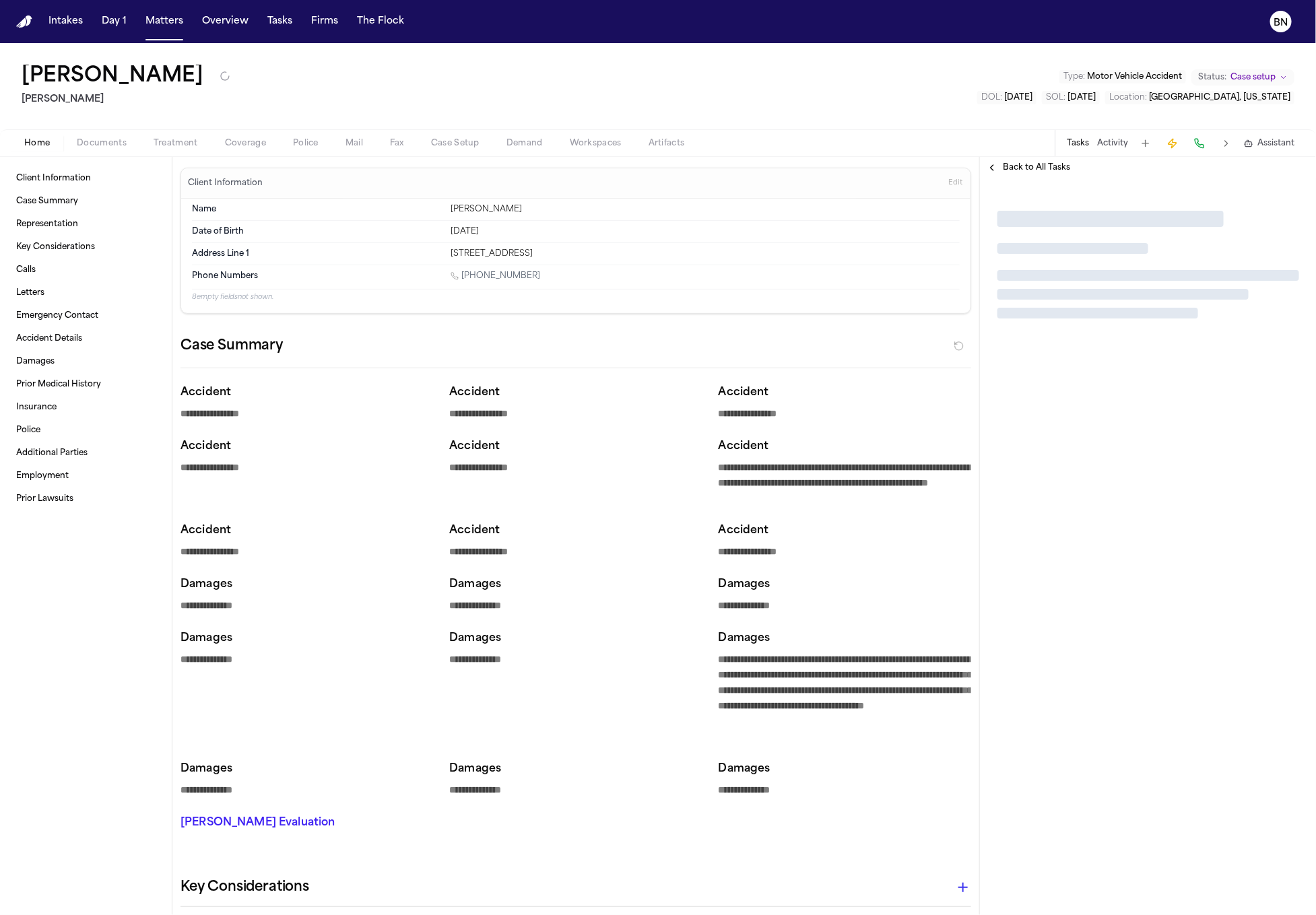
type textarea "*"
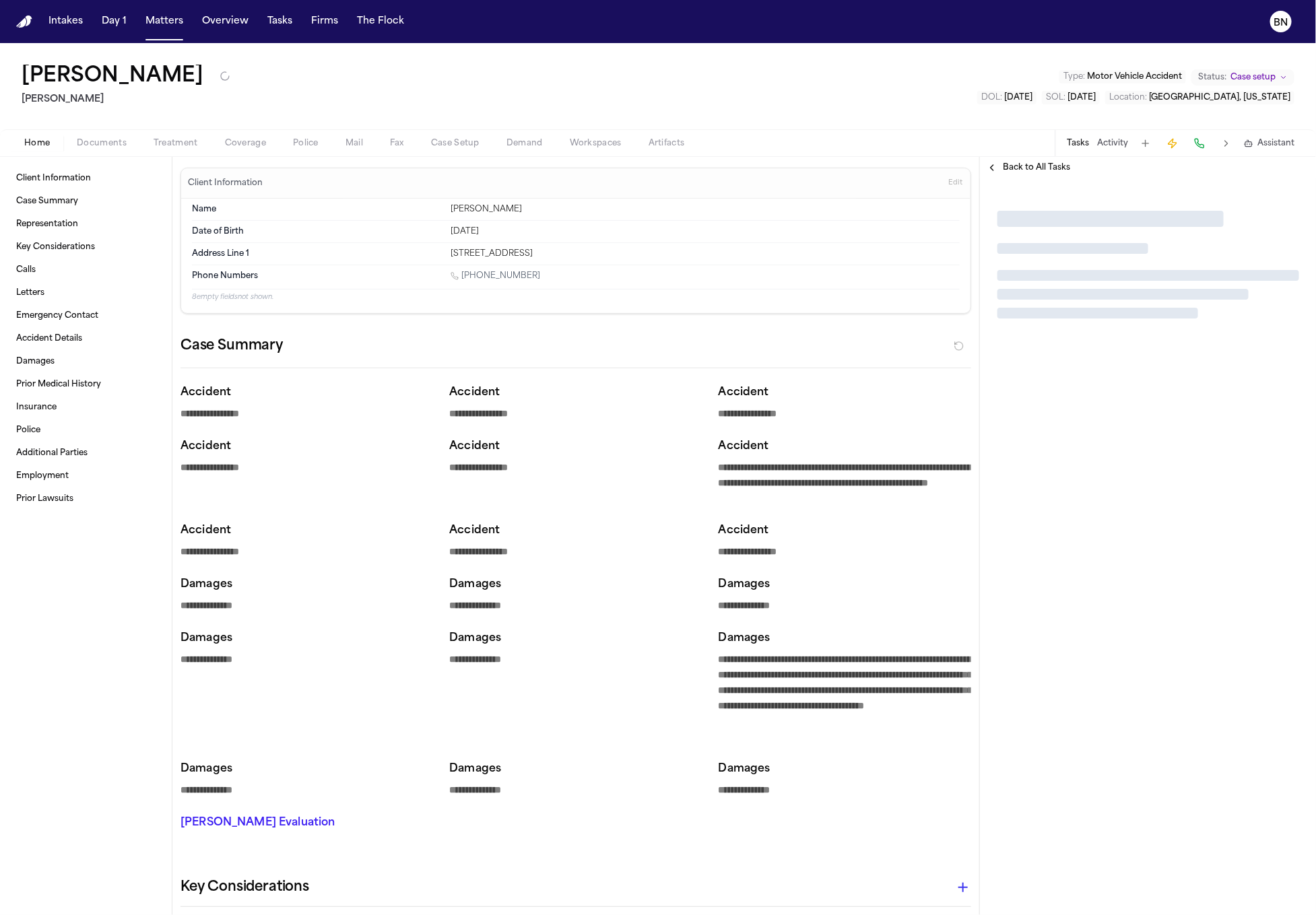
type textarea "*"
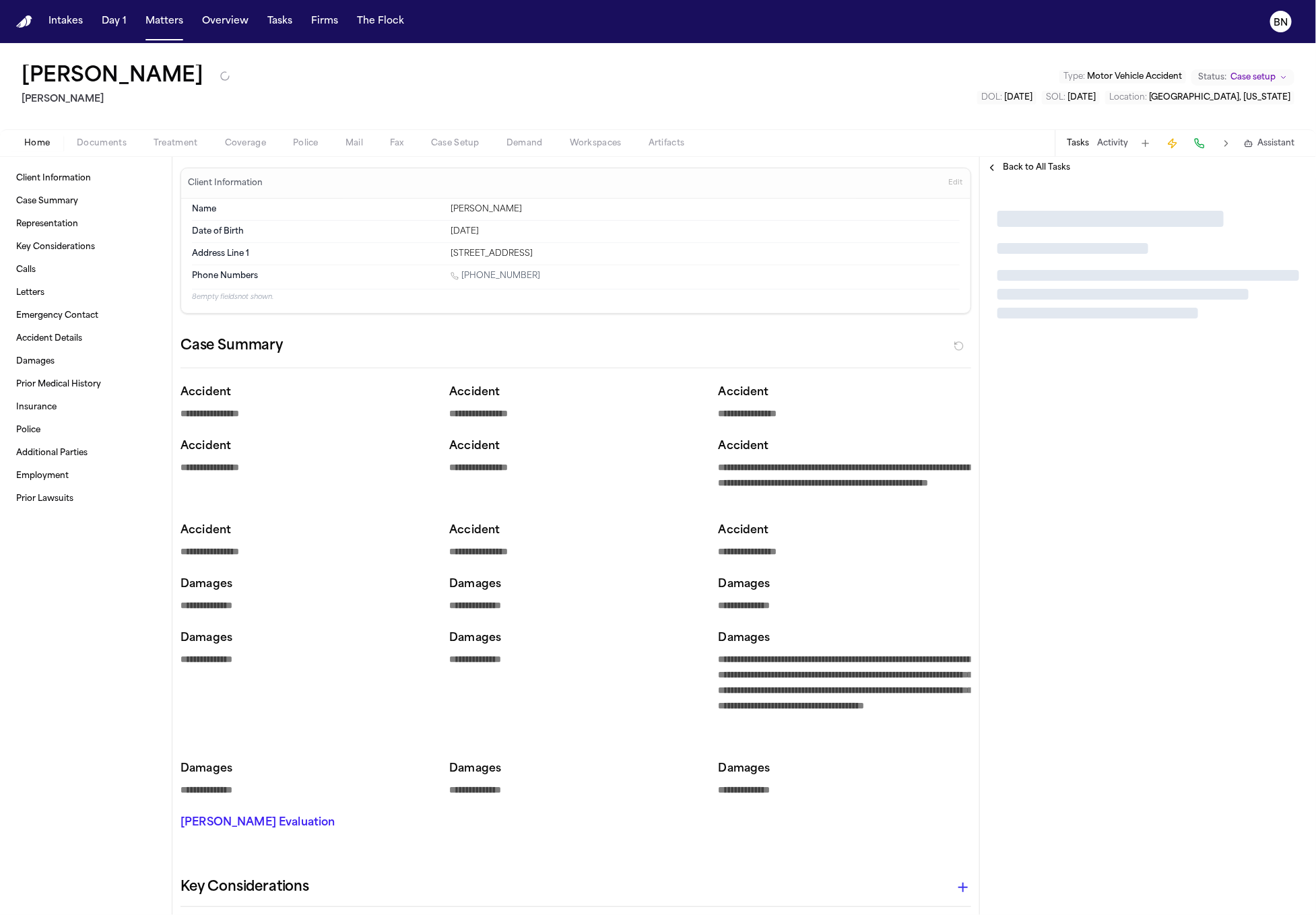
type textarea "*"
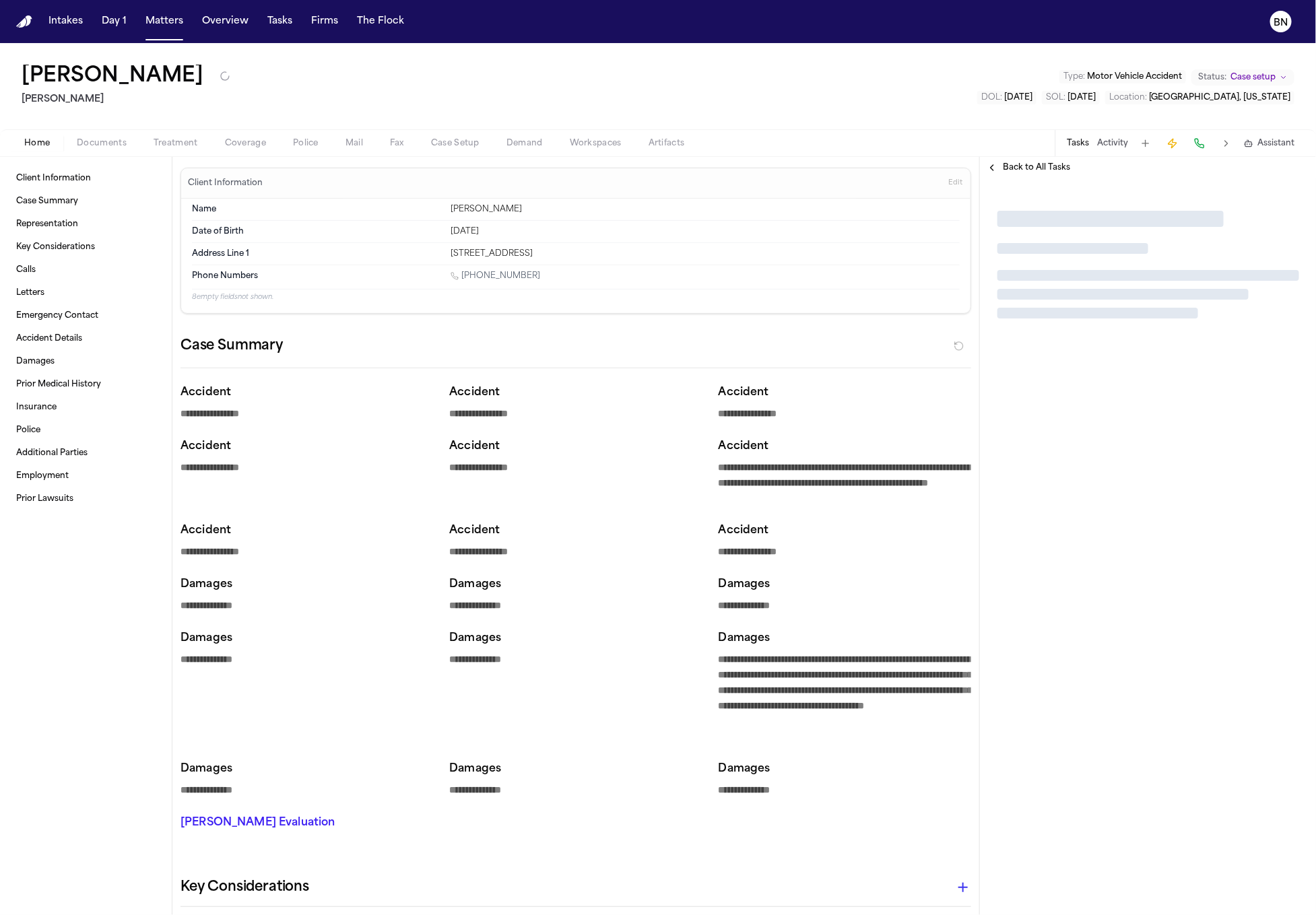
type textarea "*"
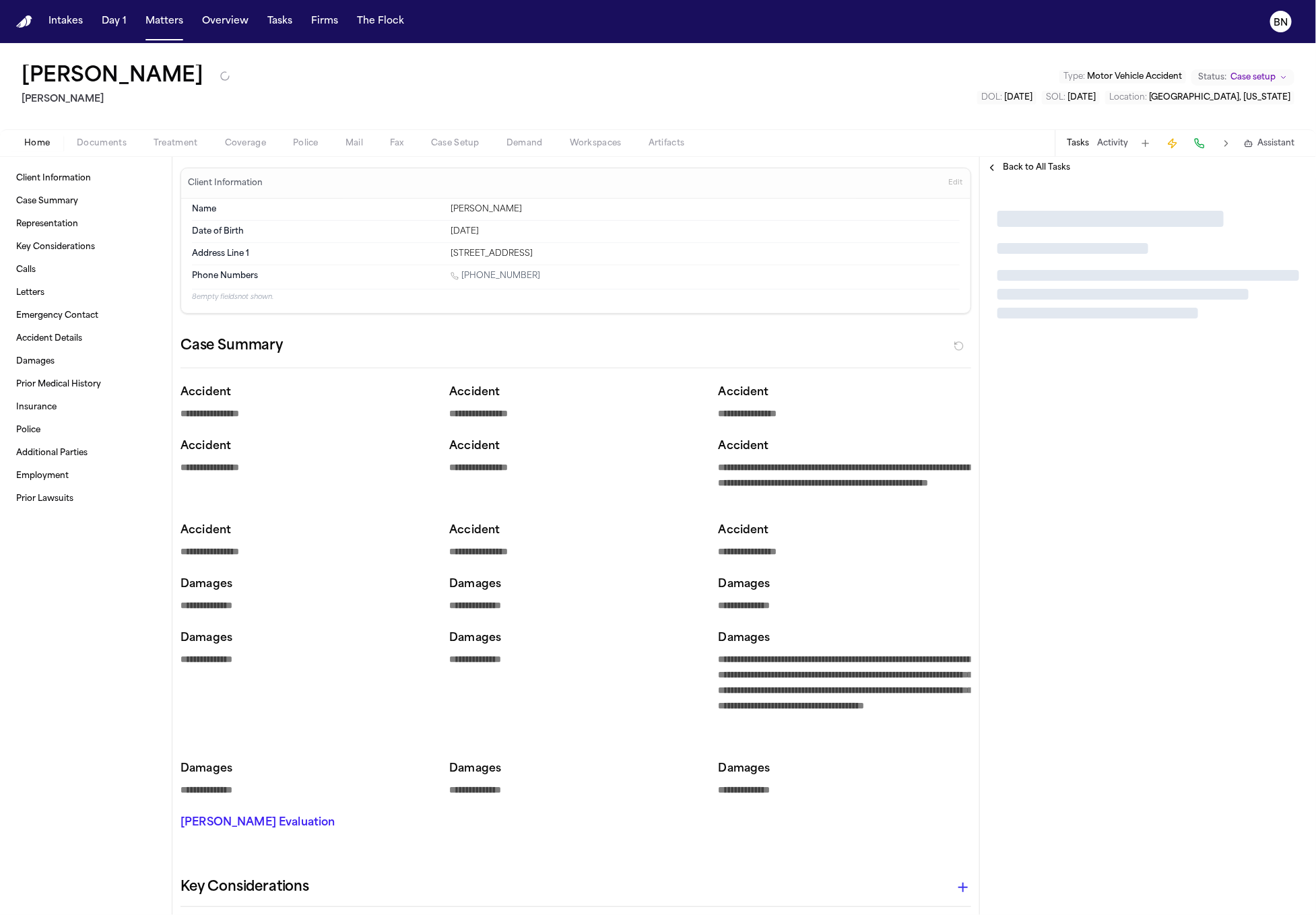
type textarea "*"
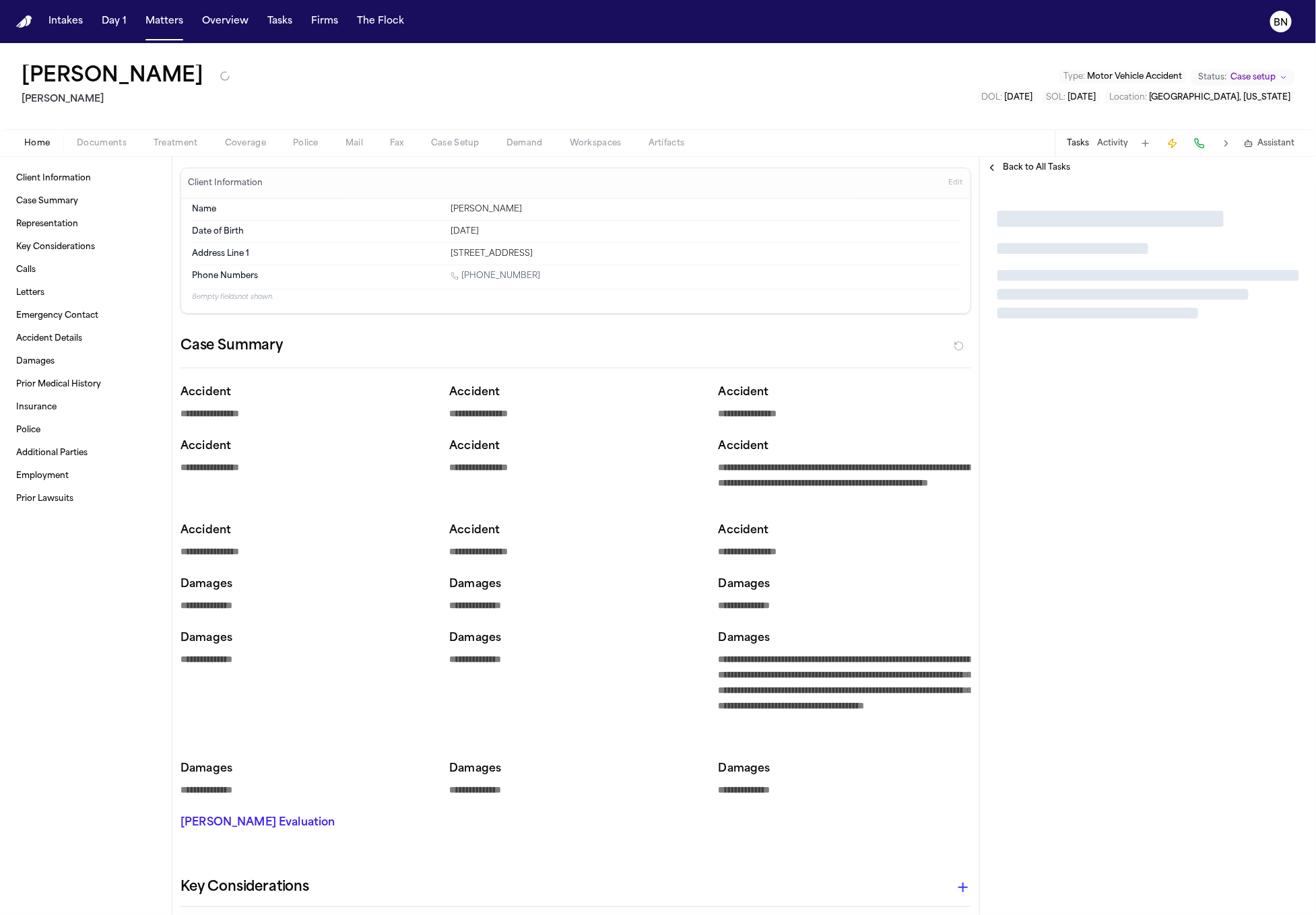
type textarea "*"
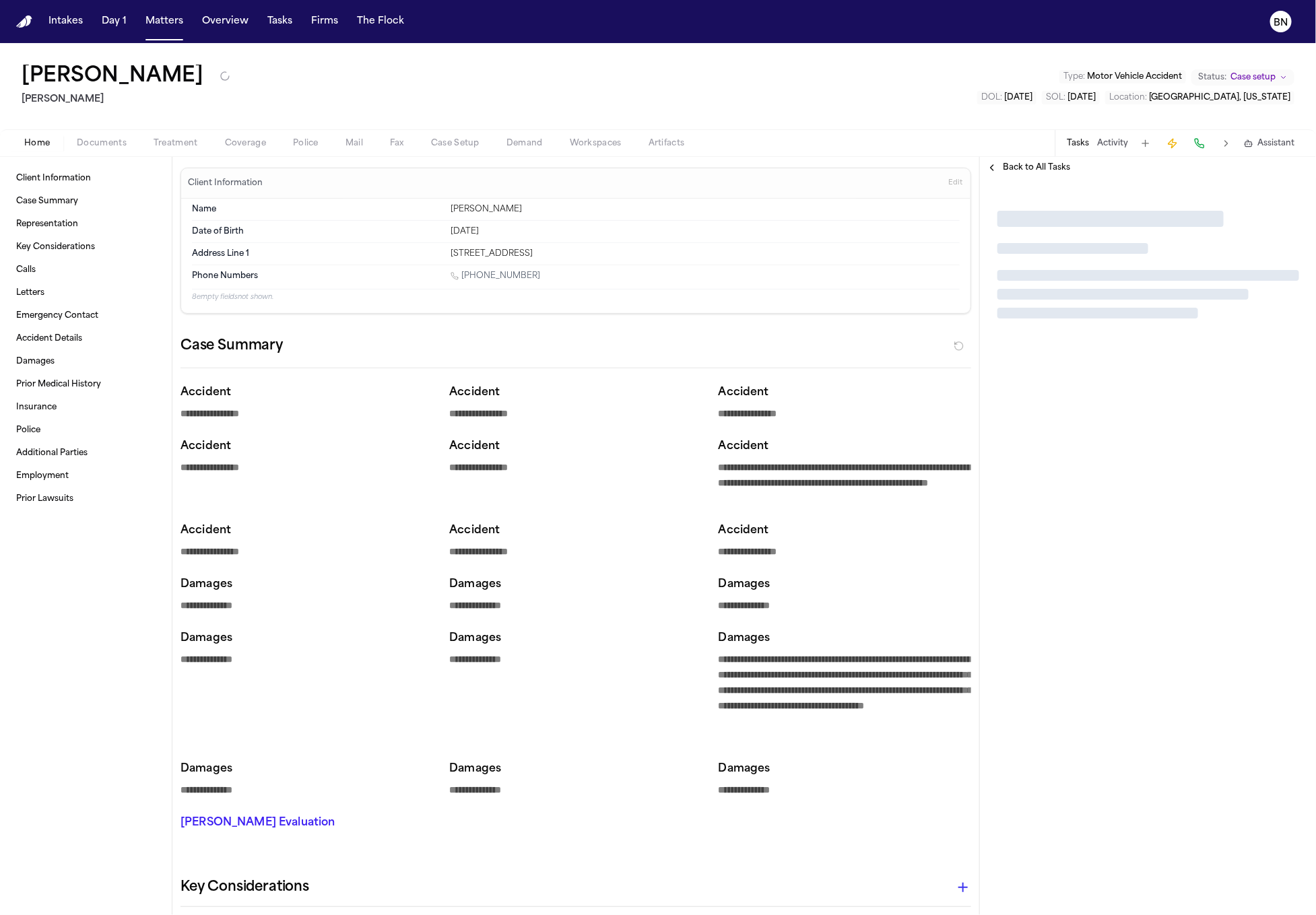
type textarea "*"
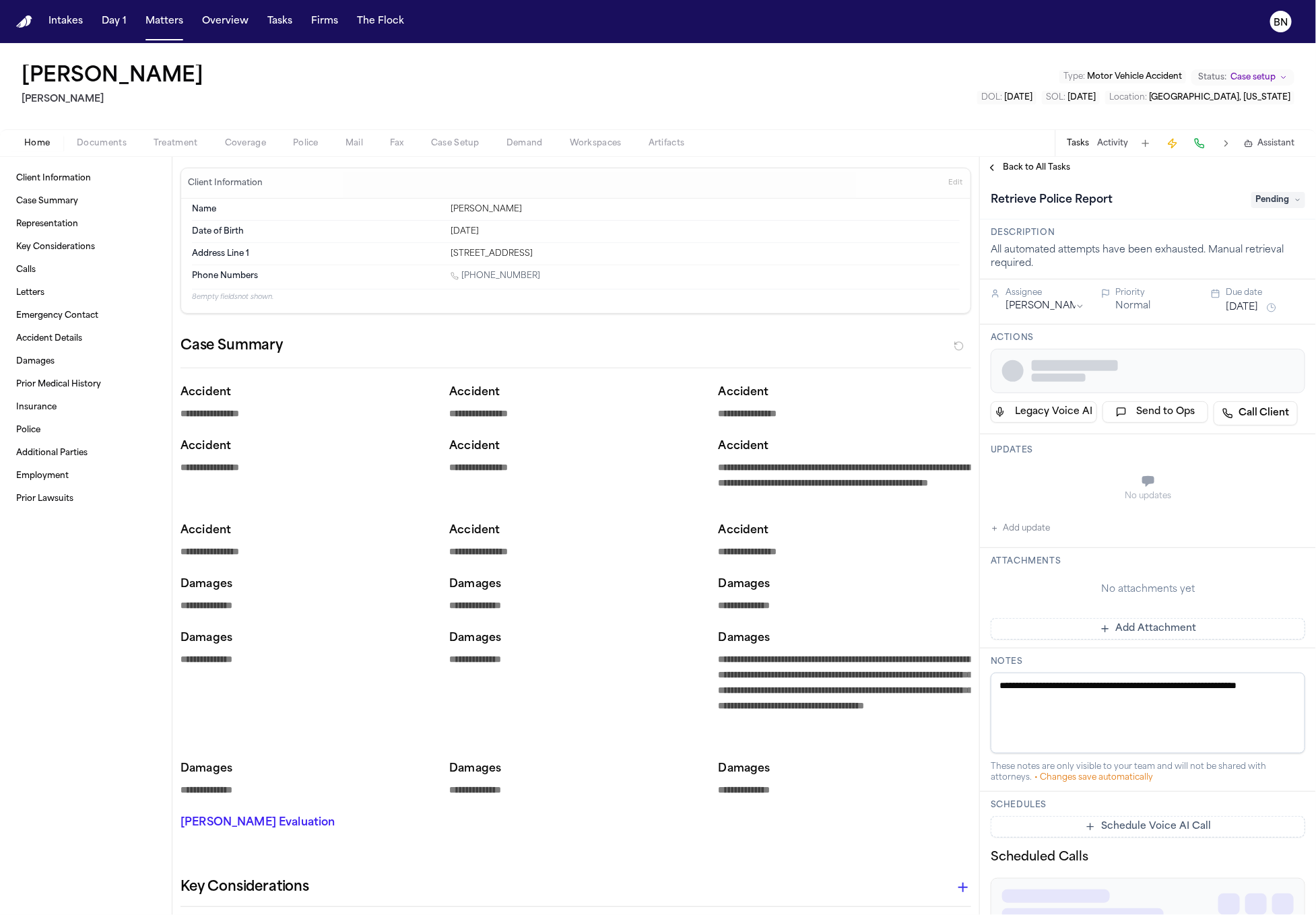
click at [300, 138] on span "Police" at bounding box center [305, 144] width 26 height 11
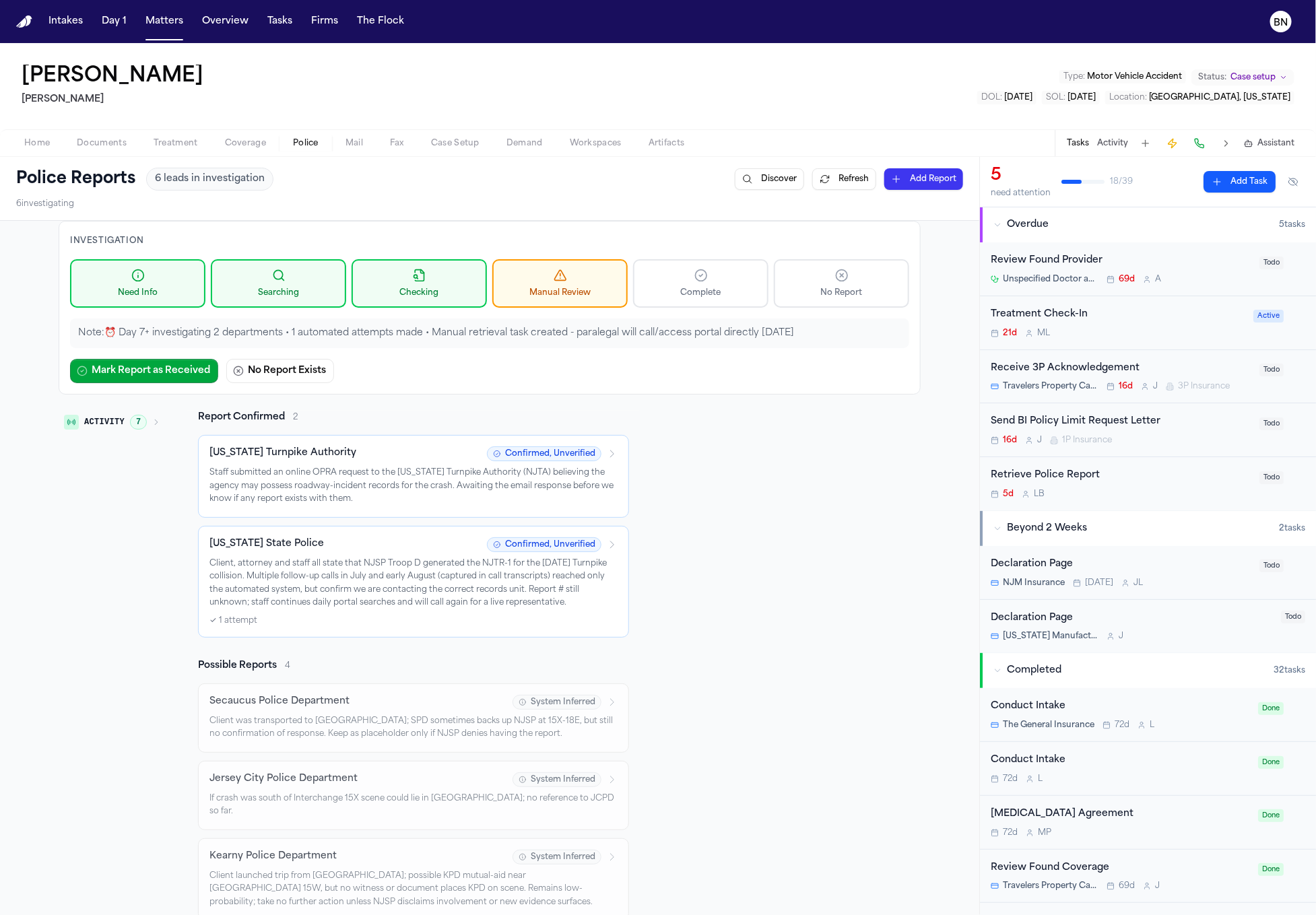
click at [358, 616] on div "✓ 1 attempt" at bounding box center [413, 621] width 408 height 11
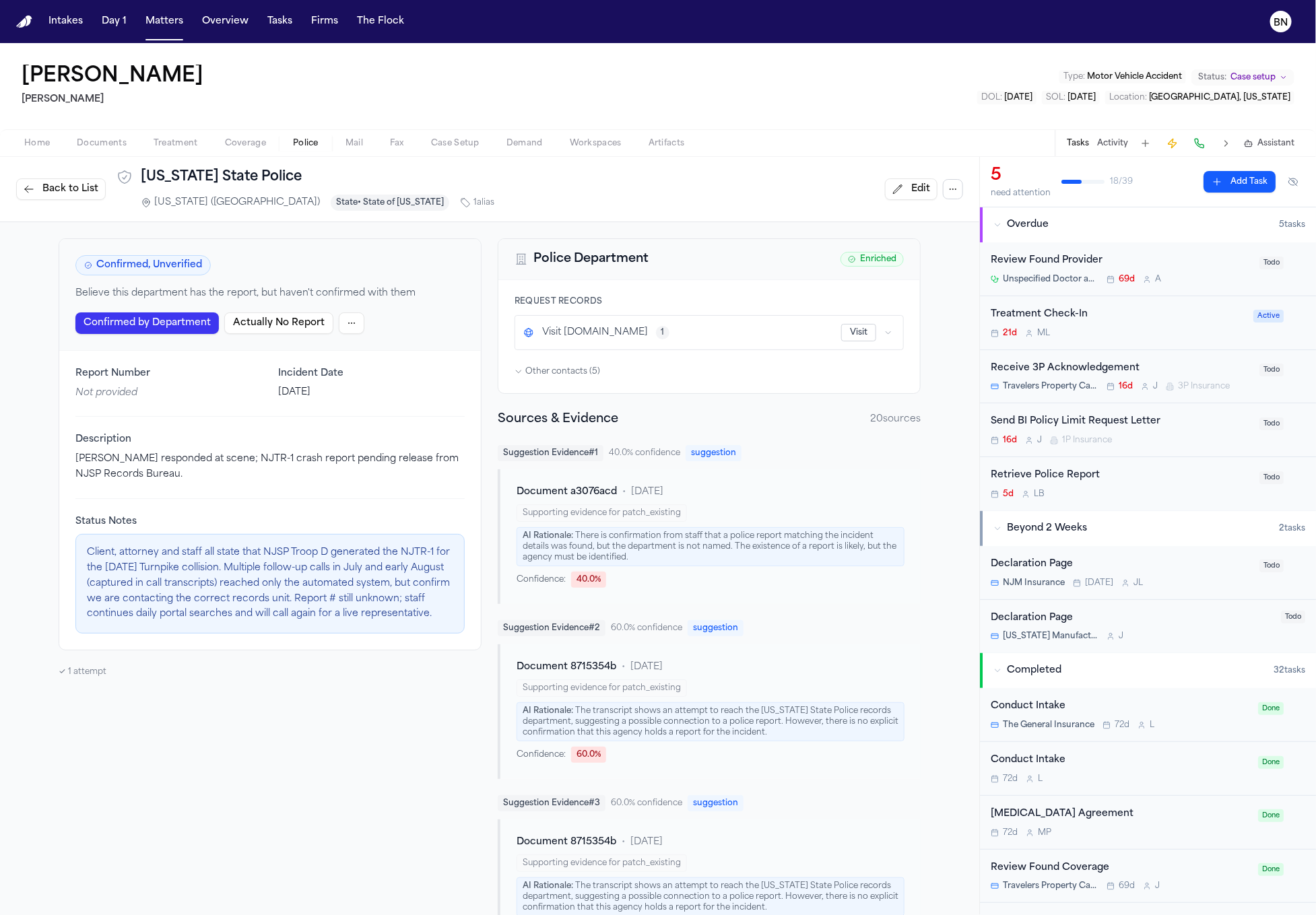
click at [104, 131] on div "Home Documents Treatment Coverage Police Mail Fax Case Setup Demand Workspaces …" at bounding box center [658, 143] width 1316 height 27
click at [104, 138] on span "Documents" at bounding box center [102, 144] width 50 height 11
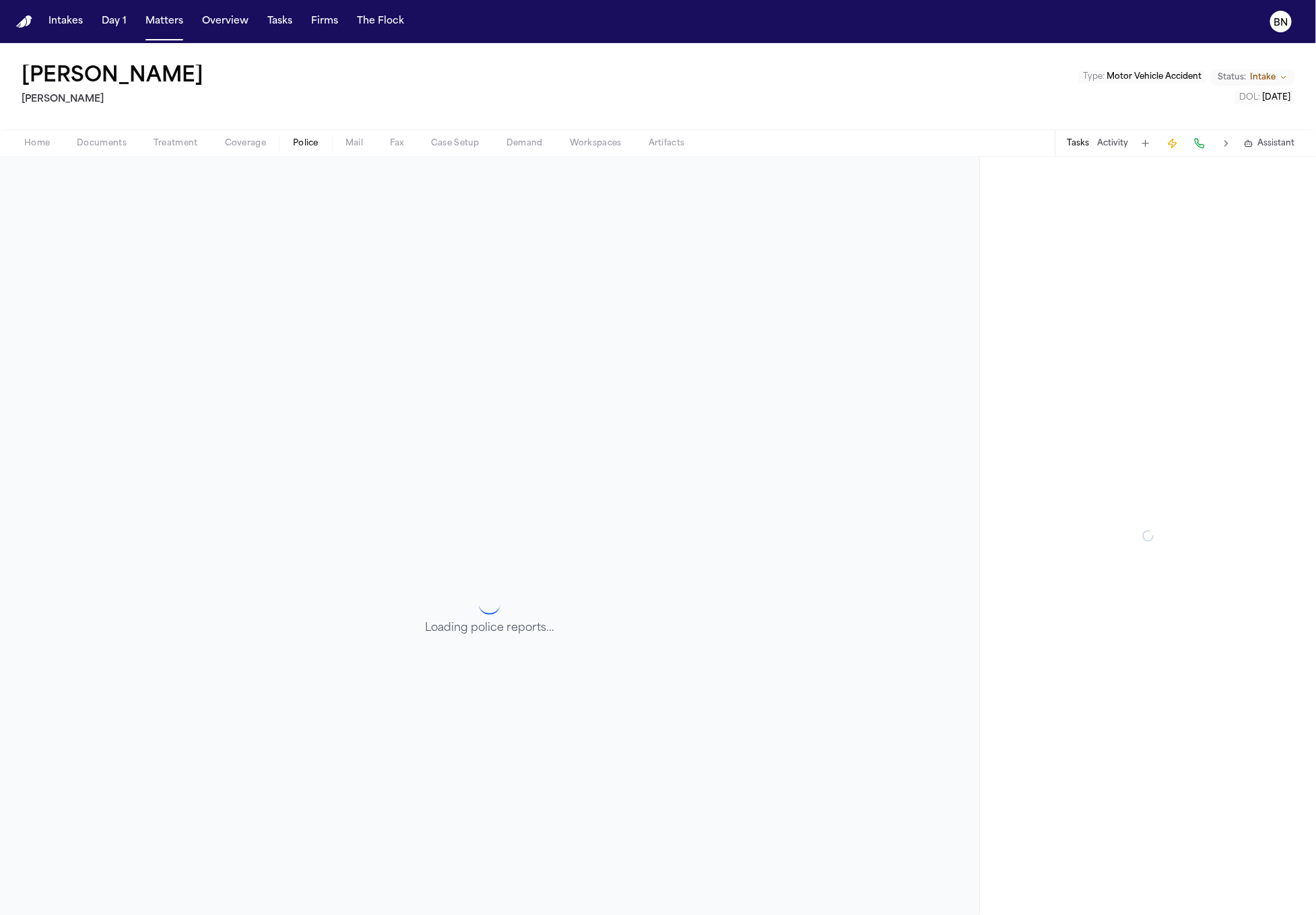
click at [306, 141] on span "Police" at bounding box center [305, 144] width 26 height 11
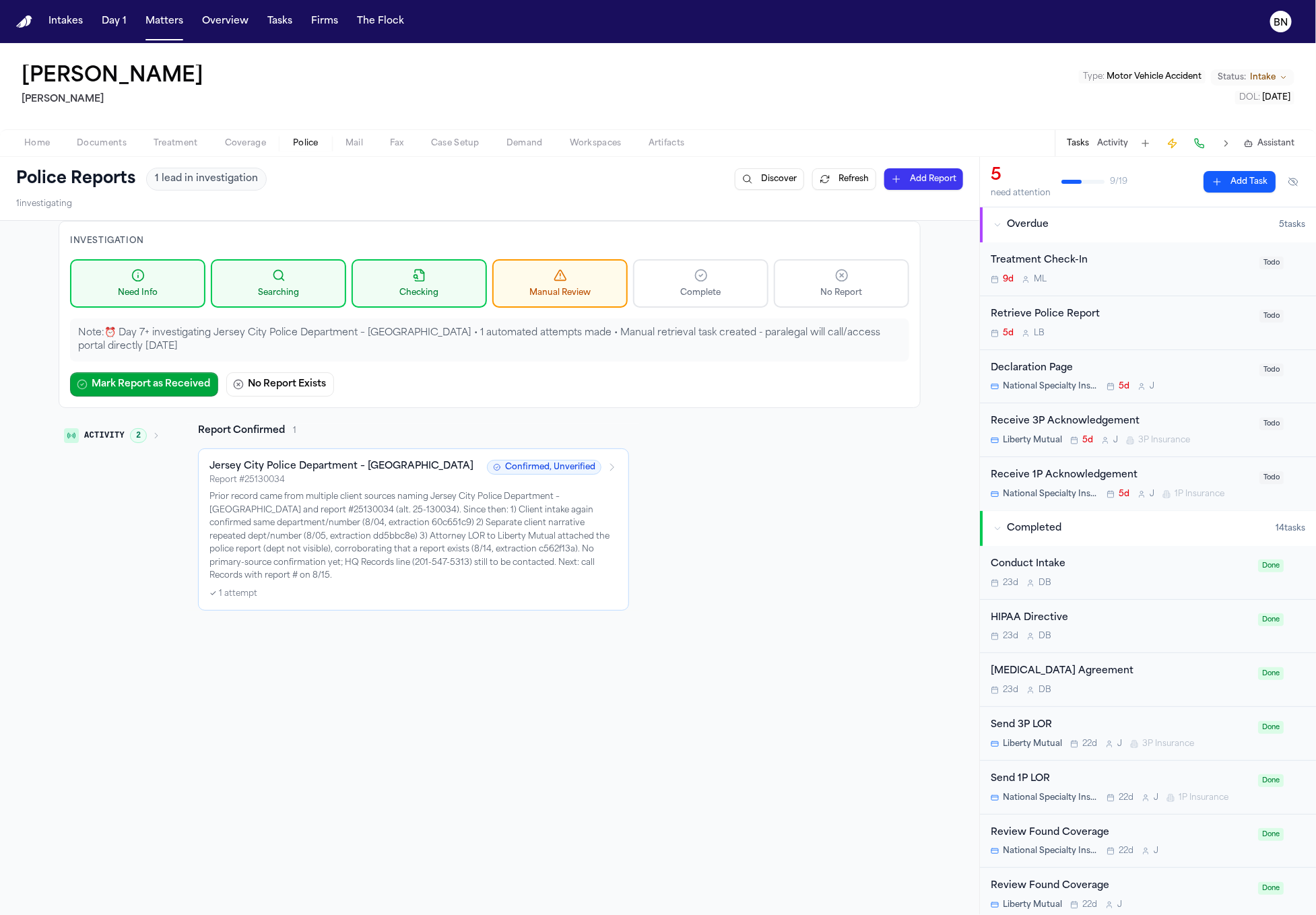
click at [435, 481] on div "Report # 25130034" at bounding box center [345, 480] width 270 height 11
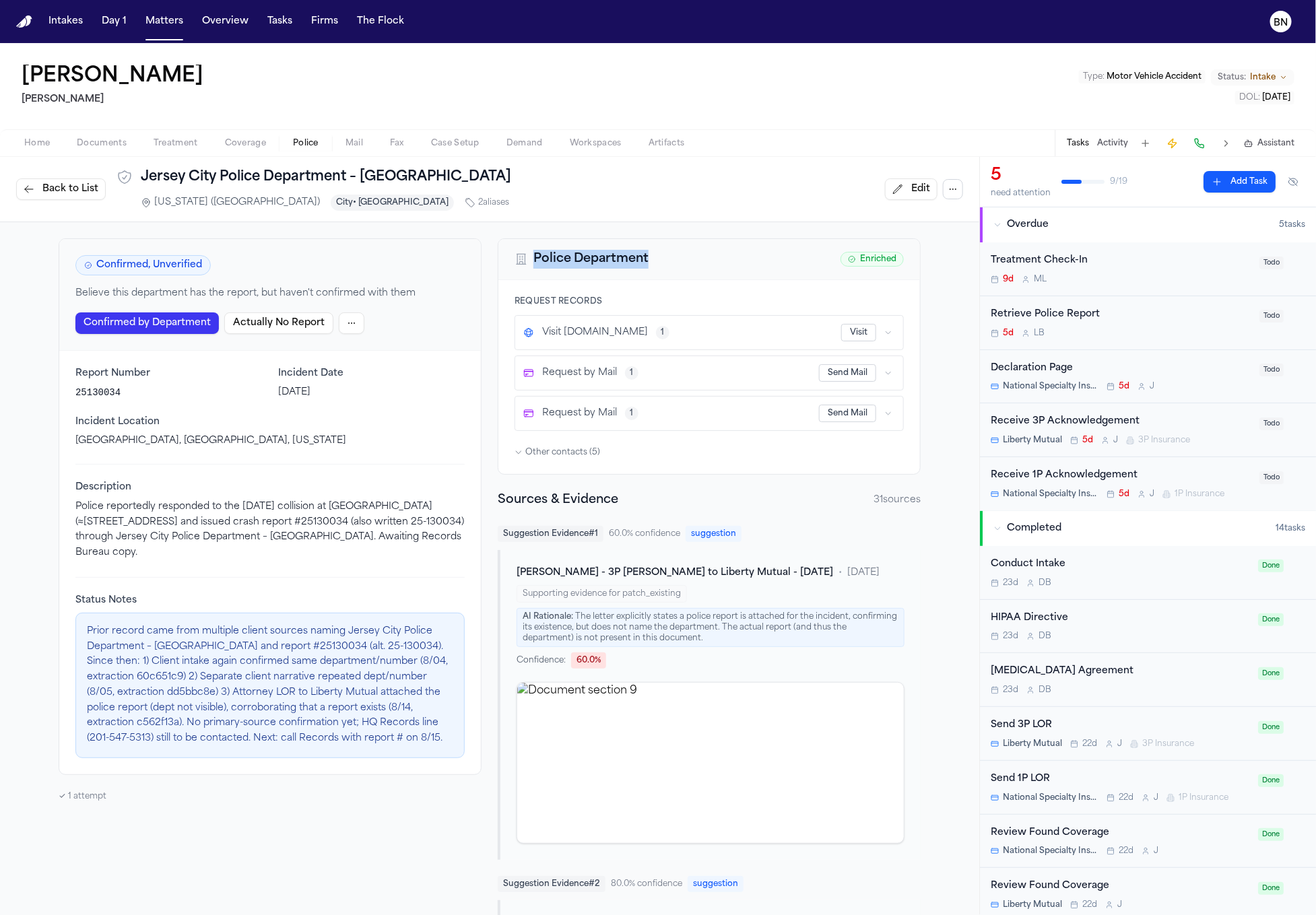
click at [864, 333] on button "Visit" at bounding box center [858, 333] width 35 height 18
click at [312, 643] on p "Prior record came from multiple client sources naming Jersey City Police Depart…" at bounding box center [270, 685] width 366 height 122
copy p "25130034"
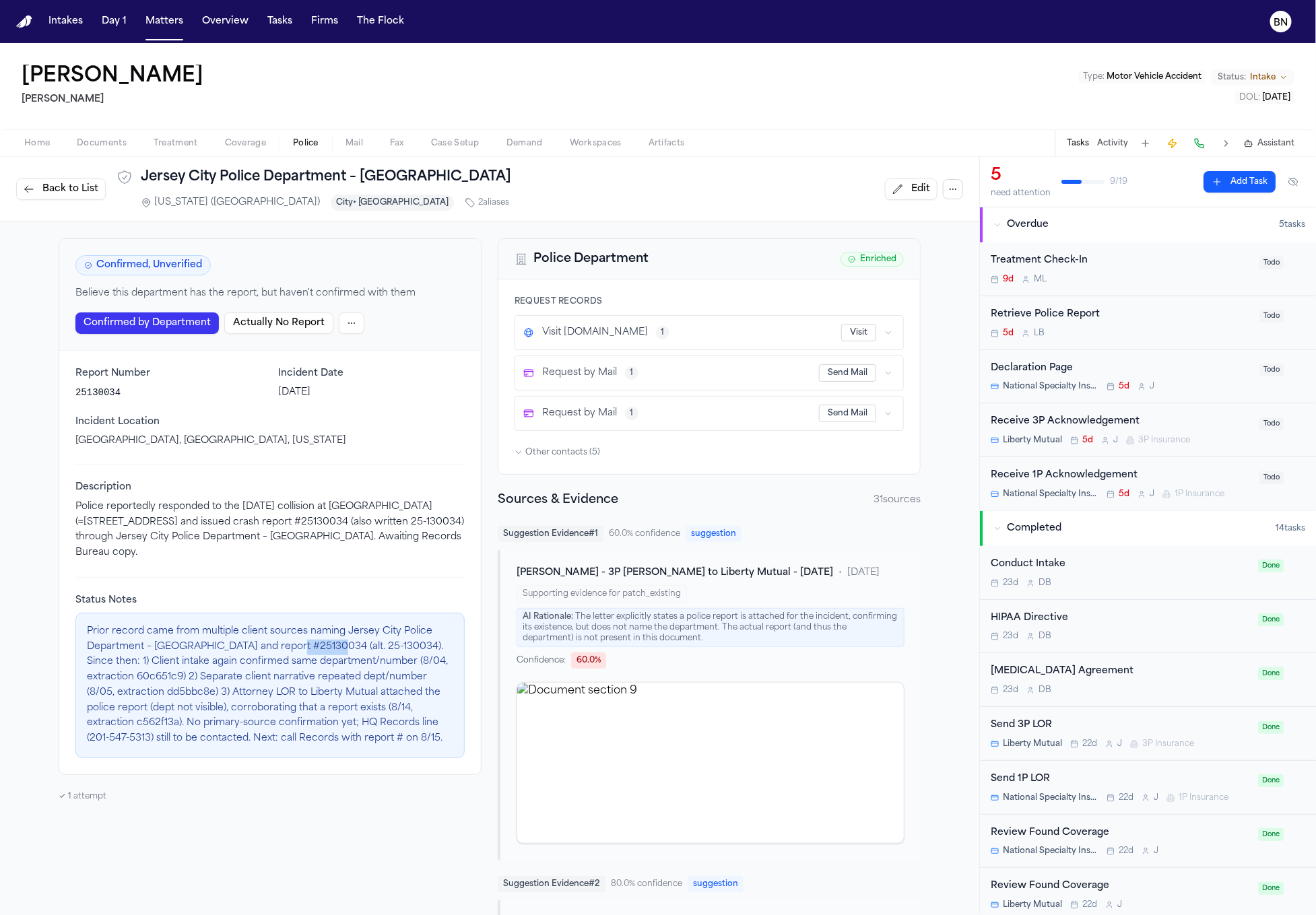
click at [46, 138] on span "Home" at bounding box center [37, 144] width 26 height 11
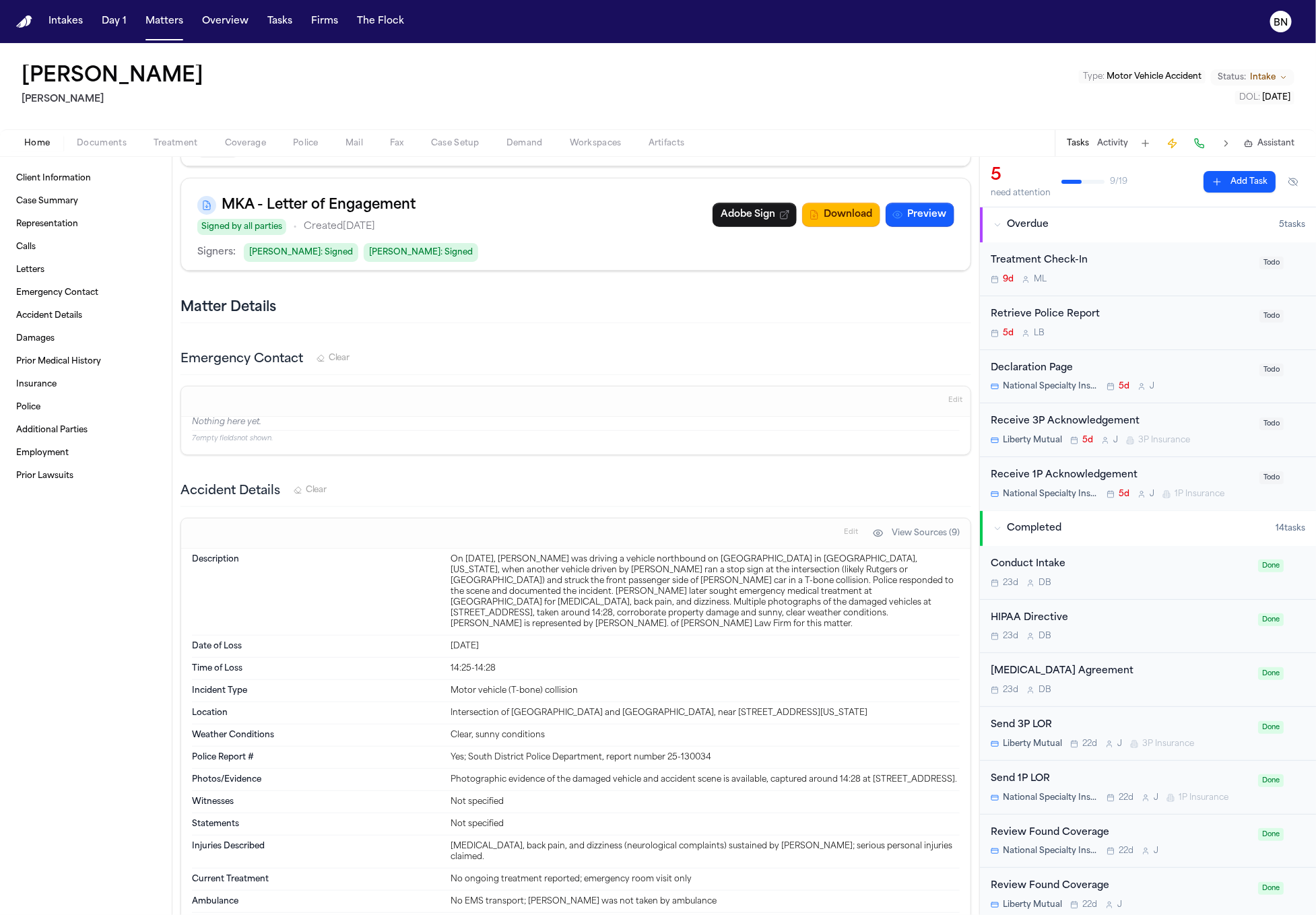
scroll to position [1799, 0]
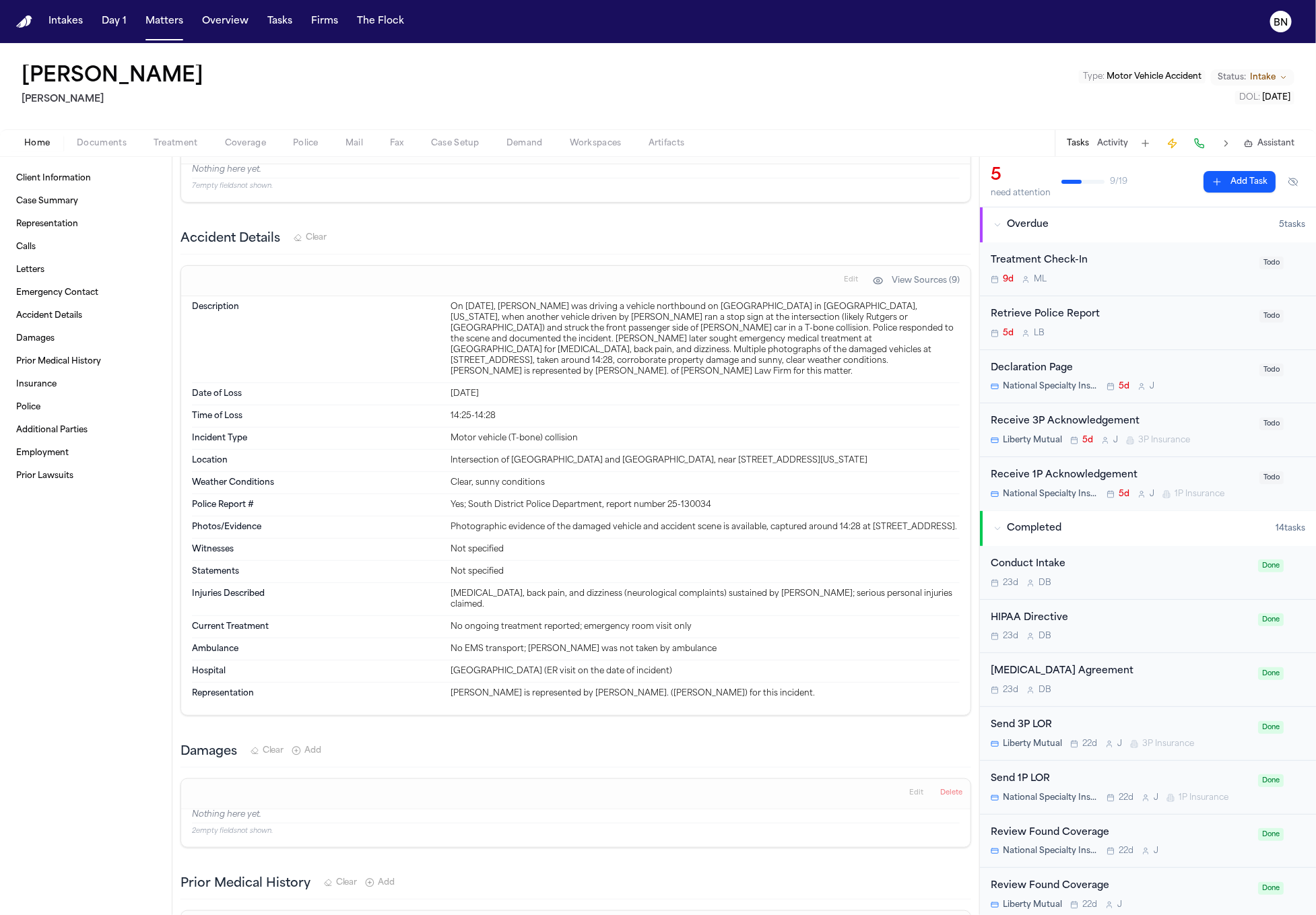
click at [308, 150] on span "button" at bounding box center [305, 151] width 42 height 2
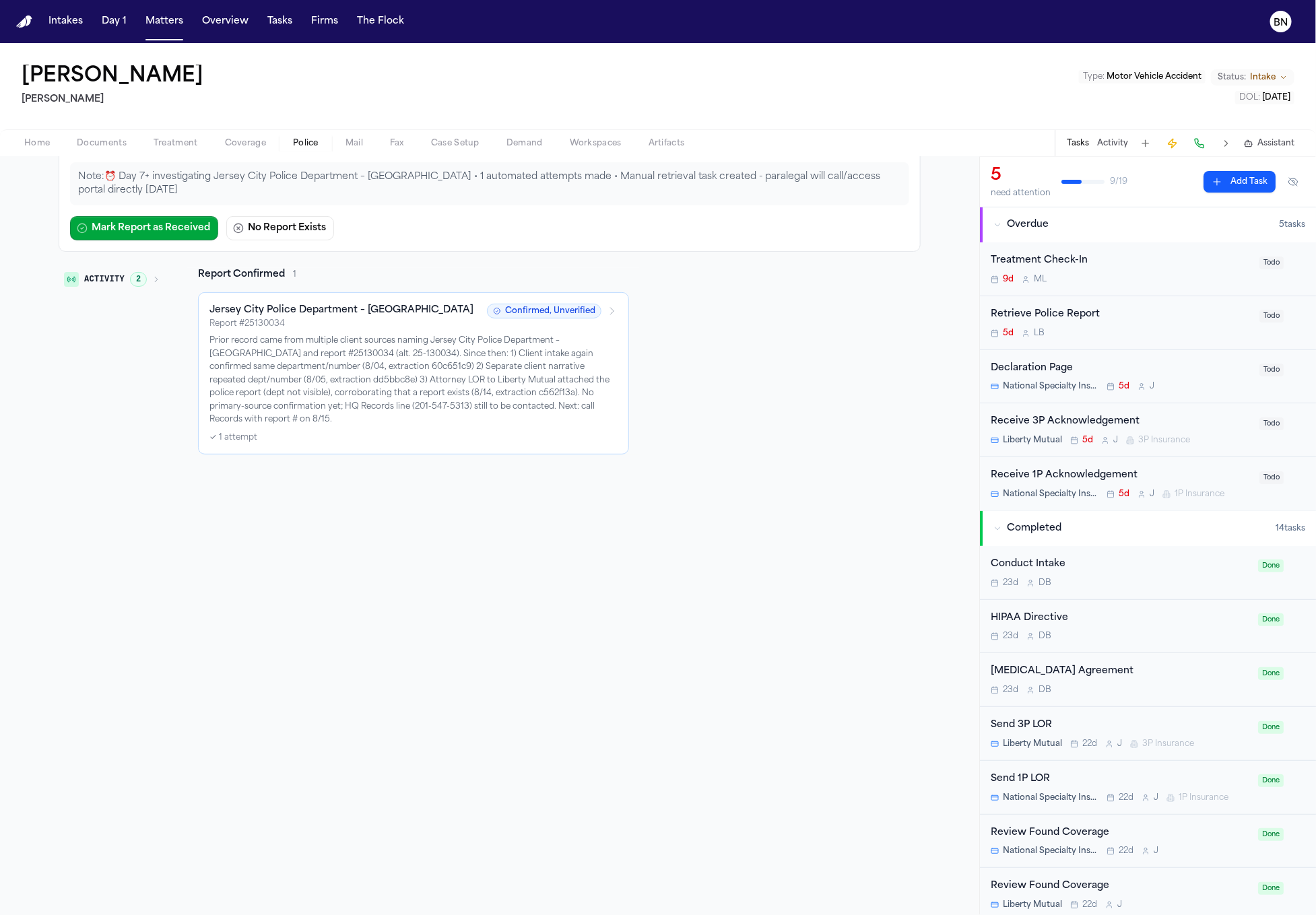
click at [570, 365] on p "Prior record came from multiple client sources naming Jersey City Police Depart…" at bounding box center [413, 380] width 408 height 92
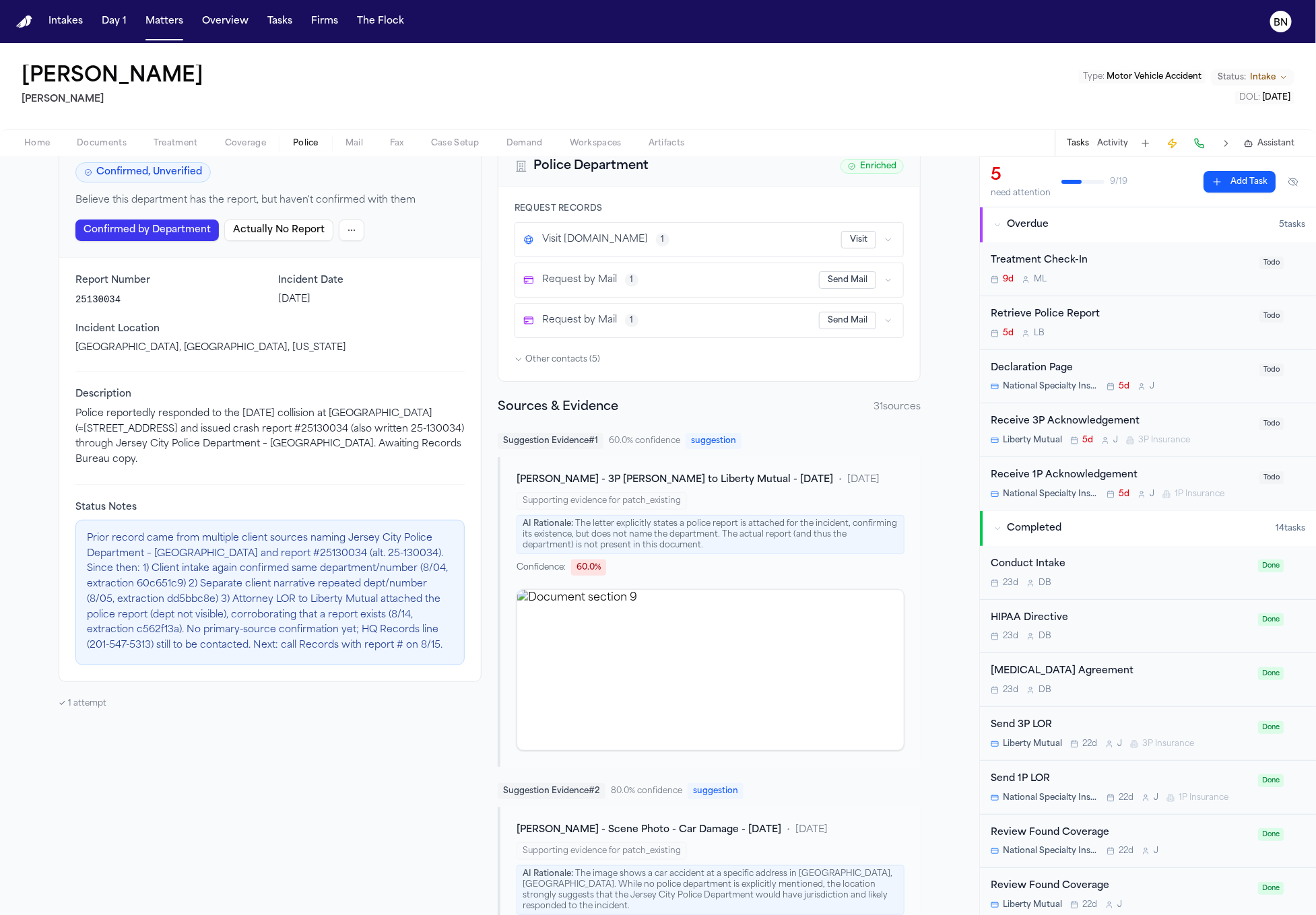
click at [575, 355] on span "Other contacts ( 5 )" at bounding box center [563, 360] width 75 height 11
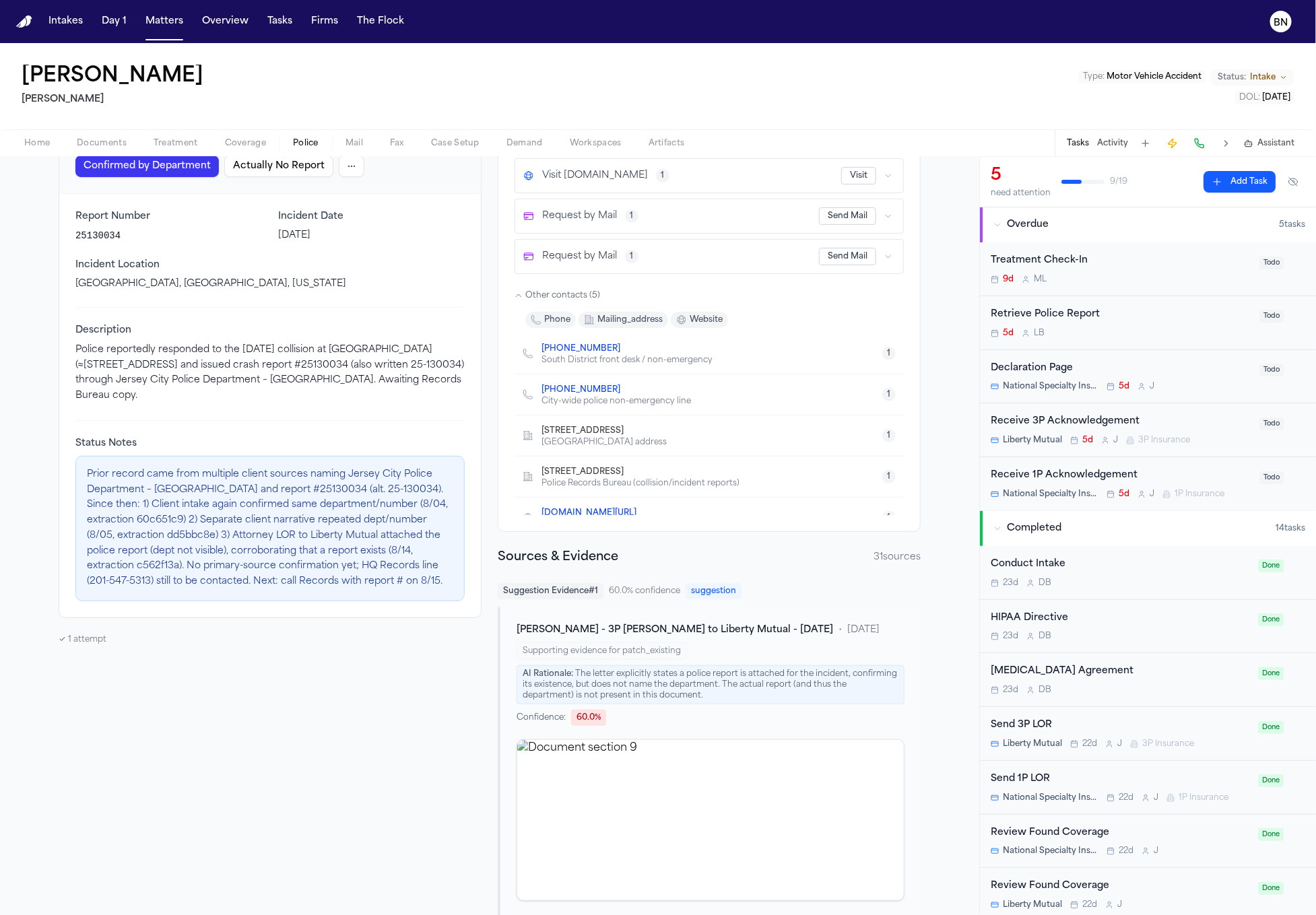
scroll to position [0, 0]
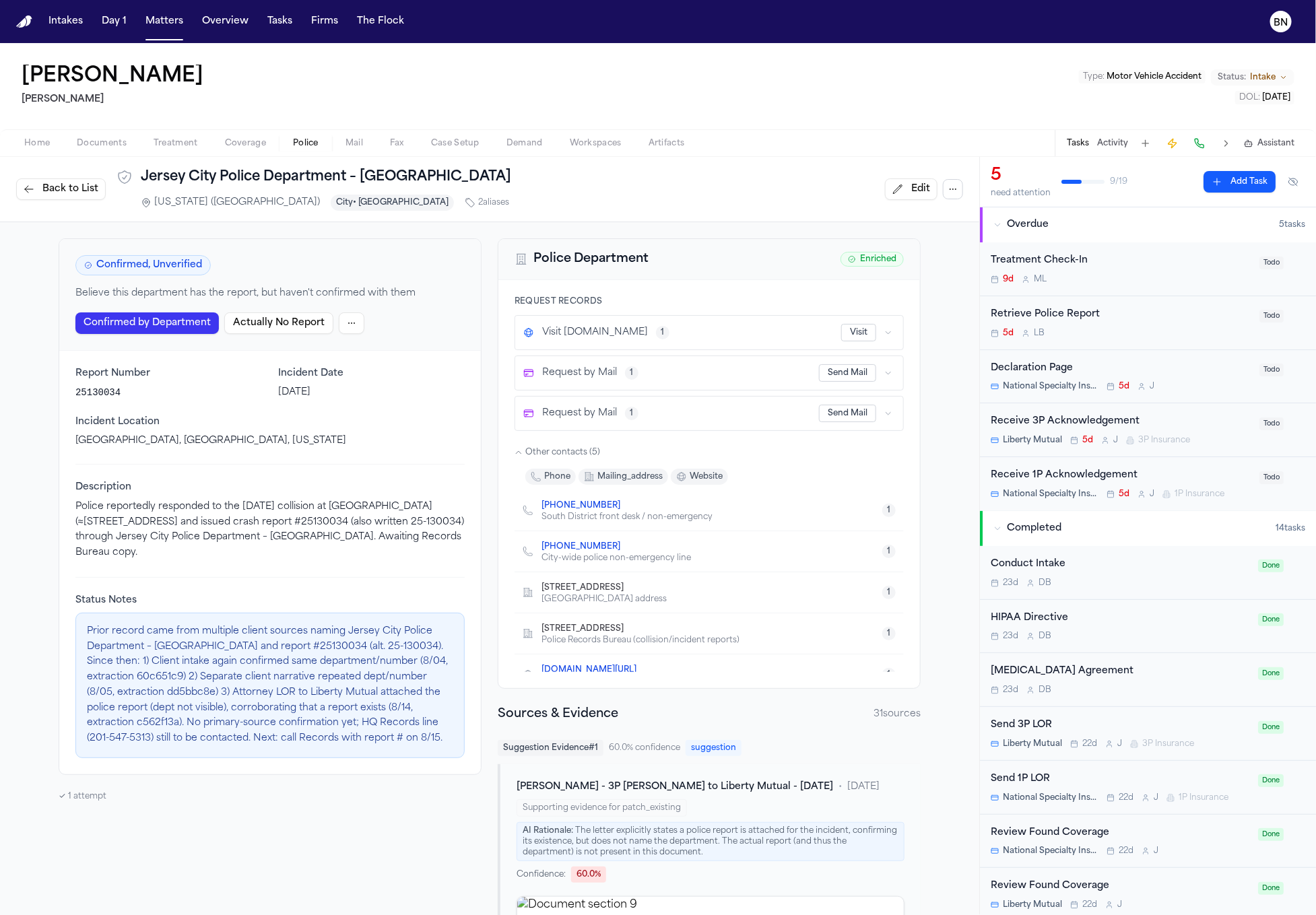
click at [978, 135] on div "Home Documents Treatment Coverage Police Mail Fax Case Setup Demand Workspaces …" at bounding box center [658, 143] width 1316 height 27
click at [979, 136] on div "Home Documents Treatment Coverage Police Mail Fax Case Setup Demand Workspaces …" at bounding box center [658, 143] width 1316 height 27
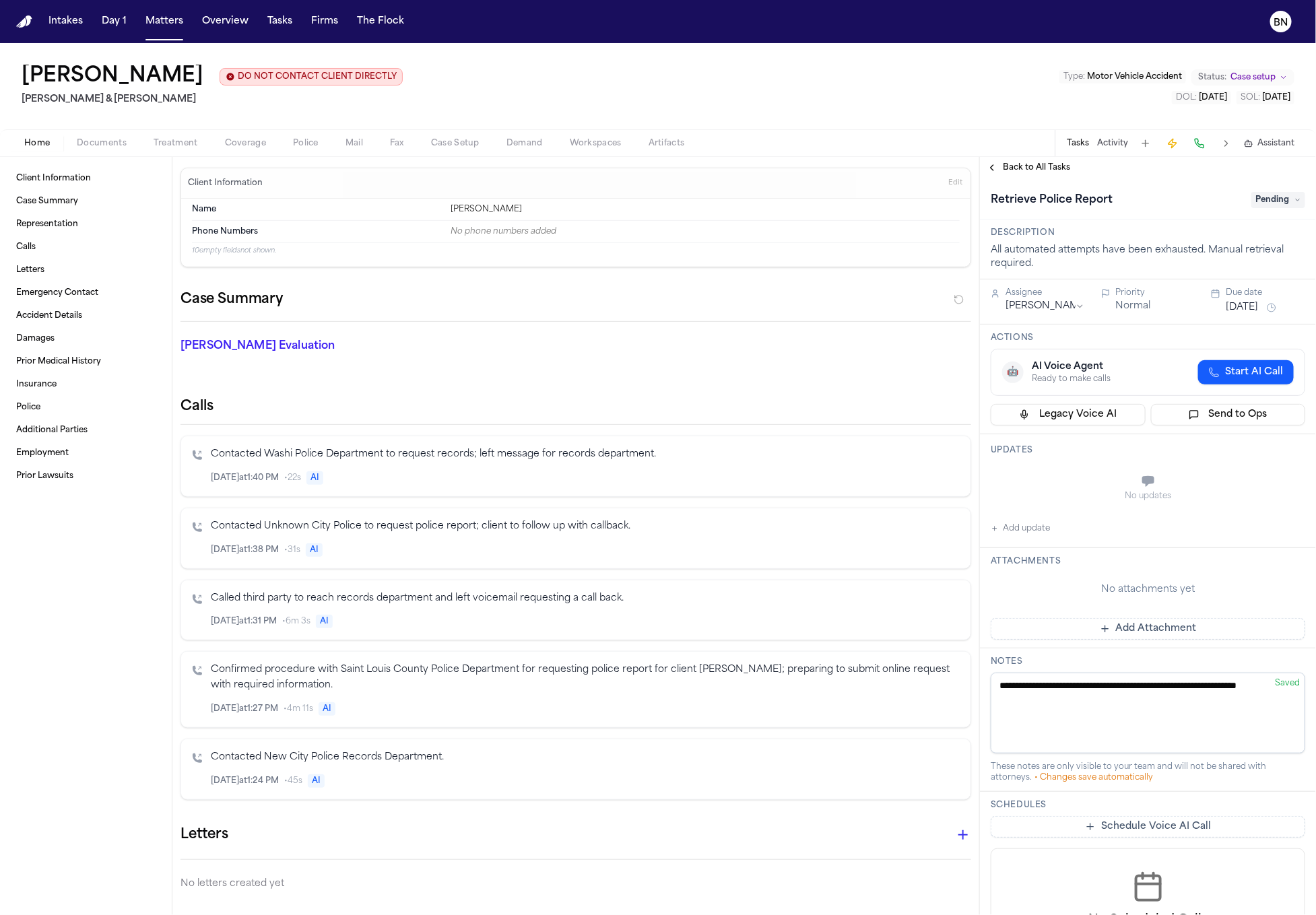
click at [972, 46] on div "[PERSON_NAME] DO NOT CONTACT CLIENT DIRECTLY DO NOT CONTACT [PERSON_NAME] & [PE…" at bounding box center [658, 86] width 1316 height 87
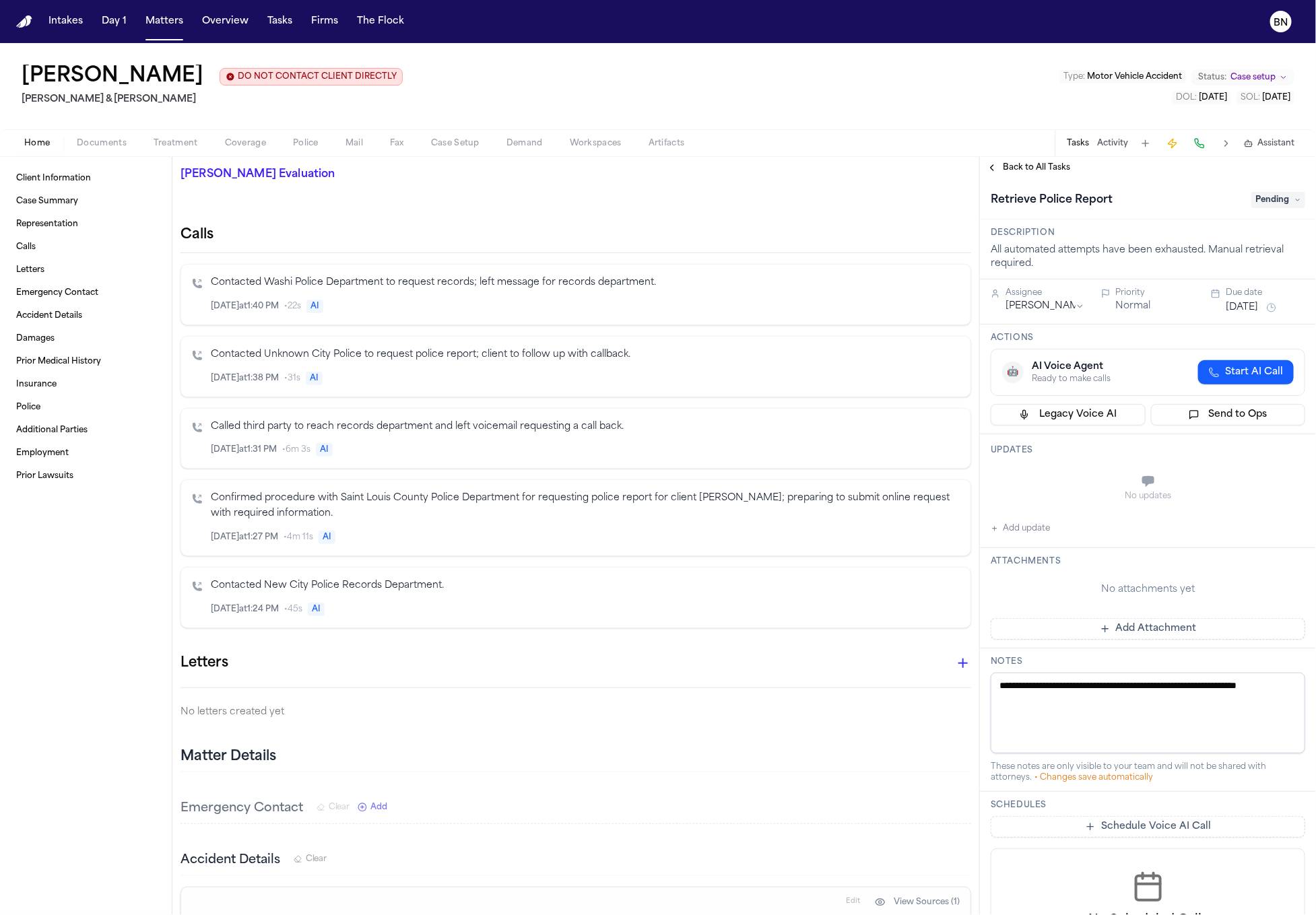
scroll to position [168, 0]
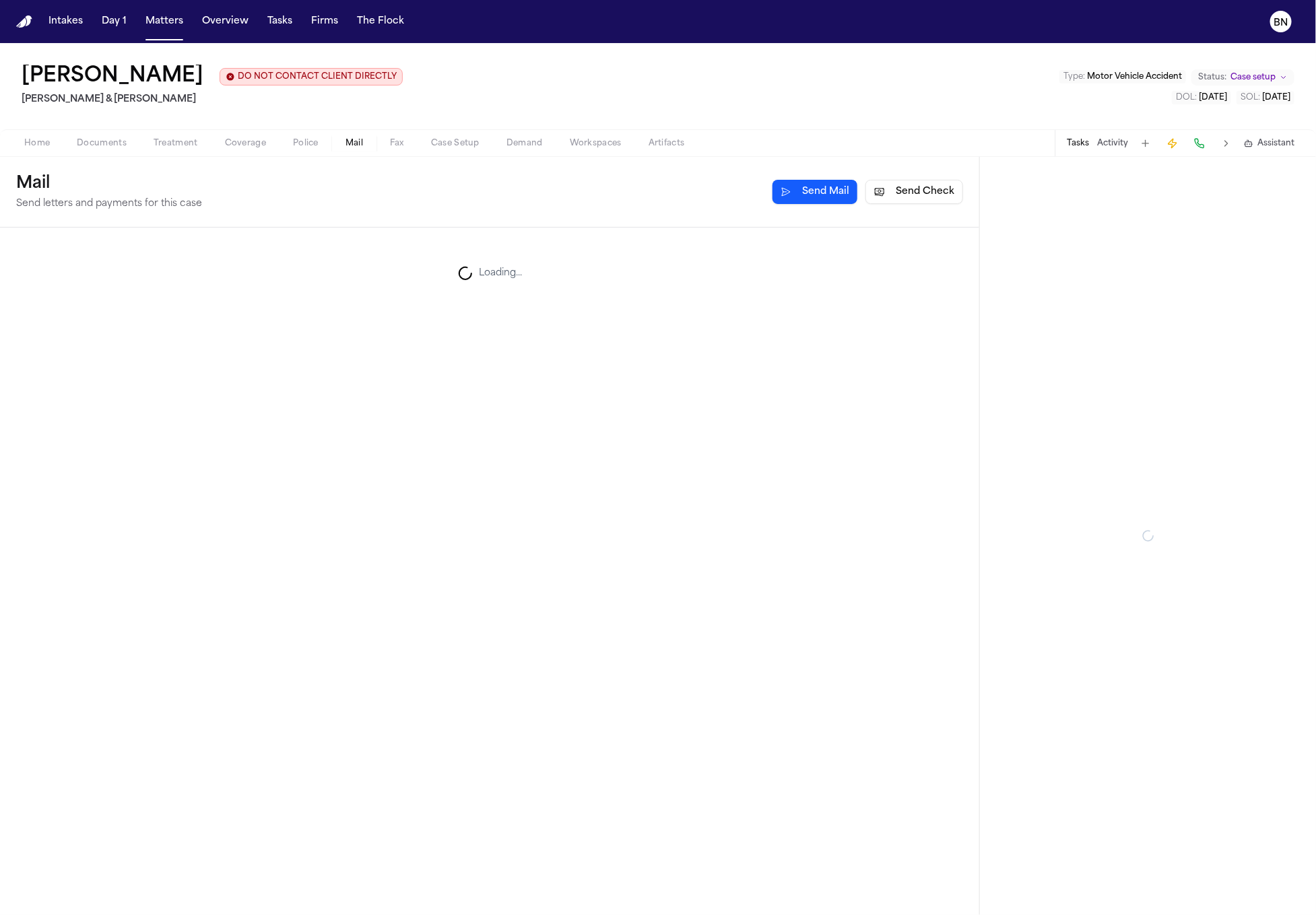
click at [341, 141] on button "Mail" at bounding box center [354, 144] width 45 height 16
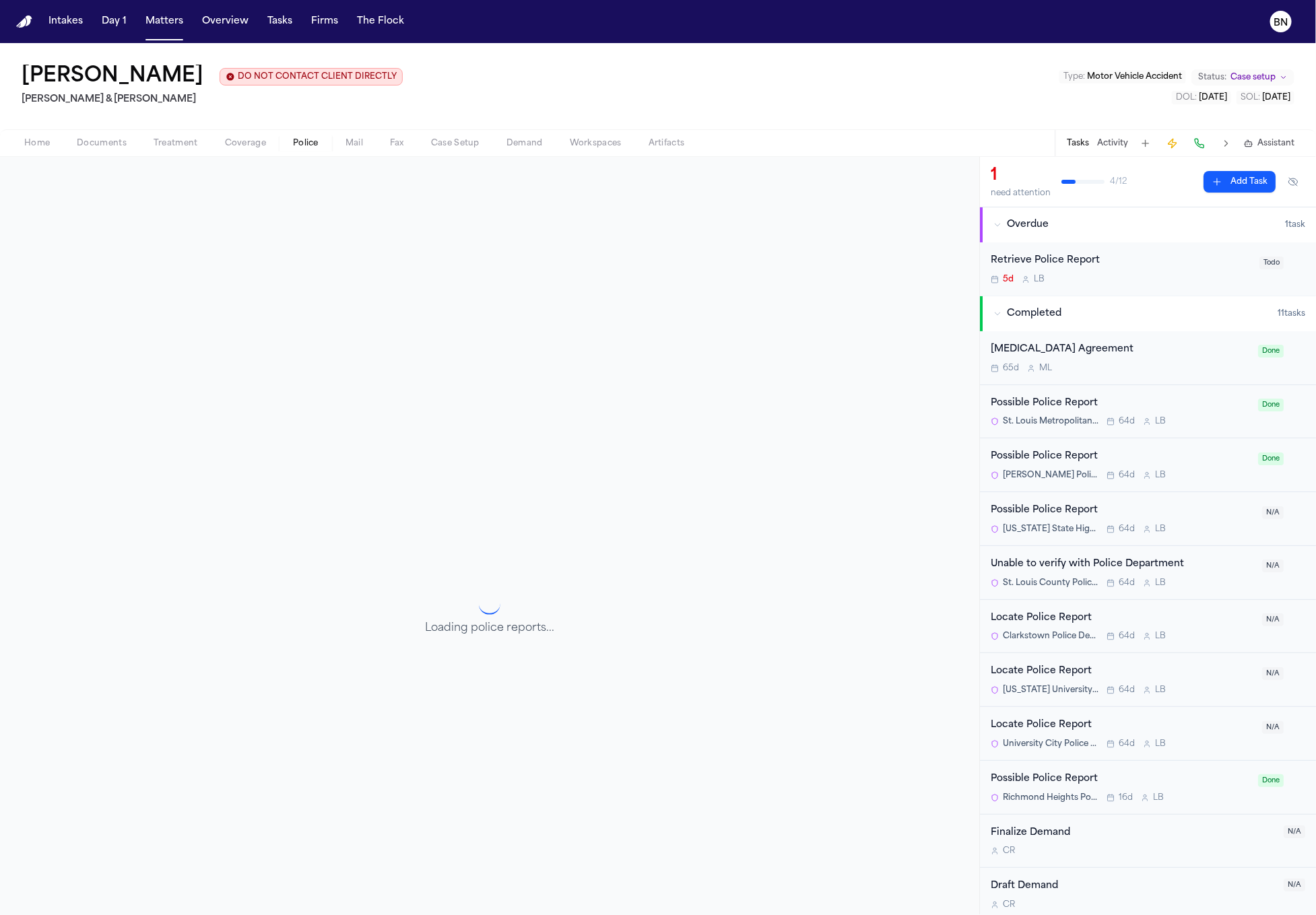
click at [304, 147] on span "Police" at bounding box center [305, 144] width 26 height 11
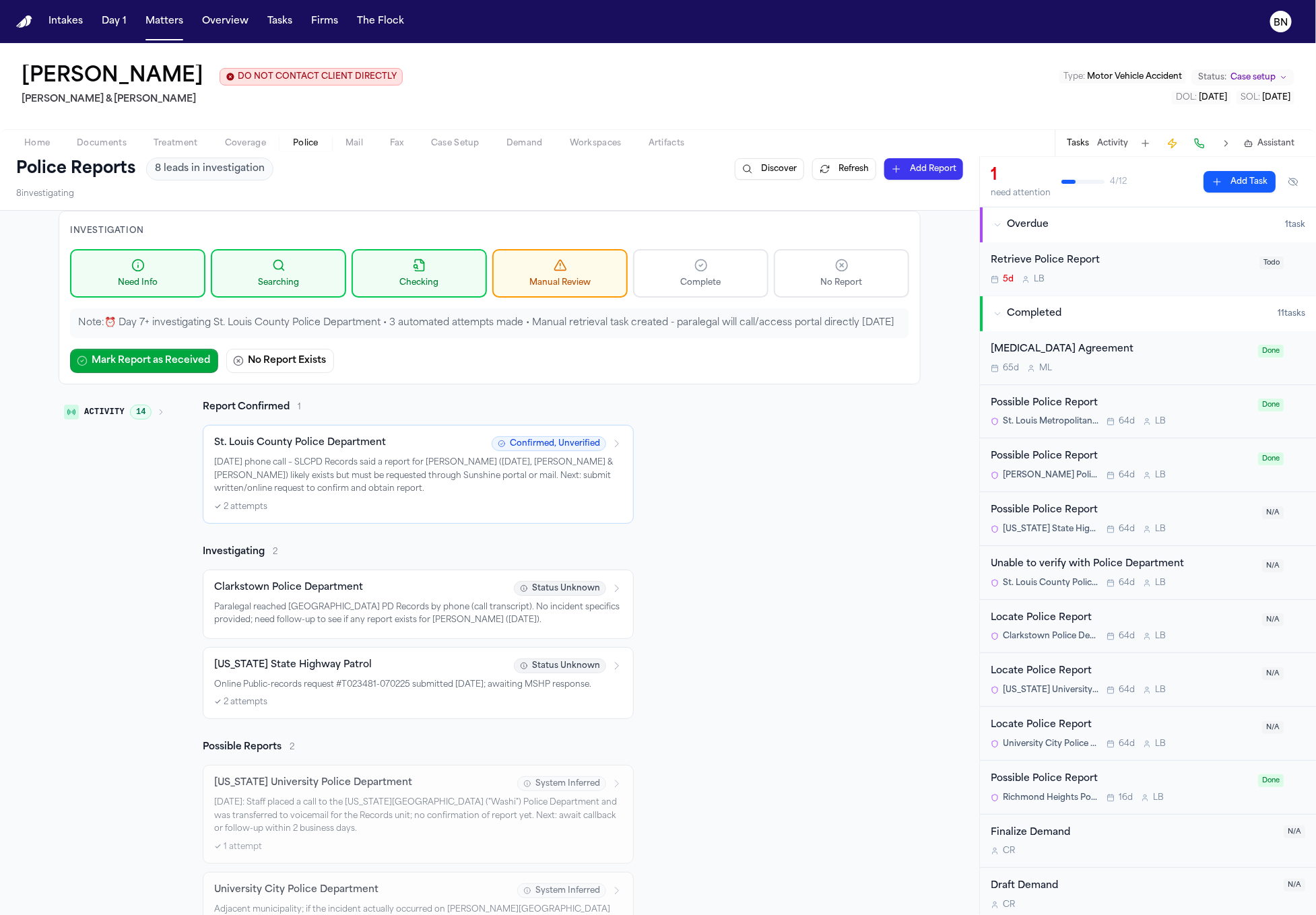
scroll to position [8, 0]
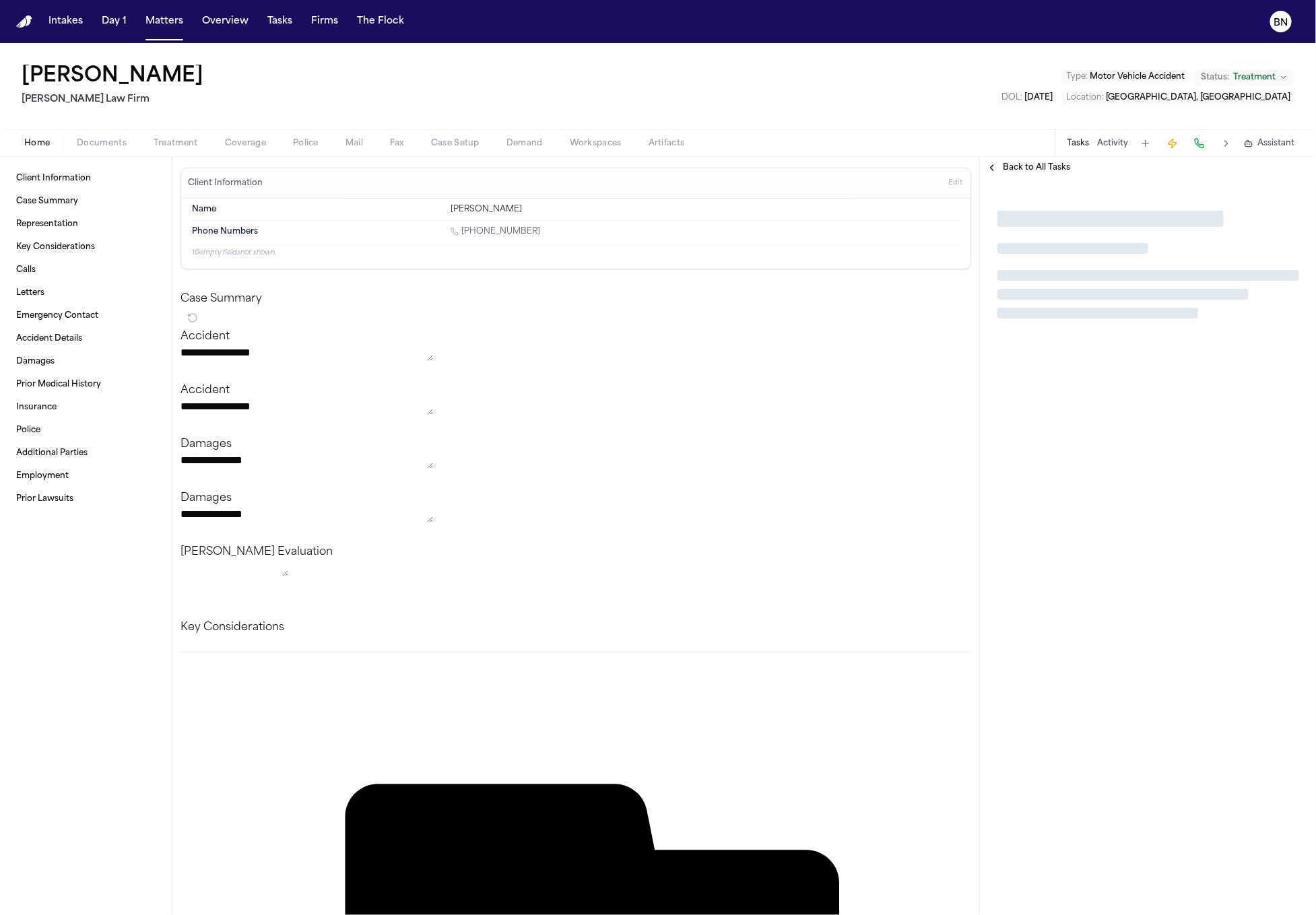
click at [303, 141] on span "Police" at bounding box center [305, 144] width 26 height 11
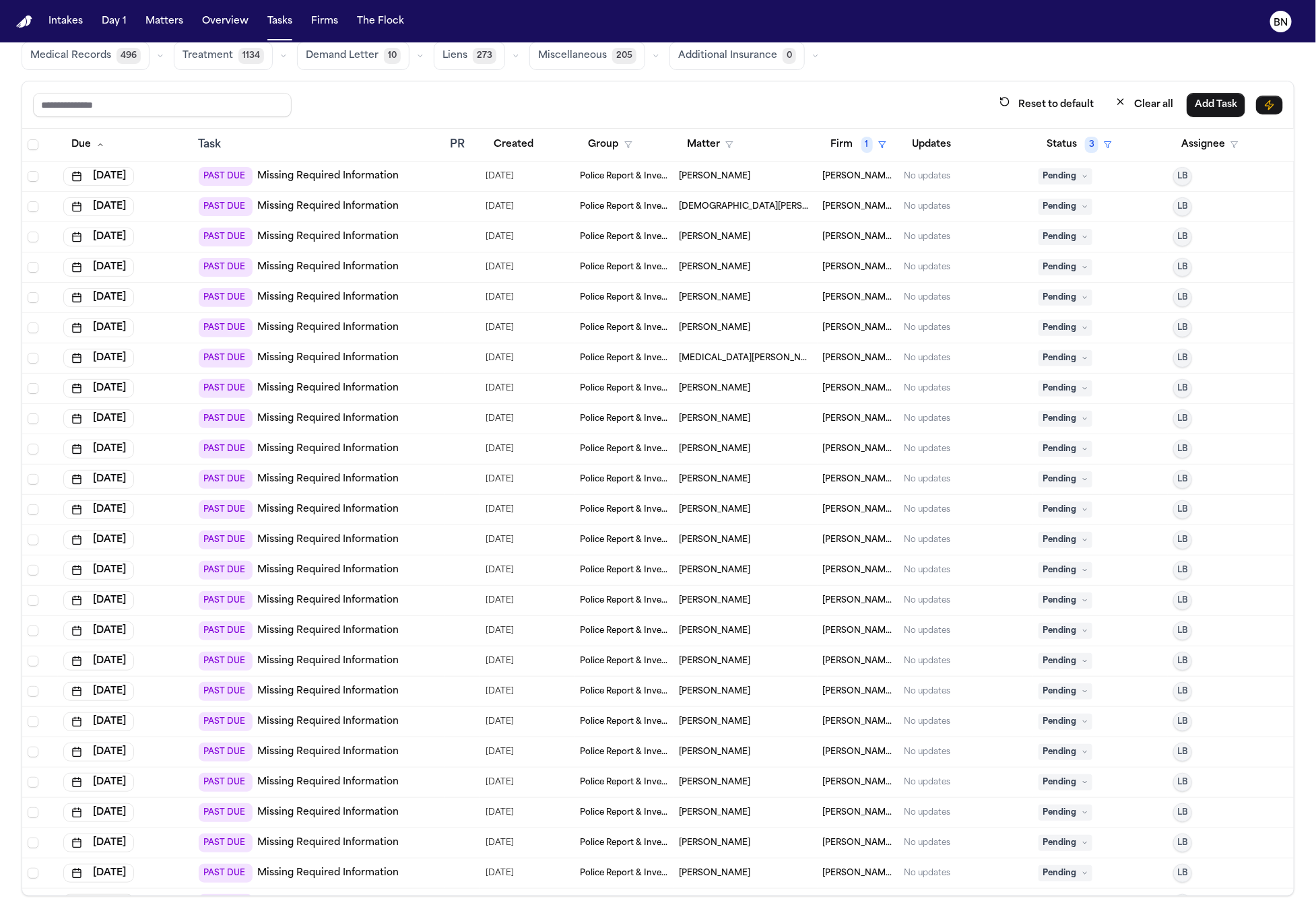
click at [369, 84] on div "Reset to default Clear all Add Task" at bounding box center [658, 104] width 1271 height 47
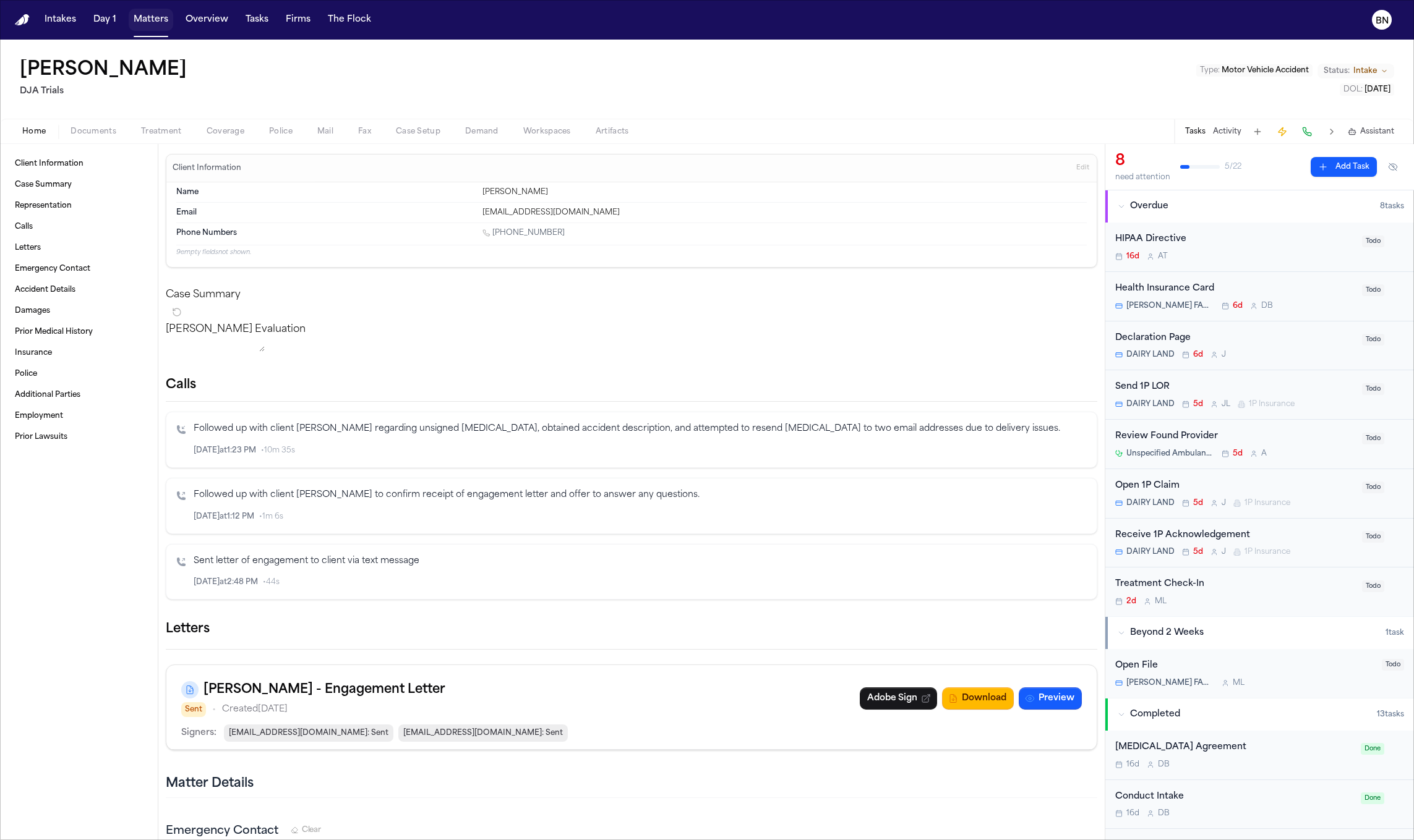
click at [149, 25] on button "Matters" at bounding box center [151, 20] width 44 height 22
click at [150, 20] on button "Matters" at bounding box center [151, 20] width 44 height 22
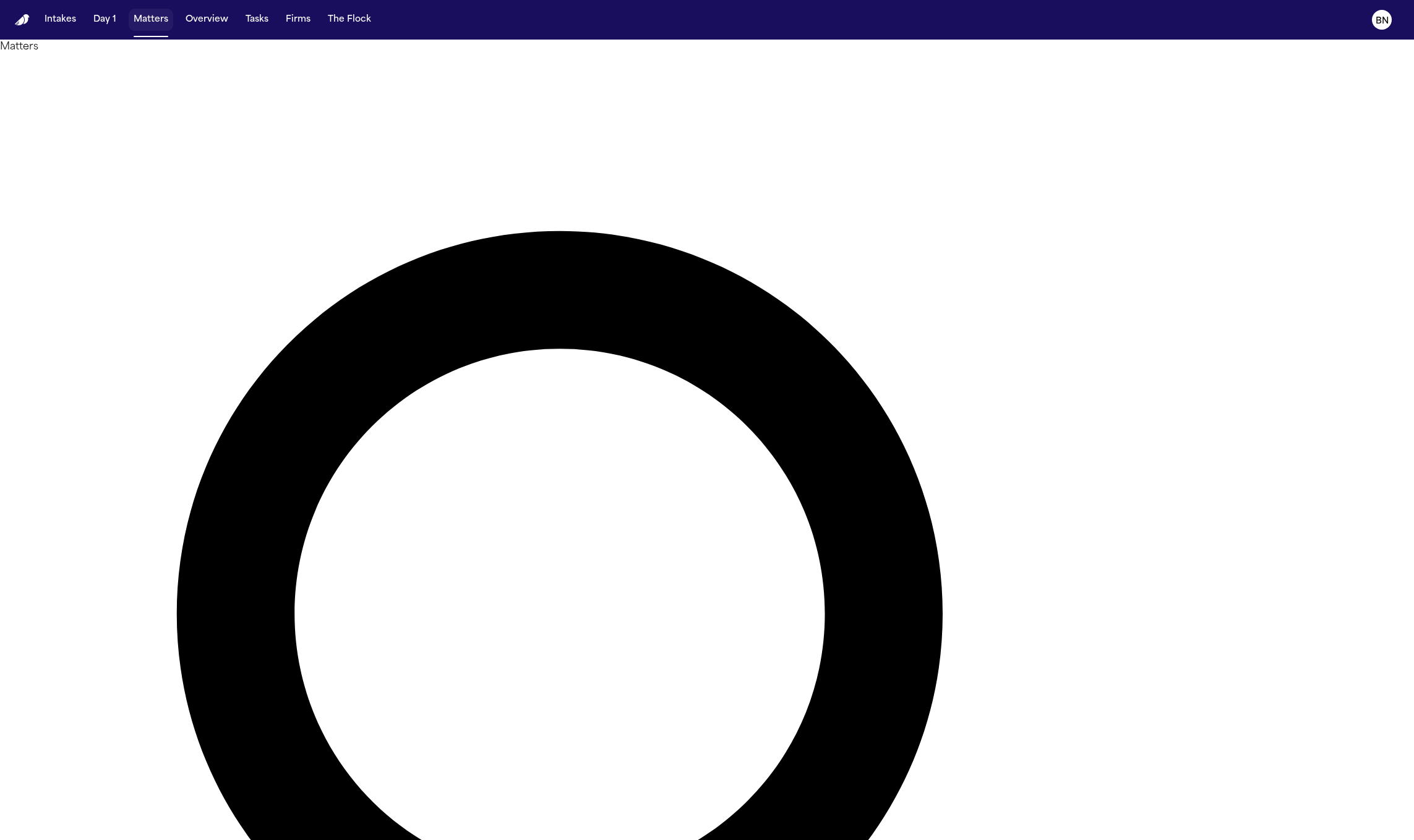
click at [198, 16] on button "Overview" at bounding box center [207, 20] width 52 height 22
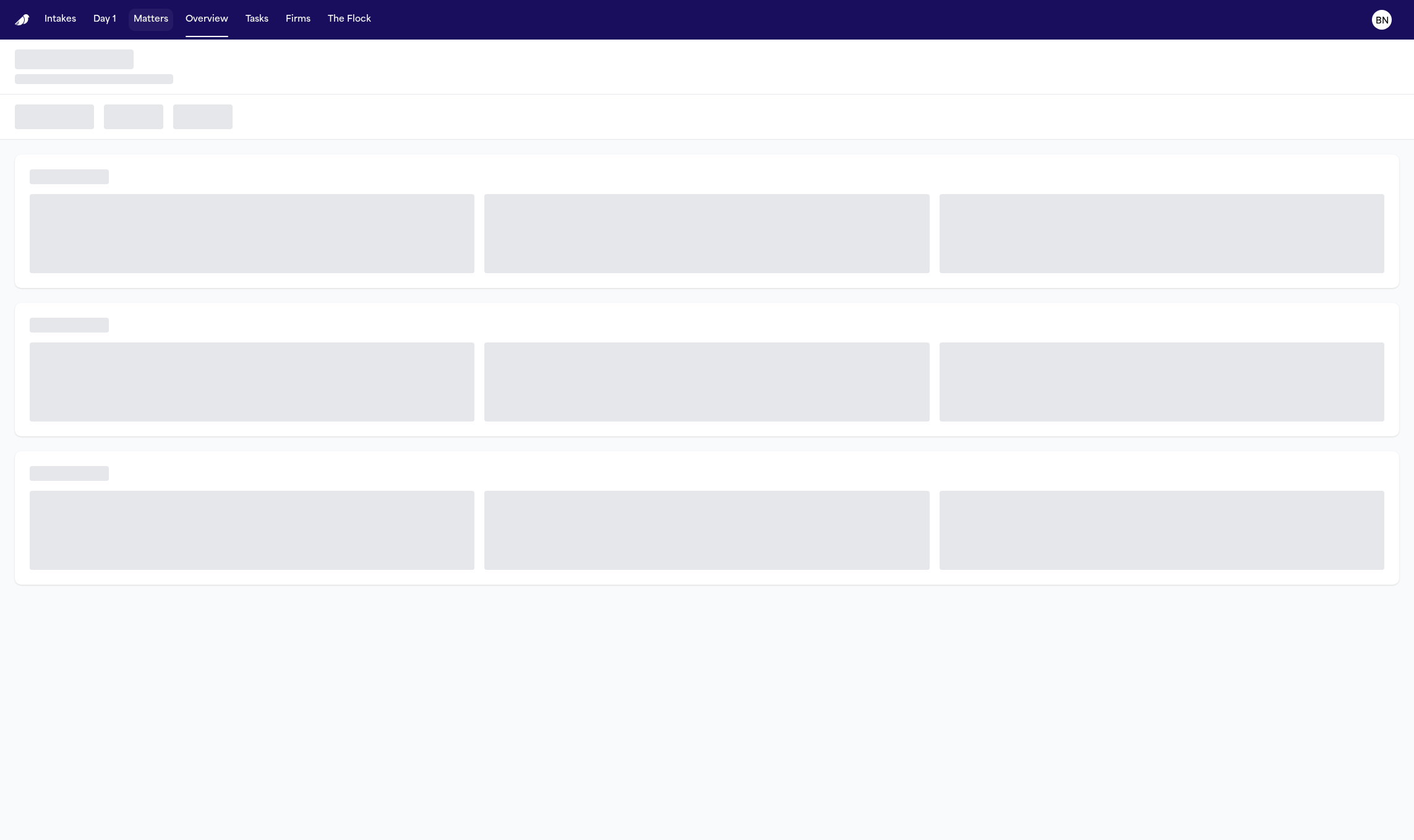
click at [162, 20] on button "Matters" at bounding box center [151, 20] width 44 height 22
click at [145, 22] on button "Matters" at bounding box center [151, 20] width 44 height 22
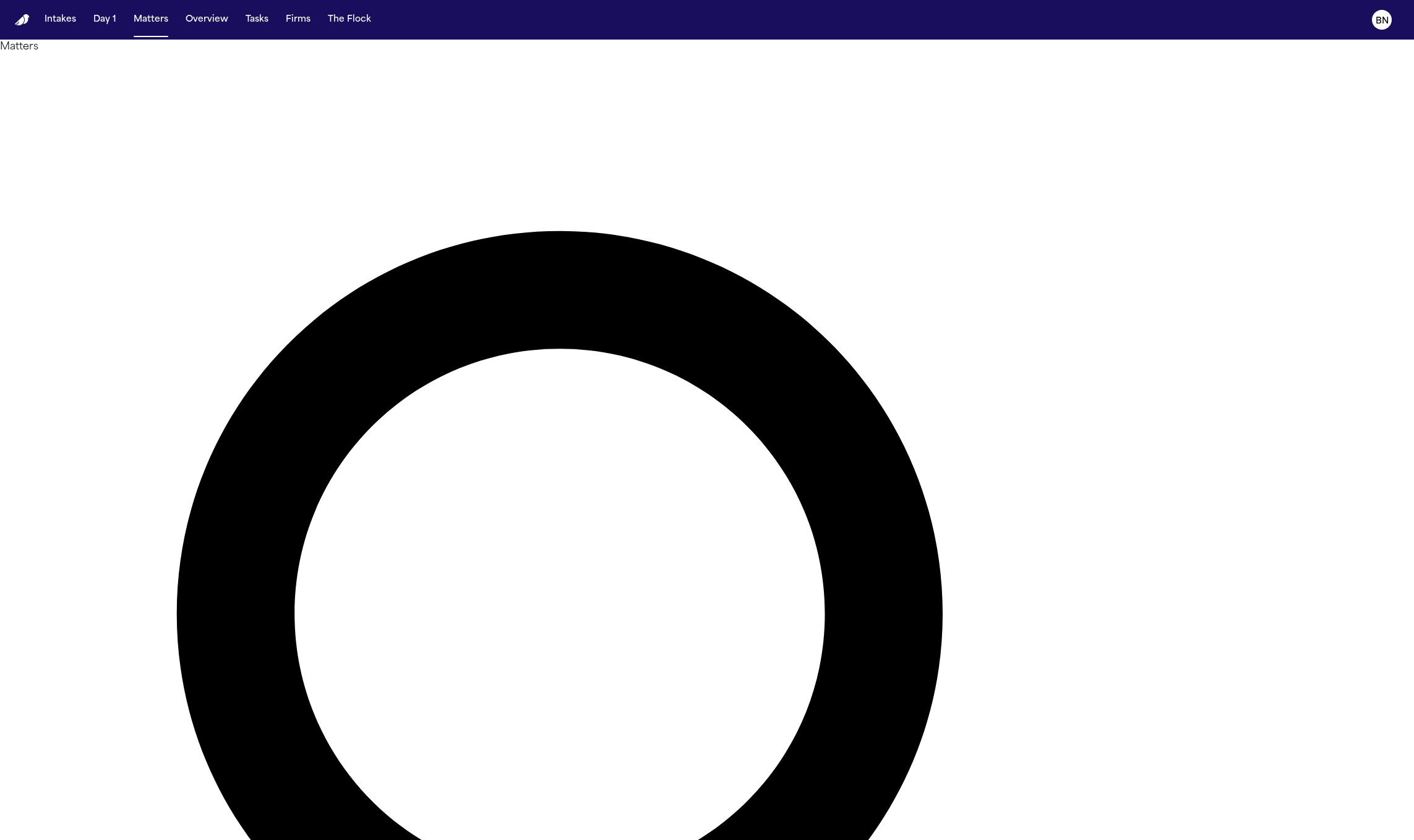
click at [631, 45] on div "Matters Overview Add Matter" at bounding box center [707, 768] width 1414 height 1458
click at [627, 45] on div "Matters Overview Add Matter" at bounding box center [707, 768] width 1414 height 1458
click at [454, 46] on div "Matters Overview Add Matter" at bounding box center [707, 768] width 1414 height 1458
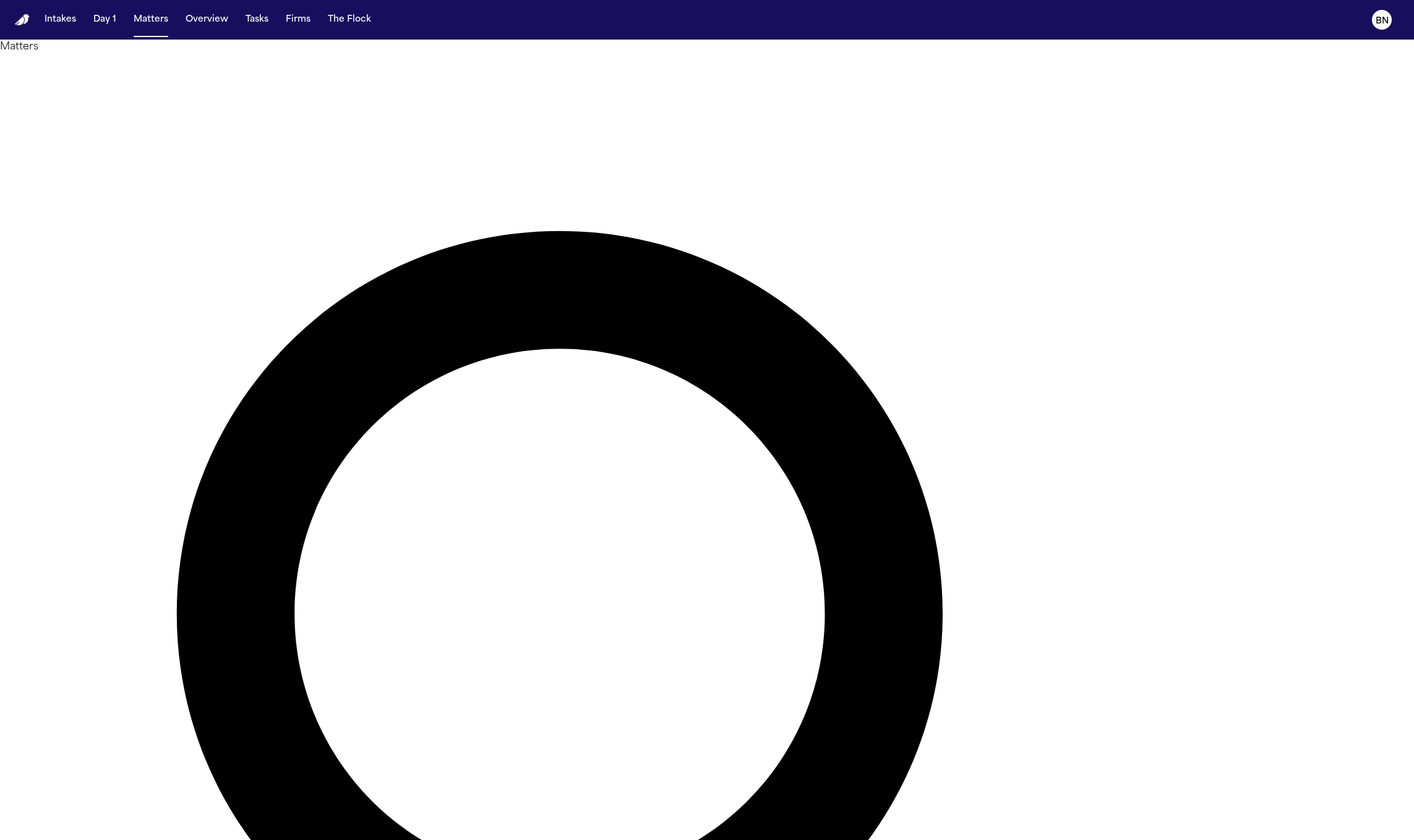
type input "********"
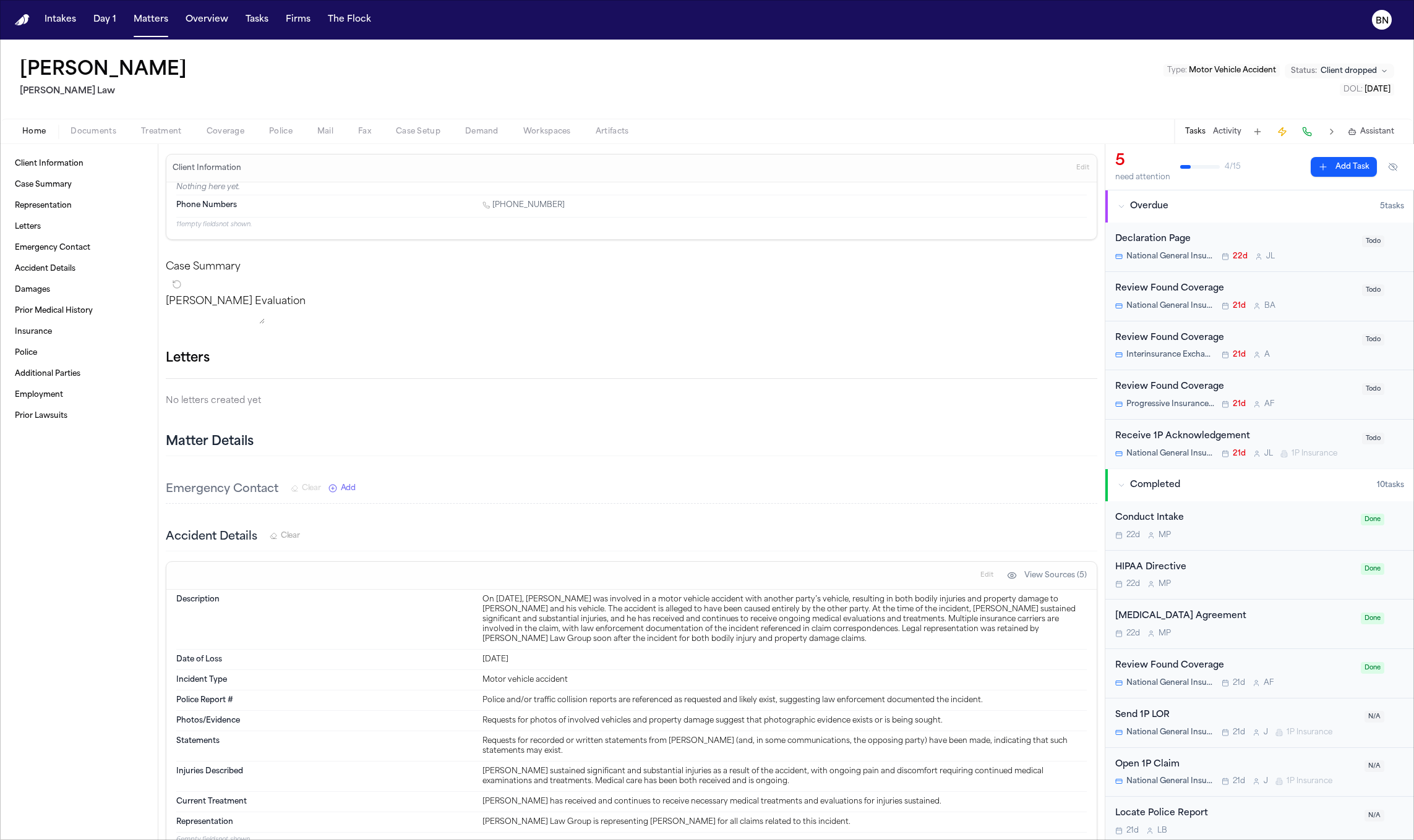
click at [230, 138] on div "Home Documents Treatment Coverage Police Mail Fax Case Setup Demand Workspaces …" at bounding box center [707, 131] width 1414 height 25
click at [230, 129] on span "Coverage" at bounding box center [225, 132] width 38 height 10
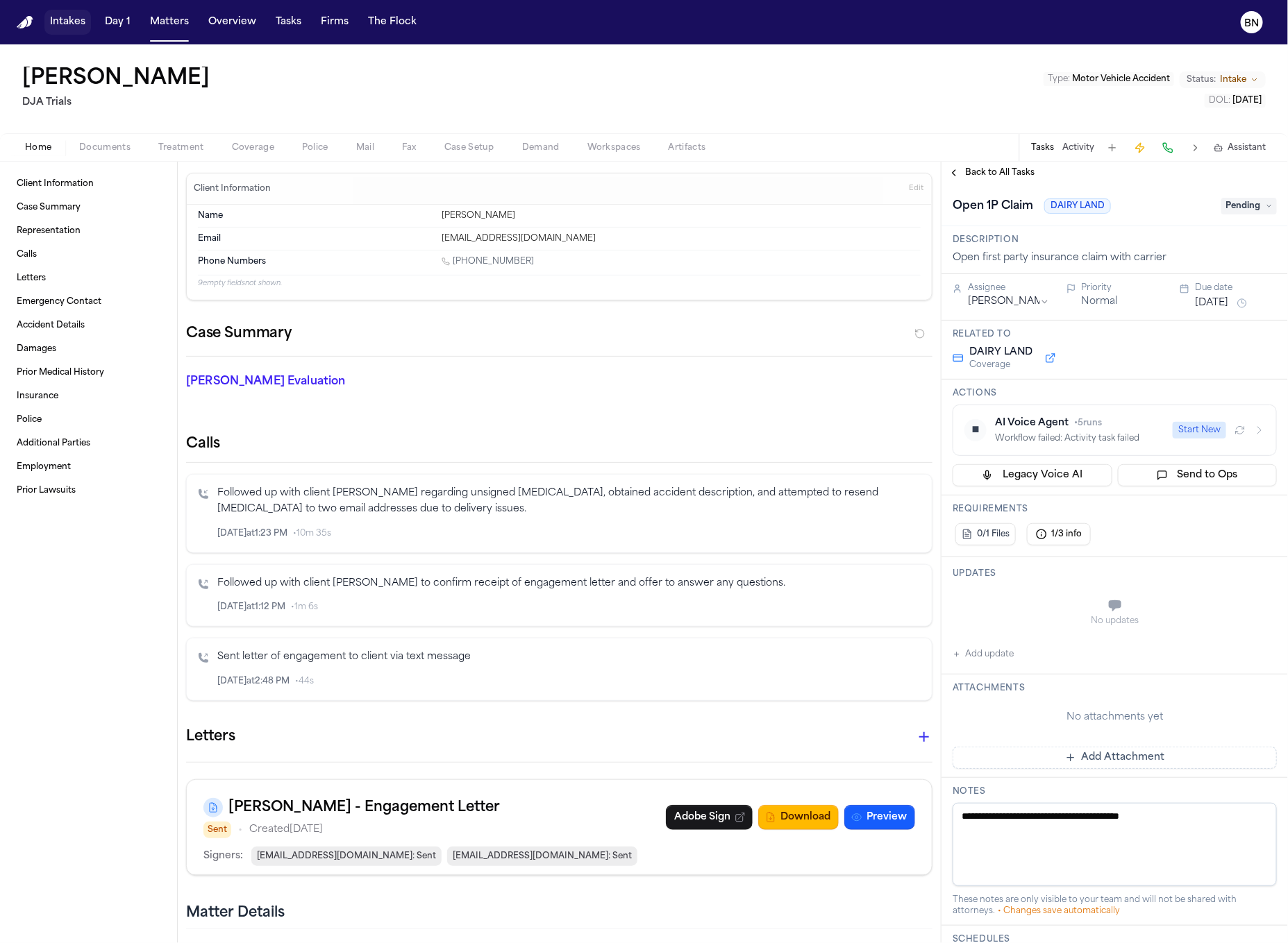
click at [69, 32] on button "Intakes" at bounding box center [67, 22] width 47 height 25
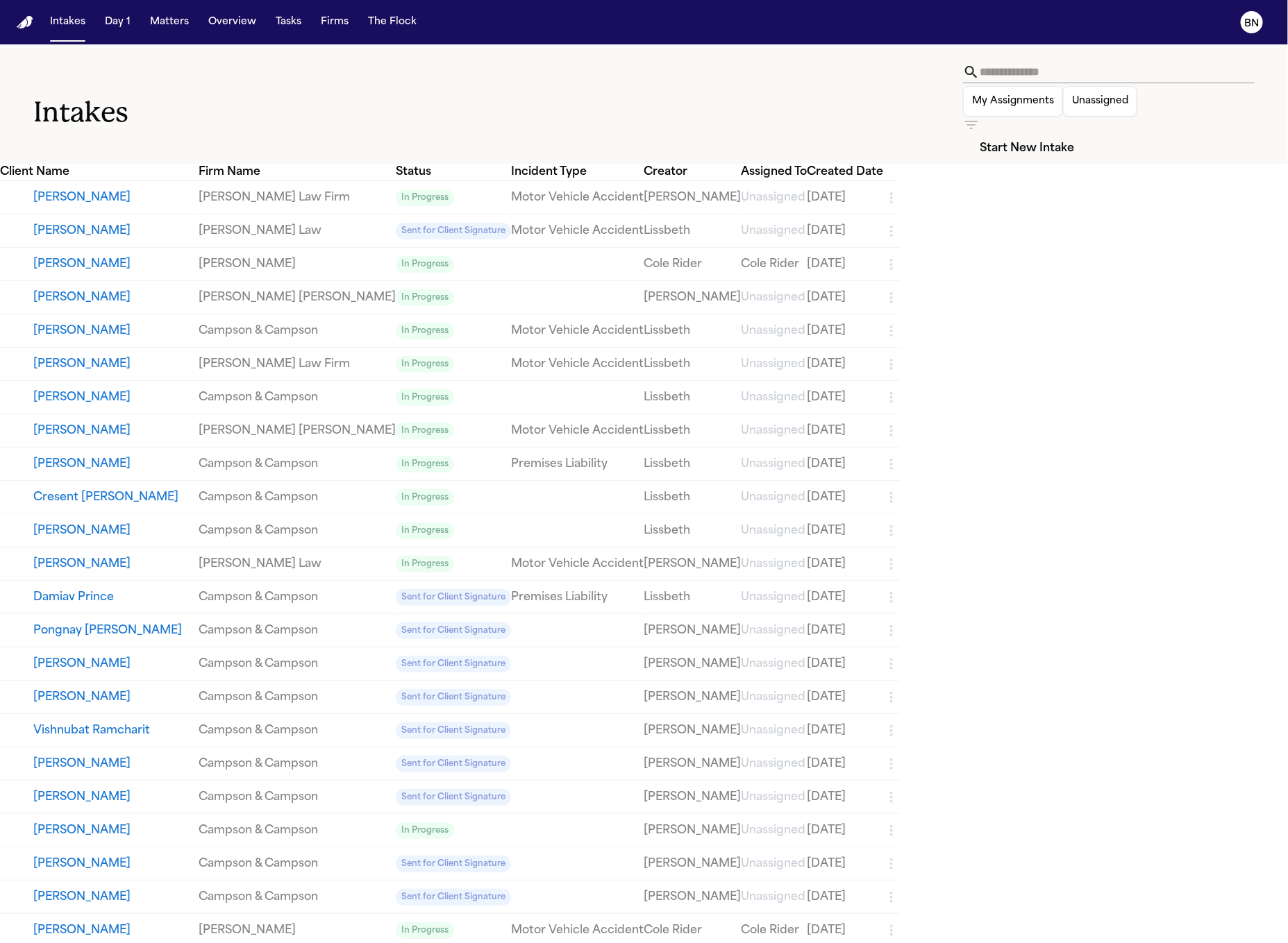
click at [977, 121] on icon "button" at bounding box center [972, 124] width 13 height 8
click at [600, 943] on div at bounding box center [644, 943] width 1288 height 0
click at [597, 51] on div "Intakes My Assignments Unassigned Start New Intake" at bounding box center [644, 104] width 1288 height 120
click at [596, 50] on div "Intakes My Assignments Unassigned Start New Intake" at bounding box center [644, 104] width 1288 height 120
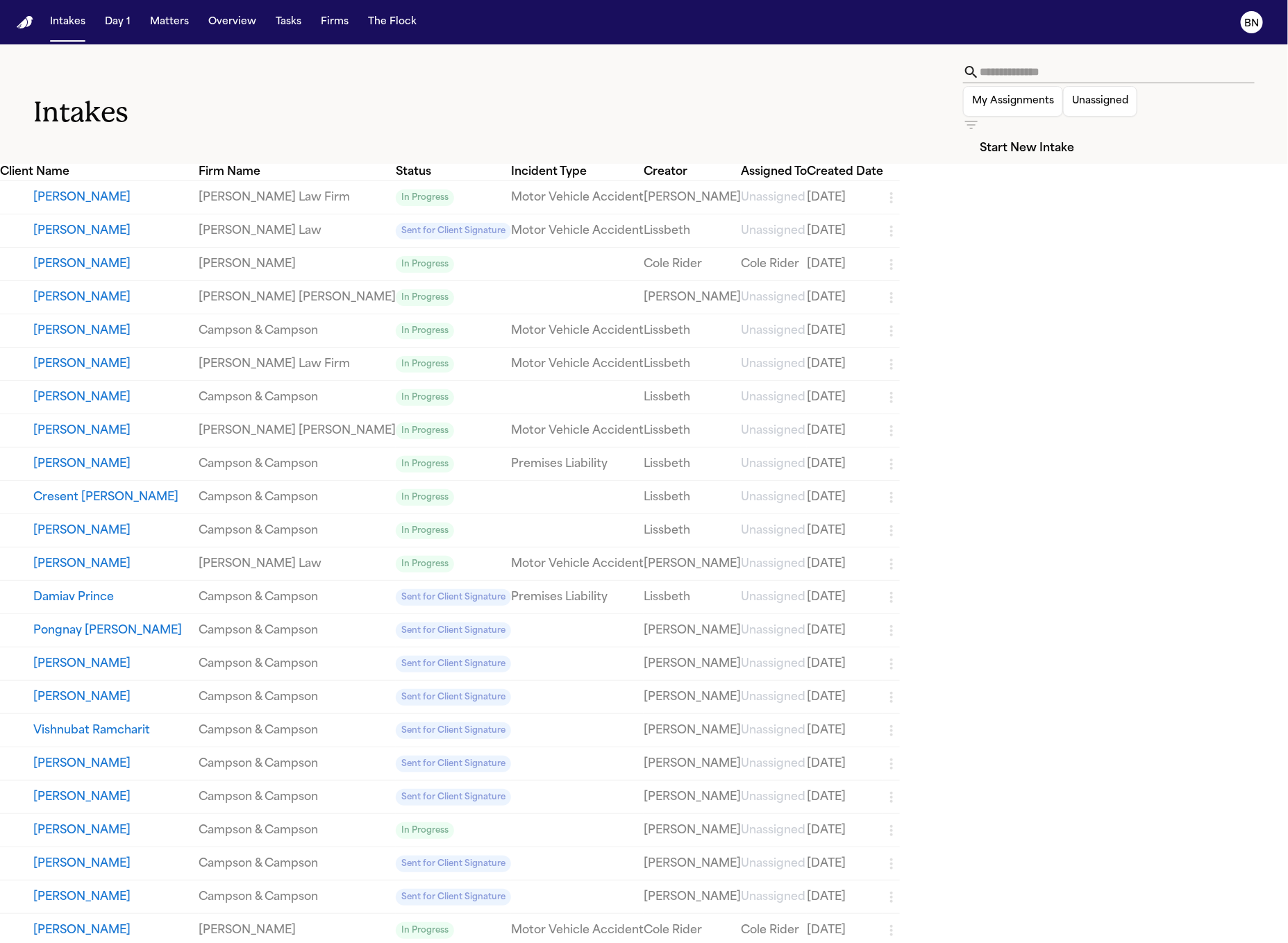
click at [980, 117] on icon "button" at bounding box center [971, 125] width 17 height 17
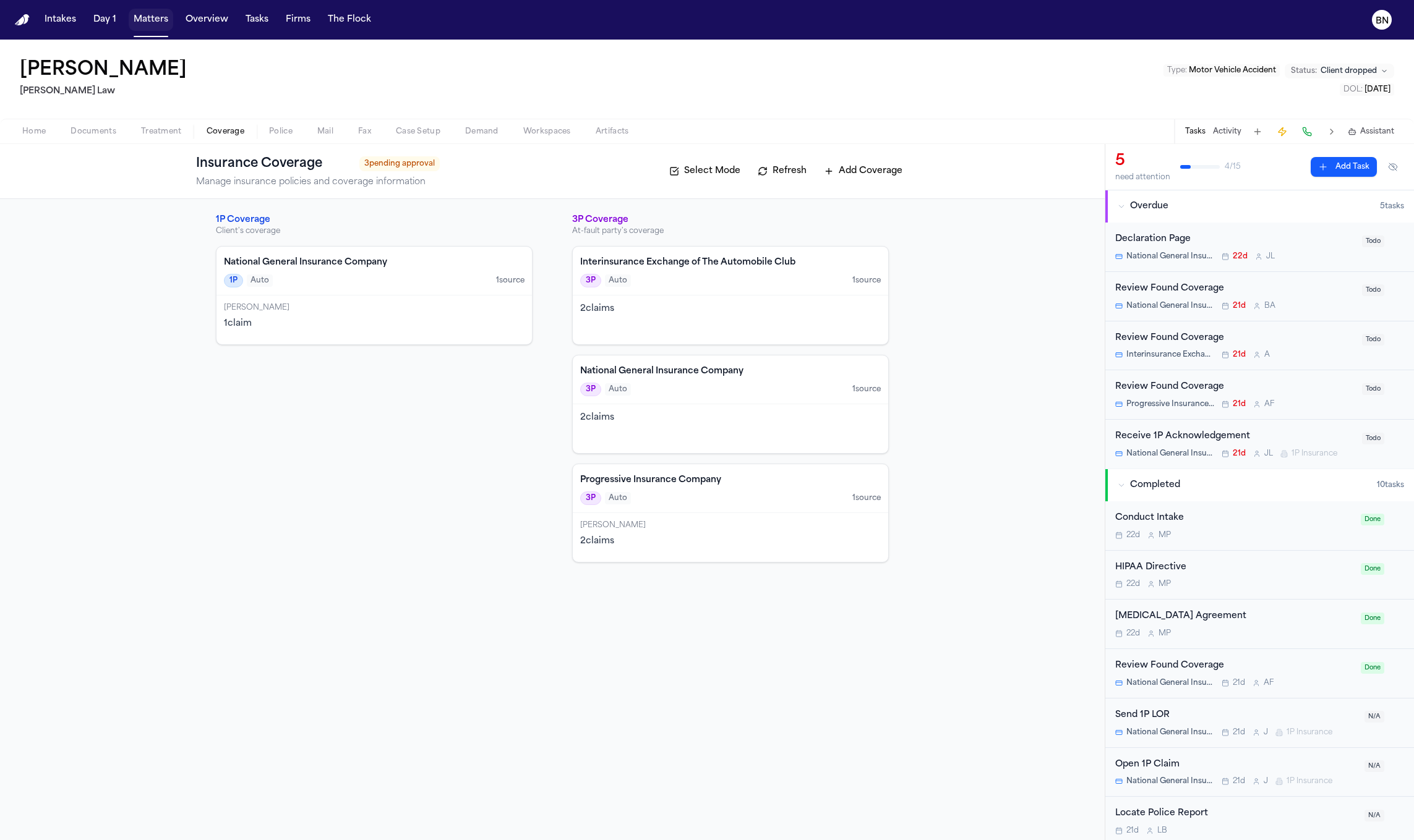
click at [148, 18] on button "Matters" at bounding box center [151, 20] width 44 height 22
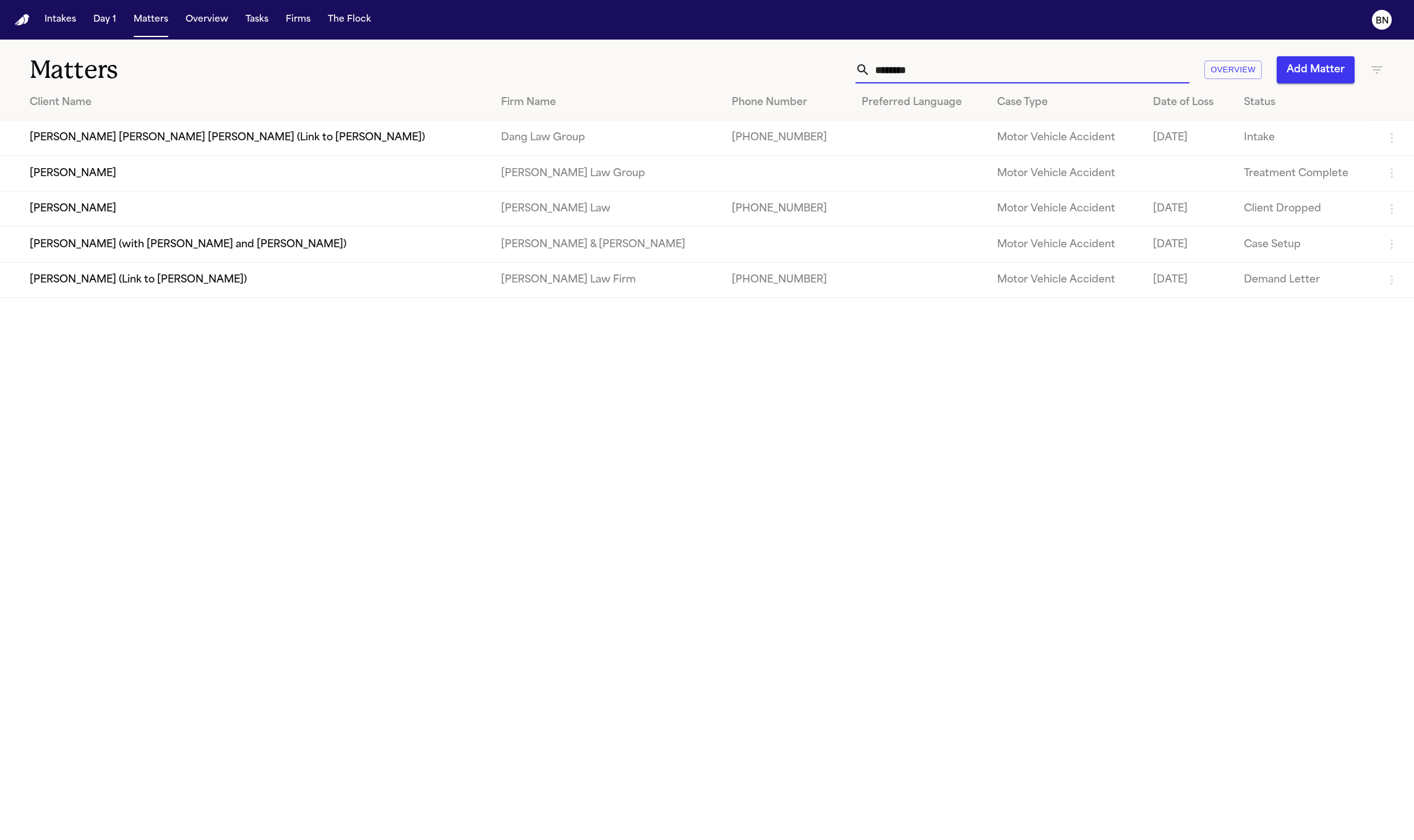
click at [893, 66] on input "********" at bounding box center [1030, 70] width 319 height 27
paste input "*"
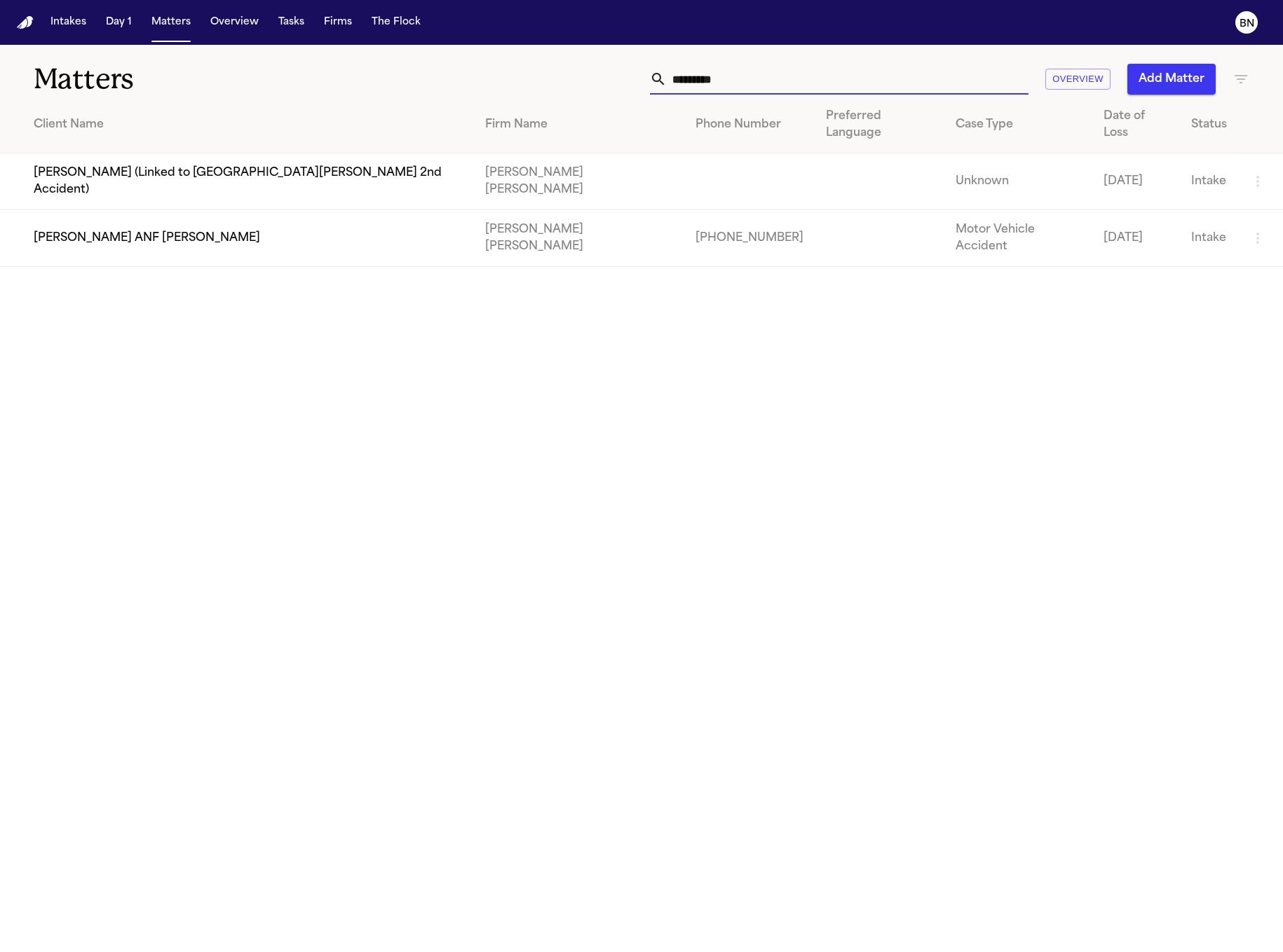
click at [968, 68] on input "*********" at bounding box center [847, 79] width 361 height 31
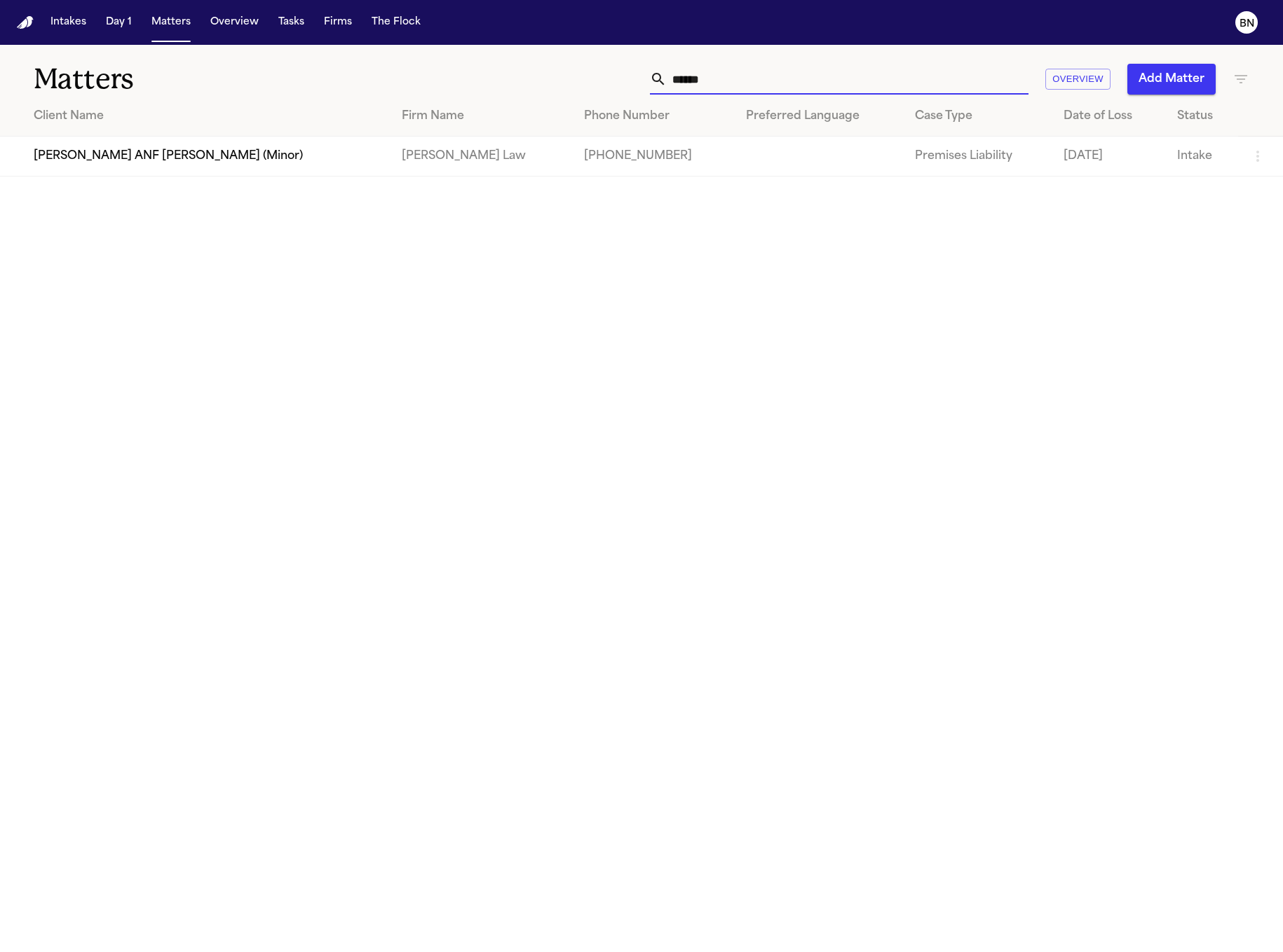
type input "*******"
click at [761, 83] on input "*******" at bounding box center [847, 79] width 361 height 31
click at [1003, 69] on input "*******" at bounding box center [847, 79] width 361 height 31
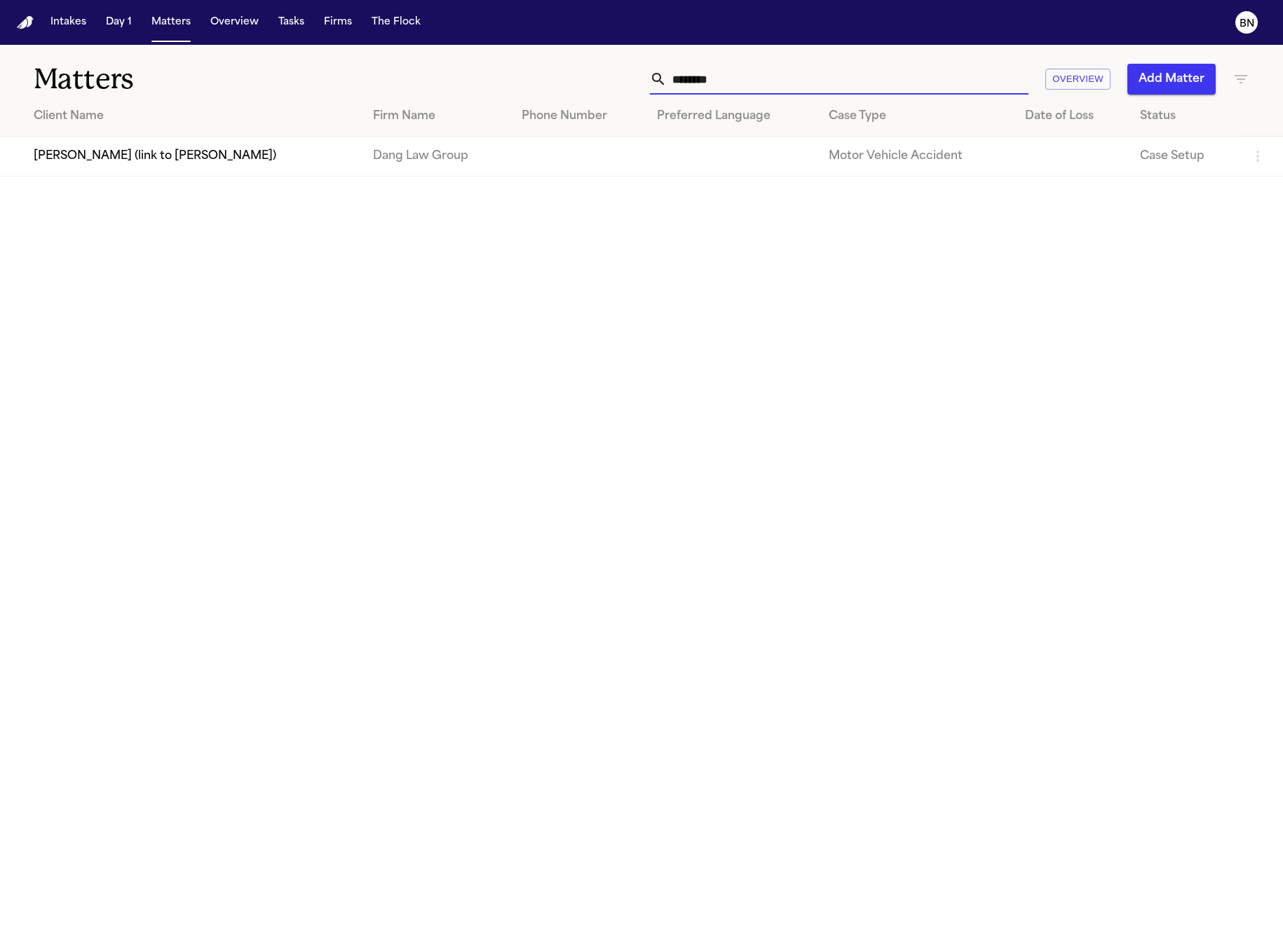
click at [1003, 69] on input "*******" at bounding box center [847, 79] width 361 height 31
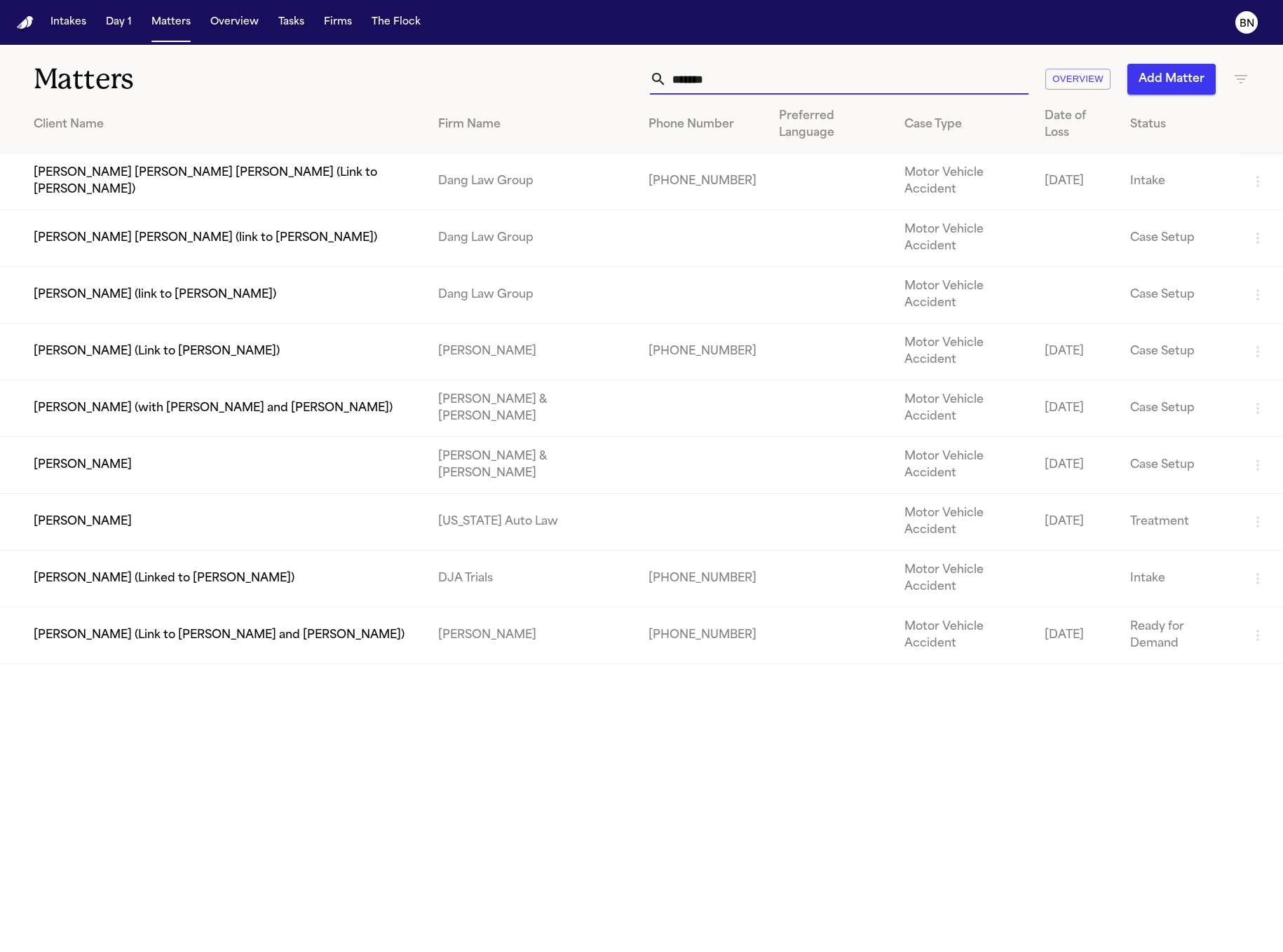
click at [966, 80] on input "*******" at bounding box center [847, 79] width 361 height 31
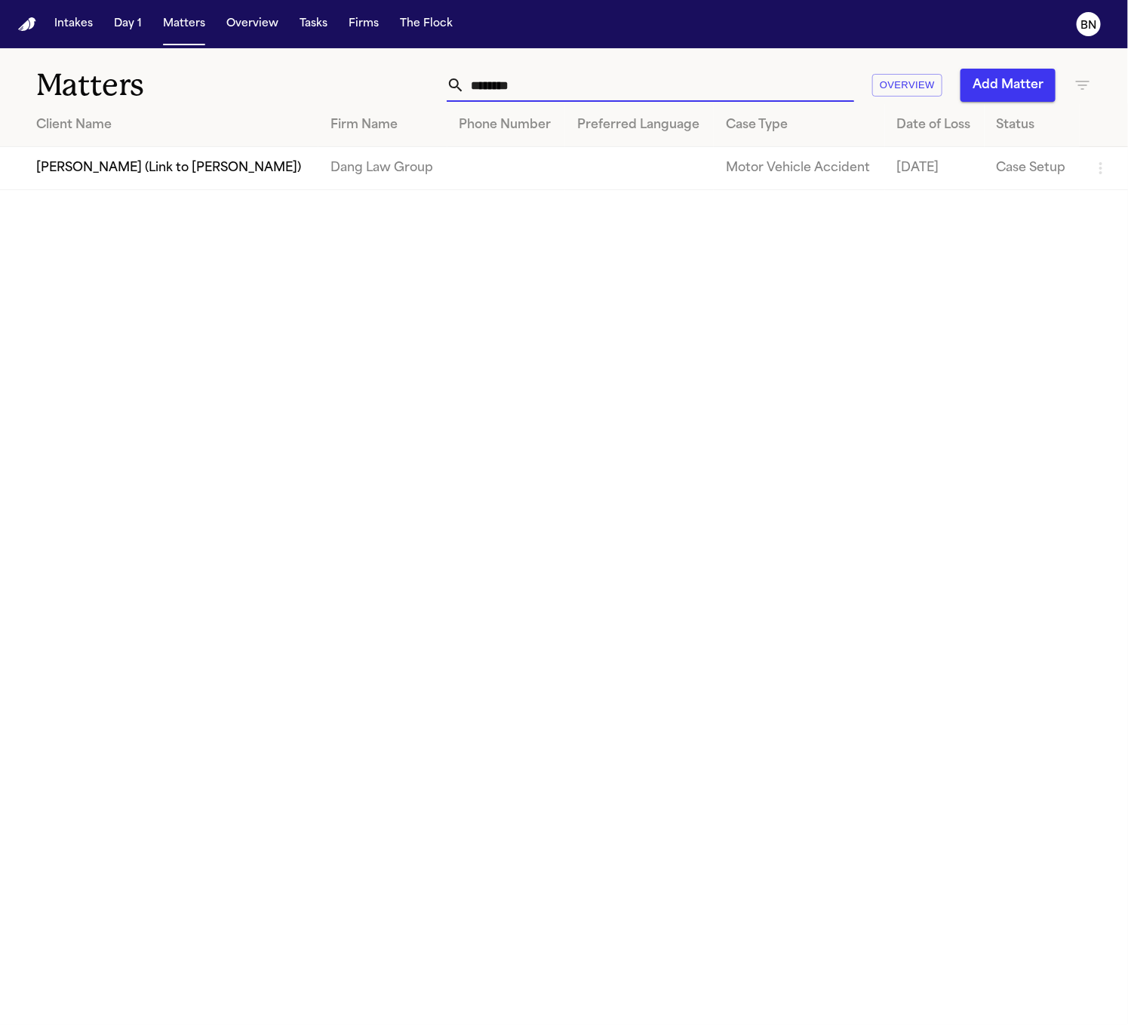
click at [718, 91] on input "********" at bounding box center [659, 85] width 389 height 33
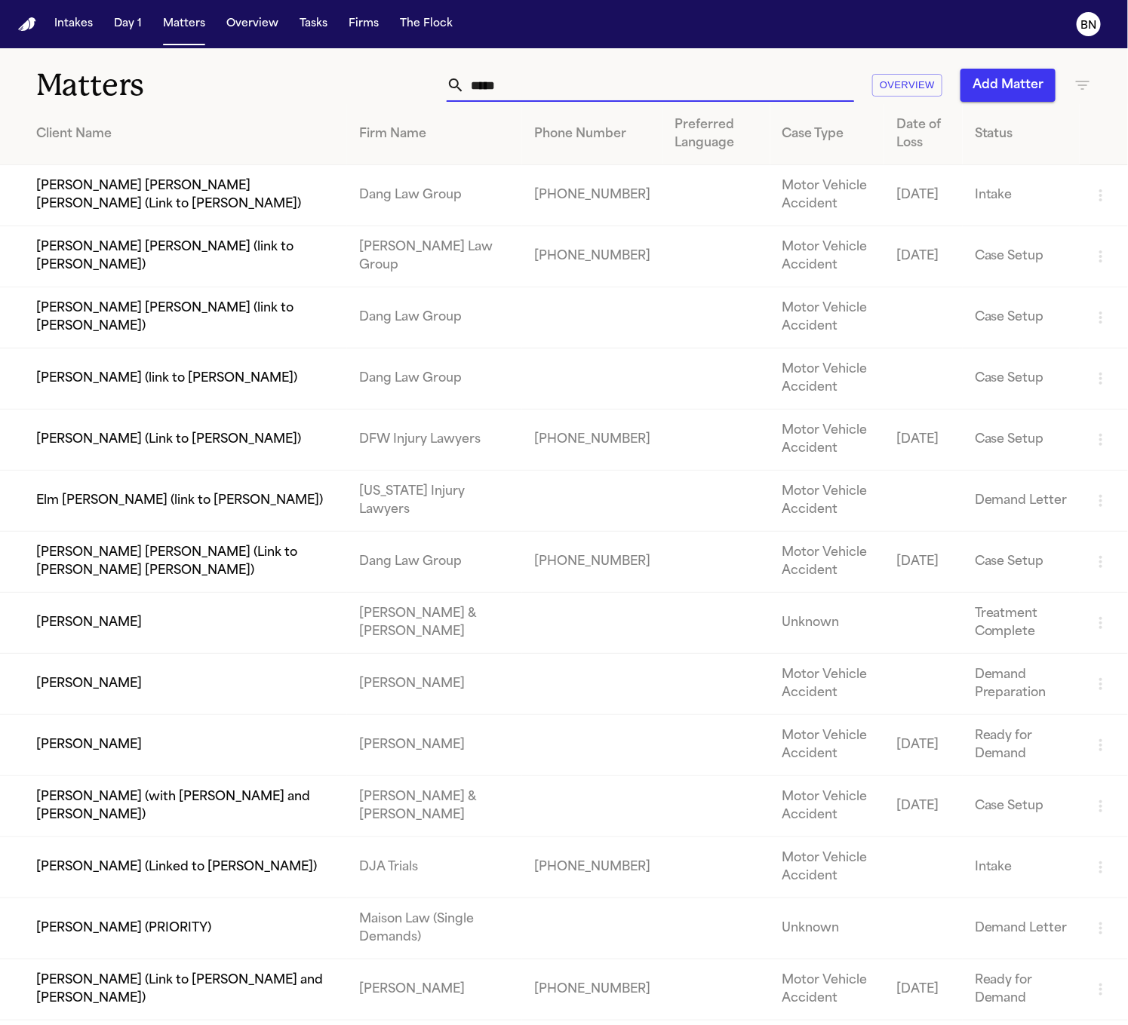
type input "******"
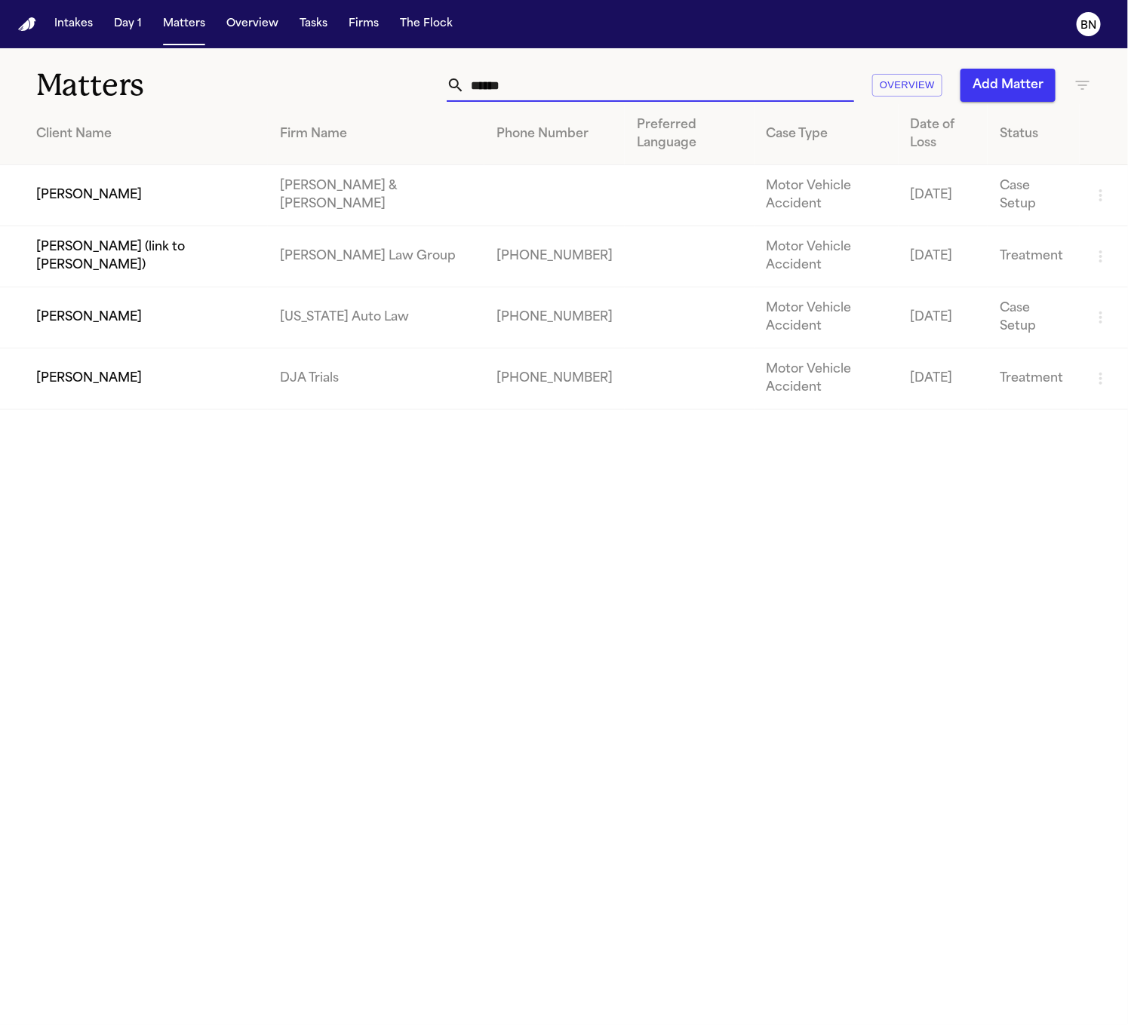
type input "******"
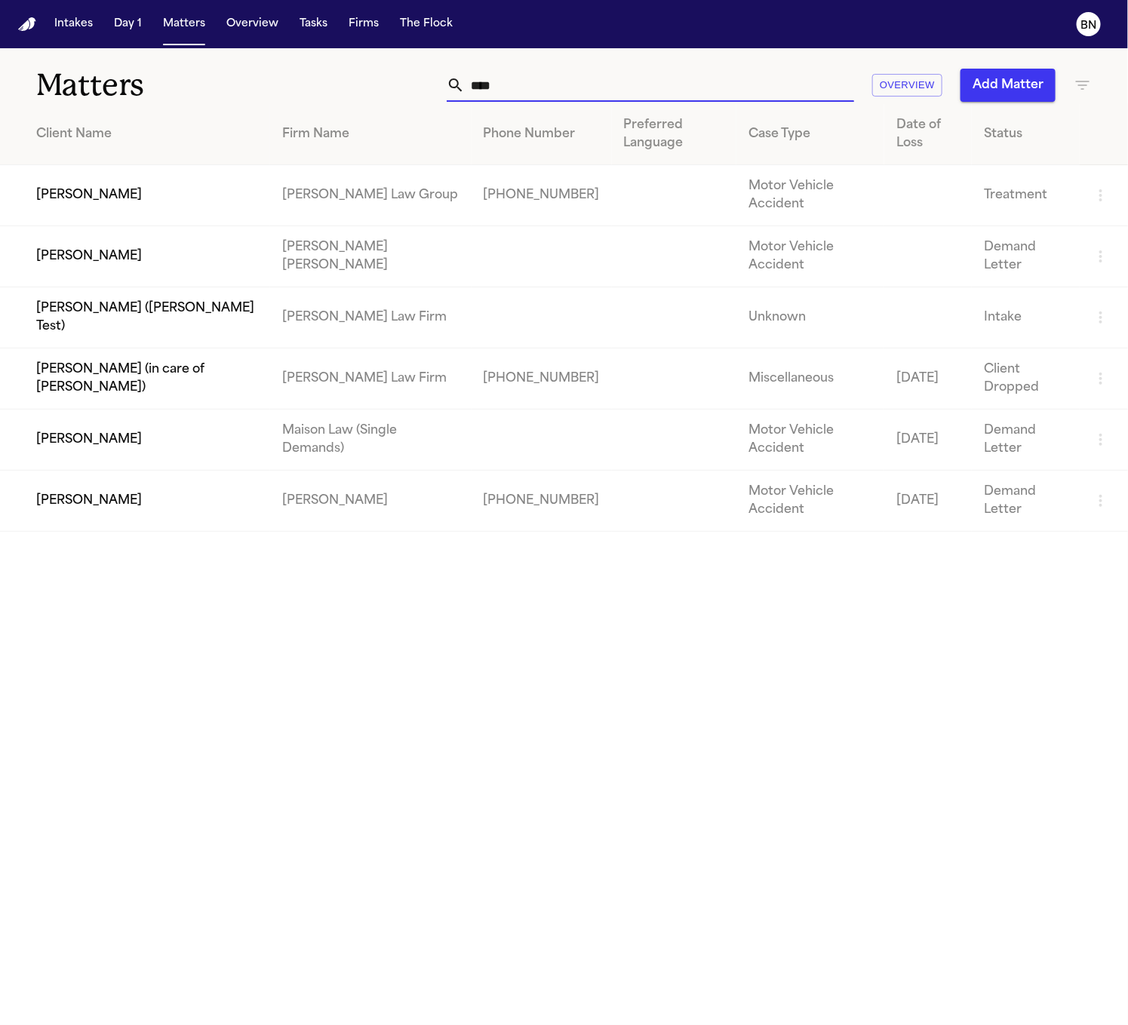
type input "*****"
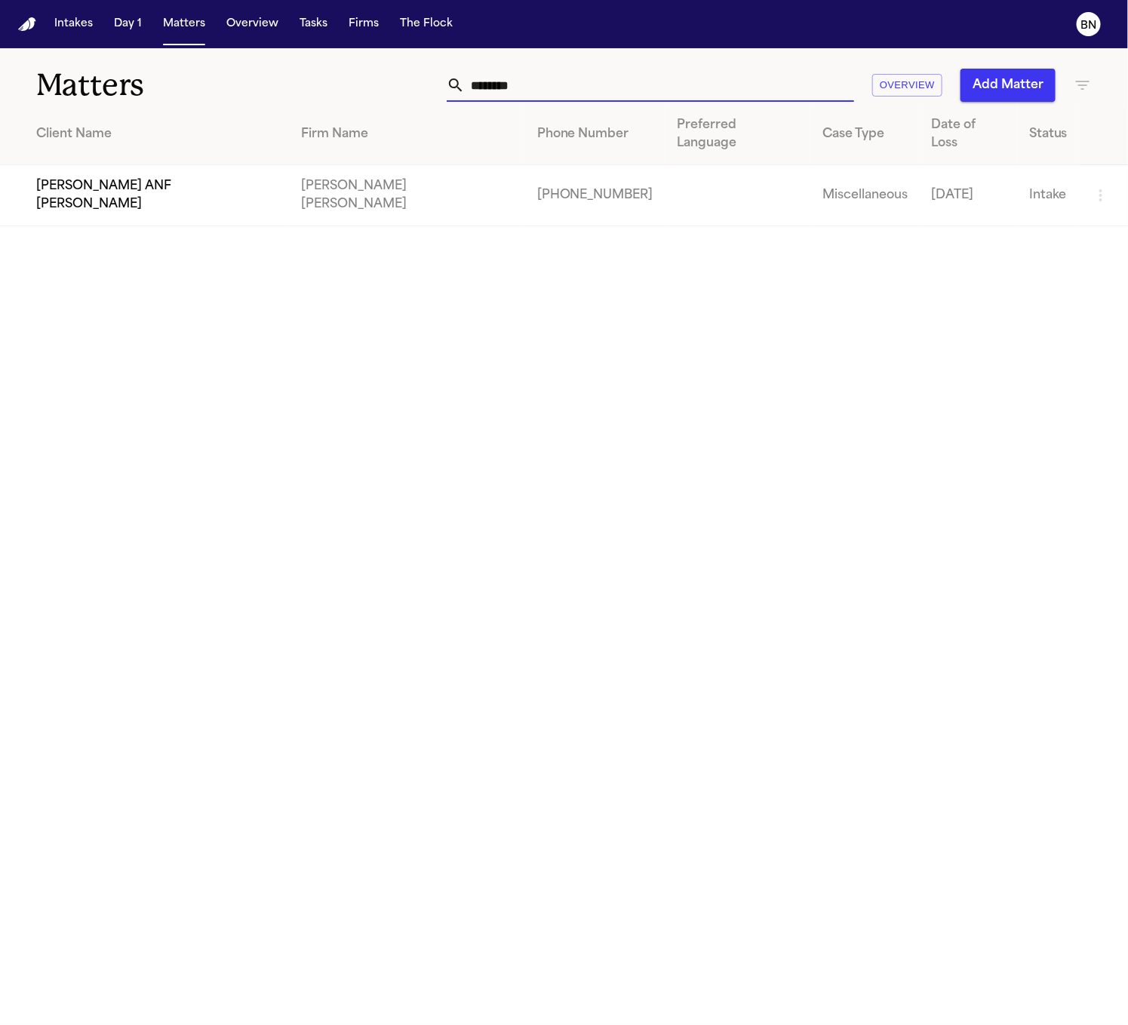
type input "********"
click at [305, 29] on button "Tasks" at bounding box center [313, 24] width 40 height 27
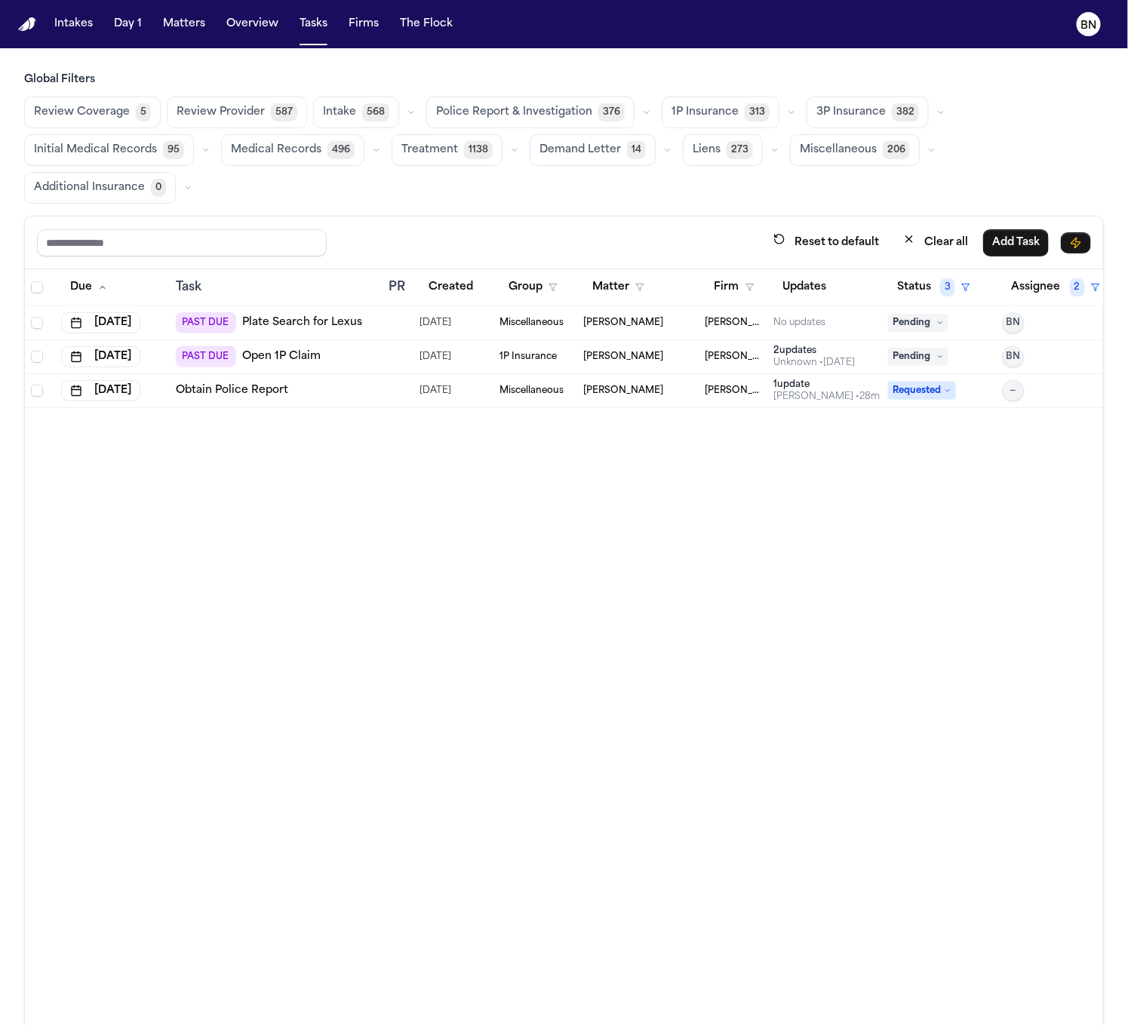
click at [109, 118] on span "Review Coverage" at bounding box center [82, 112] width 96 height 15
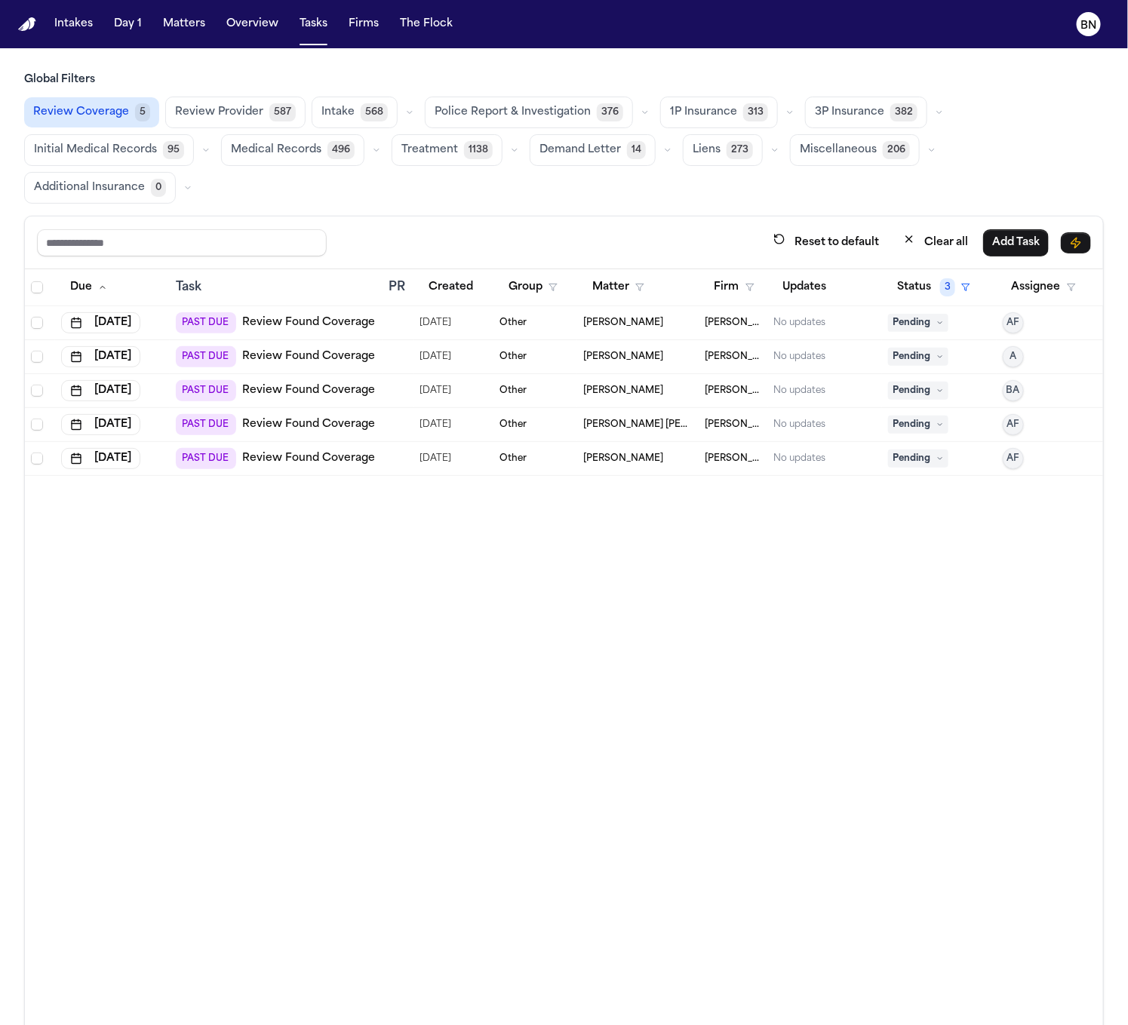
click at [785, 113] on icon "button" at bounding box center [789, 112] width 9 height 9
click at [746, 147] on button "Open Claim 22" at bounding box center [735, 150] width 149 height 30
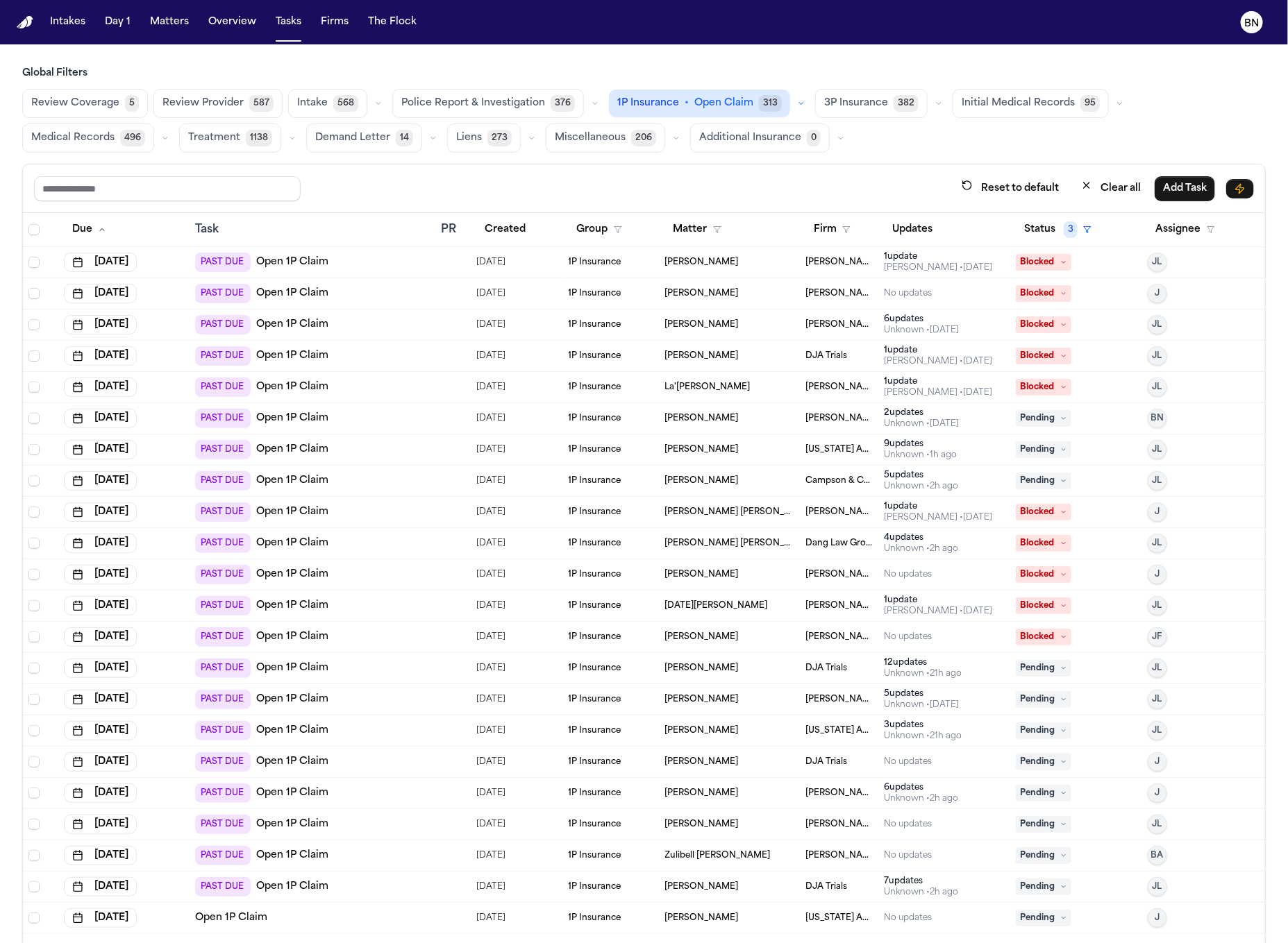
click at [705, 49] on main "Global Filters Review Coverage 5 Review Provider 587 Intake 568 Police Report &…" at bounding box center [644, 493] width 1288 height 899
drag, startPoint x: 705, startPoint y: 49, endPoint x: 692, endPoint y: 52, distance: 13.3
click at [692, 51] on main "Global Filters Review Coverage 5 Review Provider 587 Intake 568 Police Report &…" at bounding box center [644, 493] width 1288 height 899
click at [127, 100] on span "5" at bounding box center [132, 103] width 14 height 17
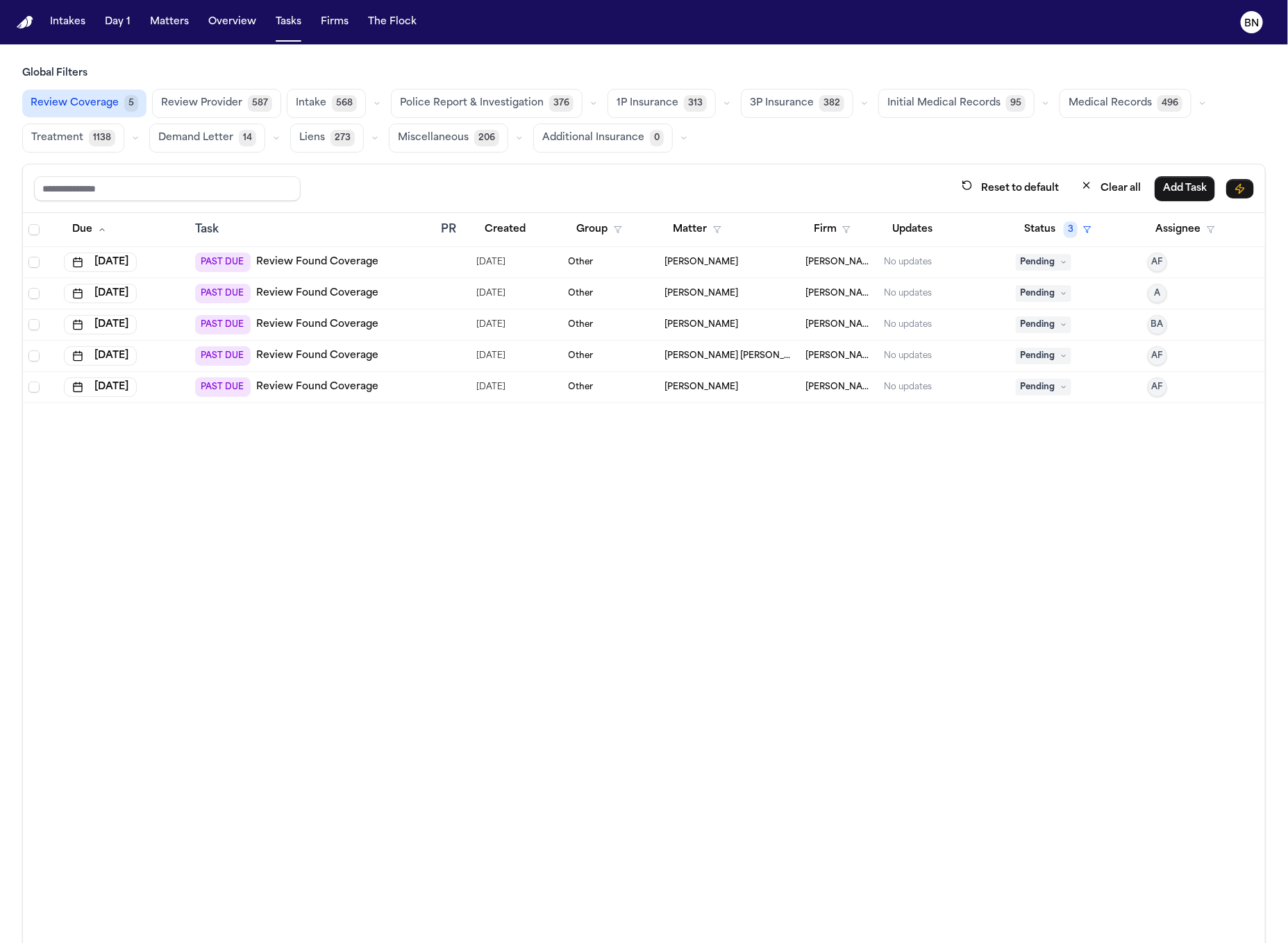
click at [370, 168] on div "Reset to default Clear all Add Task" at bounding box center [644, 189] width 1242 height 49
click at [425, 355] on div "PAST DUE Review Found Coverage" at bounding box center [312, 355] width 235 height 19
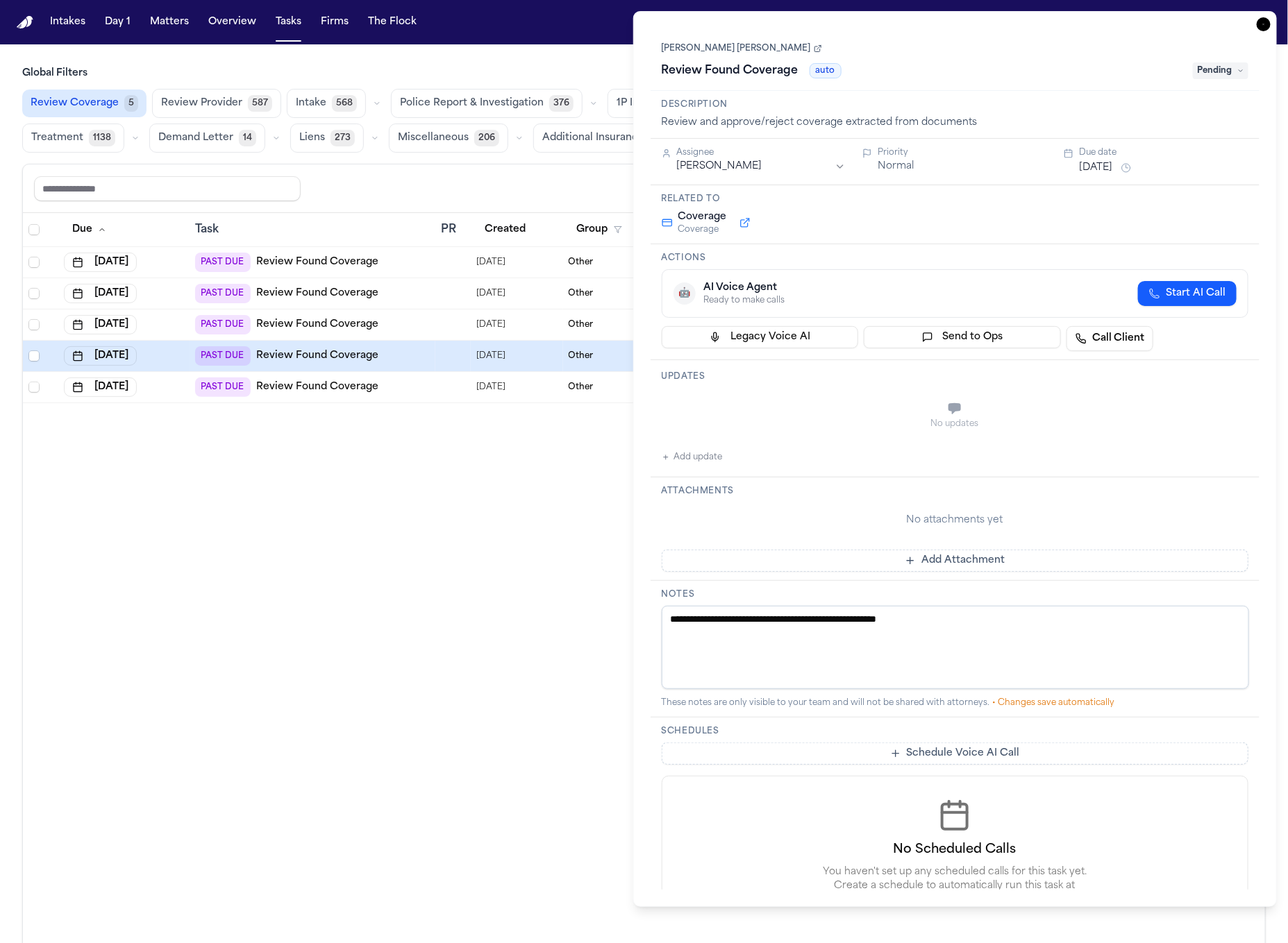
click at [723, 47] on link "Lluvia Torres Elizondo Marisol" at bounding box center [742, 49] width 160 height 11
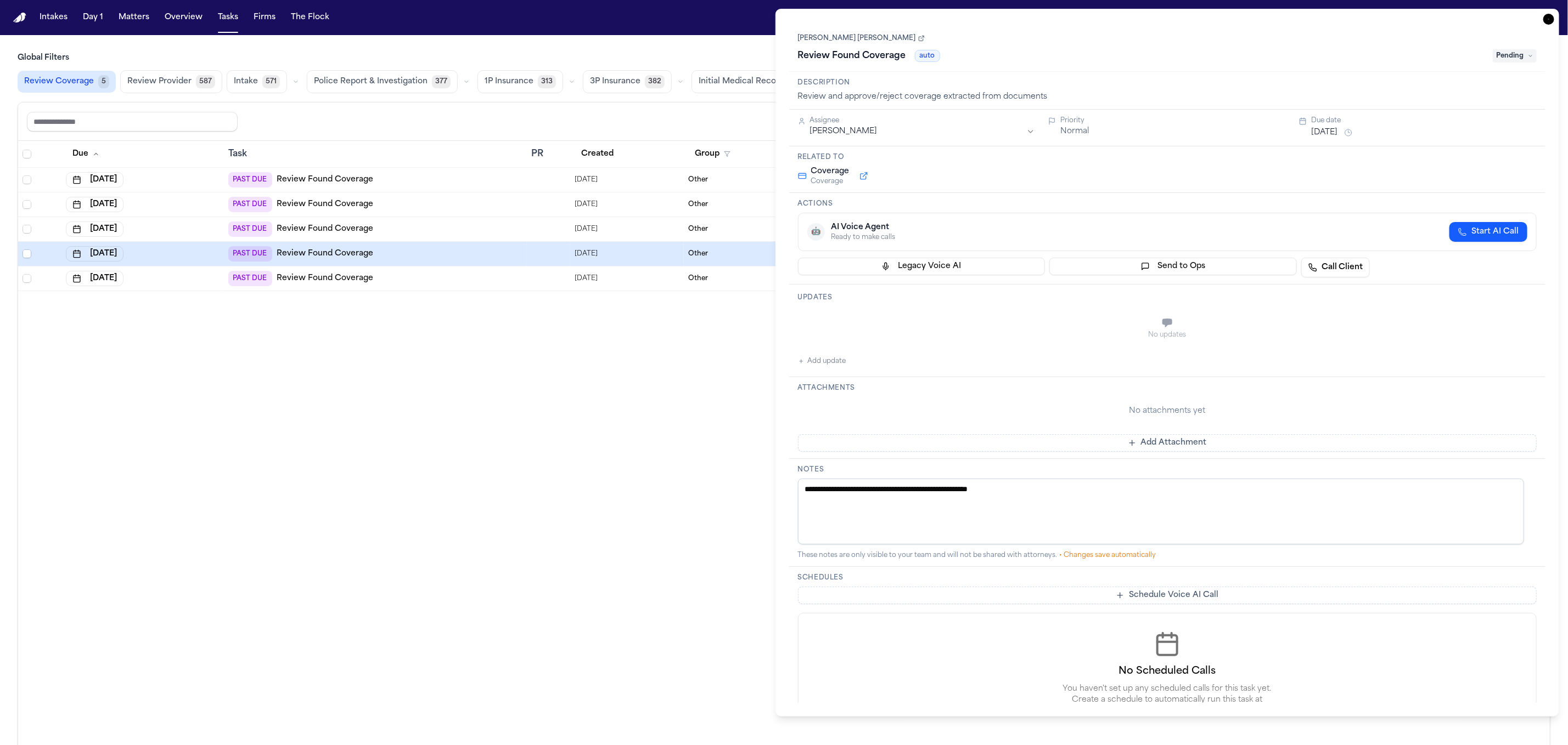
click at [147, 15] on button "Matters" at bounding box center [134, 17] width 39 height 20
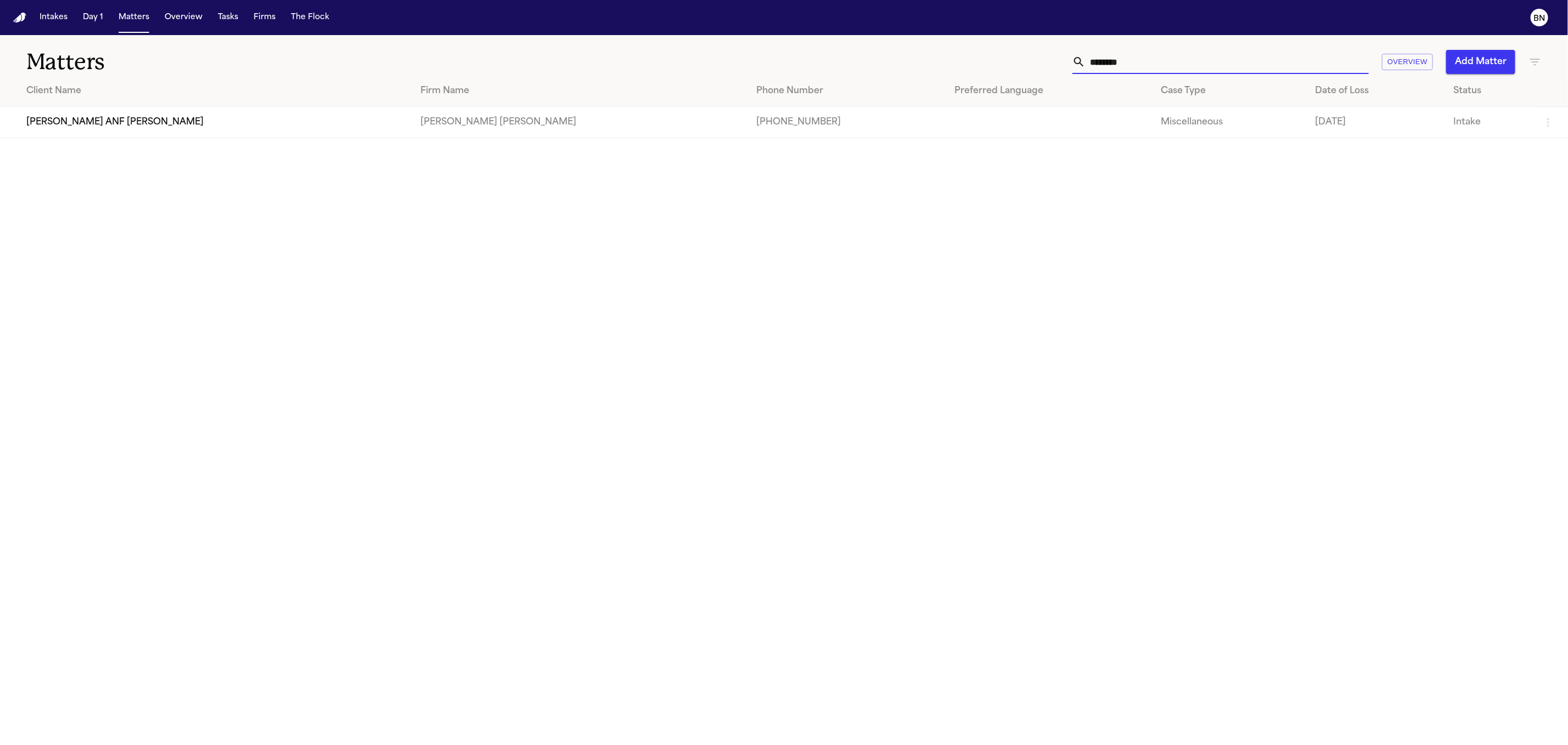
click at [1121, 63] on input "********" at bounding box center [1226, 62] width 283 height 24
paste input "******"
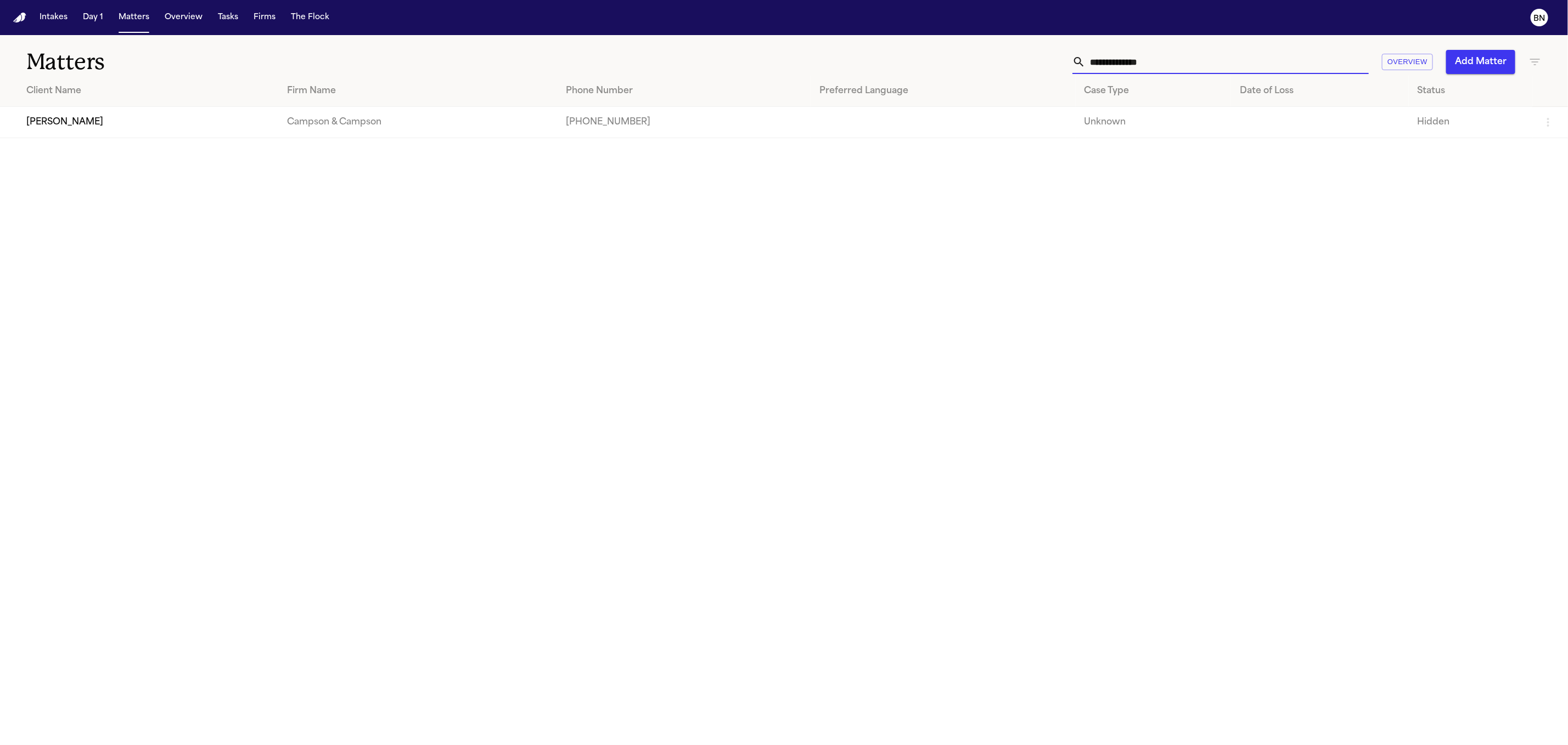
type input "**********"
click at [162, 129] on td "Drislia Thomas" at bounding box center [139, 122] width 279 height 31
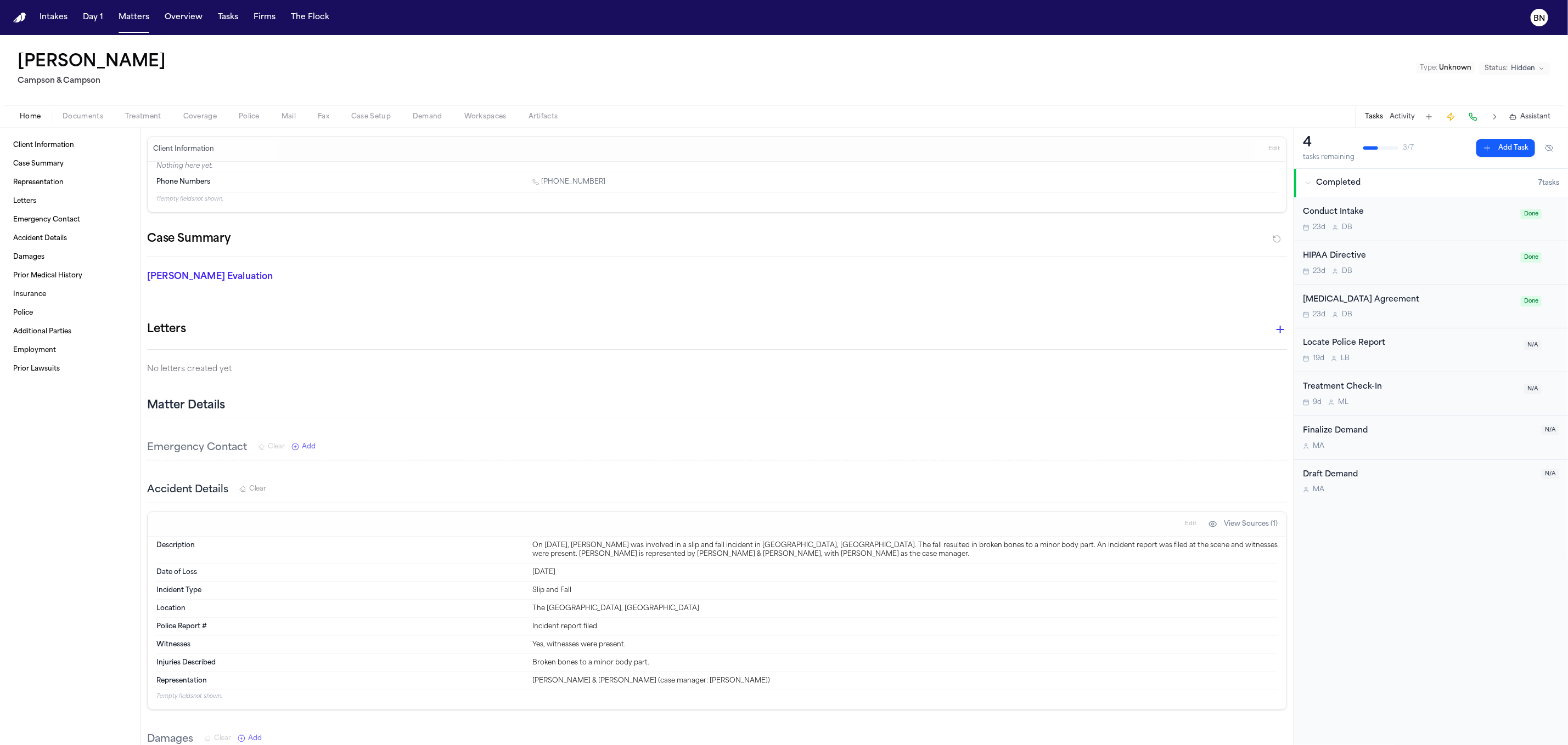
click at [1254, 301] on div "Retainer Agreement" at bounding box center [1408, 299] width 211 height 12
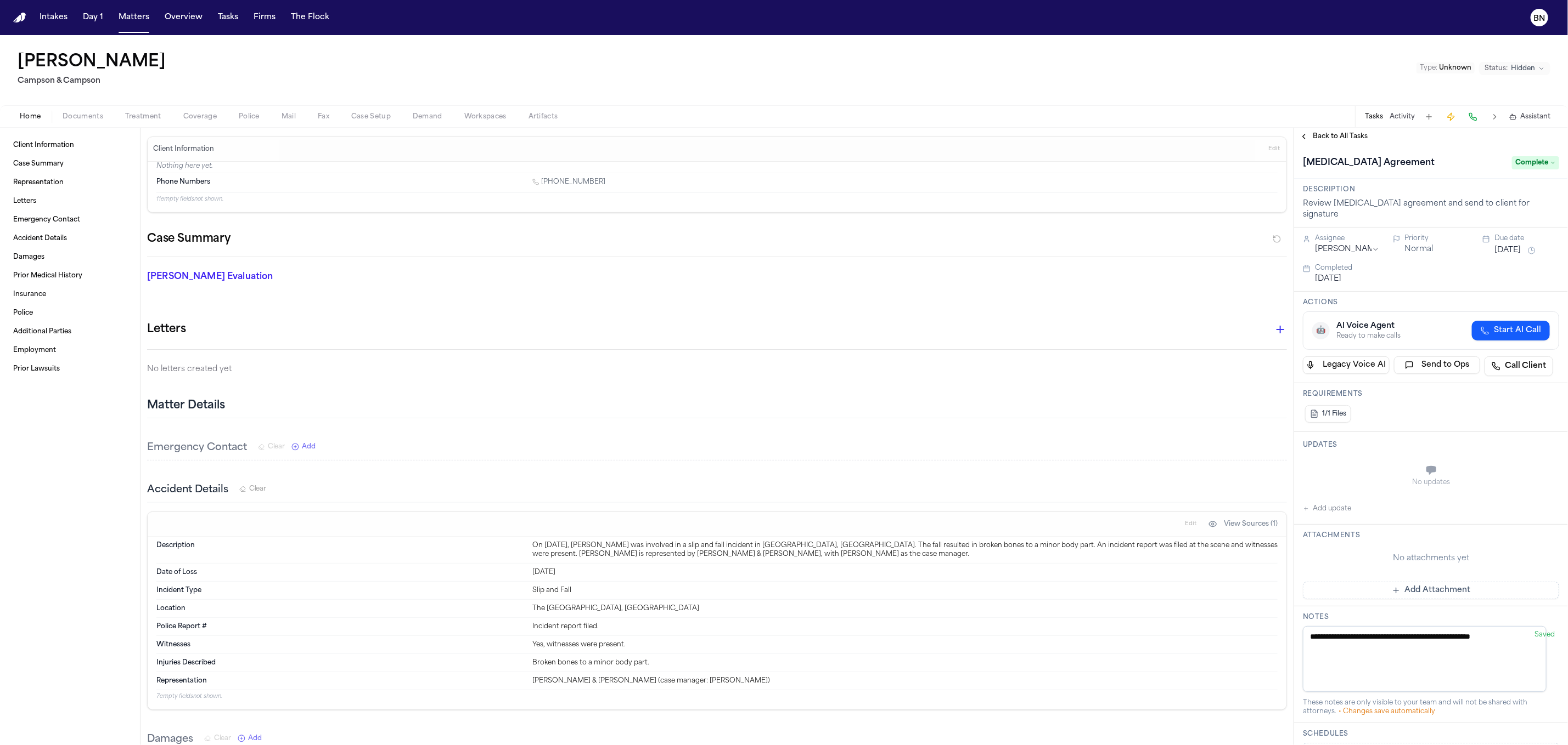
click at [1254, 137] on span "Back to All Tasks" at bounding box center [1340, 137] width 55 height 9
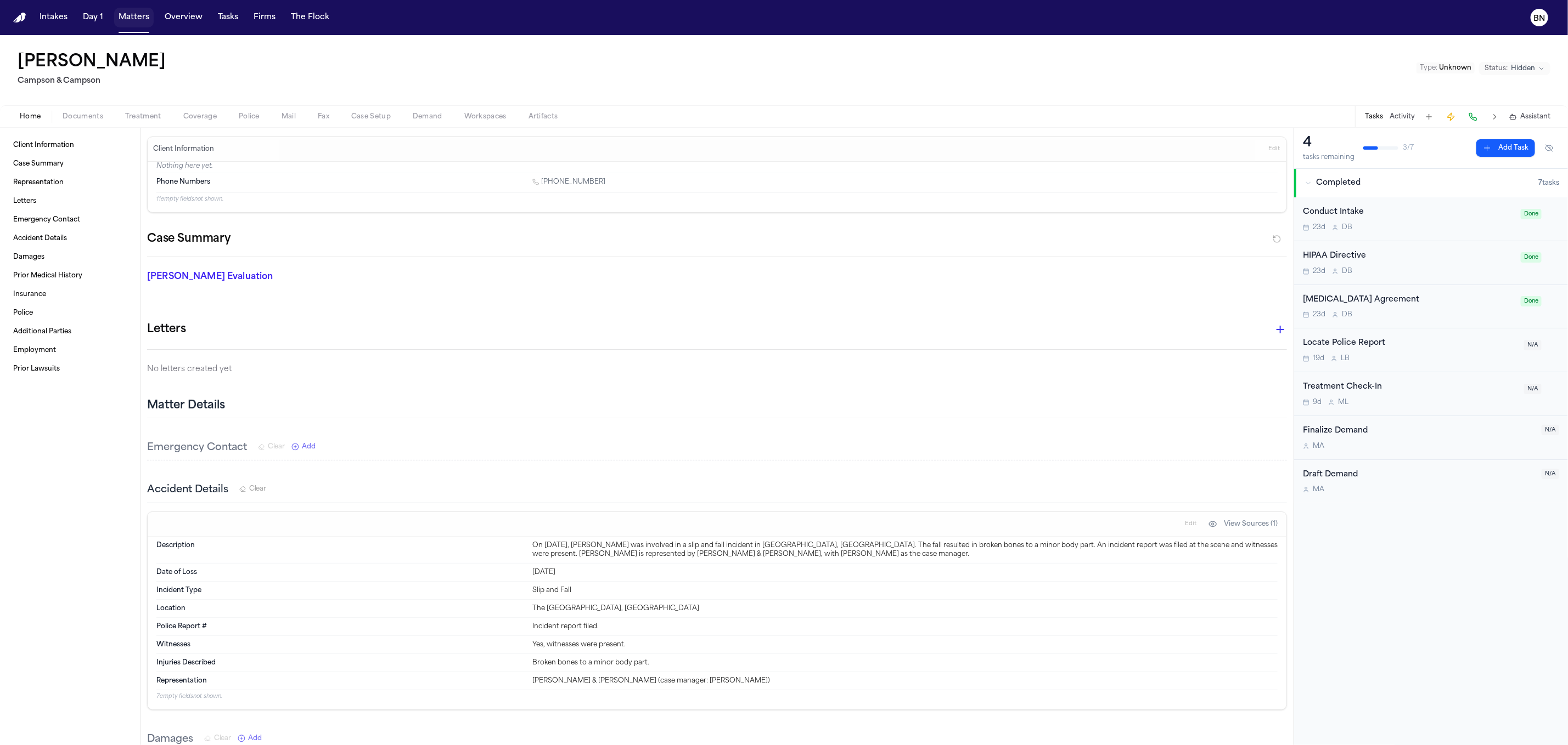
drag, startPoint x: 140, startPoint y: 17, endPoint x: 279, endPoint y: 22, distance: 139.1
click at [140, 17] on button "Matters" at bounding box center [134, 17] width 39 height 20
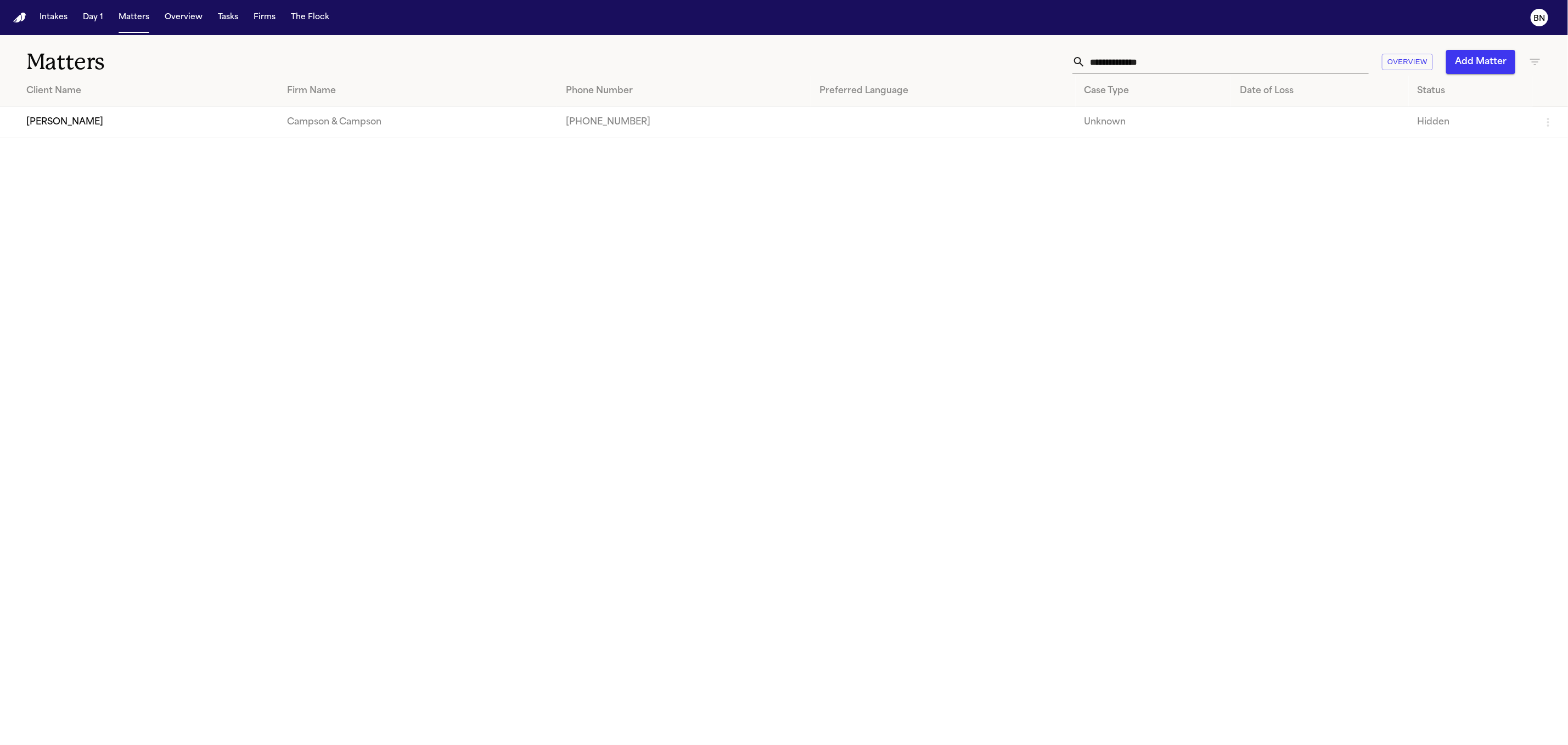
click at [1085, 71] on input "**********" at bounding box center [1226, 62] width 283 height 24
click at [1085, 70] on input "**********" at bounding box center [1226, 62] width 283 height 24
paste input "text"
type input "**********"
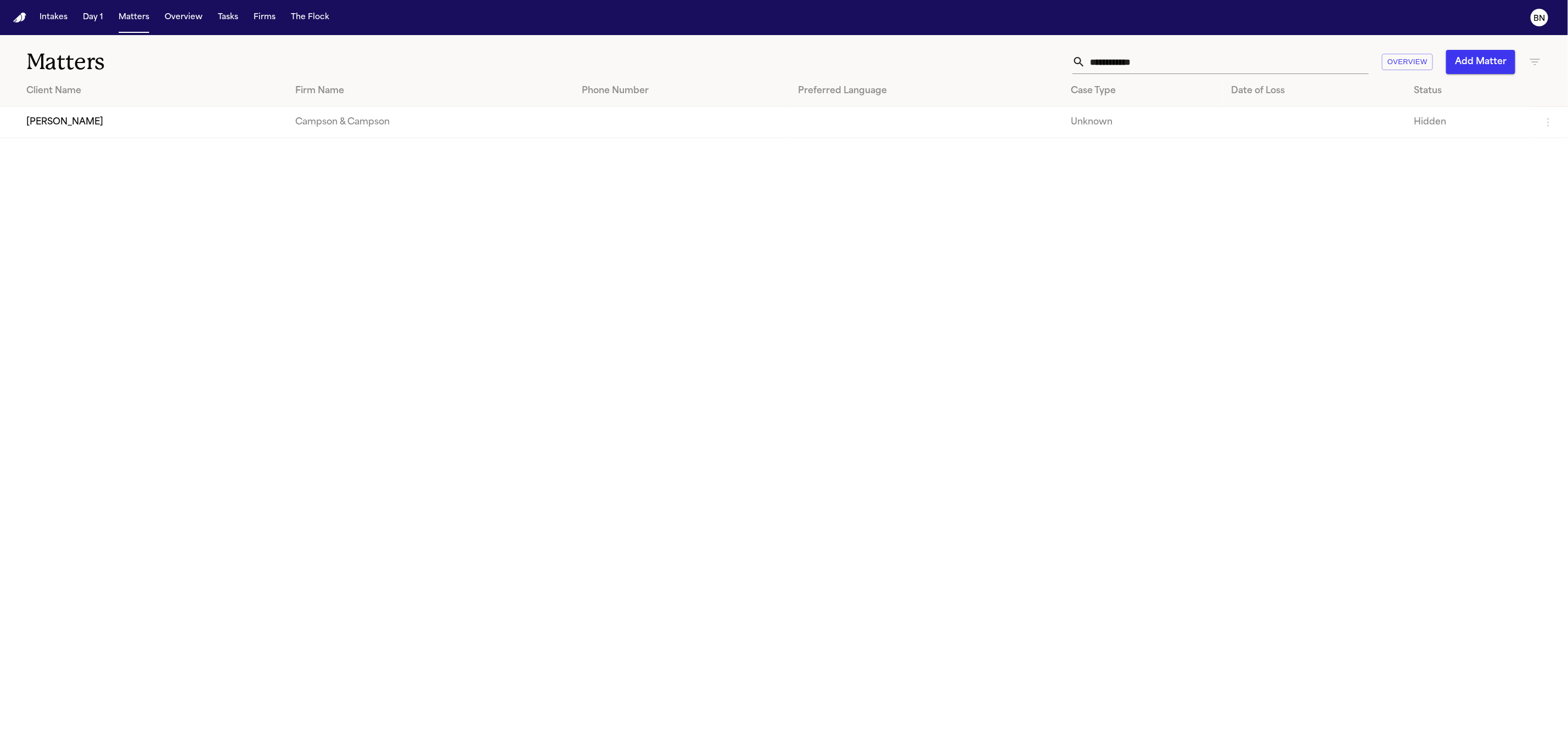
click at [104, 115] on td "Gerda Holman" at bounding box center [143, 122] width 287 height 31
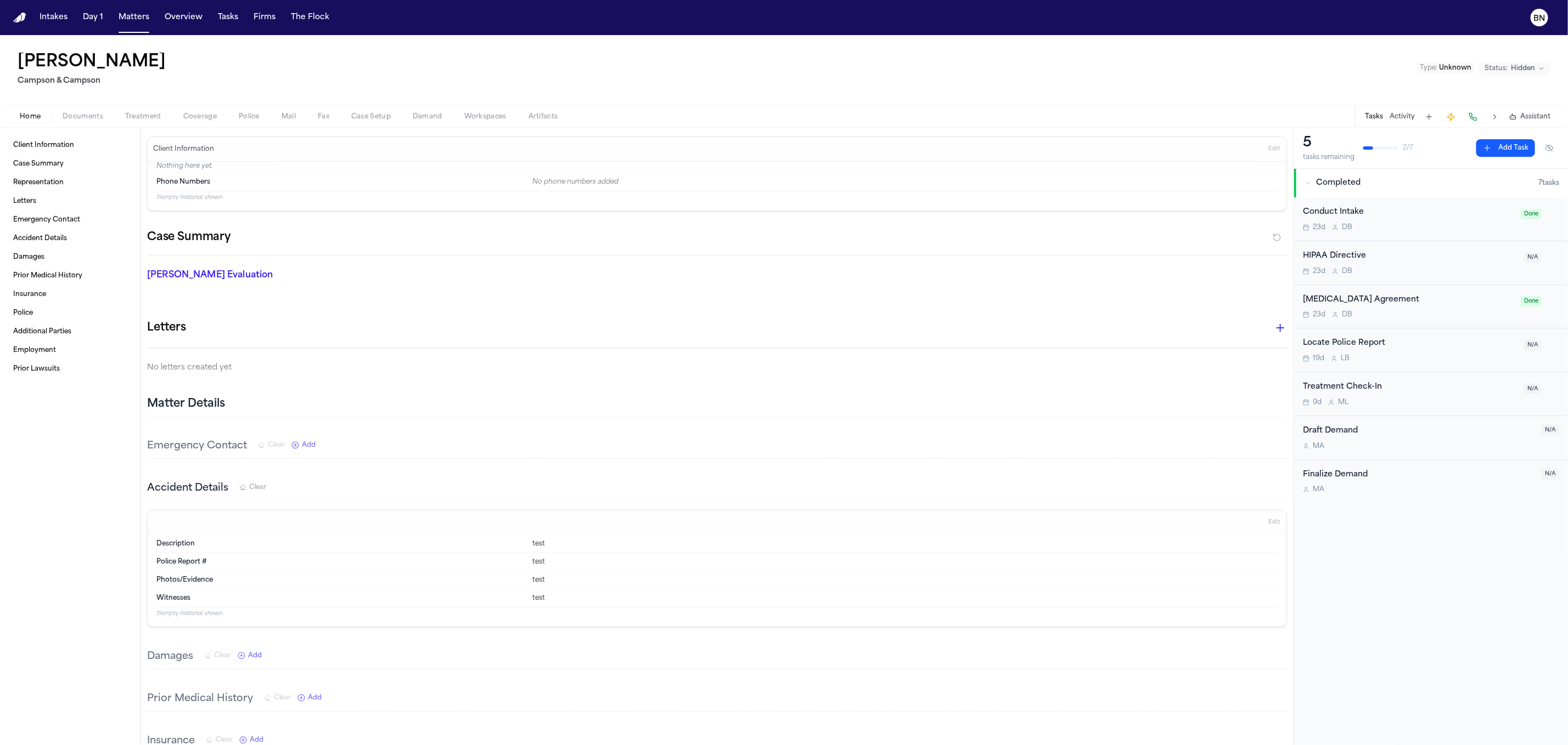
click at [75, 115] on span "Documents" at bounding box center [83, 117] width 41 height 9
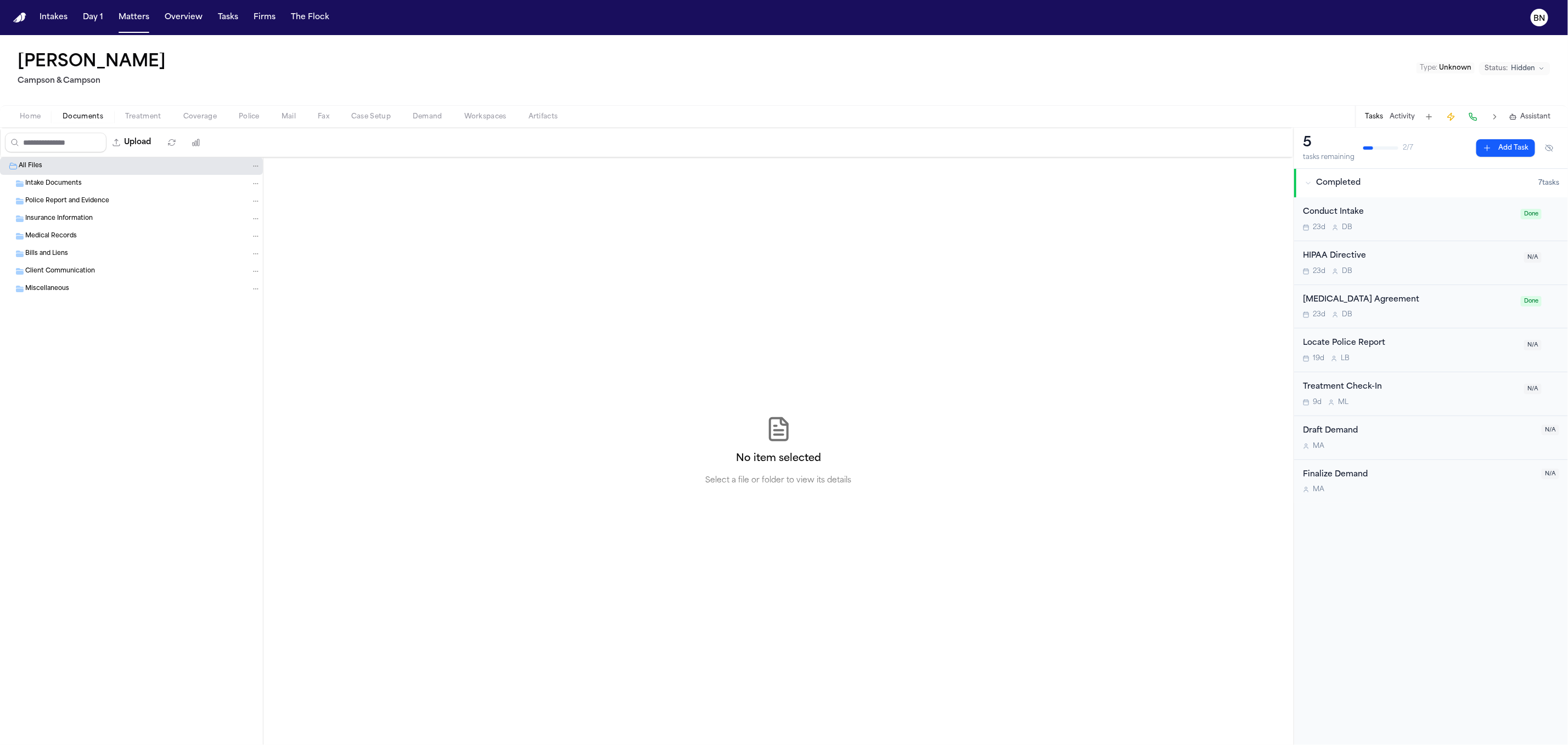
click at [23, 126] on div "Home Documents Treatment Coverage Police Mail Fax Case Setup Demand Workspaces …" at bounding box center [784, 116] width 1568 height 22
click at [44, 113] on button "Home" at bounding box center [30, 117] width 43 height 13
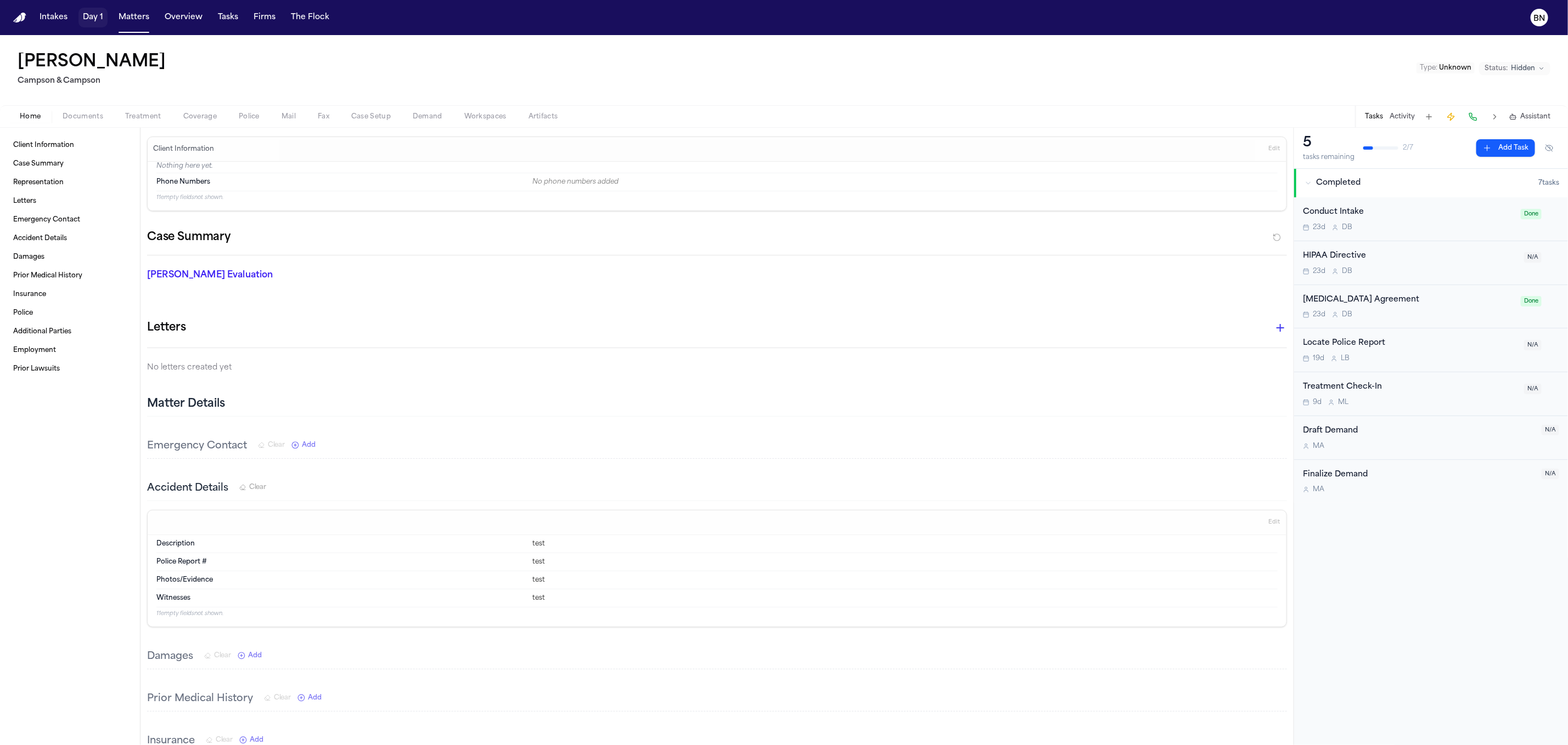
drag, startPoint x: 97, startPoint y: 22, endPoint x: 103, endPoint y: 20, distance: 6.3
click at [100, 21] on button "Day 1" at bounding box center [93, 17] width 29 height 20
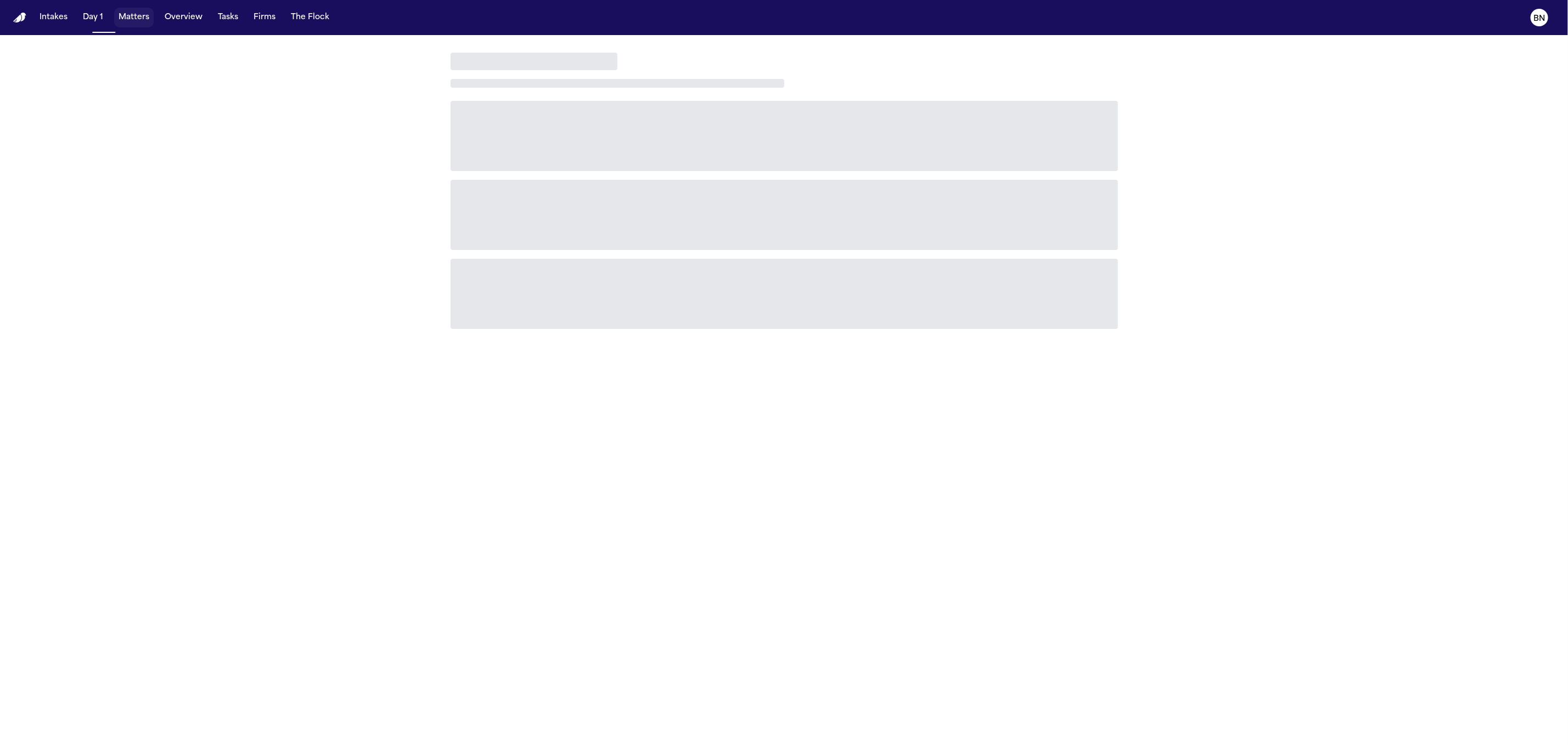
click at [127, 21] on button "Matters" at bounding box center [134, 17] width 39 height 20
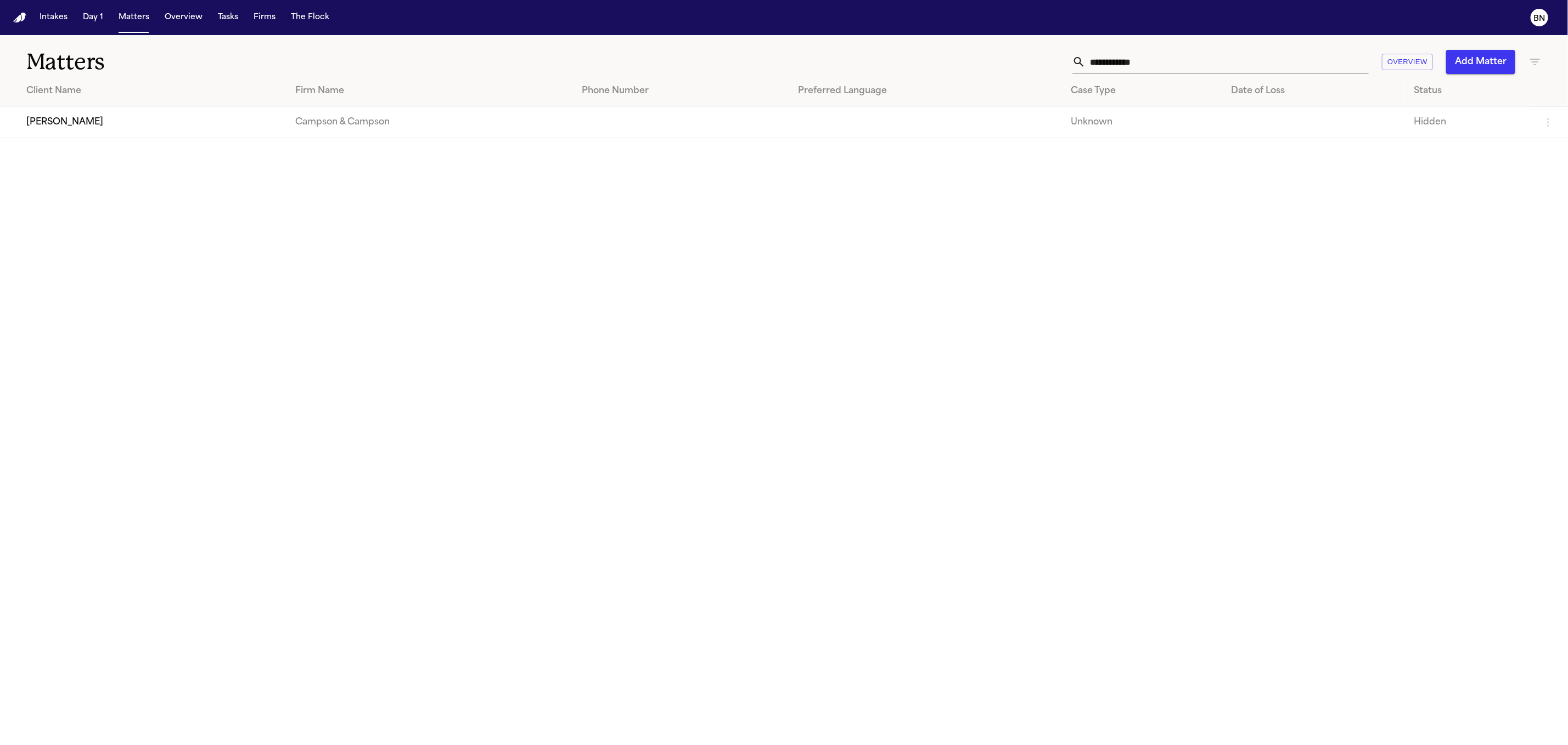
click at [1091, 71] on input "**********" at bounding box center [1226, 62] width 283 height 24
click at [1094, 68] on input "**********" at bounding box center [1226, 62] width 283 height 24
paste input "*"
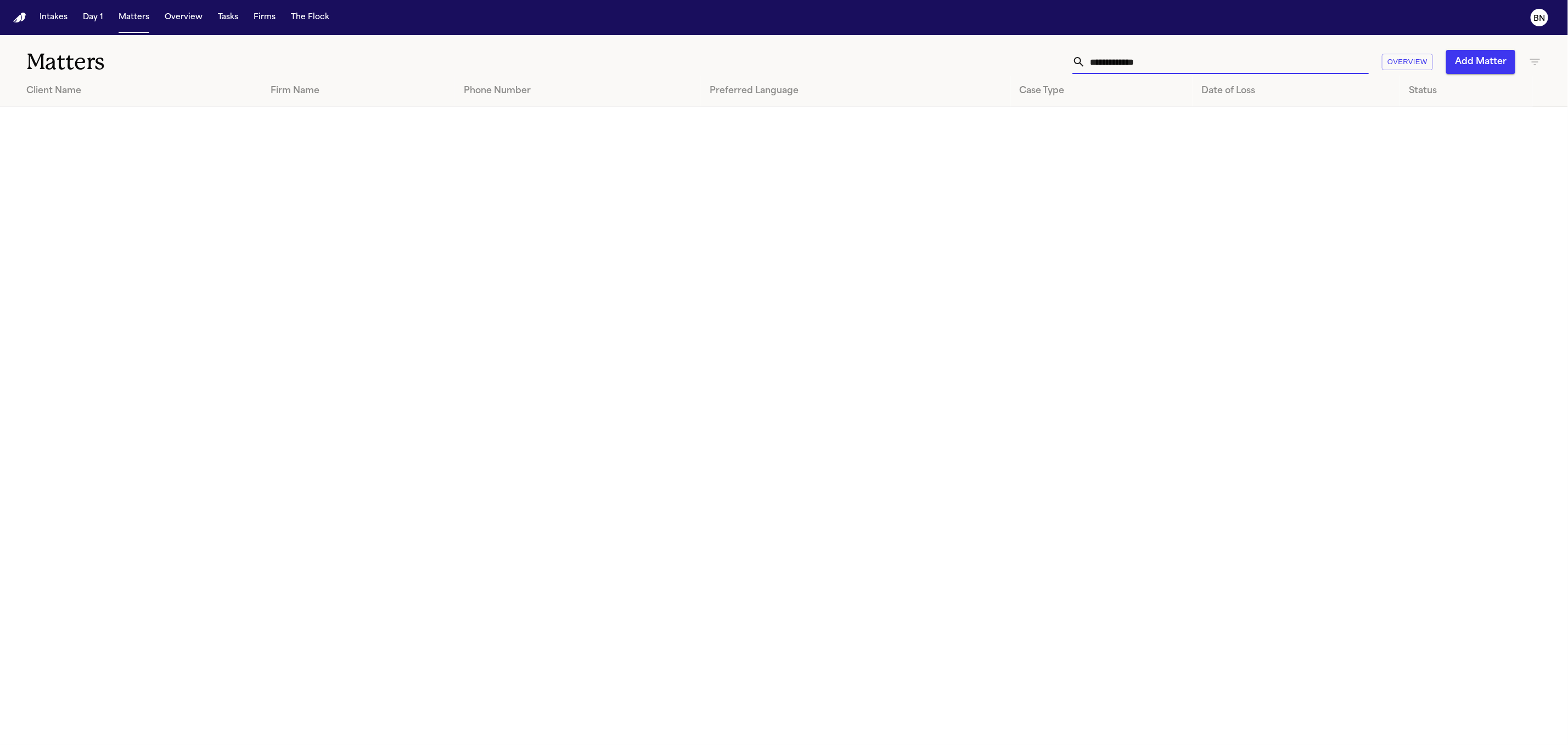
click at [1105, 69] on input "**********" at bounding box center [1226, 62] width 283 height 24
paste input "********"
drag, startPoint x: 1124, startPoint y: 61, endPoint x: 1291, endPoint y: 66, distance: 167.1
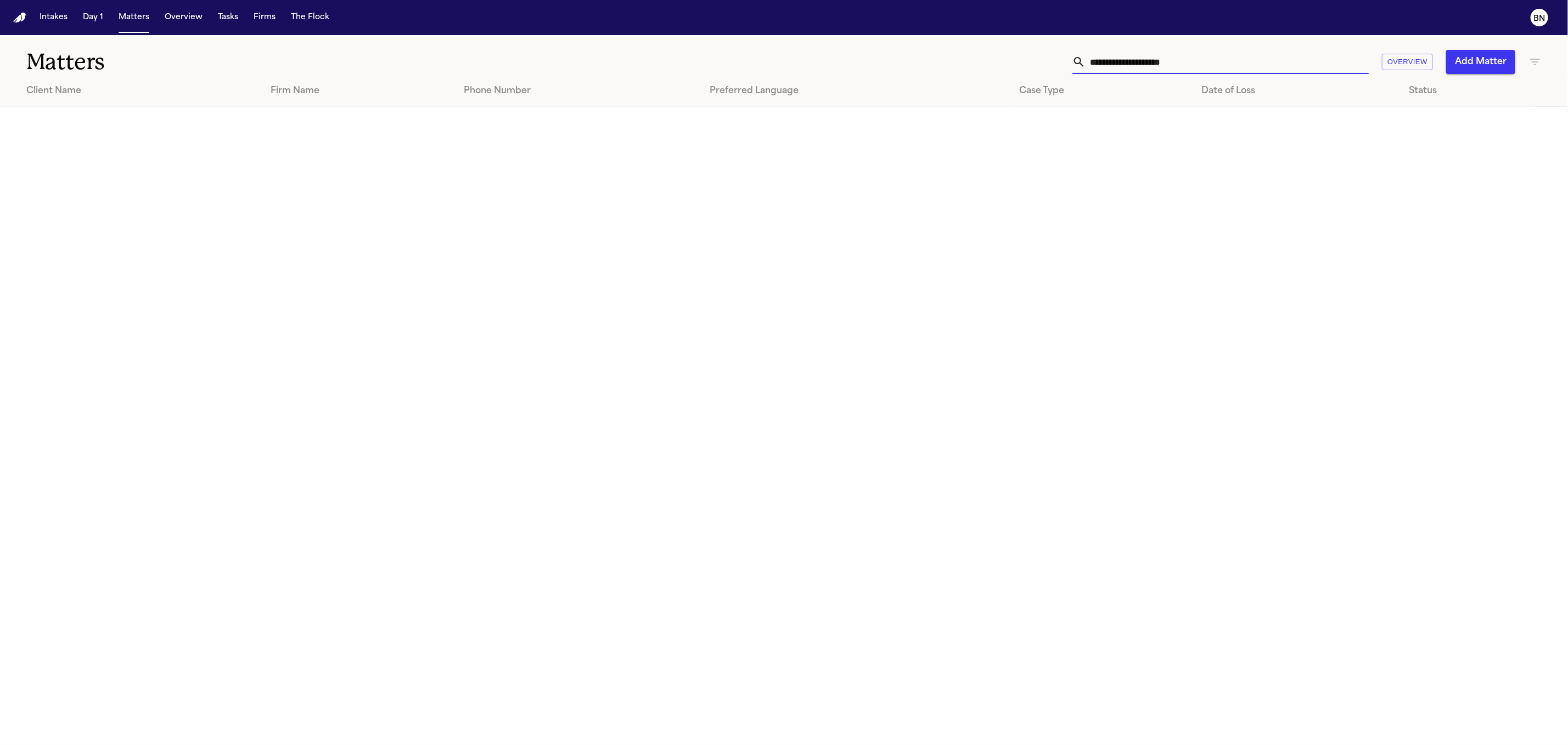
click at [1254, 66] on input "**********" at bounding box center [1226, 62] width 283 height 24
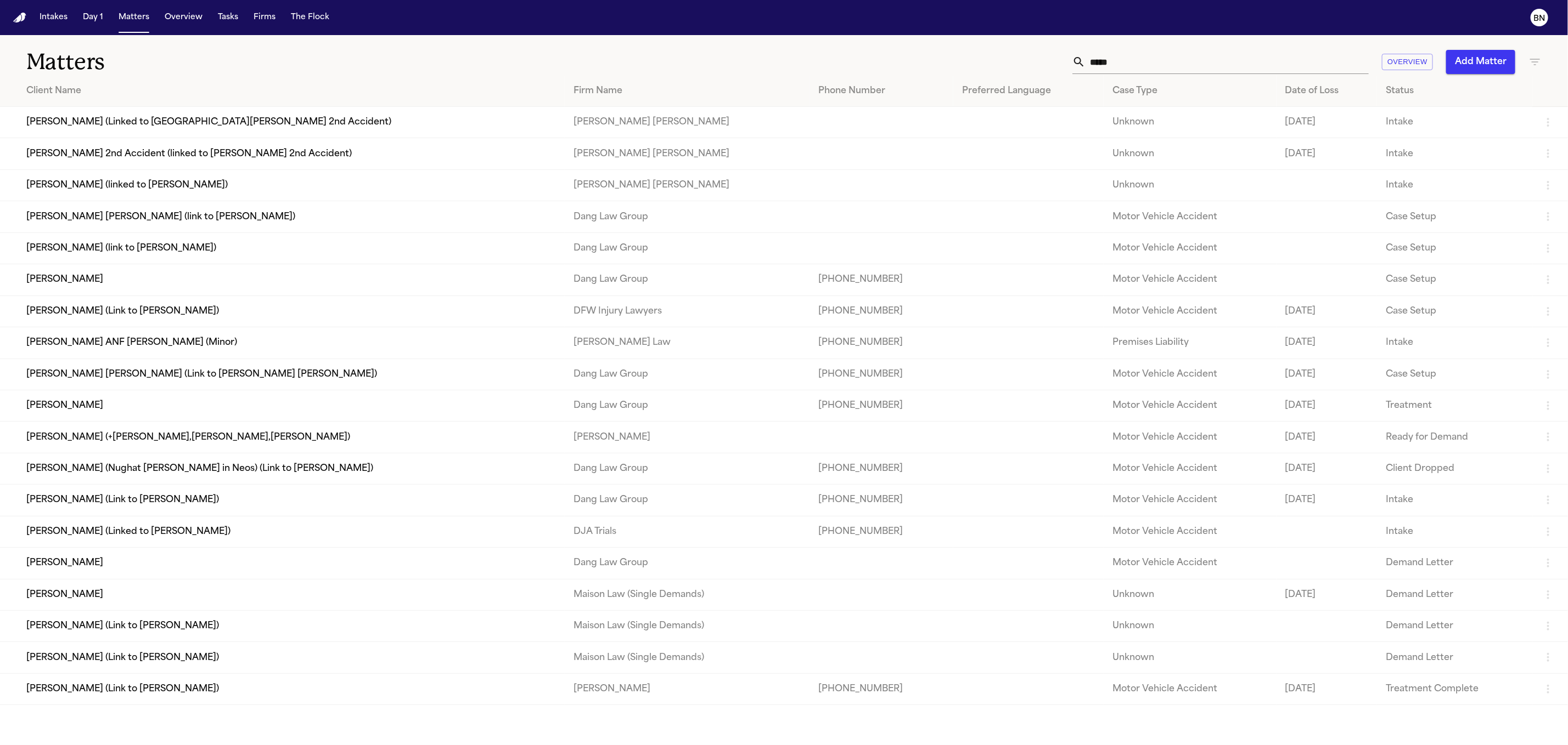
click at [1145, 50] on input "*****" at bounding box center [1226, 62] width 283 height 24
paste input "****"
type input "*********"
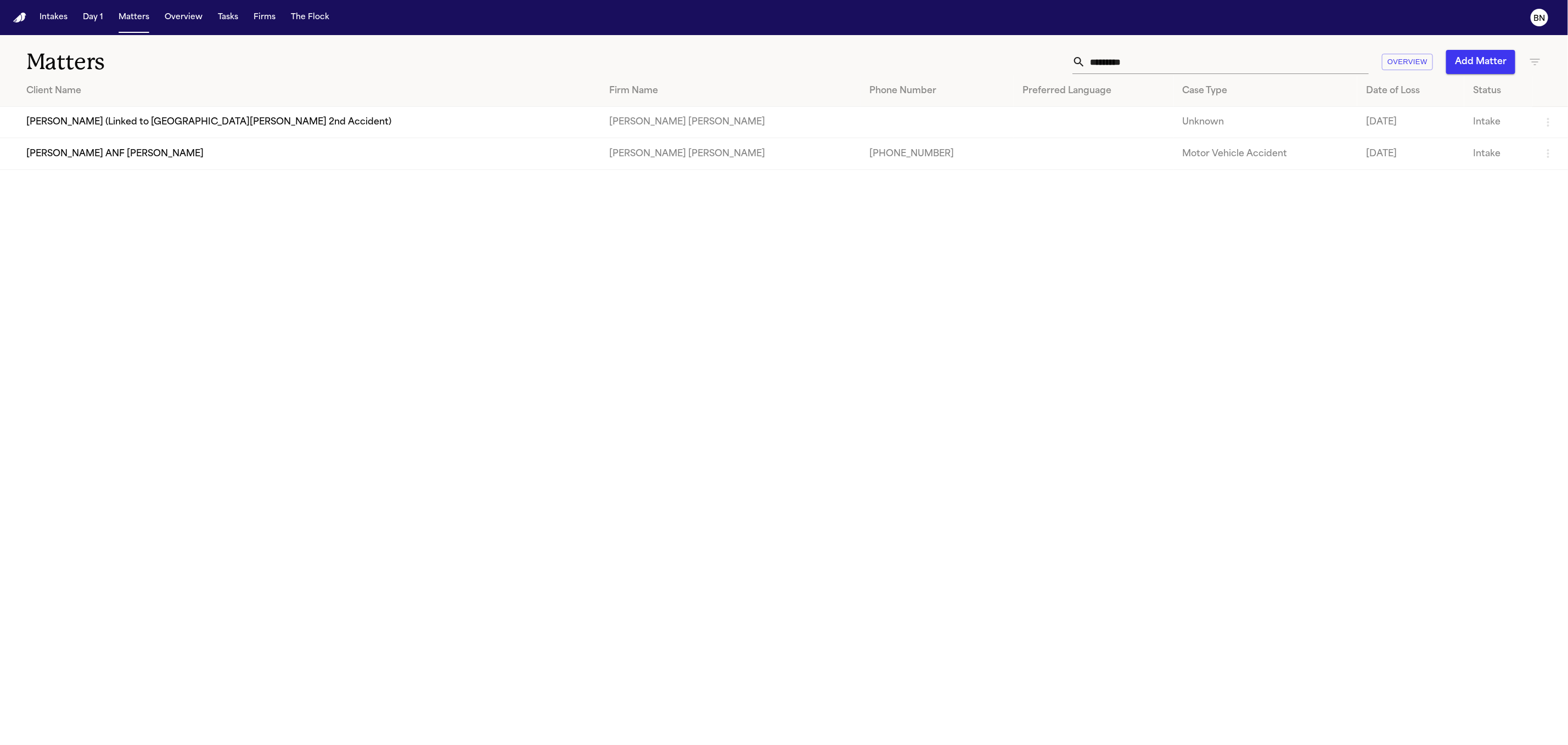
click at [1200, 65] on input "*********" at bounding box center [1226, 62] width 283 height 24
paste input "***"
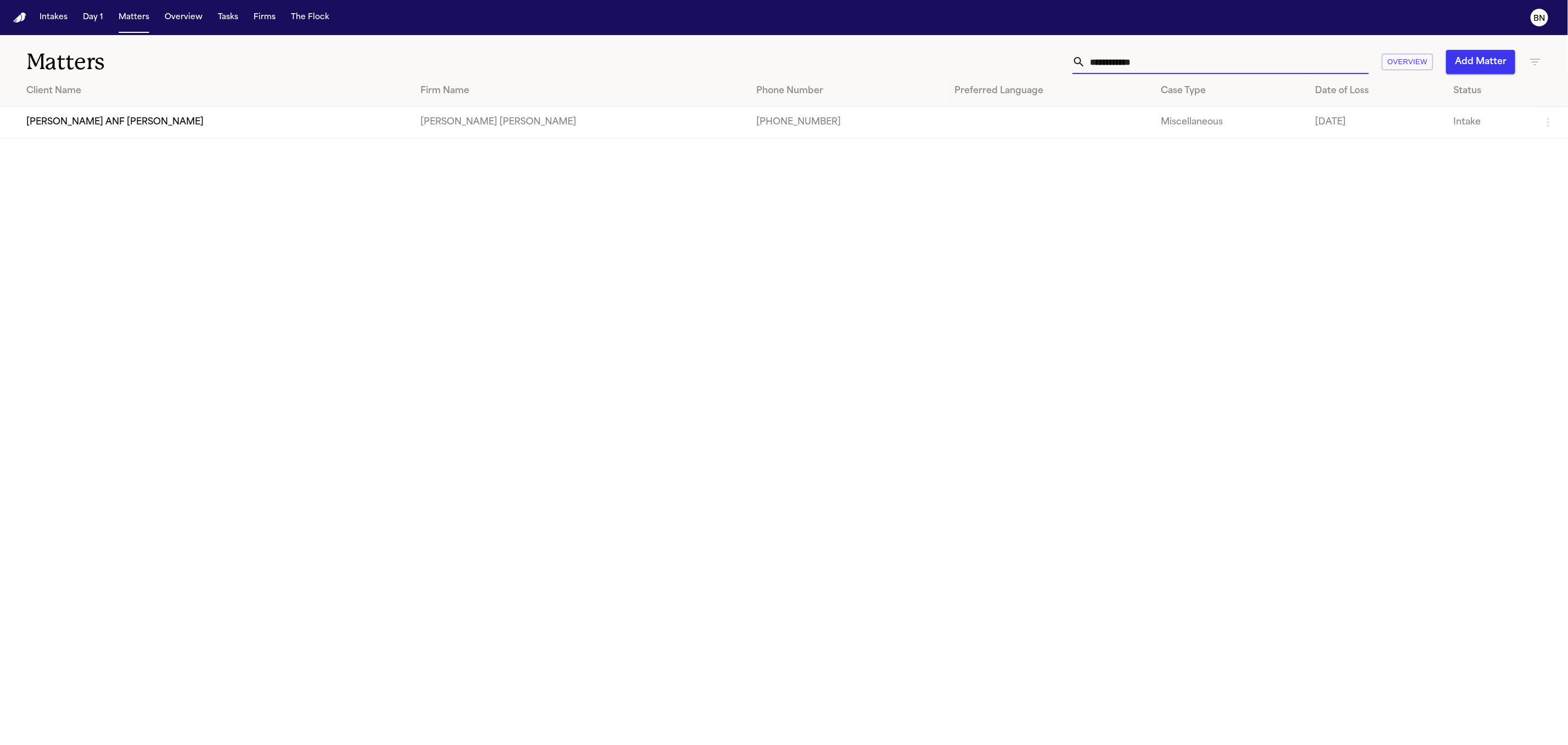
click at [1185, 53] on input "**********" at bounding box center [1226, 62] width 283 height 24
paste input "*"
click at [1161, 59] on input "**********" at bounding box center [1226, 62] width 283 height 24
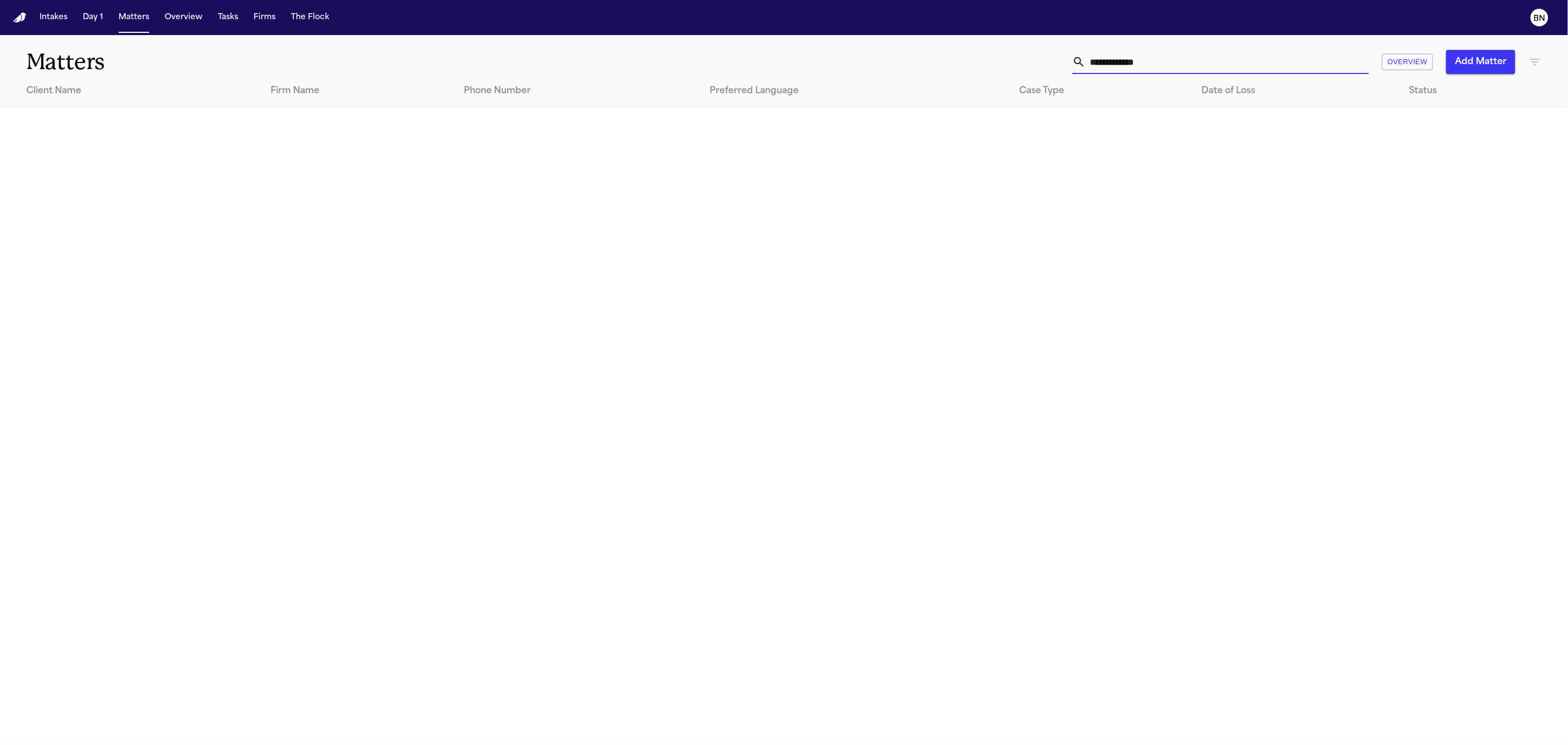
click at [1161, 59] on input "**********" at bounding box center [1226, 62] width 283 height 24
paste input "*****"
click at [1143, 55] on input "**********" at bounding box center [1226, 62] width 283 height 24
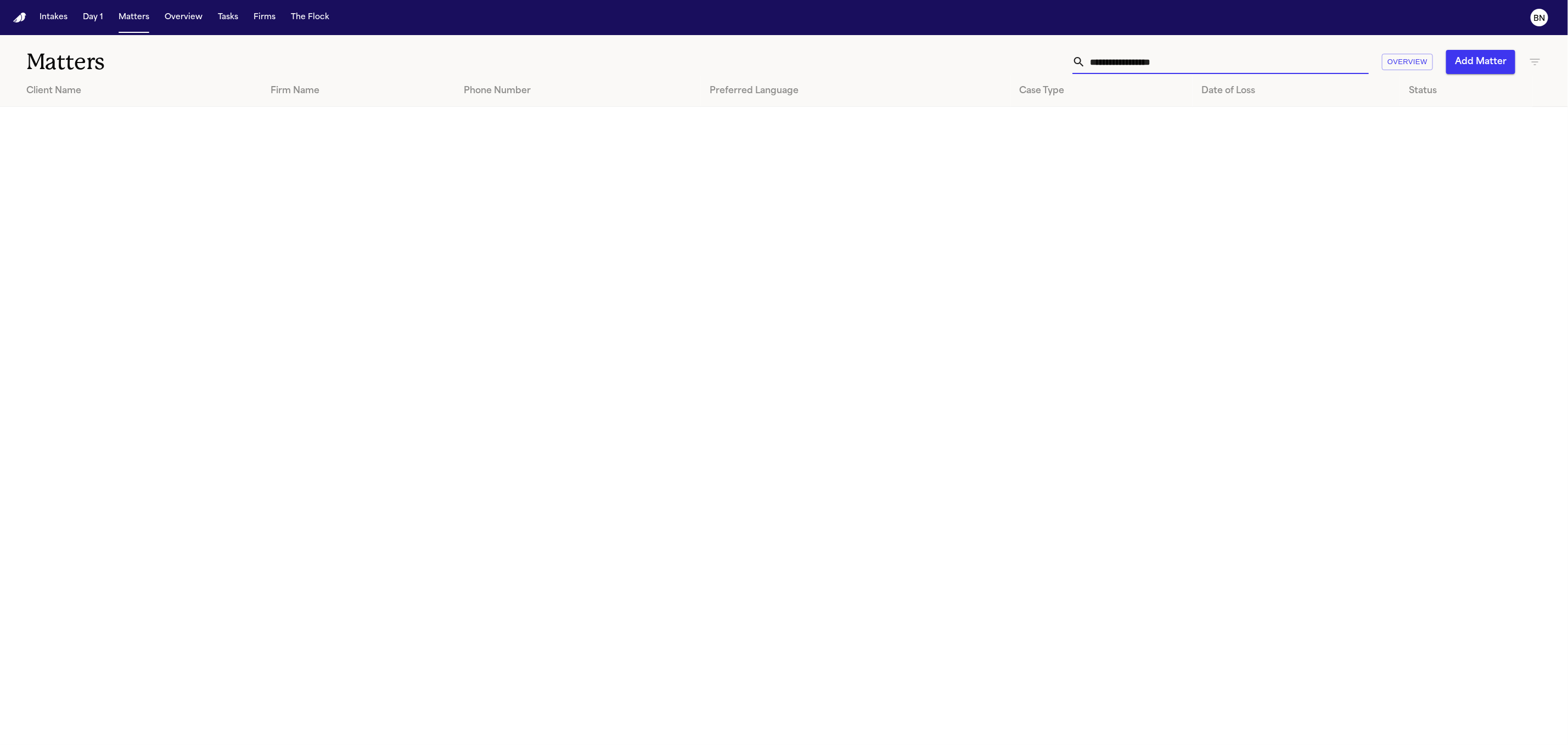
click at [1143, 55] on input "**********" at bounding box center [1226, 62] width 283 height 24
paste input "text"
click at [1128, 78] on th "Case Type" at bounding box center [1102, 91] width 182 height 31
click at [1129, 68] on input "**********" at bounding box center [1226, 62] width 283 height 24
paste input "text"
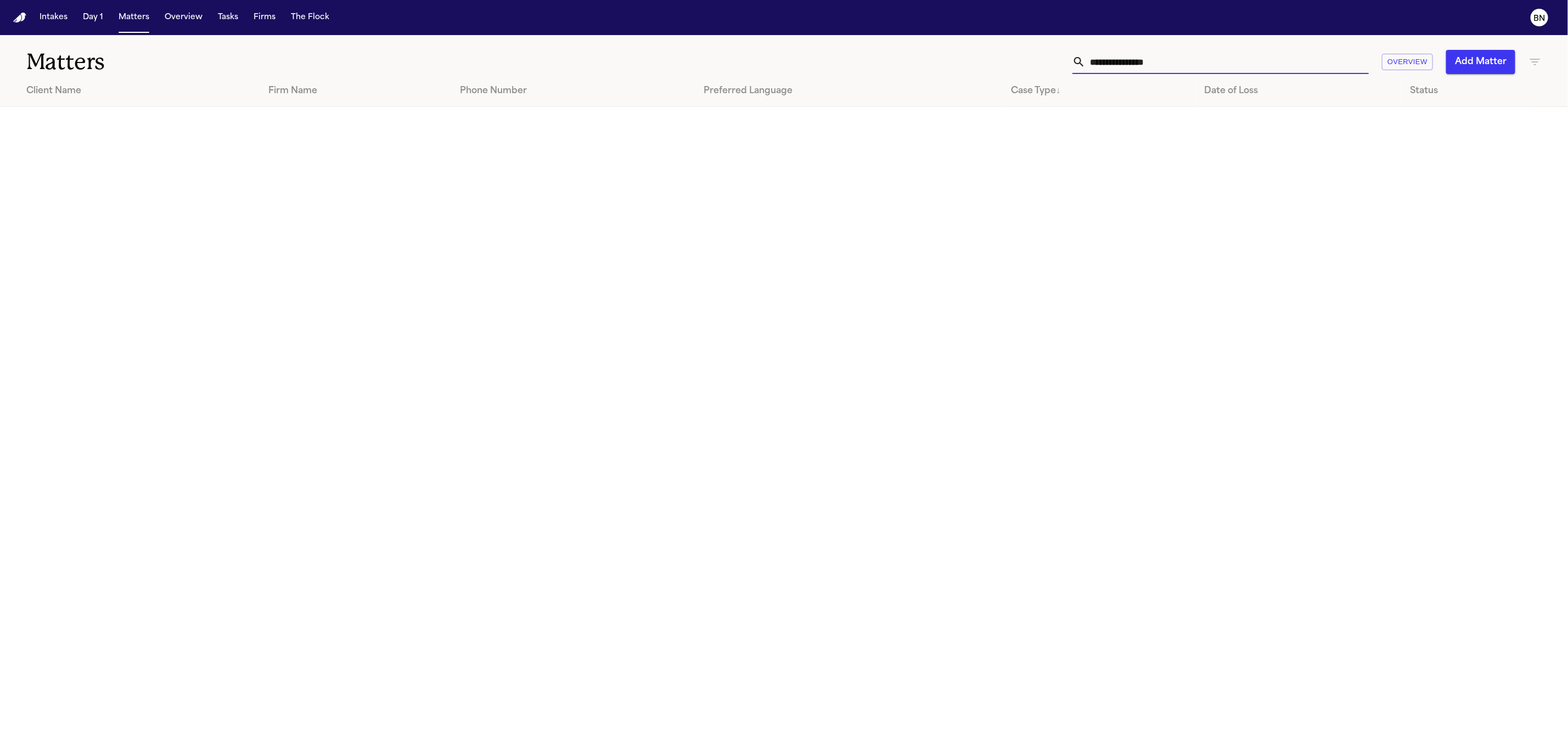
type input "**********"
click at [1149, 66] on input "**********" at bounding box center [1226, 62] width 283 height 24
paste input "text"
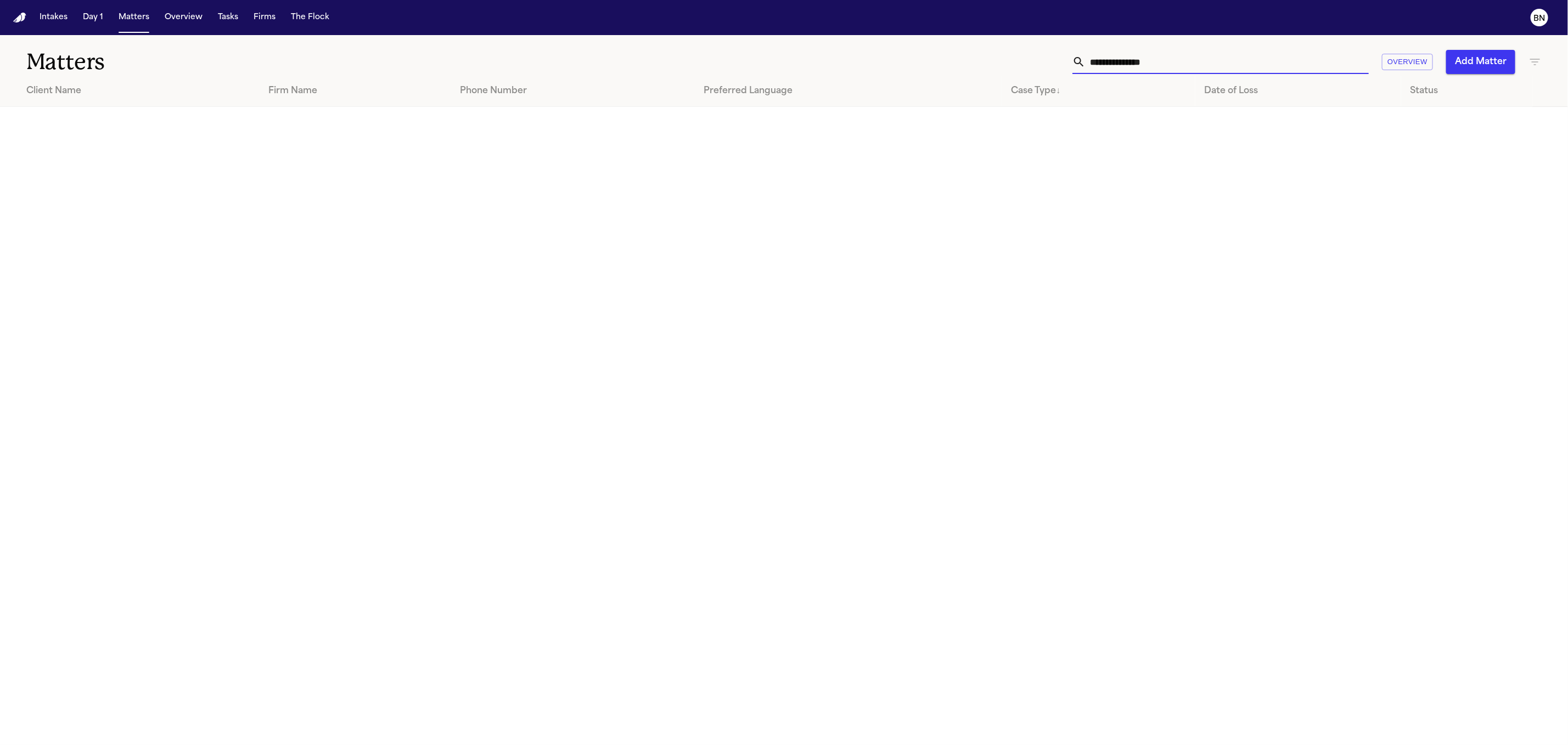
click at [1177, 100] on th "Case Type ↓" at bounding box center [1099, 91] width 193 height 31
click at [1168, 58] on input "**********" at bounding box center [1226, 62] width 283 height 24
paste input "text"
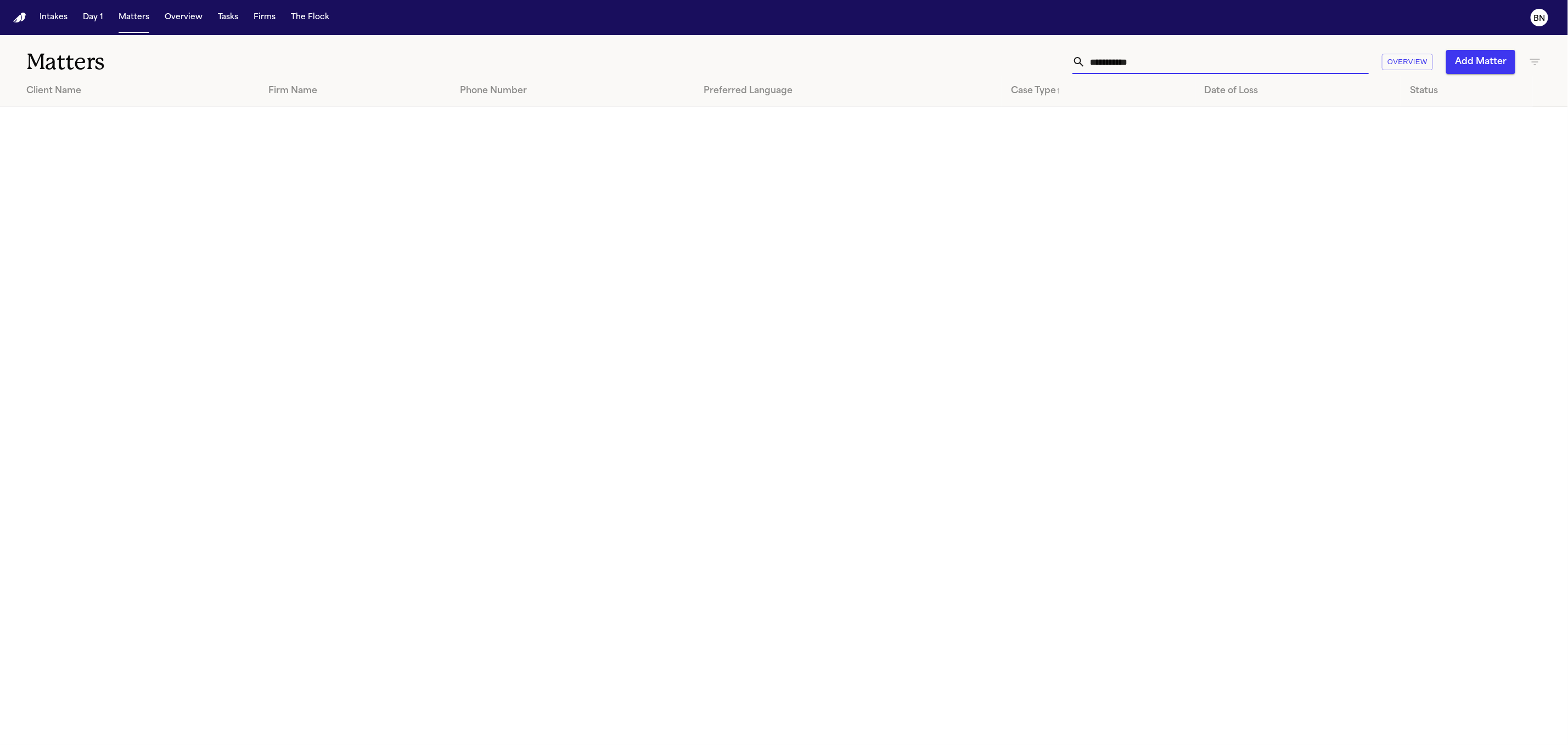
click at [564, 324] on main "**********" at bounding box center [784, 390] width 1568 height 710
click at [1171, 61] on input "**********" at bounding box center [1226, 62] width 283 height 24
paste input "***"
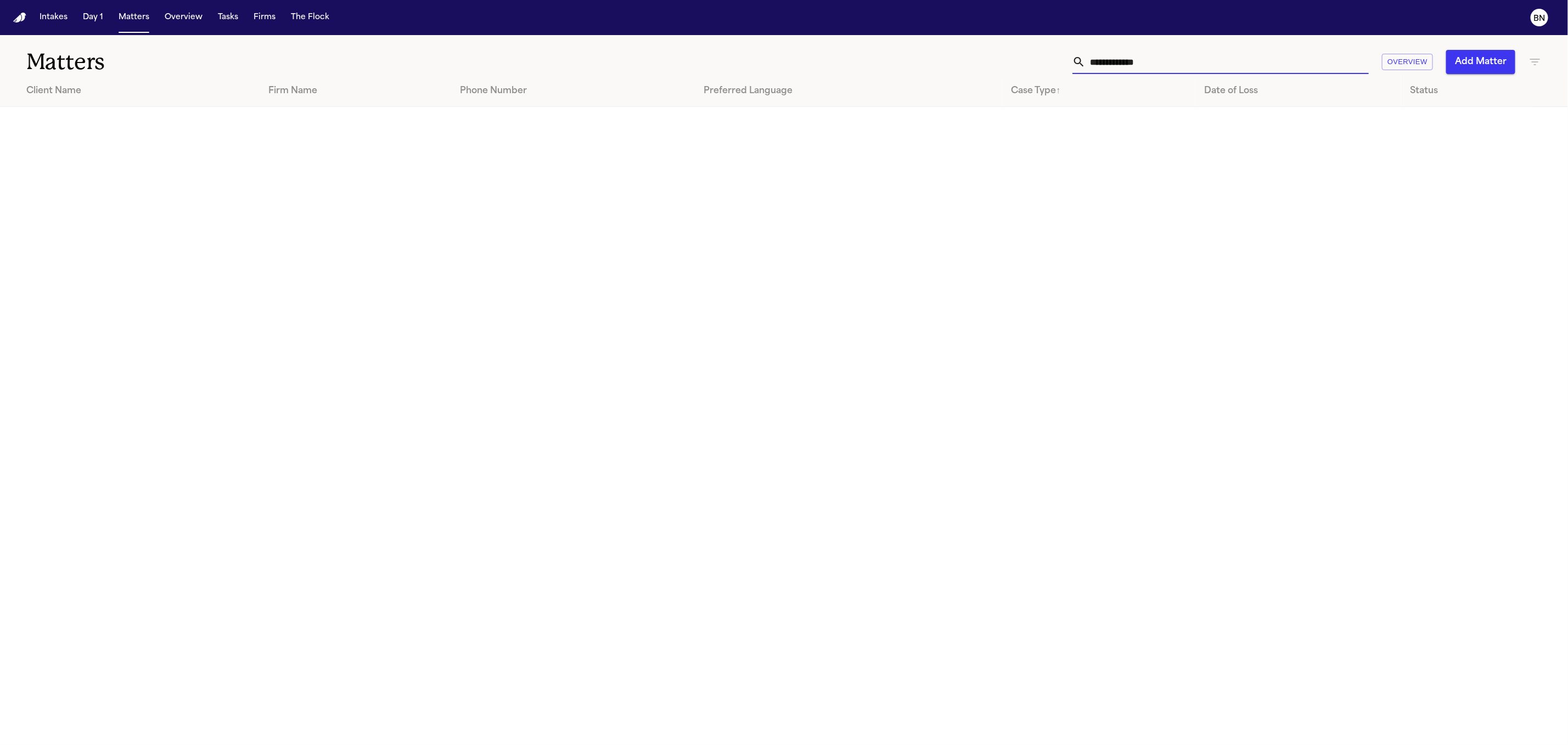
paste input "text"
paste input "****"
paste input "text"
click at [1203, 57] on input "**********" at bounding box center [1226, 62] width 283 height 24
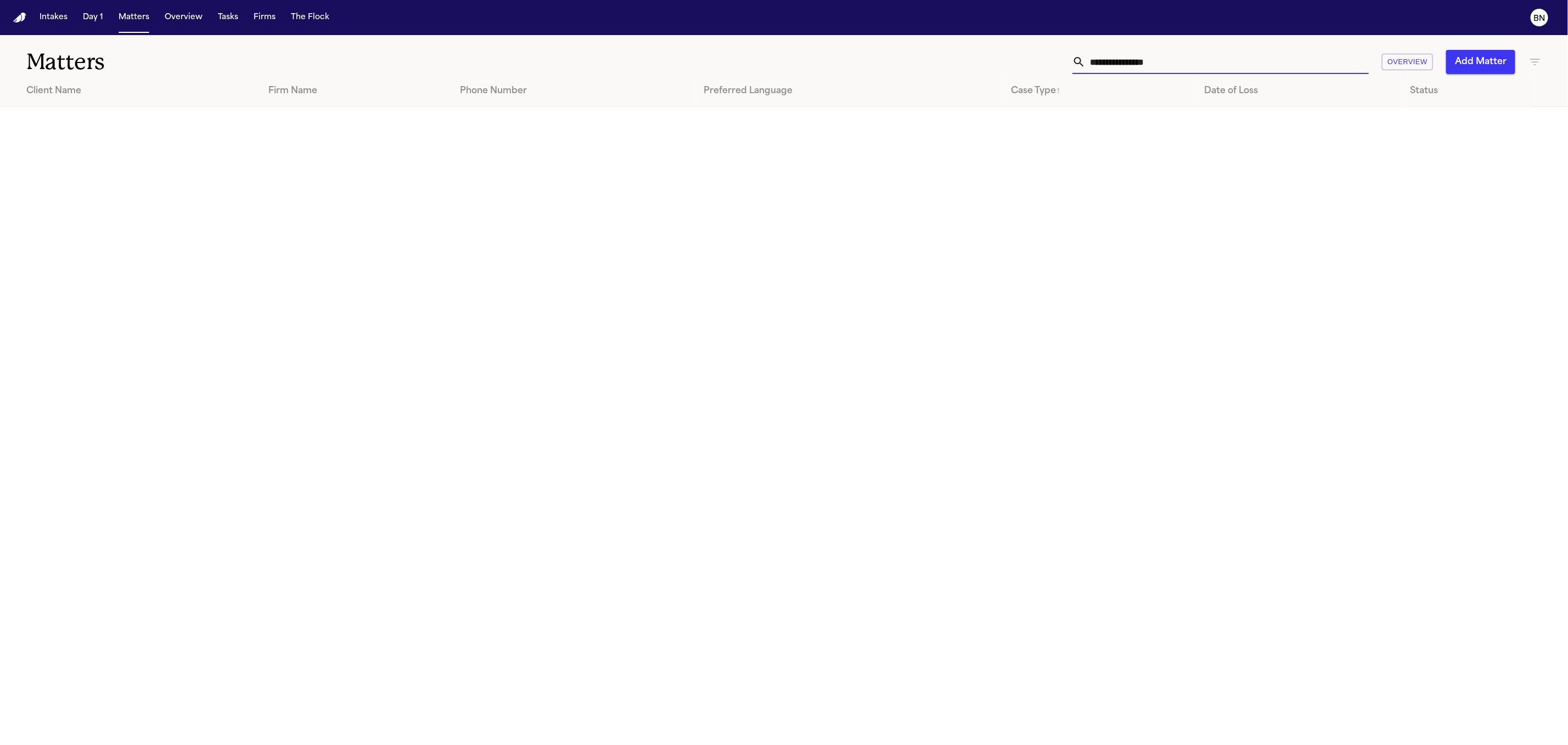
paste input "****"
click at [1179, 59] on input "**********" at bounding box center [1226, 62] width 283 height 24
paste input "*"
paste input "text"
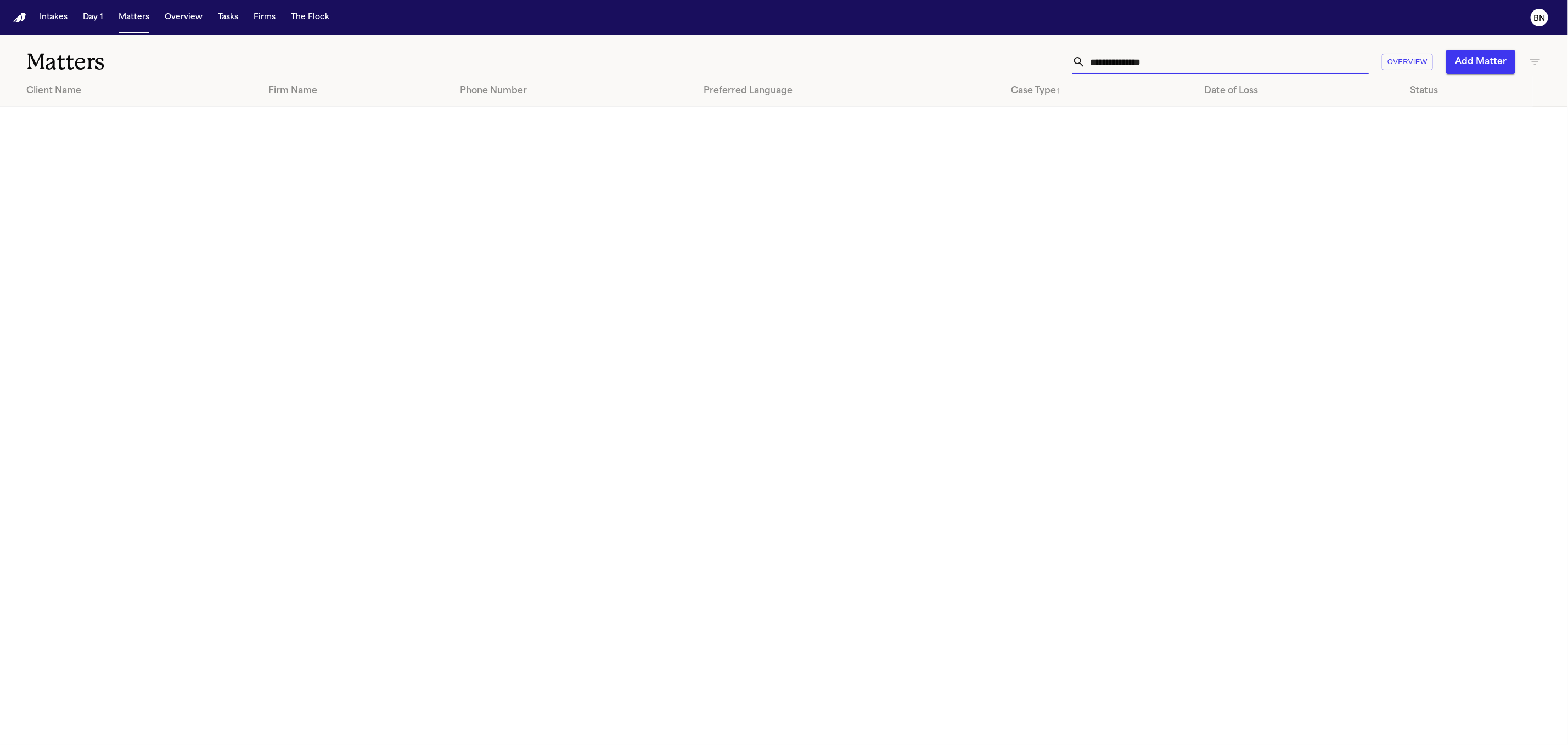
click at [1166, 57] on input "**********" at bounding box center [1226, 62] width 283 height 24
paste input "**********"
paste input "text"
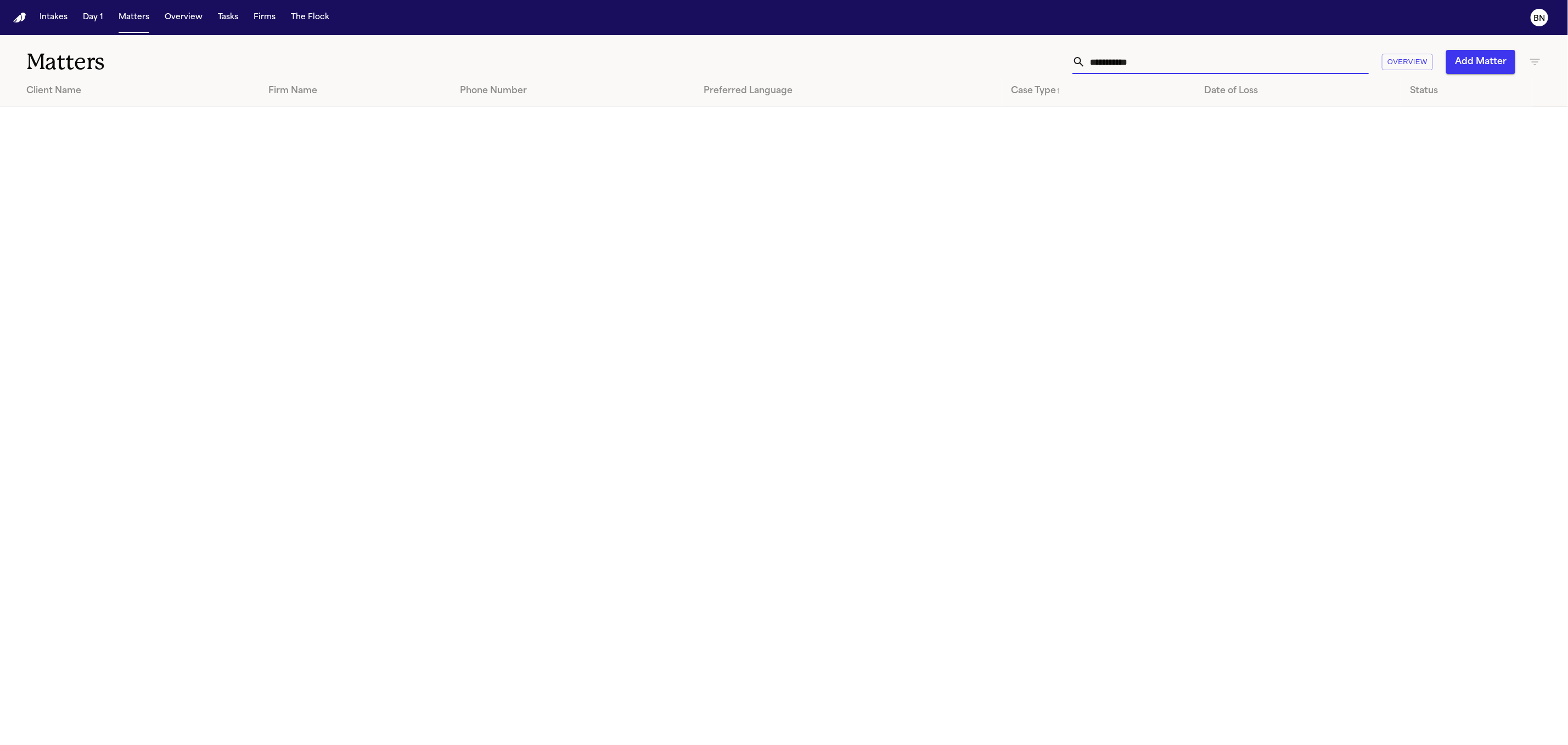
click at [1157, 64] on input "**********" at bounding box center [1226, 62] width 283 height 24
paste input "***"
click at [1209, 52] on input "**********" at bounding box center [1226, 62] width 283 height 24
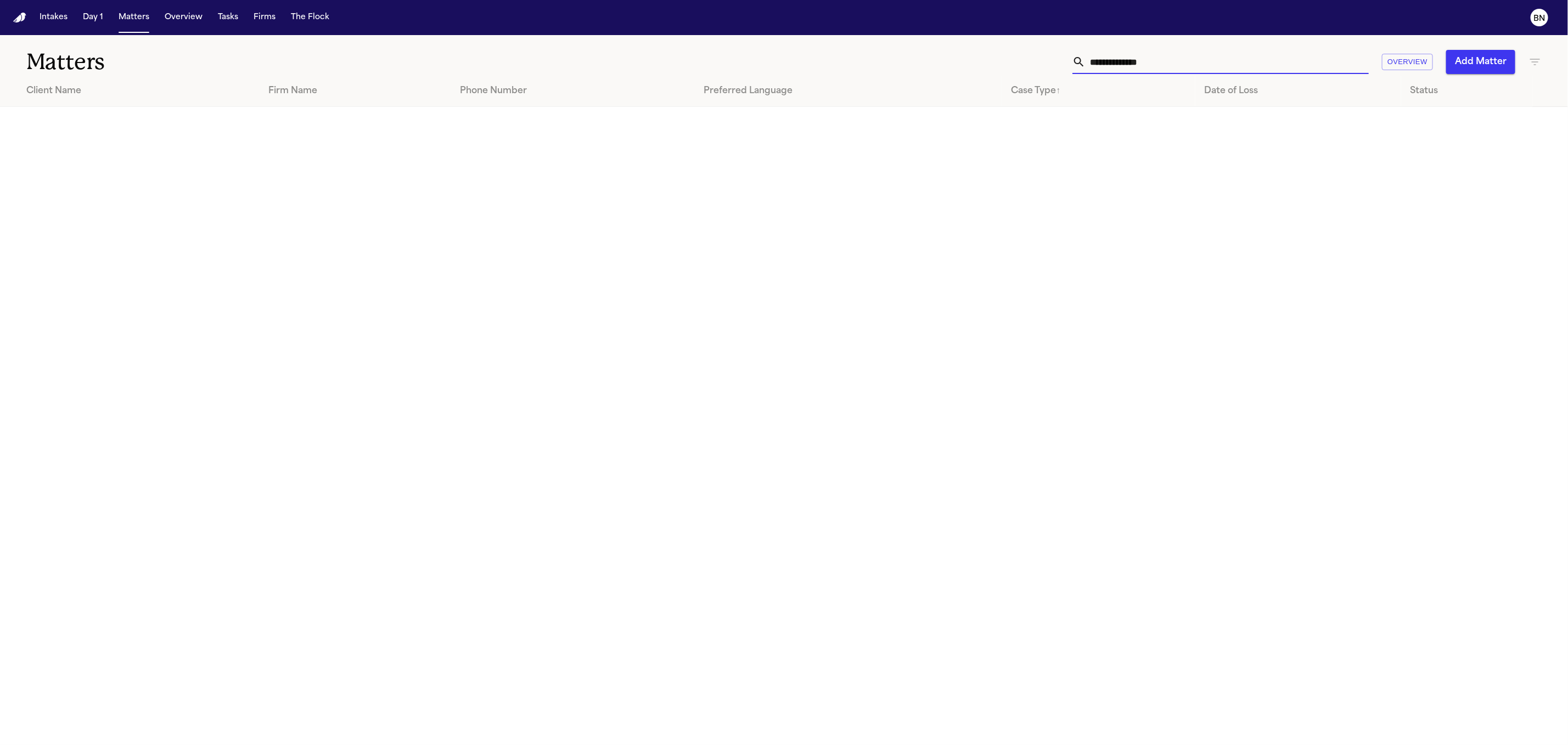
paste input "text"
click at [1143, 67] on input "**********" at bounding box center [1226, 62] width 283 height 24
paste input "text"
click at [1166, 66] on input "**********" at bounding box center [1226, 62] width 283 height 24
paste input "*******"
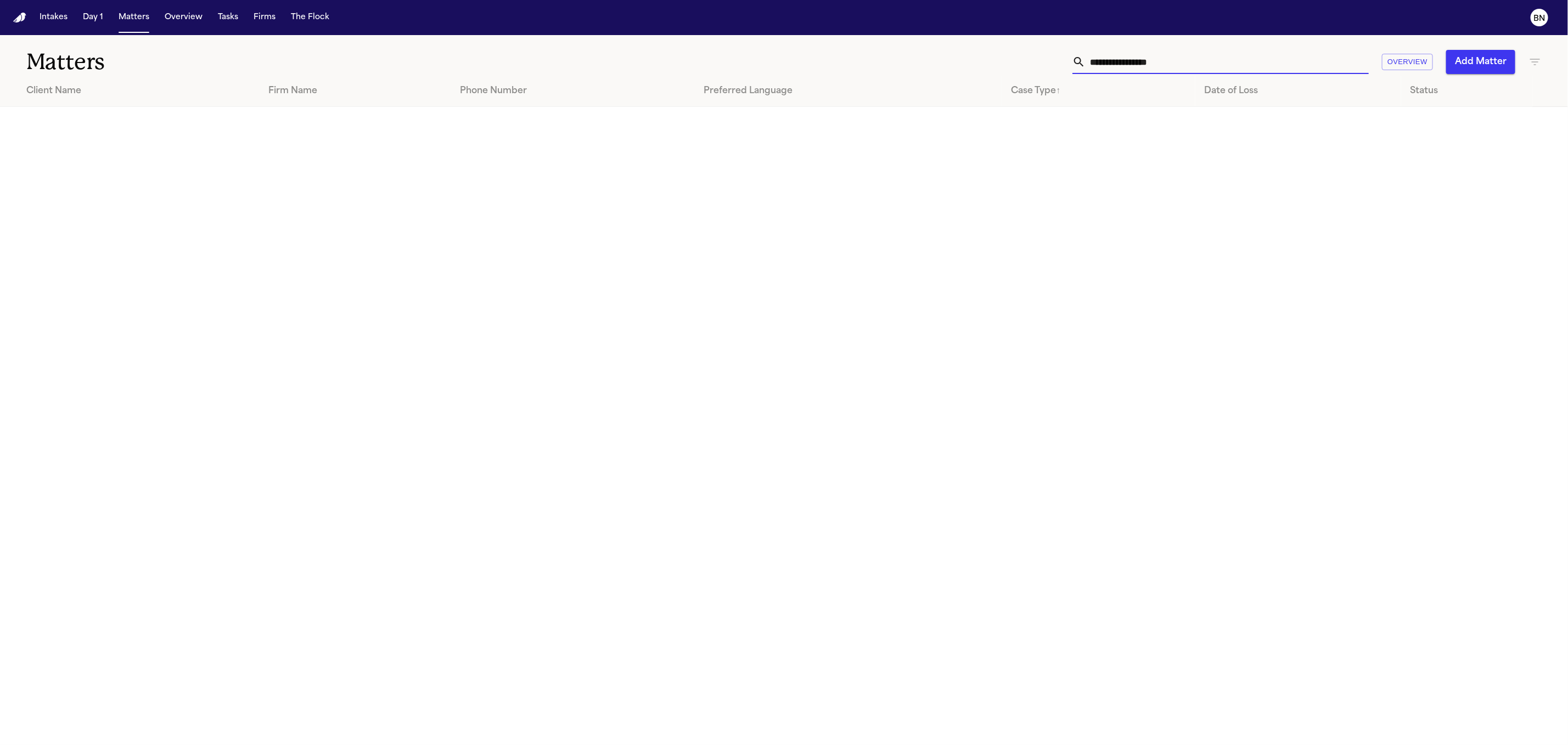
click at [1141, 62] on input "**********" at bounding box center [1226, 62] width 283 height 24
click at [1137, 62] on input "**********" at bounding box center [1226, 62] width 283 height 24
click at [1147, 63] on input "**********" at bounding box center [1226, 62] width 283 height 24
click at [1221, 55] on input "**********" at bounding box center [1226, 62] width 283 height 24
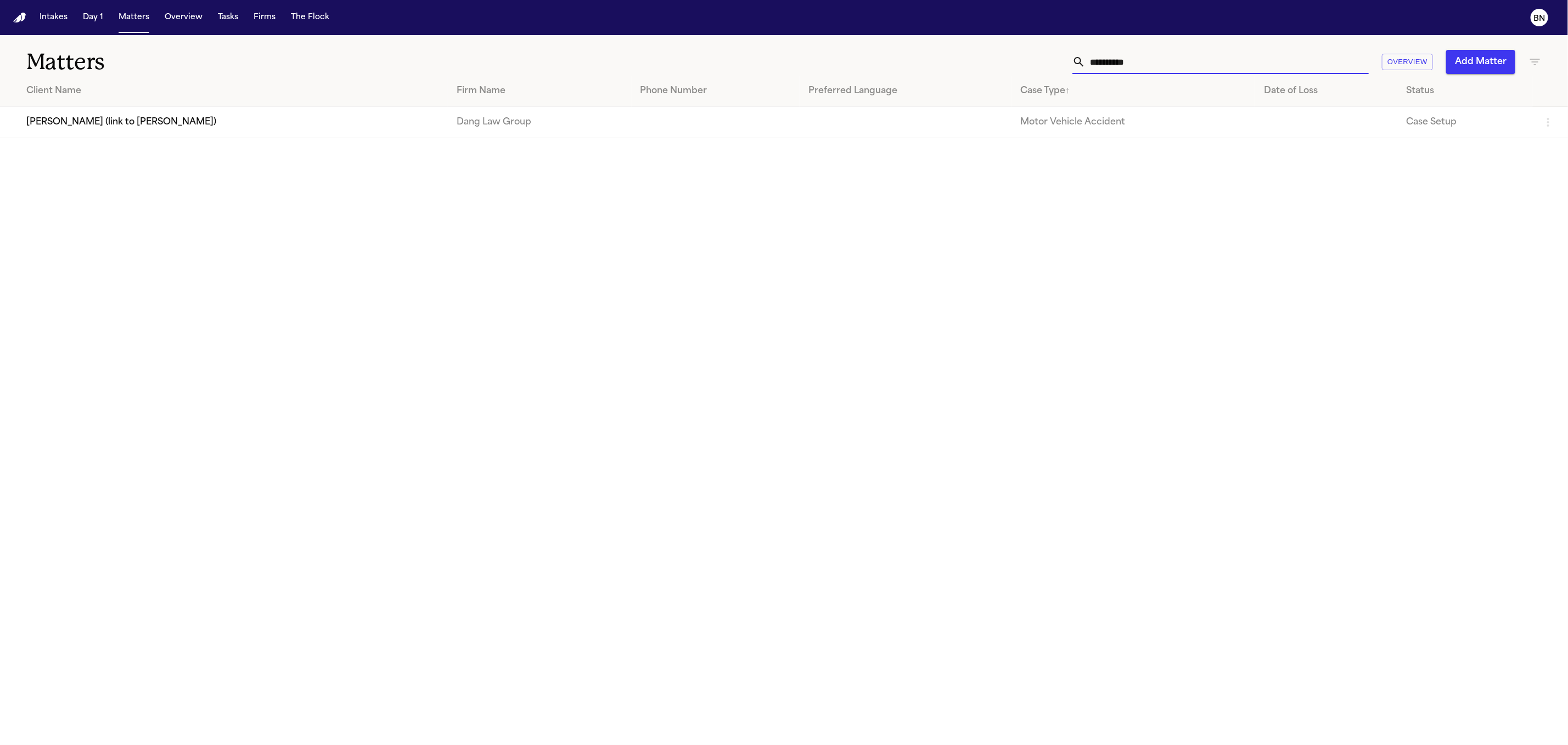
click at [1221, 55] on input "**********" at bounding box center [1226, 62] width 283 height 24
paste input "text"
click at [1183, 60] on input "*********" at bounding box center [1226, 62] width 283 height 24
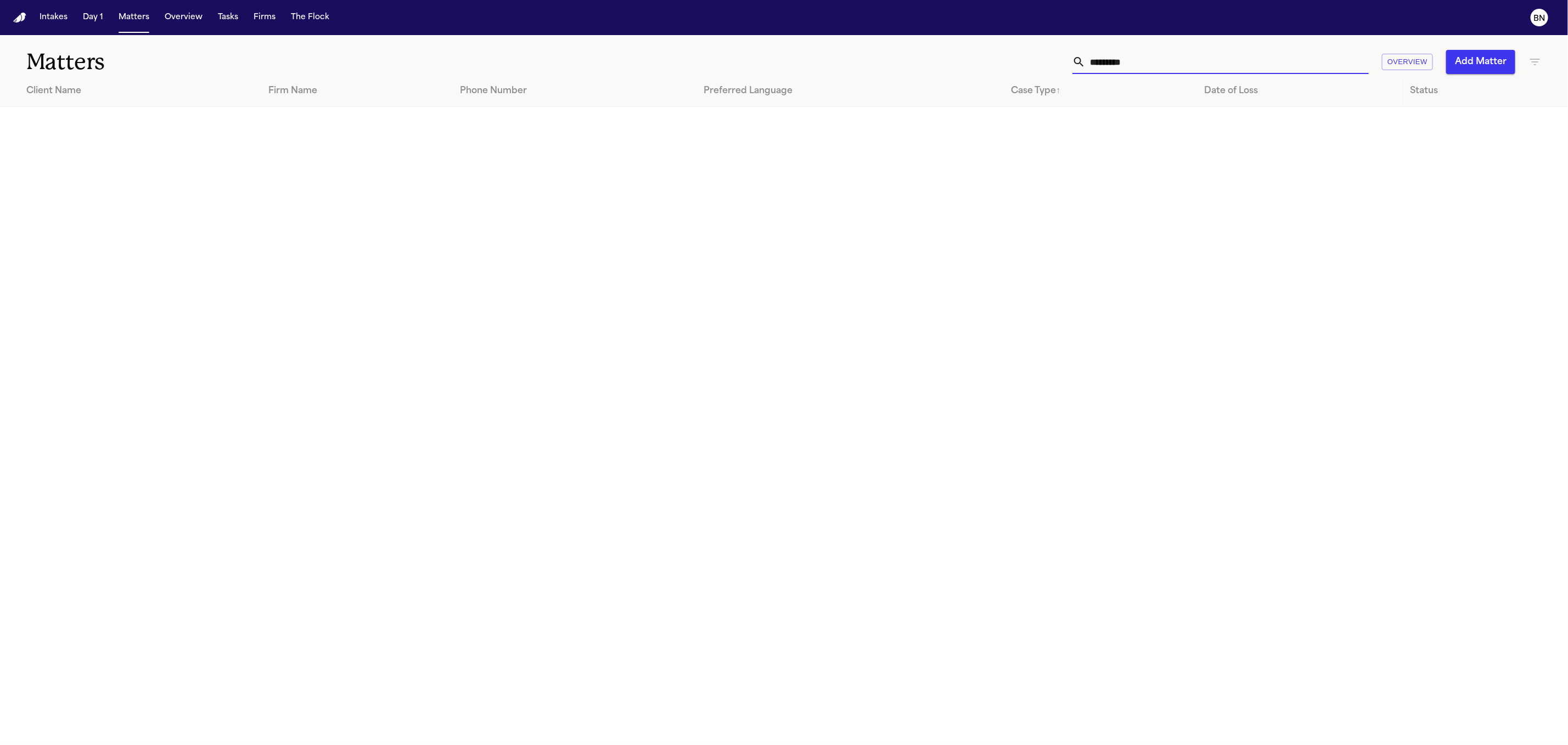
click at [1183, 60] on input "*********" at bounding box center [1226, 62] width 283 height 24
paste input "****"
type input "**********"
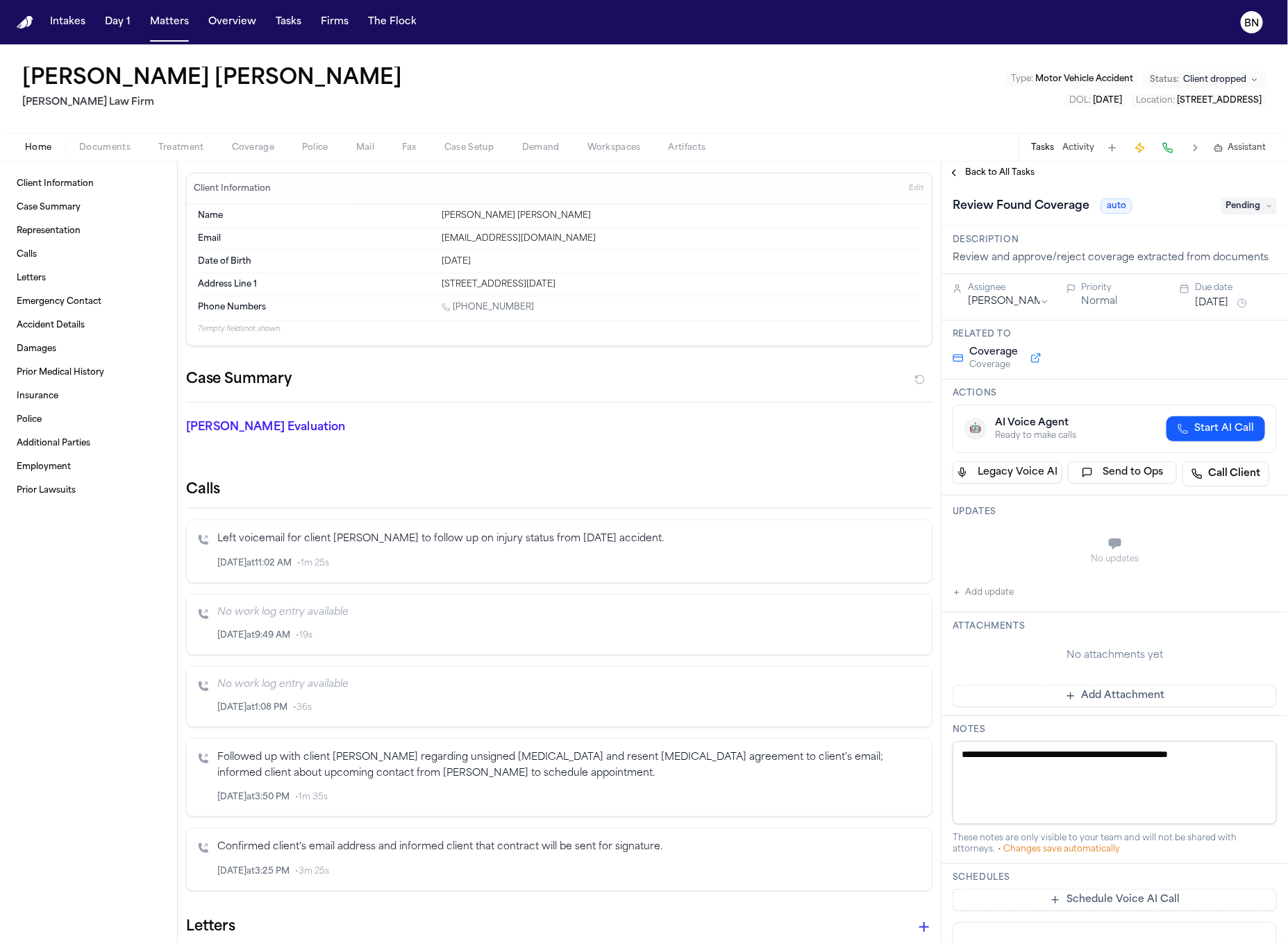
click at [937, 139] on div "Home Documents Treatment Coverage Police Mail Fax Case Setup Demand Workspaces …" at bounding box center [644, 147] width 1288 height 28
click at [939, 137] on div "Home Documents Treatment Coverage Police Mail Fax Case Setup Demand Workspaces …" at bounding box center [644, 147] width 1288 height 28
click at [940, 137] on div "Home Documents Treatment Coverage Police Mail Fax Case Setup Demand Workspaces …" at bounding box center [644, 147] width 1288 height 28
click at [1172, 75] on span "Status:" at bounding box center [1164, 80] width 29 height 11
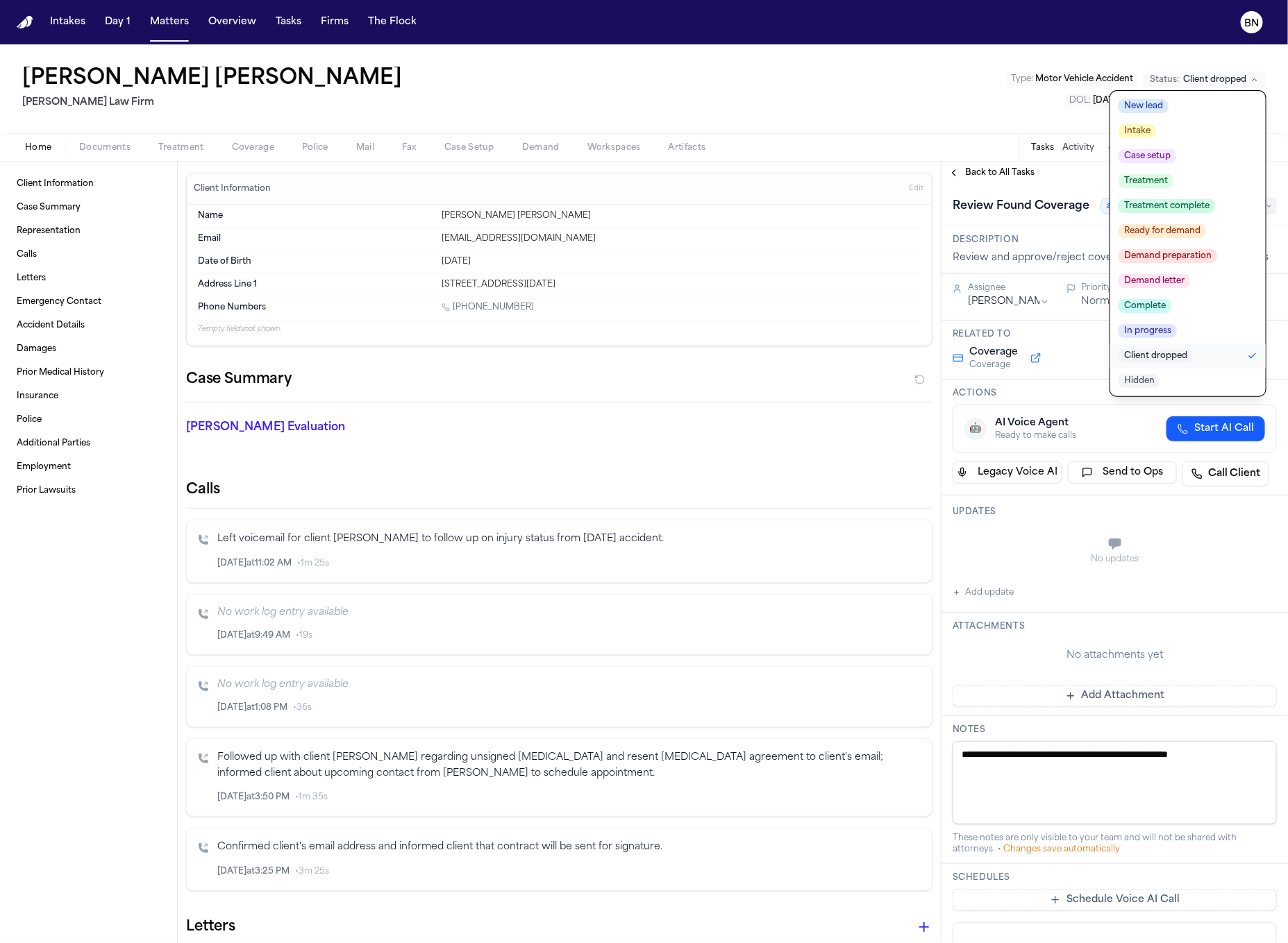
click at [922, 53] on div "[PERSON_NAME] [PERSON_NAME] [PERSON_NAME] Law Firm Type : Motor Vehicle Acciden…" at bounding box center [644, 88] width 1288 height 89
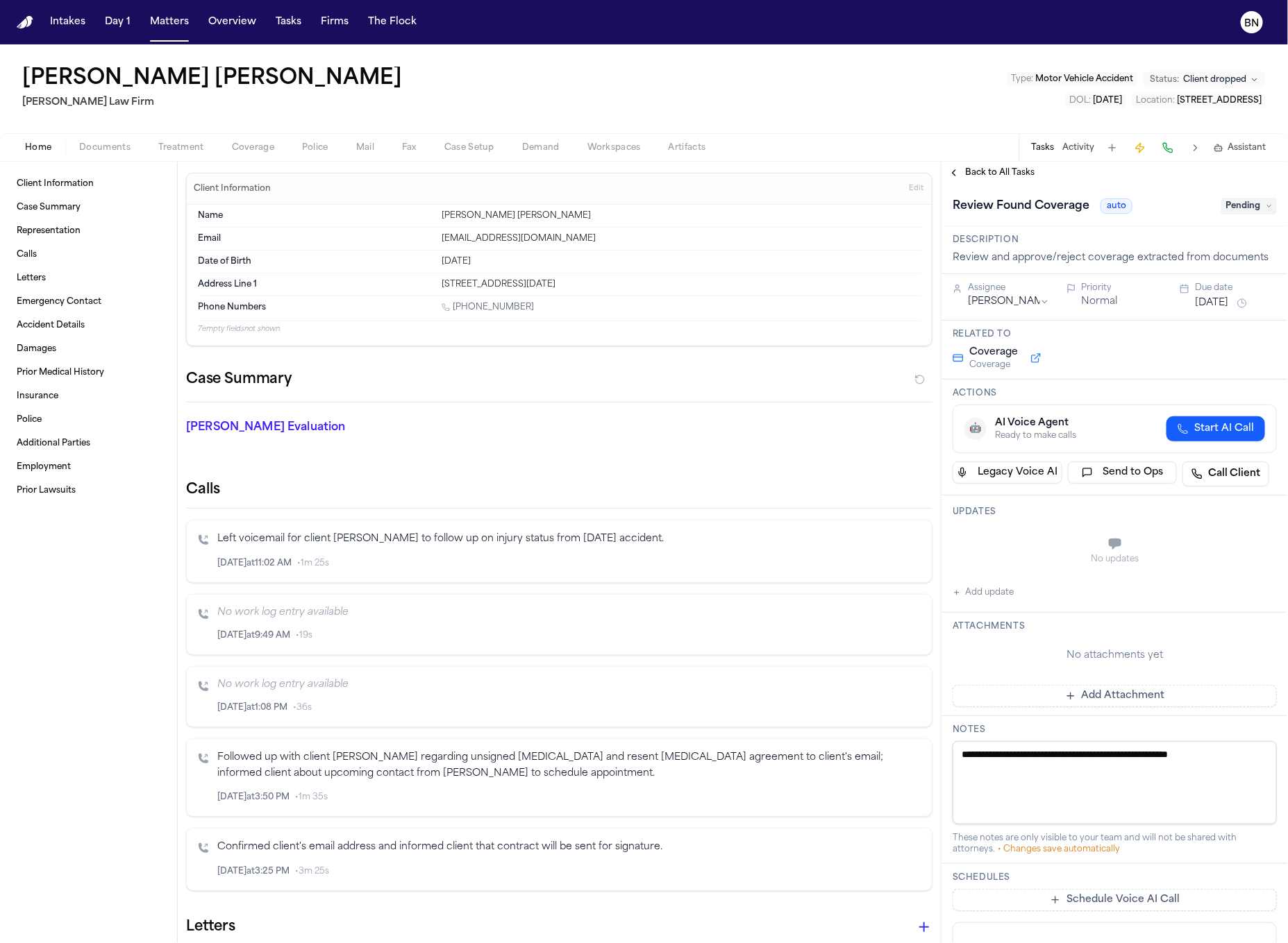
click at [937, 49] on div "[PERSON_NAME] [PERSON_NAME] [PERSON_NAME] Law Firm Type : Motor Vehicle Acciden…" at bounding box center [644, 88] width 1288 height 89
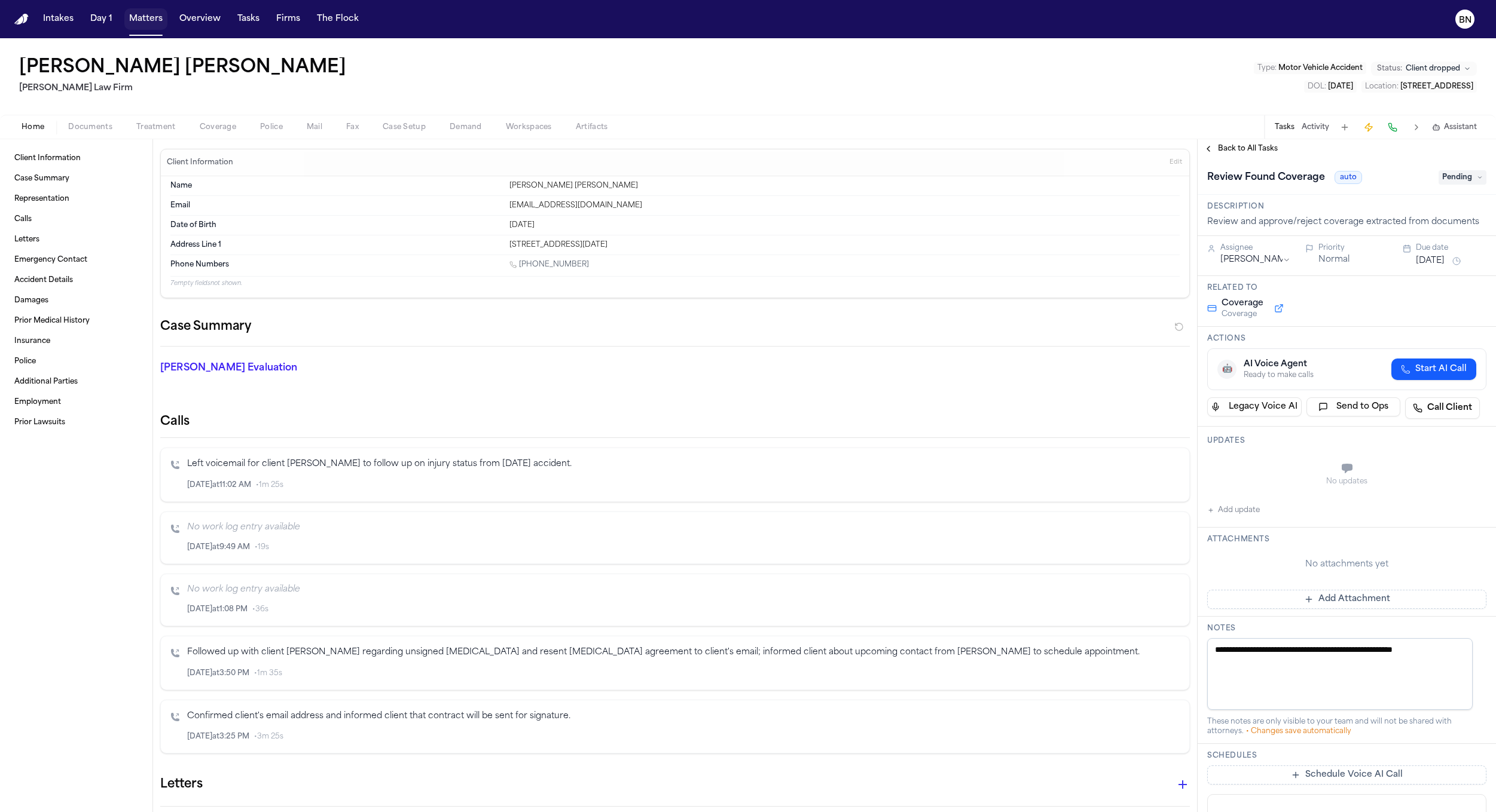
click at [137, 18] on button "Matters" at bounding box center [146, 19] width 43 height 21
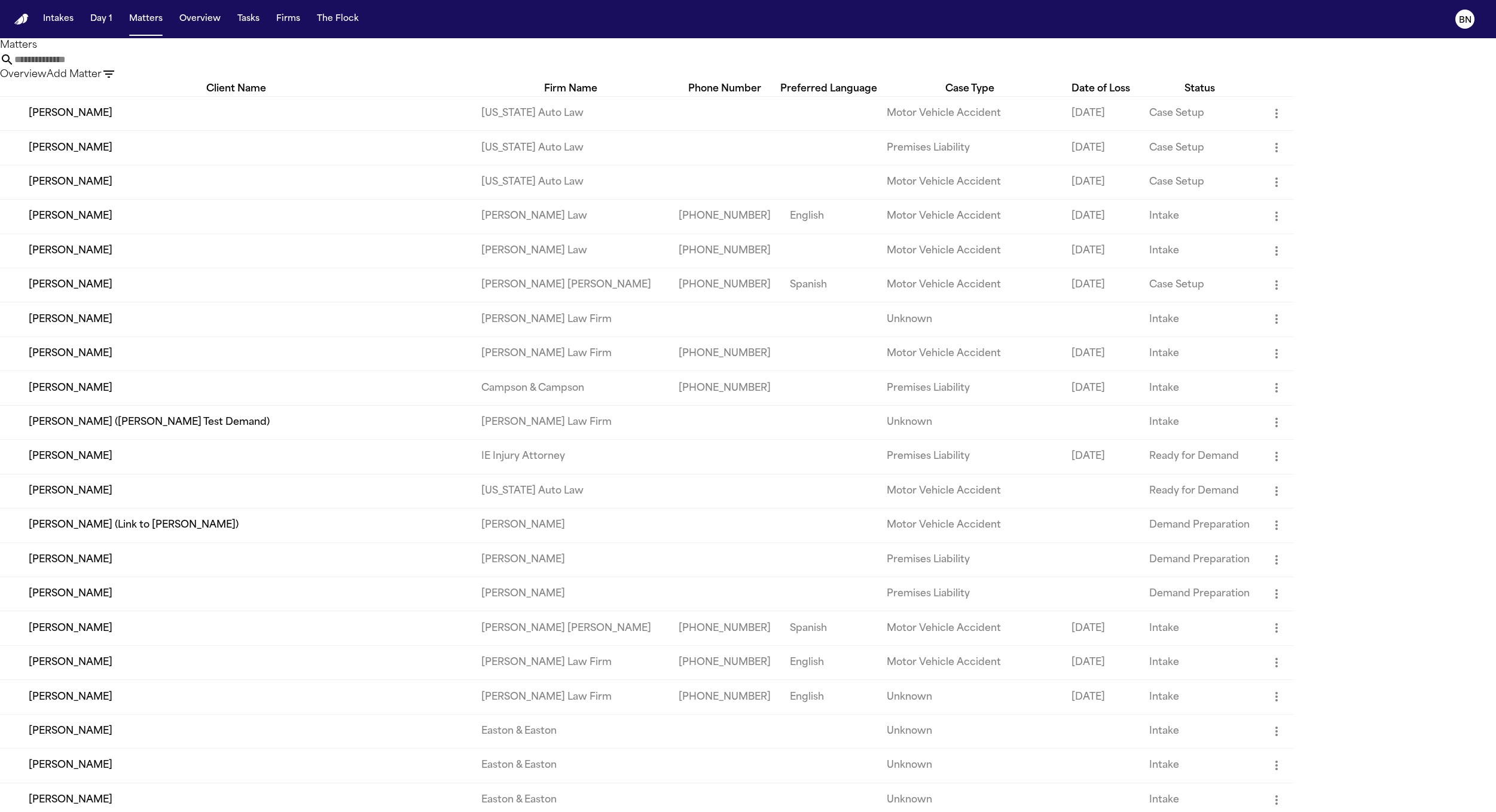
click at [110, 61] on input "text" at bounding box center [62, 59] width 96 height 14
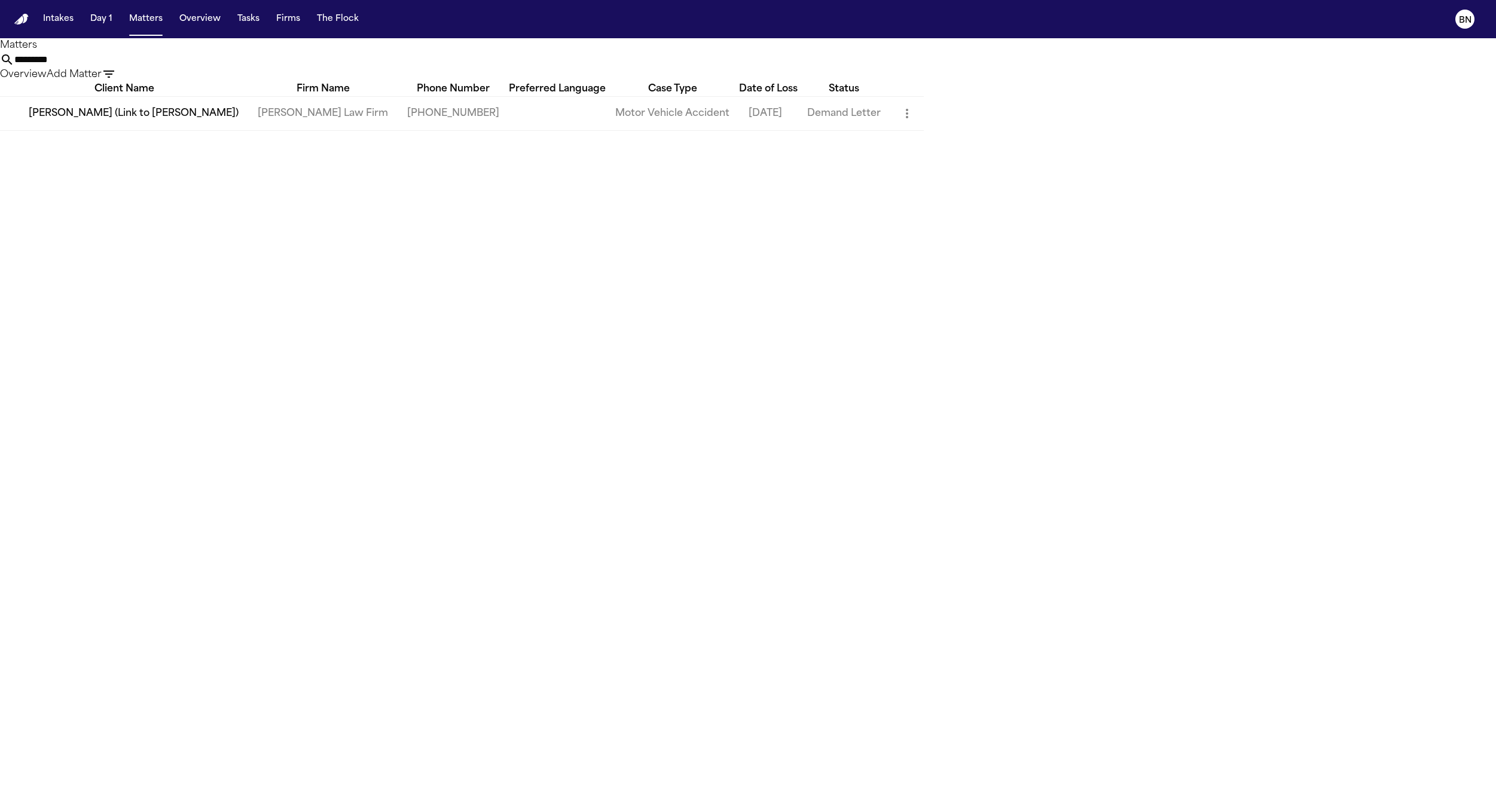
type input "**********"
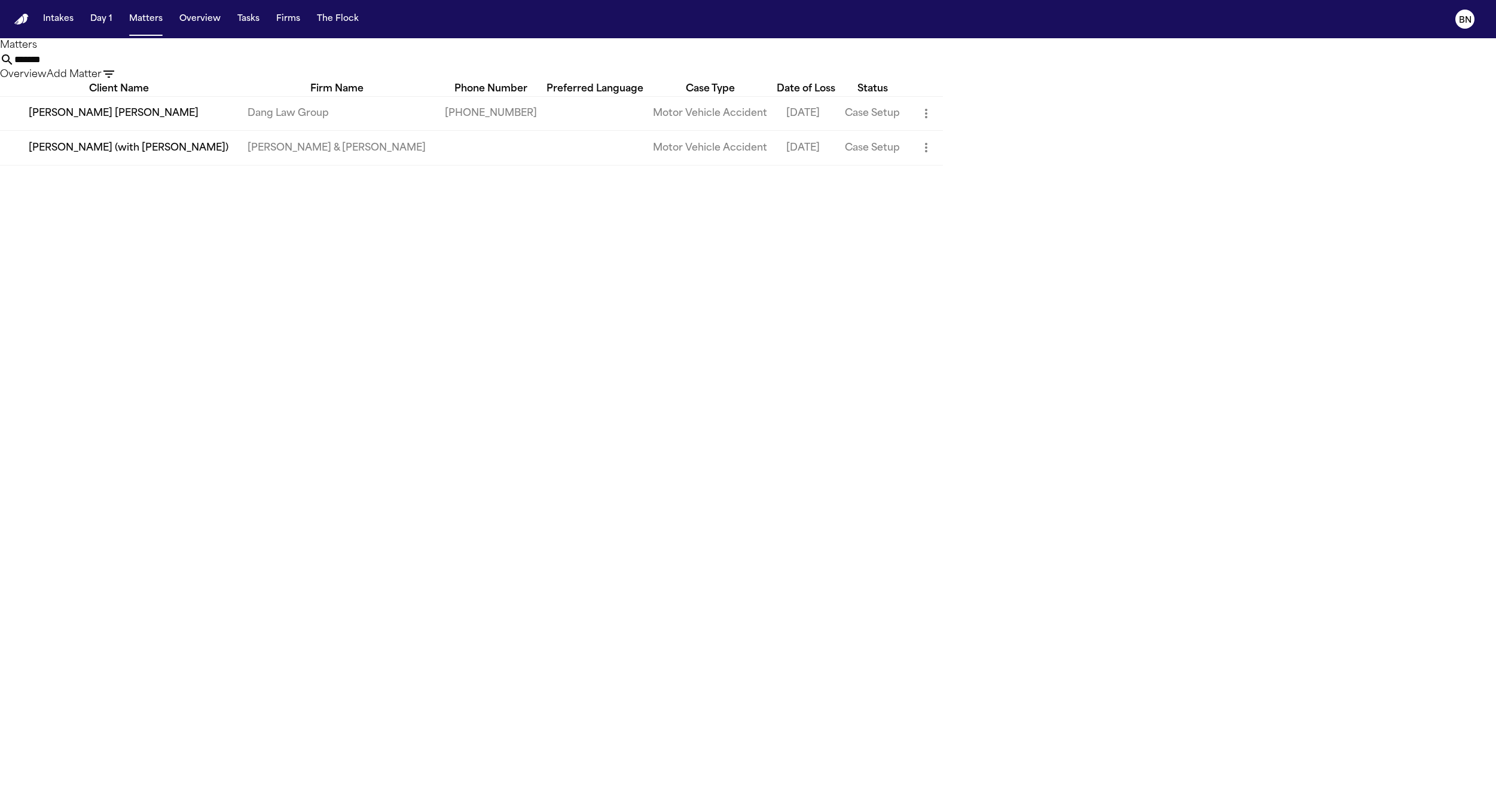
type input "*******"
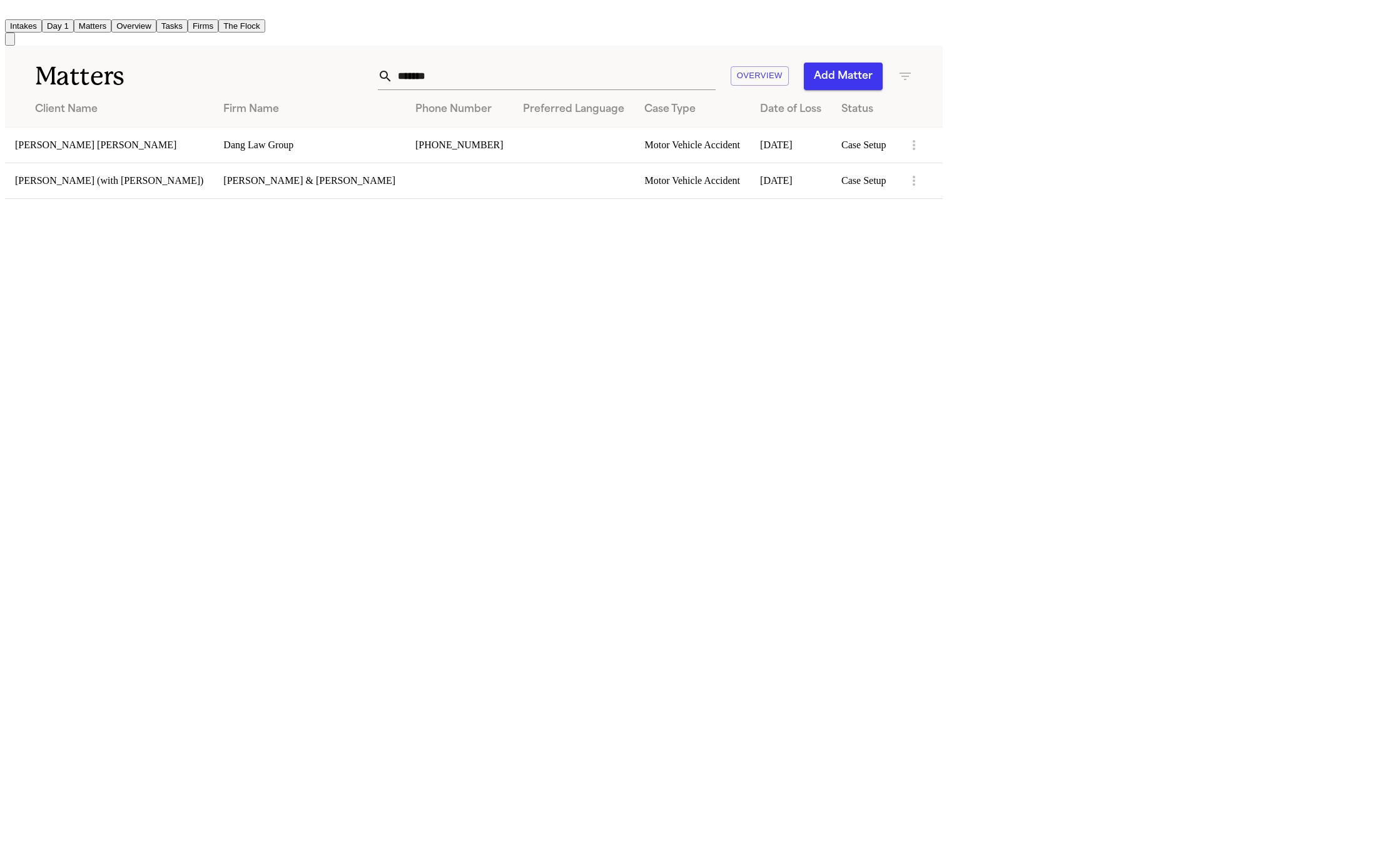
click at [111, 22] on button "Matters" at bounding box center [92, 26] width 37 height 13
click at [715, 68] on input "*******" at bounding box center [554, 75] width 322 height 27
paste input "*****"
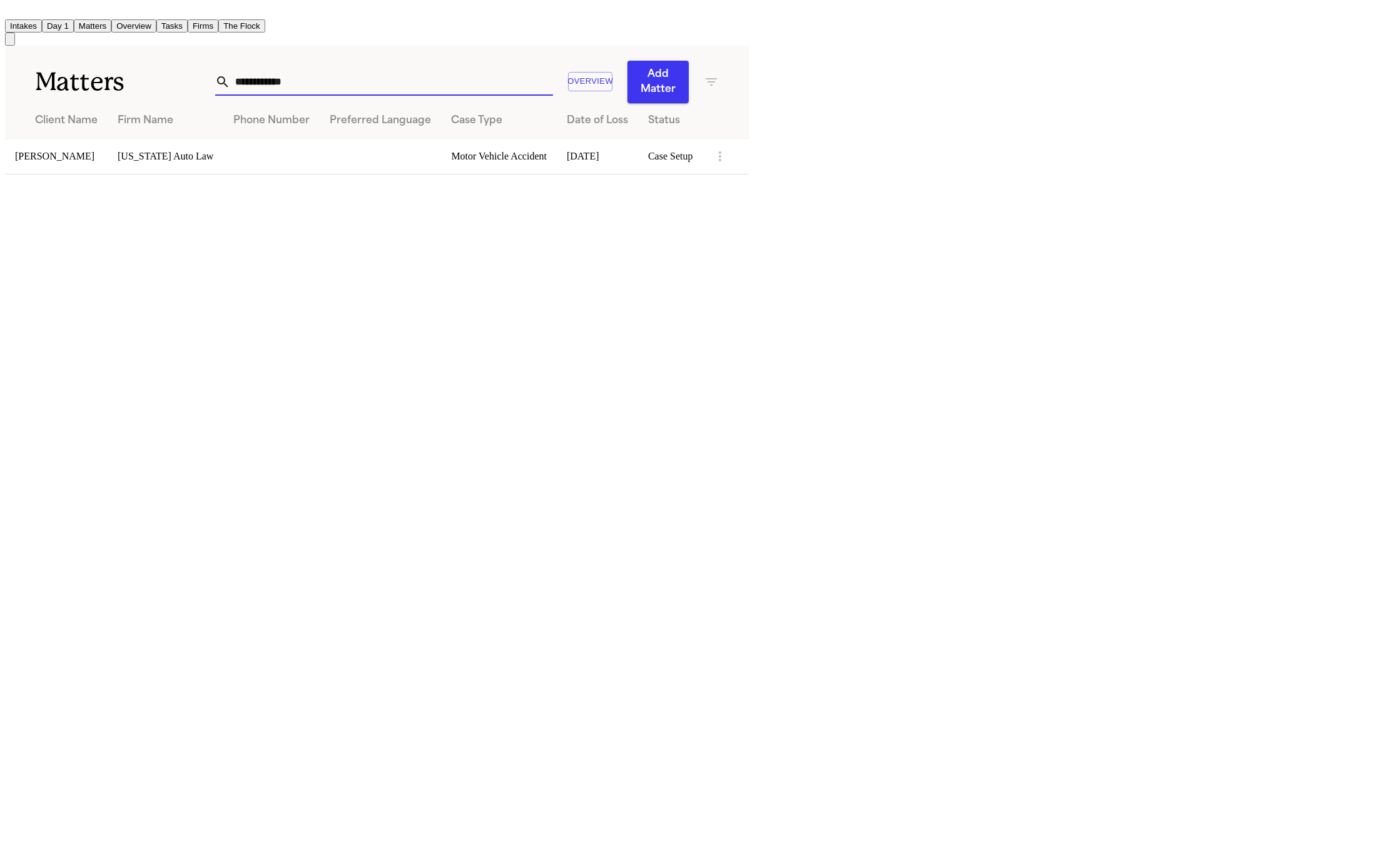
type input "**********"
click at [108, 138] on td "[PERSON_NAME]" at bounding box center [56, 156] width 103 height 36
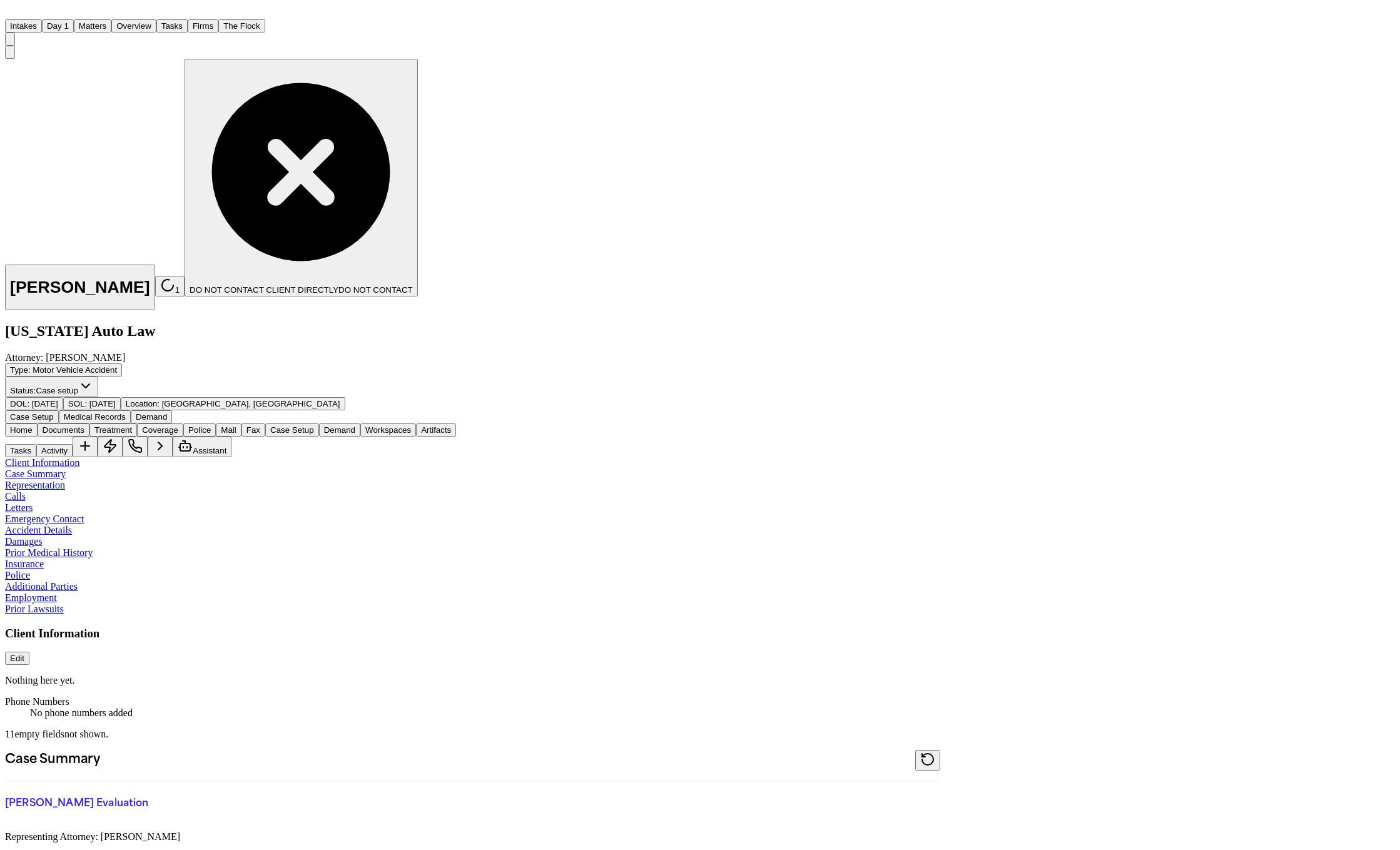
click at [85, 425] on span "Documents" at bounding box center [63, 430] width 42 height 9
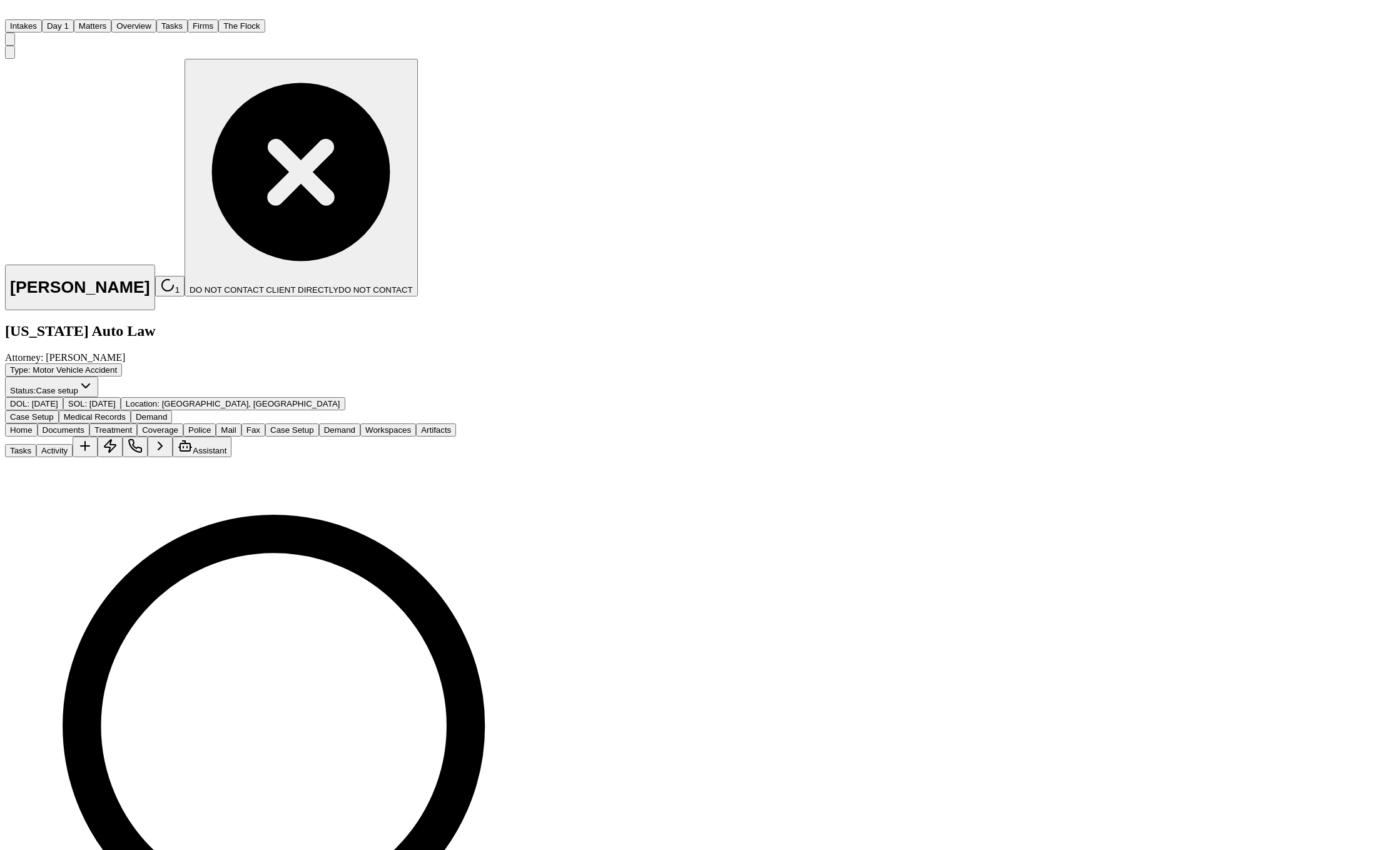
click at [111, 24] on button "Matters" at bounding box center [92, 26] width 37 height 13
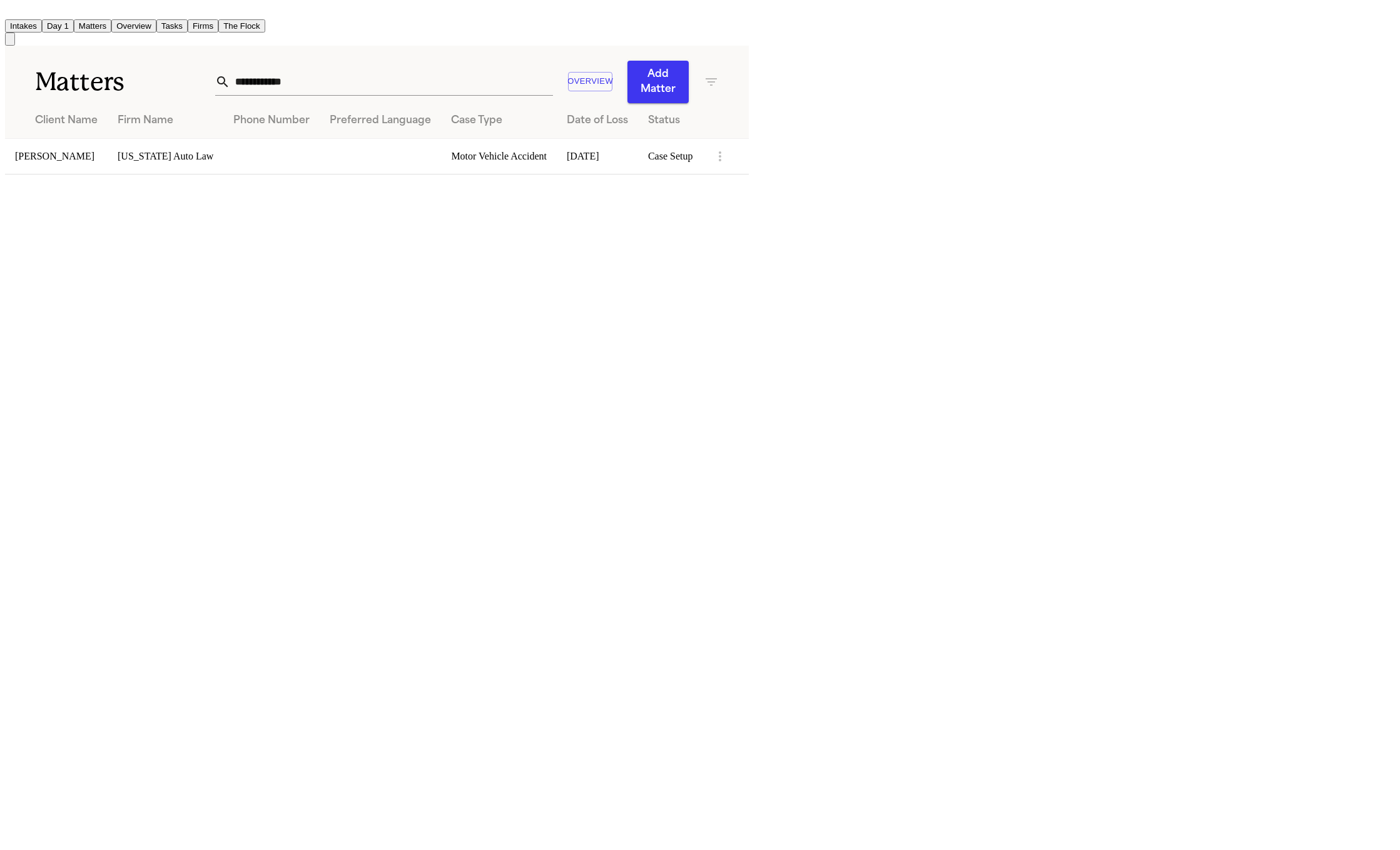
click at [748, 50] on div "**********" at bounding box center [376, 74] width 744 height 57
click at [553, 75] on input "**********" at bounding box center [391, 81] width 322 height 27
paste input "*****"
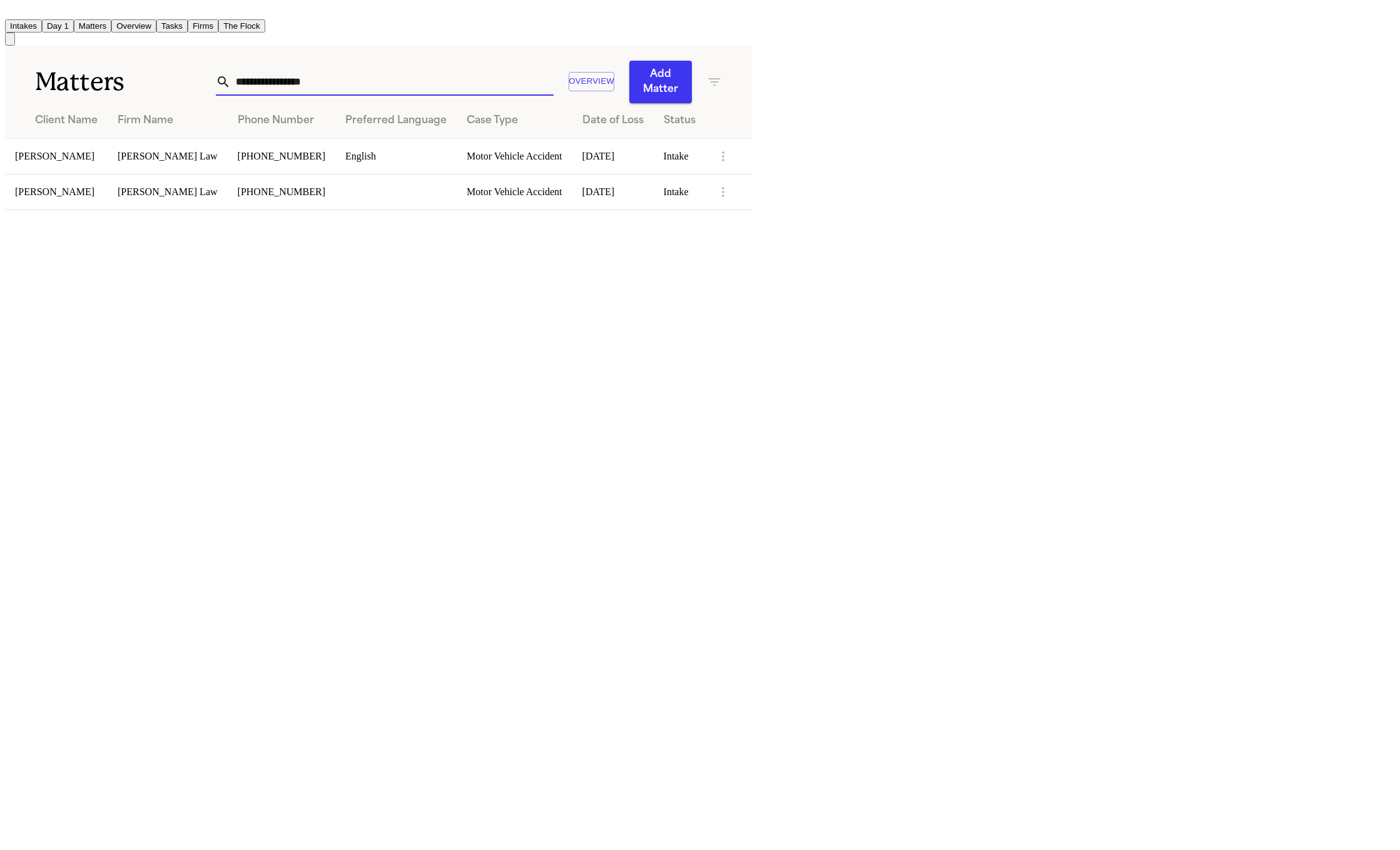
type input "**********"
click at [108, 138] on td "[PERSON_NAME]" at bounding box center [56, 156] width 103 height 36
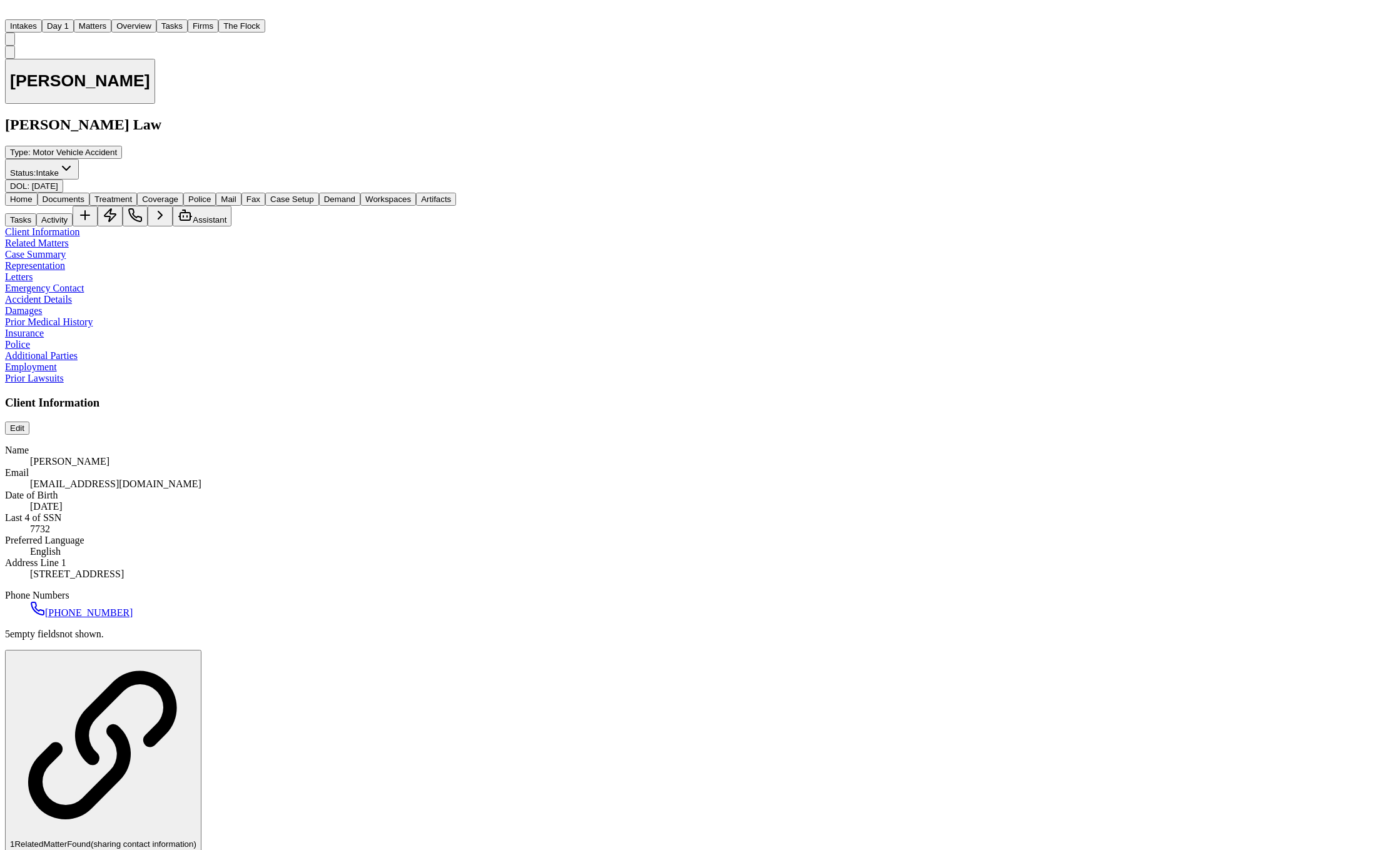
scroll to position [308, 0]
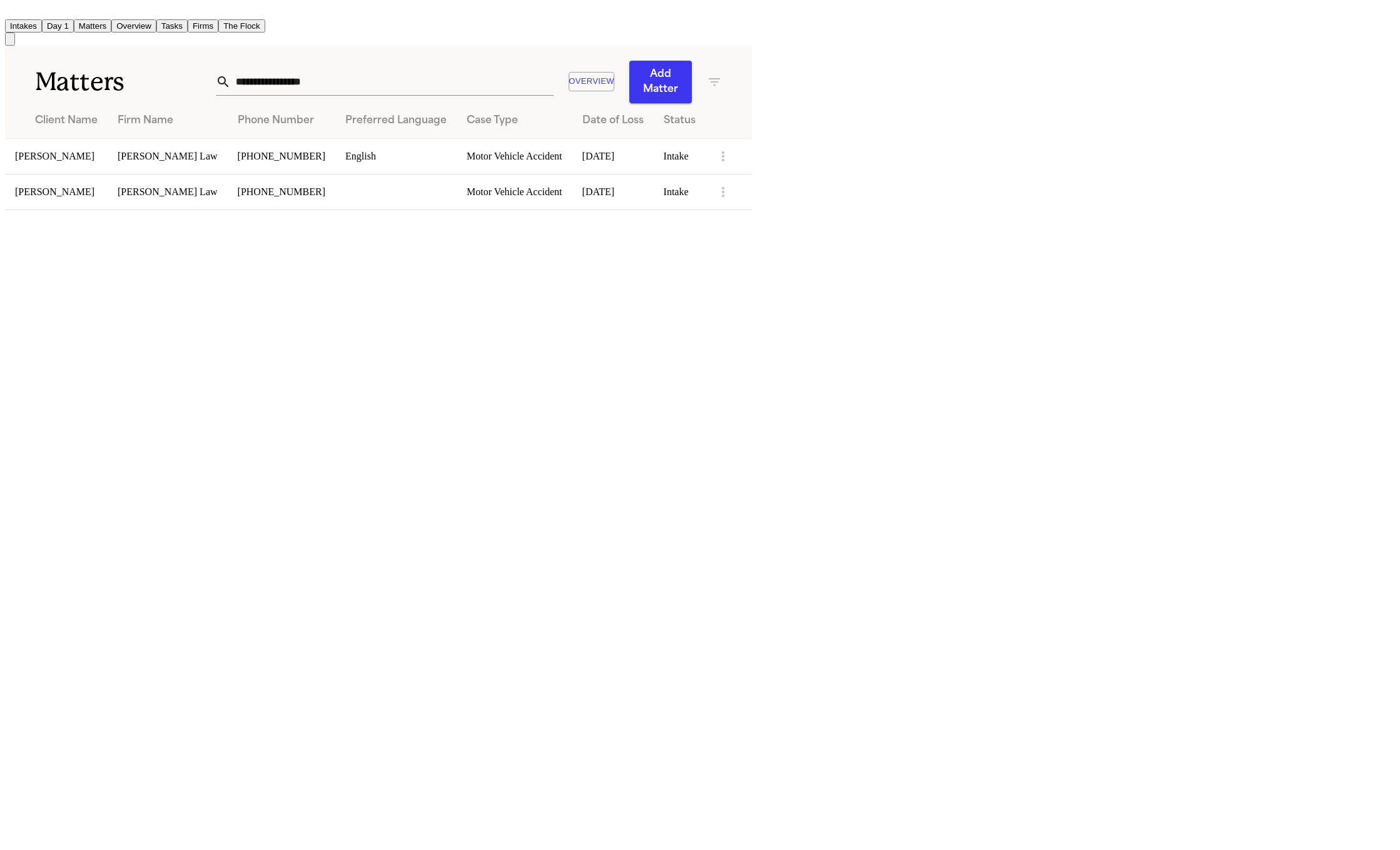
click at [228, 192] on td "[PERSON_NAME] Law" at bounding box center [167, 192] width 120 height 36
click at [108, 177] on td "[PERSON_NAME]" at bounding box center [56, 192] width 103 height 36
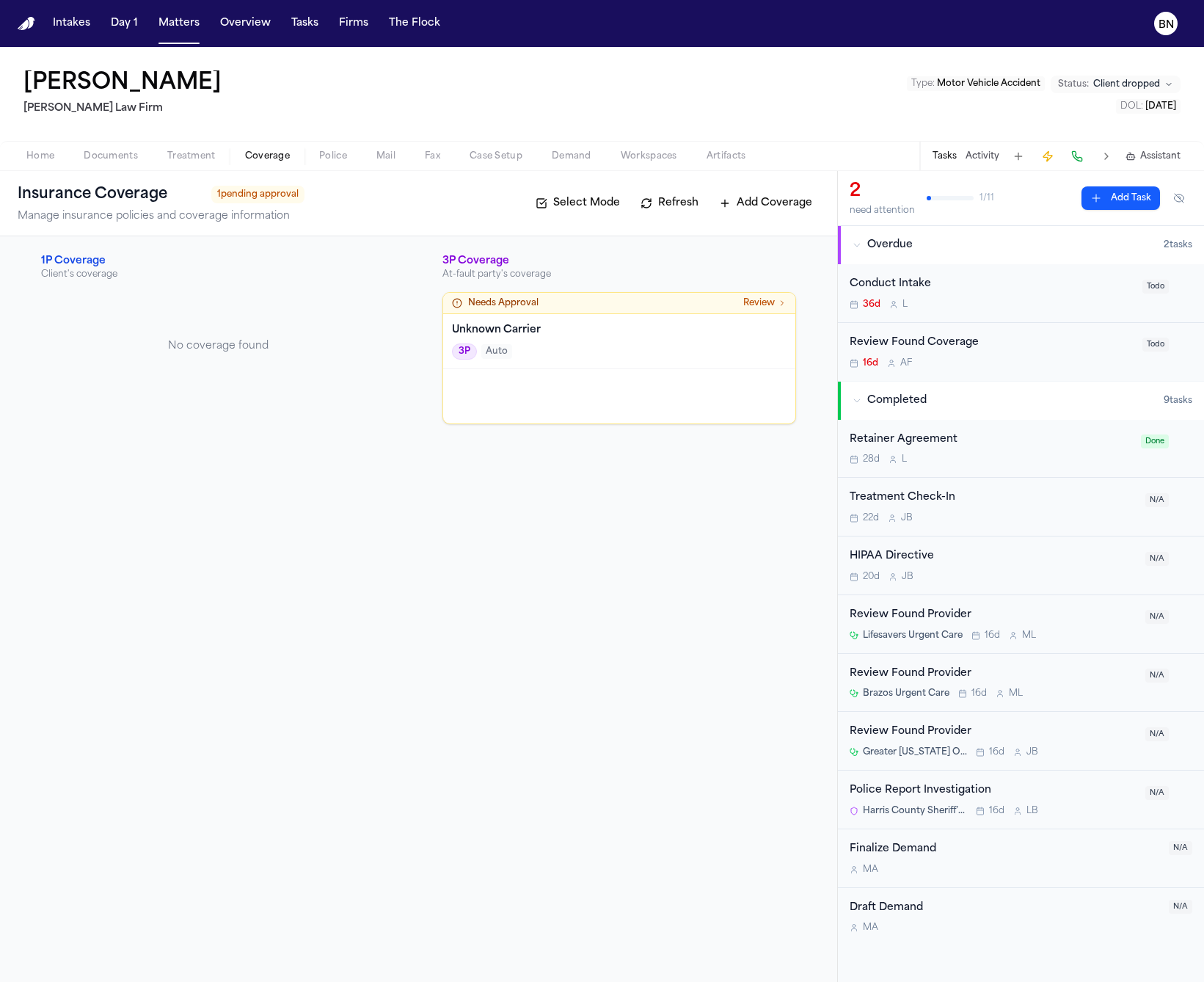
click at [378, 163] on span "button" at bounding box center [386, 164] width 37 height 2
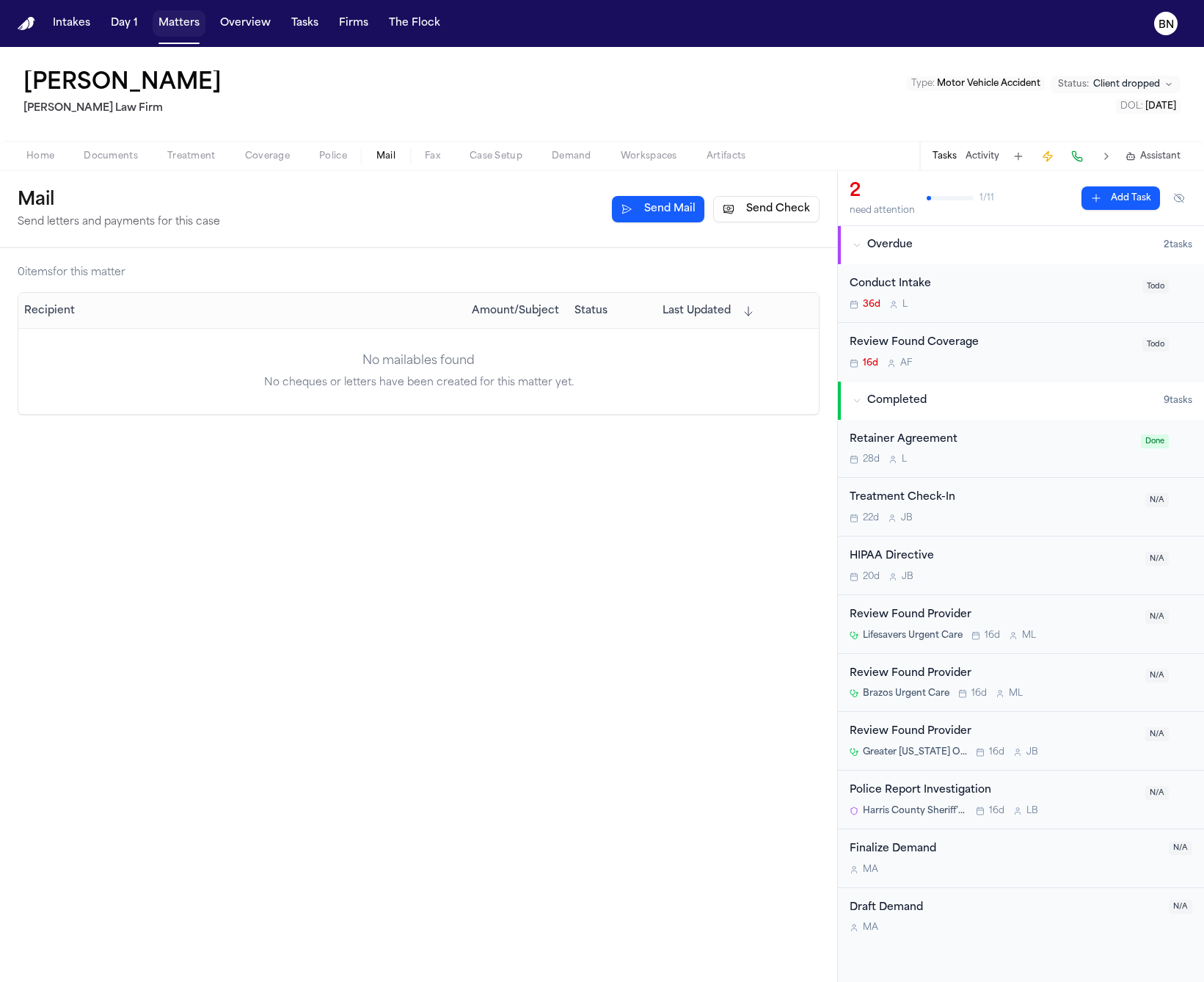
click at [189, 24] on button "Matters" at bounding box center [179, 23] width 53 height 26
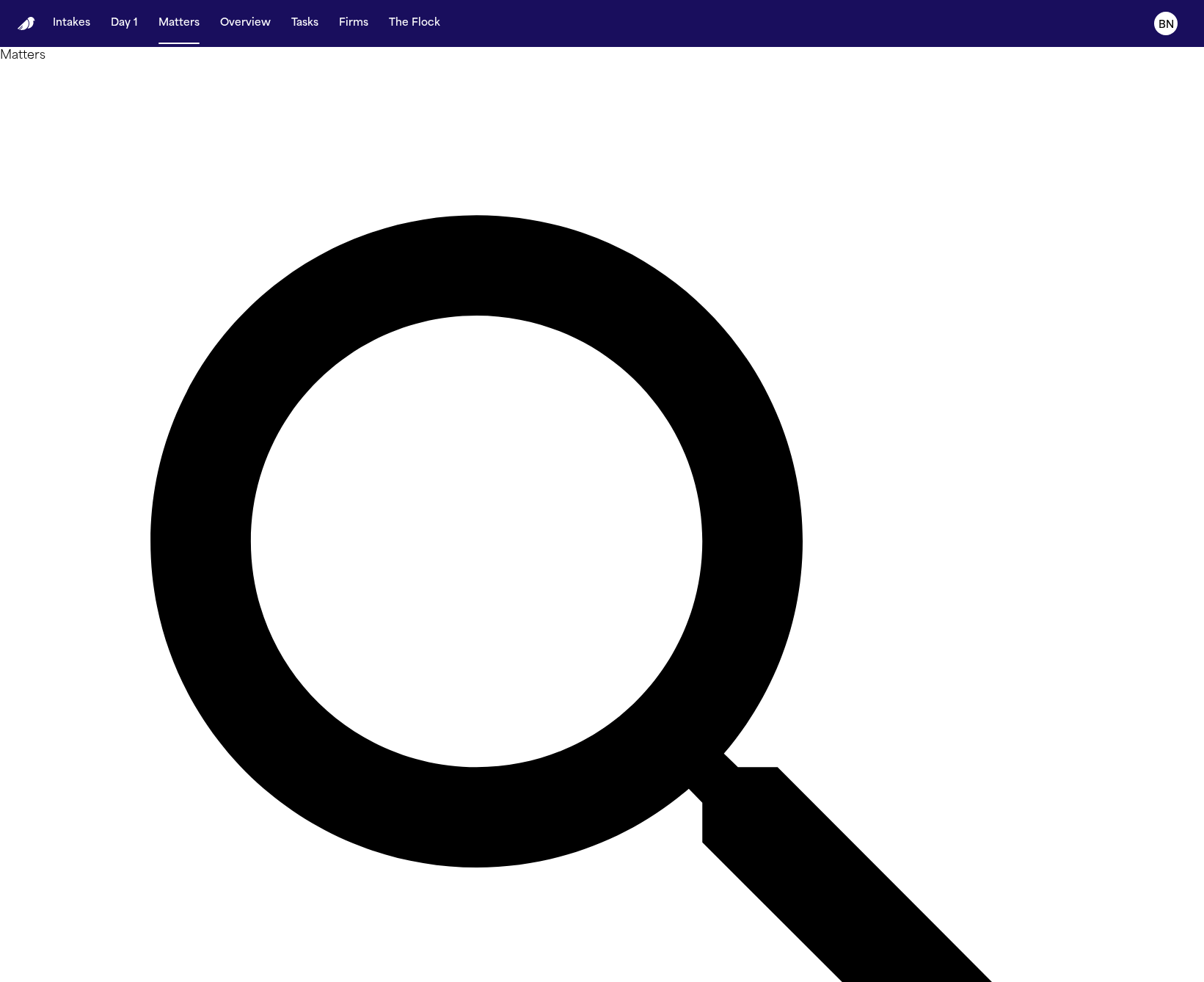
type input "*******"
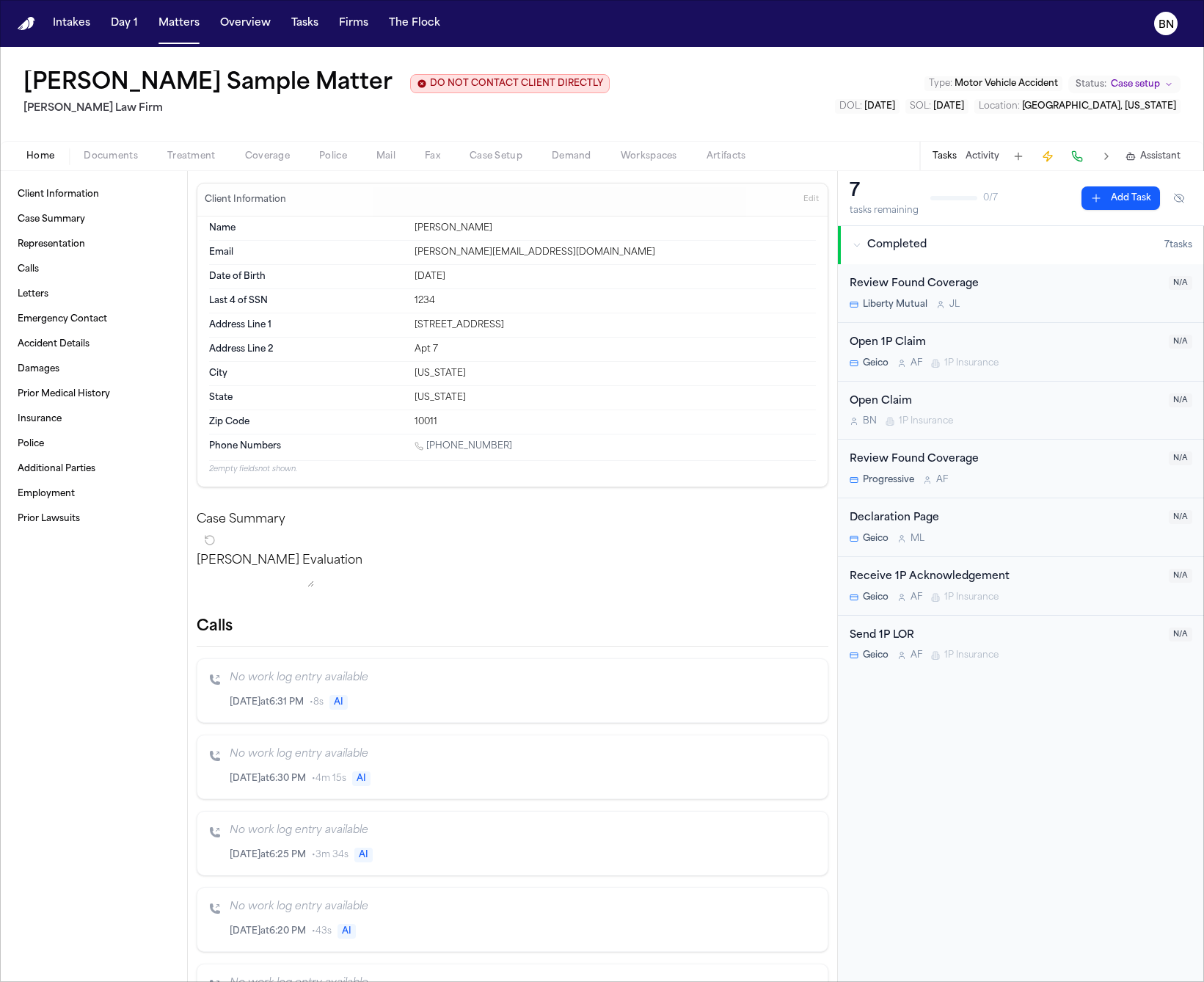
click at [381, 157] on span "Mail" at bounding box center [386, 157] width 19 height 12
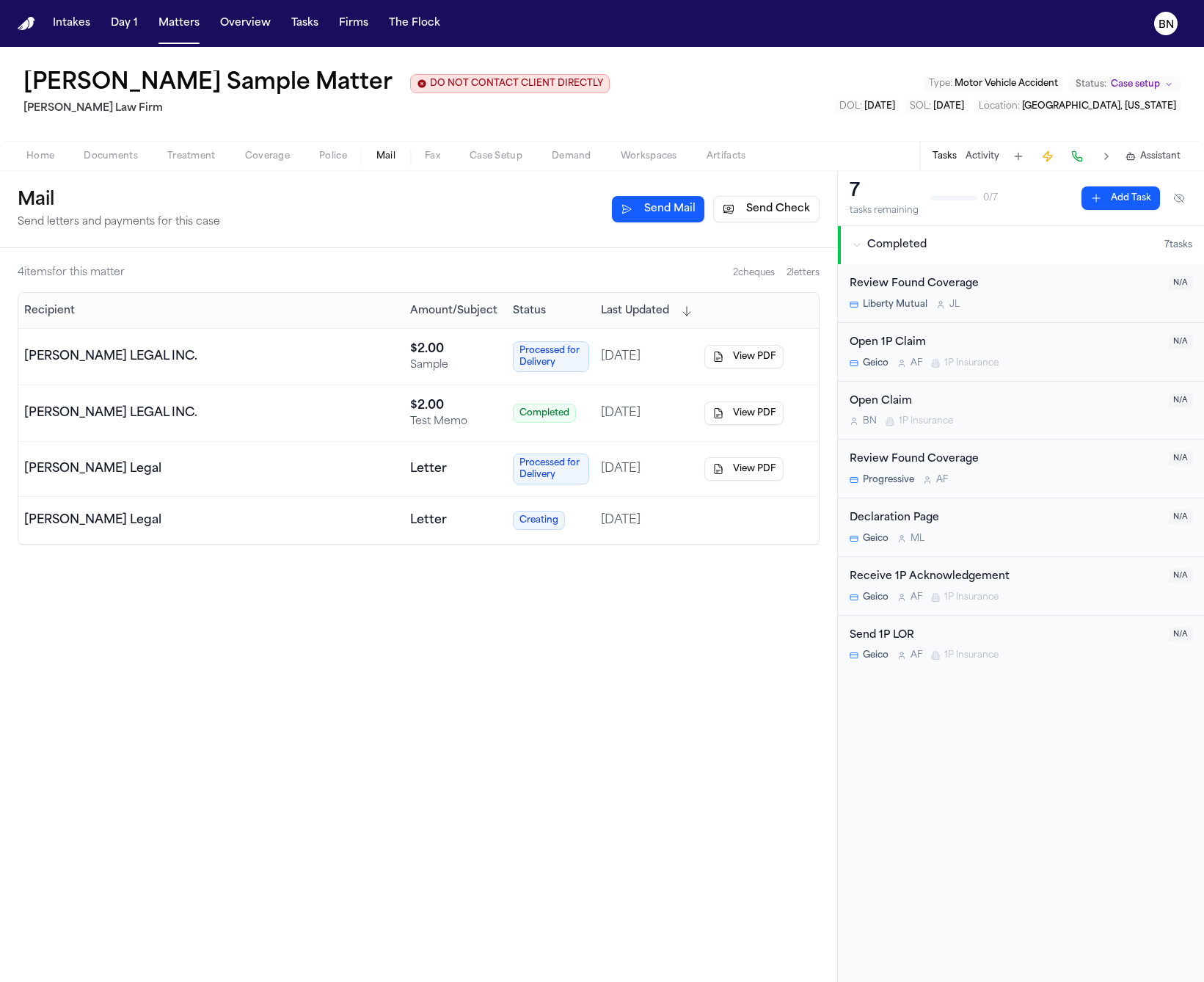
click at [733, 211] on button "Send Check" at bounding box center [765, 208] width 106 height 26
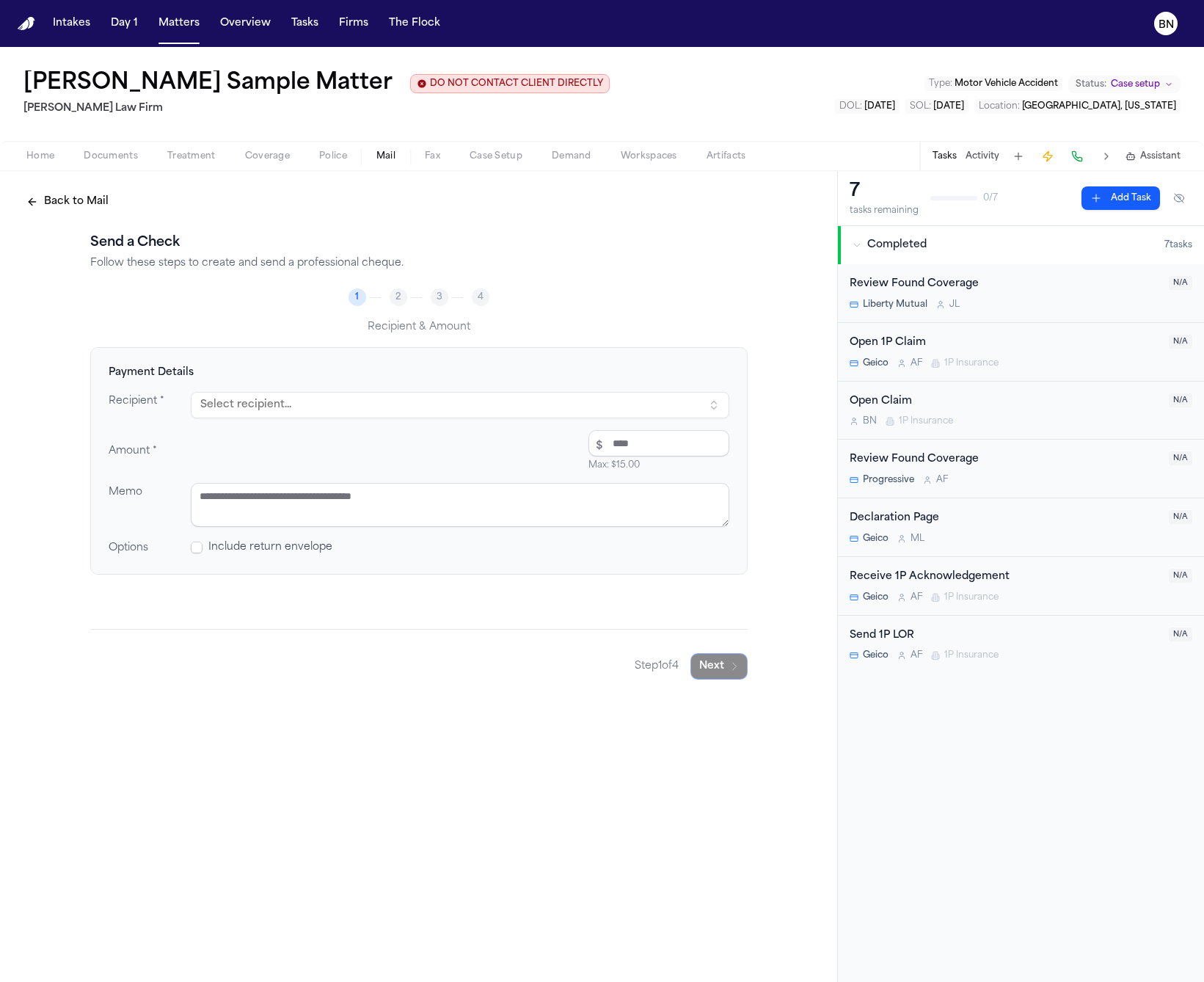
click at [89, 203] on button "Back to Mail" at bounding box center [67, 201] width 100 height 26
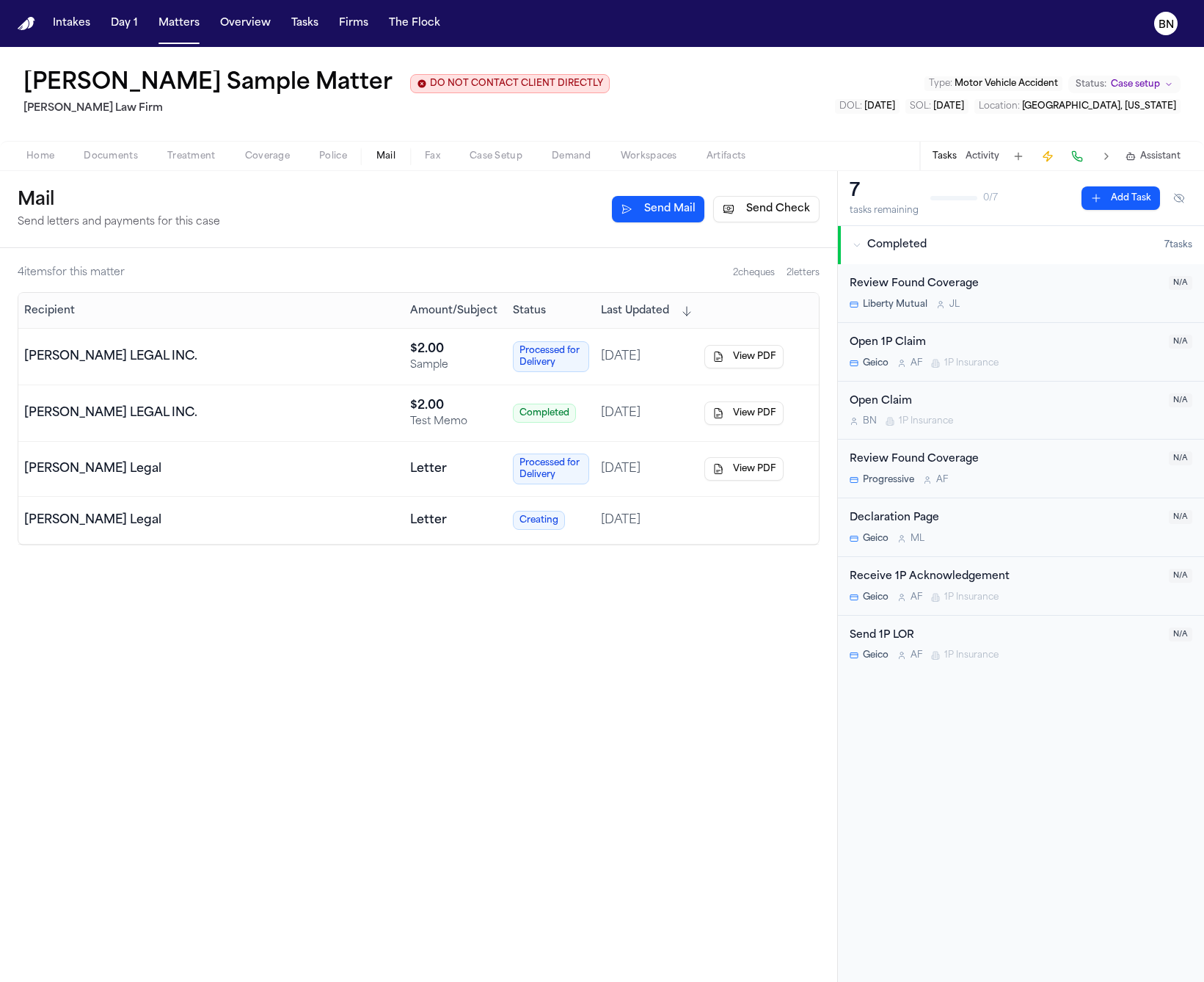
click at [779, 217] on button "Send Check" at bounding box center [765, 208] width 106 height 26
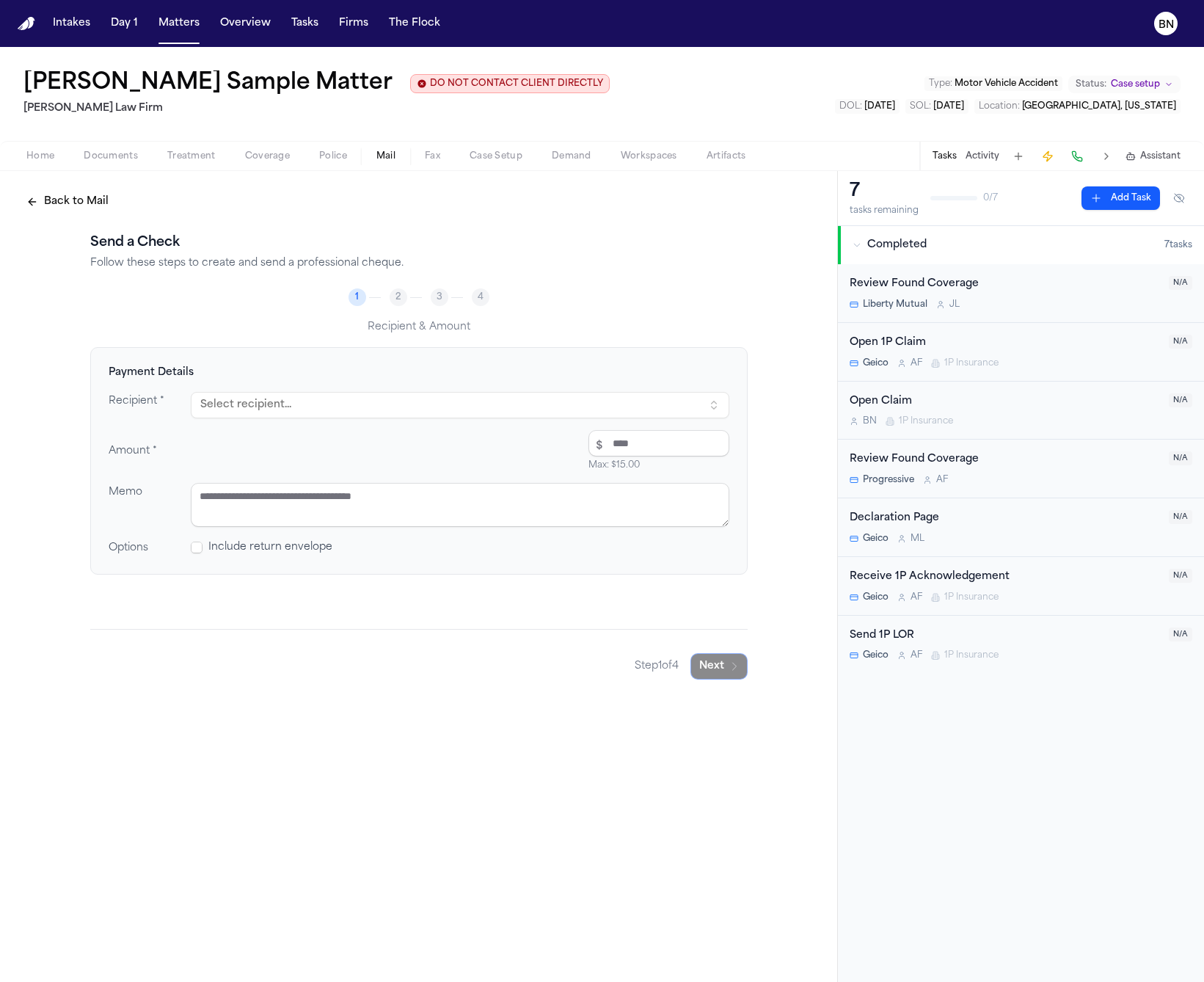
click at [336, 411] on button "Select recipient..." at bounding box center [460, 404] width 539 height 26
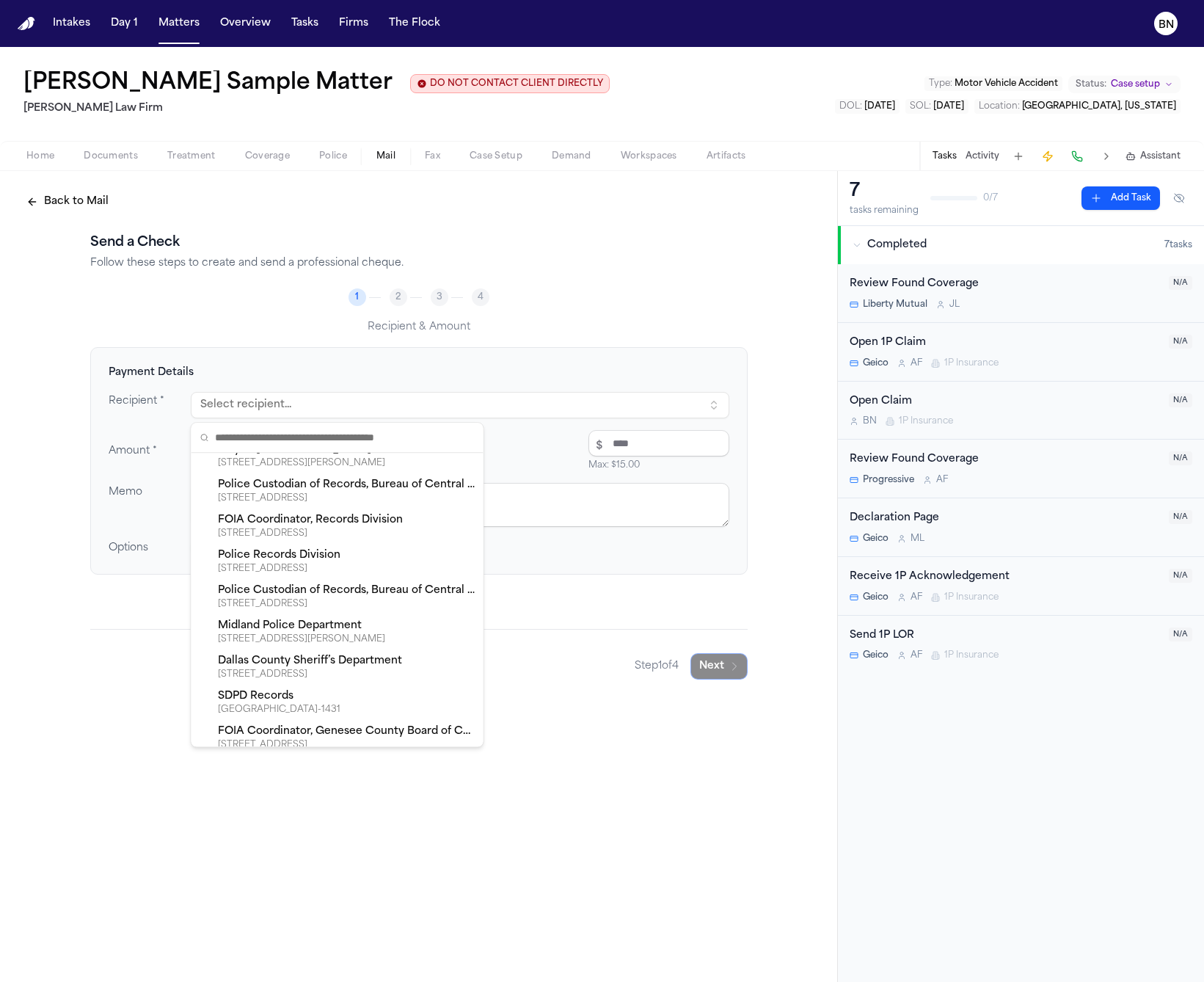
scroll to position [20698, 0]
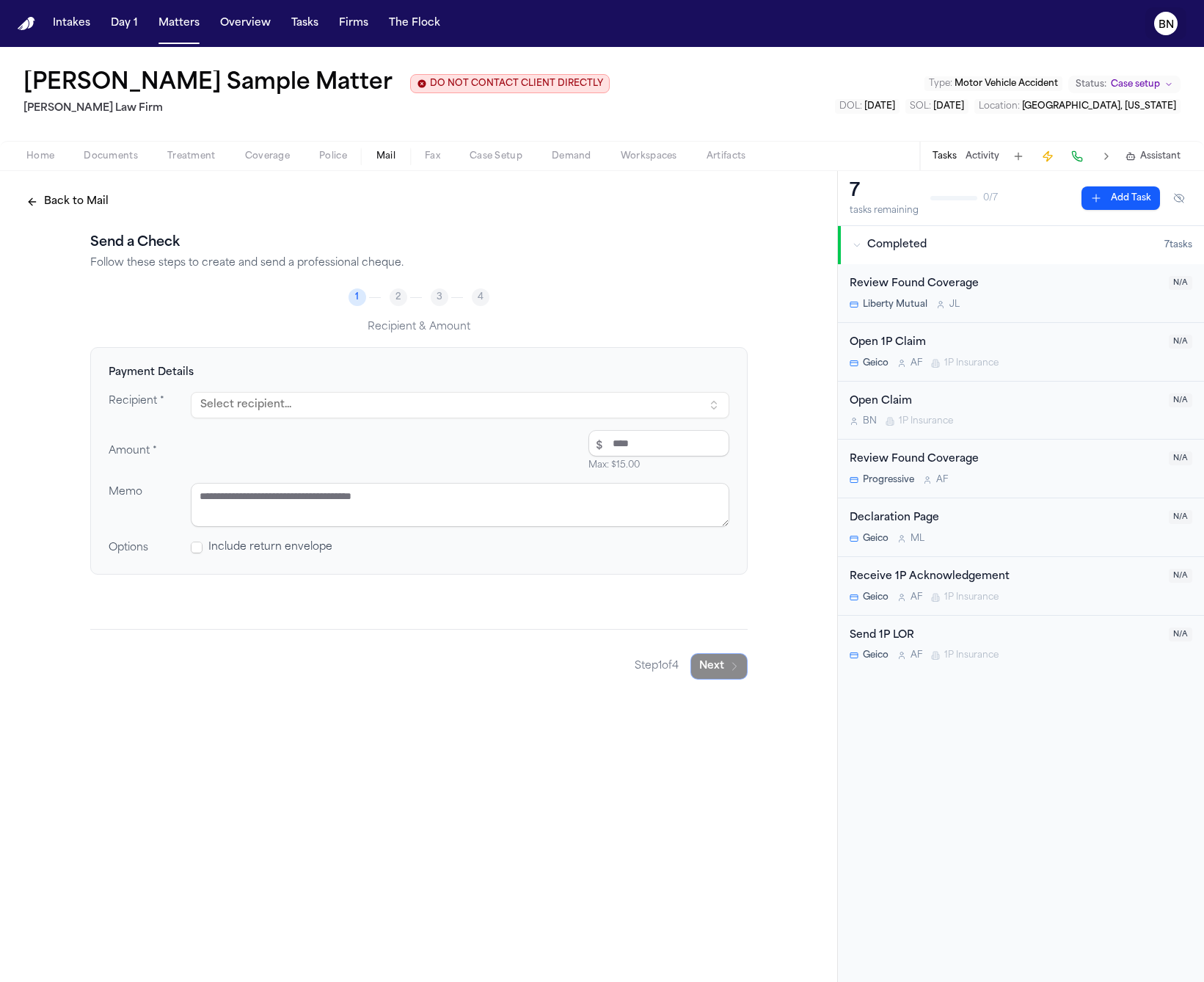
click at [1167, 19] on text "BN" at bounding box center [1166, 24] width 16 height 11
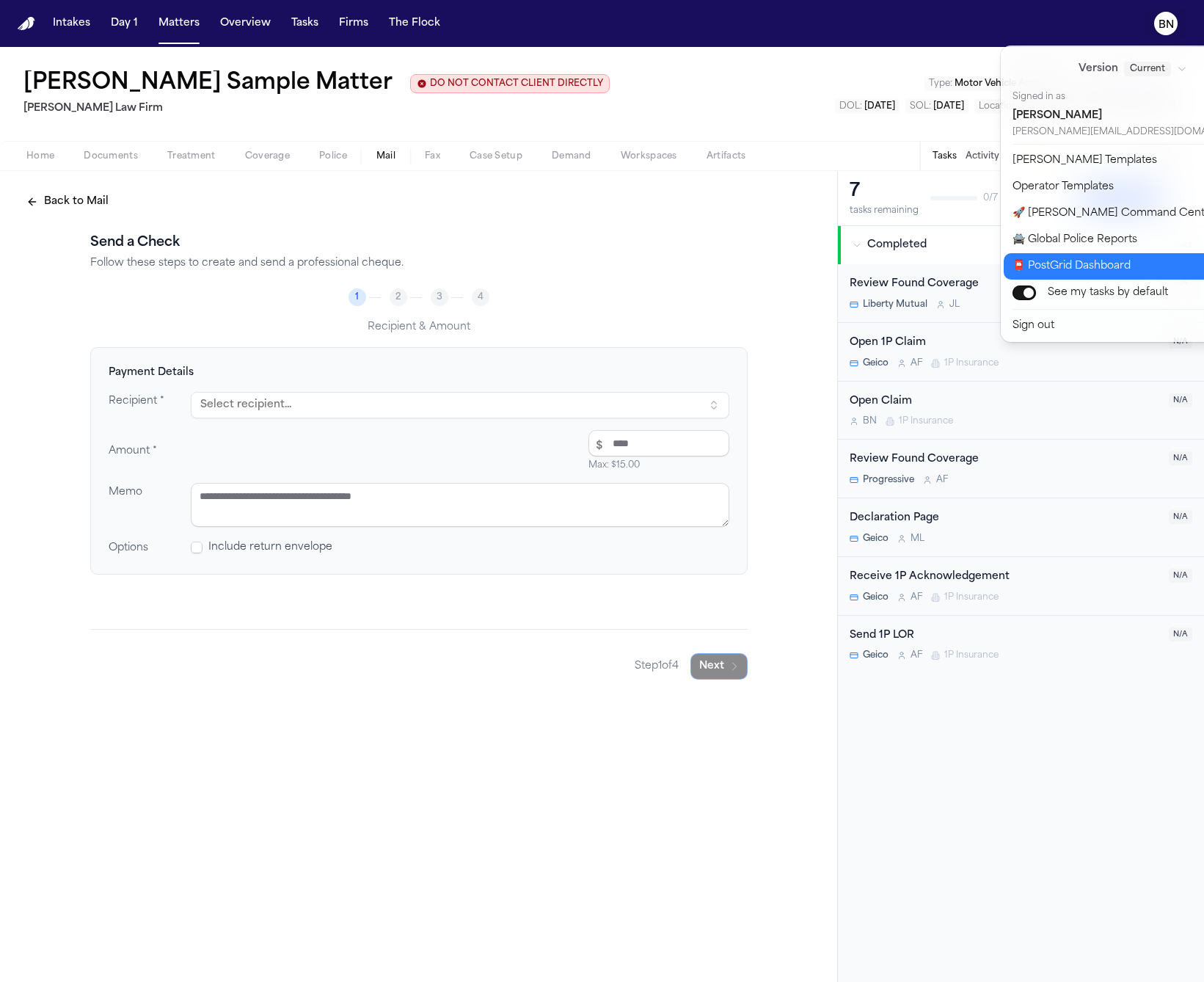
click at [1088, 275] on button "📮 PostGrid Dashboard" at bounding box center [1142, 265] width 276 height 26
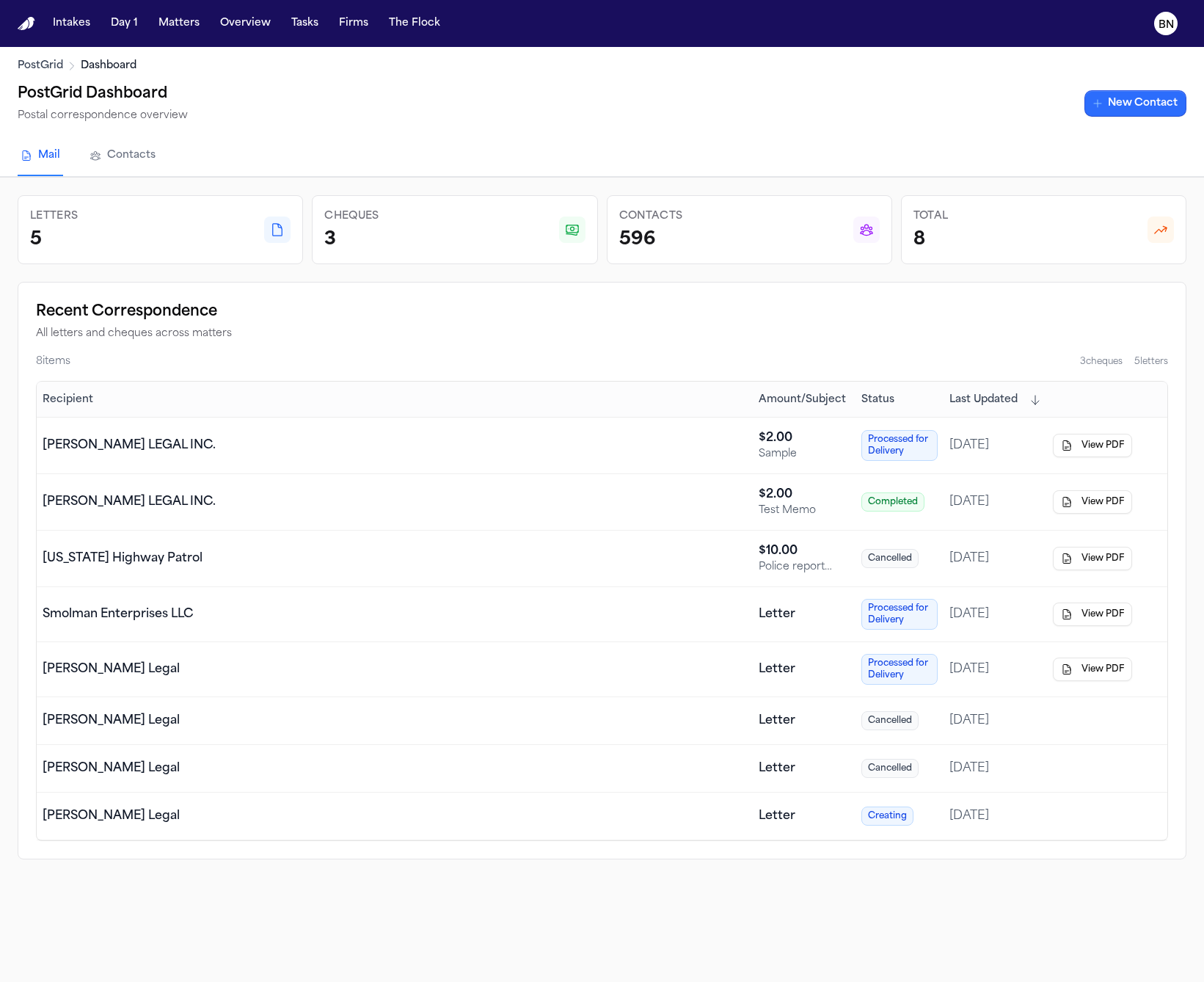
click at [1115, 103] on link "New Contact" at bounding box center [1135, 103] width 102 height 26
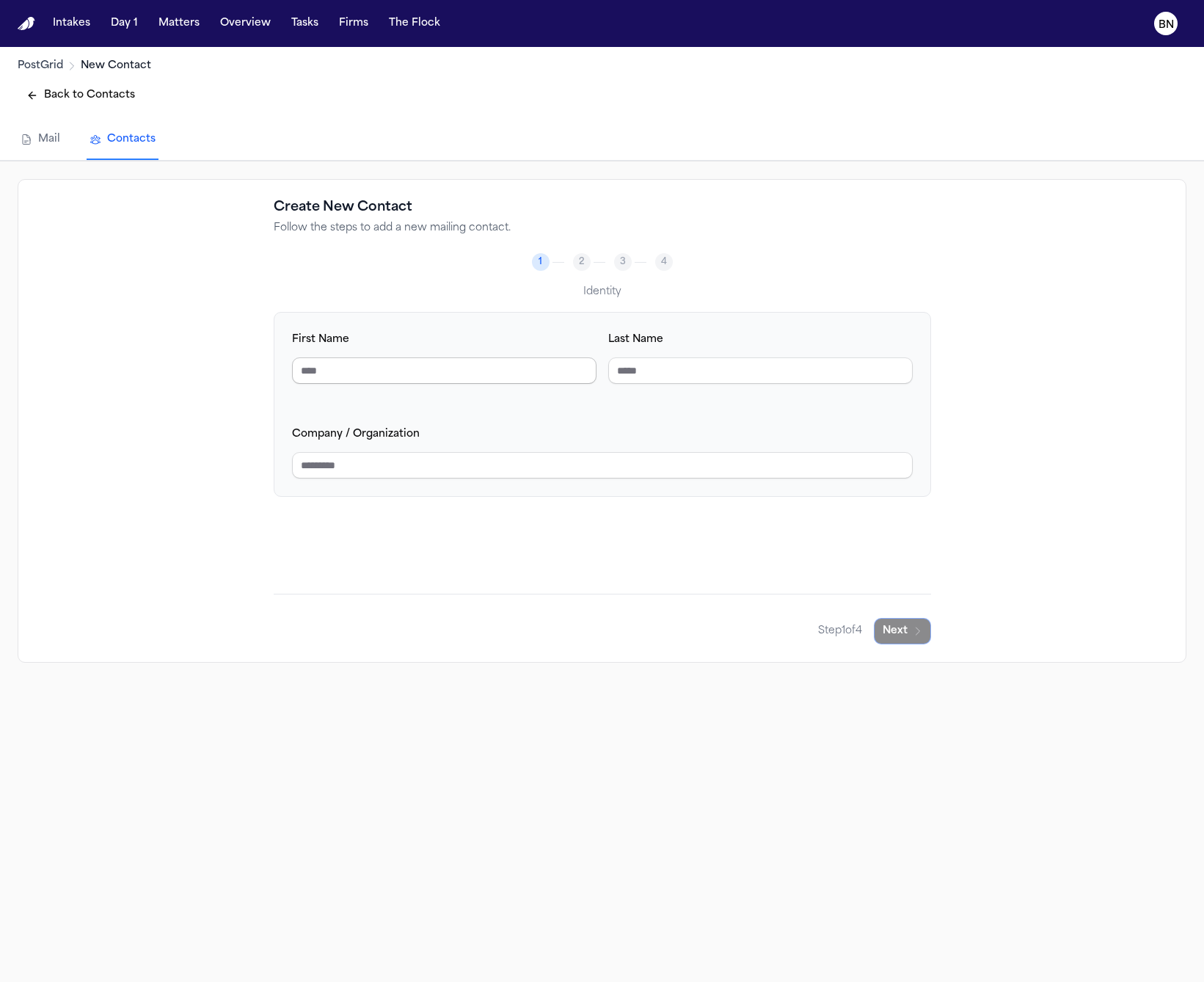
click at [450, 368] on input "First Name" at bounding box center [443, 369] width 304 height 26
click at [108, 90] on button "Back to Contacts" at bounding box center [81, 95] width 126 height 26
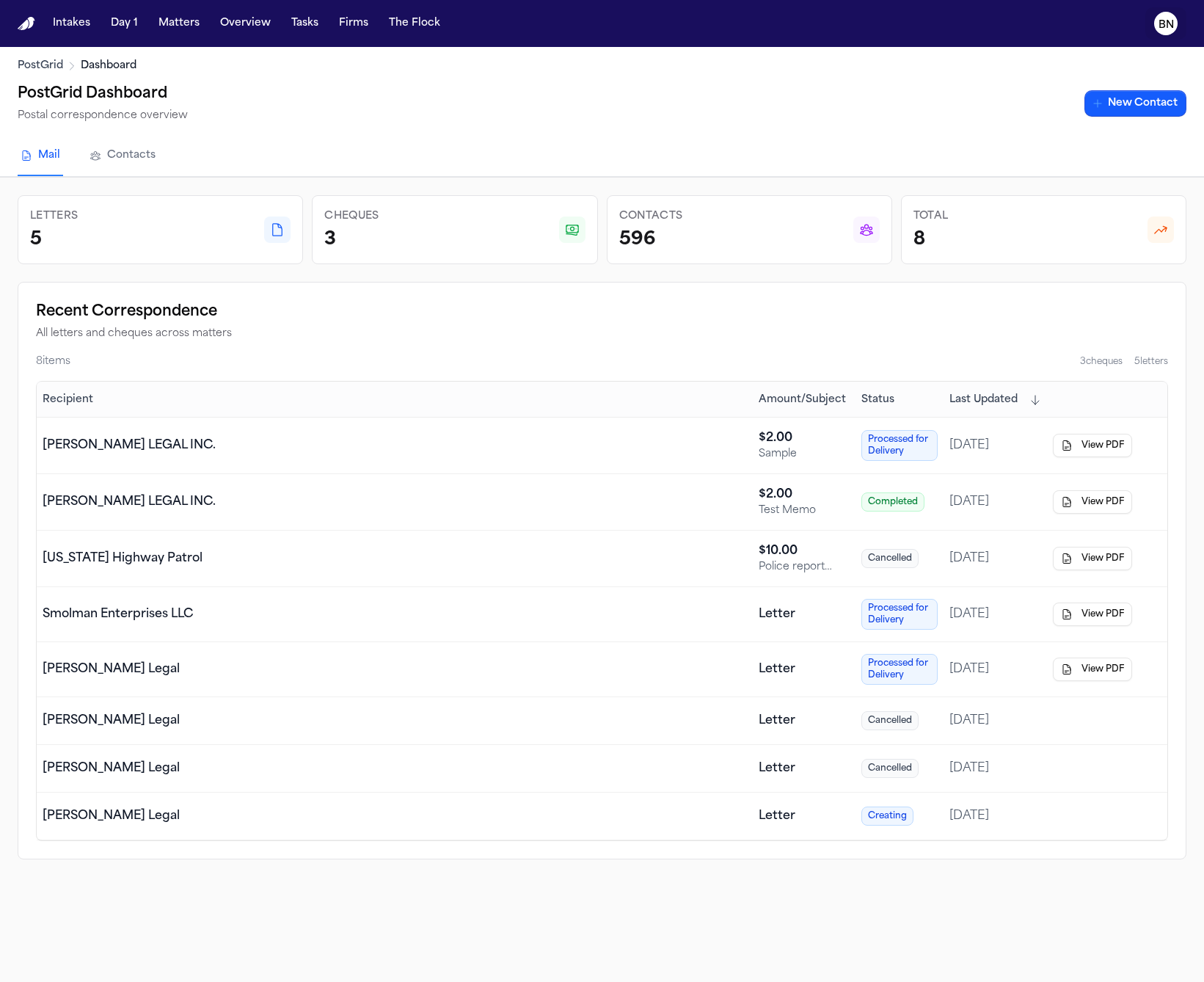
click at [1170, 27] on text "BN" at bounding box center [1166, 24] width 16 height 11
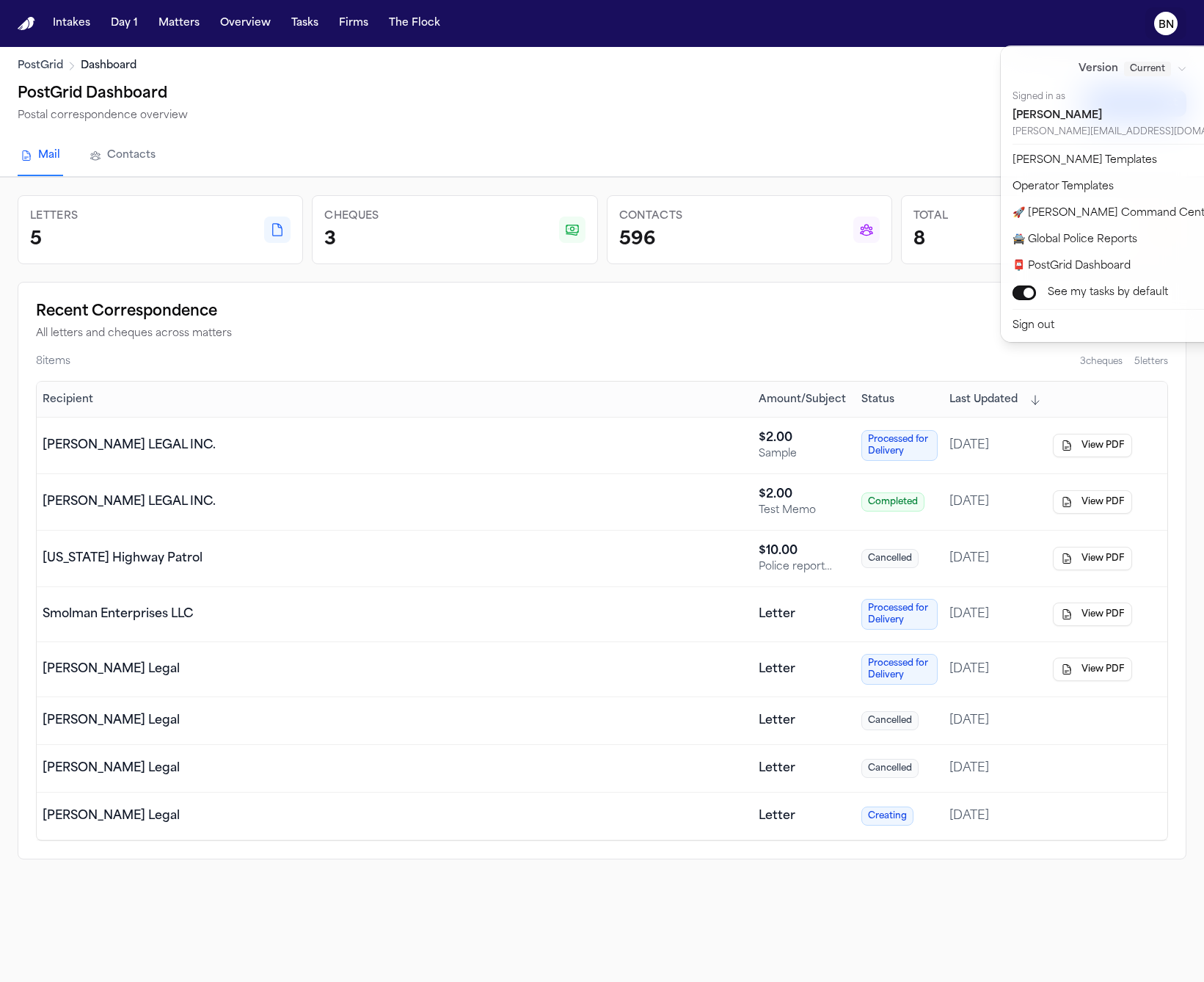
click at [924, 263] on div "Intakes Day 1 Matters Overview Tasks Firms The Flock BN PostGrid Dashboard Post…" at bounding box center [602, 491] width 1204 height 982
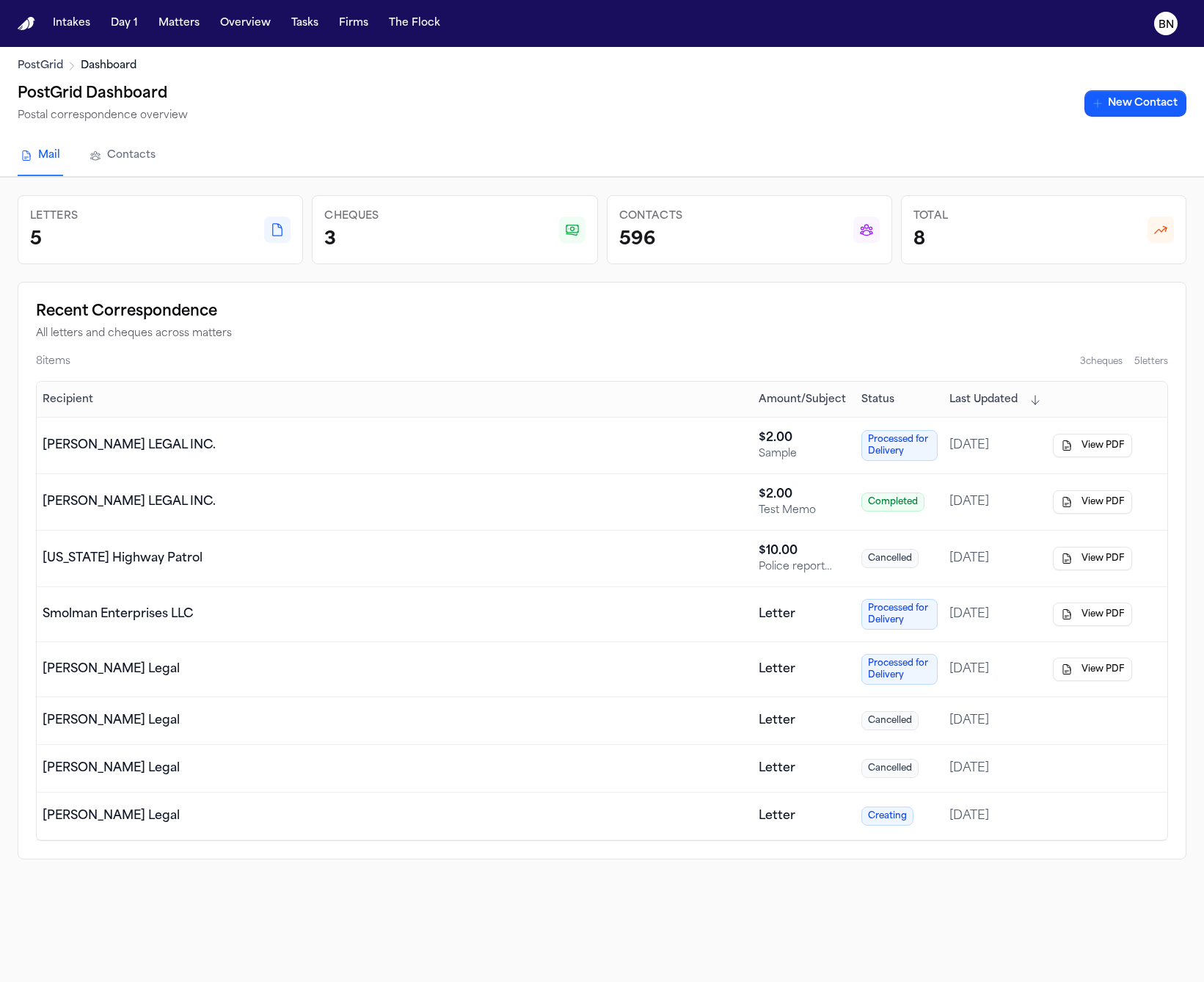
click at [99, 151] on icon "PostGrid Navigation" at bounding box center [95, 156] width 12 height 12
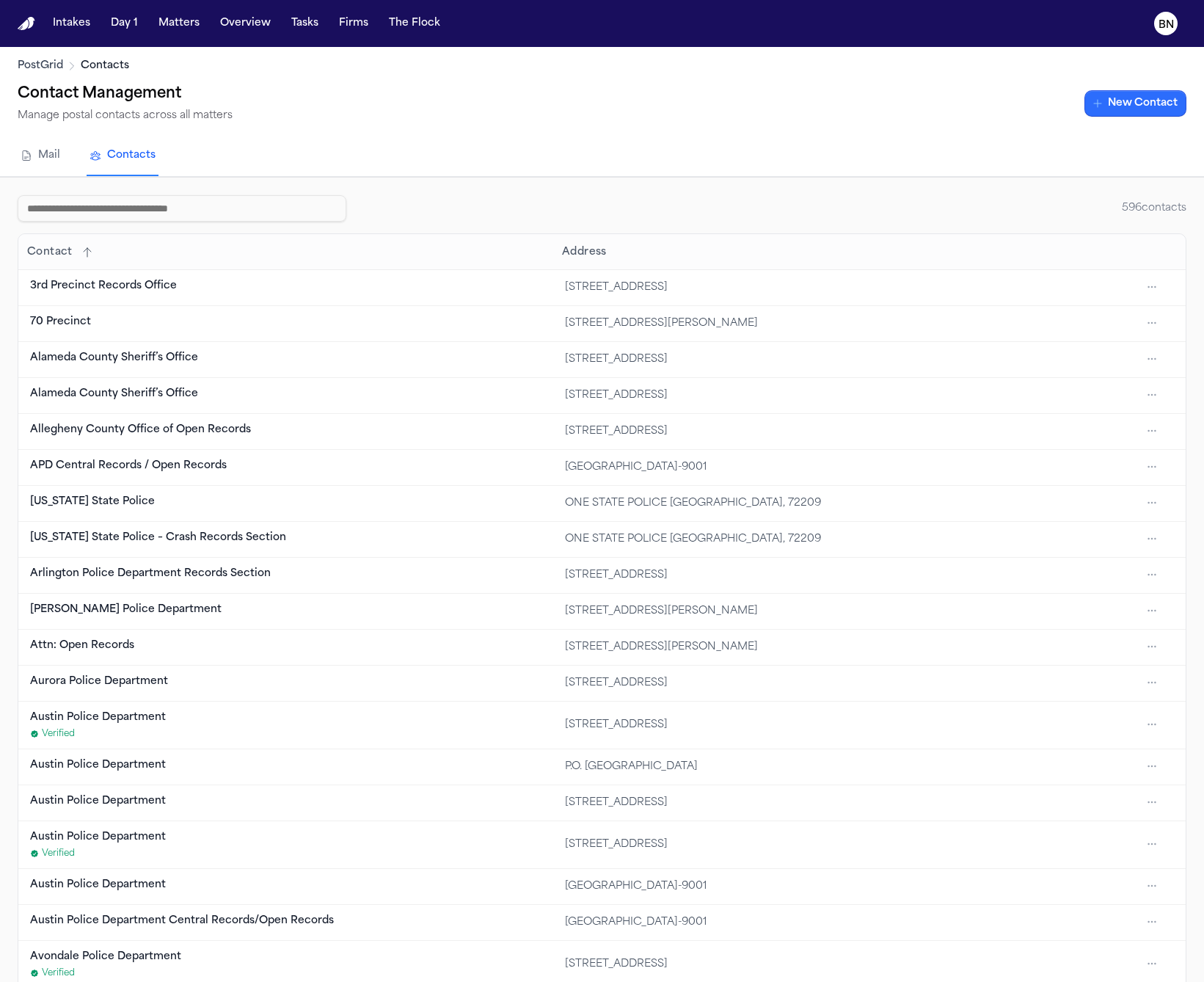
click at [1142, 111] on button "New Contact" at bounding box center [1135, 103] width 102 height 26
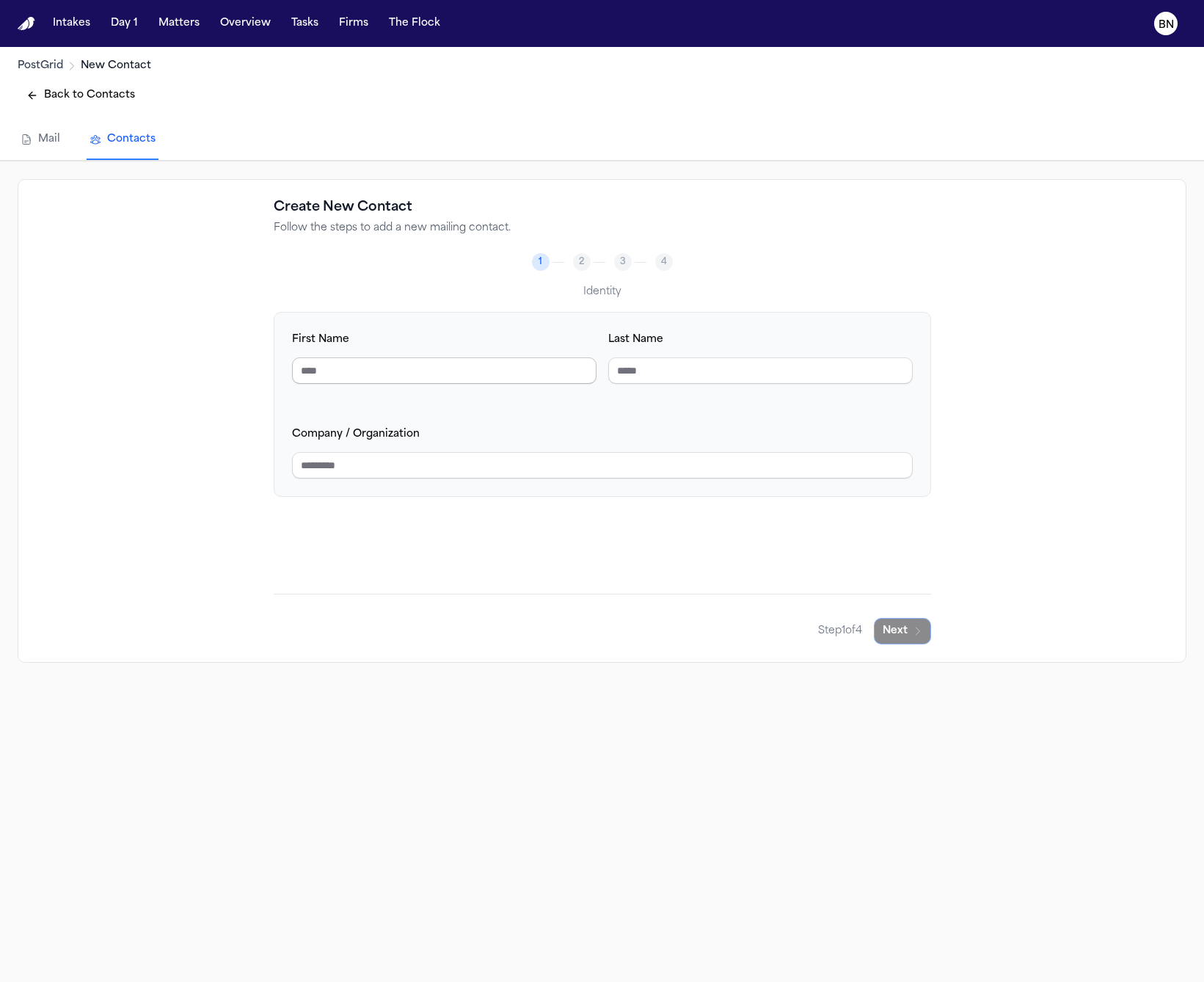
click at [521, 372] on input "First Name" at bounding box center [443, 369] width 304 height 26
click at [579, 256] on span "2" at bounding box center [582, 262] width 6 height 12
click at [659, 368] on input "Last Name" at bounding box center [760, 369] width 304 height 26
click at [617, 253] on div "3" at bounding box center [623, 262] width 18 height 18
click at [657, 378] on input "Last Name" at bounding box center [760, 369] width 304 height 26
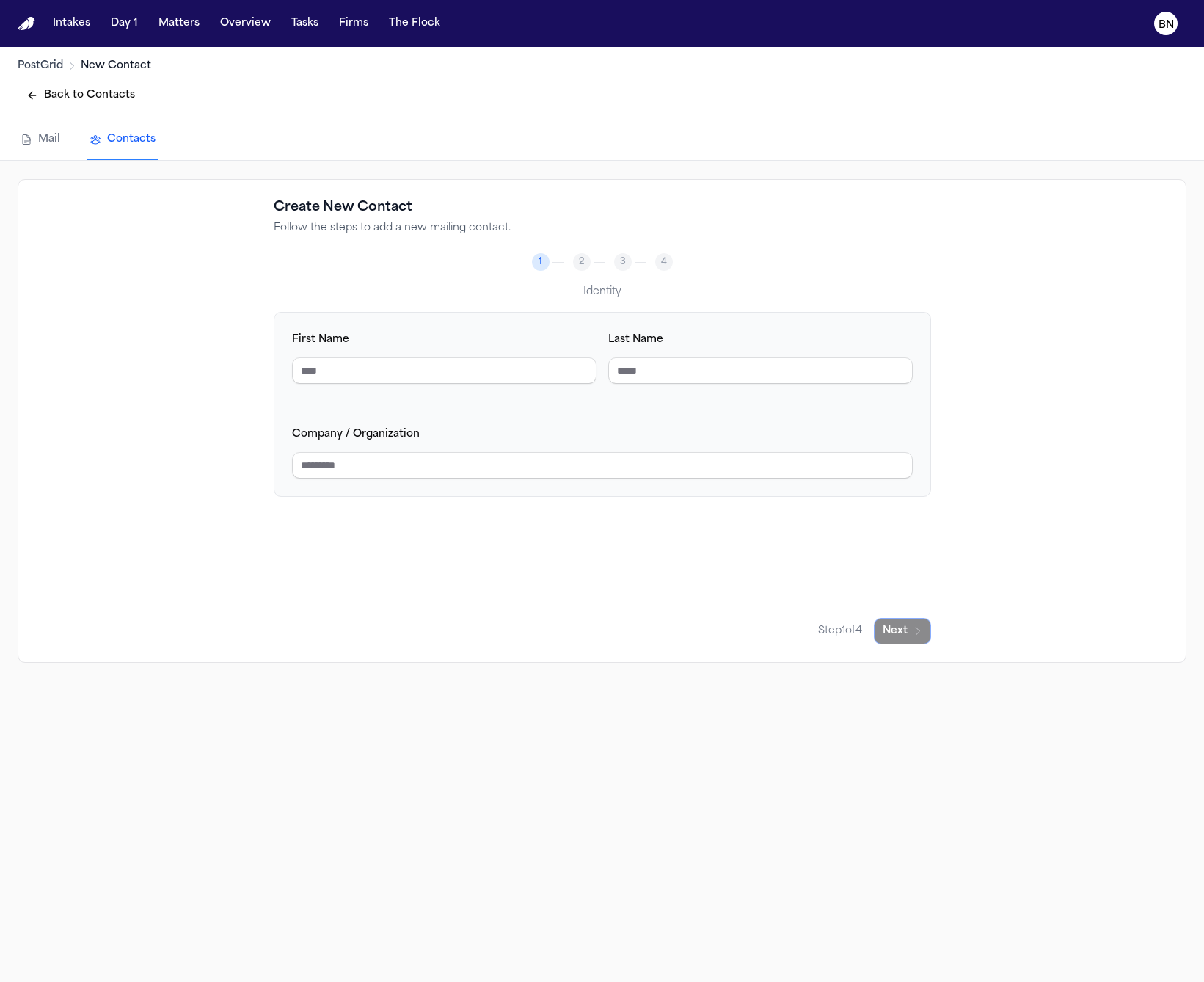
click at [495, 381] on div "First Name Last Name" at bounding box center [602, 368] width 620 height 77
click at [529, 366] on input "First Name" at bounding box center [443, 369] width 304 height 26
click at [662, 367] on input "Last Name" at bounding box center [760, 369] width 304 height 26
click at [661, 256] on span "4" at bounding box center [664, 262] width 6 height 12
click at [527, 362] on input "First Name" at bounding box center [443, 369] width 304 height 26
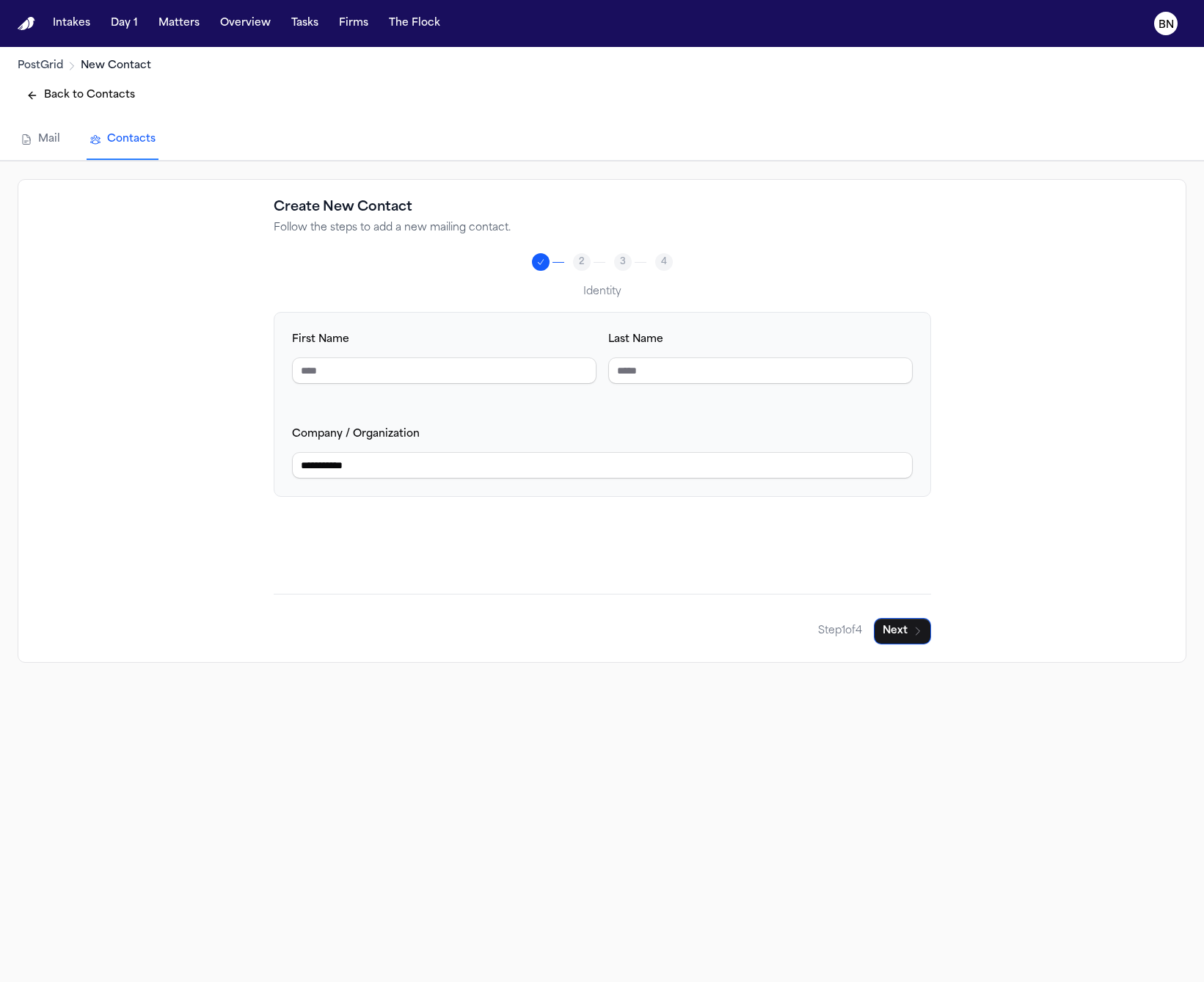
type input "*"
type input "**********"
click at [59, 97] on button "Back to Contacts" at bounding box center [81, 95] width 126 height 26
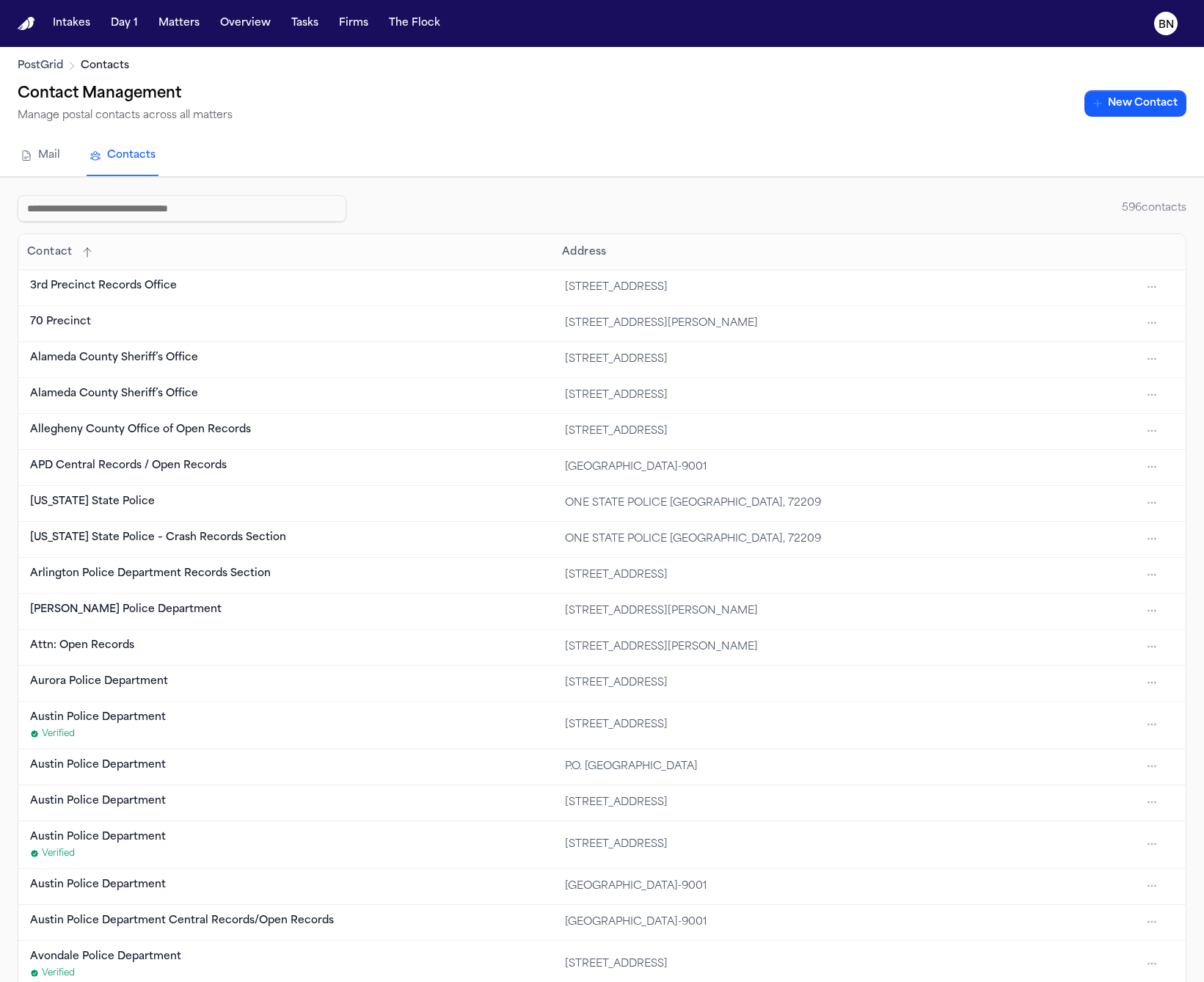
click at [200, 218] on input at bounding box center [182, 208] width 329 height 26
paste input "**********"
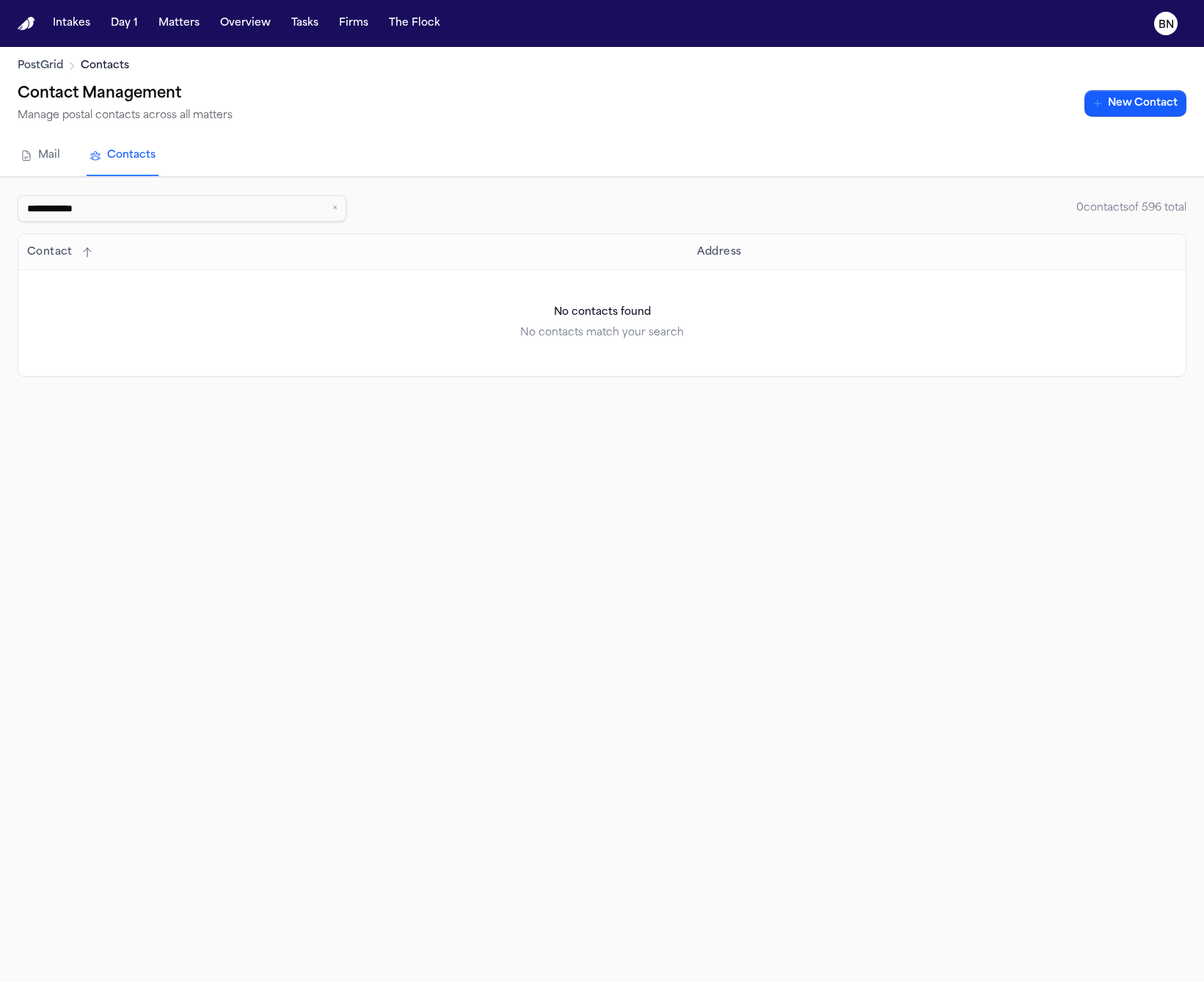
type input "**********"
click at [1184, 105] on button "New Contact" at bounding box center [1135, 103] width 102 height 26
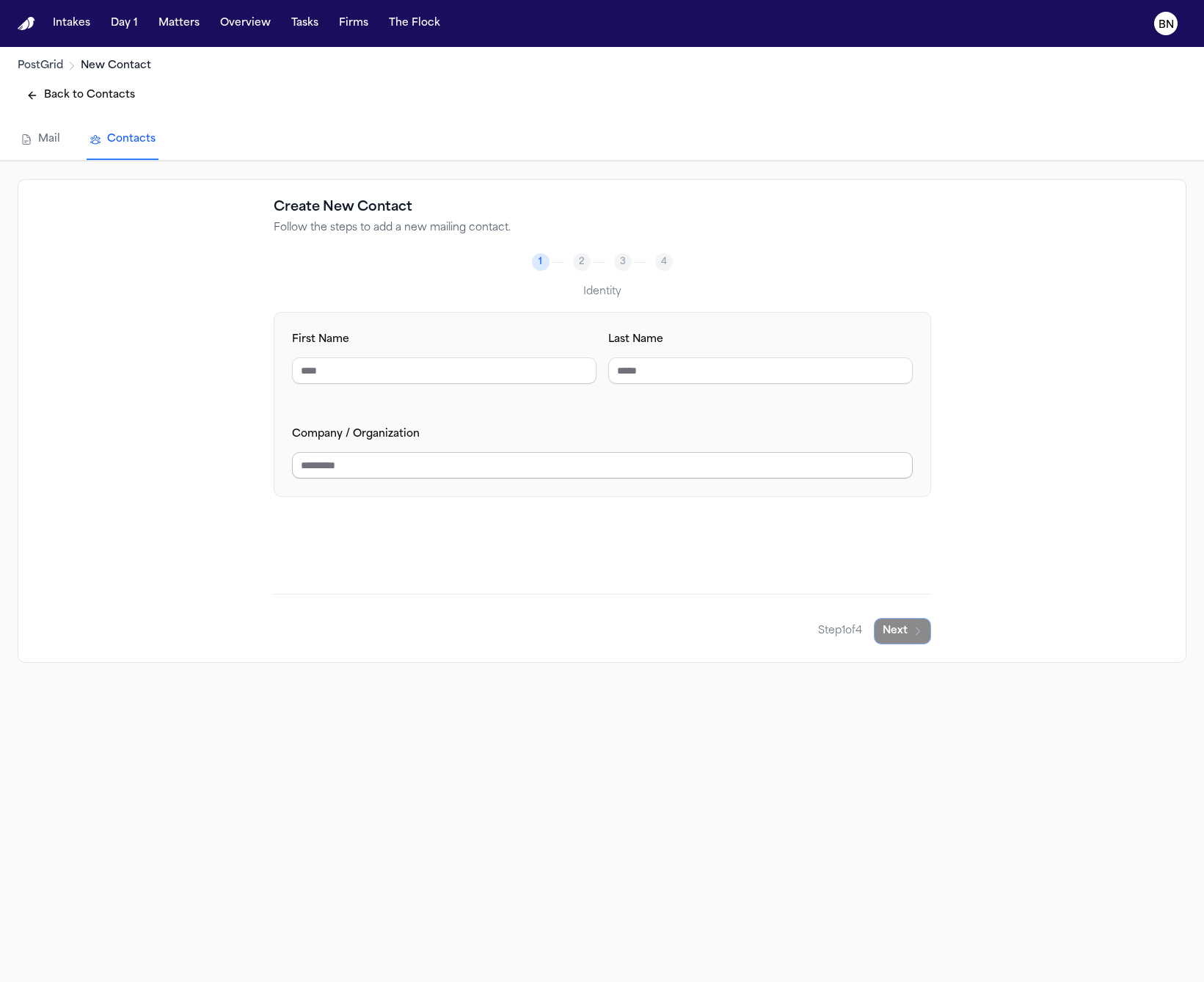
click at [752, 464] on input "Company / Organization" at bounding box center [602, 465] width 620 height 26
paste input "**********"
type input "**********"
click at [902, 625] on button "Next" at bounding box center [903, 630] width 57 height 26
click at [435, 363] on input "Email Address" at bounding box center [443, 369] width 304 height 26
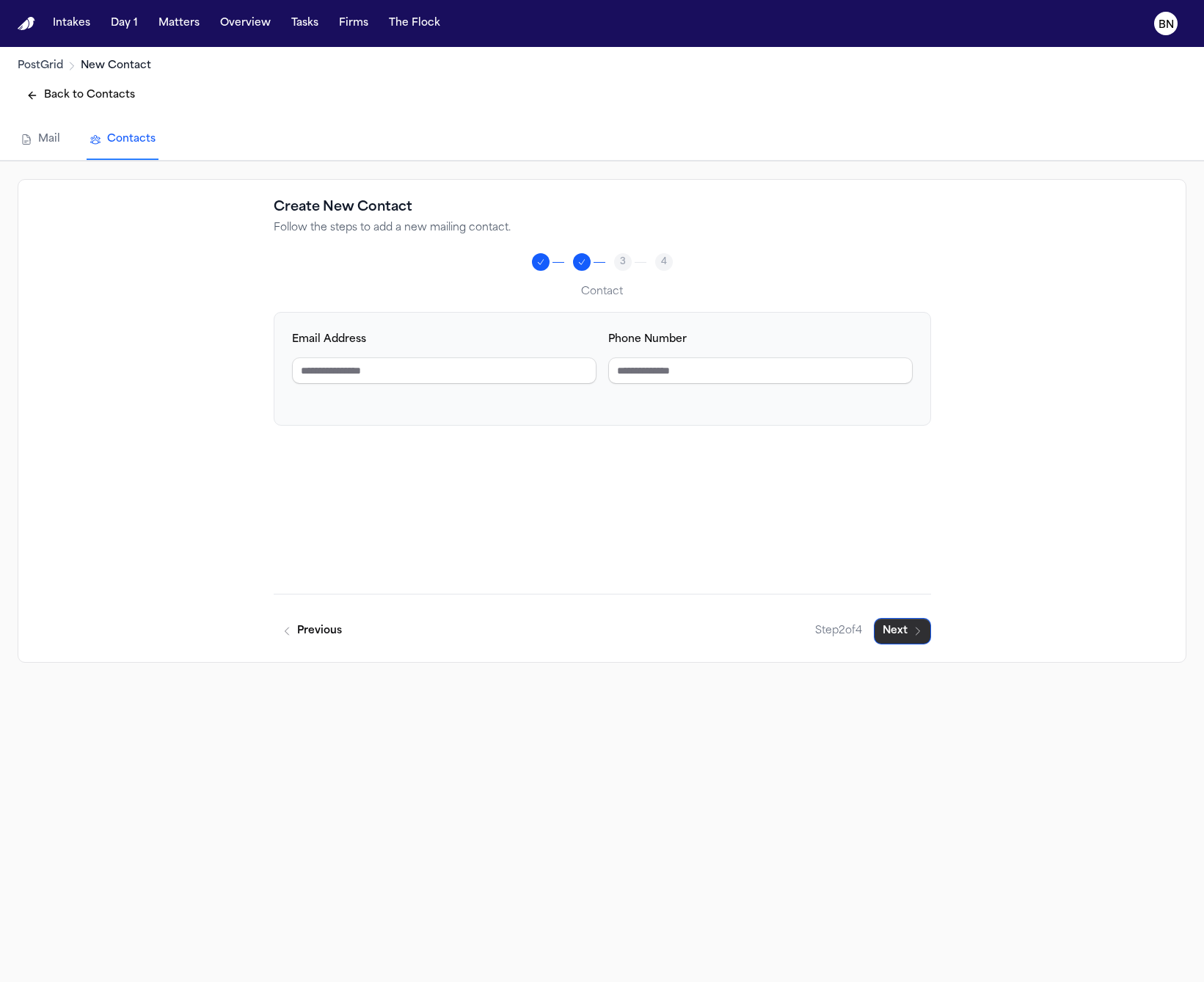
click at [914, 628] on icon "button" at bounding box center [918, 631] width 12 height 12
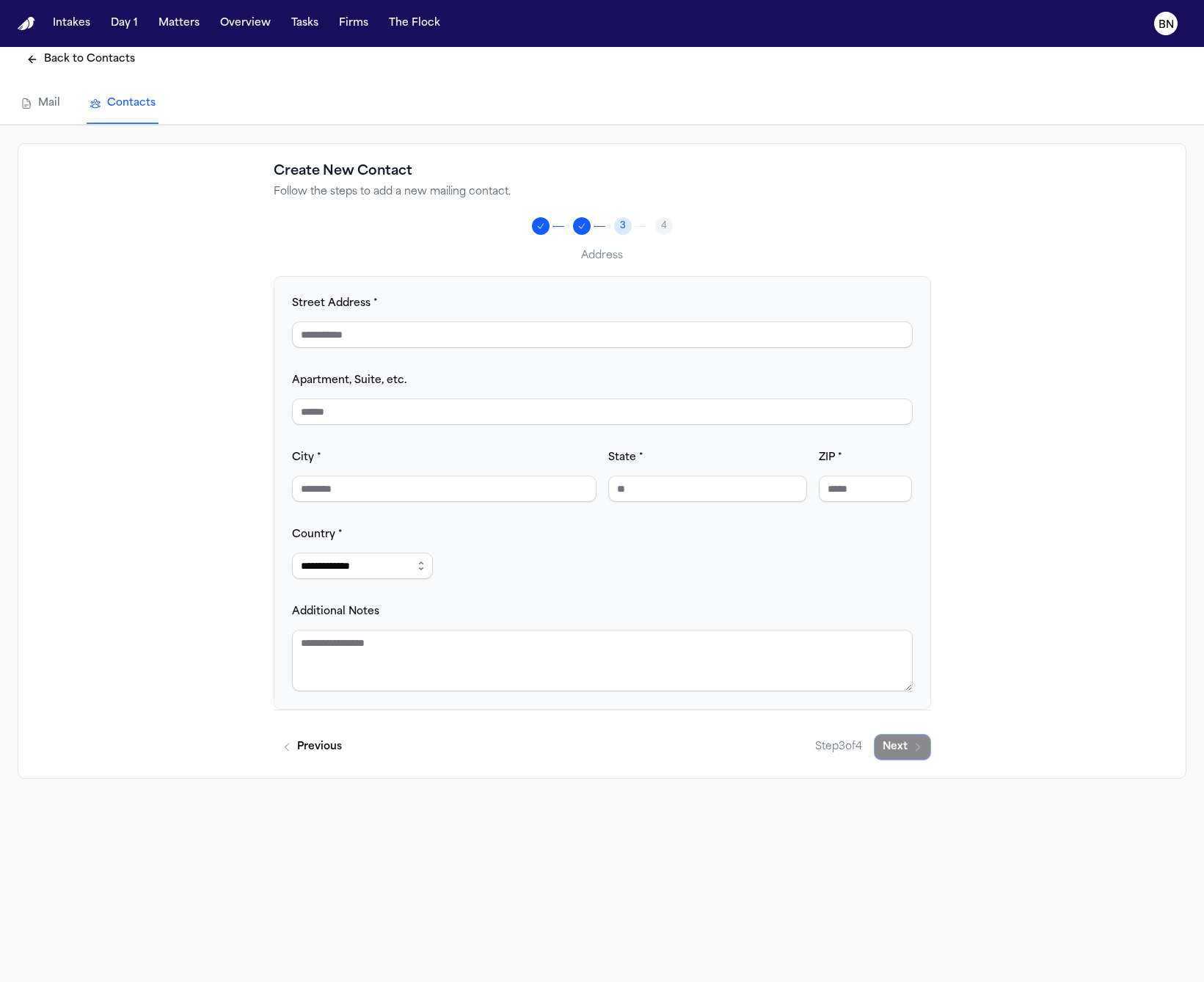
scroll to position [38, 0]
click at [536, 319] on input "Street Address *" at bounding box center [602, 332] width 620 height 26
click at [535, 302] on div "Street Address *" at bounding box center [602, 318] width 620 height 53
click at [674, 537] on div "**********" at bounding box center [602, 490] width 620 height 397
click at [589, 479] on div "City * State * ZIP *" at bounding box center [602, 473] width 620 height 53
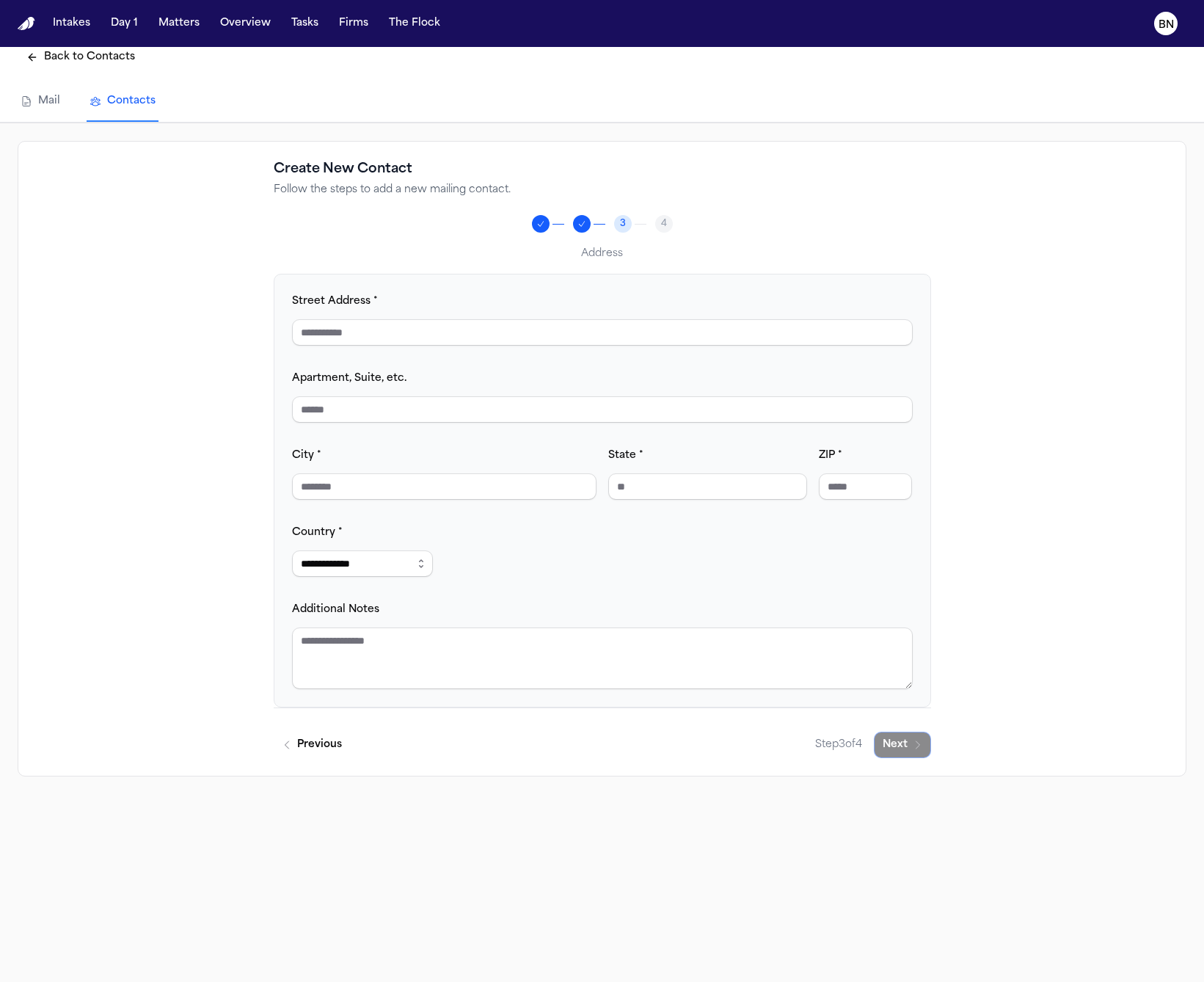
click at [594, 476] on div "City * State * ZIP *" at bounding box center [602, 473] width 620 height 53
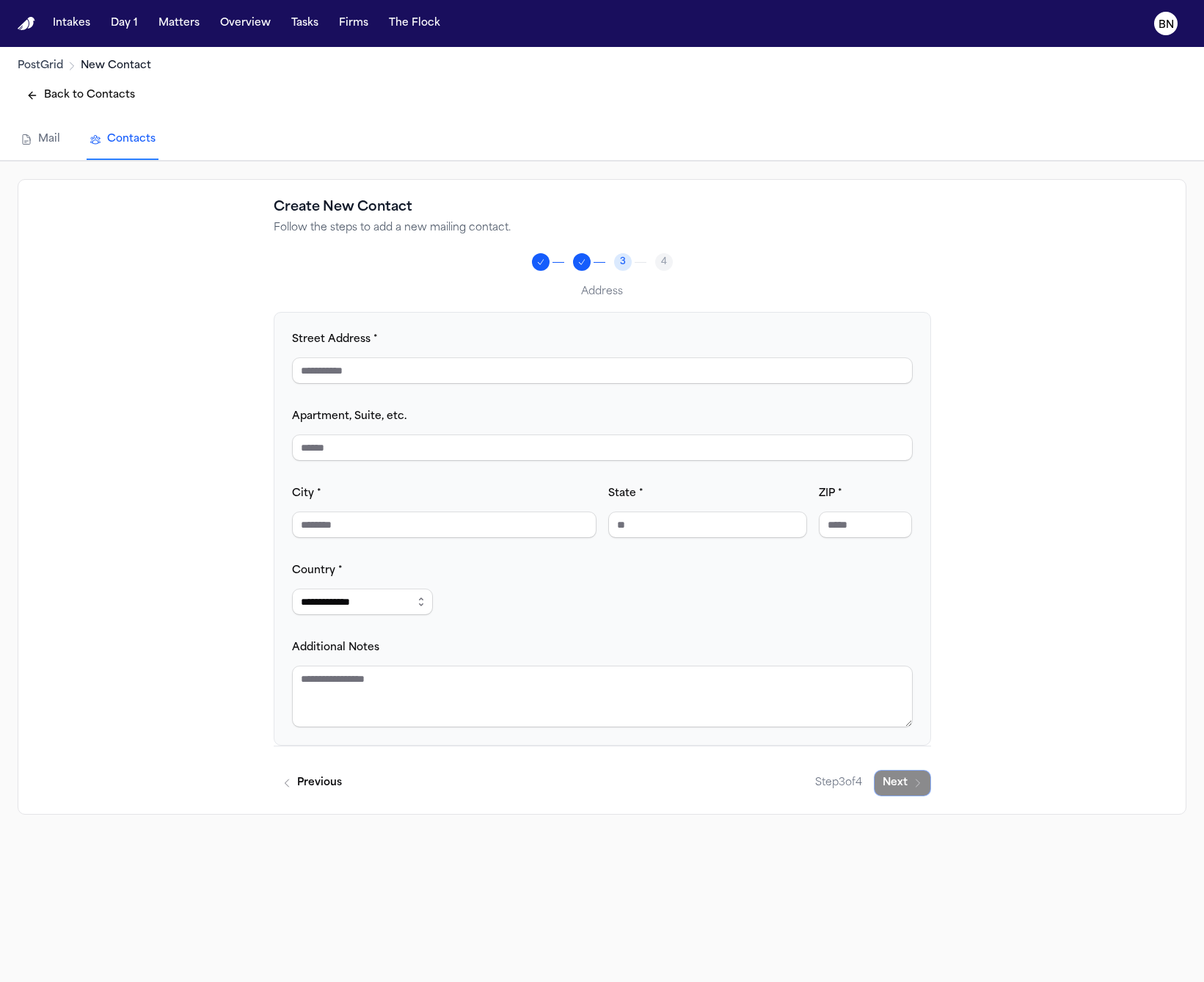
click at [70, 103] on button "Back to Contacts" at bounding box center [81, 95] width 126 height 26
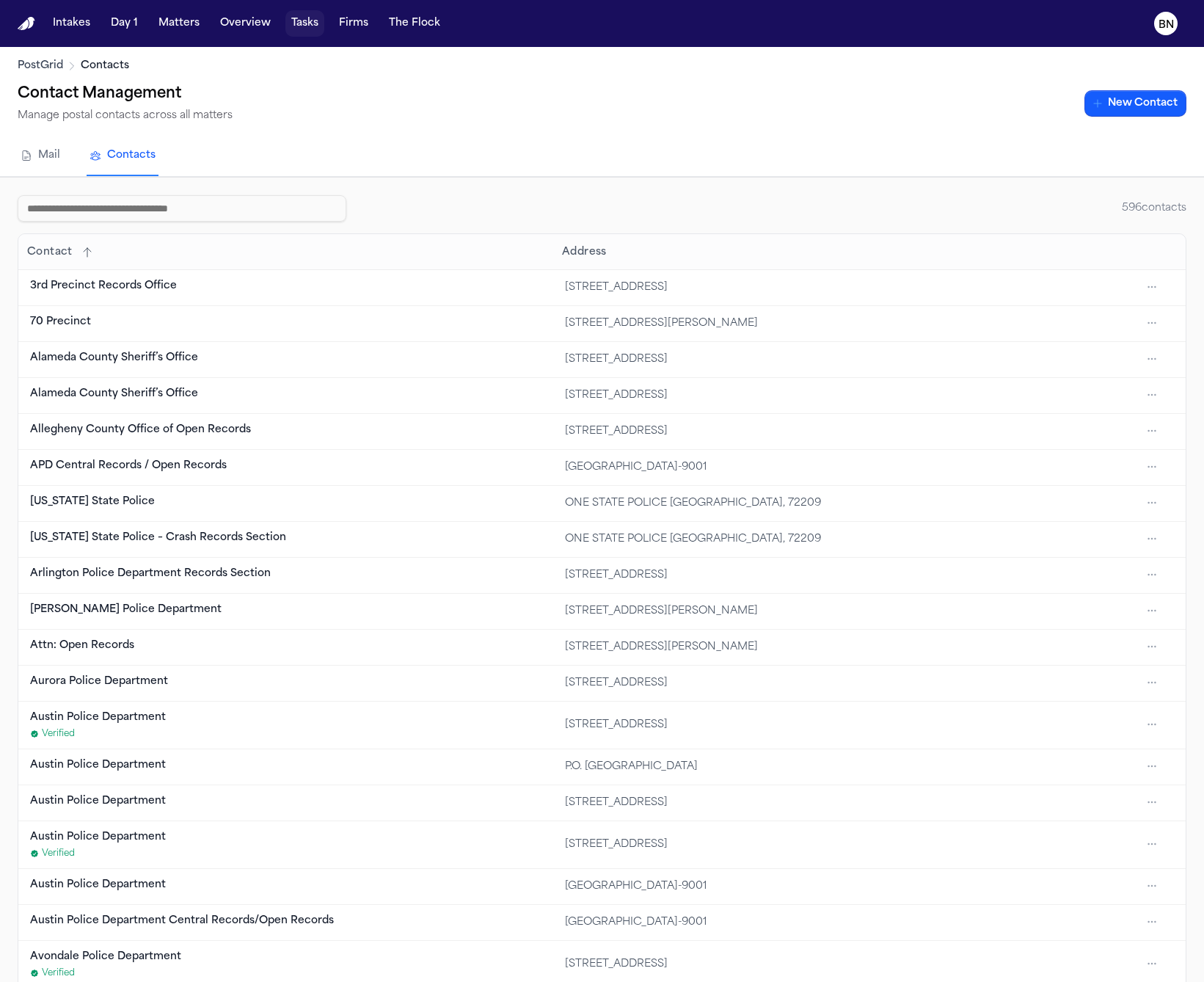
click at [299, 26] on button "Tasks" at bounding box center [304, 23] width 39 height 26
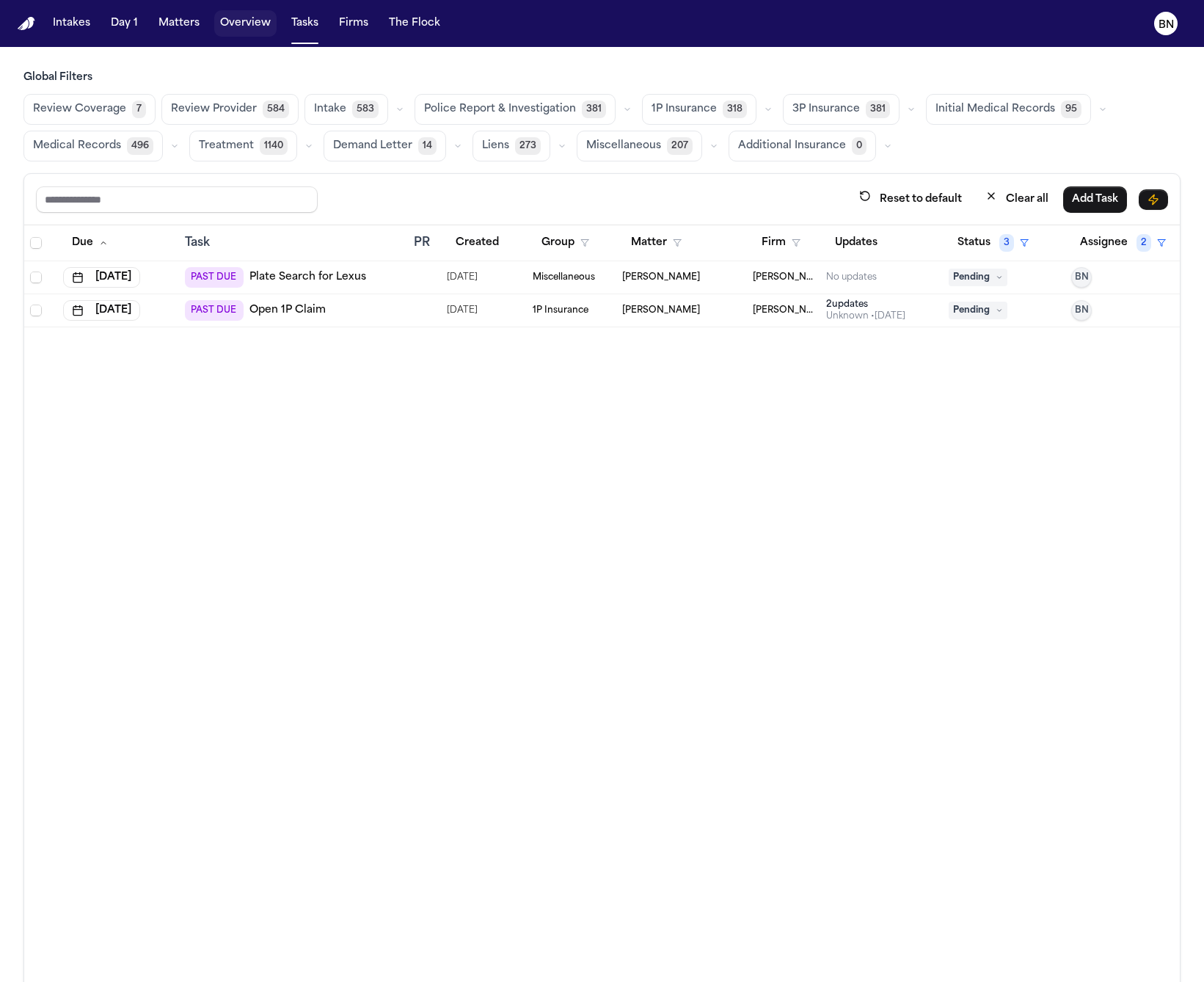
click at [265, 28] on button "Overview" at bounding box center [245, 23] width 62 height 26
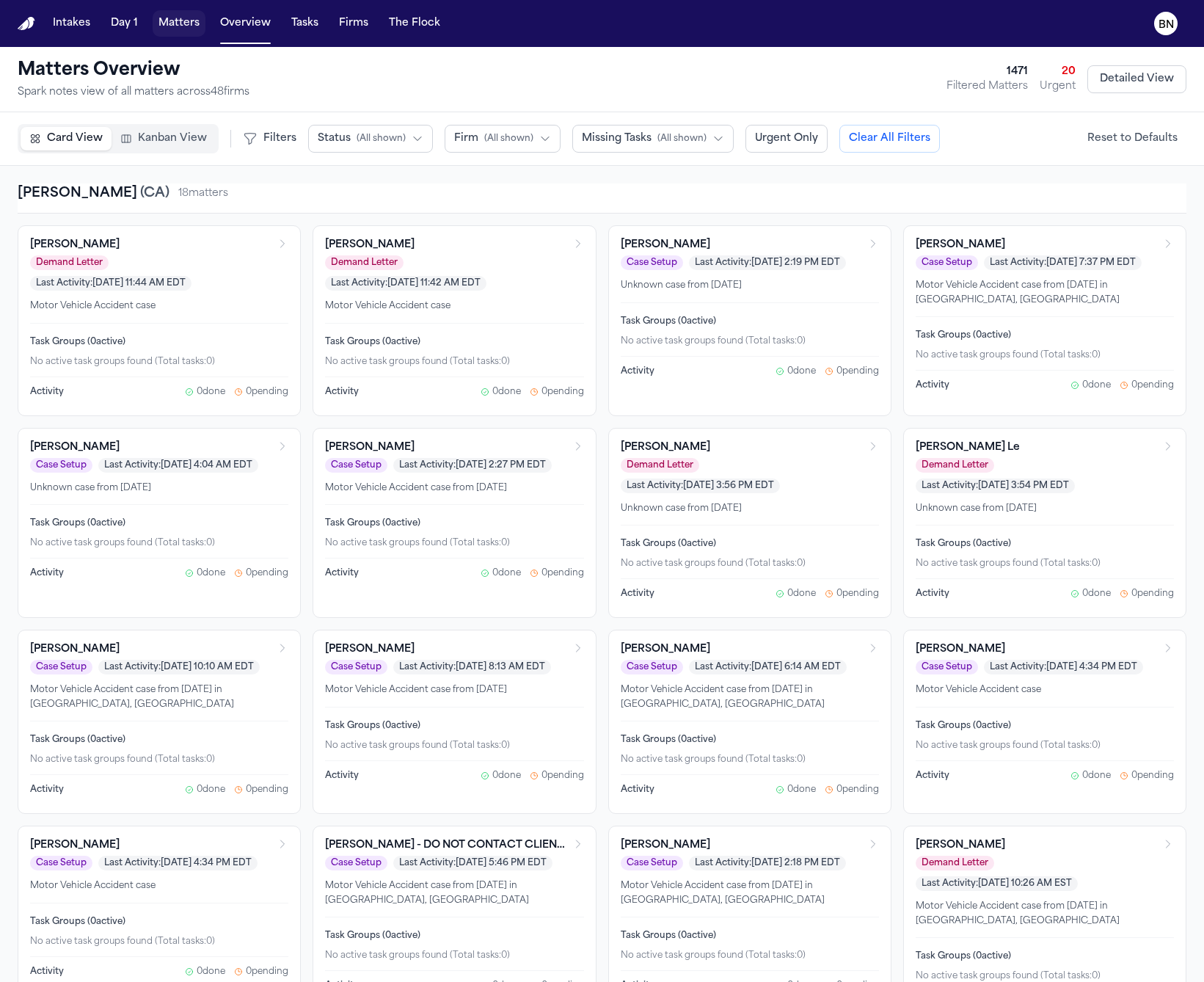
click at [181, 32] on button "Matters" at bounding box center [179, 23] width 53 height 26
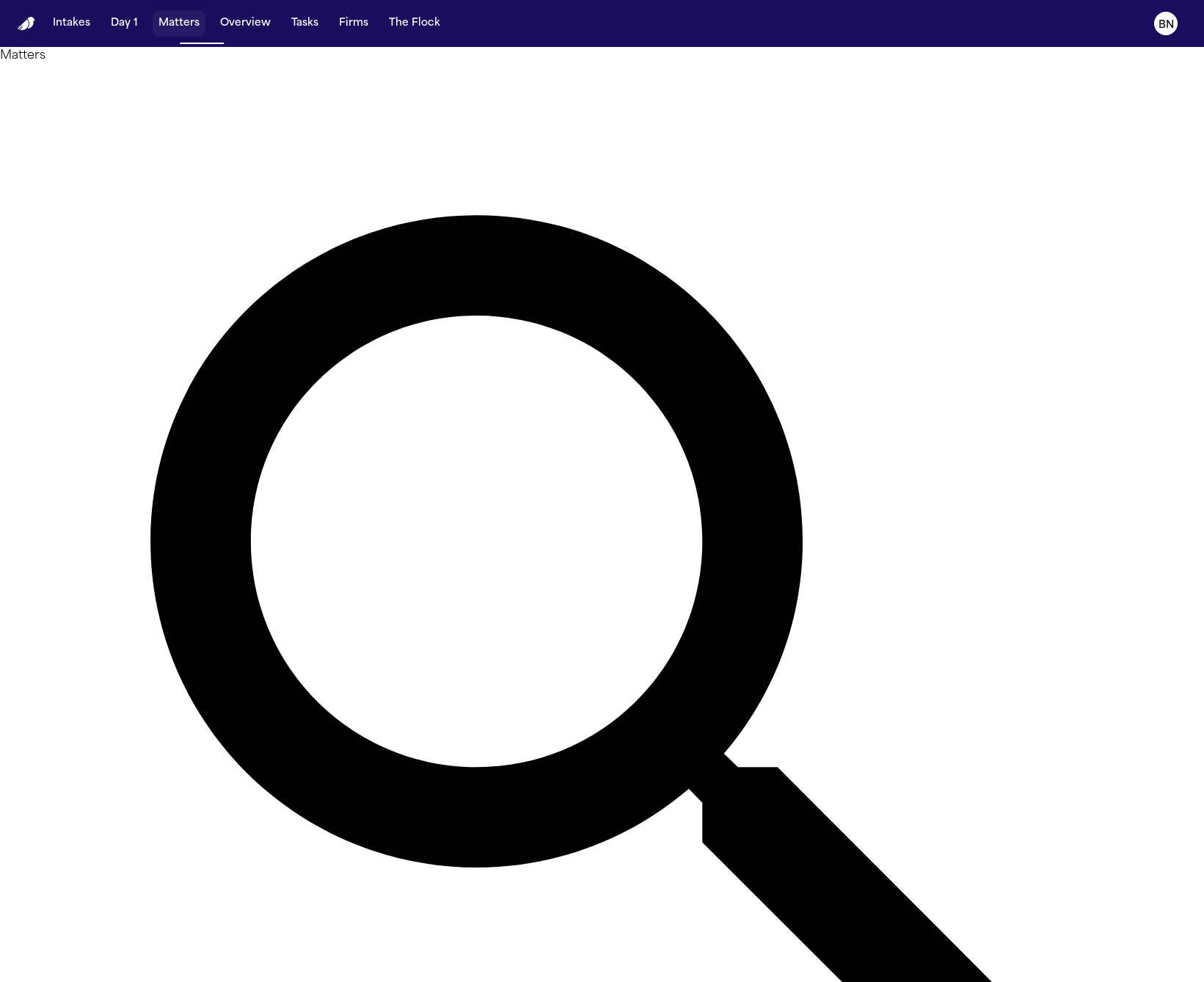
click at [181, 32] on button "Matters" at bounding box center [179, 23] width 53 height 26
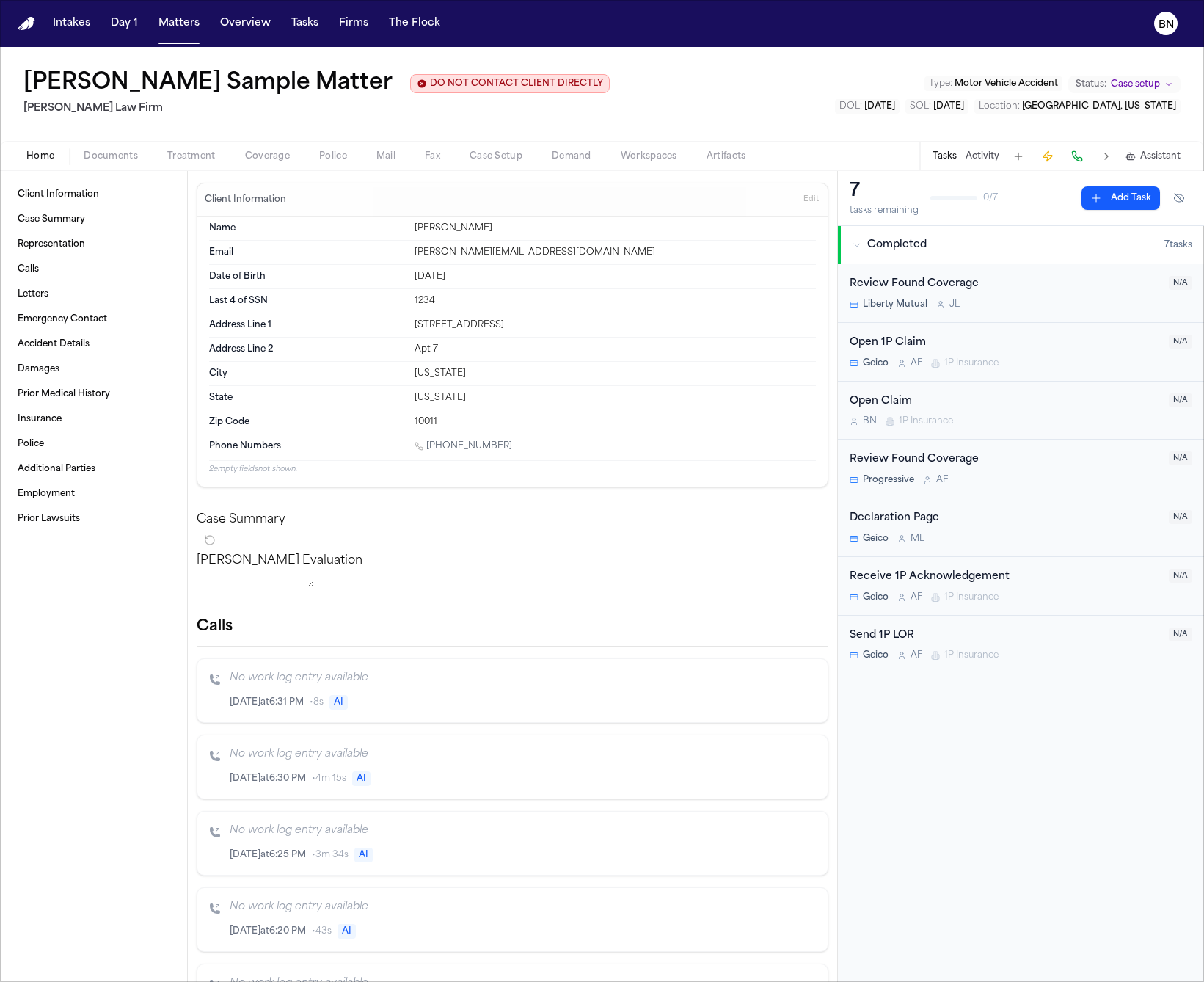
click at [335, 168] on div "Home Documents Treatment Coverage Police Mail Fax Case Setup Demand Workspaces …" at bounding box center [602, 156] width 1204 height 29
click at [396, 159] on button "Mail" at bounding box center [386, 157] width 49 height 18
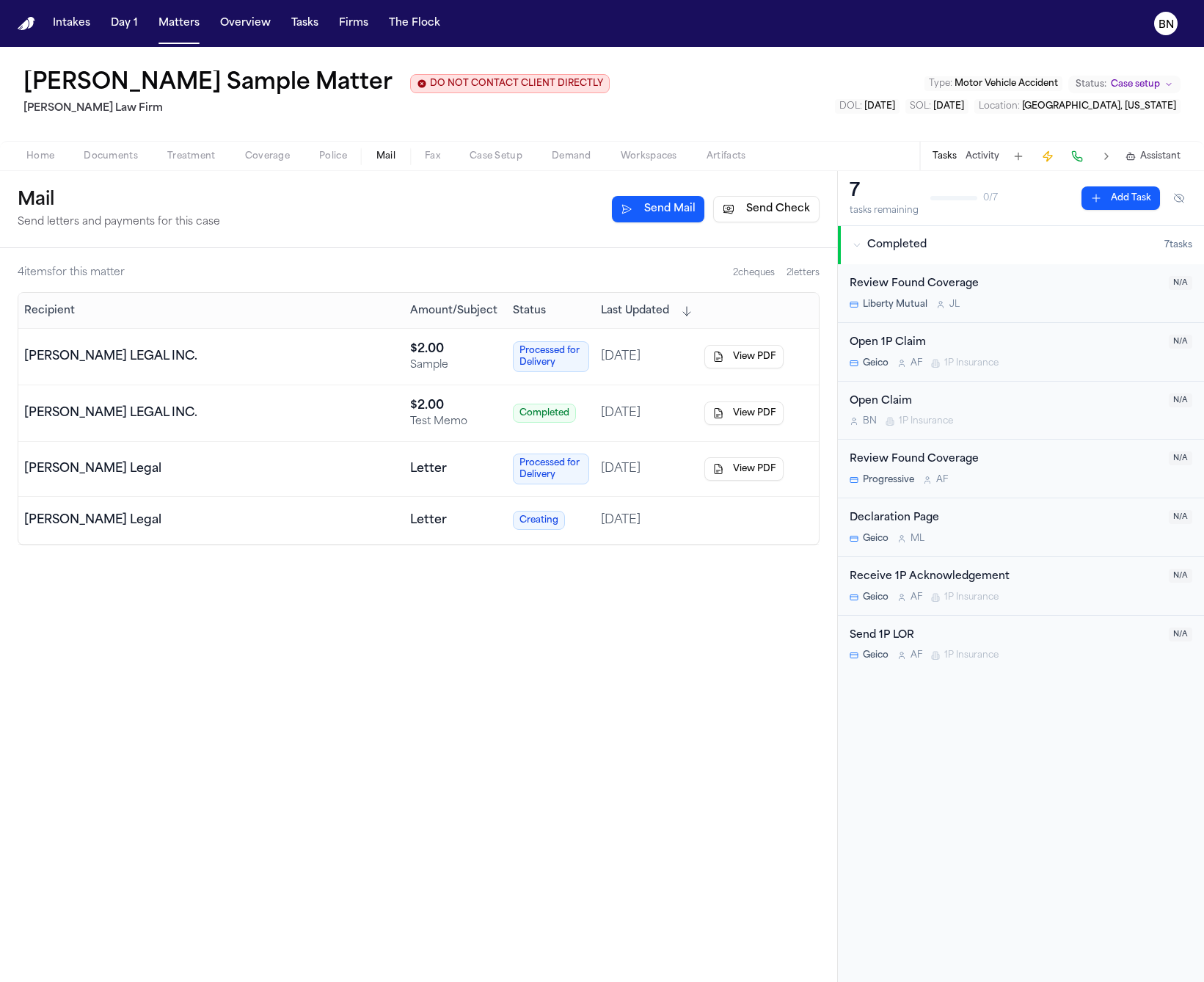
click at [761, 218] on button "Send Check" at bounding box center [765, 208] width 106 height 26
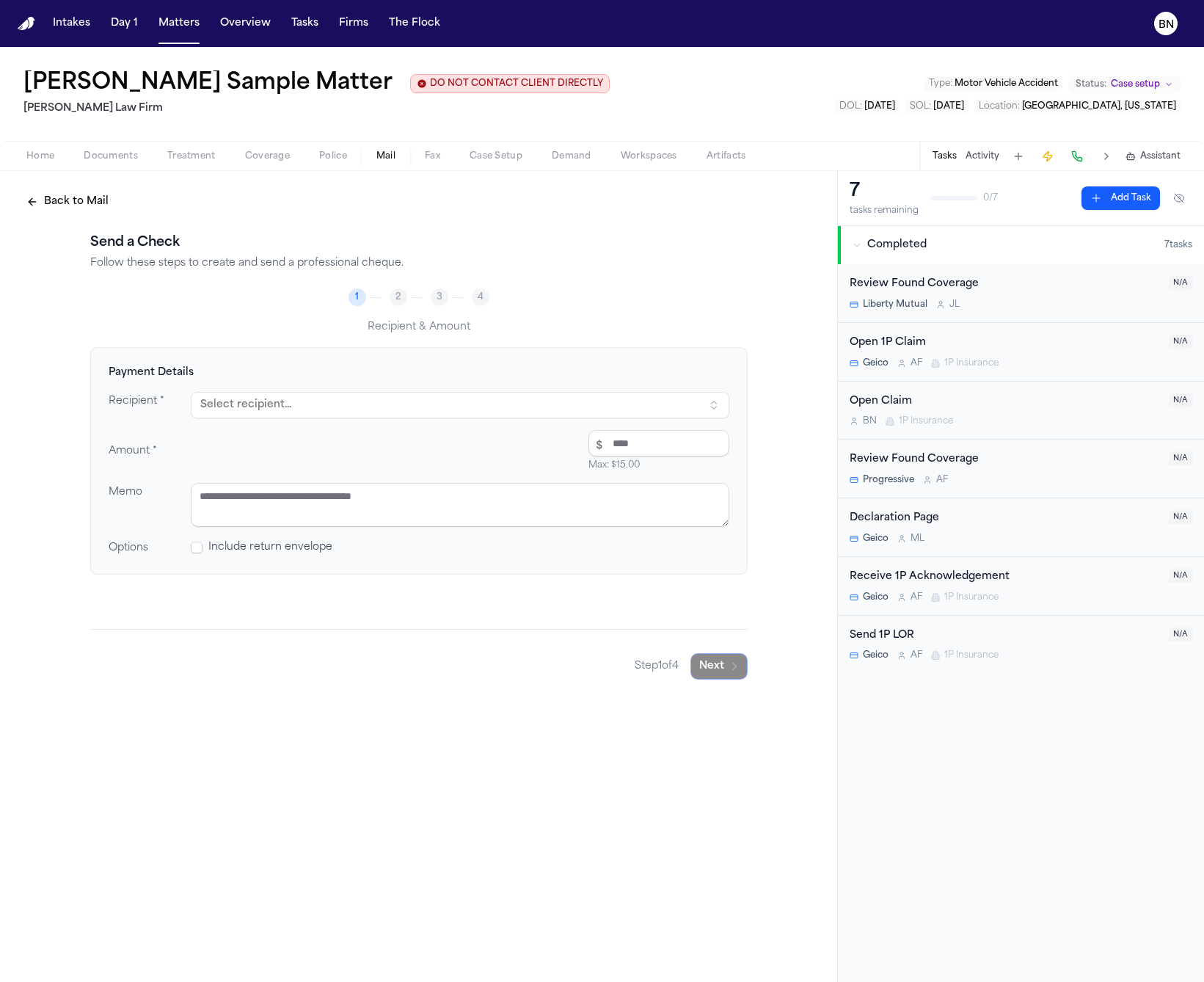
click at [481, 418] on button "Select recipient..." at bounding box center [460, 404] width 539 height 26
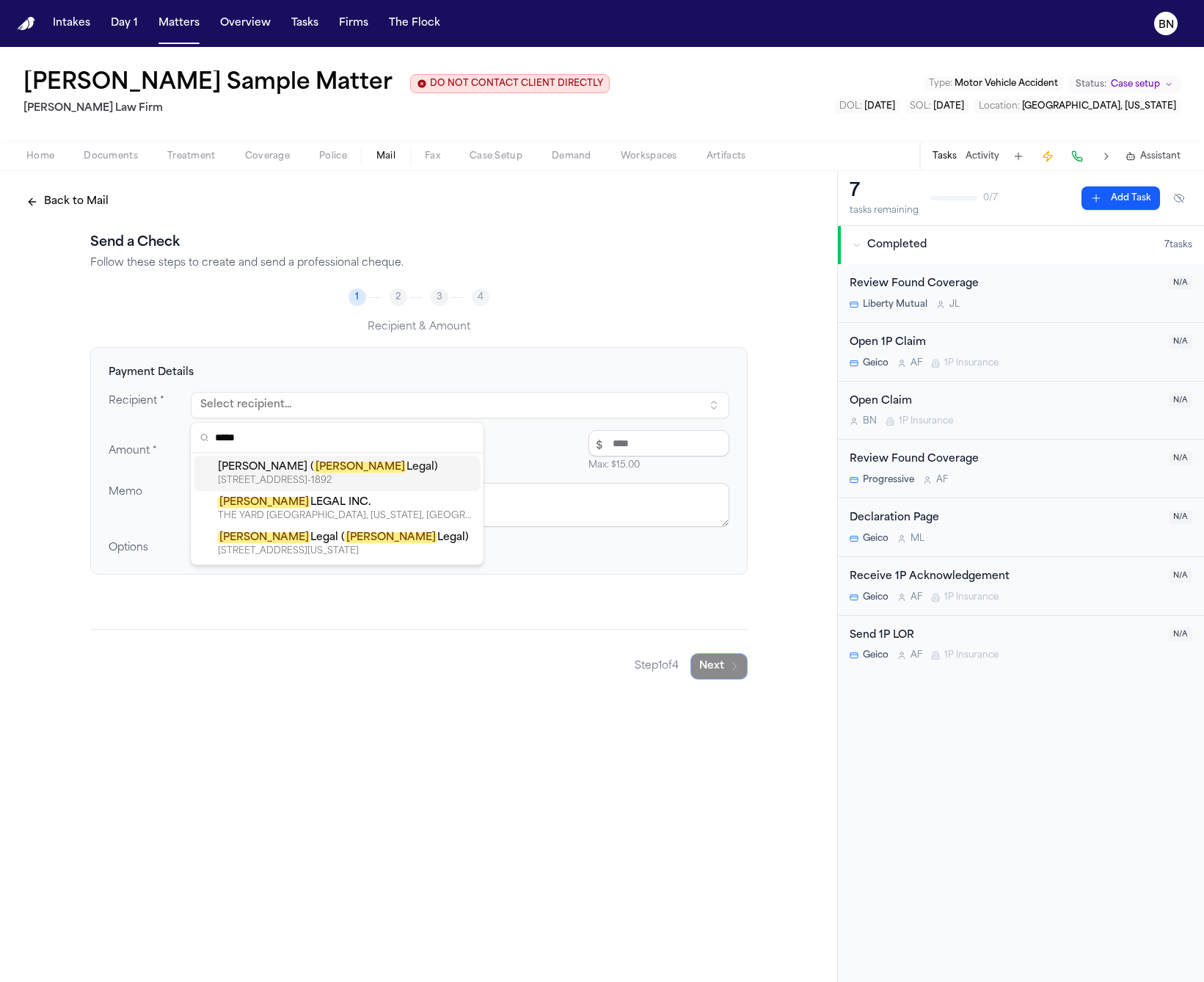
type input "*****"
click at [373, 478] on div "13 BREVOORT PL APT 1, BROOKLYN, NY, 11216-1892" at bounding box center [346, 480] width 257 height 12
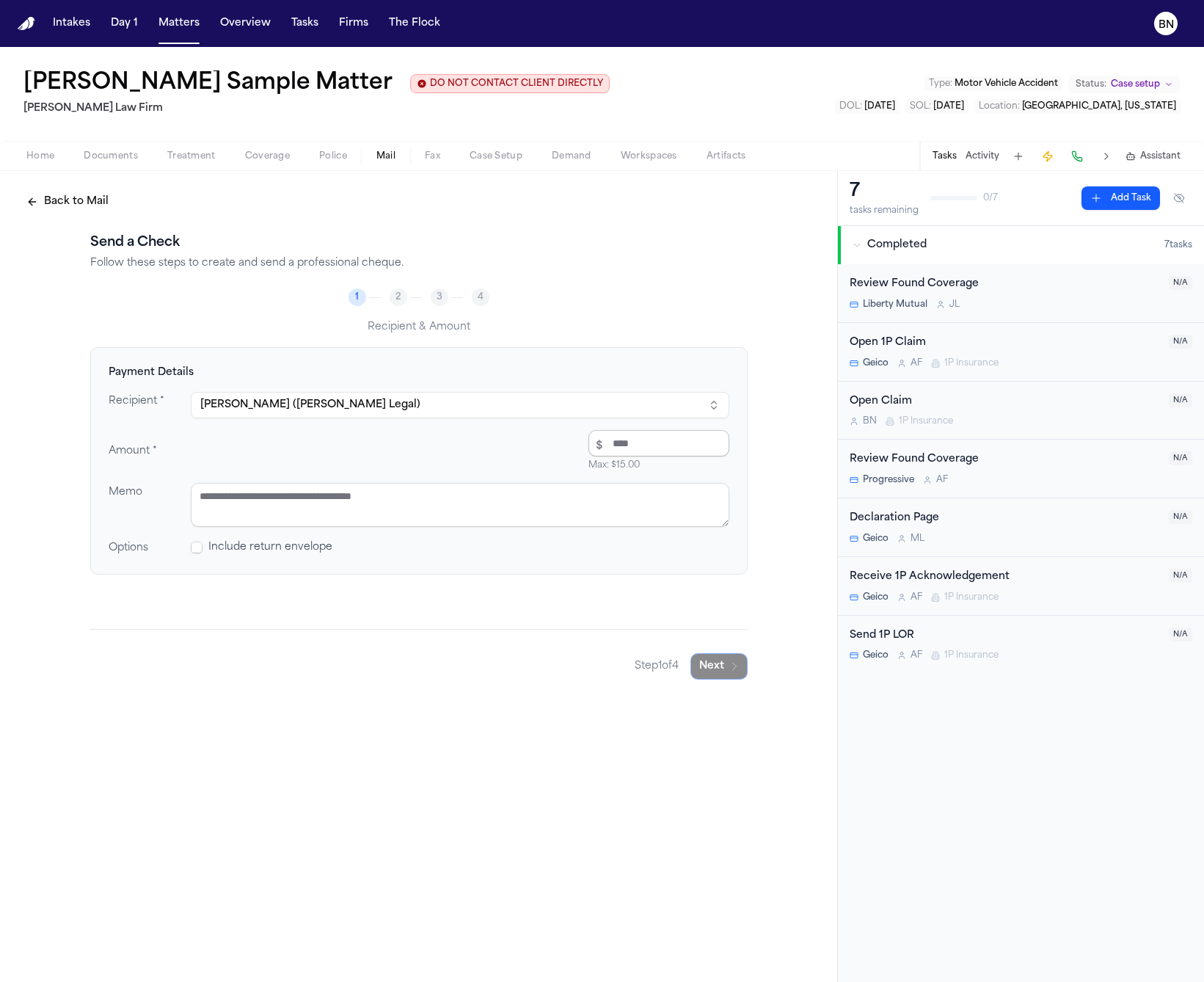
click at [667, 443] on input "number" at bounding box center [658, 442] width 141 height 26
type input "****"
click at [399, 462] on div "Amount * $ **** Max: $15.00 $2.00" at bounding box center [419, 450] width 620 height 41
click at [419, 162] on button "Fax" at bounding box center [433, 157] width 45 height 18
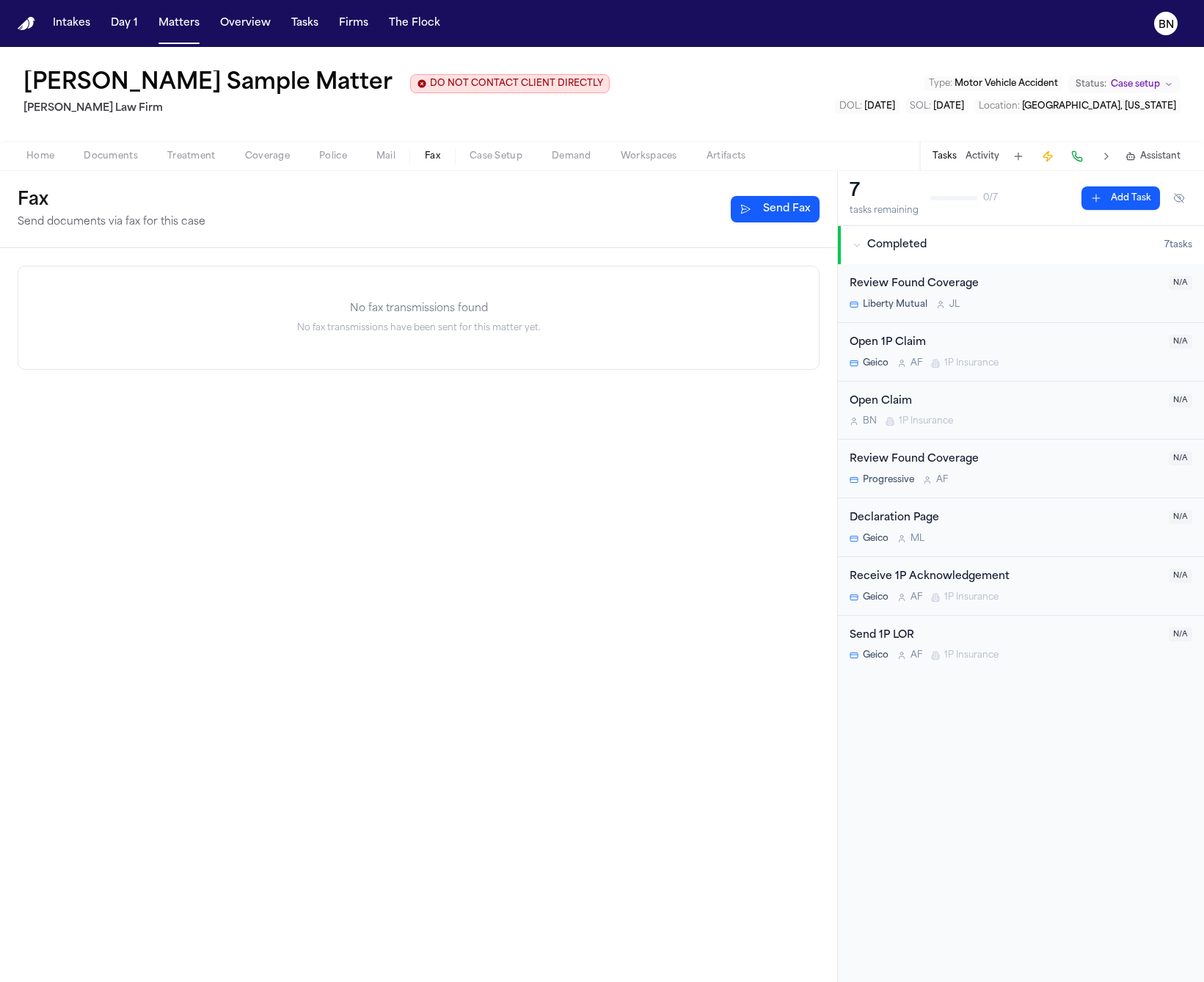
click at [387, 158] on span "Mail" at bounding box center [386, 157] width 19 height 12
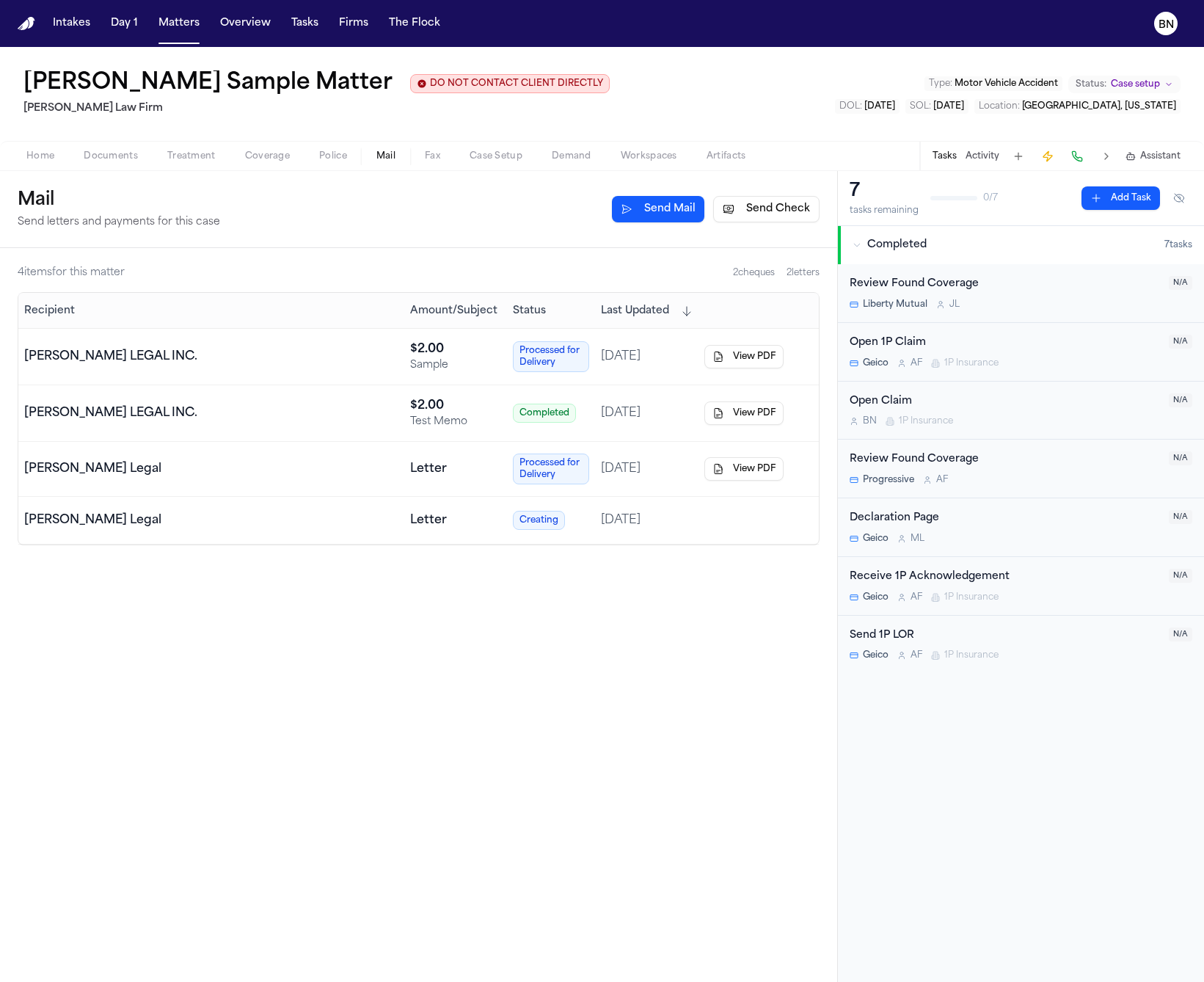
click at [731, 360] on button "View PDF" at bounding box center [743, 357] width 79 height 23
click at [376, 162] on span "Mail" at bounding box center [386, 157] width 19 height 12
click at [388, 165] on span "button" at bounding box center [386, 164] width 37 height 2
click at [388, 163] on button "Mail" at bounding box center [386, 157] width 49 height 18
click at [387, 159] on span "Mail" at bounding box center [386, 157] width 19 height 12
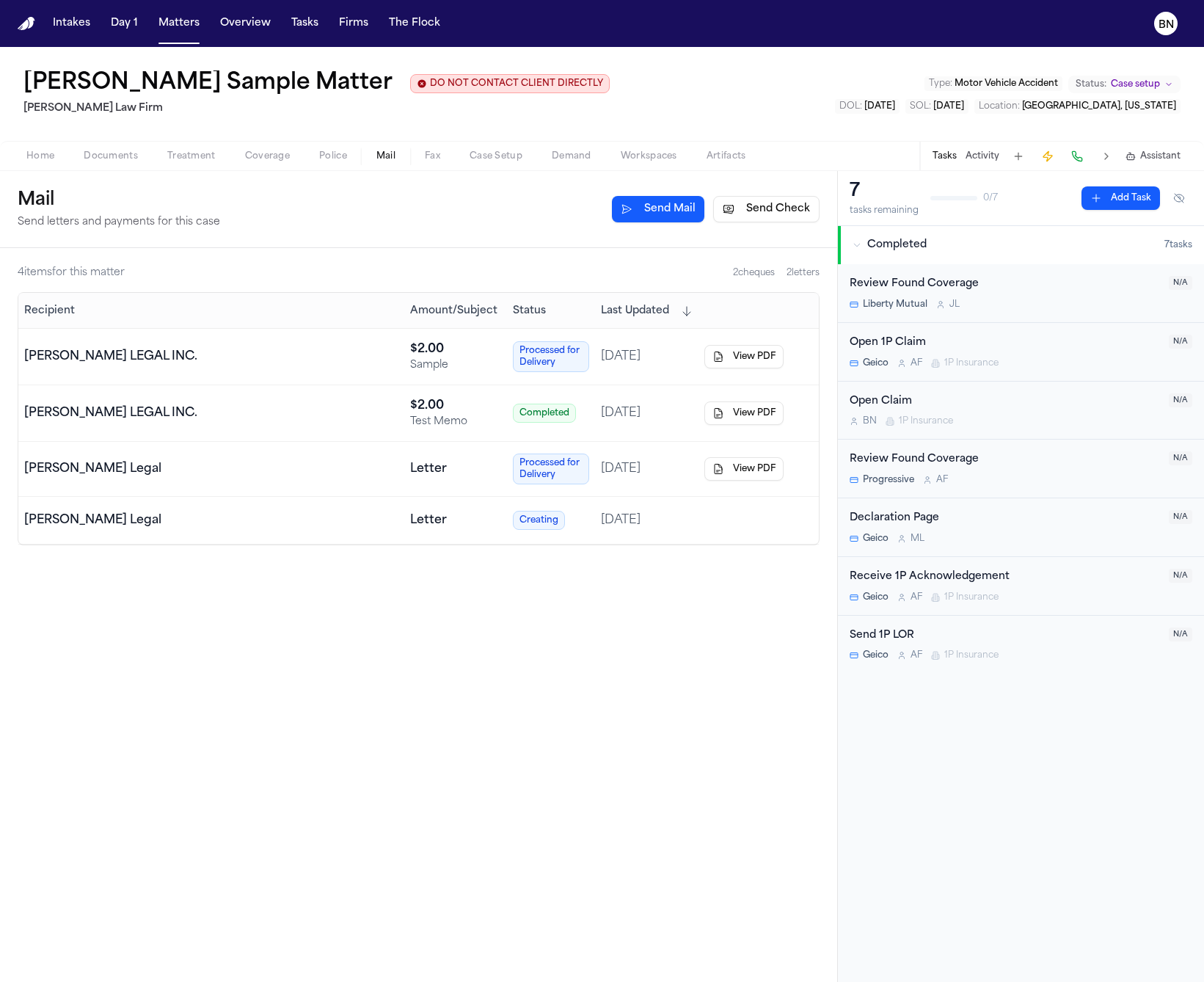
click at [341, 255] on div "4 item s for this matter 2 cheque s 2 letter s Recipient Amount/Subject Status …" at bounding box center [418, 614] width 837 height 733
click at [762, 220] on button "Send Check" at bounding box center [765, 208] width 106 height 26
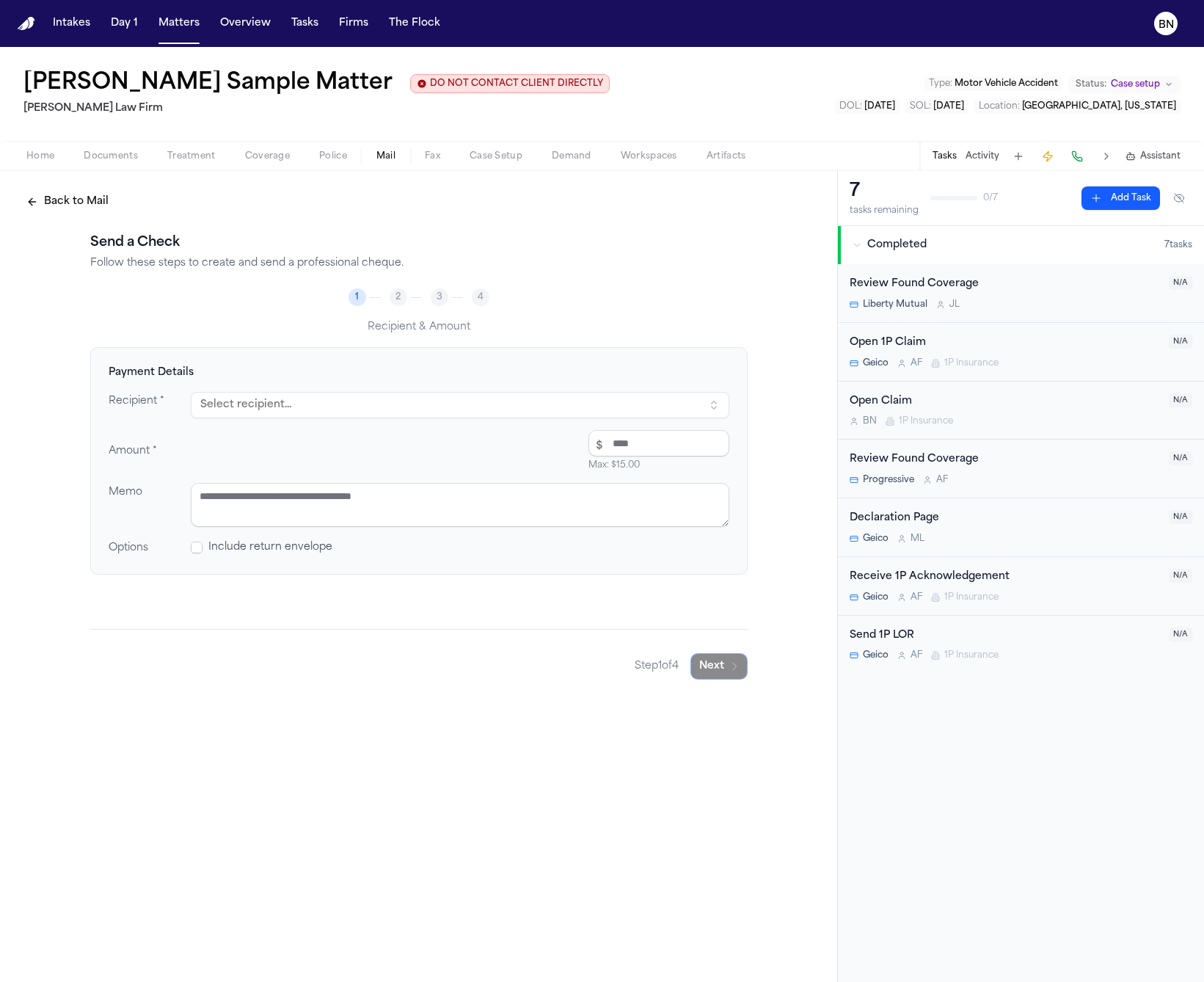
click at [303, 554] on span "Include return envelope" at bounding box center [270, 546] width 124 height 15
click at [195, 551] on span at bounding box center [196, 547] width 12 height 12
click at [90, 204] on button "Back to Mail" at bounding box center [67, 201] width 100 height 26
